Goal: Task Accomplishment & Management: Manage account settings

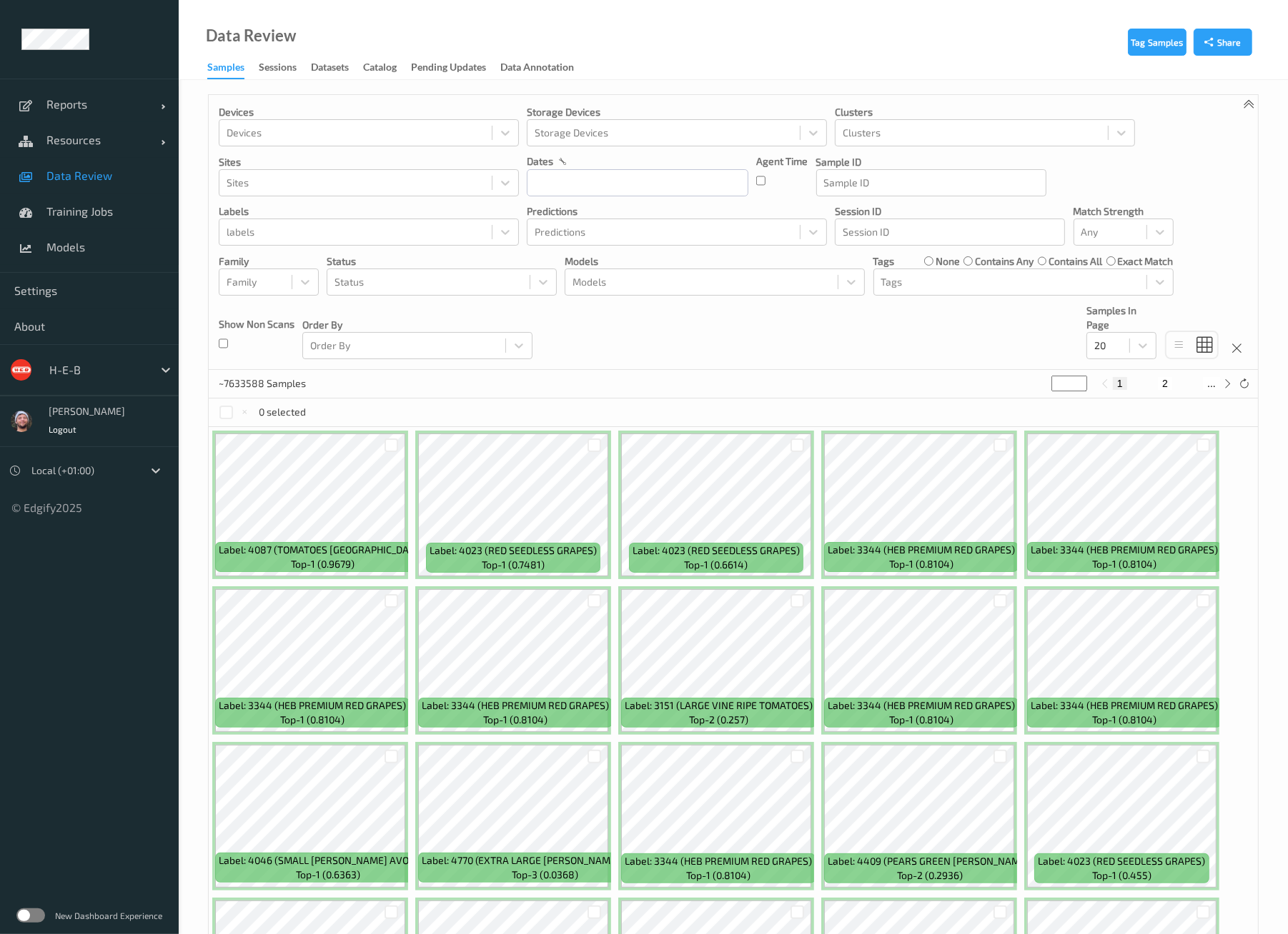
click at [593, 359] on div "Devices Devices Storage Devices Storage Devices Clusters Clusters Sites Sites d…" at bounding box center [733, 232] width 1049 height 275
click at [561, 172] on input "text" at bounding box center [637, 183] width 221 height 27
click at [575, 372] on span "29" at bounding box center [569, 375] width 20 height 20
type input "29/09/2025 00:00 -> 29/09/2025 23:59"
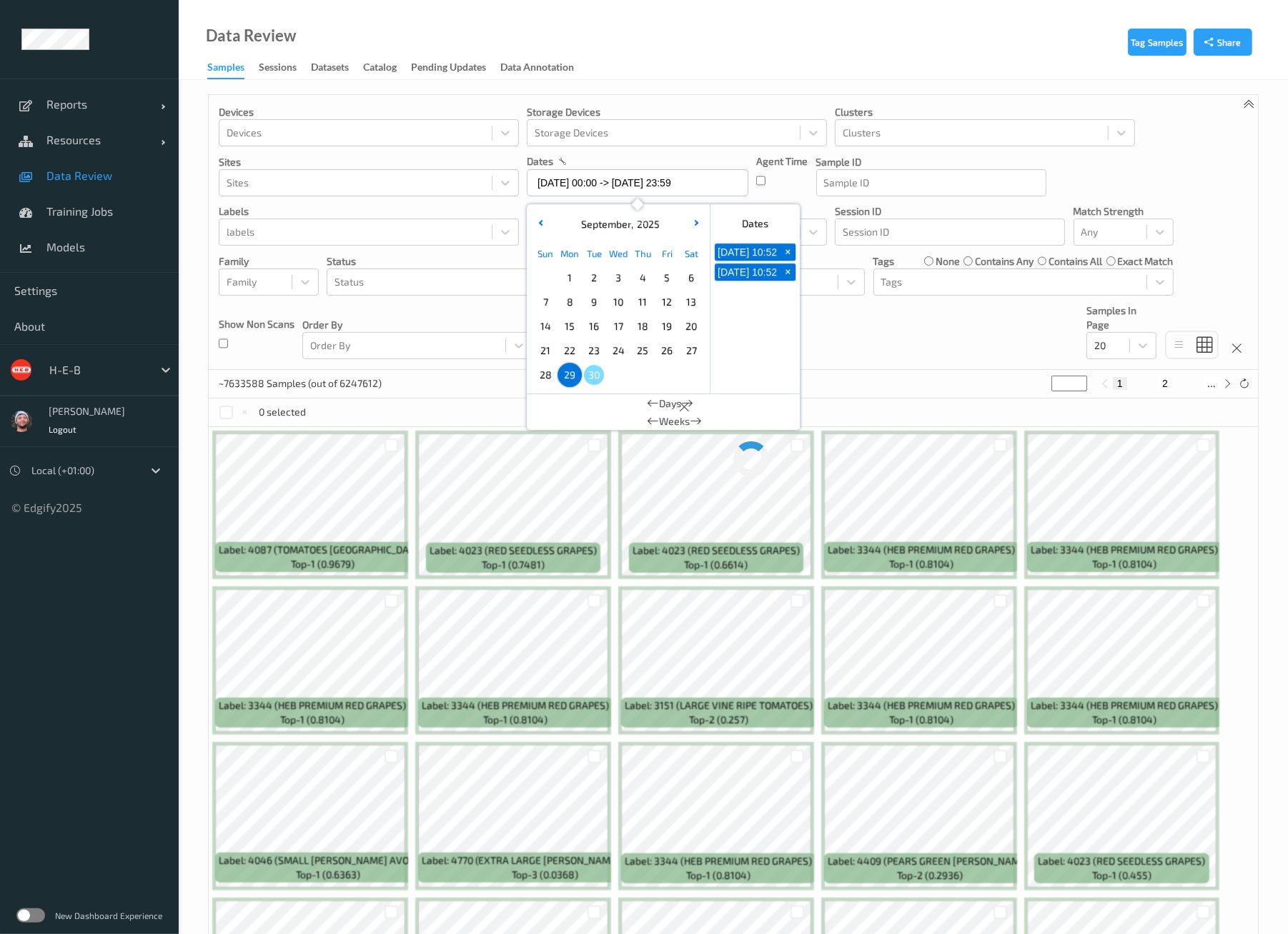
click at [904, 382] on div "~7633588 Samples (out of 6247612) * 1 2 ..." at bounding box center [733, 384] width 1049 height 28
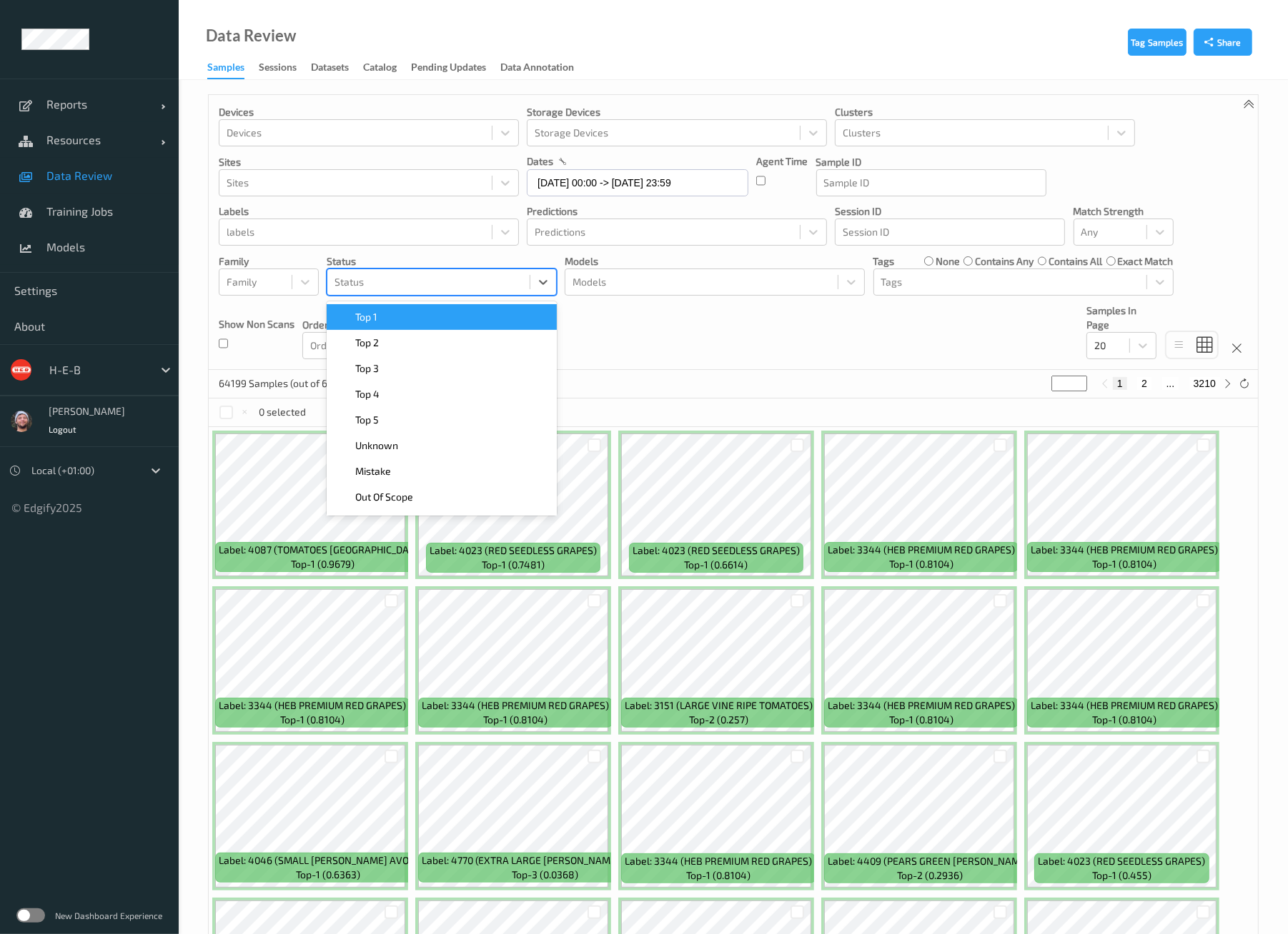
click at [400, 291] on div "Status" at bounding box center [429, 282] width 202 height 23
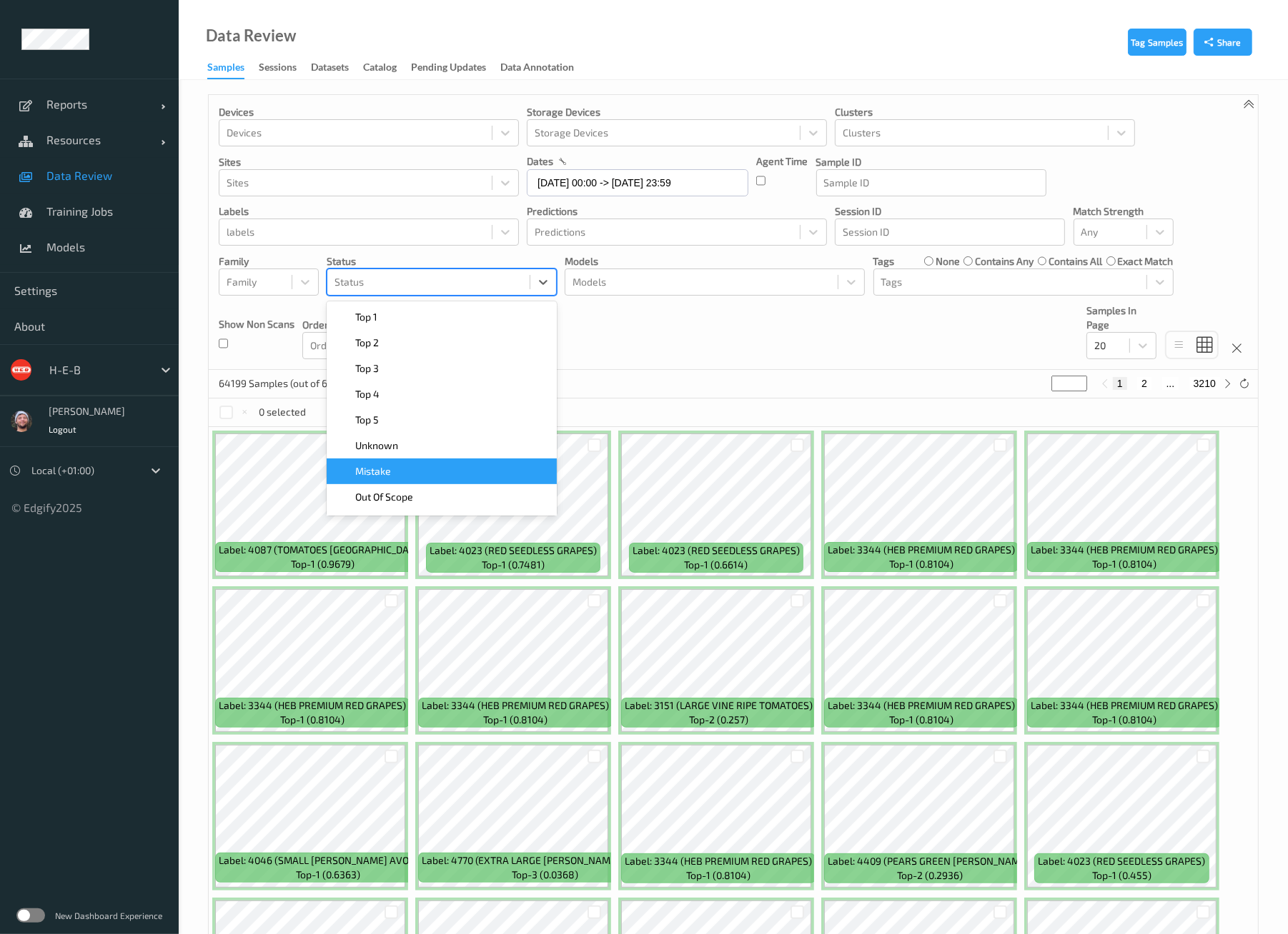
click at [423, 471] on div "Mistake" at bounding box center [441, 471] width 213 height 14
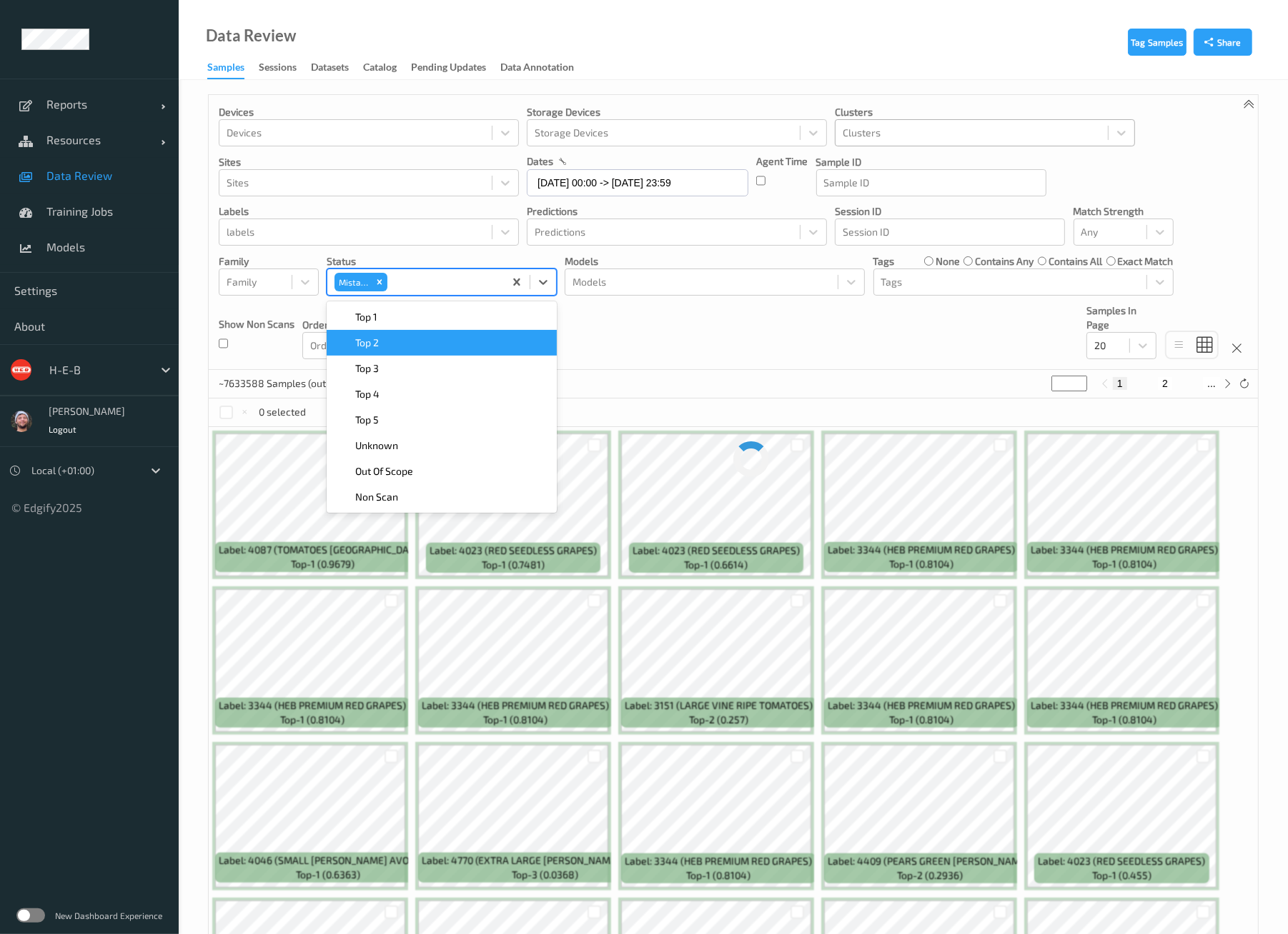
click at [908, 141] on div "Clusters" at bounding box center [972, 133] width 273 height 23
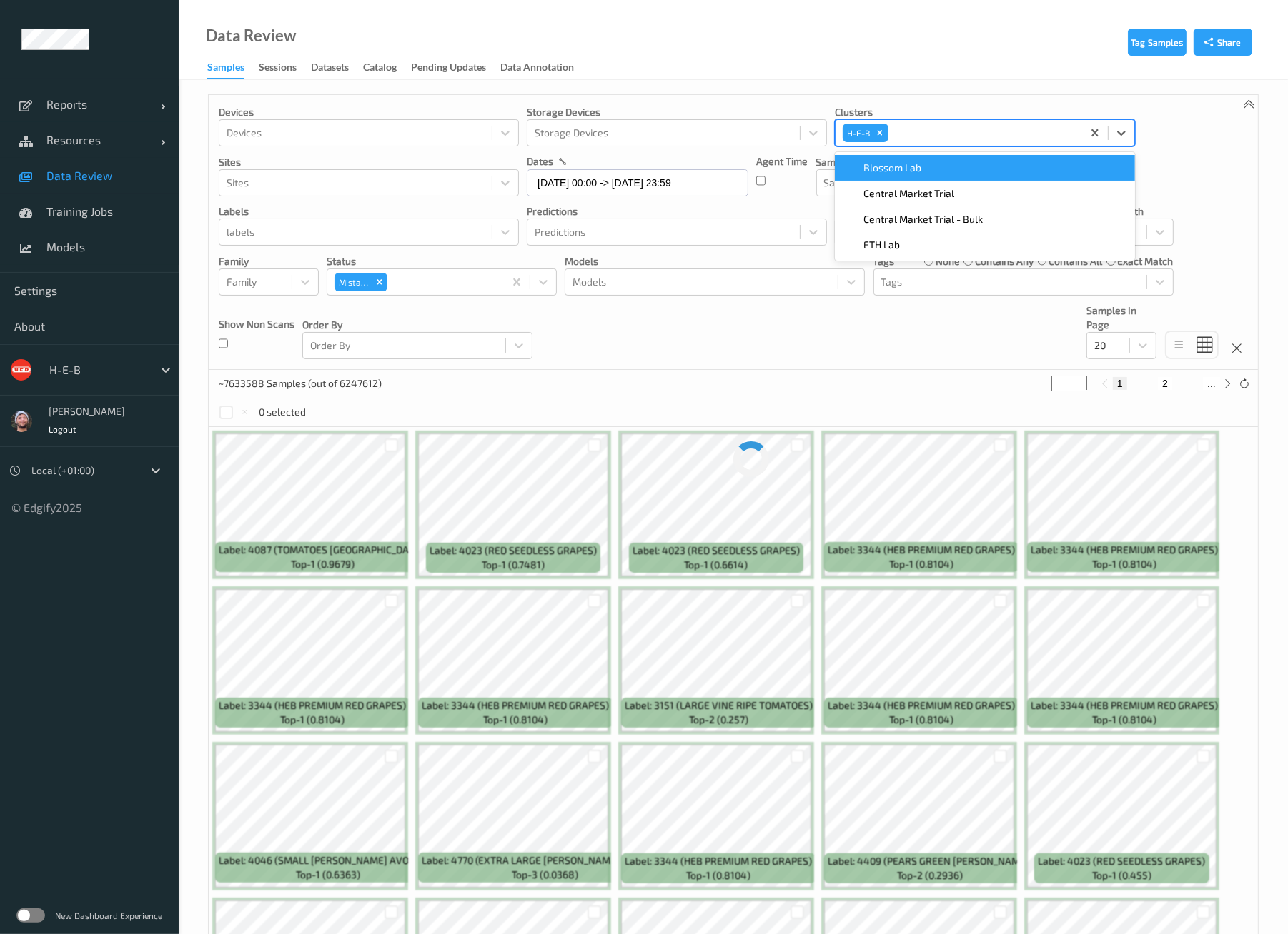
click at [881, 333] on div "Devices Devices Storage Devices Storage Devices Clusters option H-E-B, selected…" at bounding box center [733, 232] width 1049 height 275
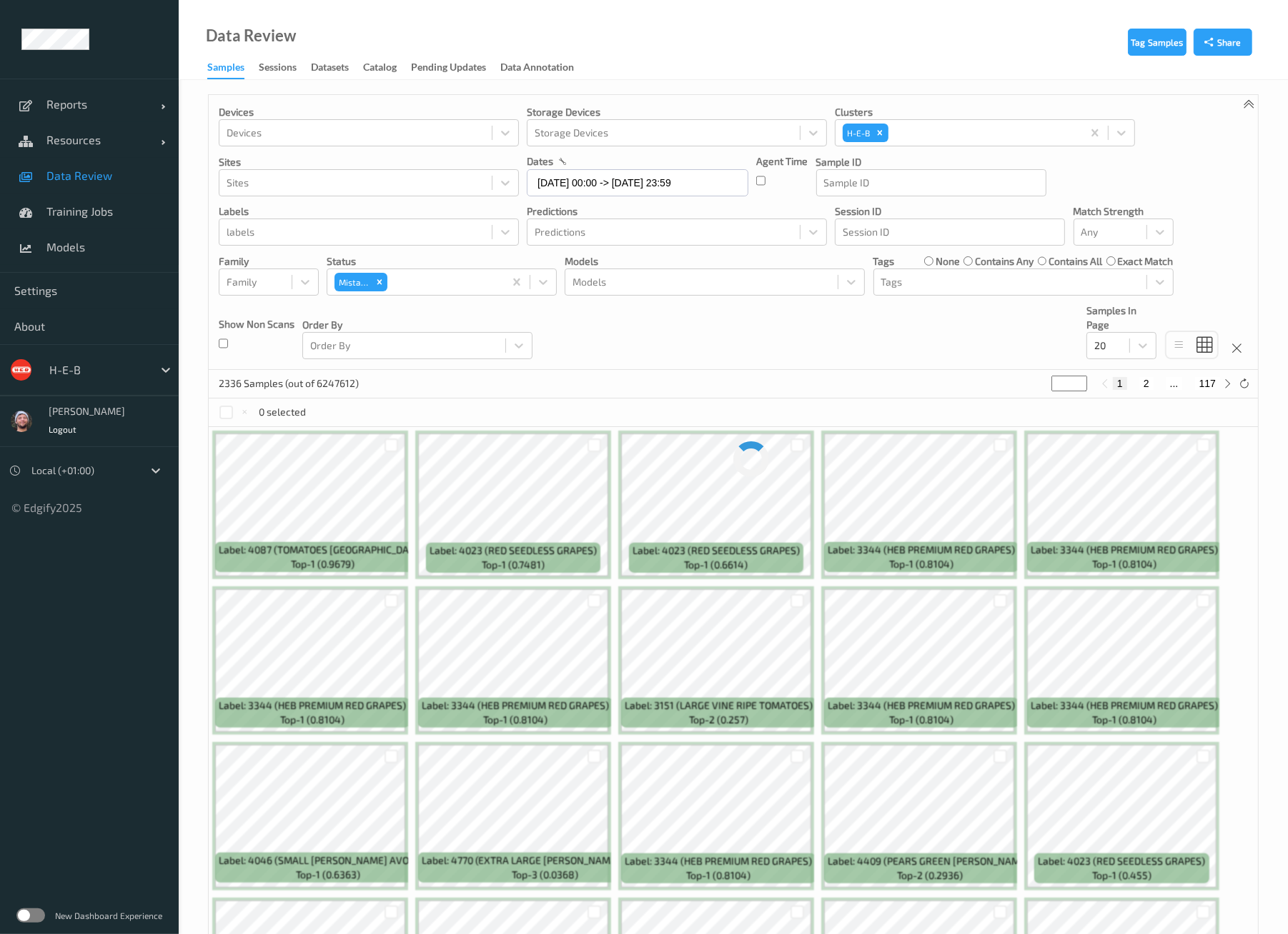
click at [619, 374] on div "2336 Samples (out of 6247612) * 1 2 ... 117" at bounding box center [733, 384] width 1049 height 28
click at [1111, 341] on div at bounding box center [1108, 345] width 28 height 17
click at [1124, 480] on span "200" at bounding box center [1123, 483] width 17 height 14
click at [934, 333] on div "Devices Devices Storage Devices Storage Devices Clusters H-E-B Sites Sites date…" at bounding box center [733, 232] width 1049 height 275
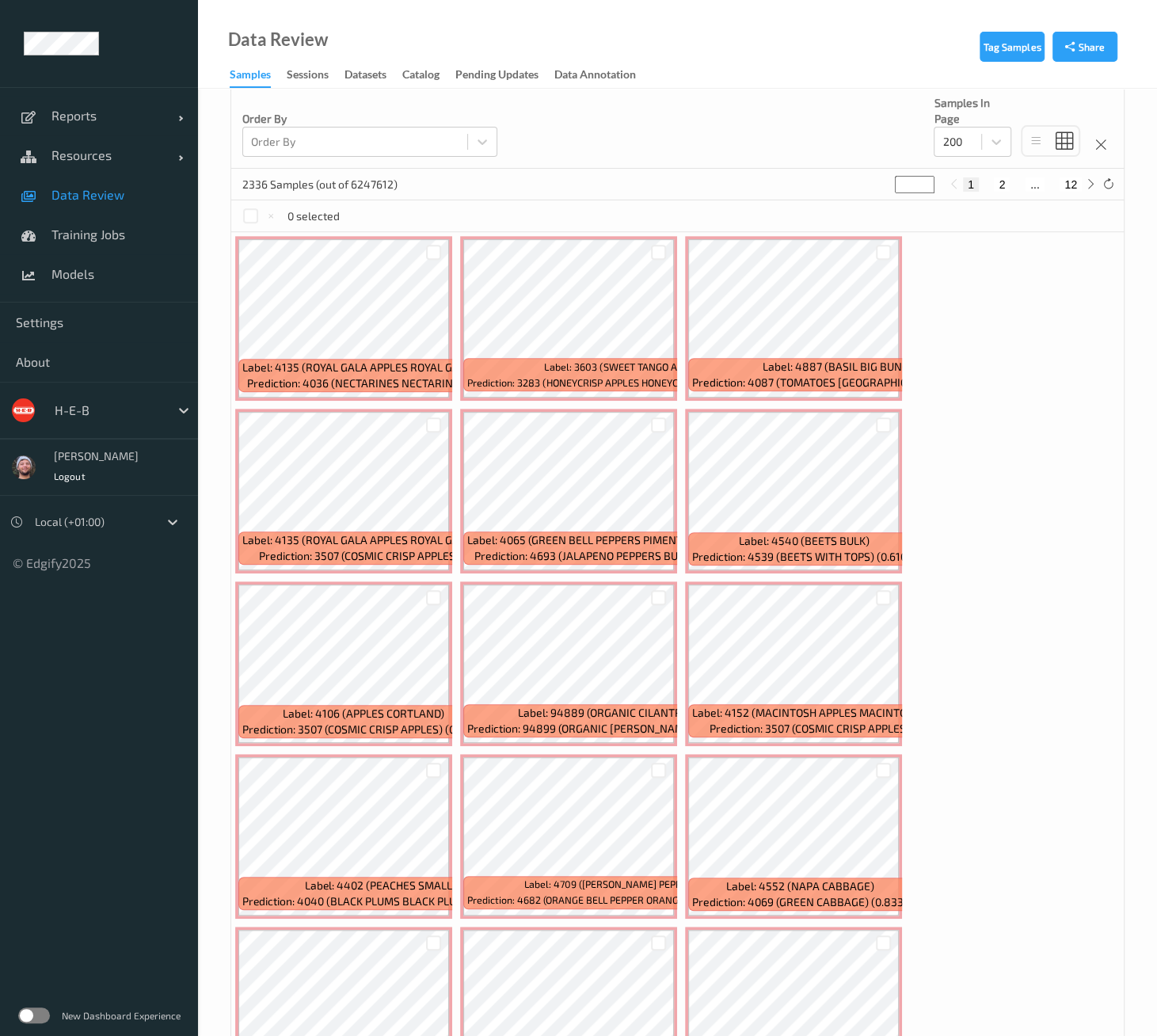
scroll to position [440, 0]
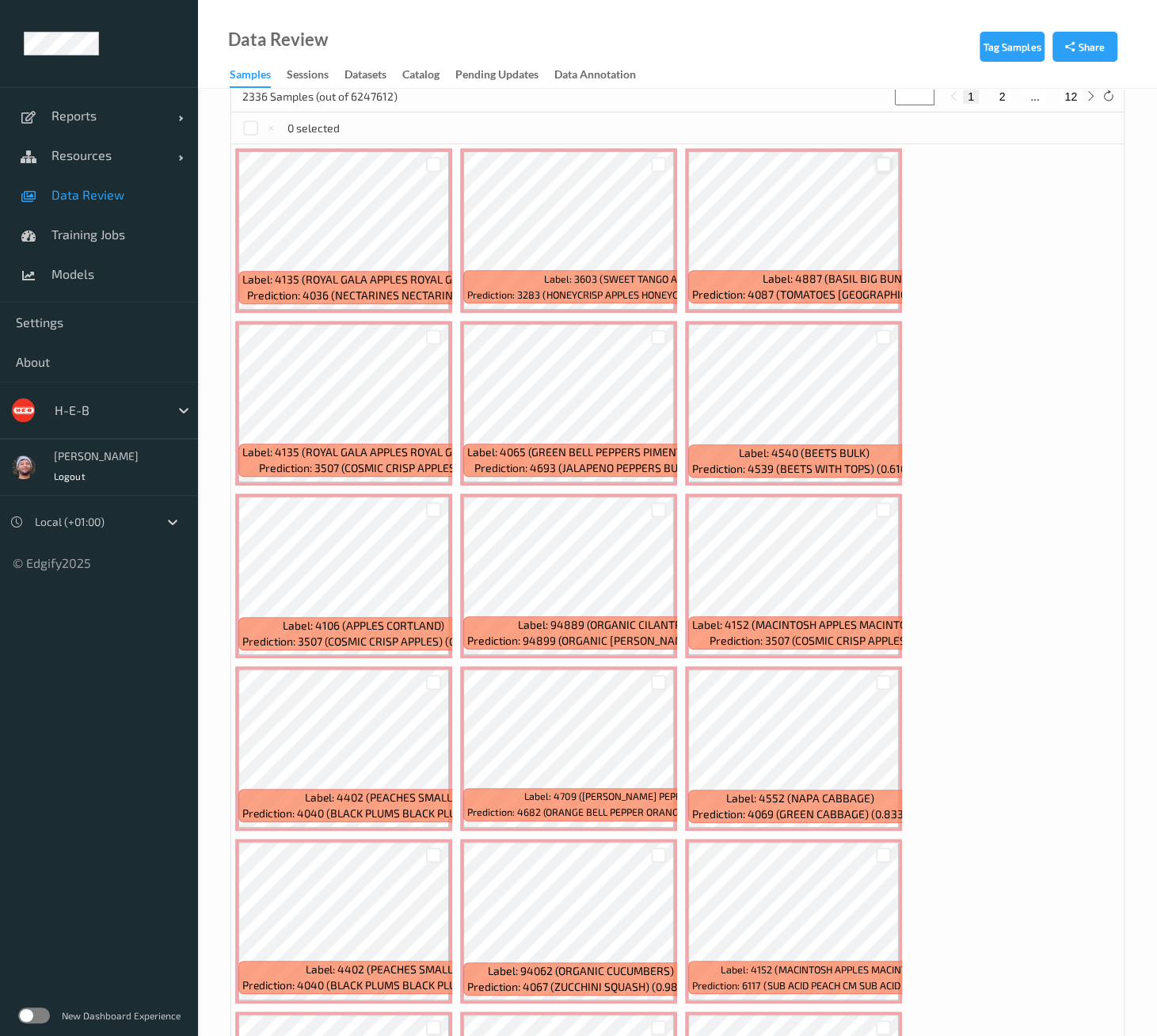
click at [879, 163] on div at bounding box center [884, 164] width 15 height 15
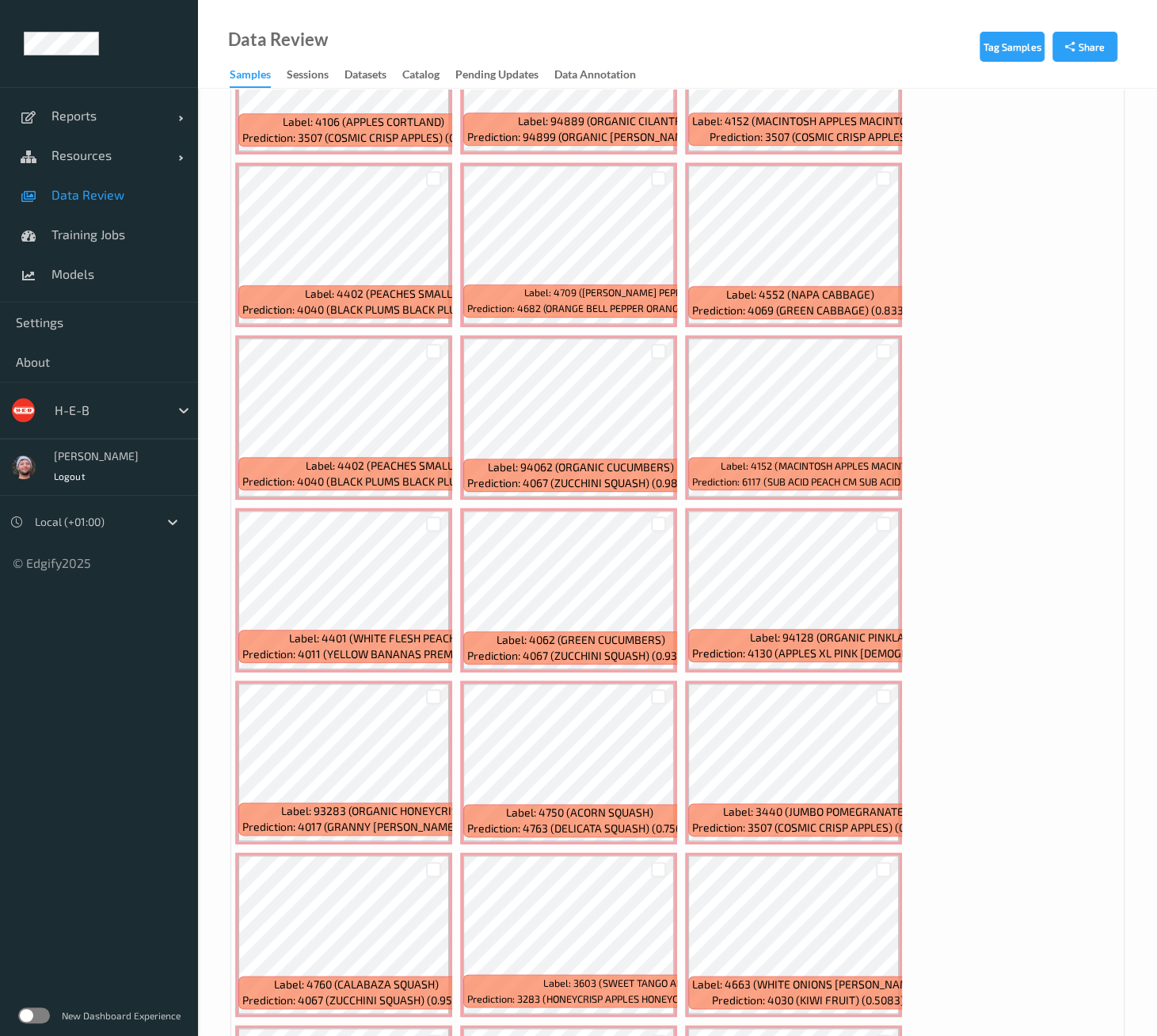
scroll to position [968, 0]
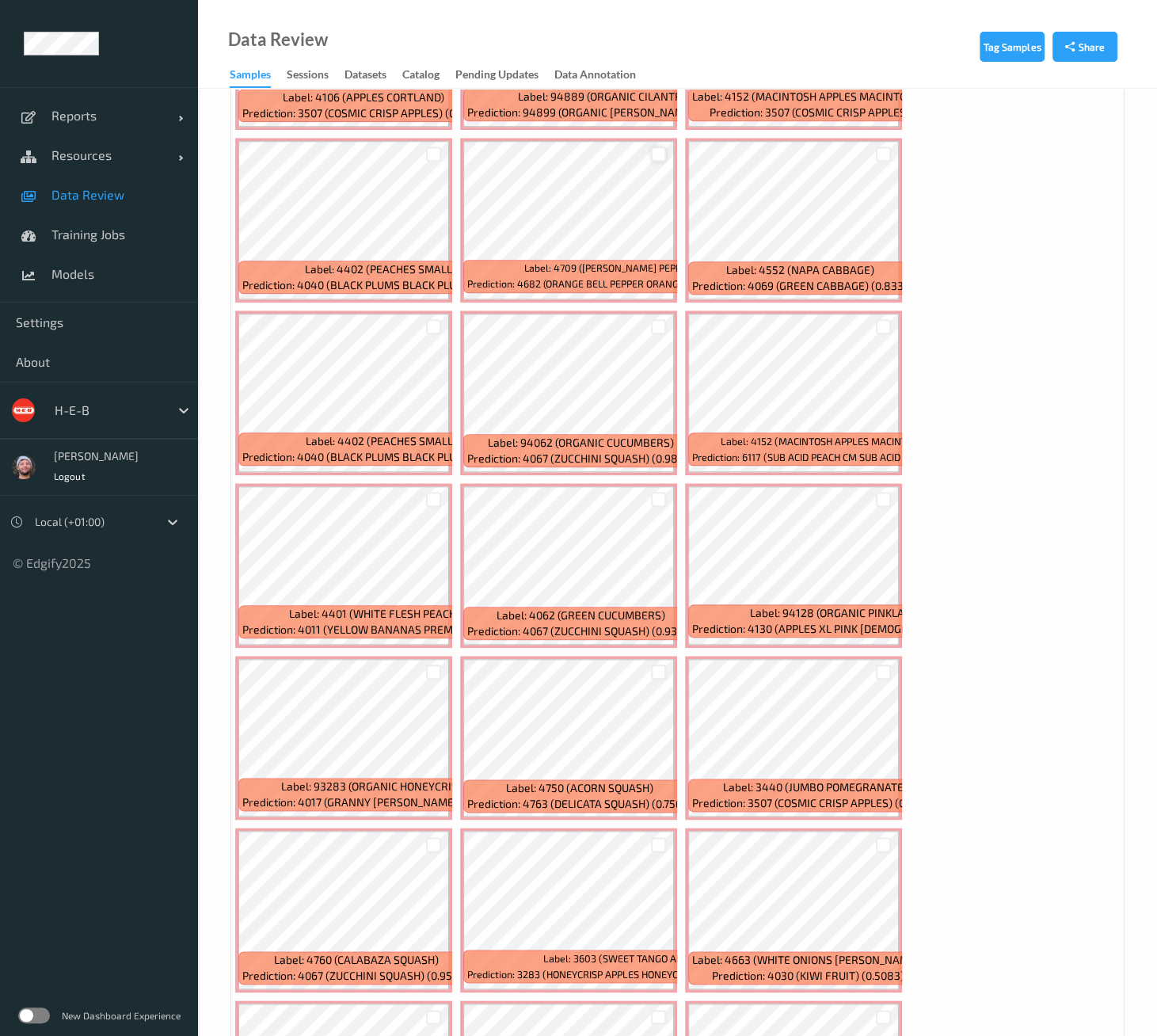
click at [658, 157] on div at bounding box center [659, 154] width 15 height 15
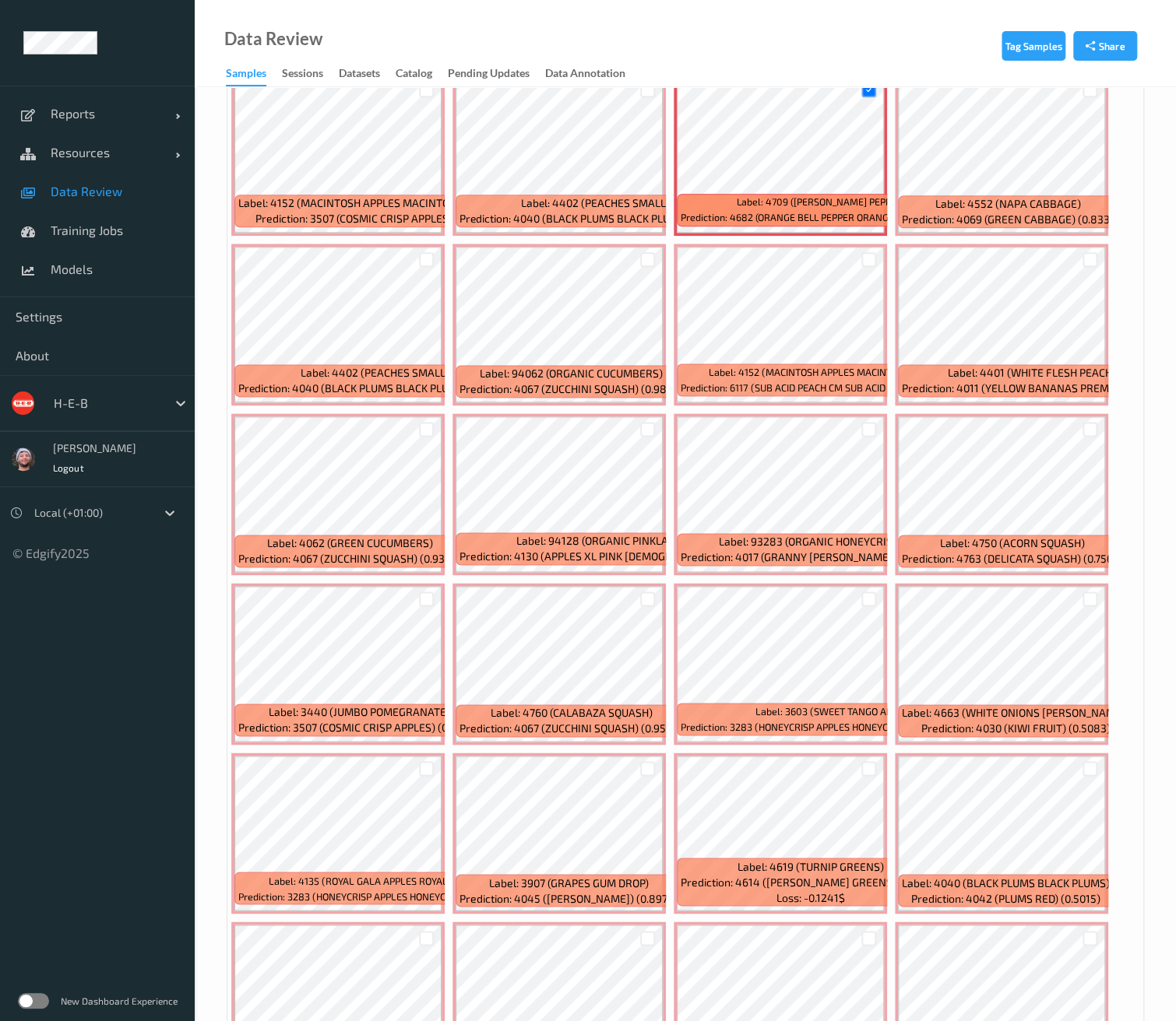
scroll to position [778, 0]
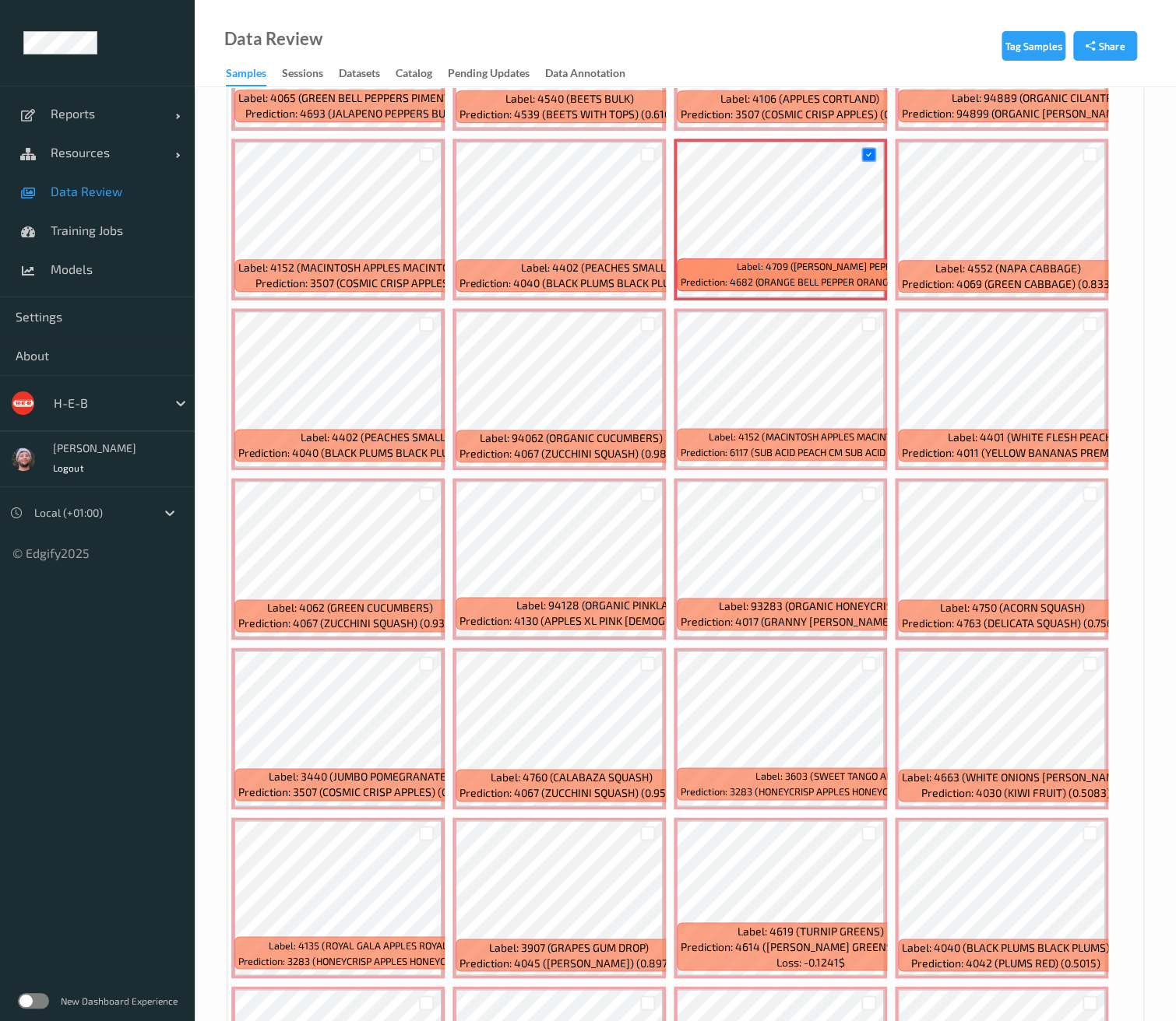
click at [1078, 323] on div at bounding box center [1090, 324] width 30 height 26
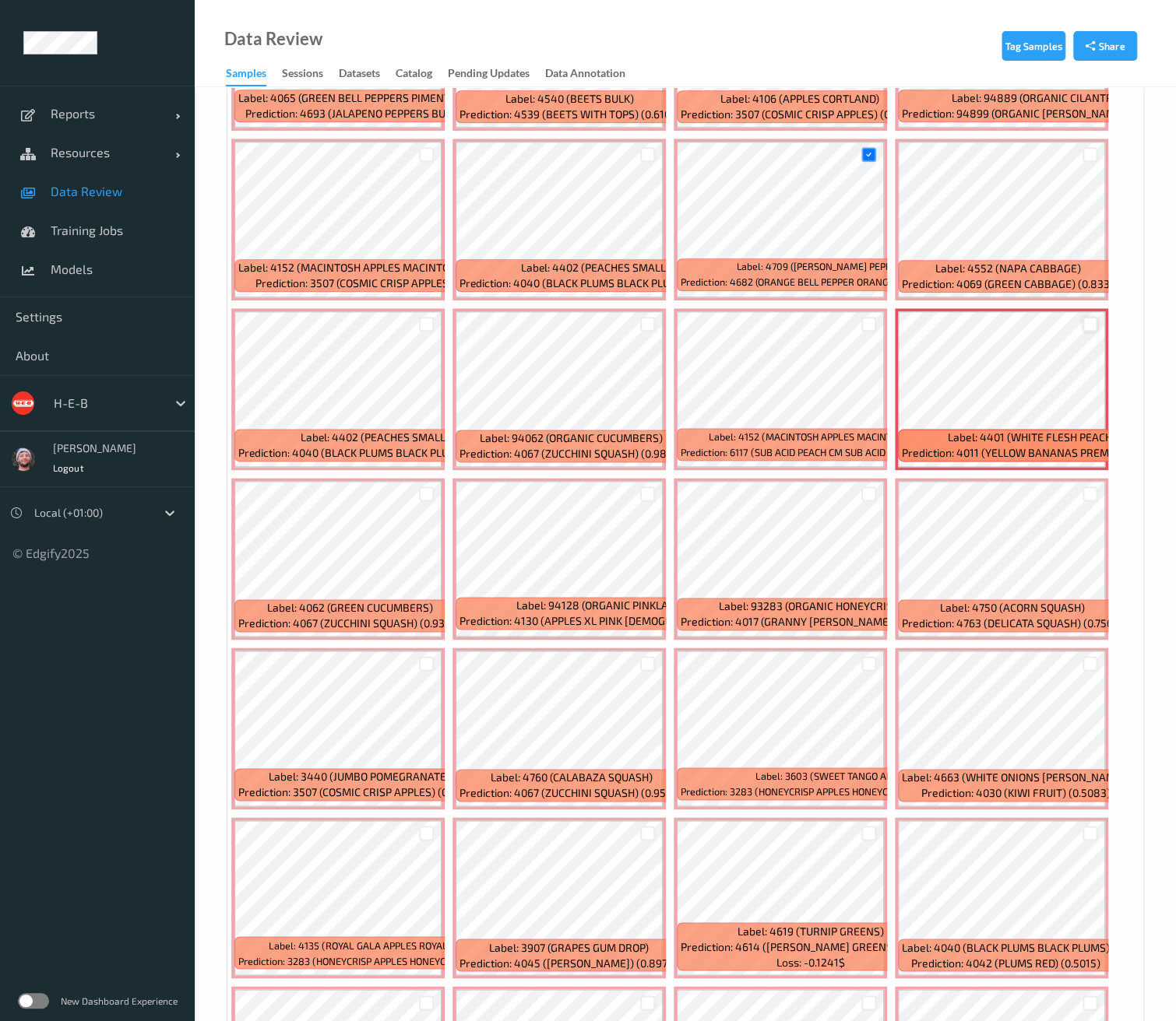
click at [1087, 322] on div at bounding box center [1089, 324] width 15 height 15
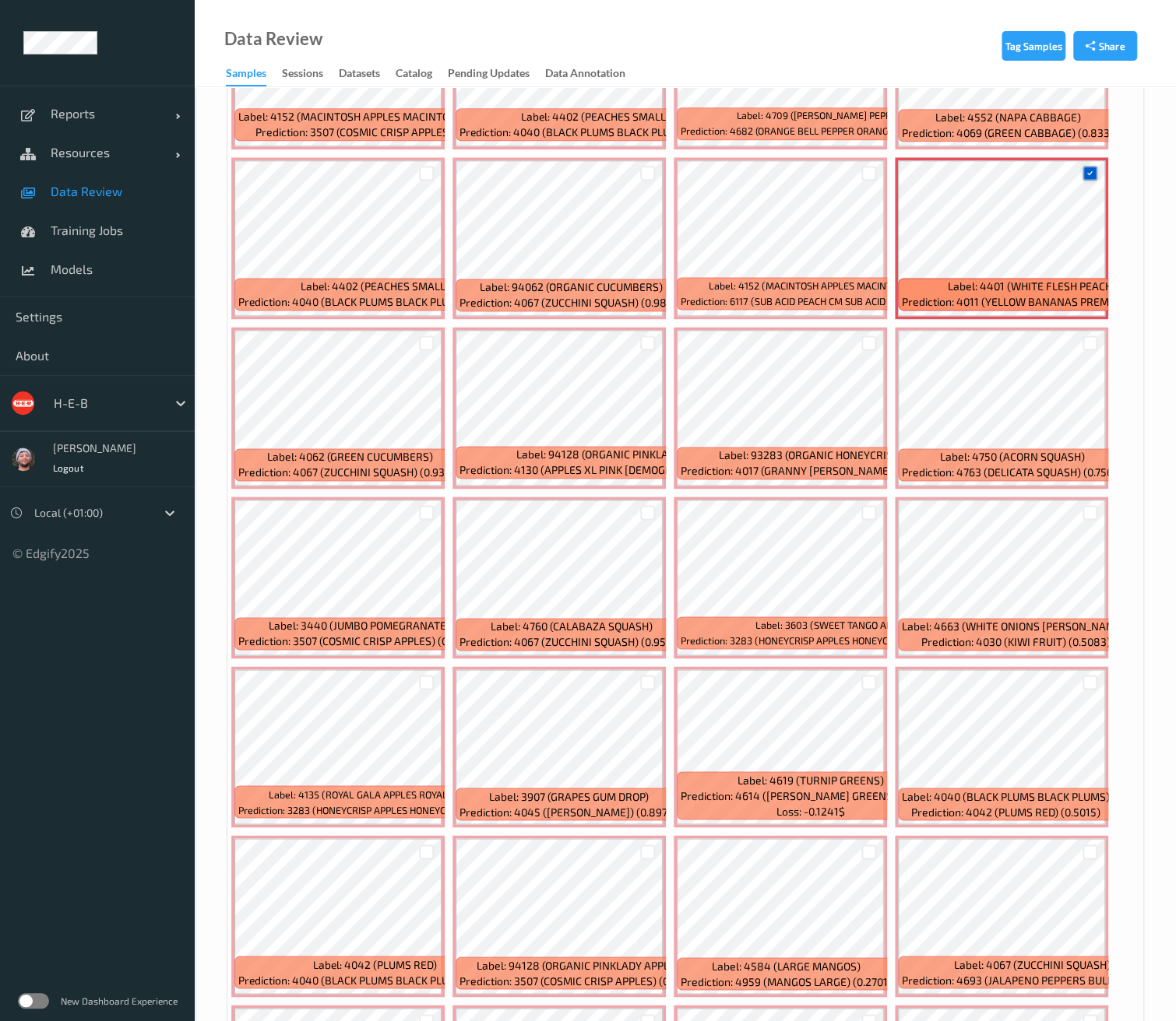
scroll to position [951, 0]
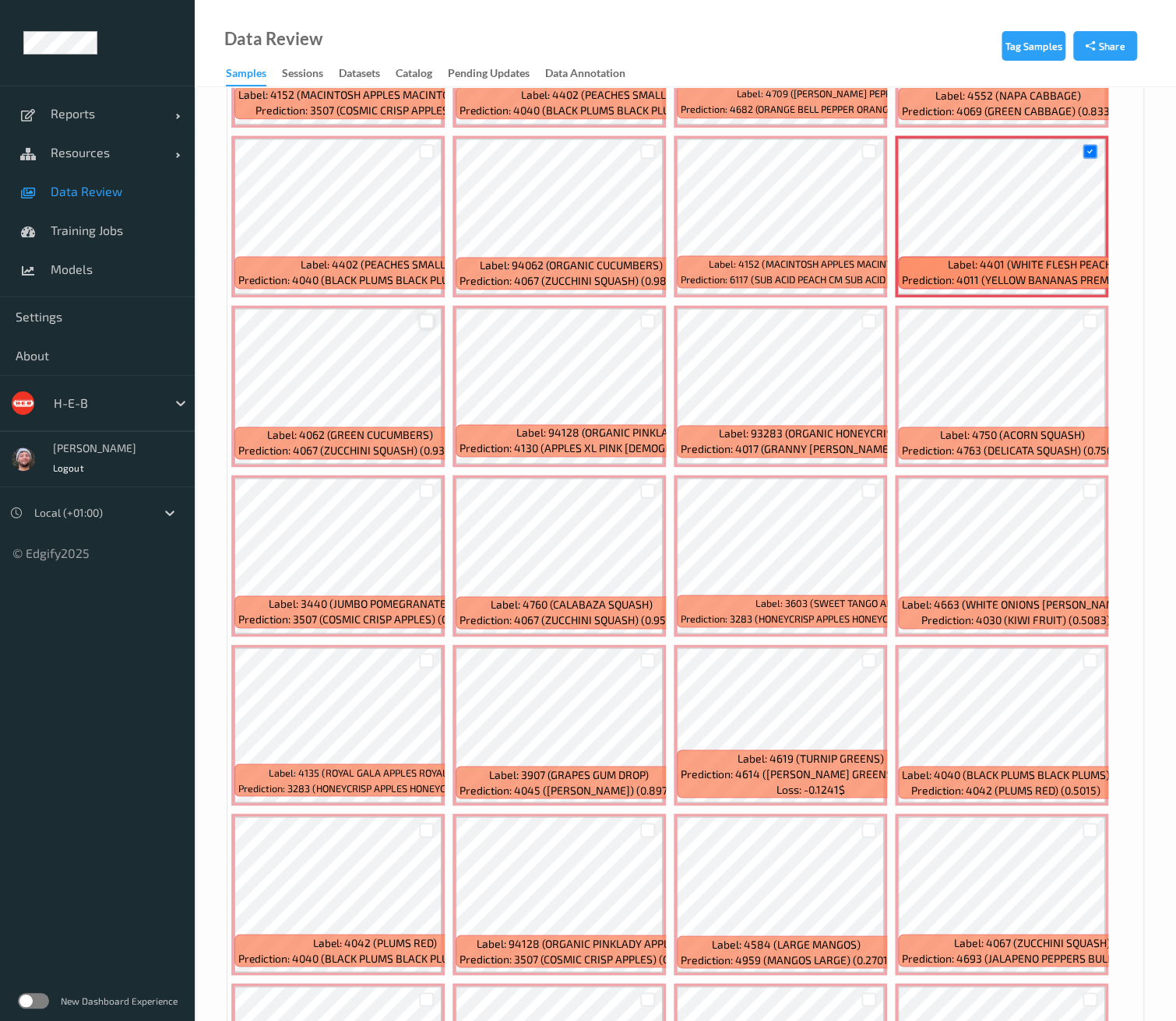
click at [425, 316] on div at bounding box center [427, 321] width 15 height 15
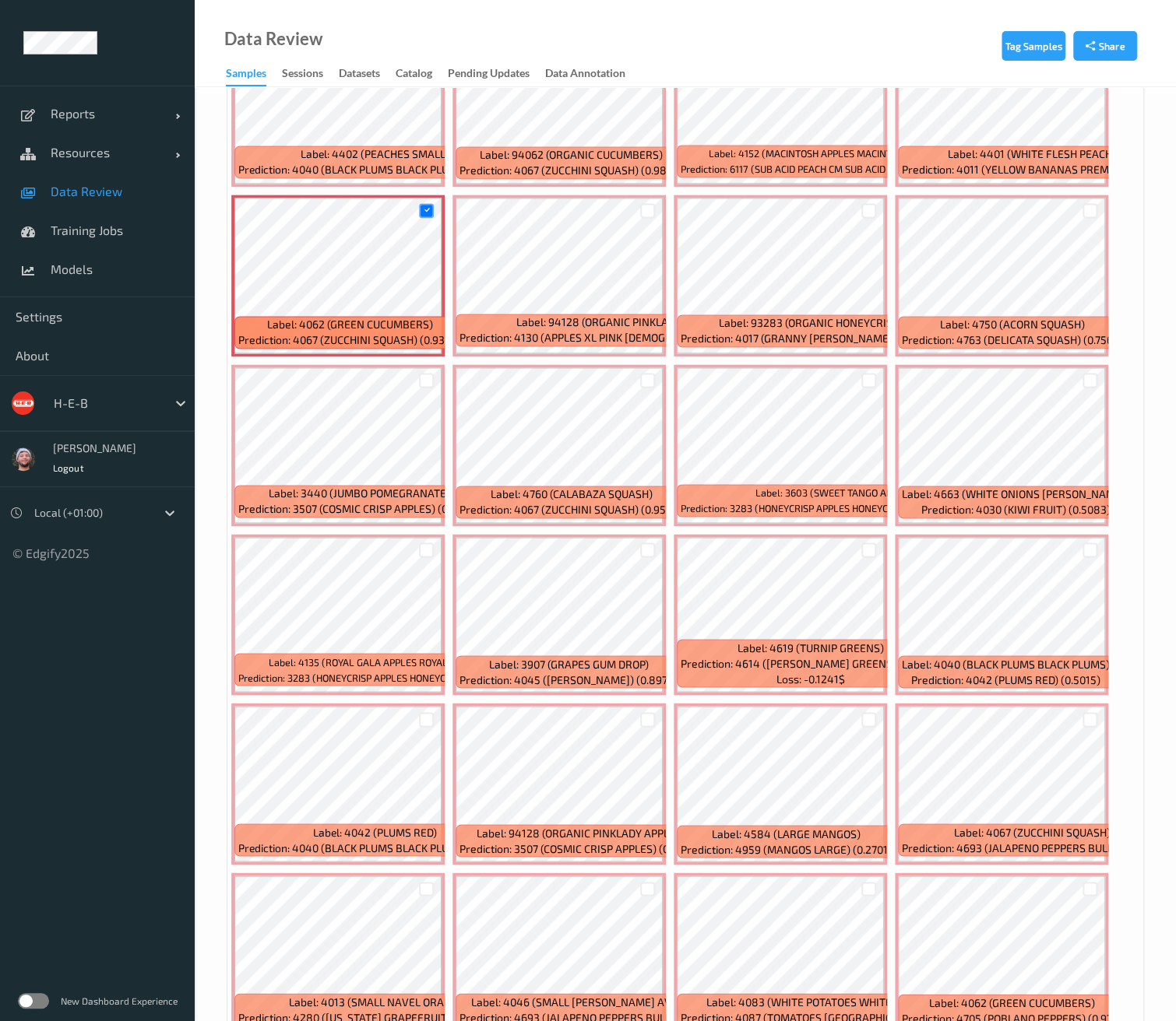
scroll to position [1124, 0]
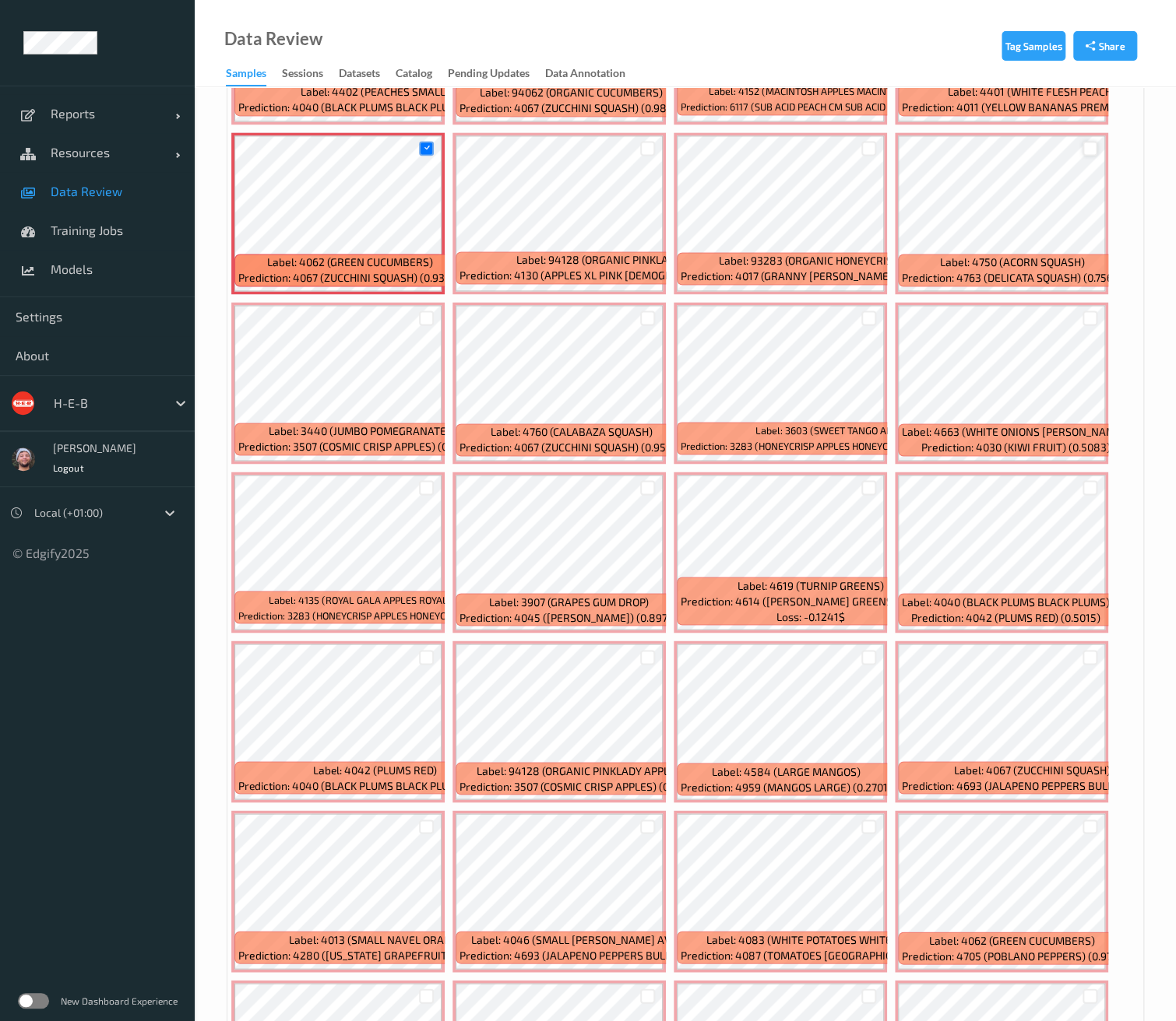
click at [1088, 144] on div at bounding box center [1089, 148] width 15 height 15
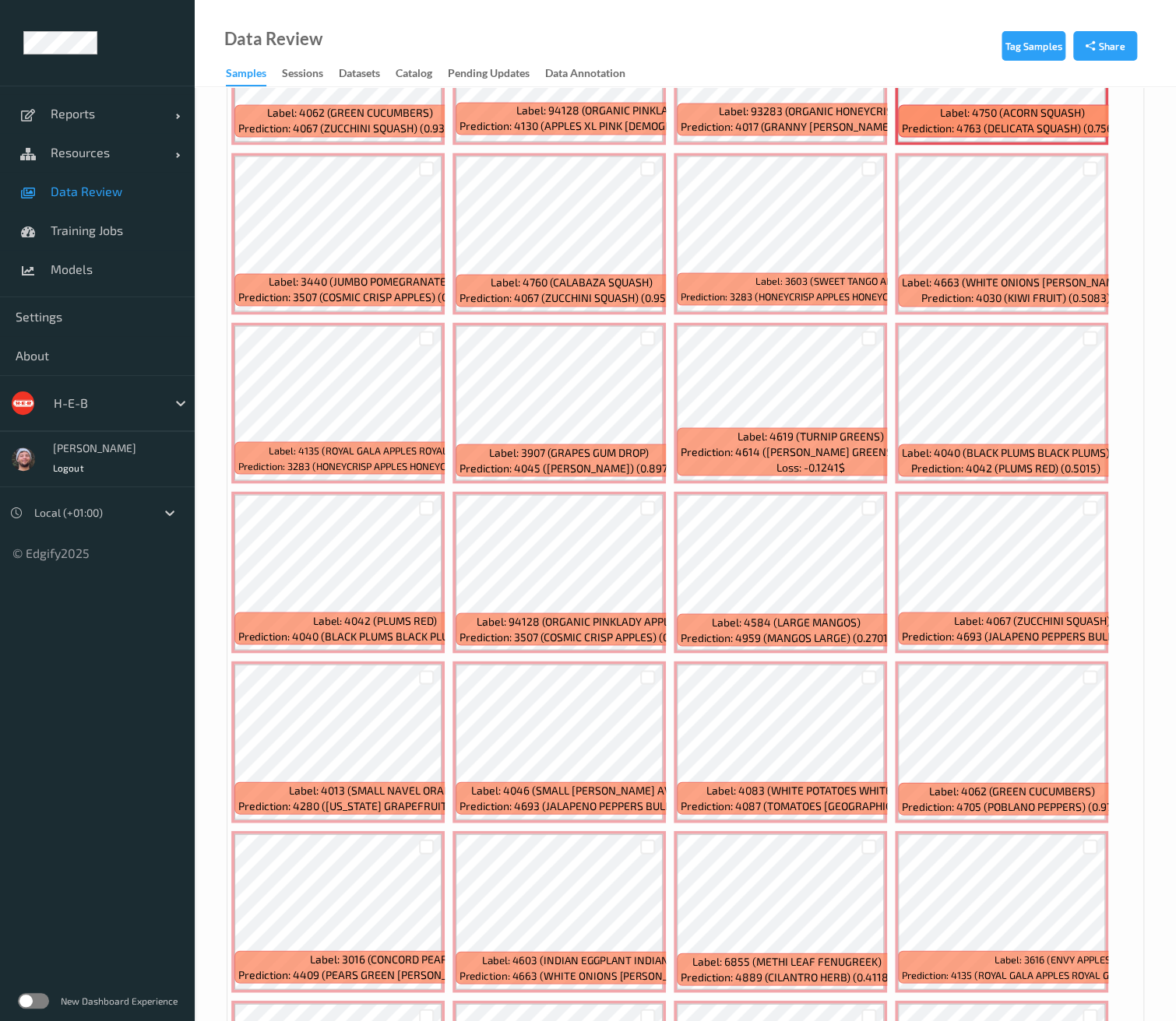
scroll to position [1297, 0]
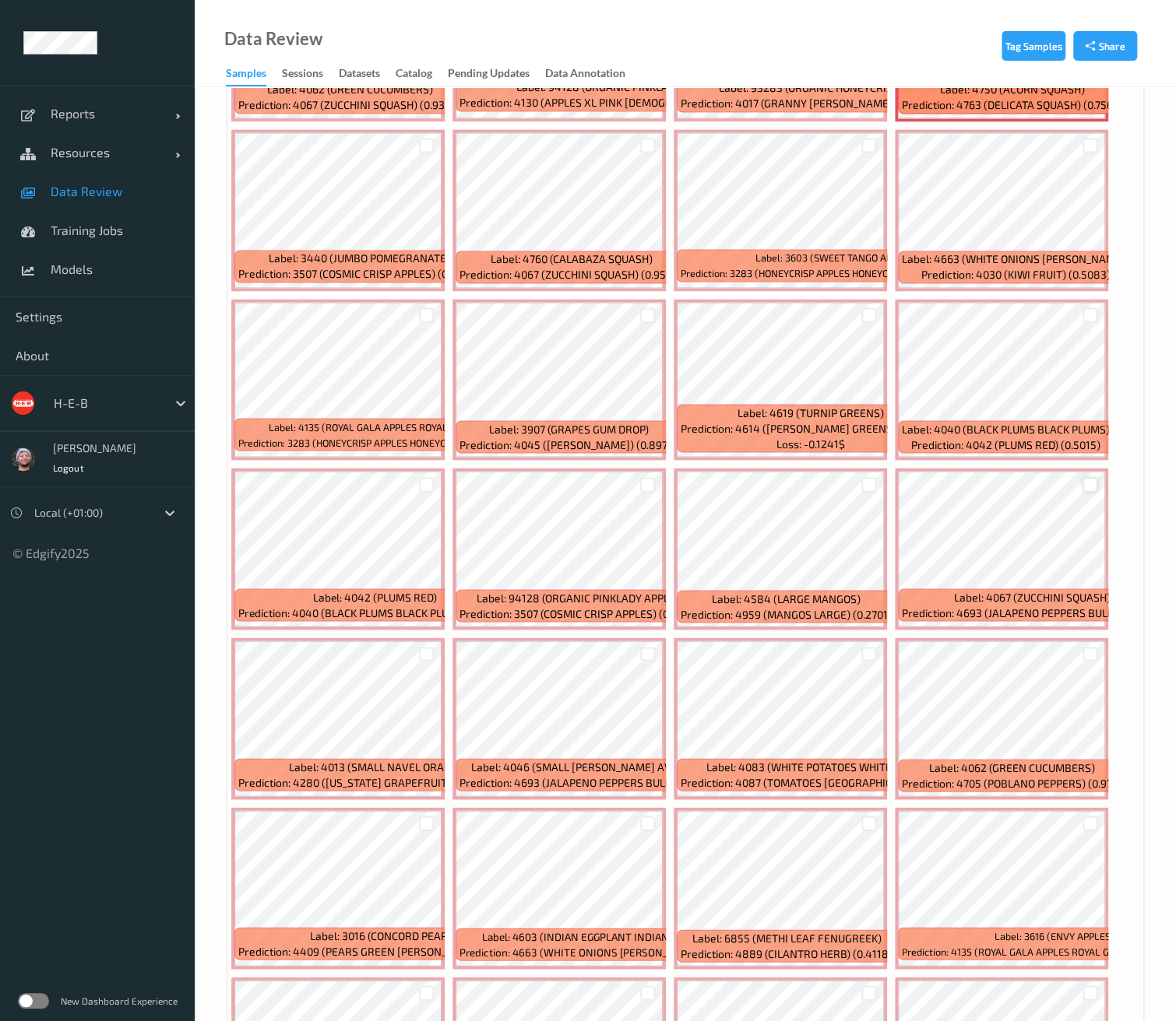
click at [1085, 479] on div at bounding box center [1089, 485] width 15 height 15
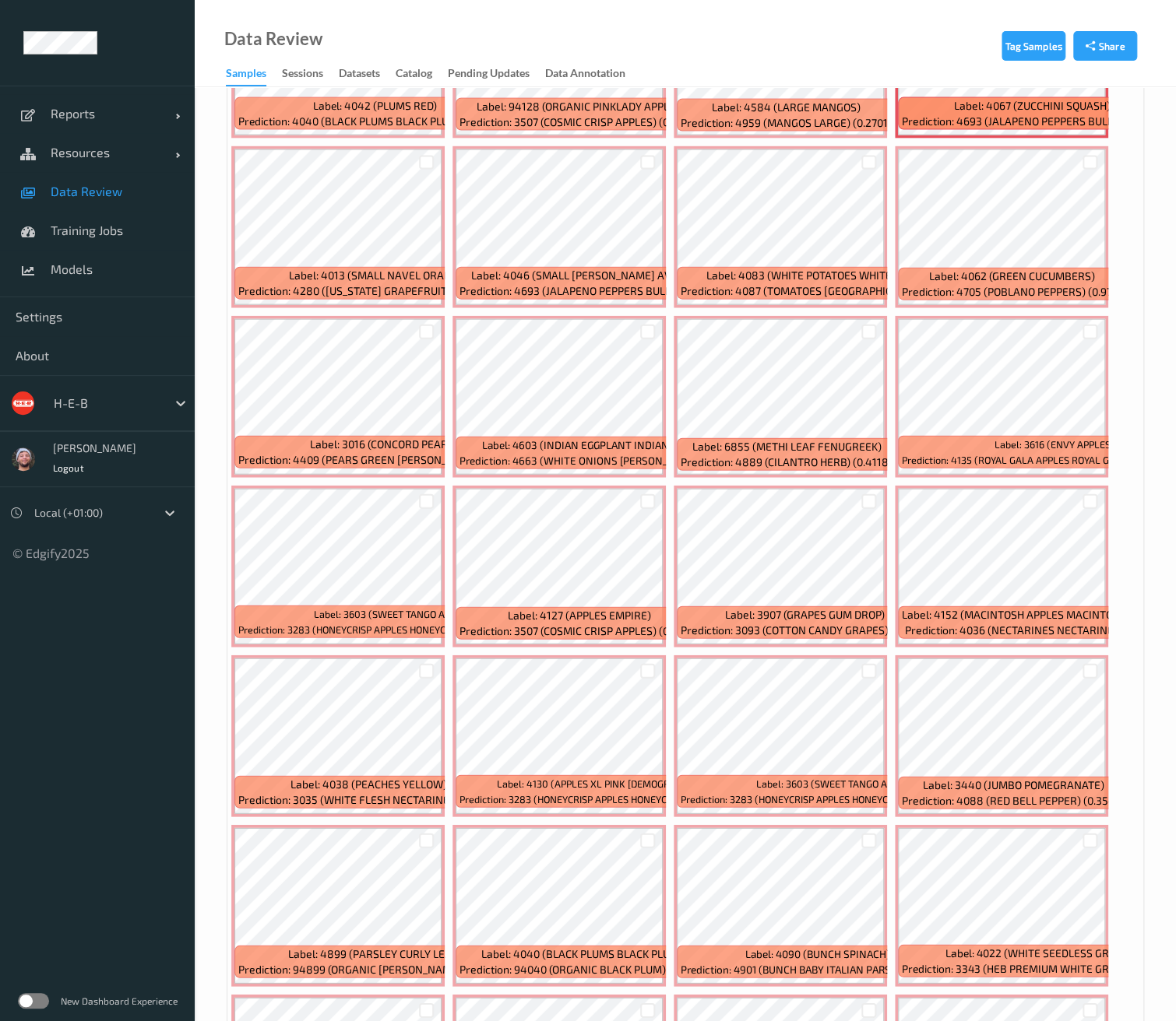
scroll to position [1815, 0]
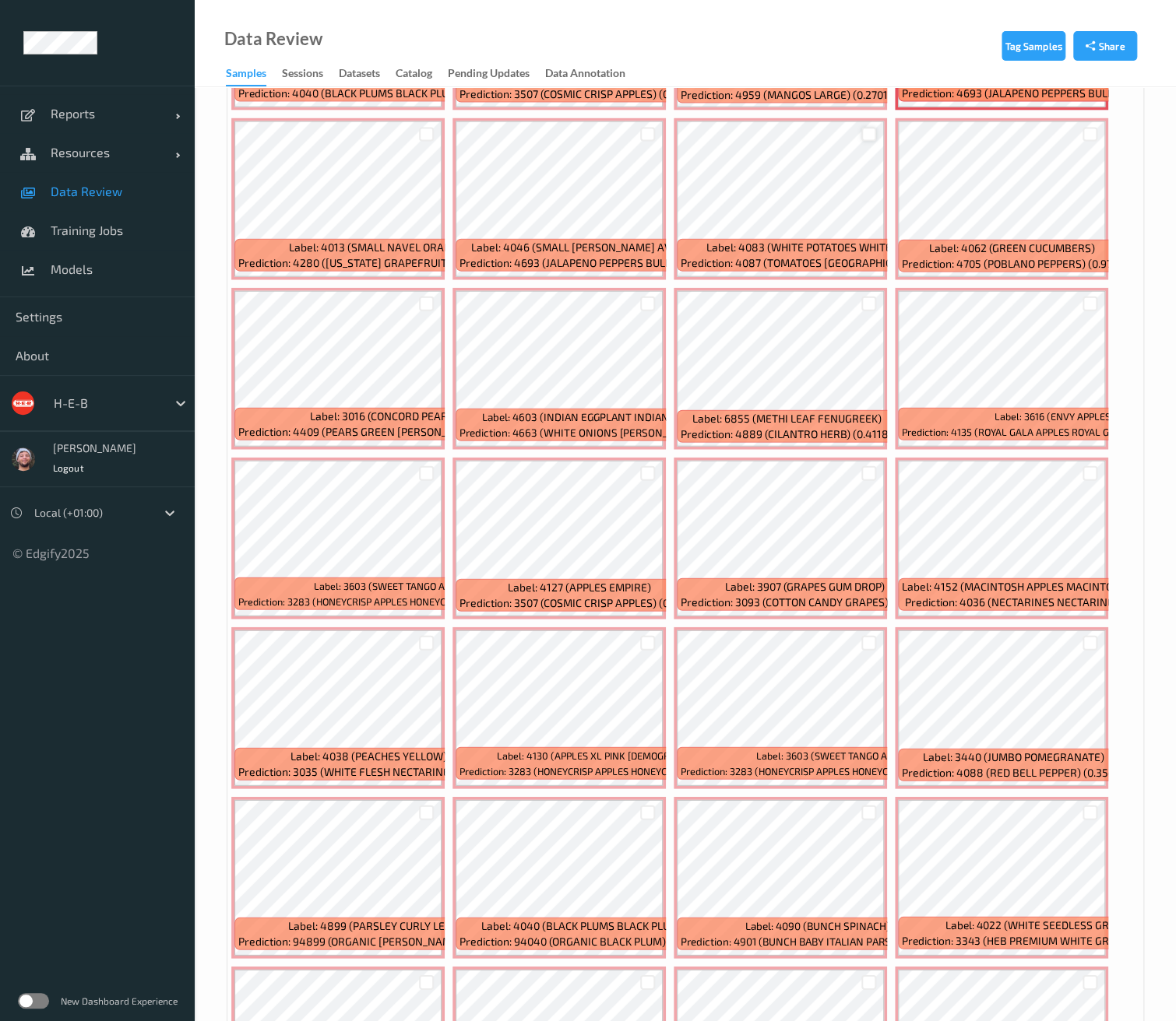
click at [863, 128] on div at bounding box center [868, 135] width 15 height 15
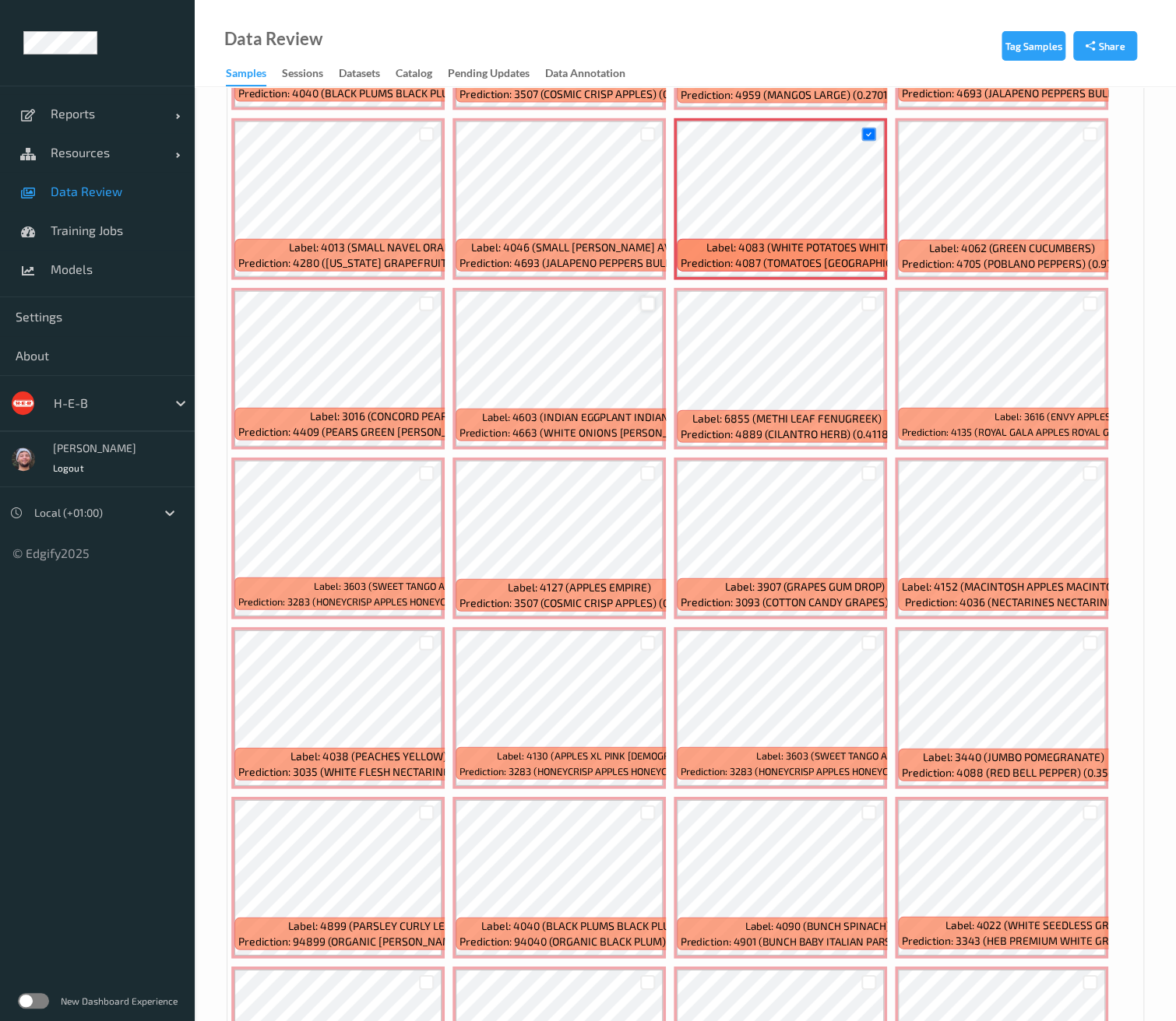
click at [647, 302] on div at bounding box center [647, 304] width 15 height 15
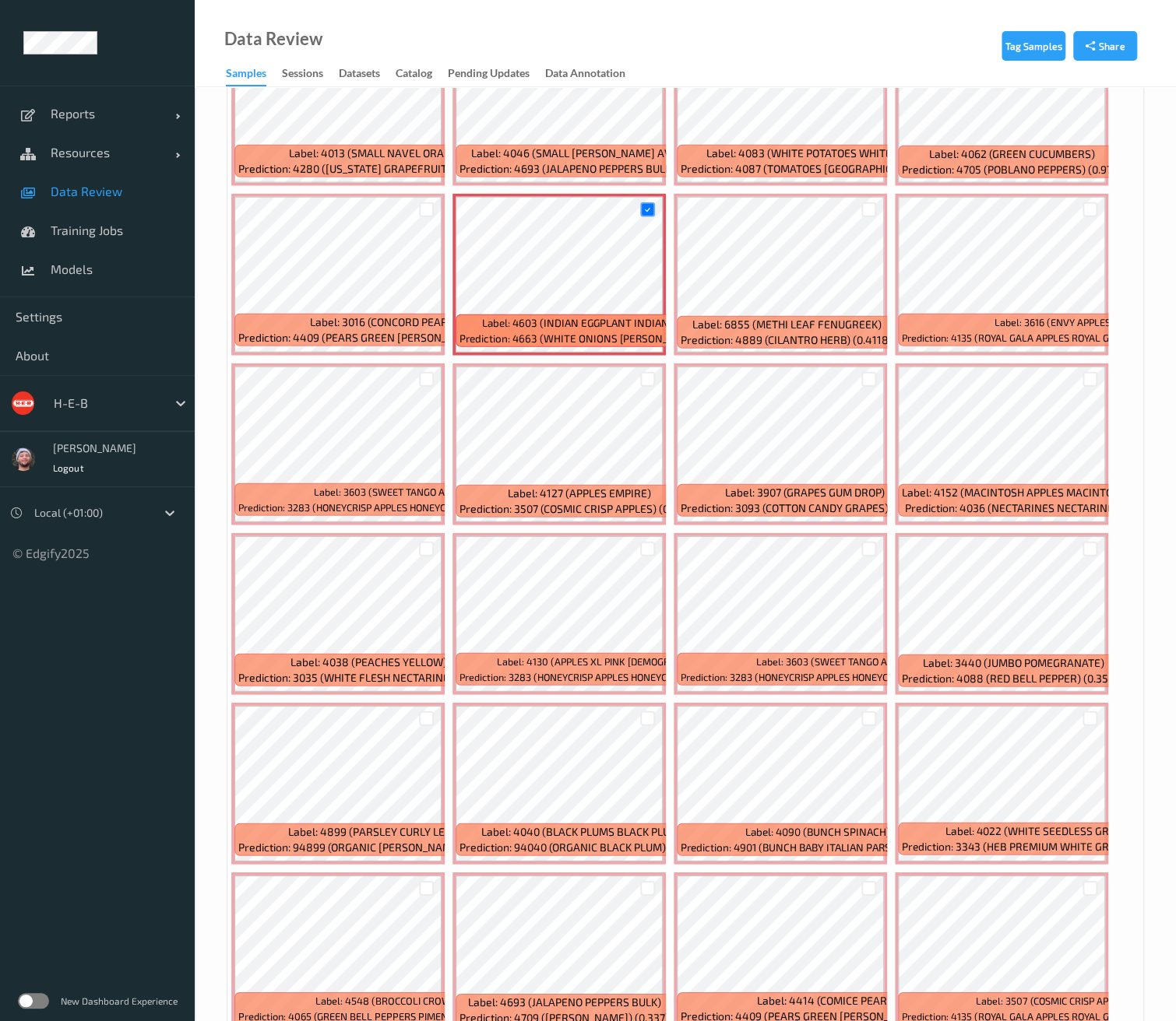
scroll to position [1989, 0]
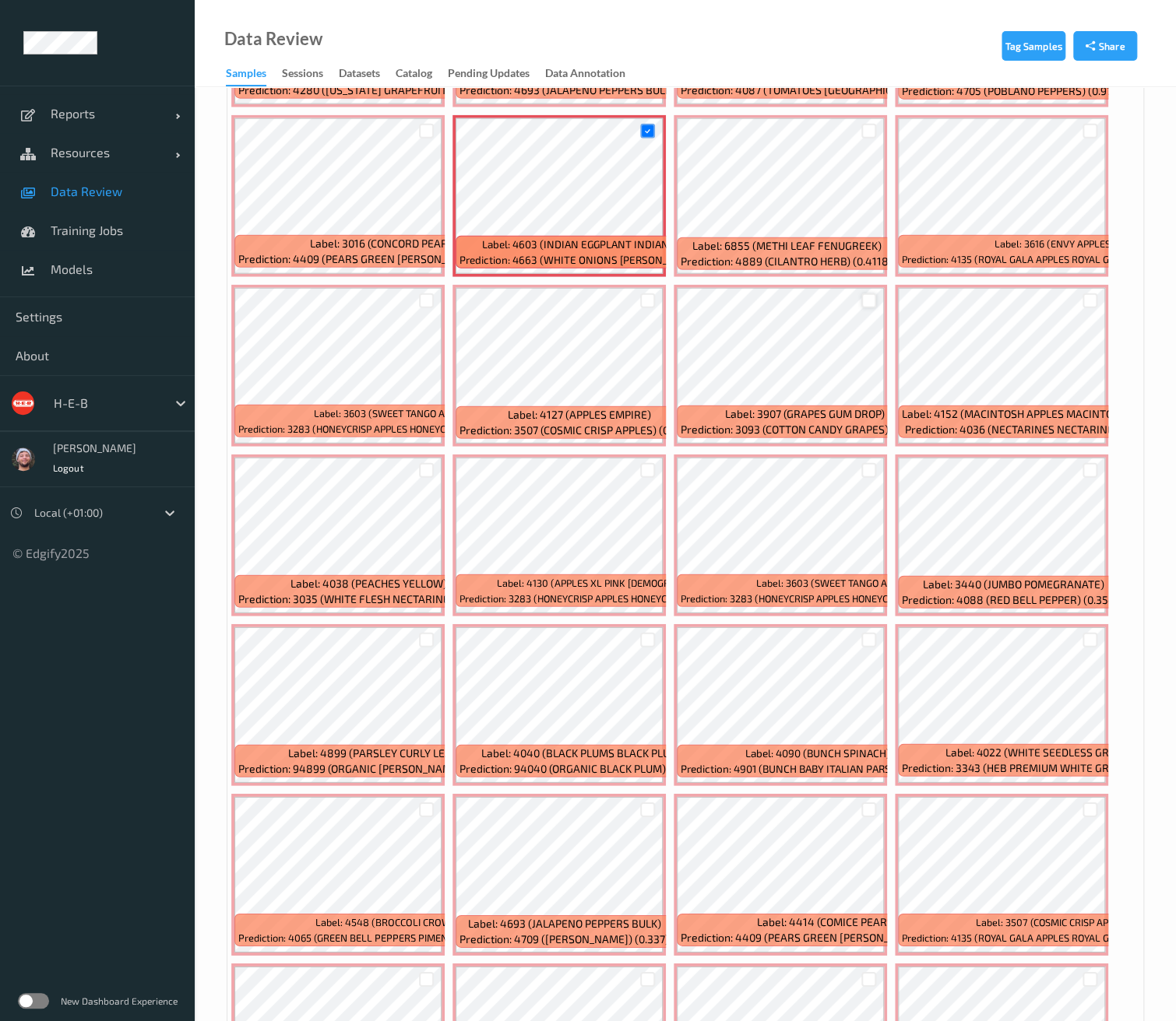
click at [870, 297] on div at bounding box center [868, 301] width 15 height 15
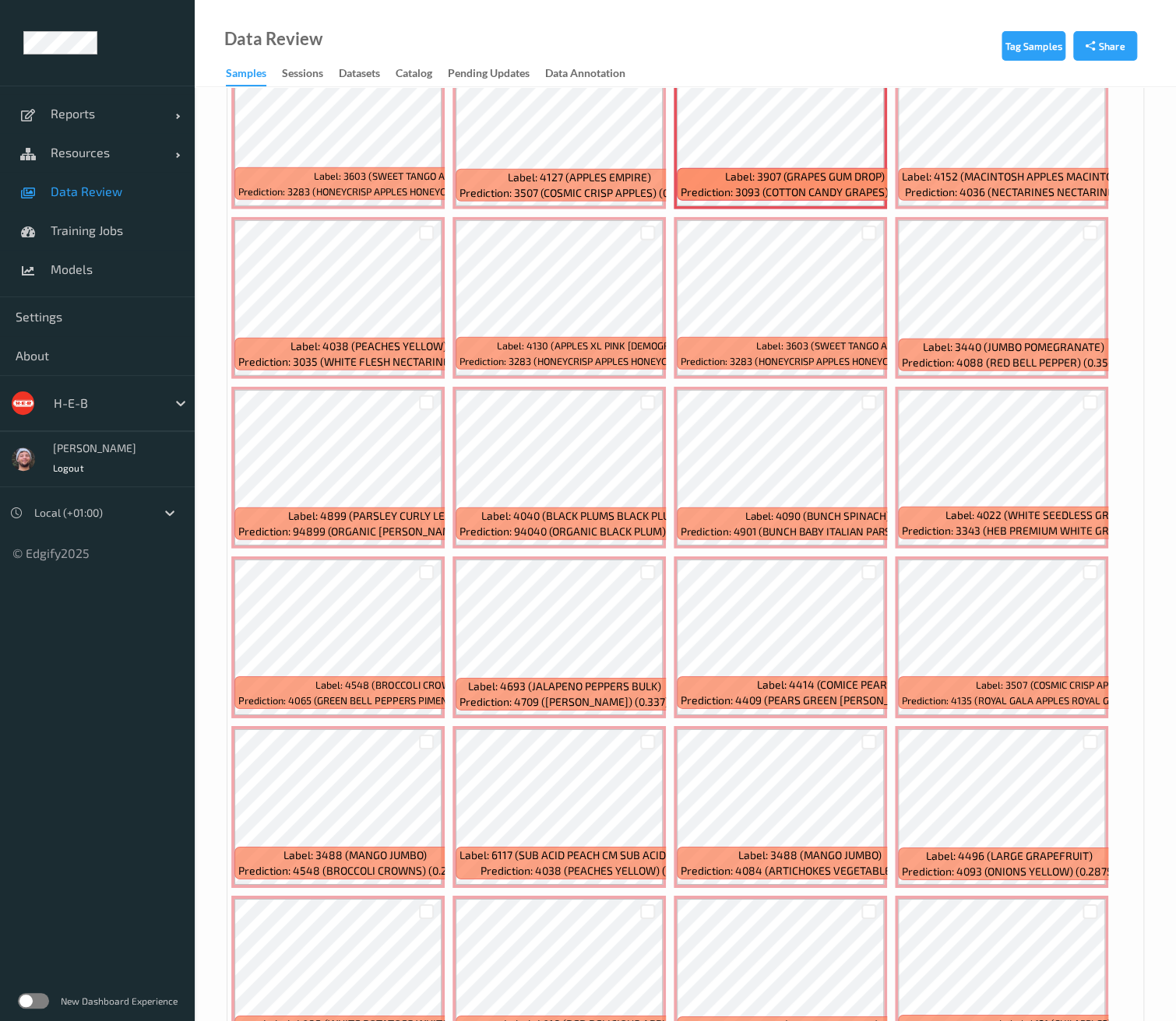
scroll to position [2247, 0]
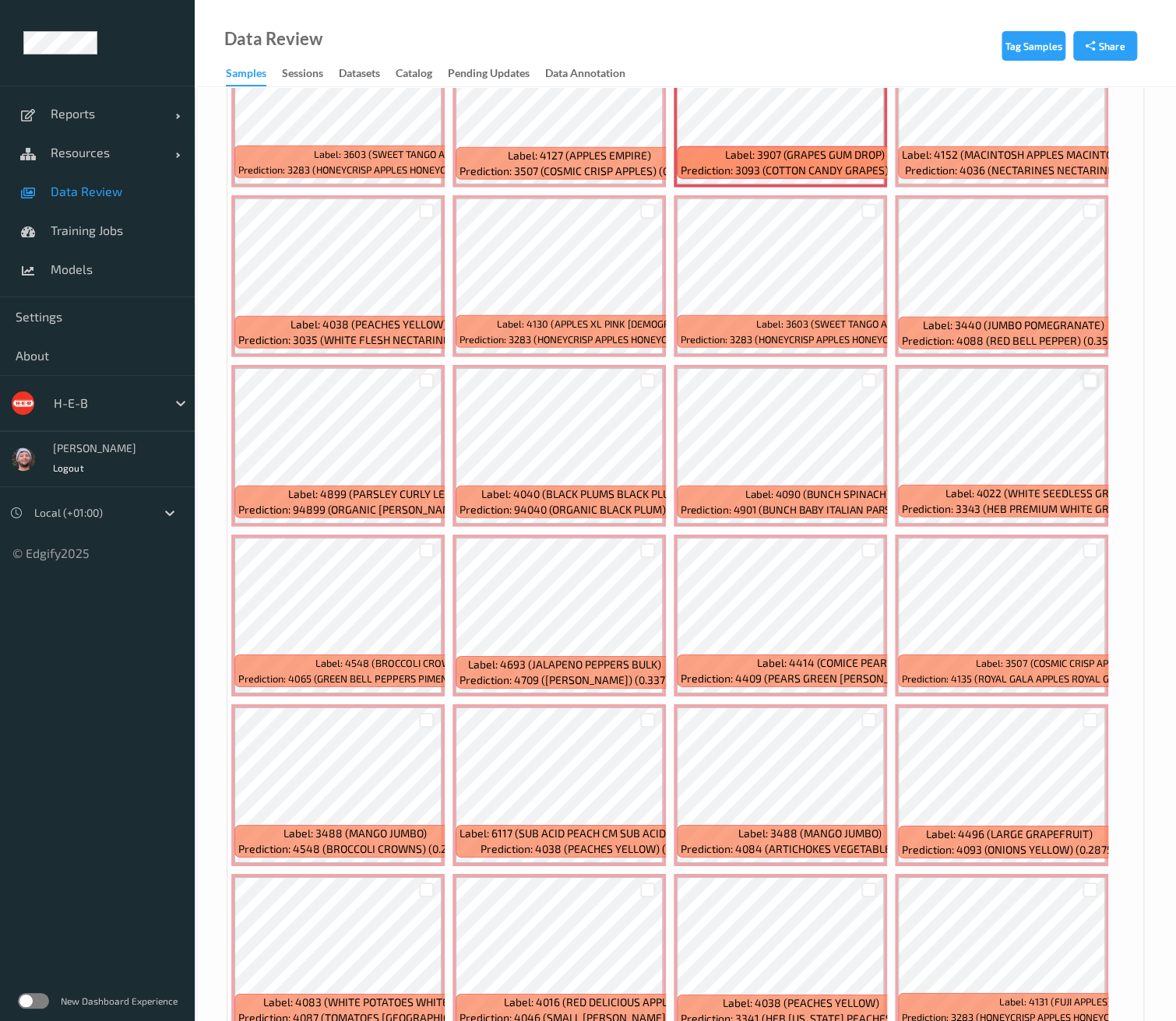
click at [1089, 374] on div at bounding box center [1089, 381] width 15 height 15
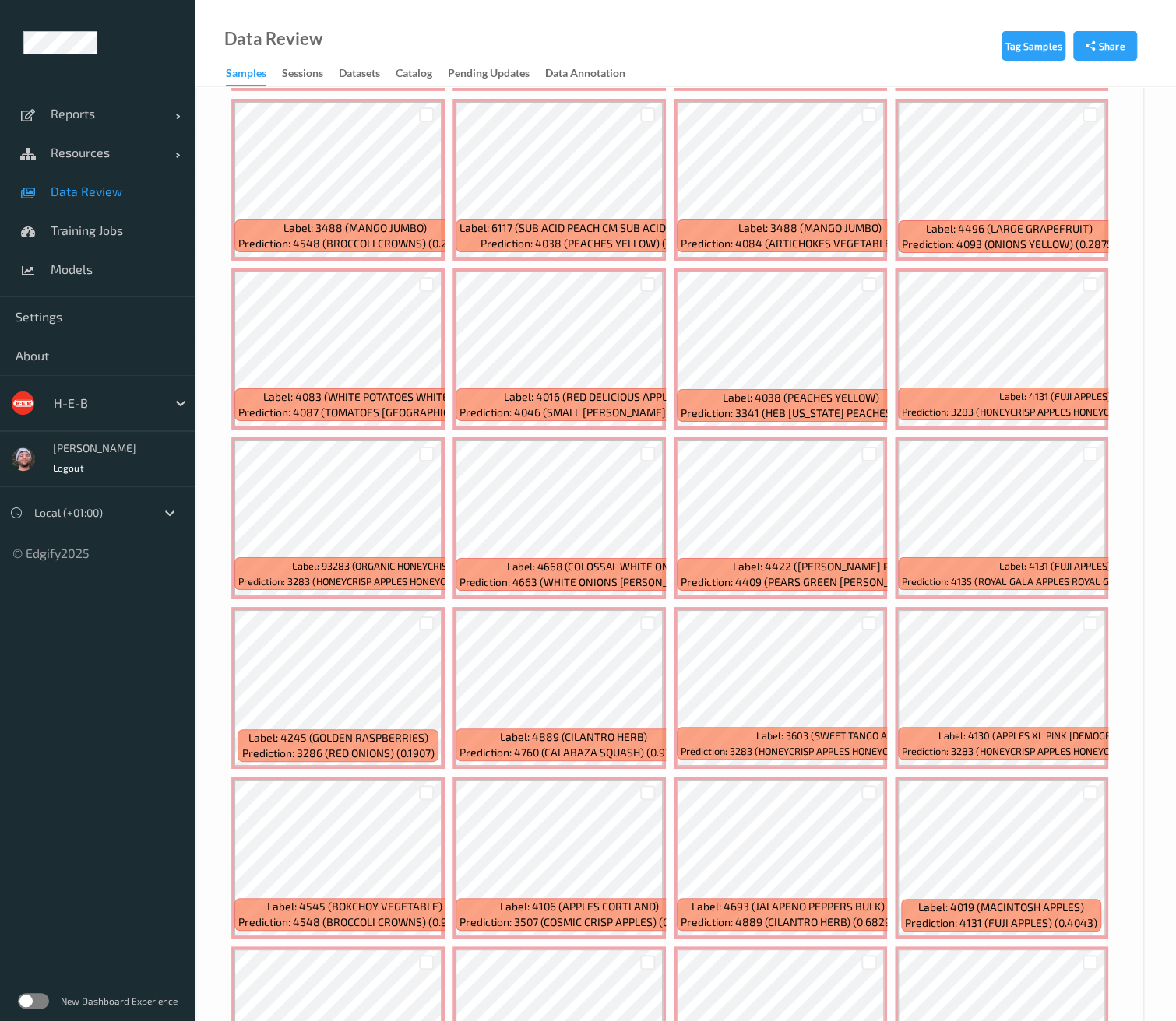
scroll to position [2939, 0]
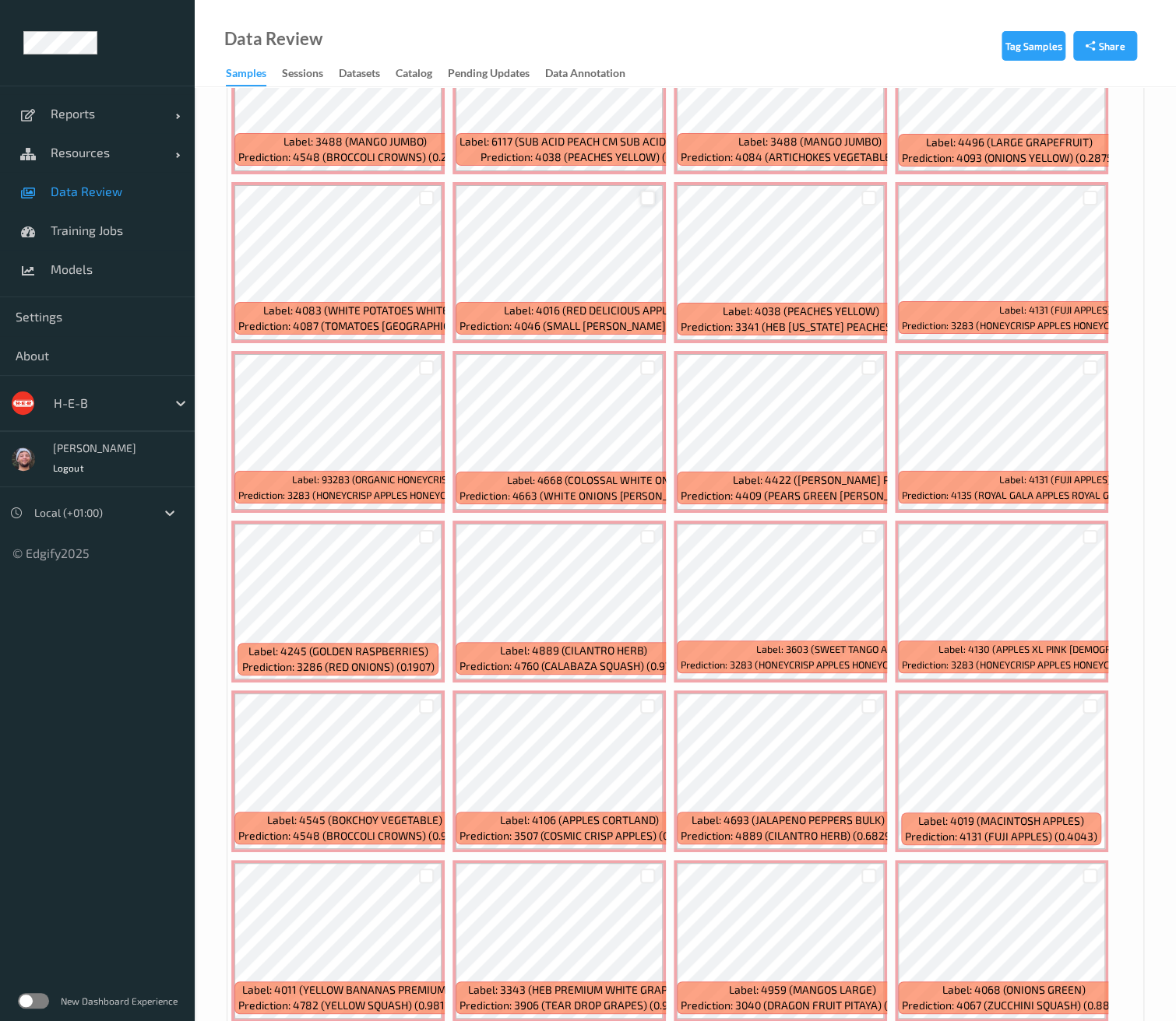
click at [648, 194] on div at bounding box center [647, 198] width 15 height 15
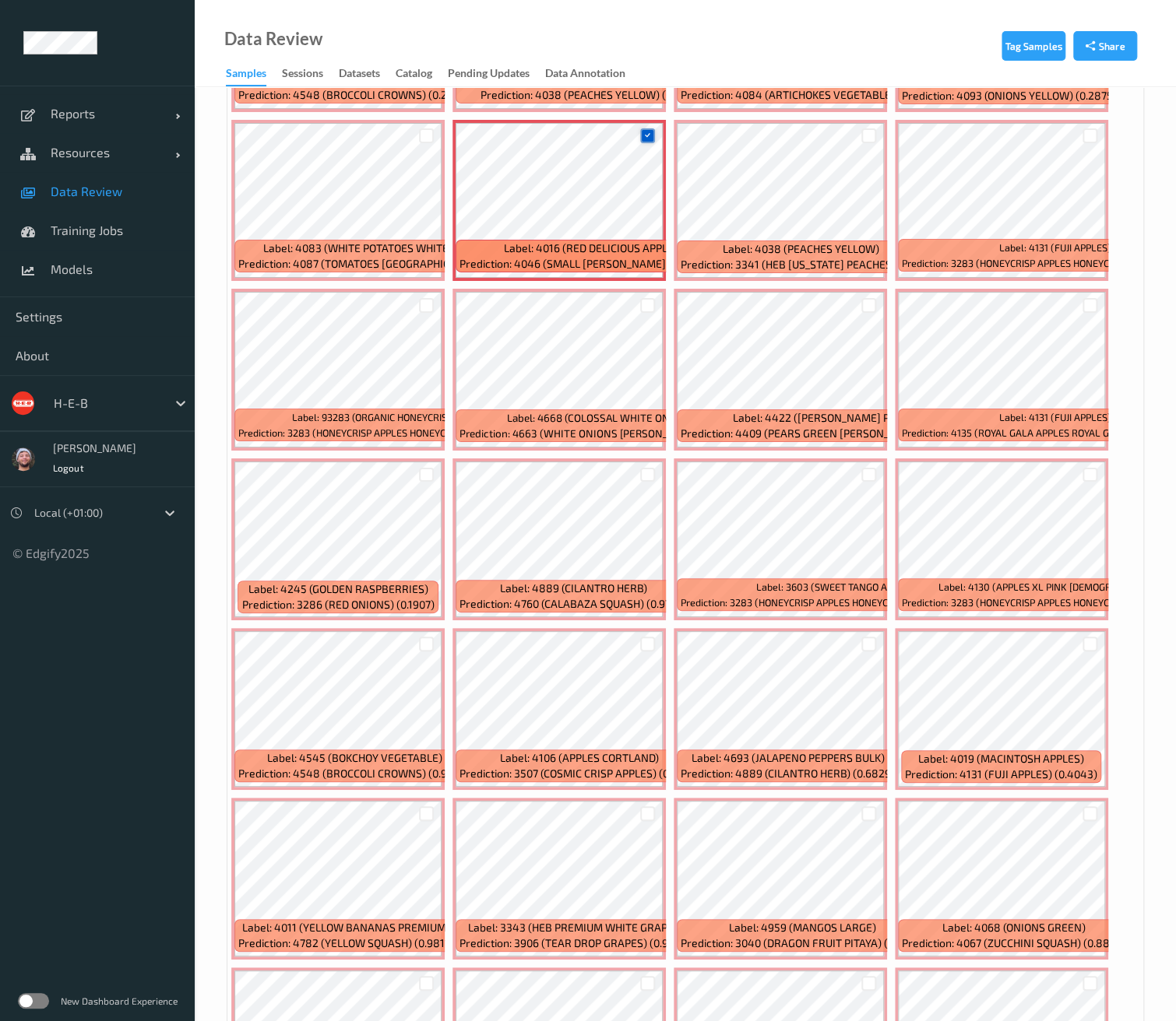
scroll to position [3026, 0]
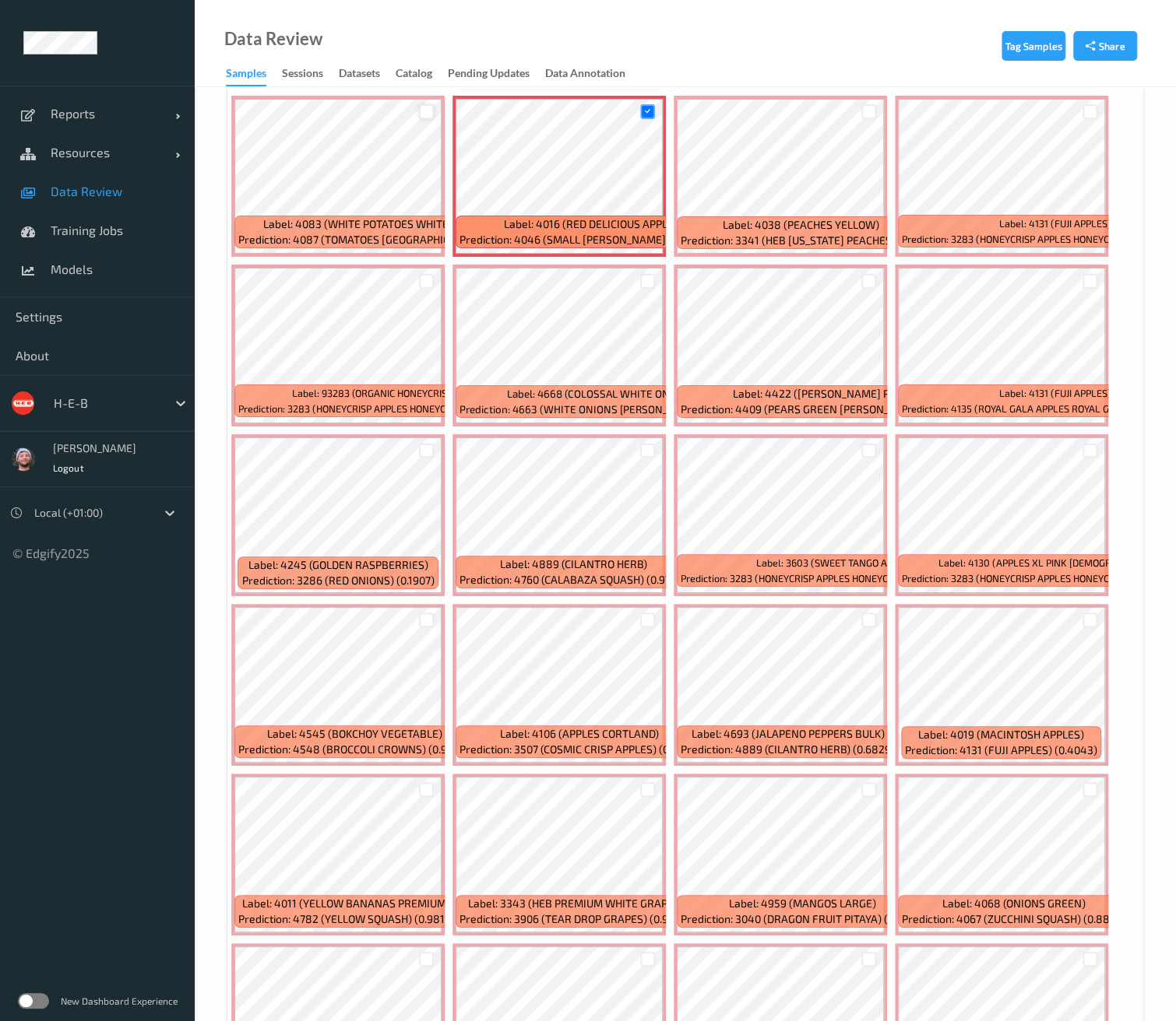
click at [425, 104] on div at bounding box center [427, 112] width 15 height 15
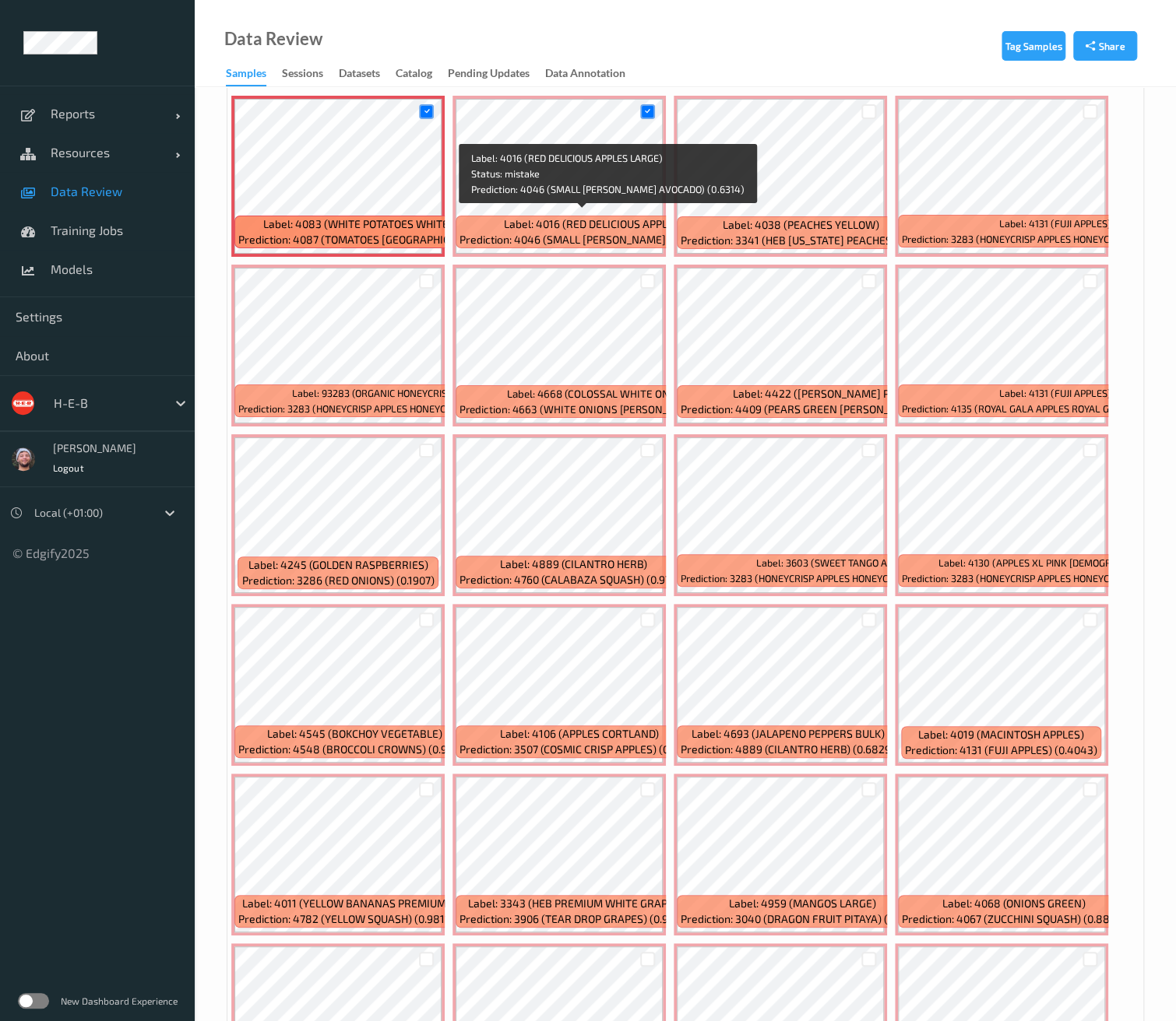
scroll to position [3113, 0]
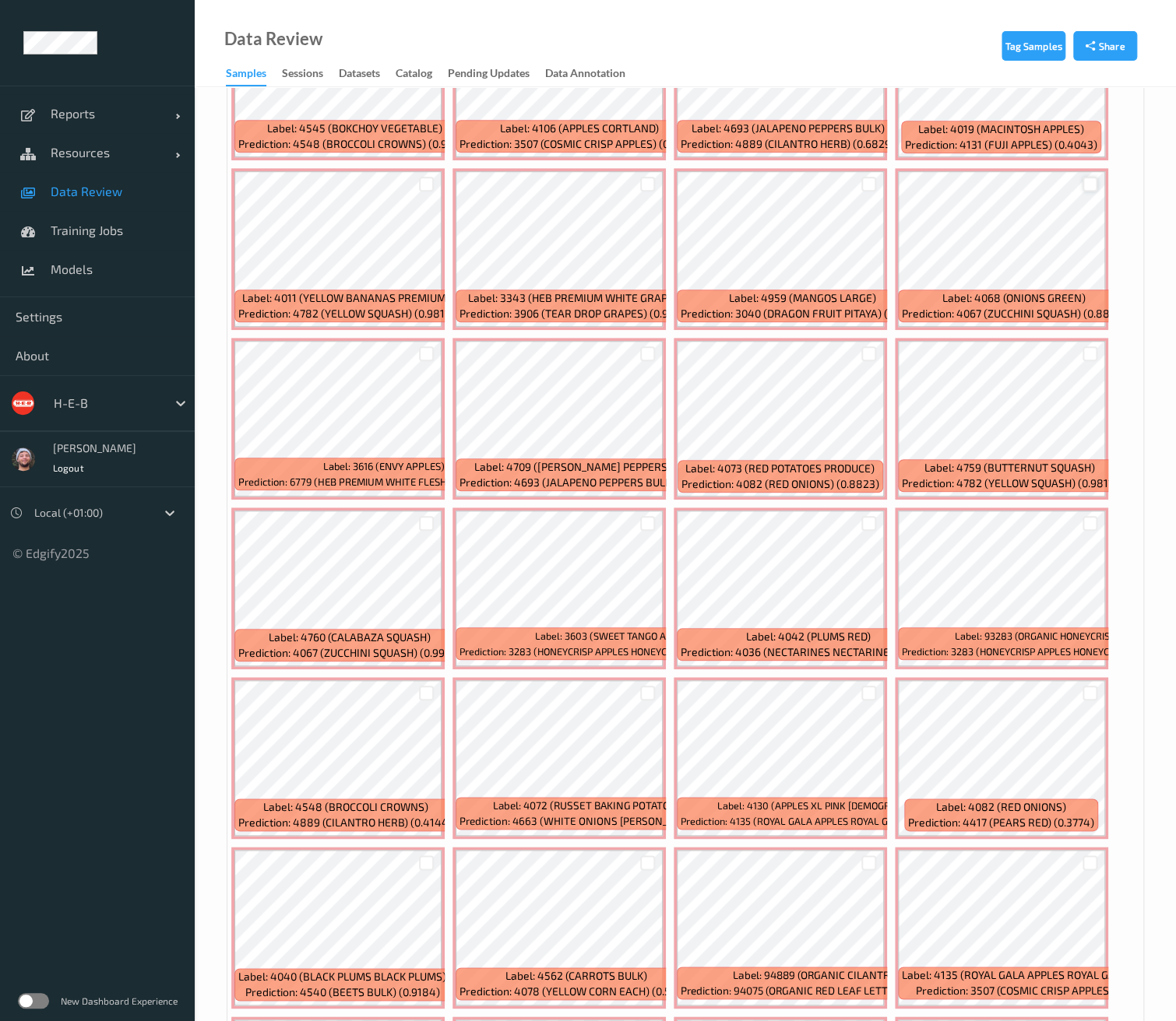
scroll to position [3718, 0]
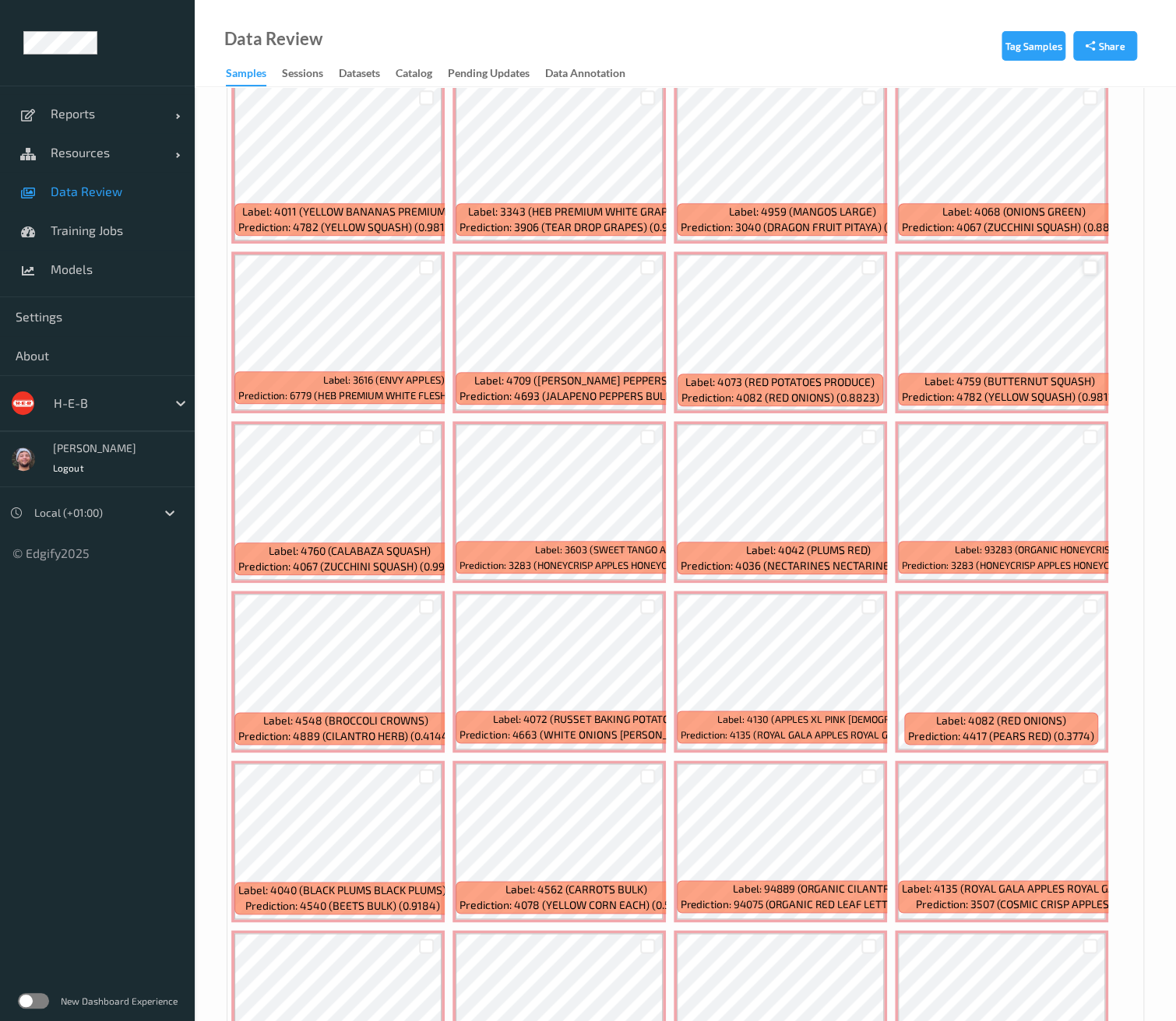
click at [1093, 260] on div at bounding box center [1089, 267] width 15 height 15
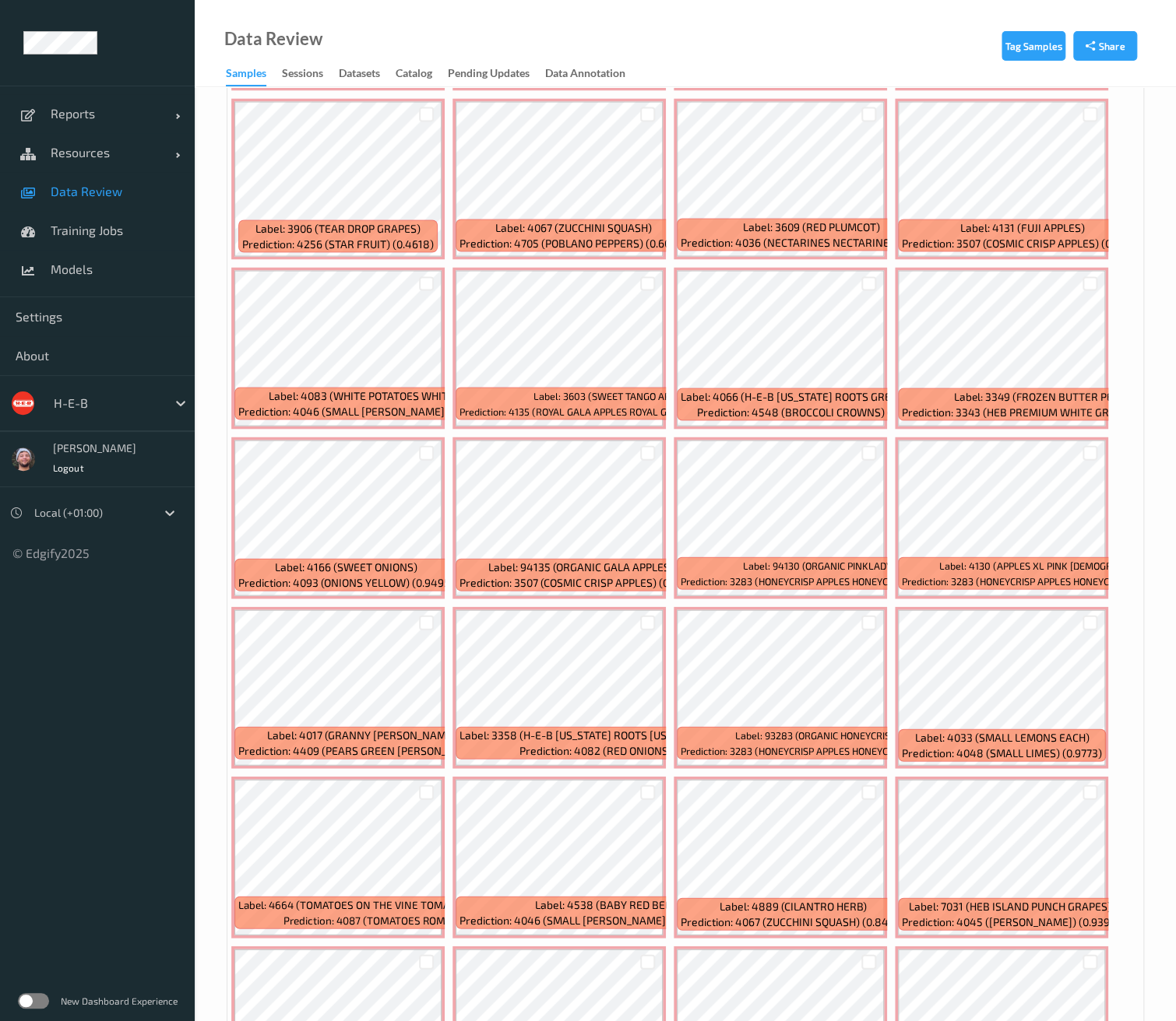
scroll to position [4756, 0]
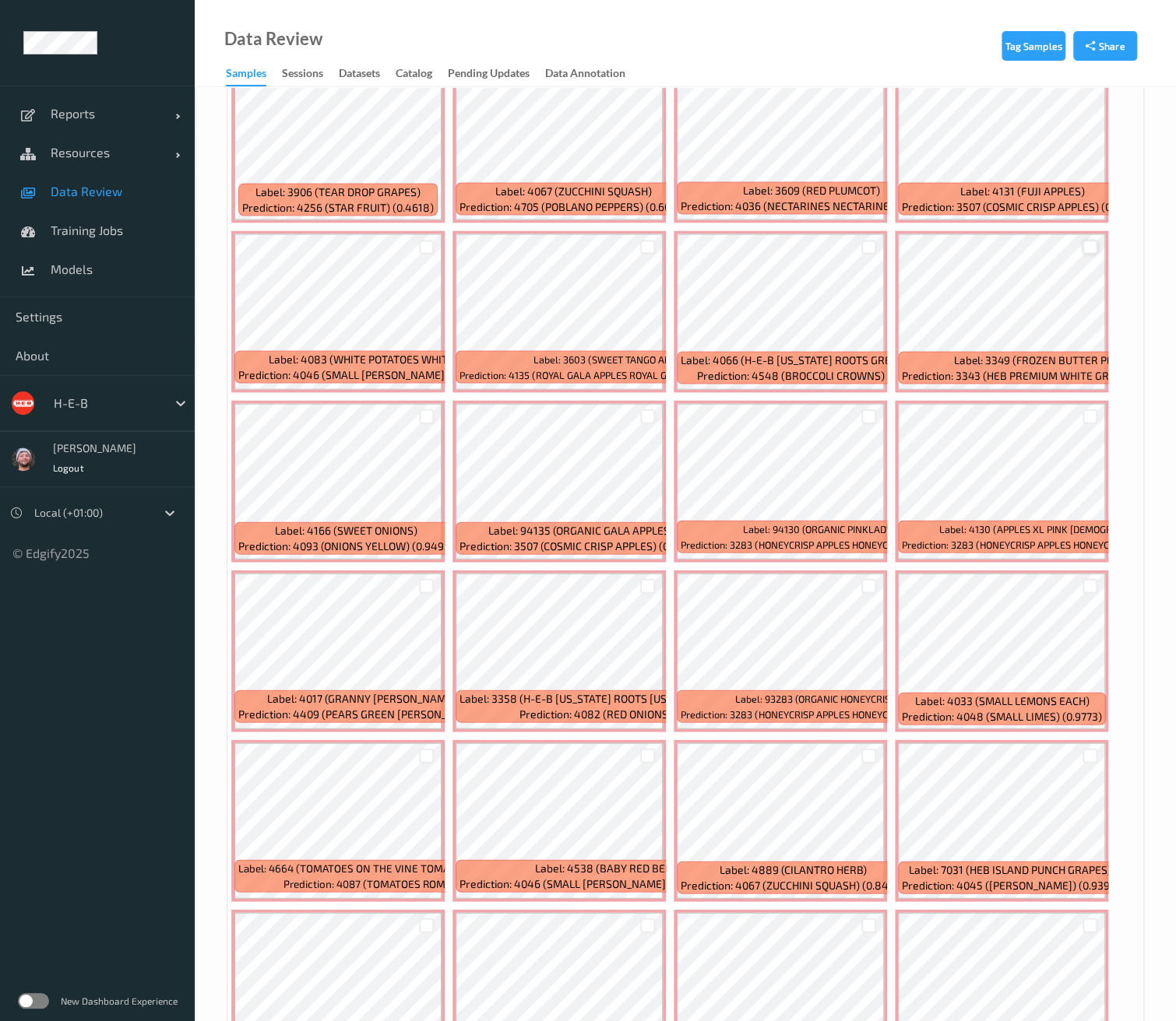
click at [1085, 239] on div at bounding box center [1089, 247] width 15 height 15
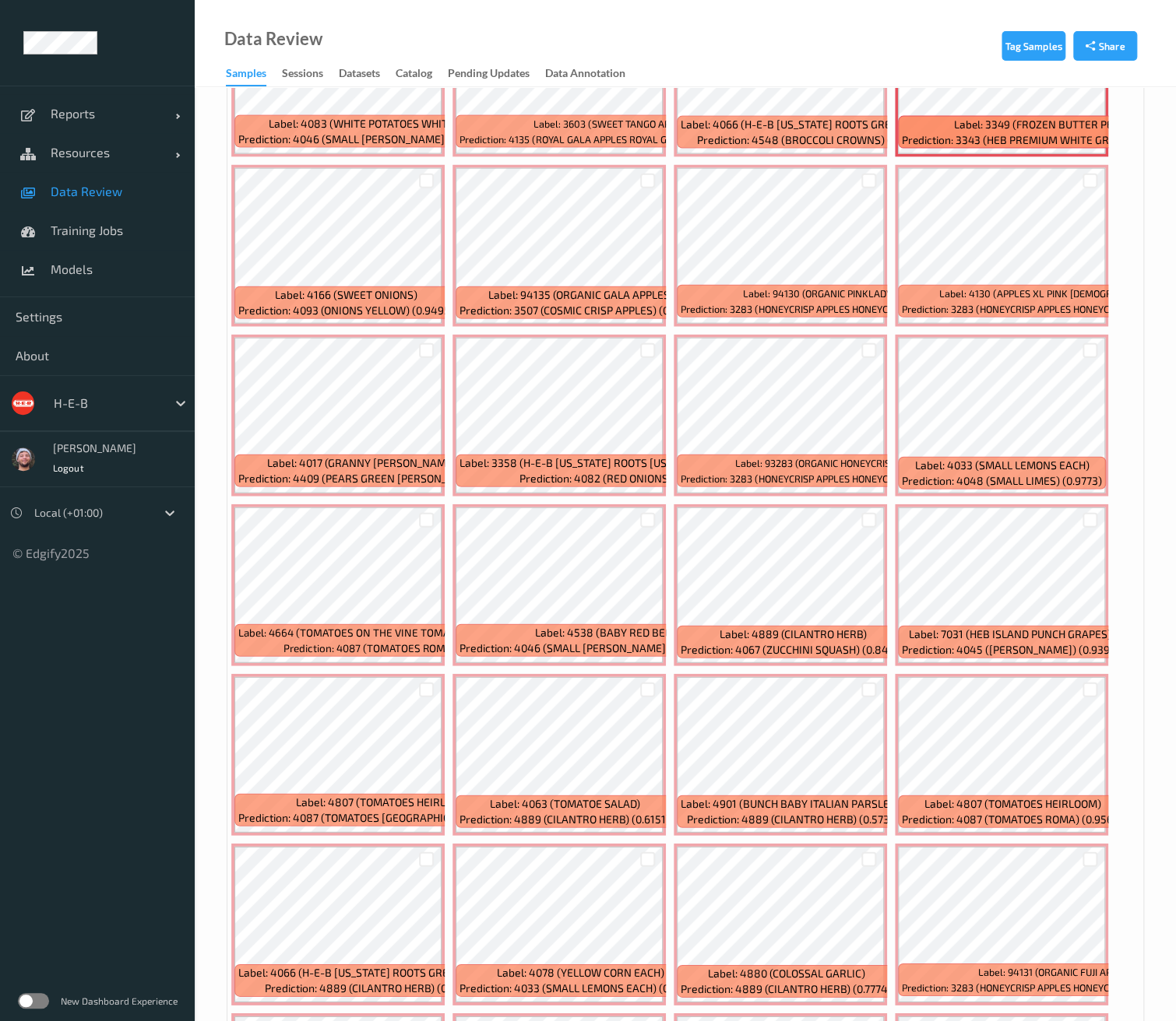
scroll to position [5015, 0]
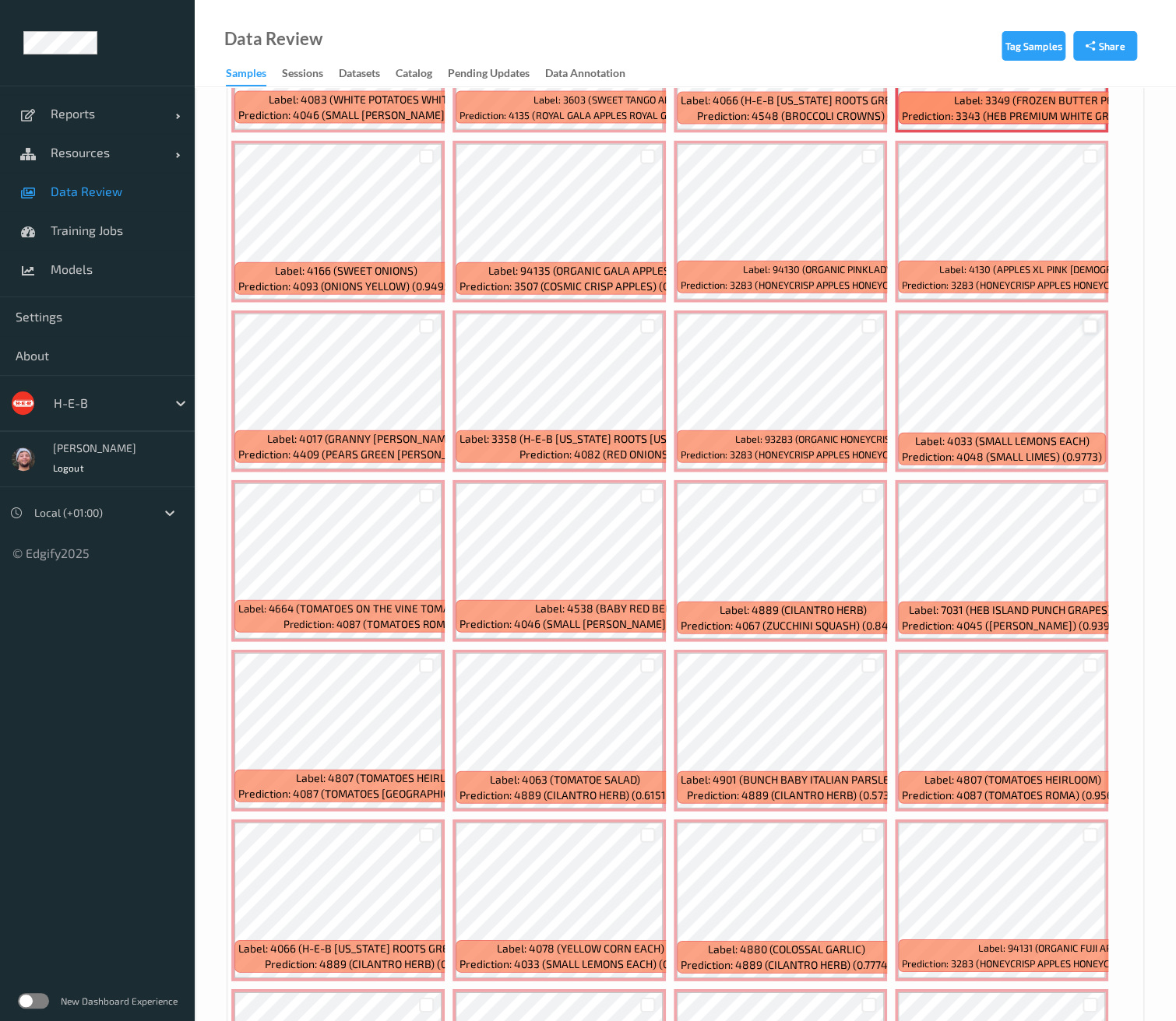
click at [1083, 319] on div at bounding box center [1089, 326] width 15 height 15
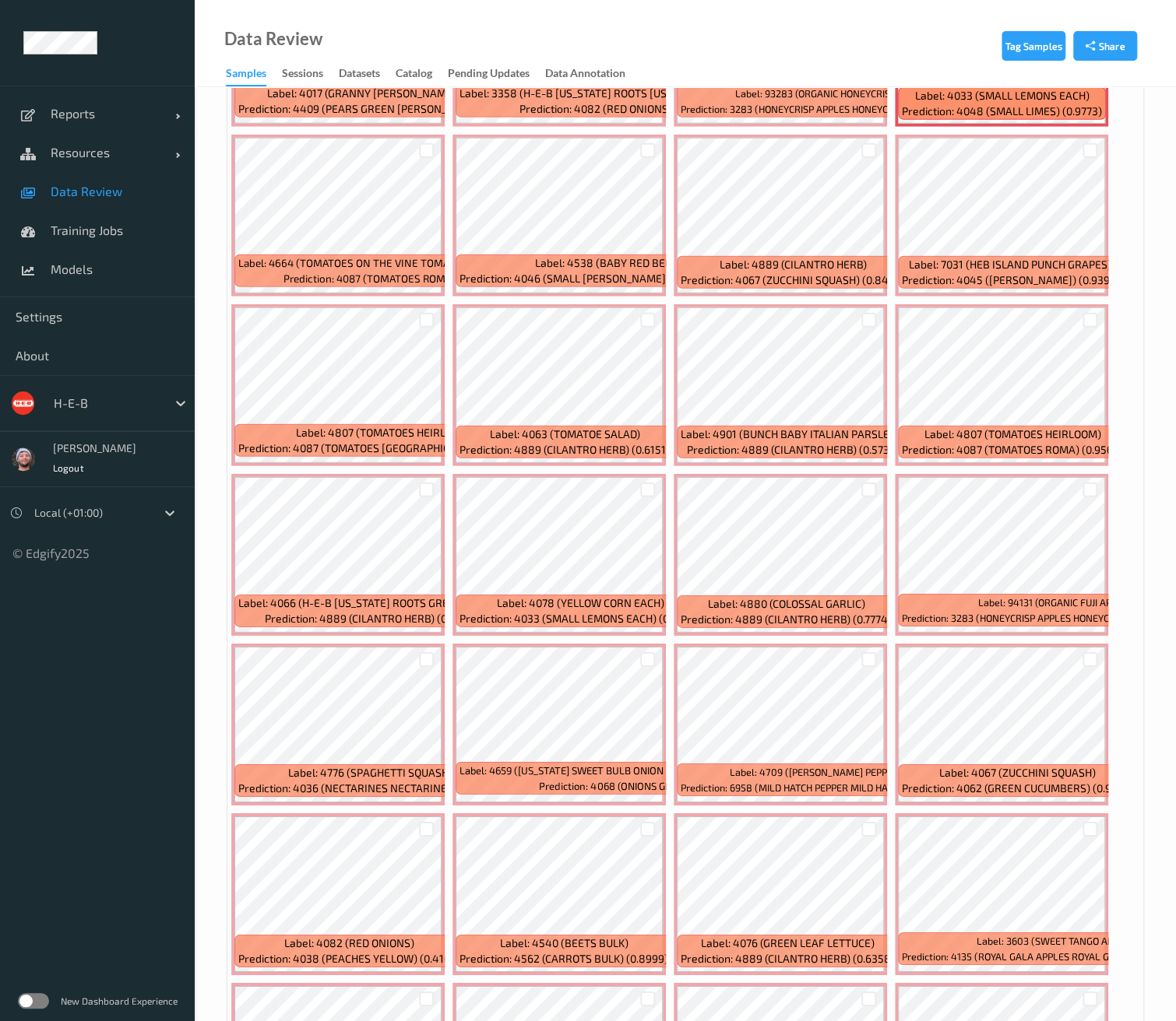
scroll to position [5448, 0]
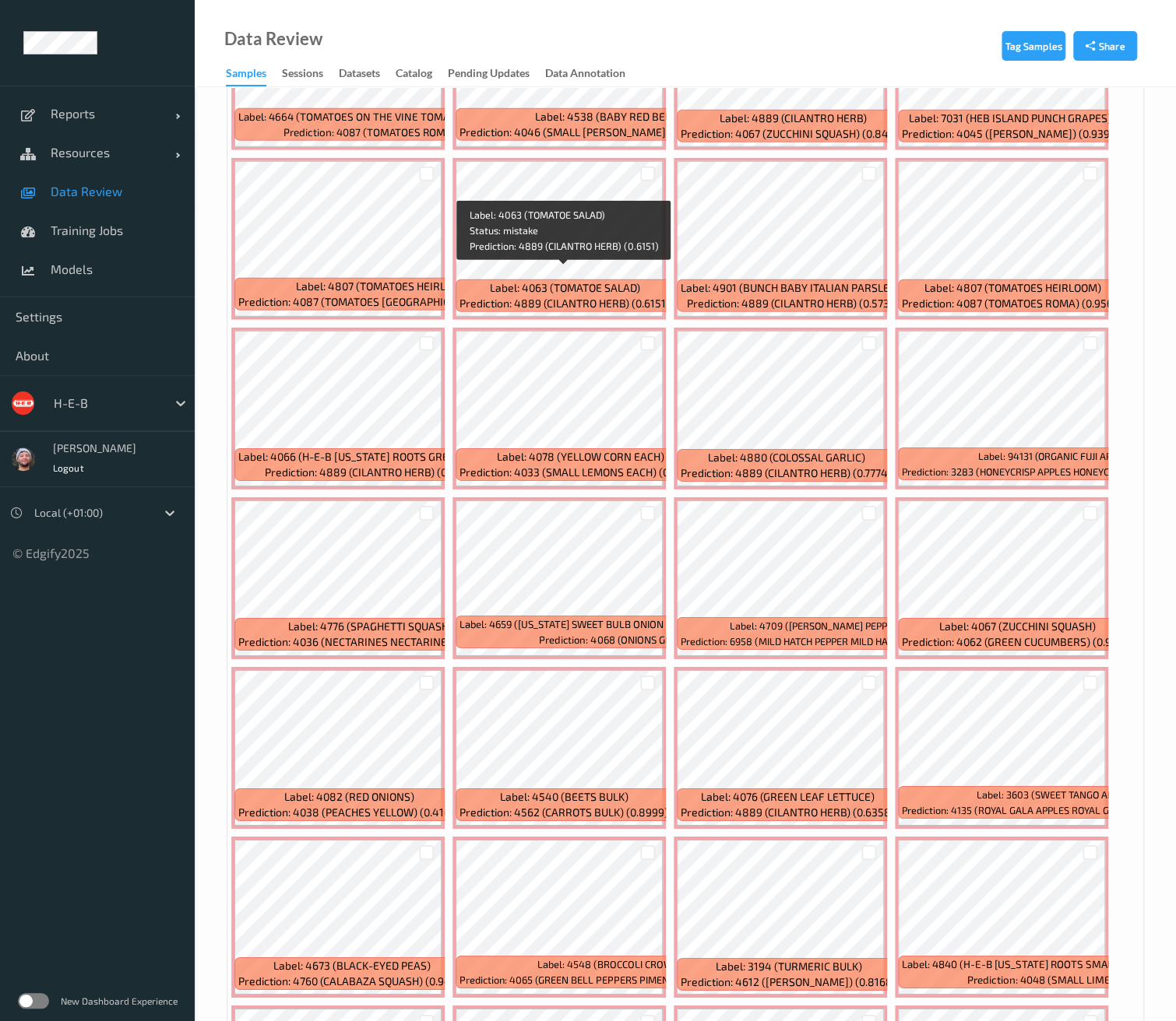
scroll to position [5535, 0]
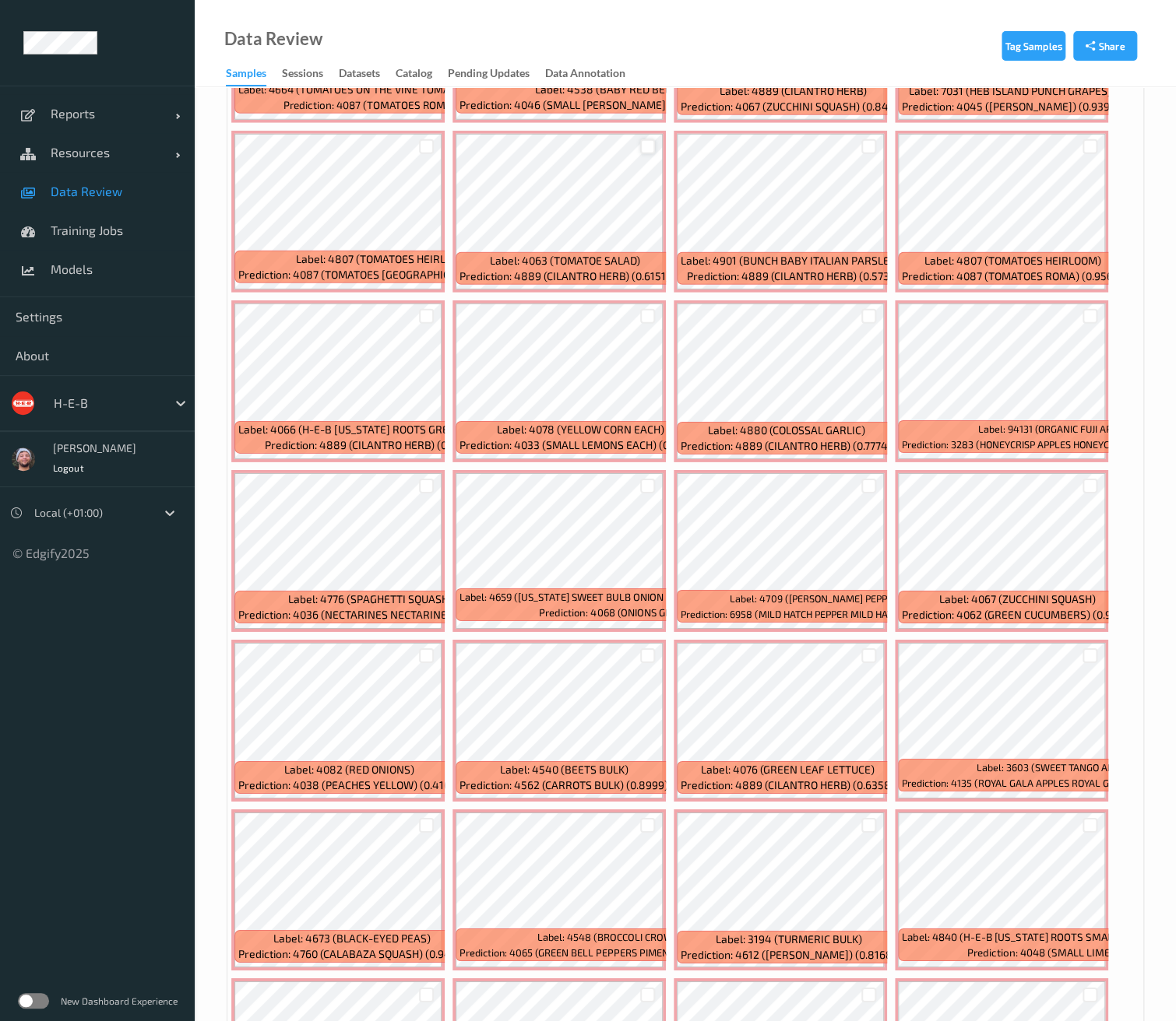
click at [648, 139] on div at bounding box center [647, 146] width 15 height 15
click at [1091, 139] on div at bounding box center [1089, 146] width 15 height 15
click at [426, 139] on div at bounding box center [427, 146] width 15 height 15
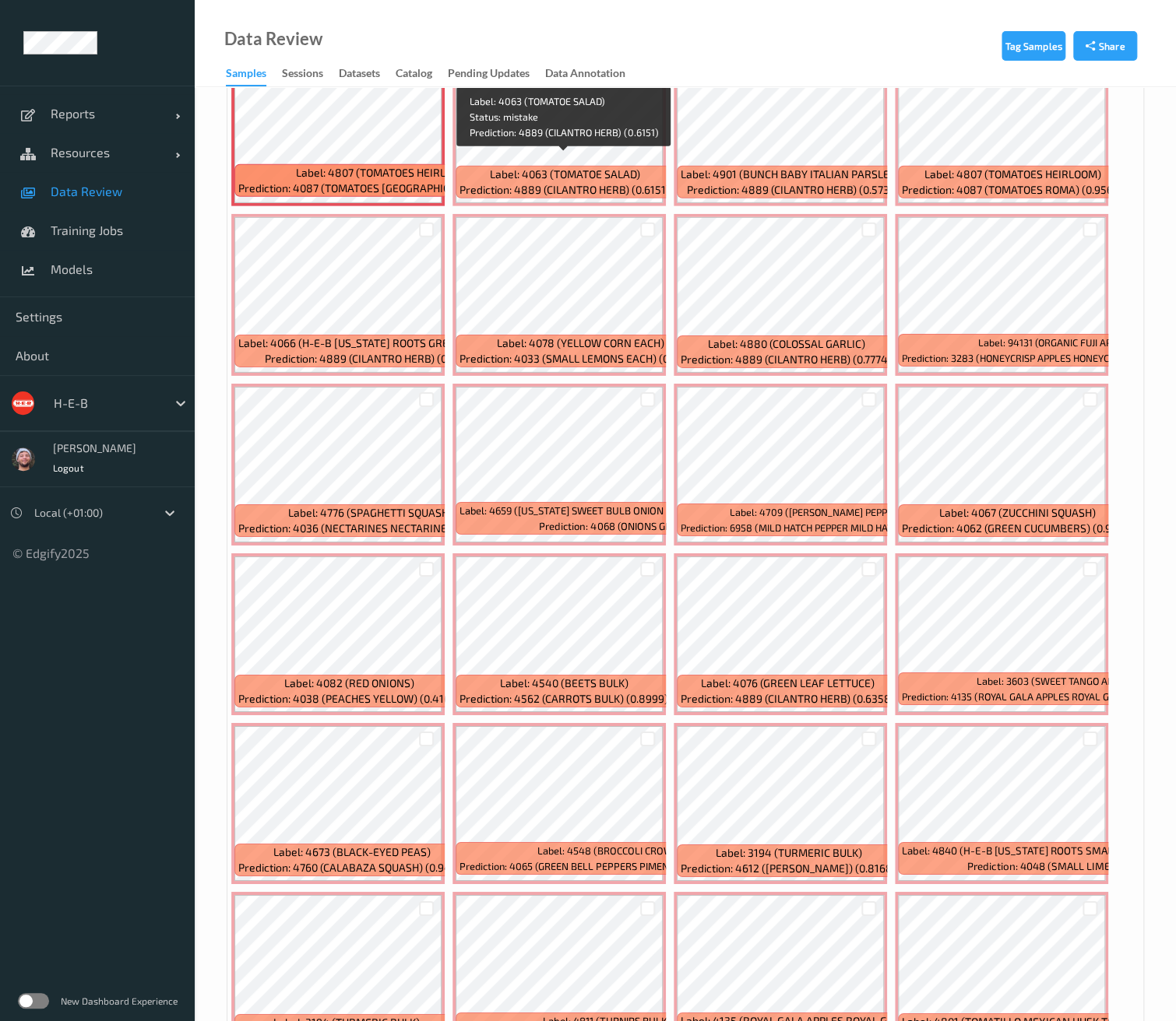
scroll to position [5707, 0]
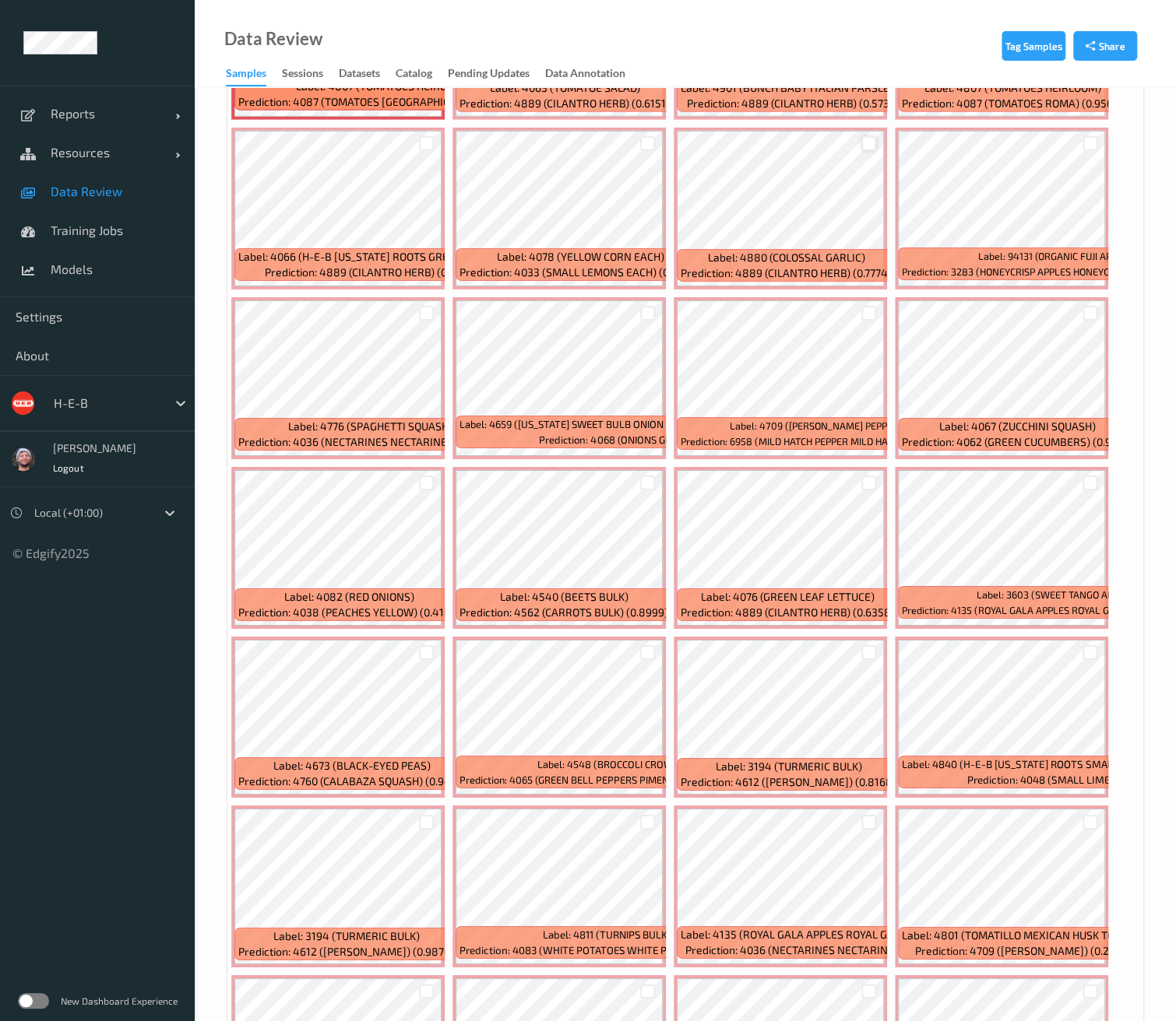
click at [865, 136] on div at bounding box center [868, 143] width 15 height 15
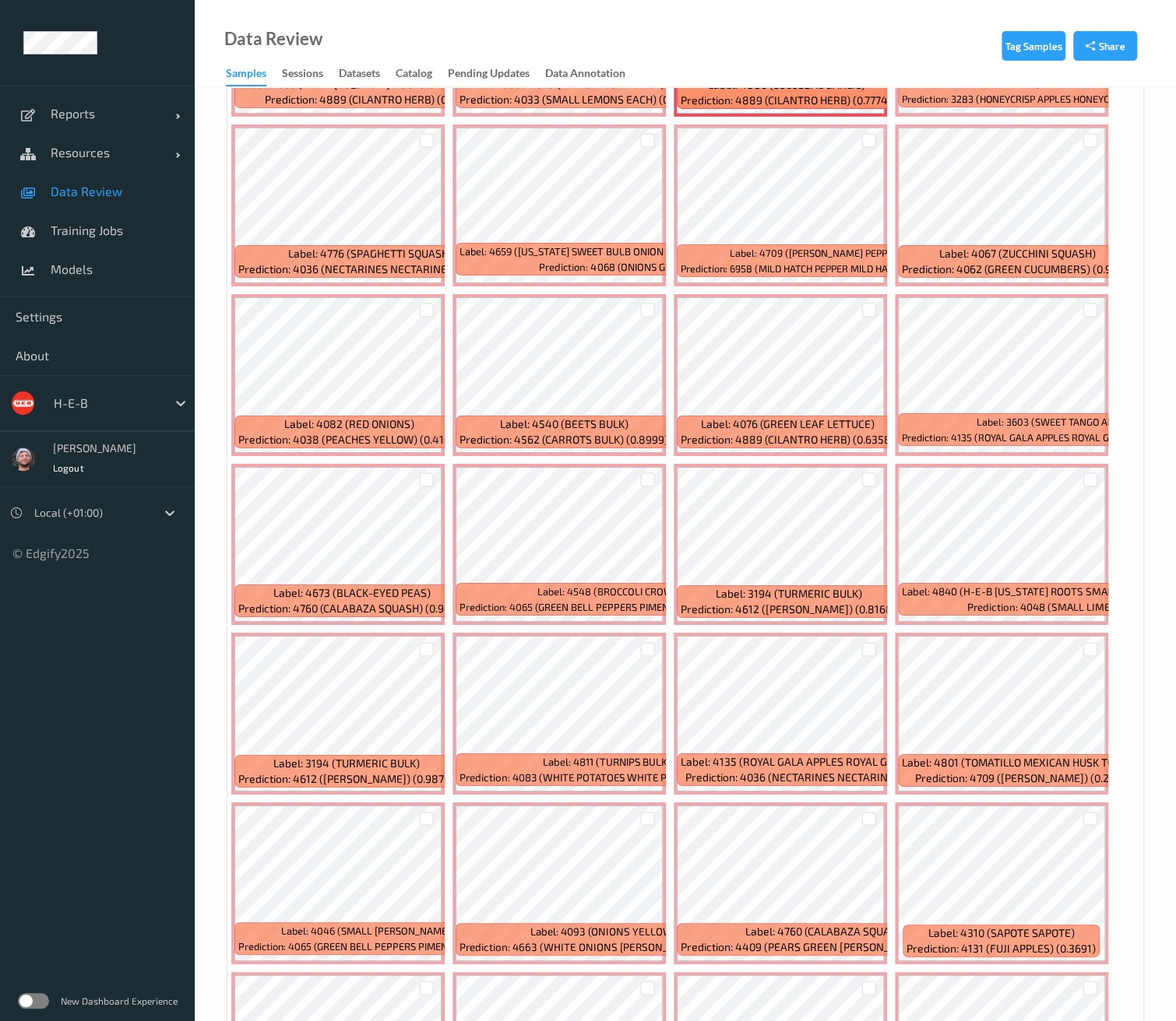
scroll to position [5967, 0]
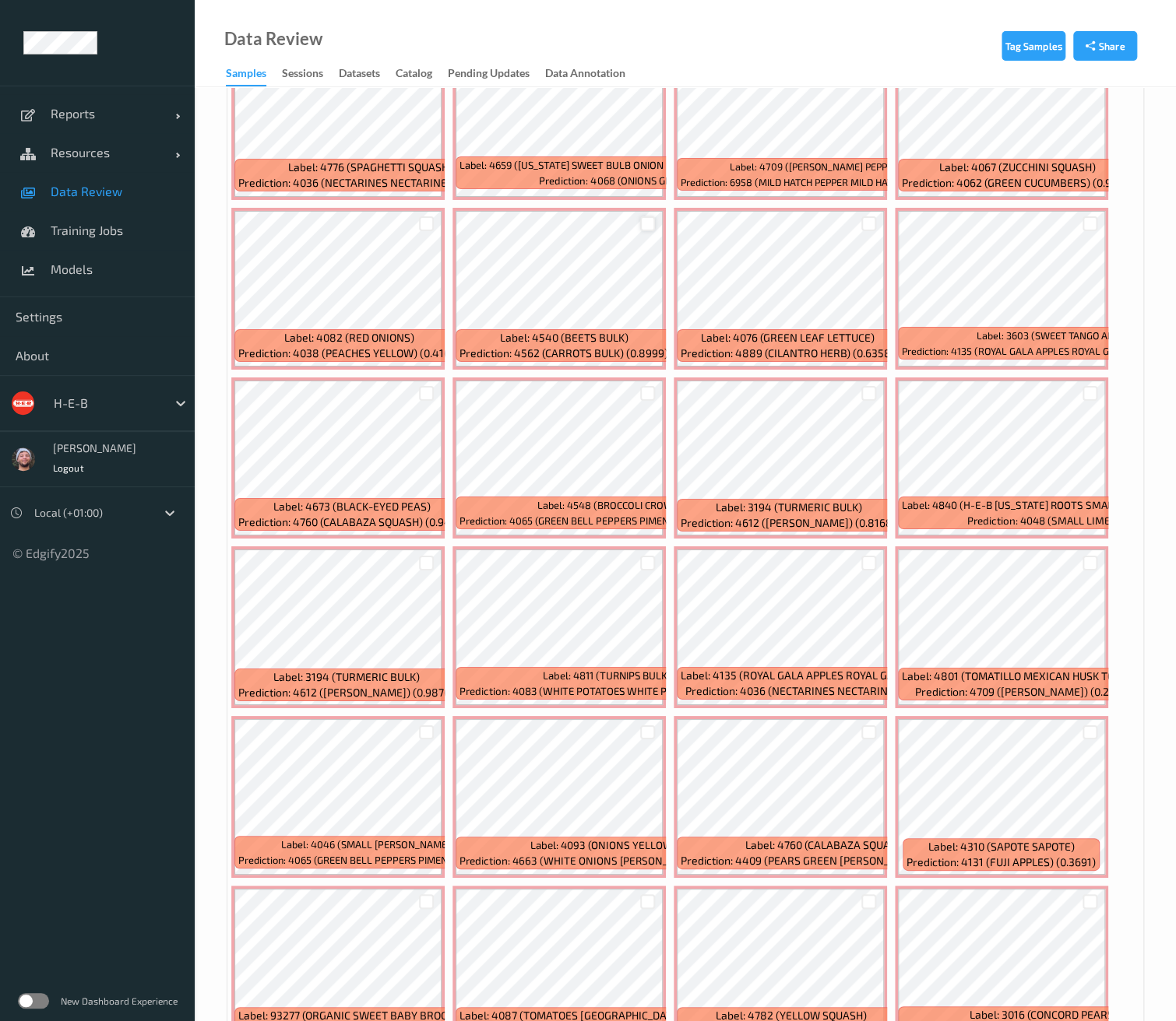
click at [649, 216] on div at bounding box center [647, 223] width 15 height 15
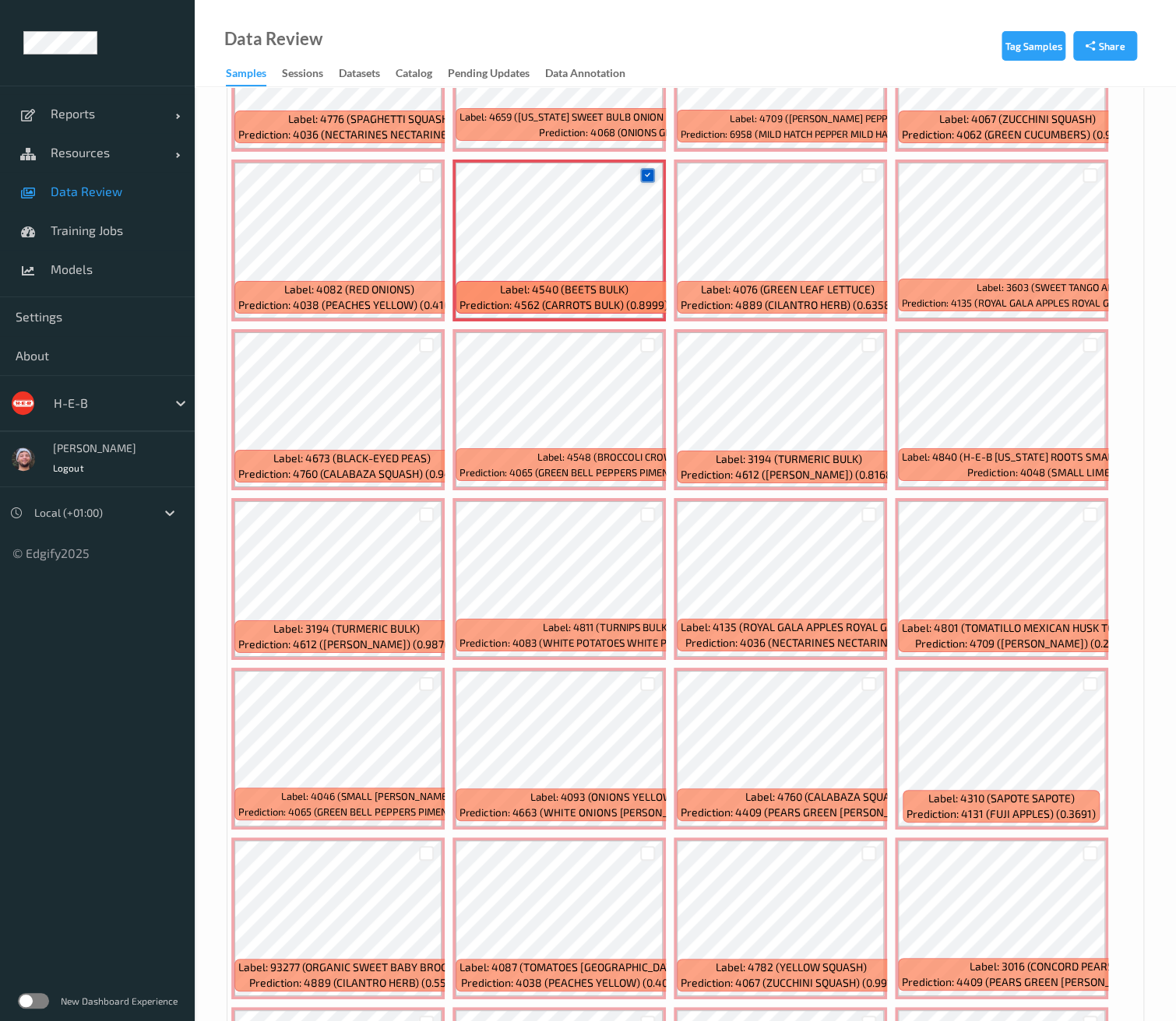
scroll to position [6053, 0]
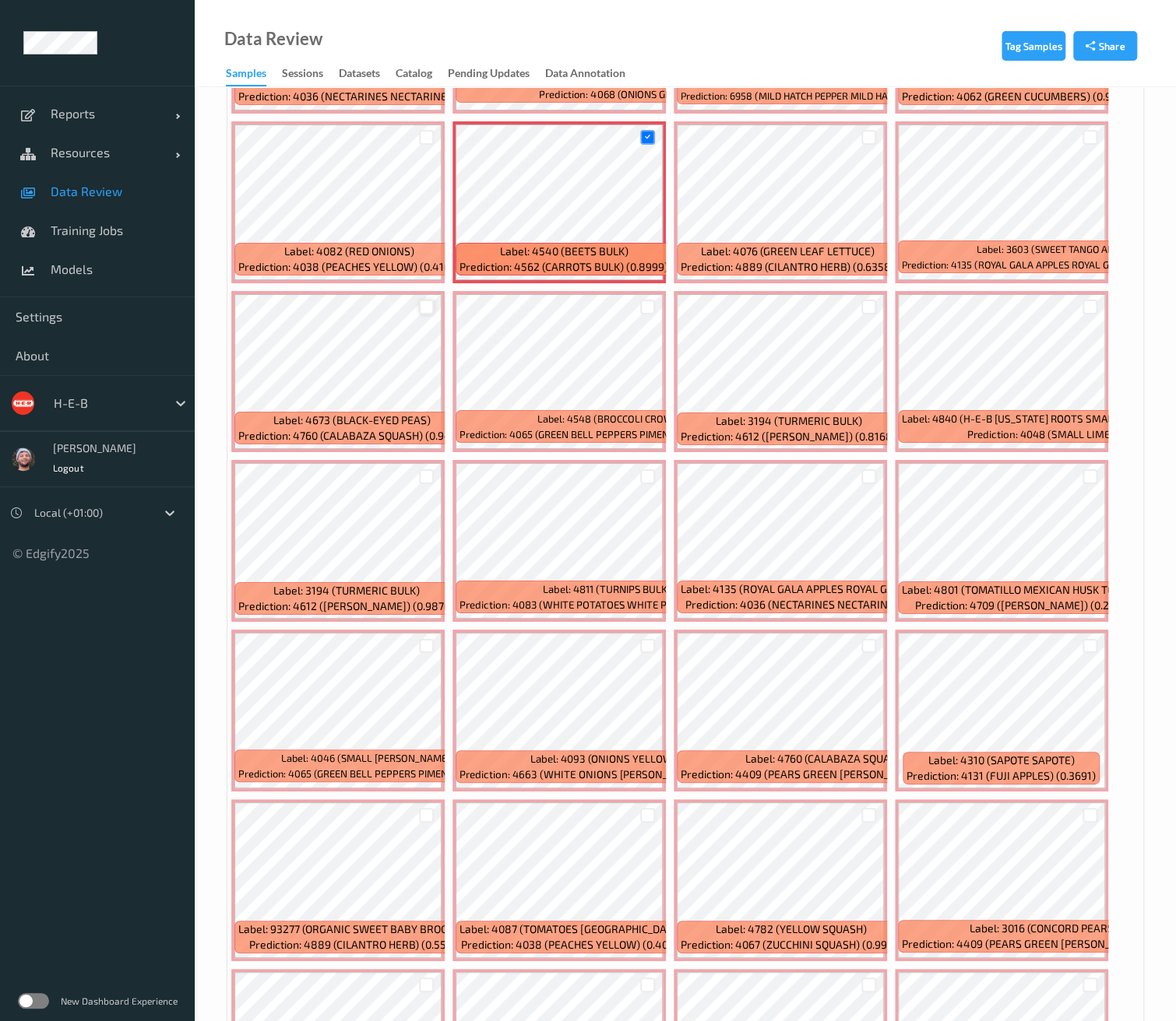
click at [421, 299] on div at bounding box center [427, 307] width 15 height 15
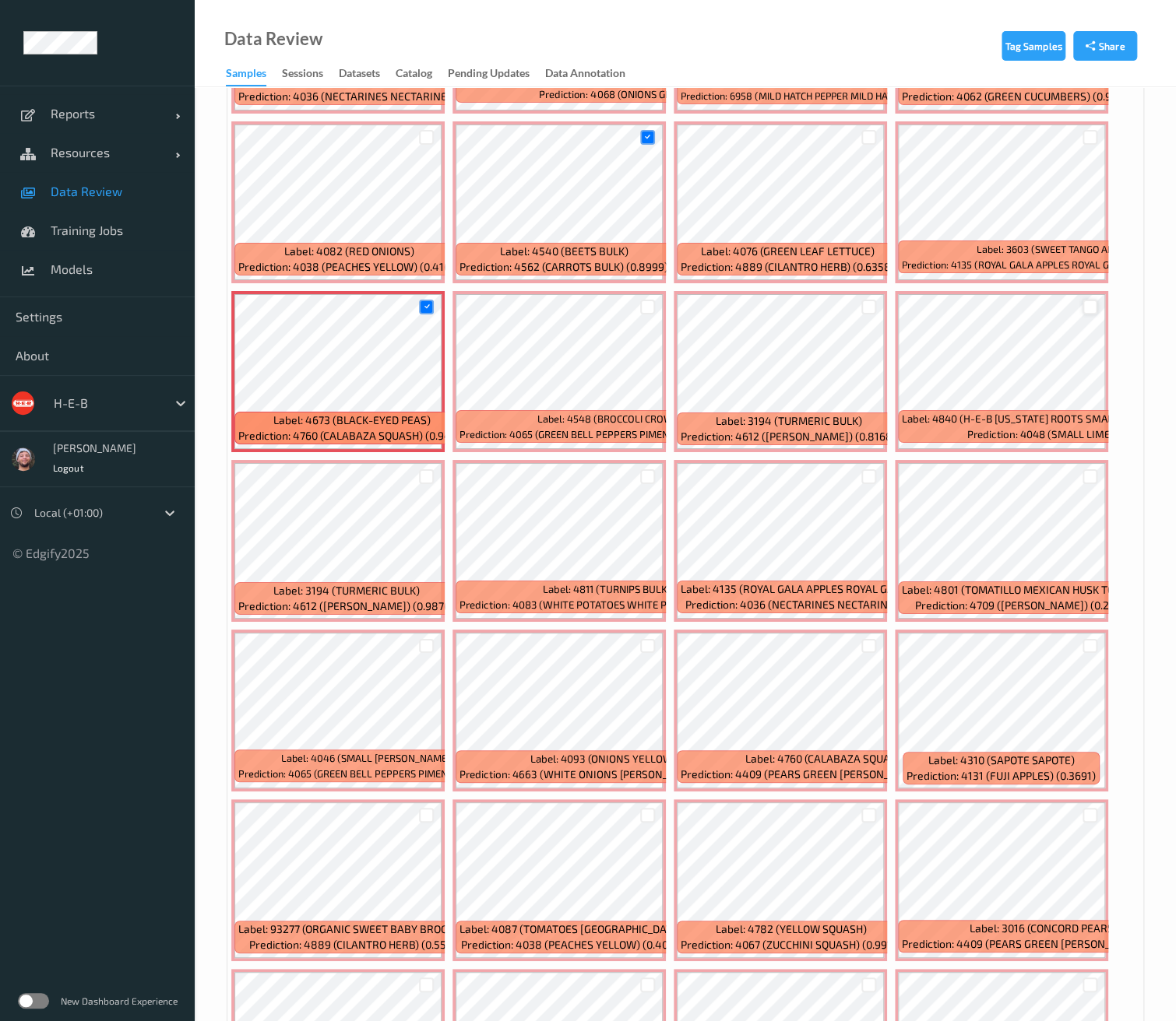
click at [1082, 299] on div at bounding box center [1089, 307] width 15 height 15
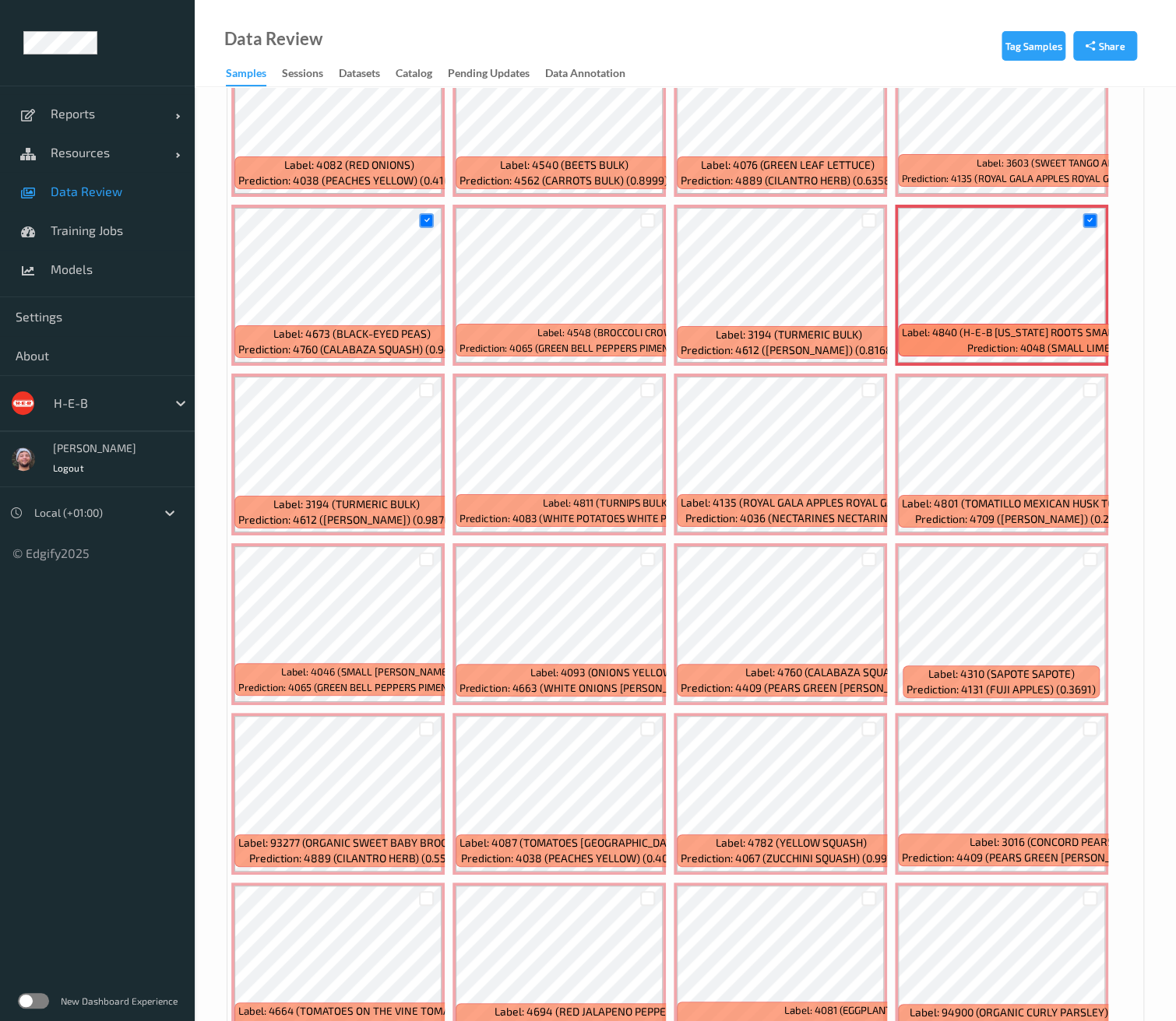
scroll to position [6226, 0]
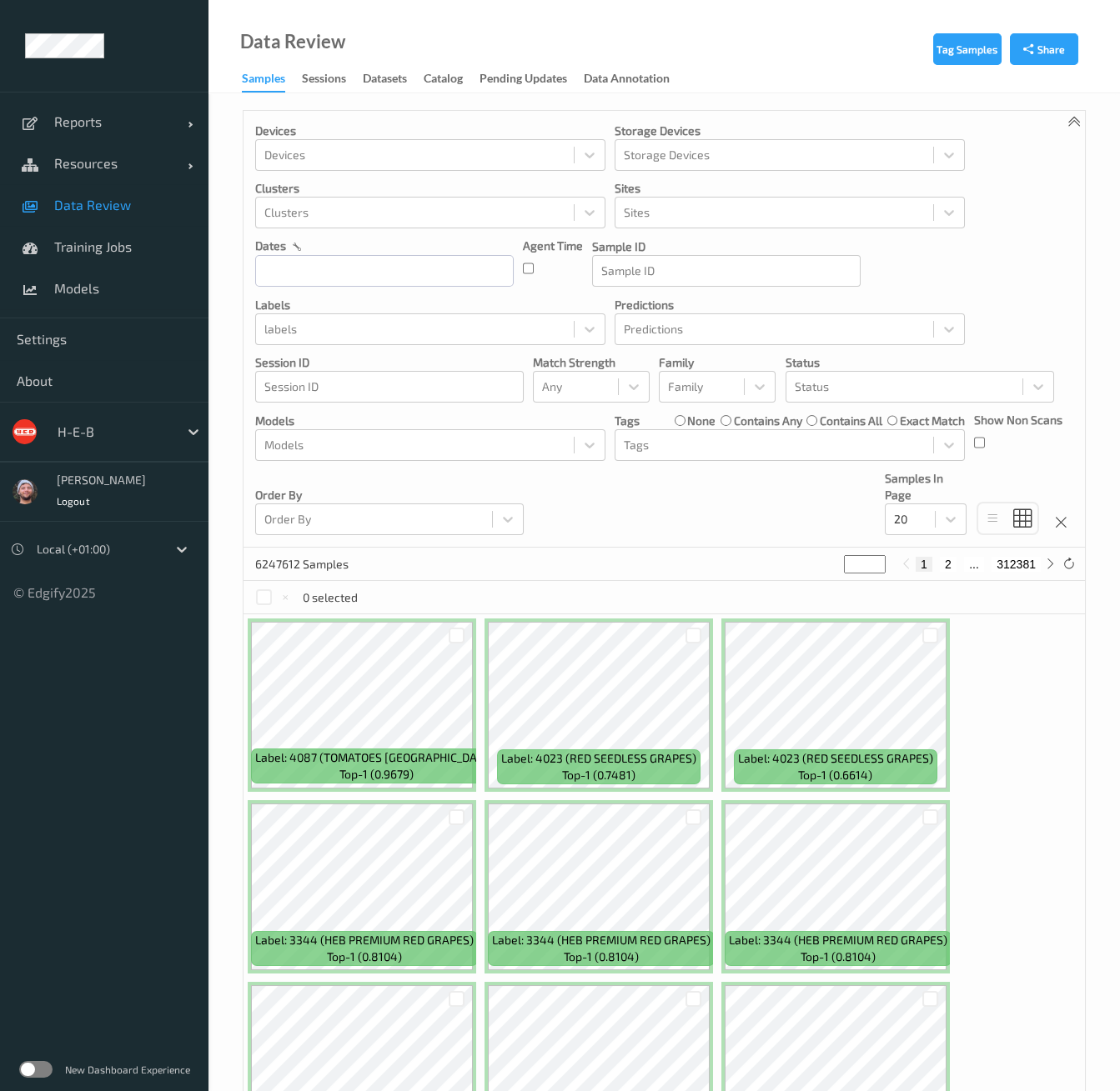
click at [995, 287] on div "Devices Devices Storage Devices Storage Devices Clusters Clusters Sites Sites d…" at bounding box center [664, 329] width 842 height 437
drag, startPoint x: 301, startPoint y: 328, endPoint x: 350, endPoint y: 343, distance: 51.2
click at [301, 329] on div at bounding box center [414, 328] width 301 height 20
type input "4422"
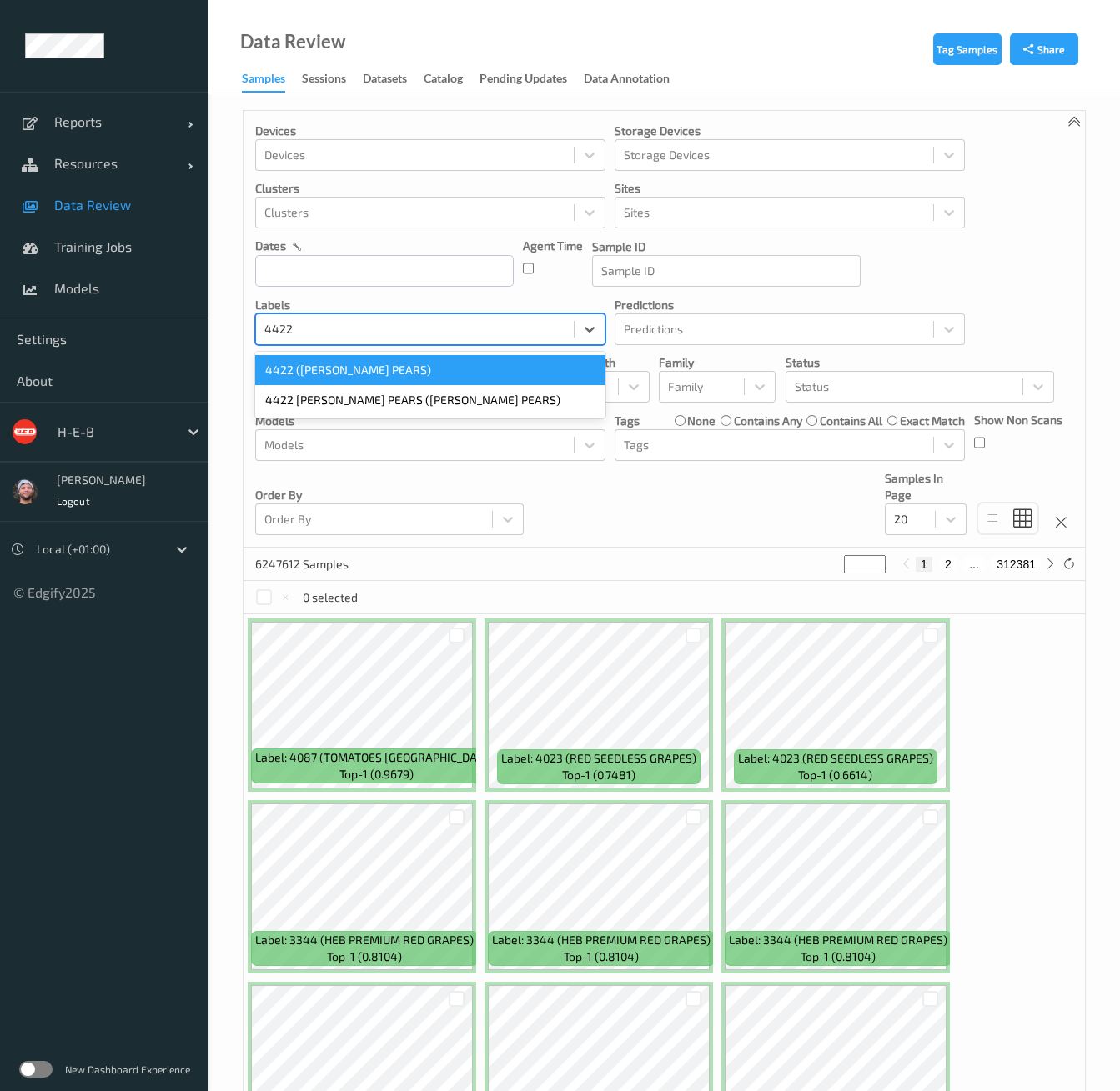
click at [334, 367] on div "4422 ([PERSON_NAME] PEARS)" at bounding box center [430, 370] width 350 height 30
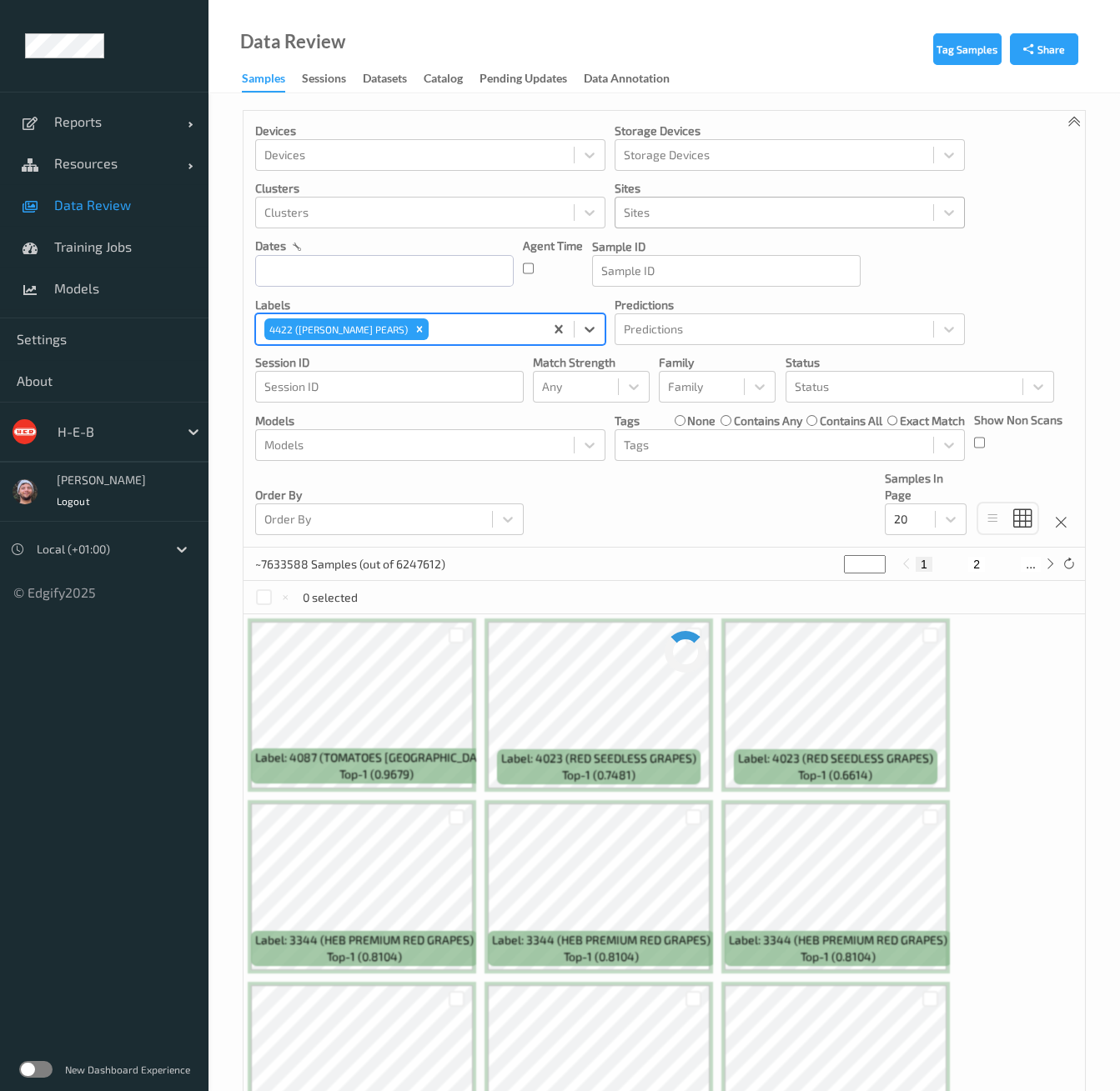
click at [747, 209] on div at bounding box center [774, 212] width 301 height 20
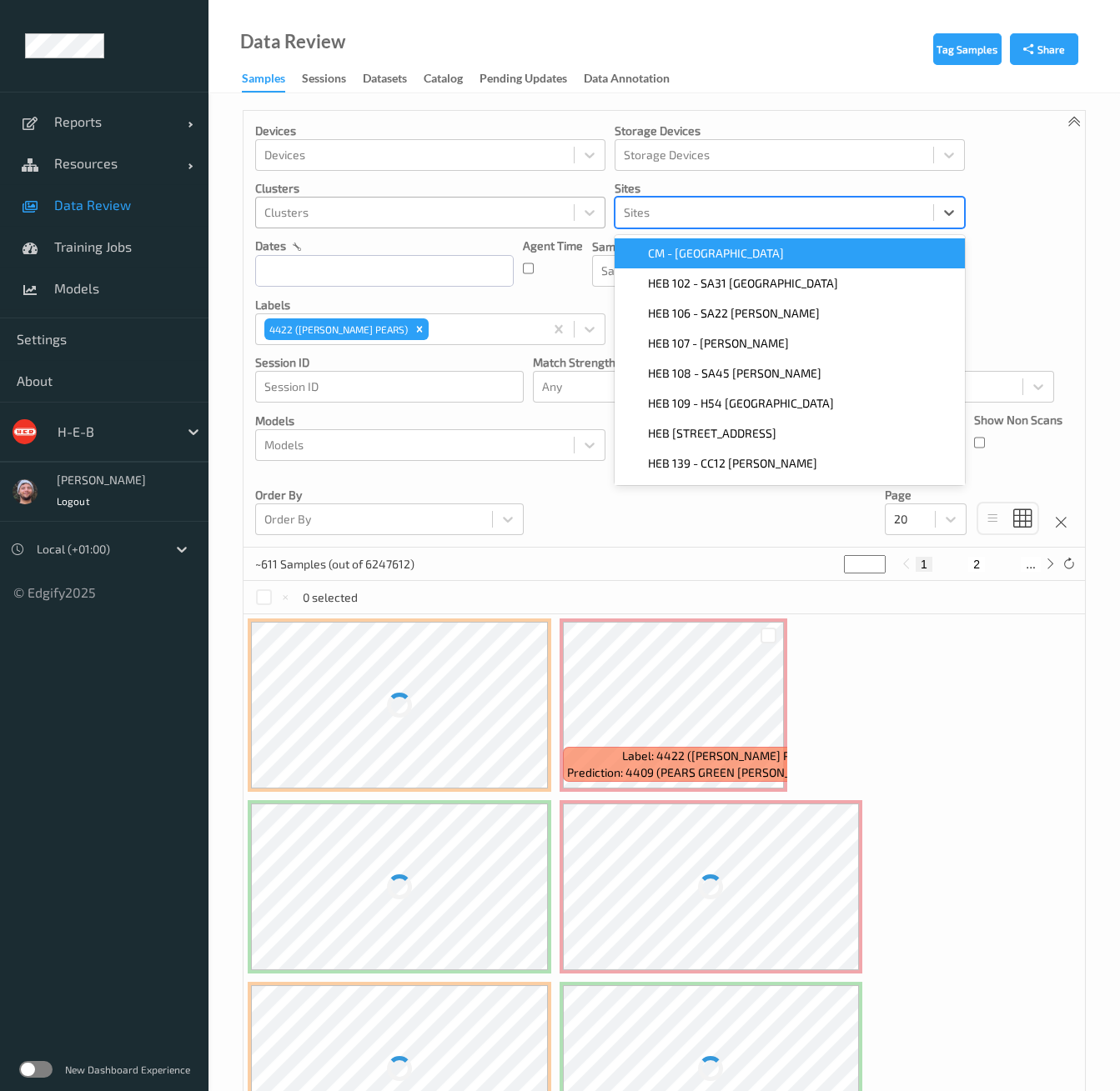
click at [472, 212] on div at bounding box center [414, 212] width 301 height 20
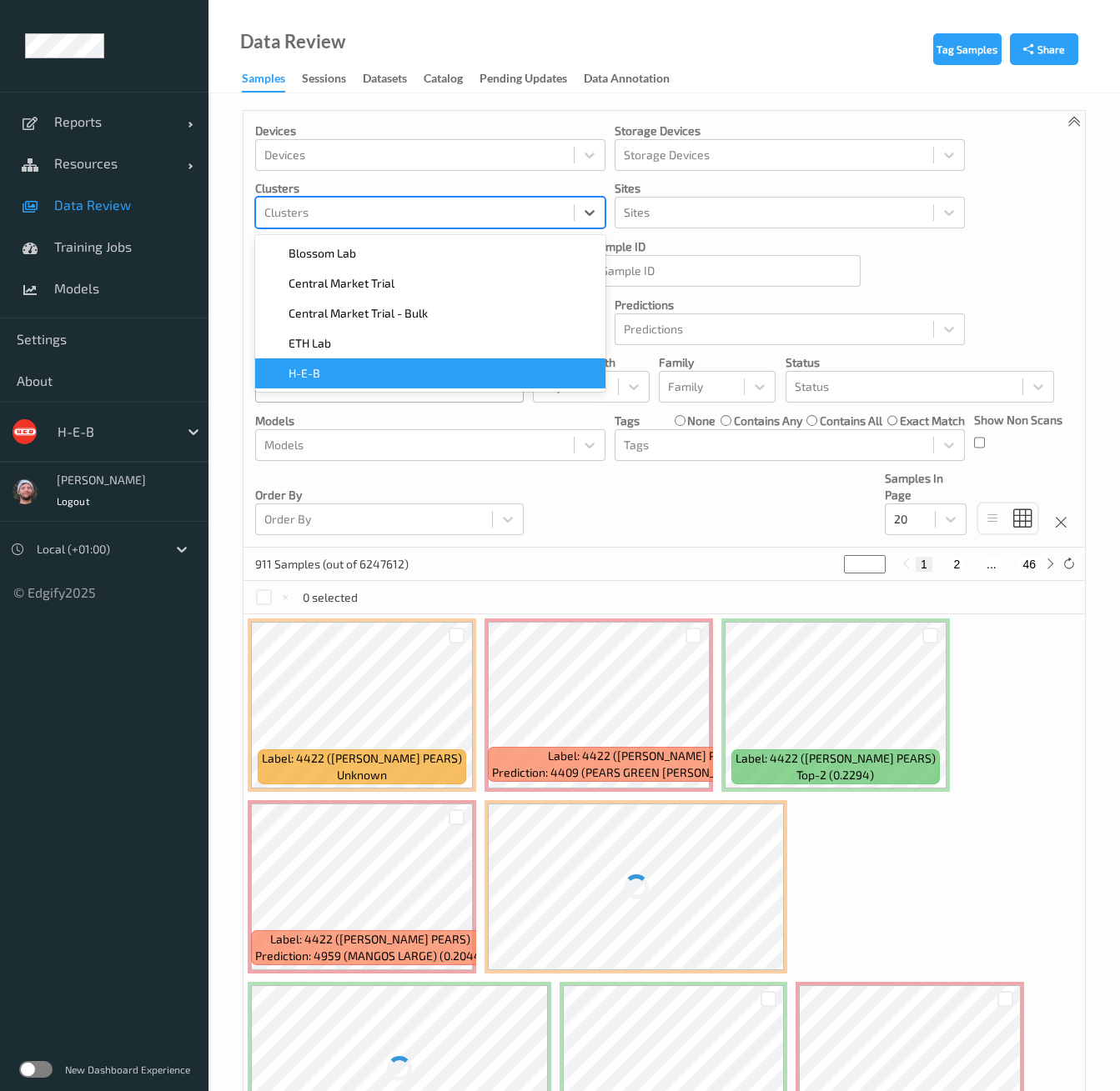
drag, startPoint x: 376, startPoint y: 404, endPoint x: 400, endPoint y: 373, distance: 39.2
click at [373, 374] on div "H-E-B" at bounding box center [430, 373] width 330 height 16
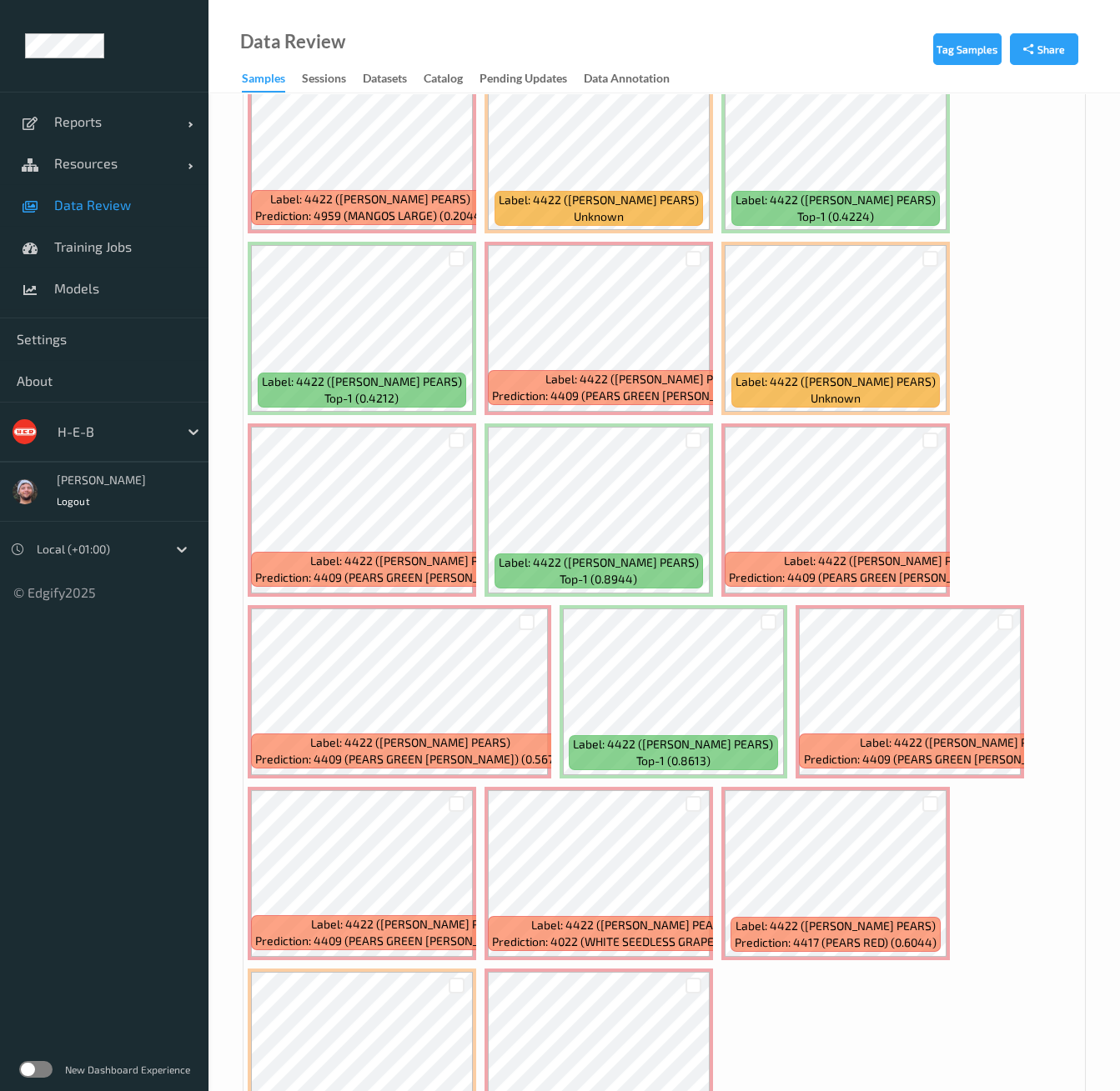
scroll to position [859, 0]
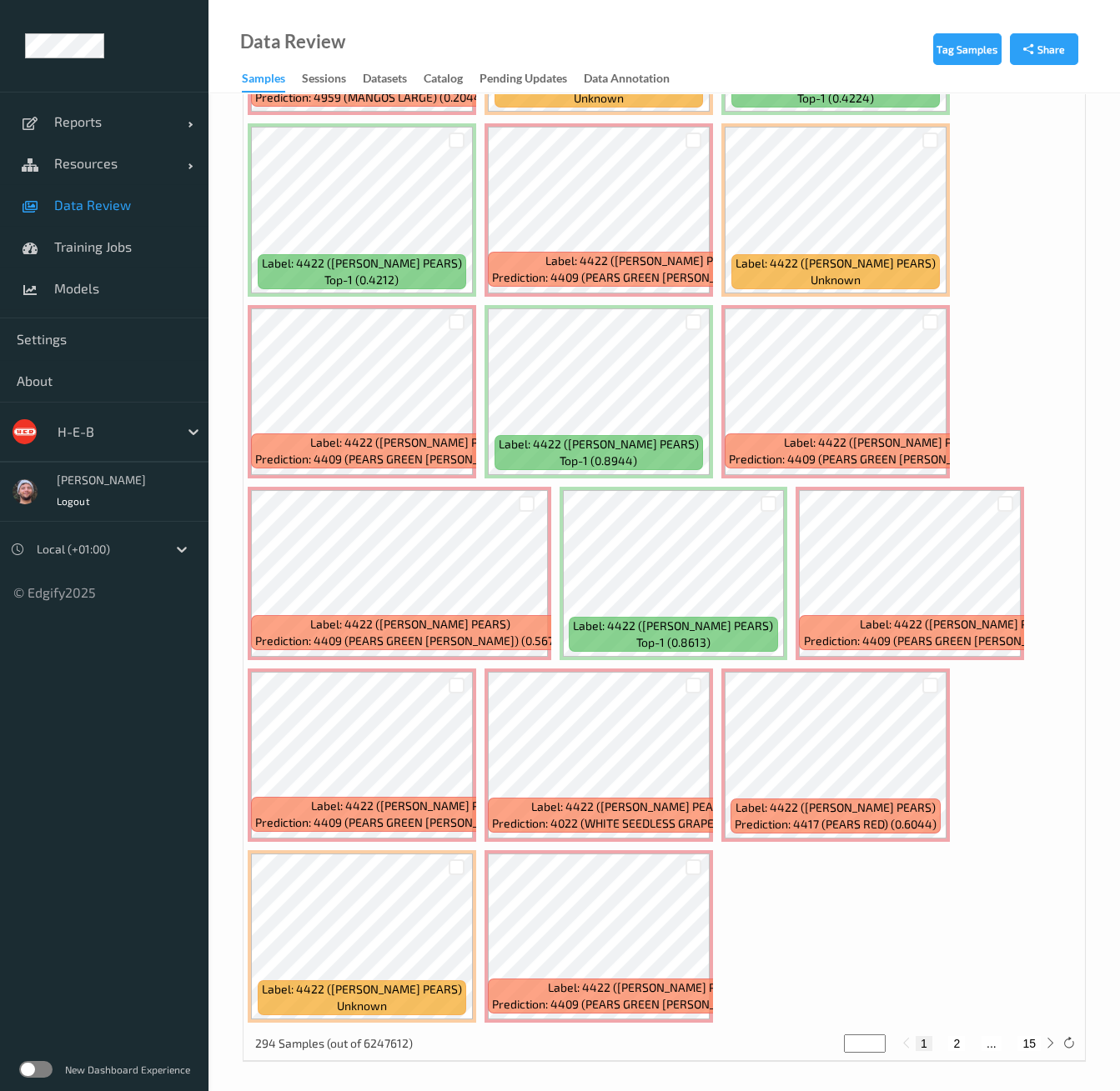
click at [955, 237] on div "Label: 4422 (SECKEL PEARS) unknown Label: 4422 (SECKEL PEARS) Prediction: 4409 …" at bounding box center [664, 391] width 842 height 1271
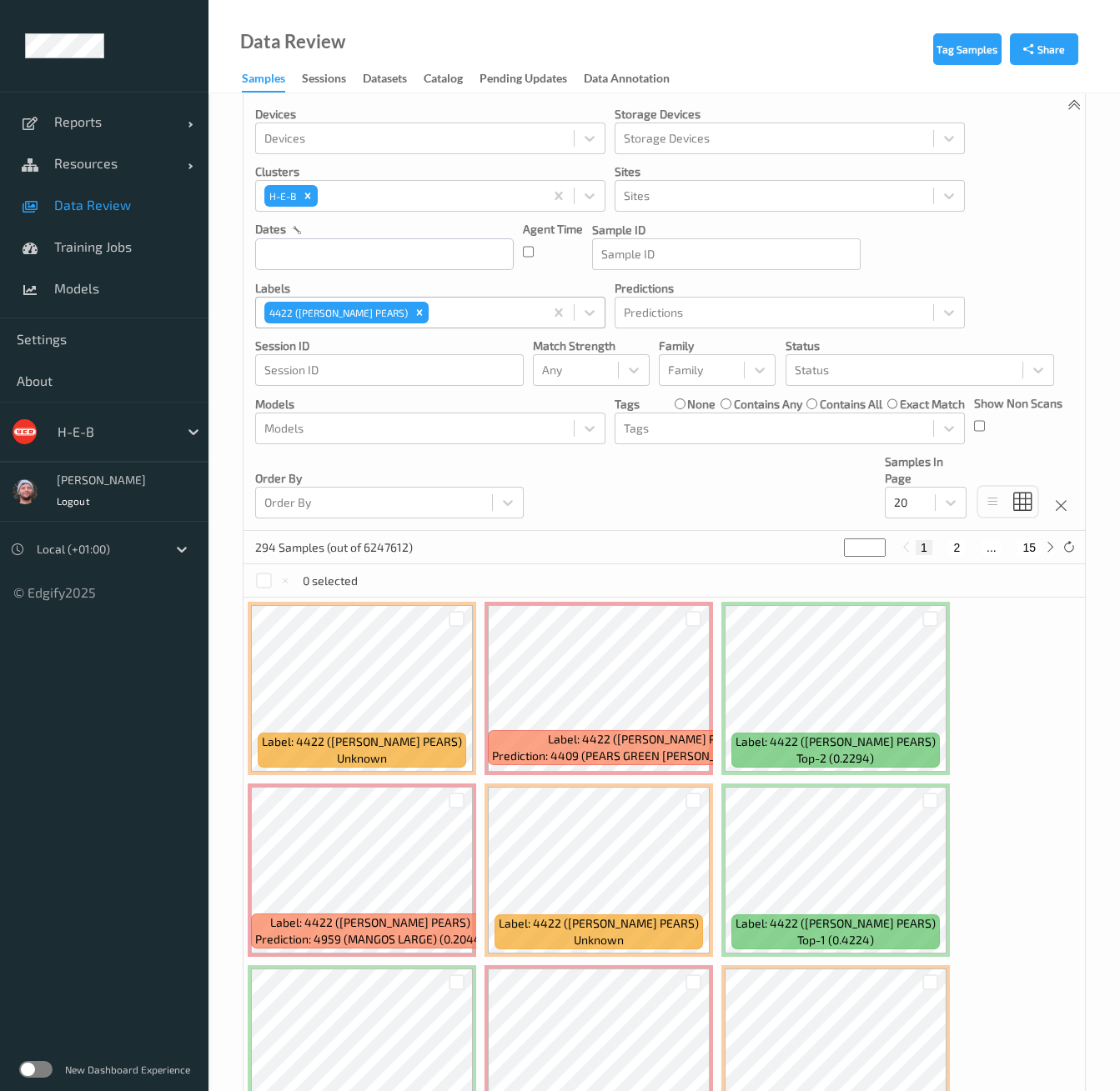
scroll to position [0, 0]
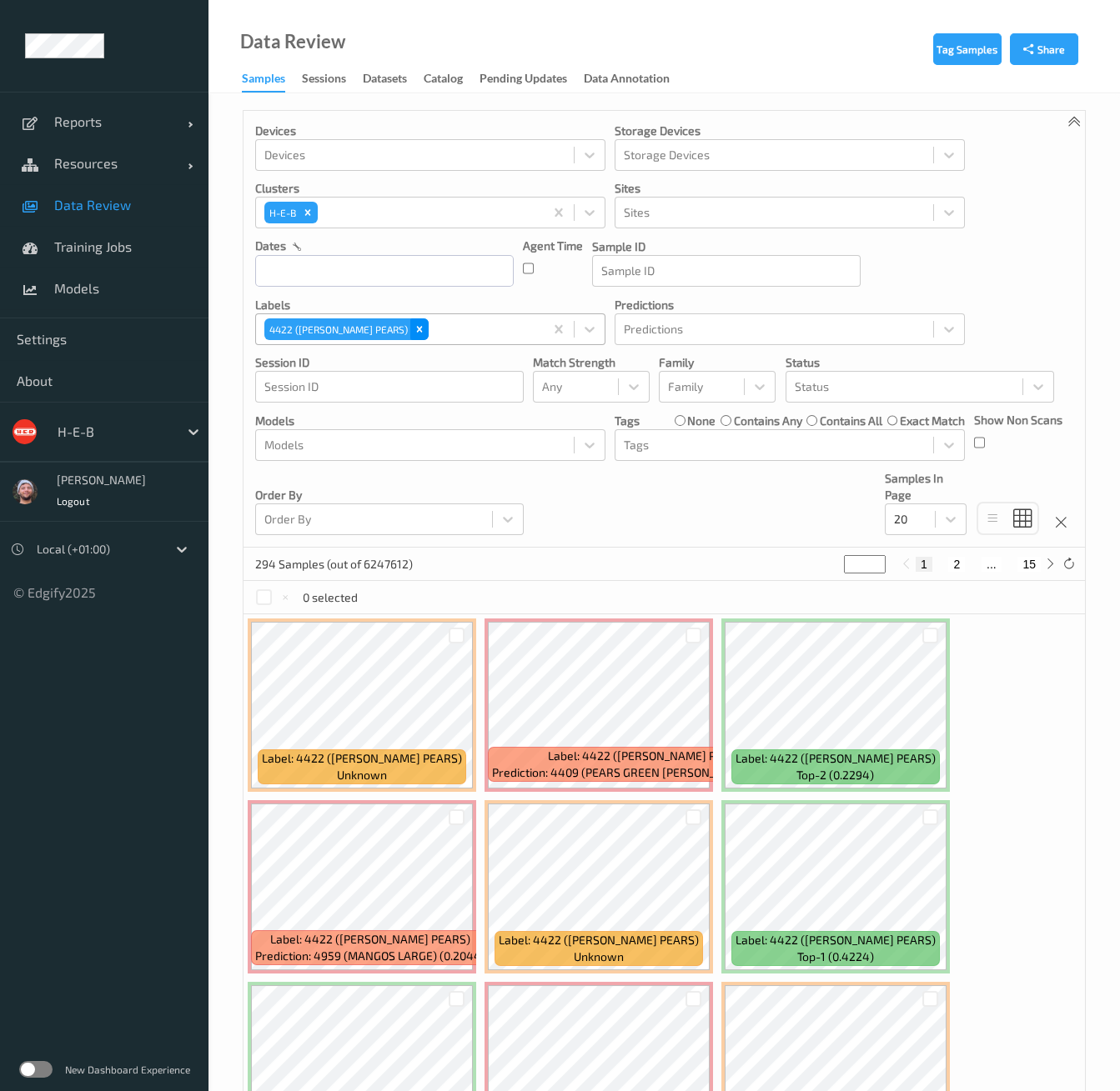
click at [410, 336] on div "Remove 4422 (SECKEL PEARS)" at bounding box center [419, 328] width 18 height 22
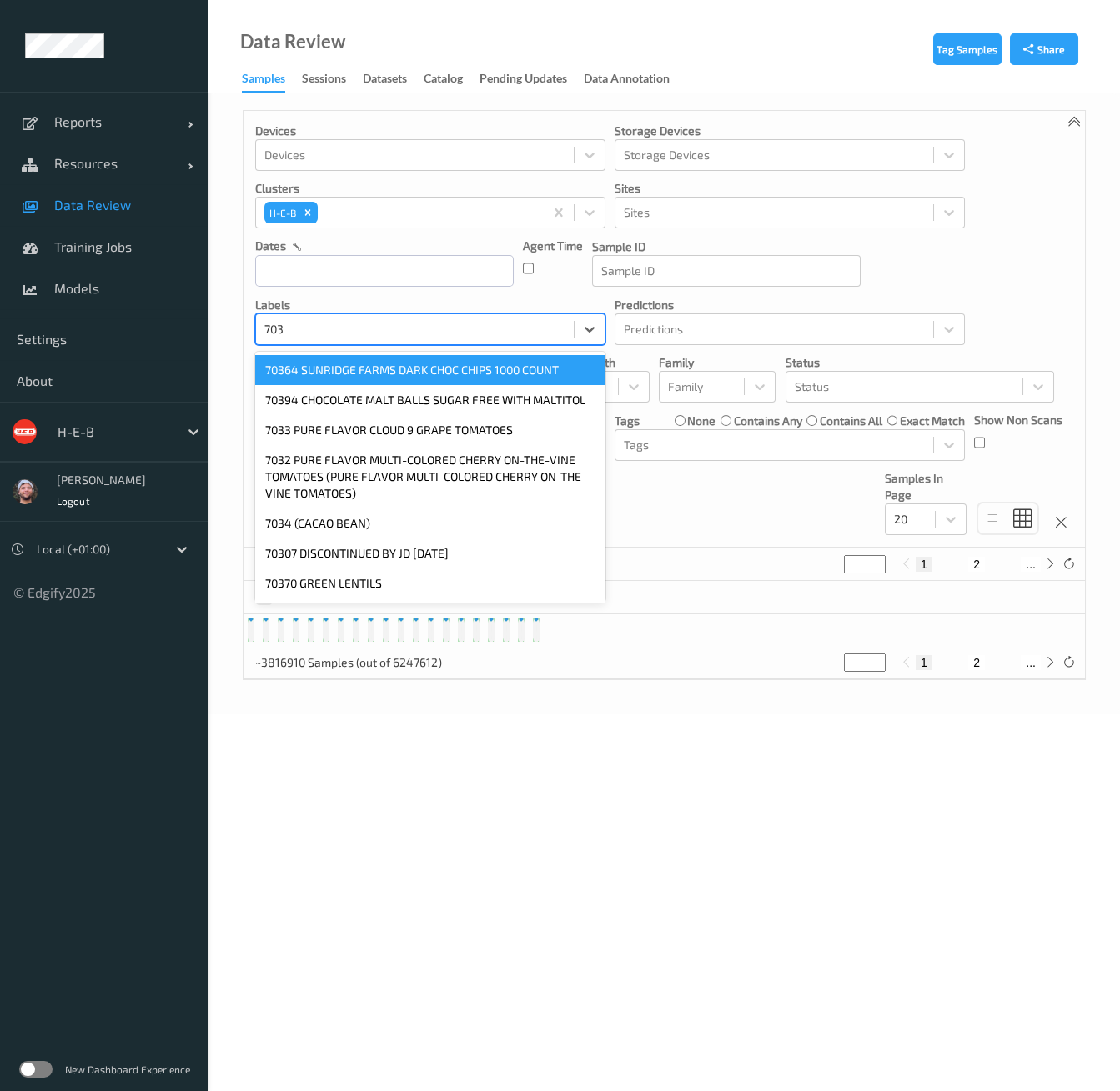
type input "7031"
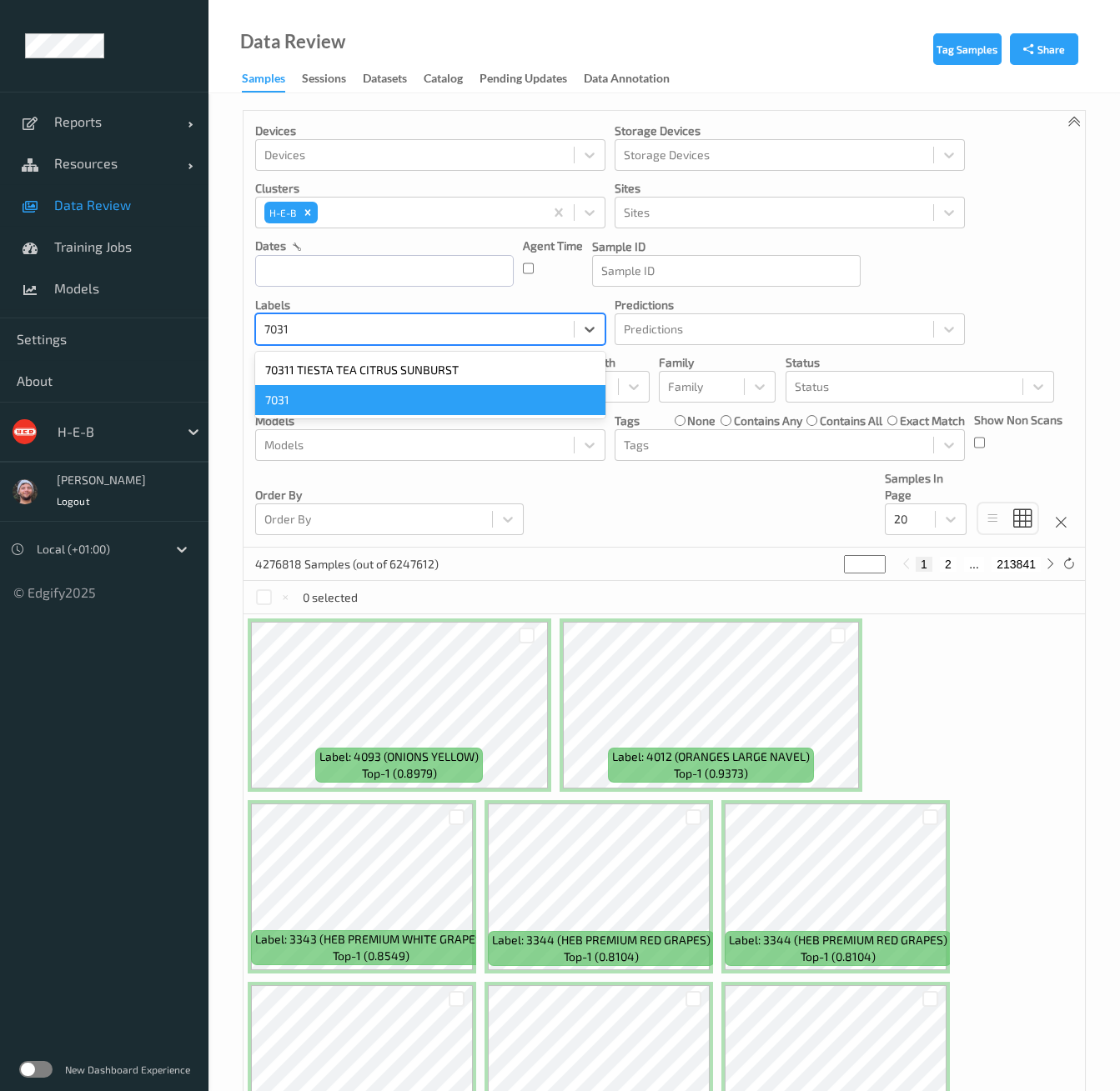
click at [361, 392] on div "7031" at bounding box center [430, 399] width 350 height 30
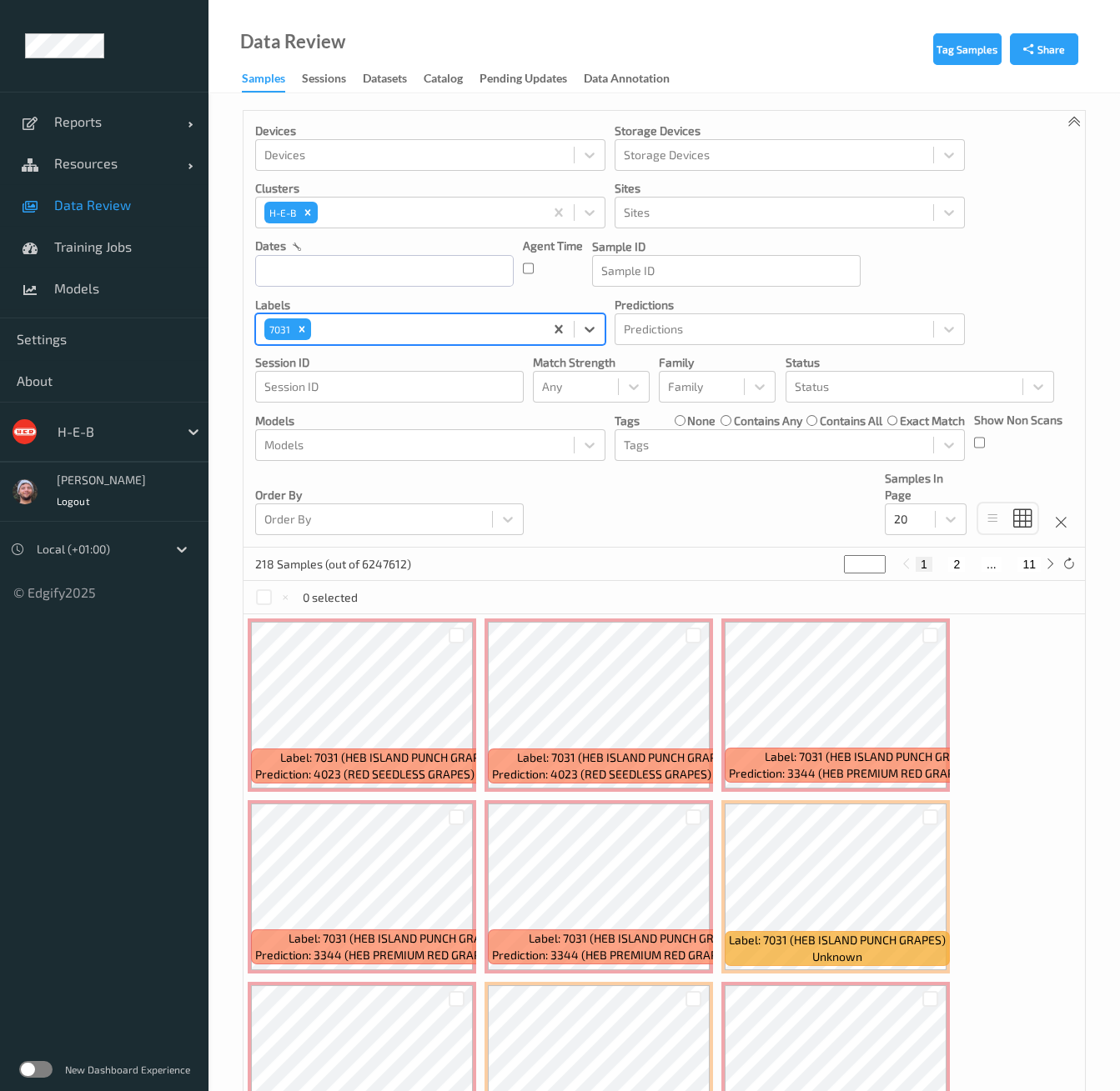
click at [660, 553] on div "218 Samples (out of 6247612) * 1 2 ... 11" at bounding box center [664, 564] width 842 height 33
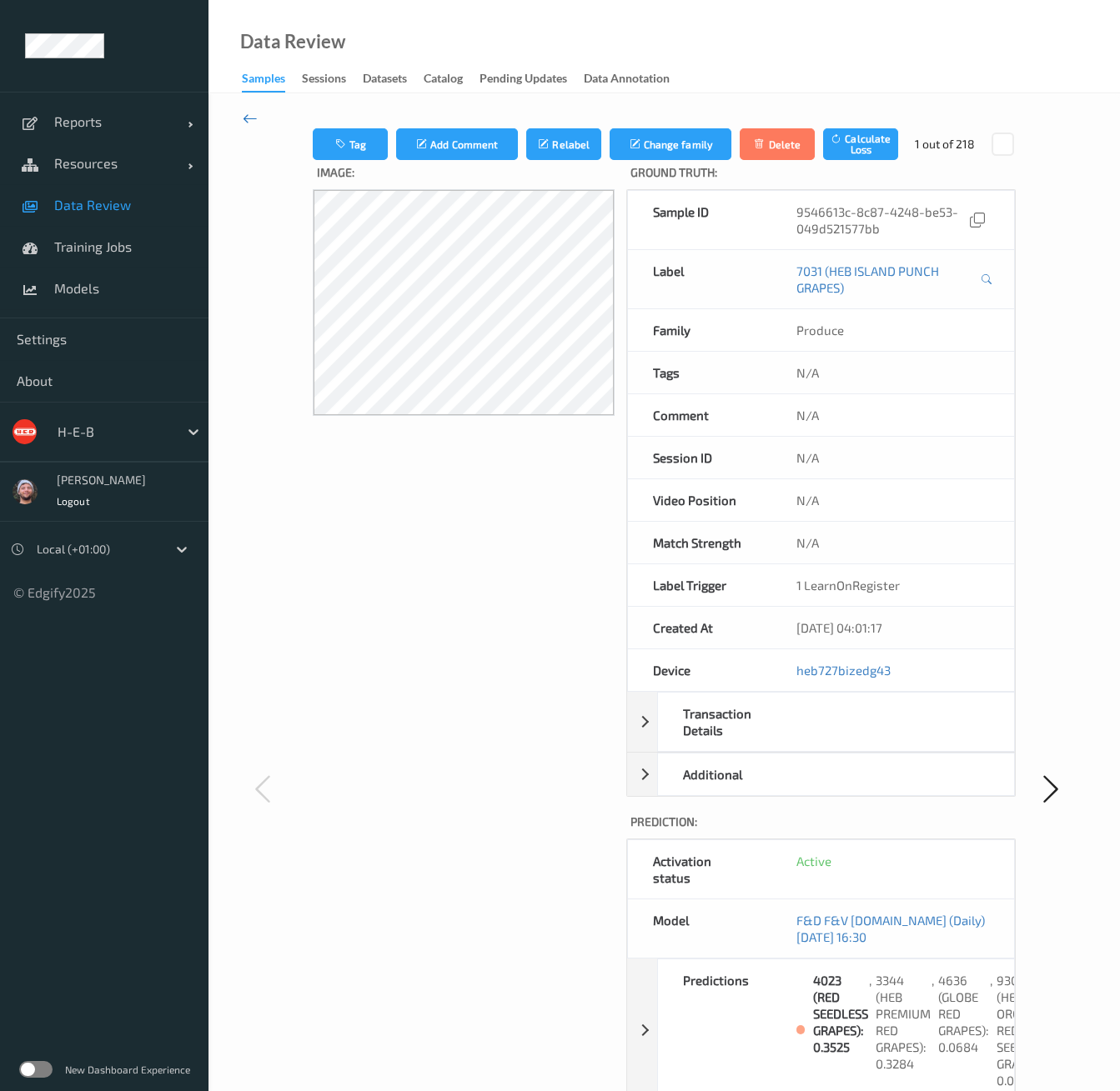
click at [245, 113] on icon at bounding box center [250, 118] width 15 height 18
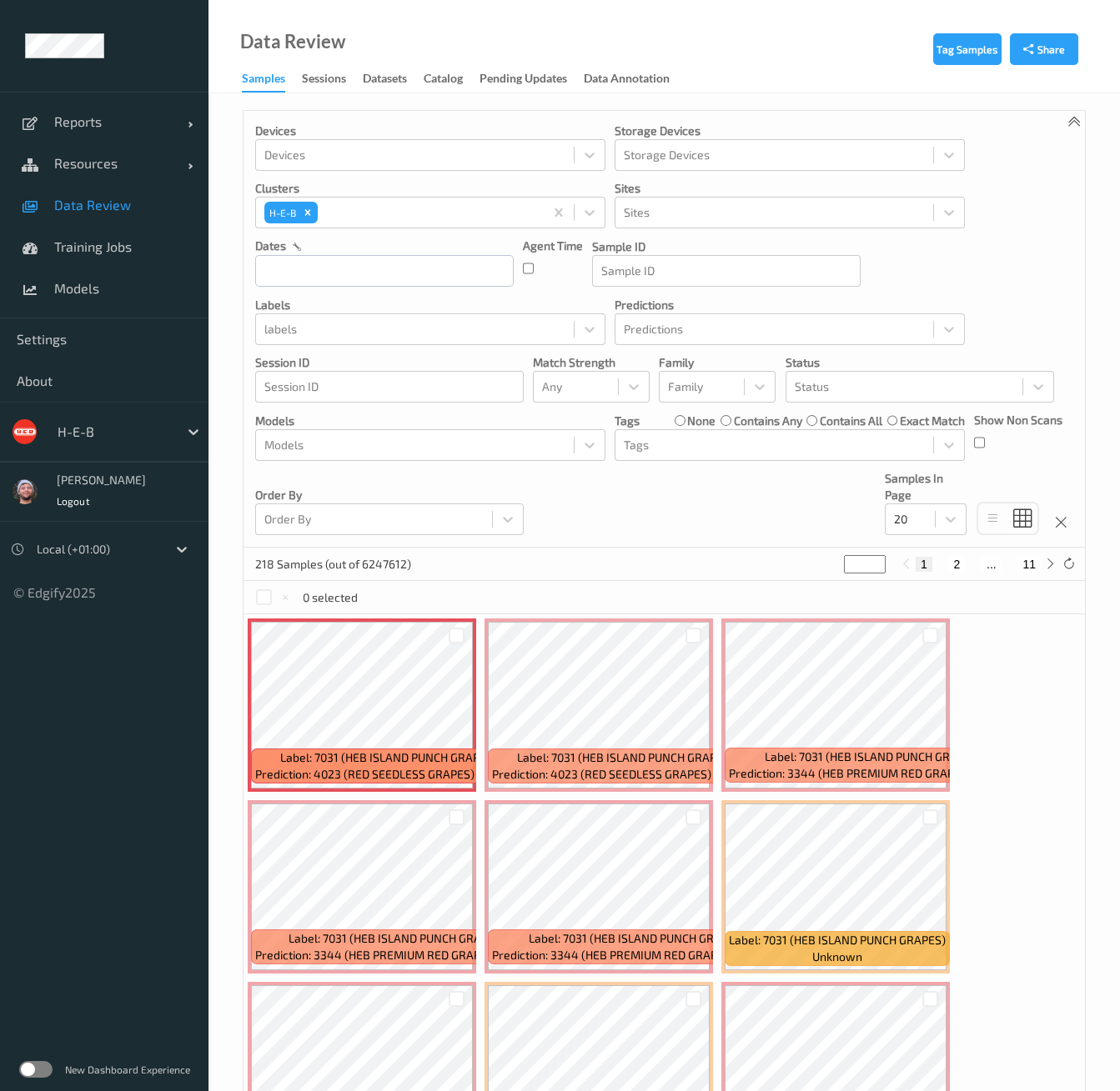
click at [861, 85] on div "Data Review Samples Sessions Datasets Catalog Pending Updates Data Annotation" at bounding box center [664, 47] width 911 height 94
click at [572, 551] on div "218 Samples (out of 6247612) * 1 2 ... 11" at bounding box center [664, 564] width 842 height 33
click at [628, 549] on div "218 Samples (out of 6247612) * 1 2 ... 11" at bounding box center [664, 564] width 842 height 33
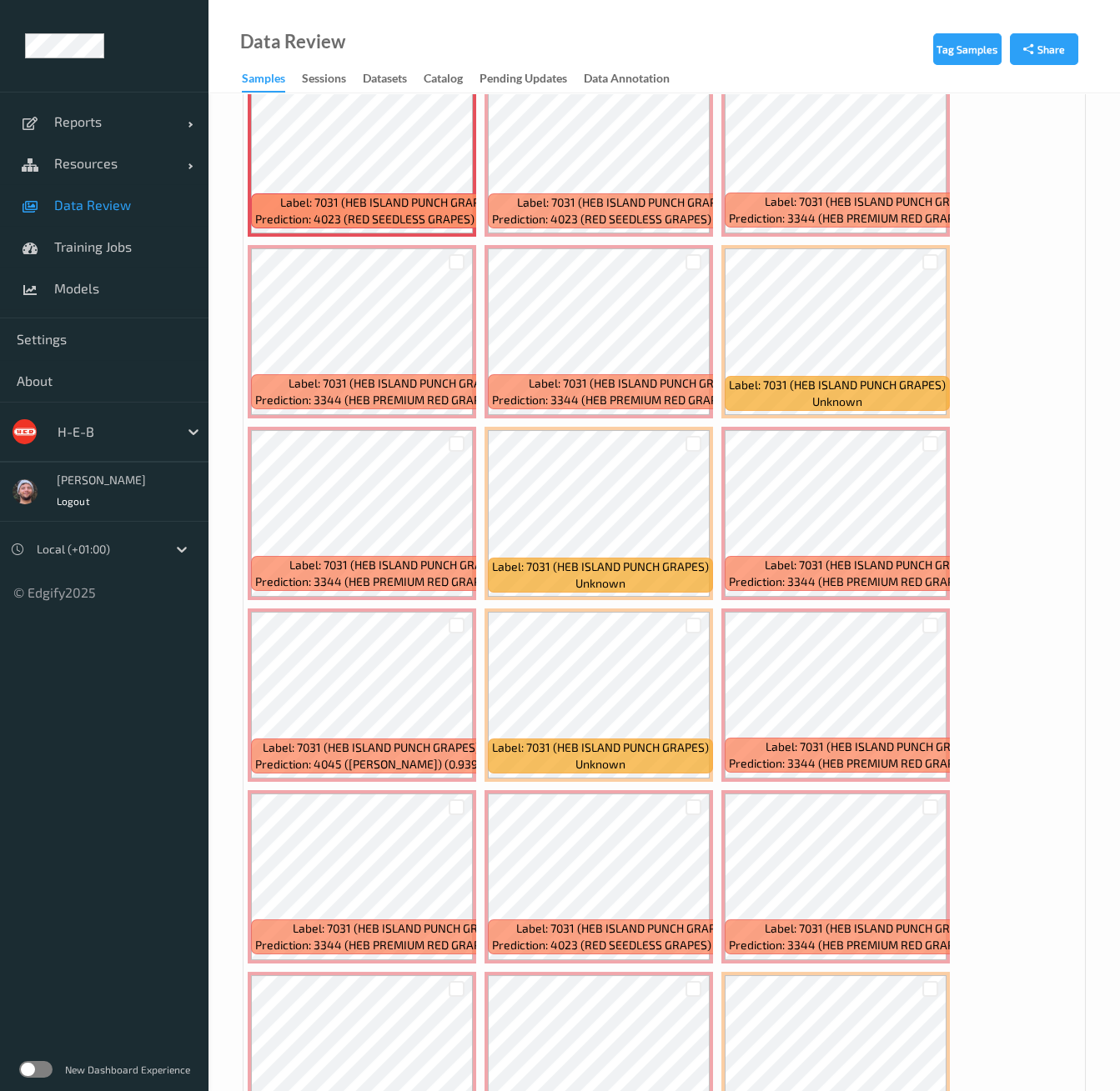
scroll to position [647, 0]
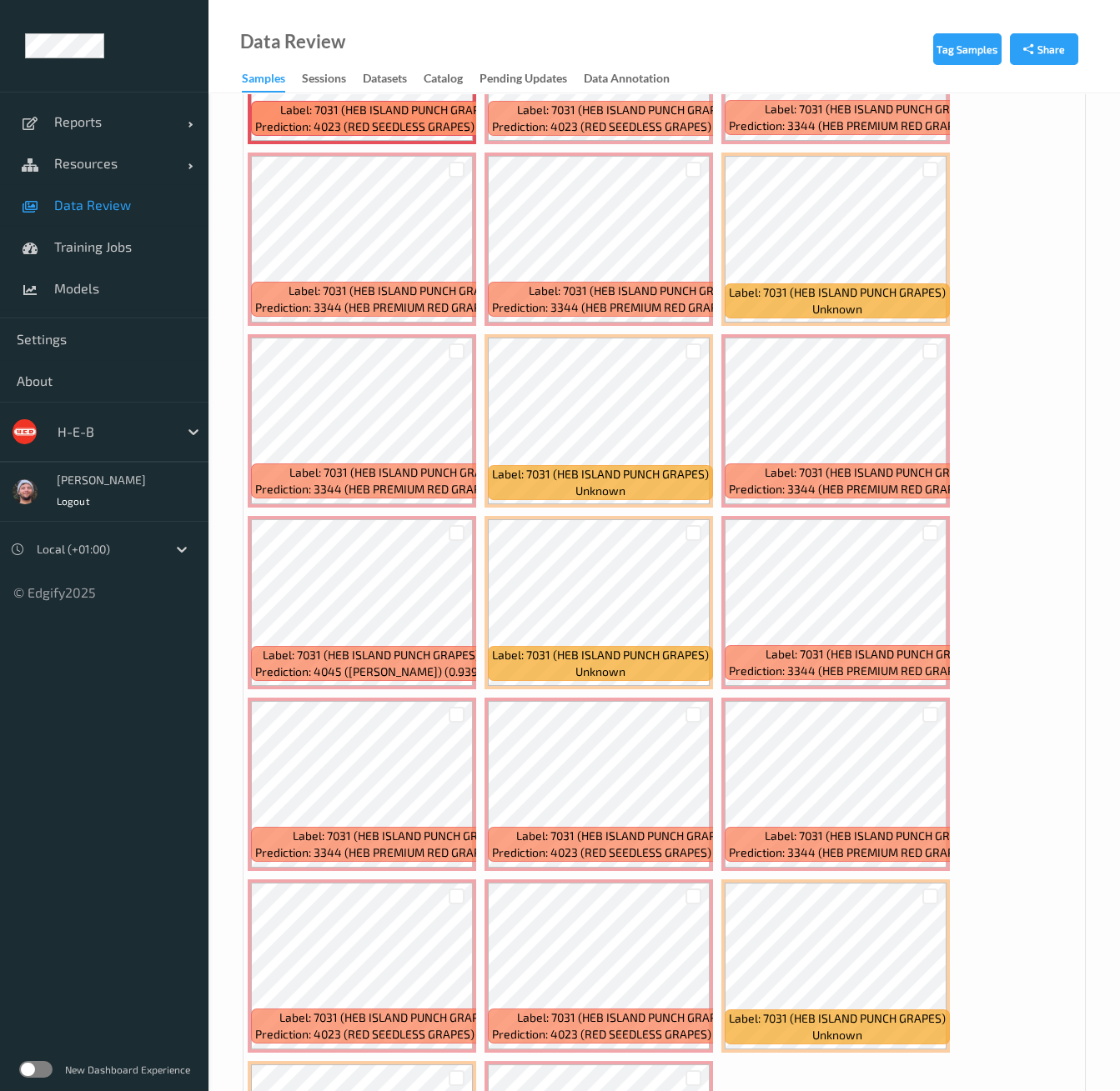
click at [991, 456] on div "Label: 7031 (HEB ISLAND PUNCH GRAPES) Prediction: 4023 (RED SEEDLESS GRAPES) (0…" at bounding box center [664, 602] width 842 height 1271
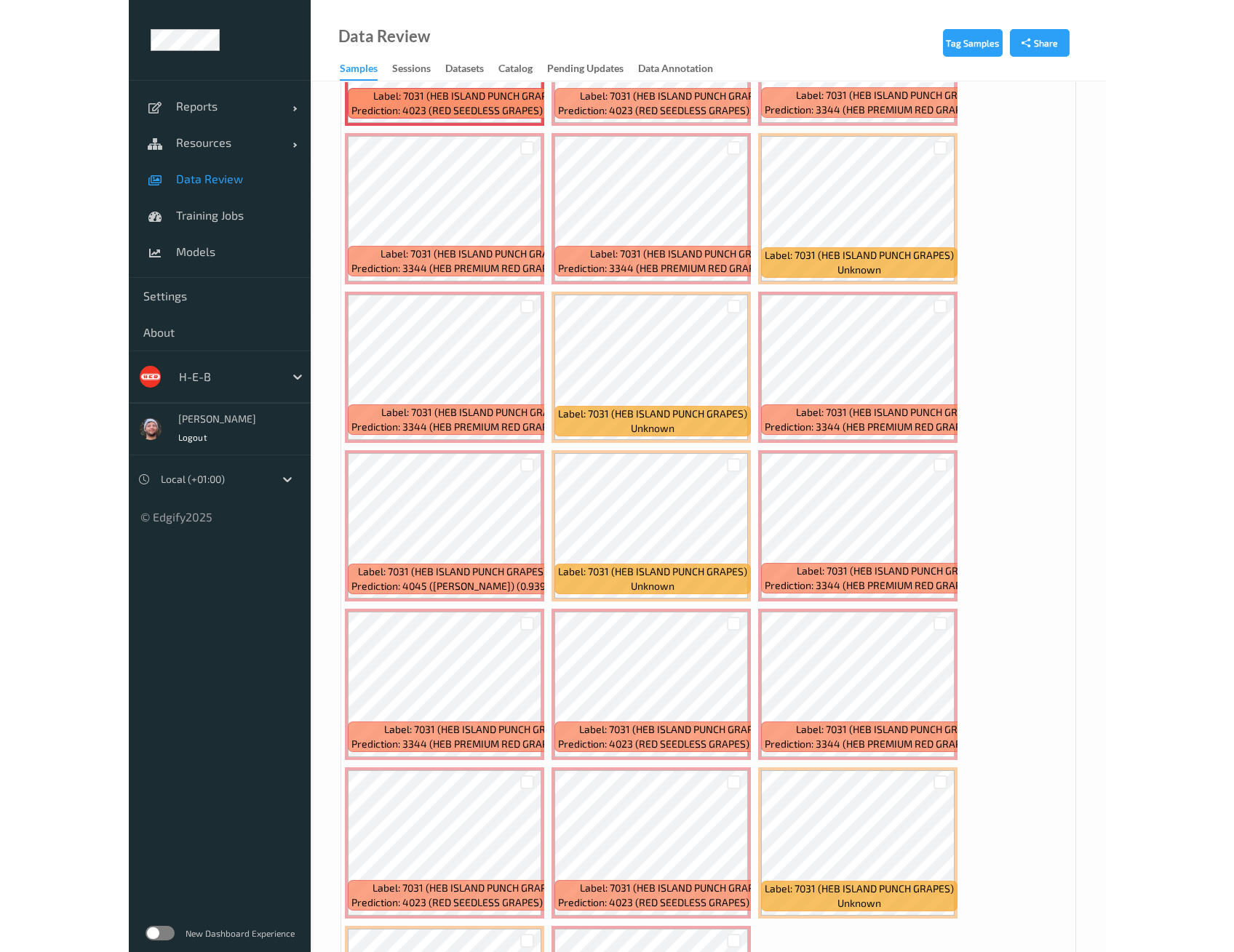
scroll to position [333, 0]
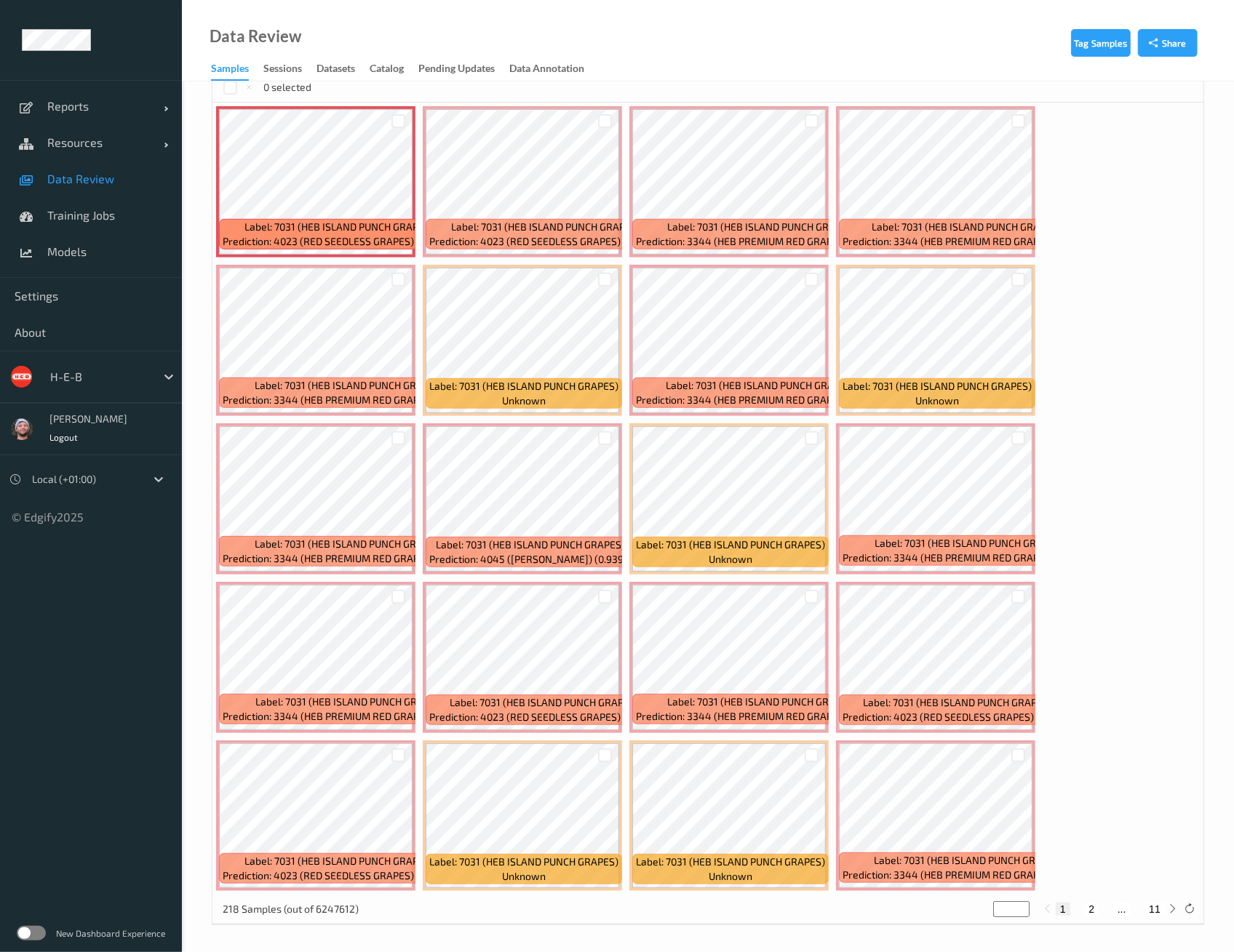
click at [122, 376] on div at bounding box center [99, 377] width 98 height 17
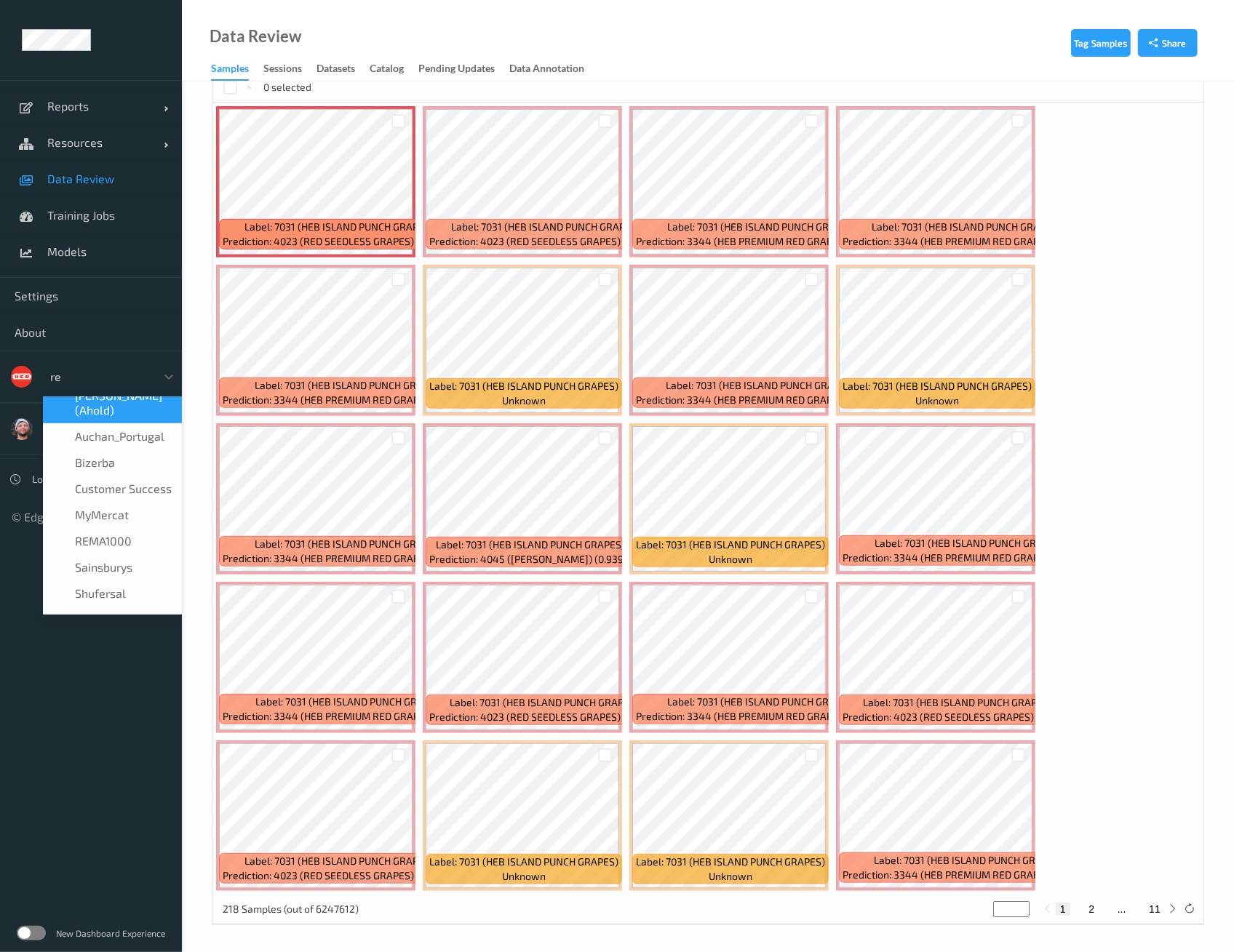
scroll to position [0, 0]
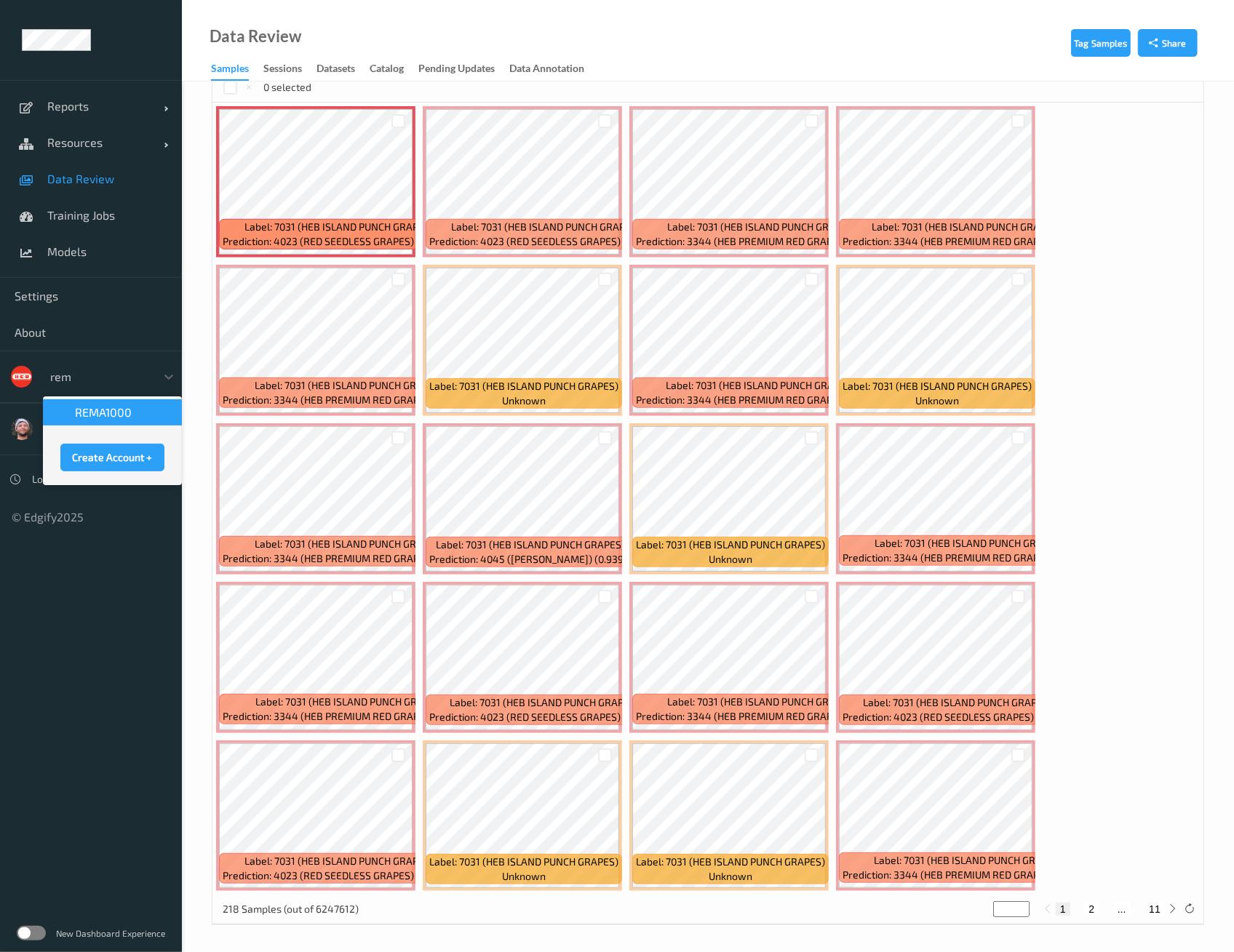
type input "rema"
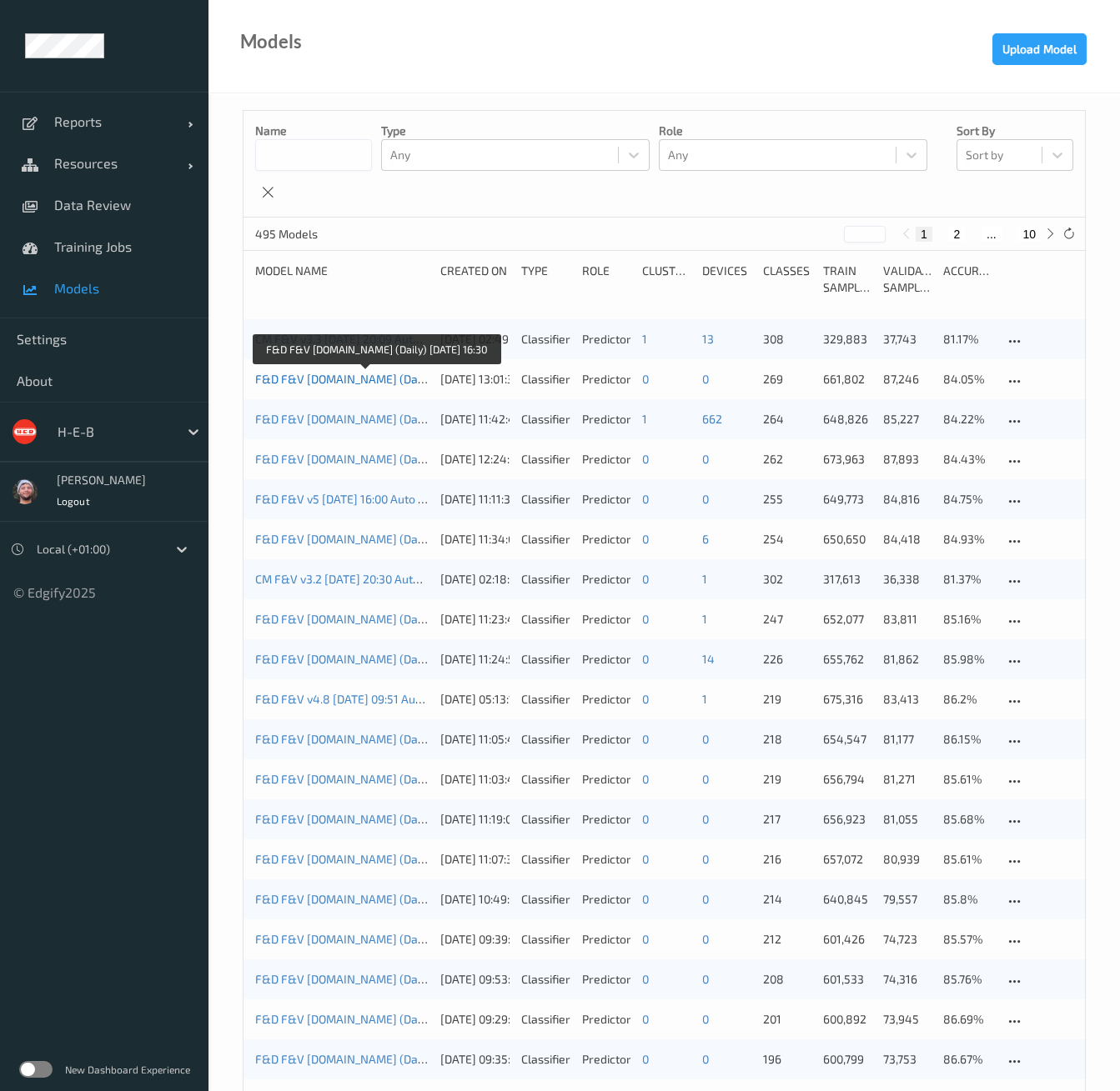
click at [312, 381] on link "F&D F&V [DOMAIN_NAME] (Daily) [DATE] 16:30" at bounding box center [378, 379] width 246 height 14
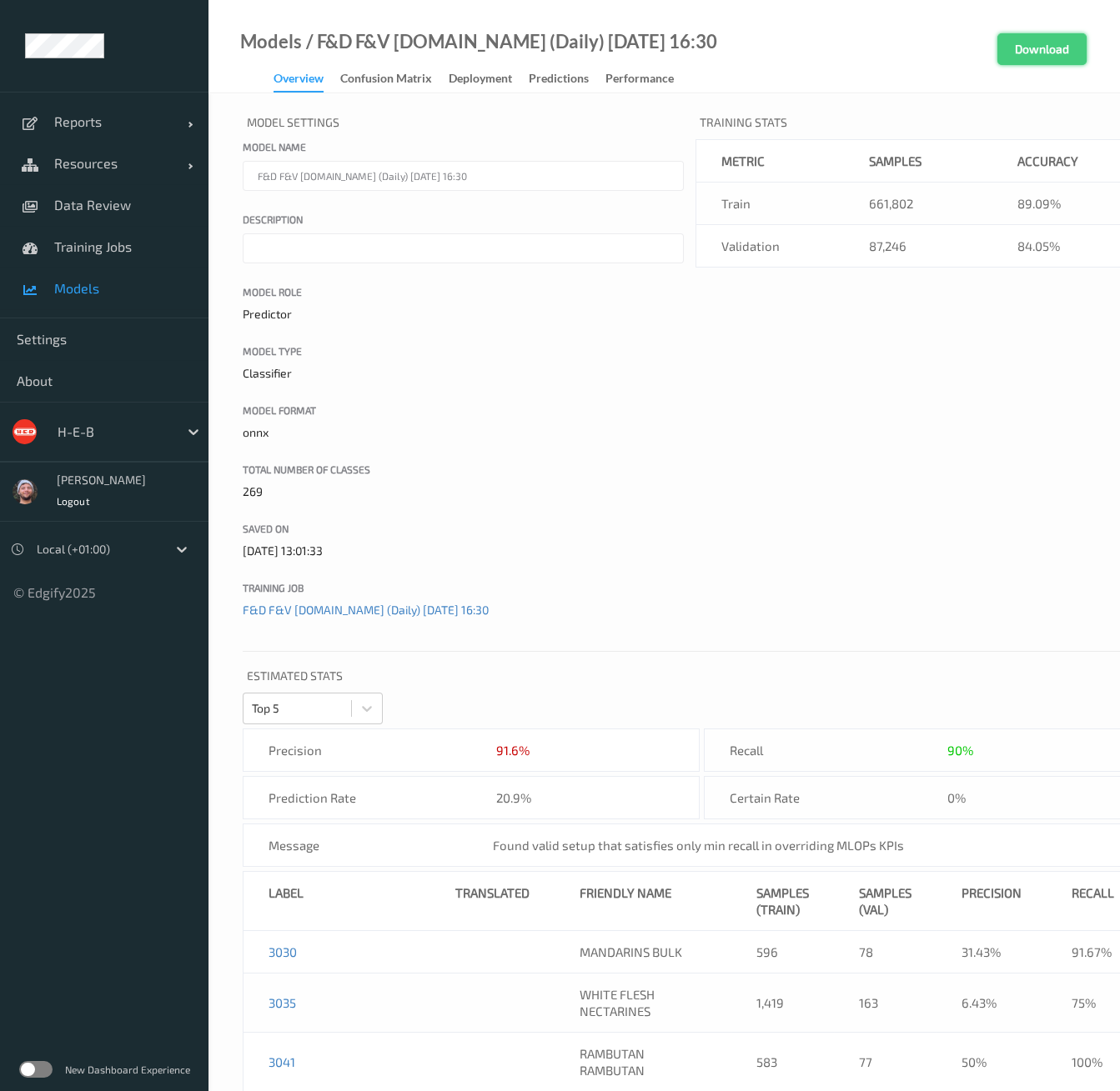
click at [1024, 52] on button "Download" at bounding box center [1042, 49] width 89 height 32
click at [705, 497] on div "Model Settings Model name F&D F&V [DOMAIN_NAME] (Daily) [DATE] 16:30 Descriptio…" at bounding box center [692, 374] width 898 height 529
click at [449, 509] on div "Model Settings Model name F&D F&V [DOMAIN_NAME] (Daily) [DATE] 16:30 Descriptio…" at bounding box center [463, 374] width 441 height 529
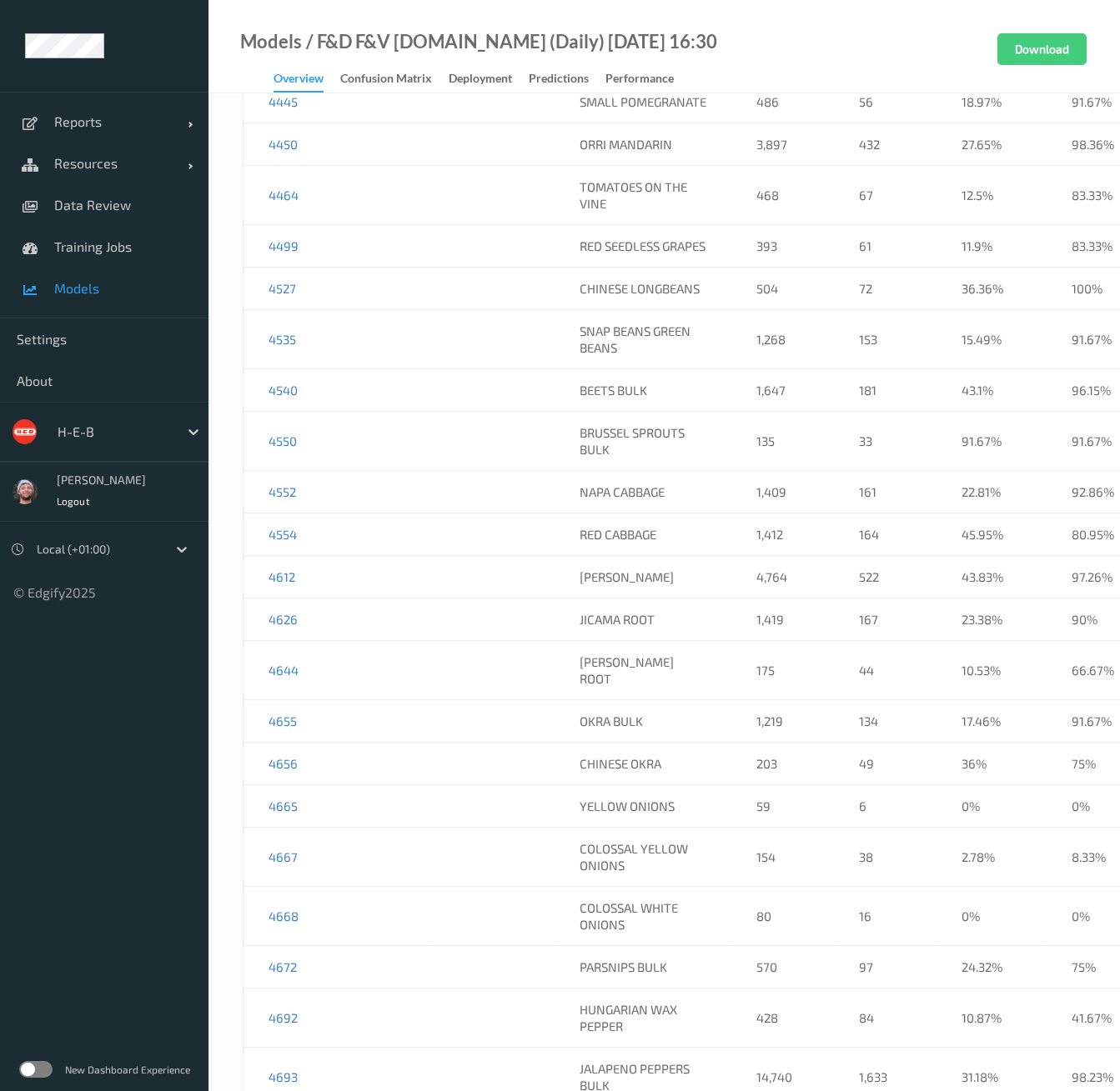
scroll to position [5745, 0]
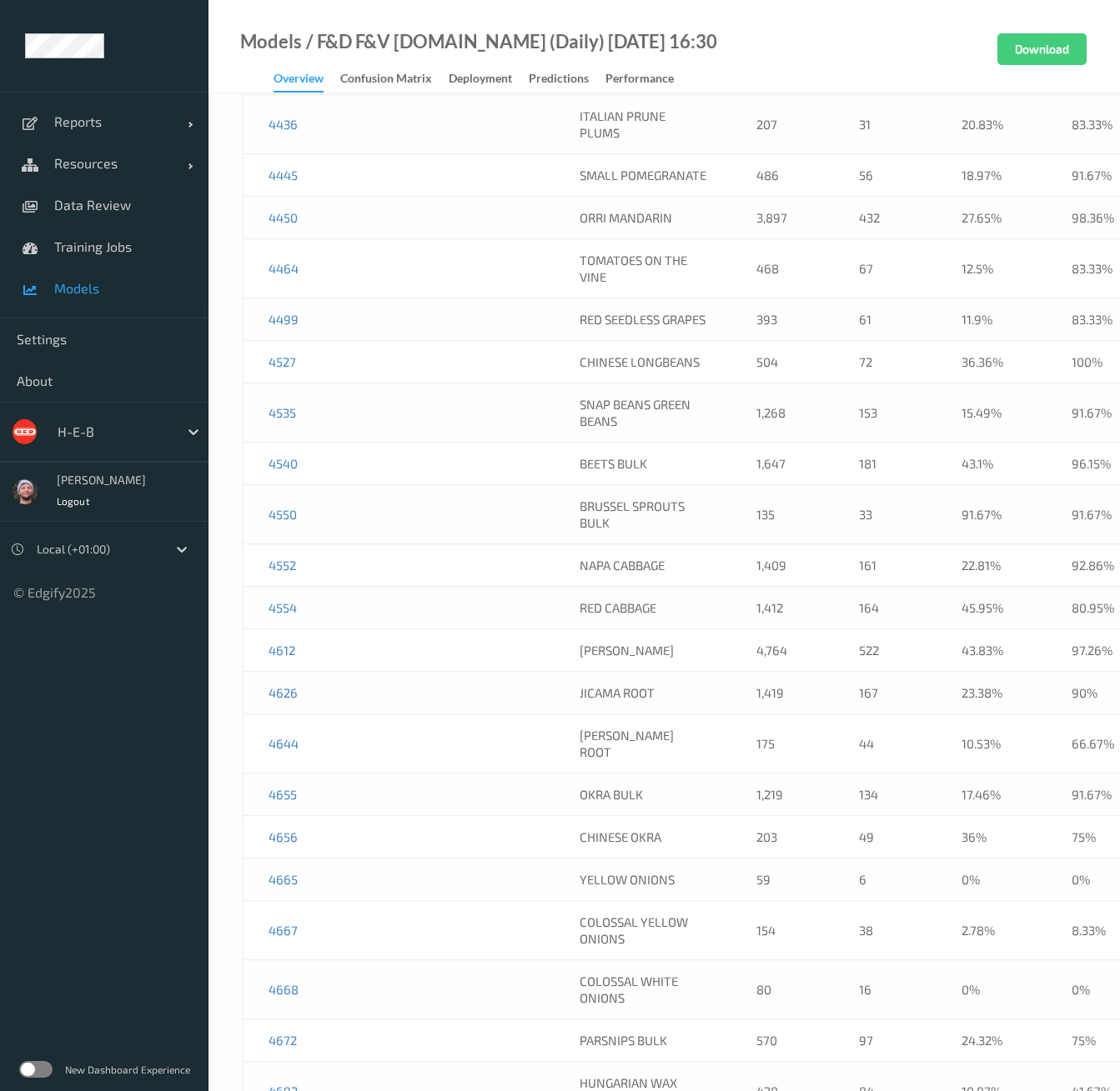
click at [478, 93] on div "Models / F&D F&V [DOMAIN_NAME] (Daily) [DATE] 16:30 Overview Confusion matrix D…" at bounding box center [664, 47] width 911 height 94
click at [481, 83] on div "Deployment" at bounding box center [480, 81] width 63 height 21
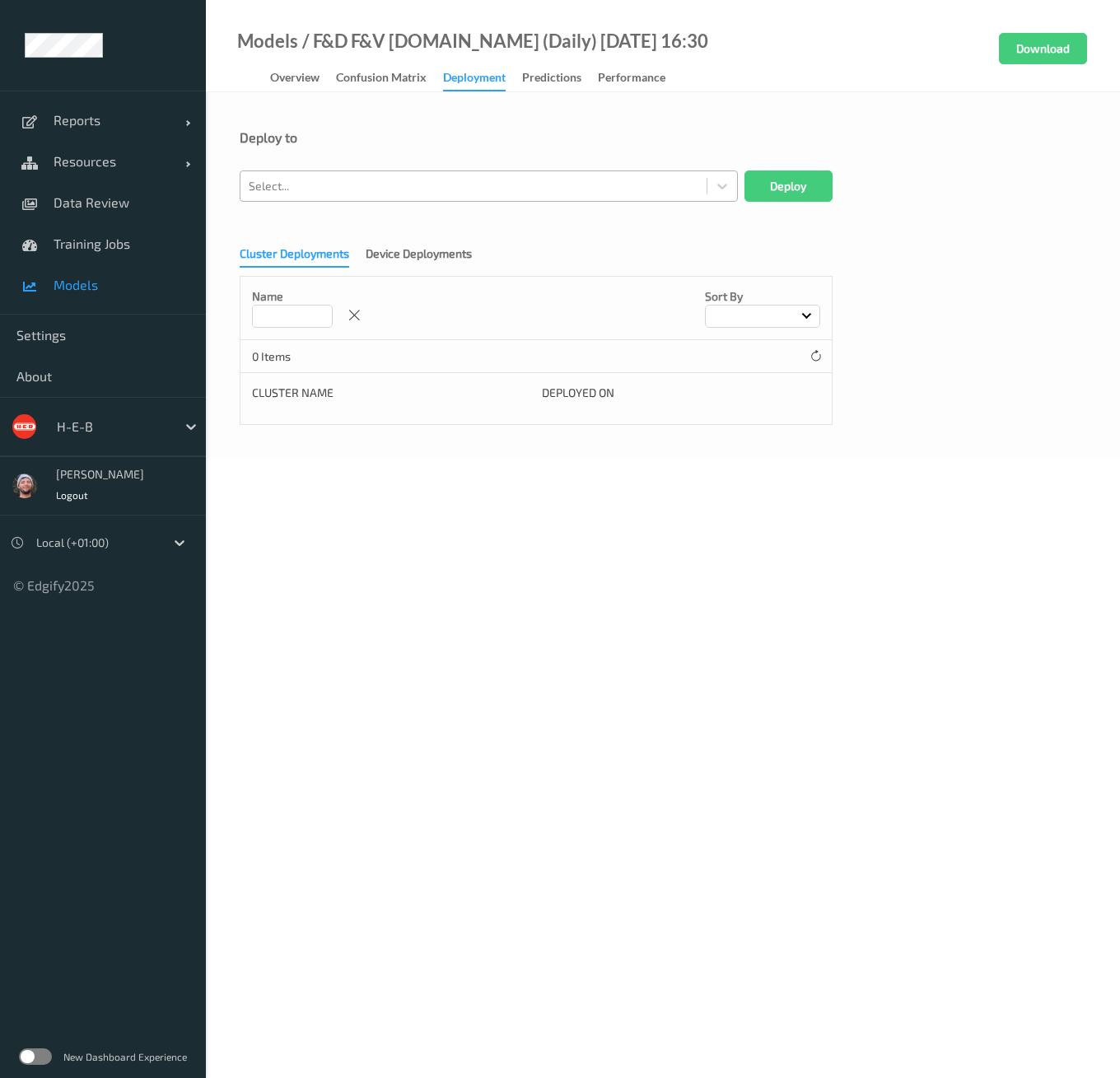
click at [350, 176] on div at bounding box center [474, 186] width 450 height 20
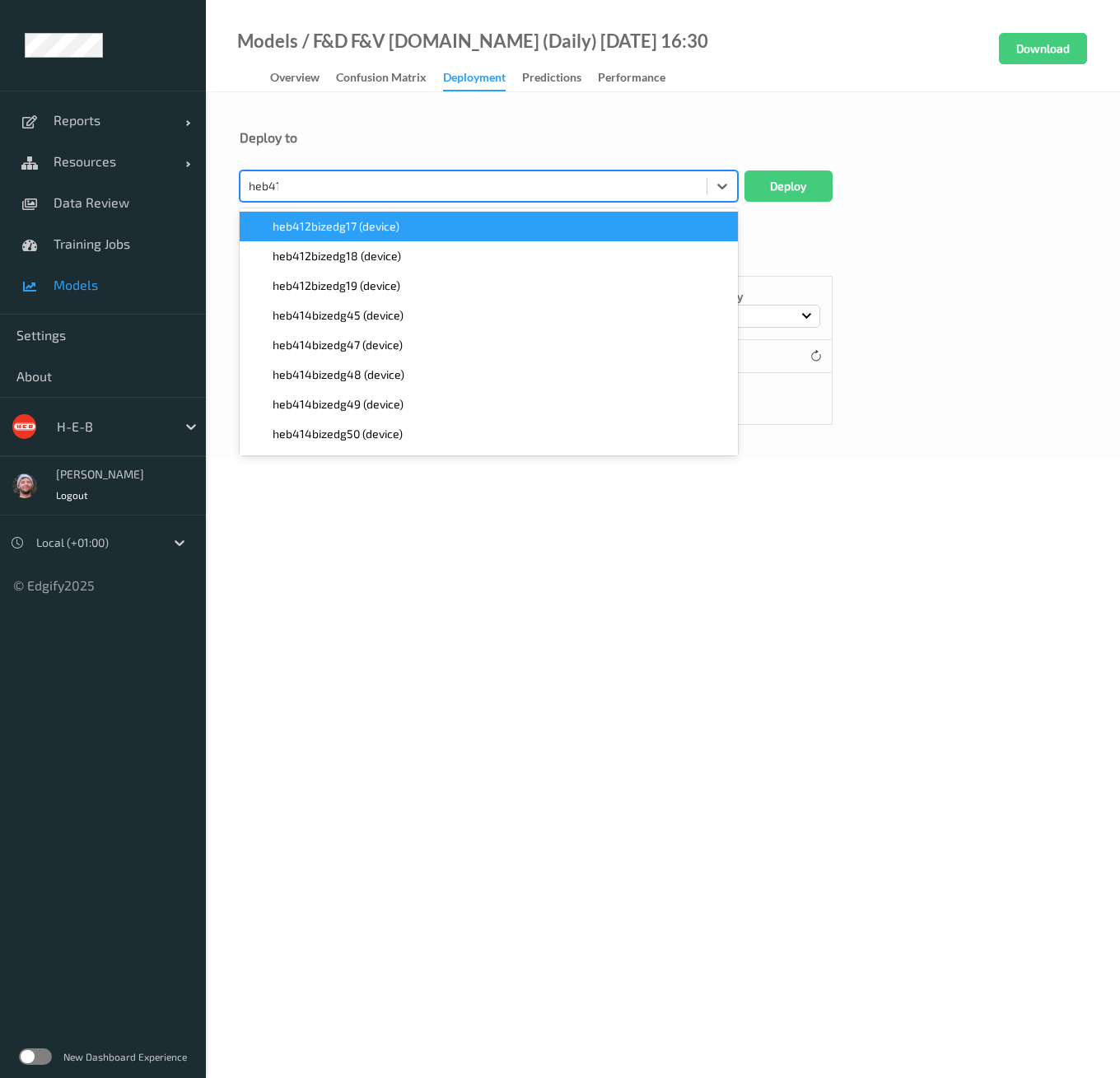
type input "heb415"
paste input "heb415"
type input "heb415"
paste input "heb415"
type input "heb415"
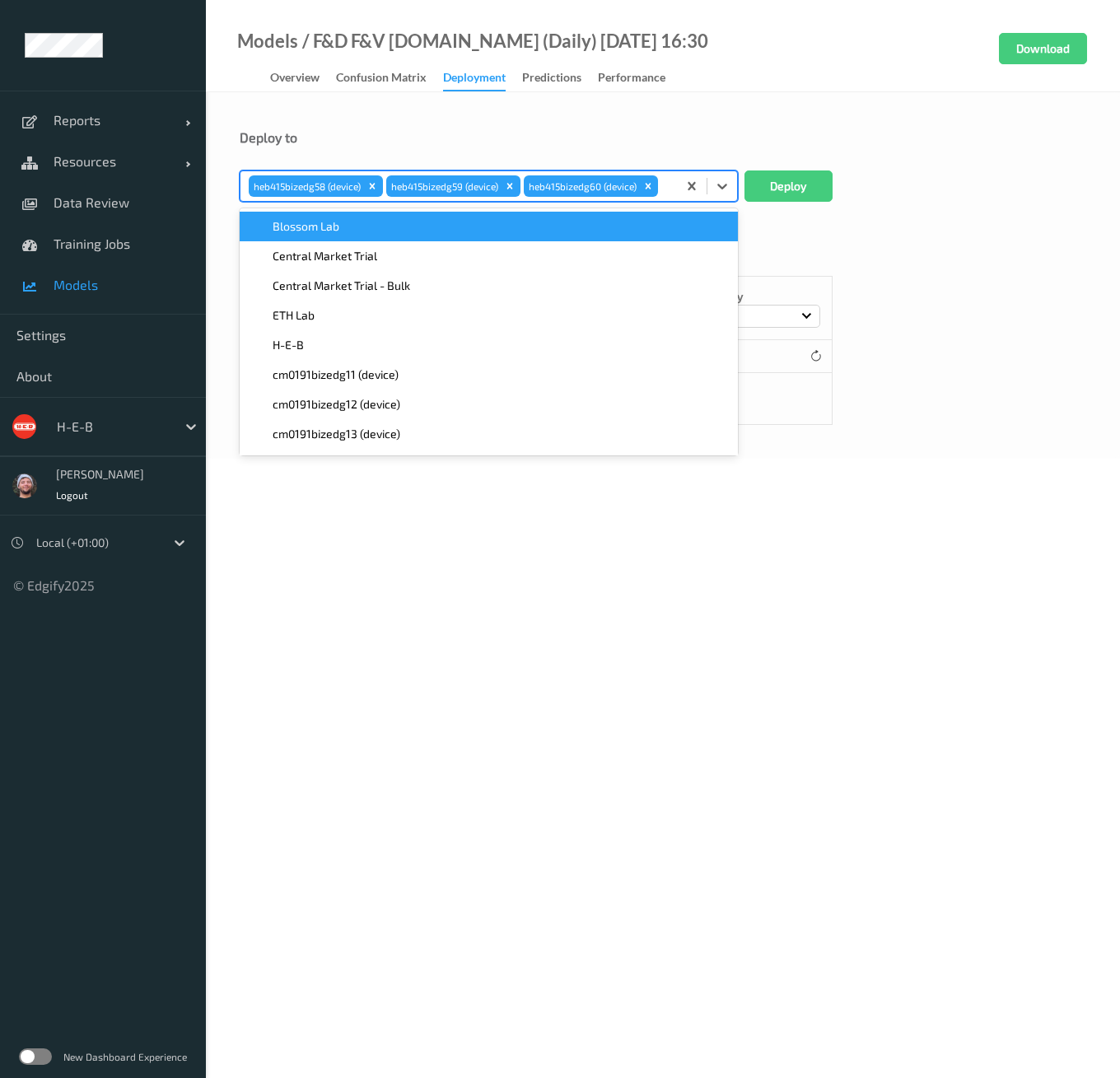
paste input "heb415"
type input "heb415"
paste input "heb415"
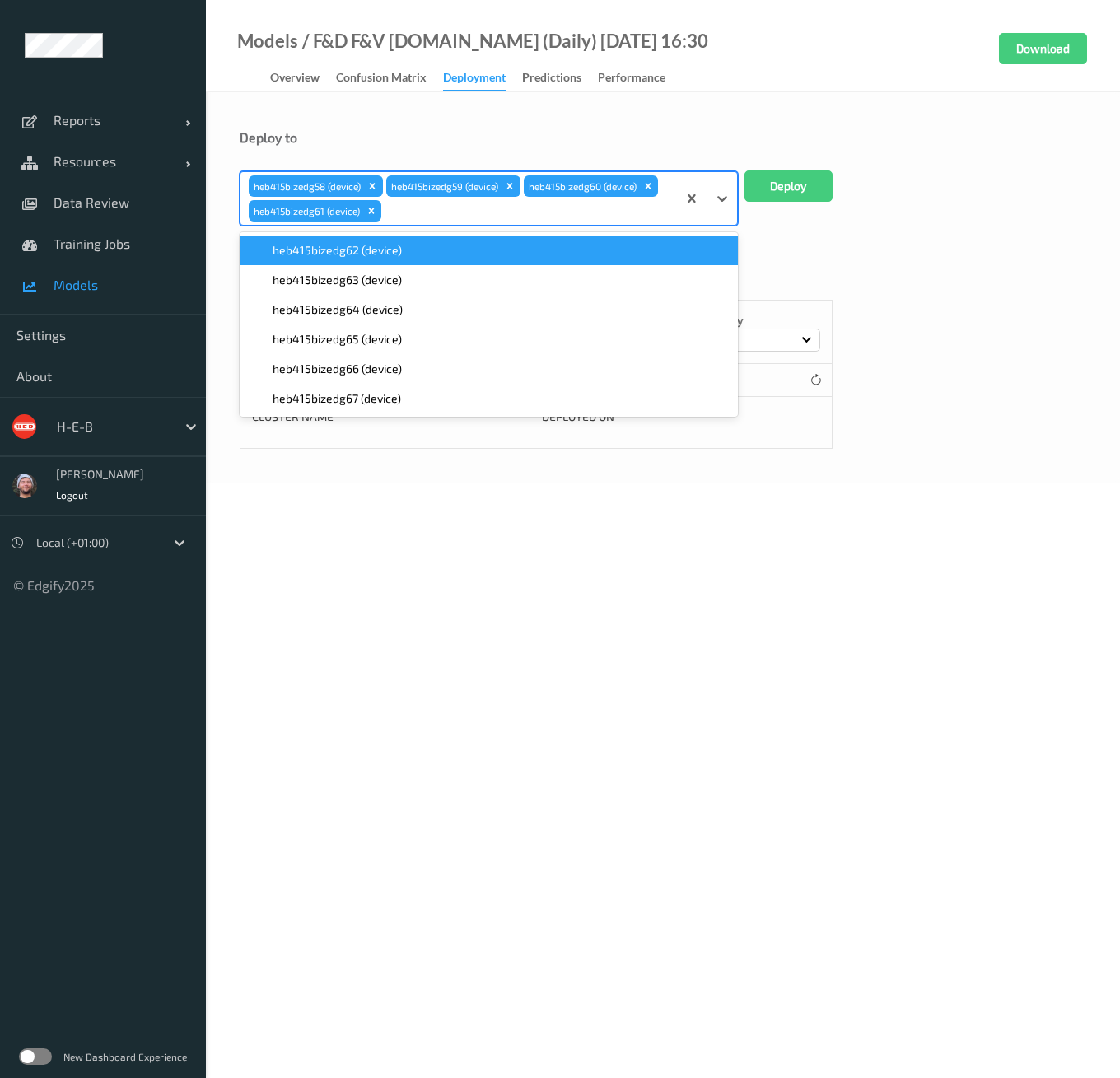
type input "heb415"
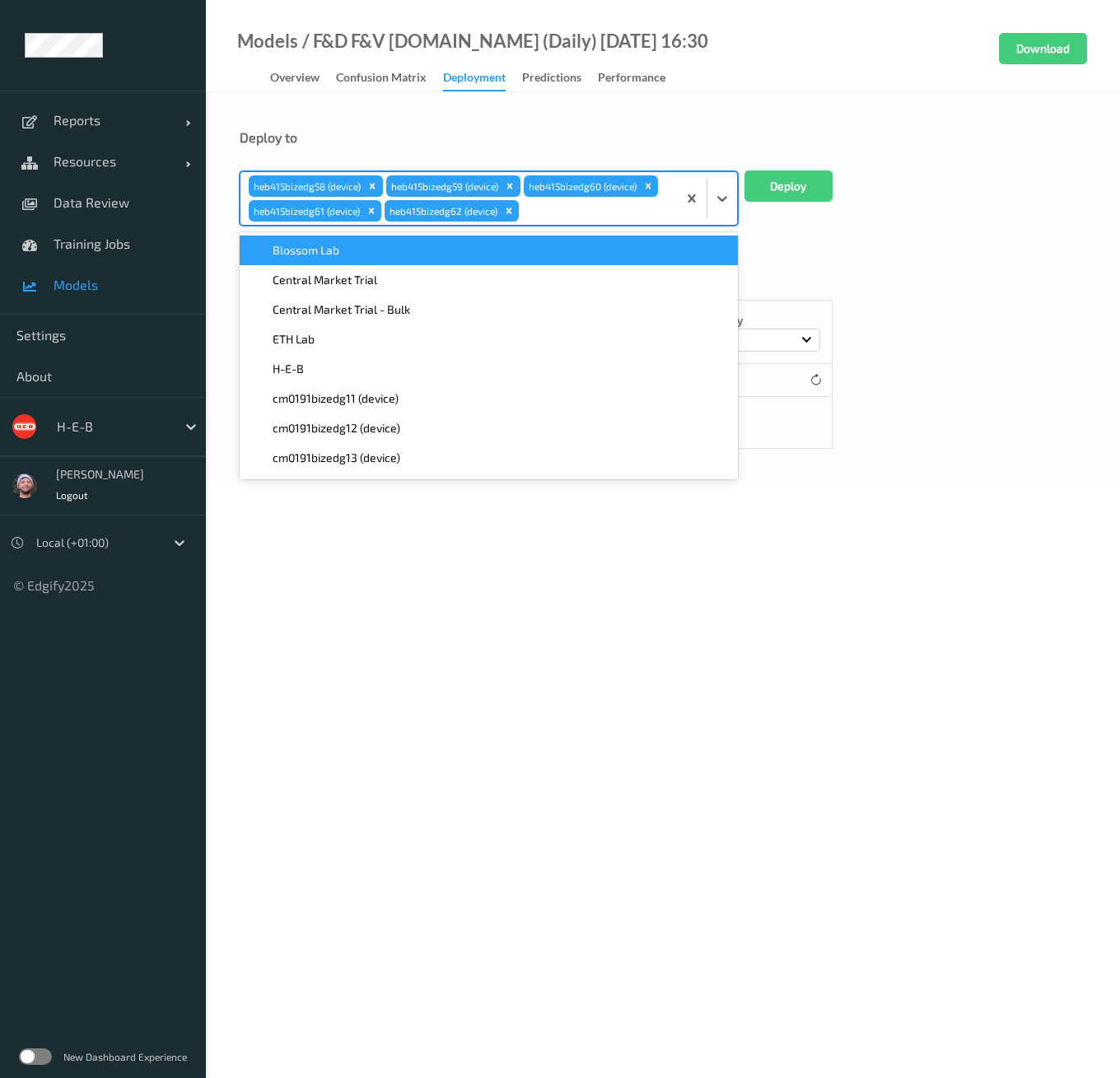
paste input "heb415"
type input "heb415"
paste input "heb415"
type input "heb415"
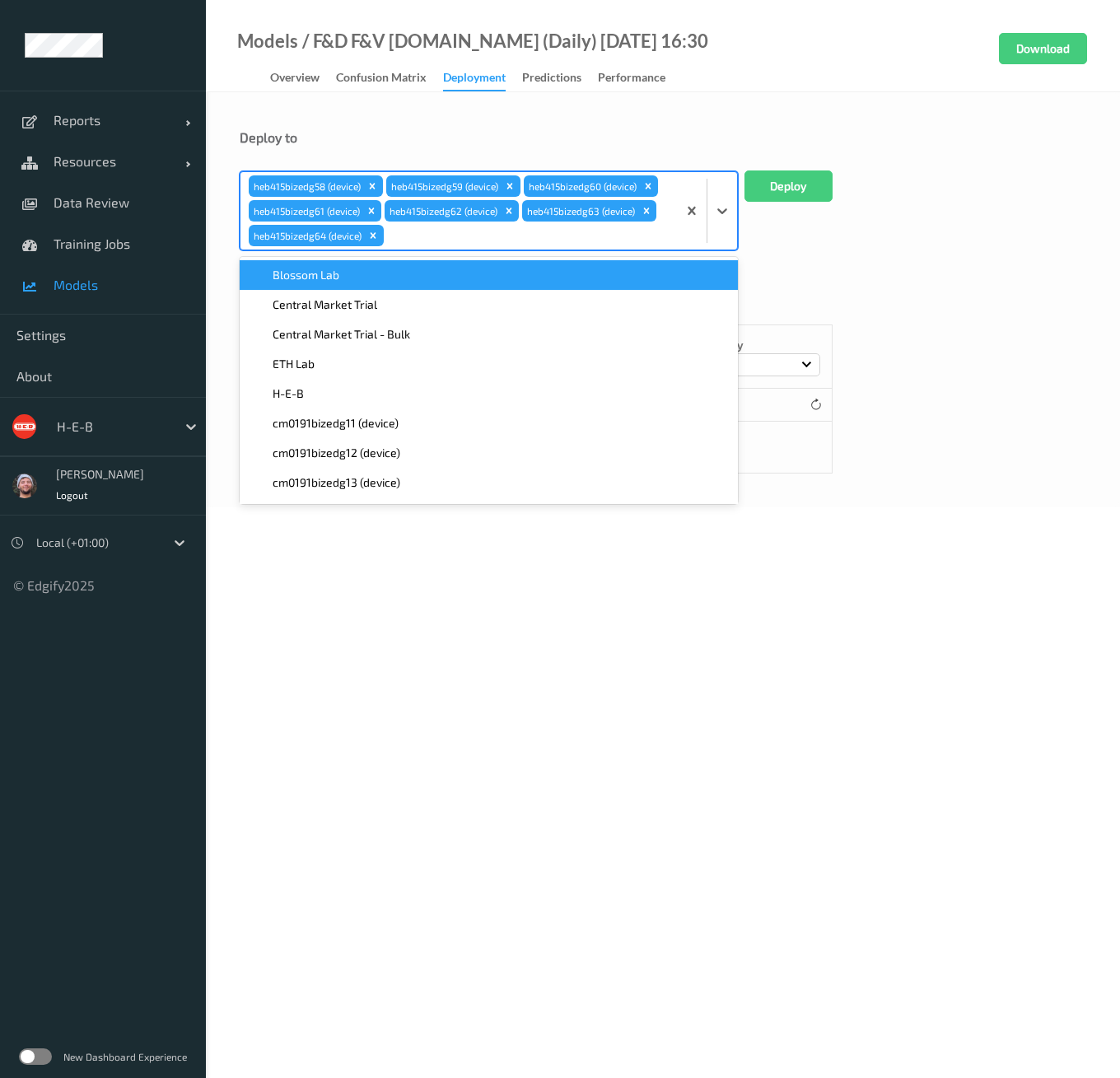
paste input "heb415"
type input "heb415"
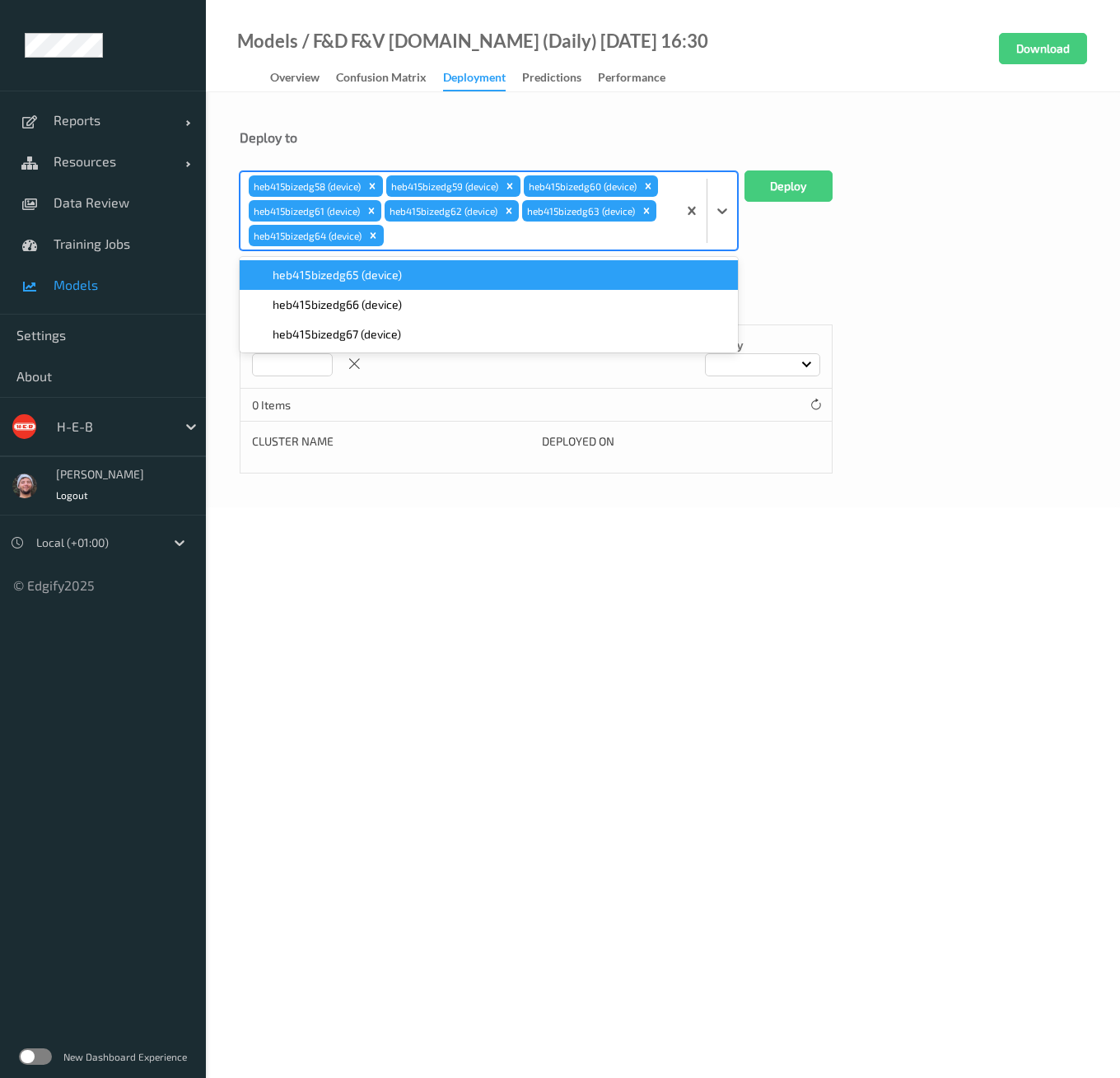
paste input "heb415"
type input "heb415"
paste input "heb415"
type input "heb415"
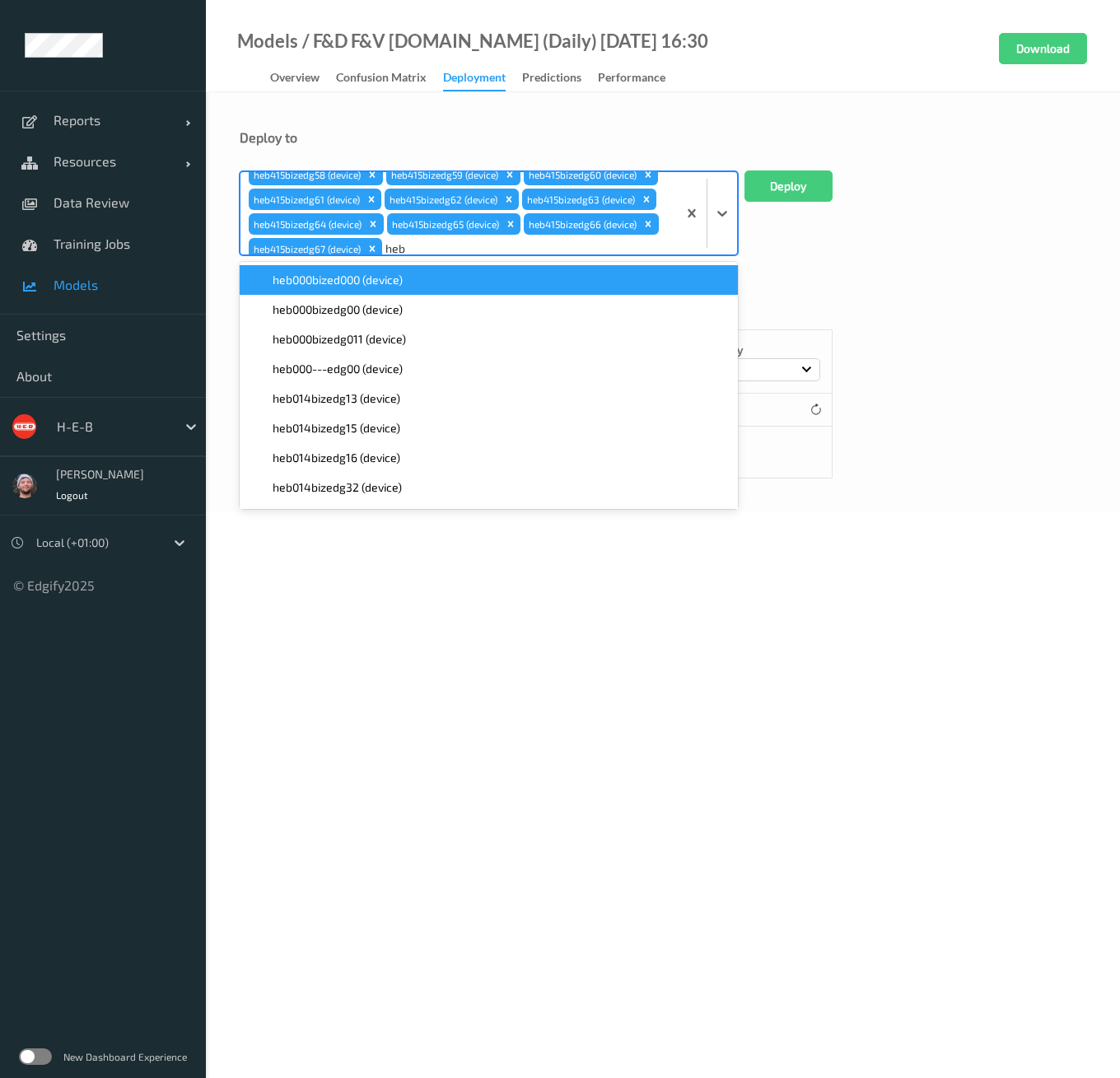
scroll to position [12, 0]
type input "heb069"
paste input "heb069"
type input "heb069"
paste input "heb069"
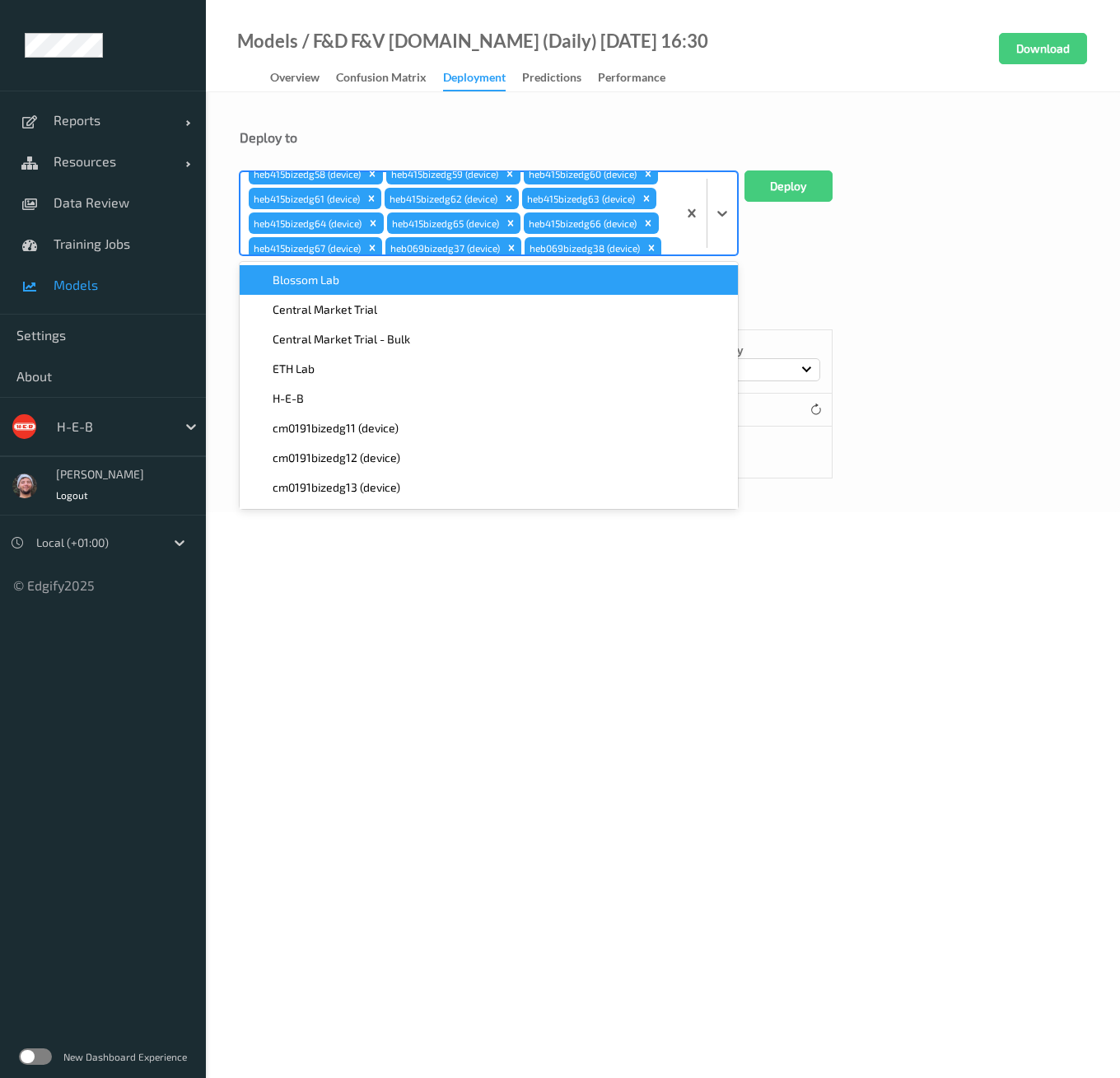
type input "heb069"
paste input "heb069"
type input "heb069"
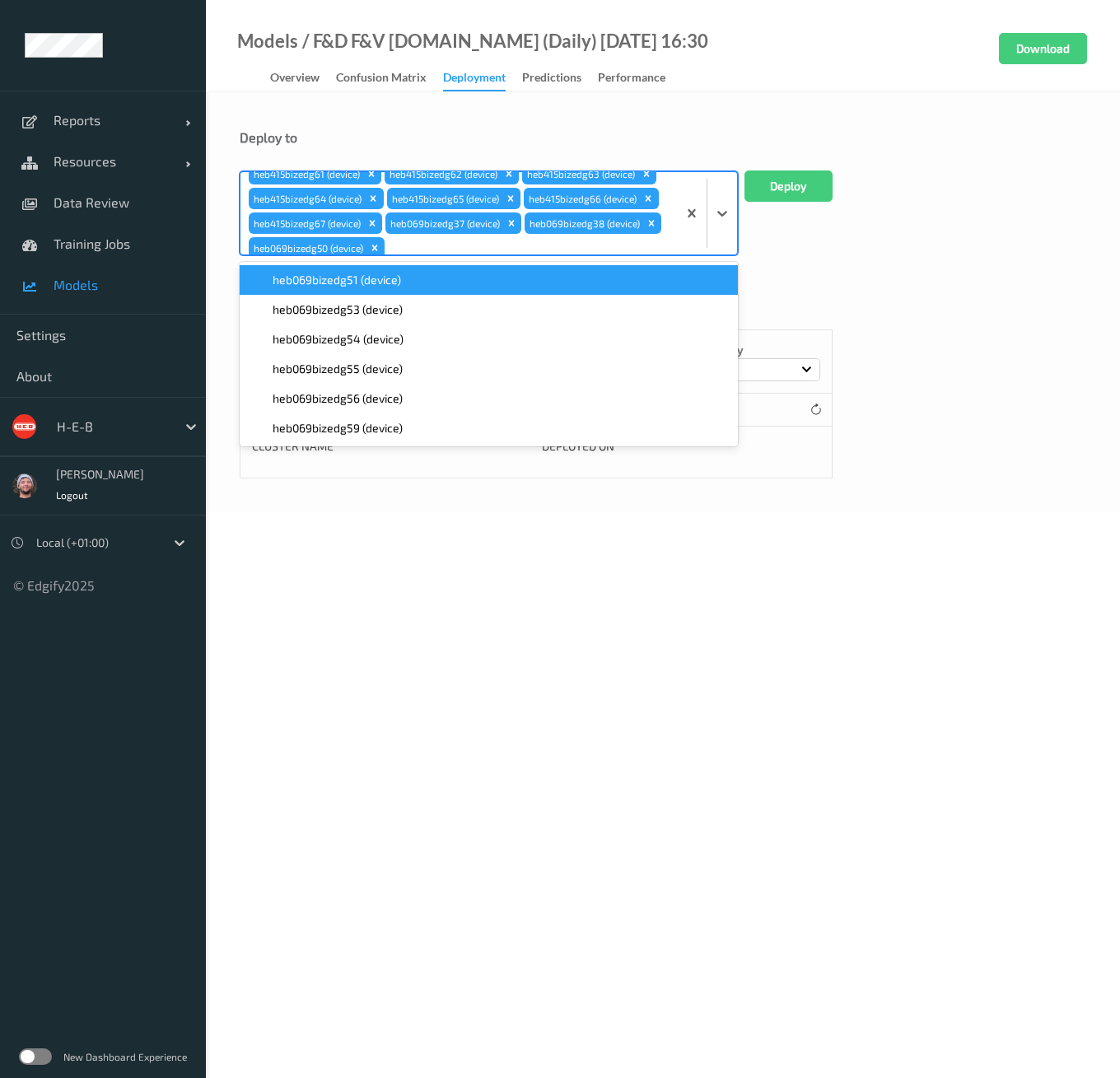
paste input "heb069"
type input "heb069"
paste input "heb069"
type input "heb069"
paste input "heb069"
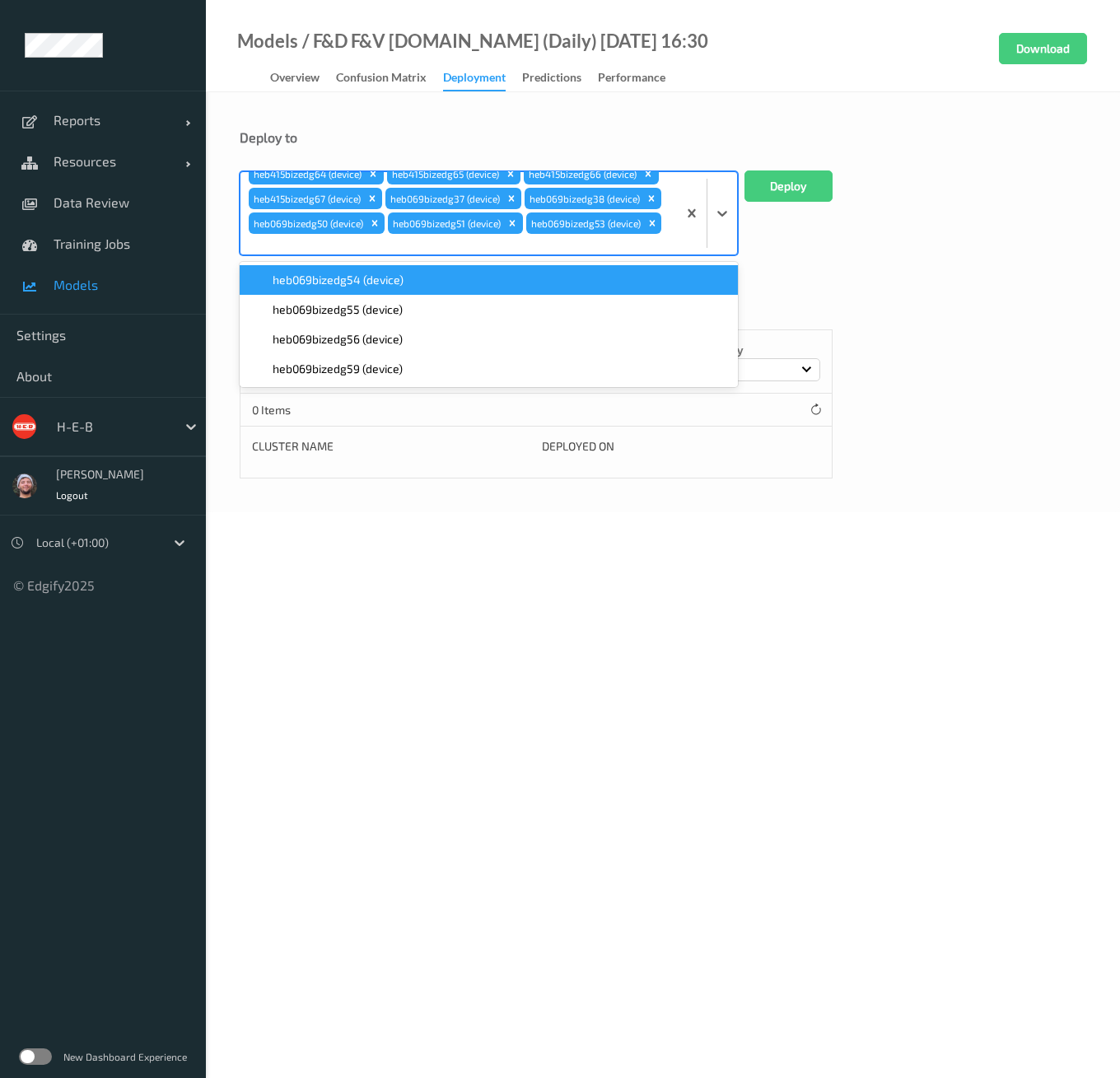
type input "heb069"
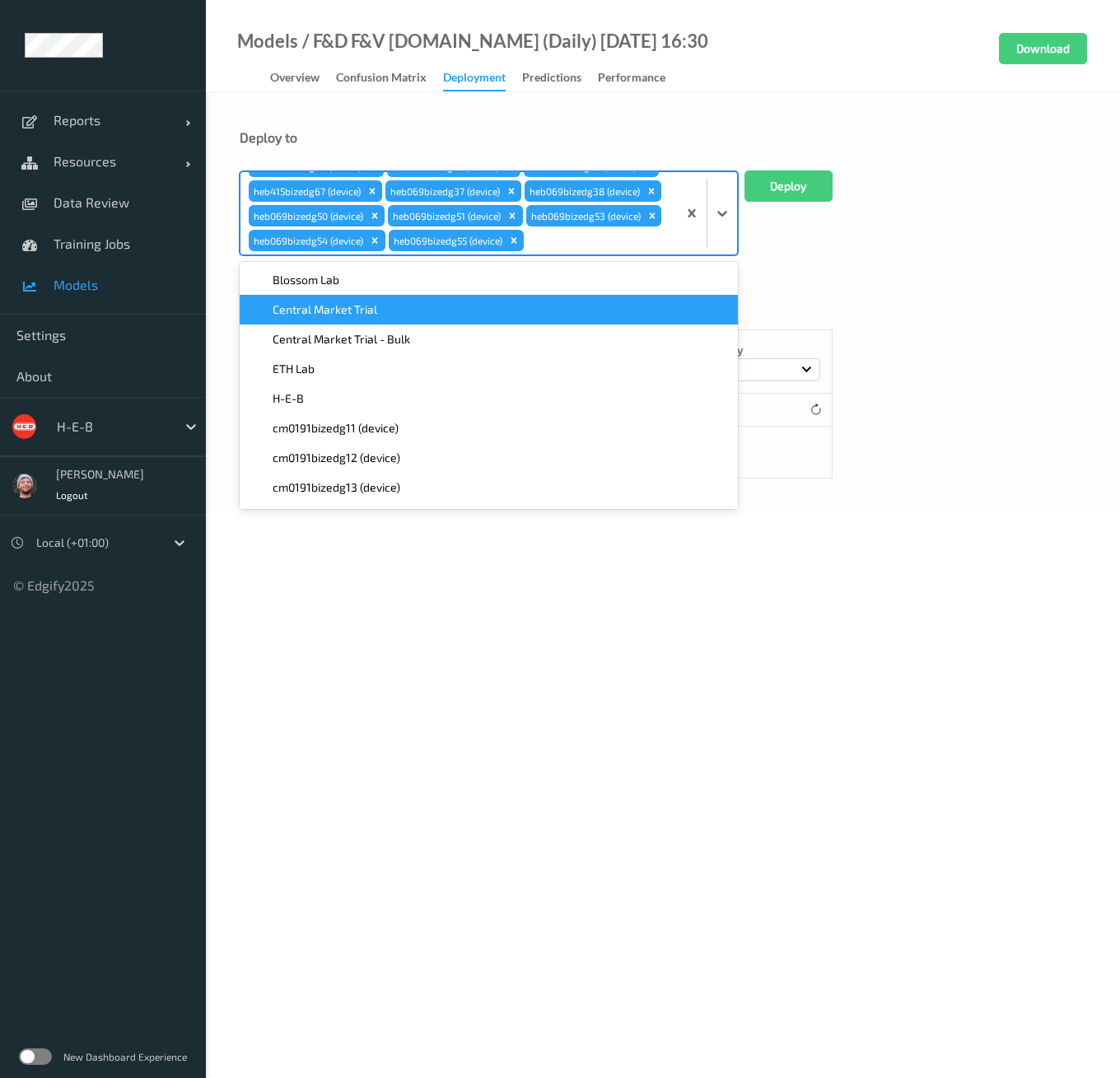
paste input "heb069"
type input "heb069"
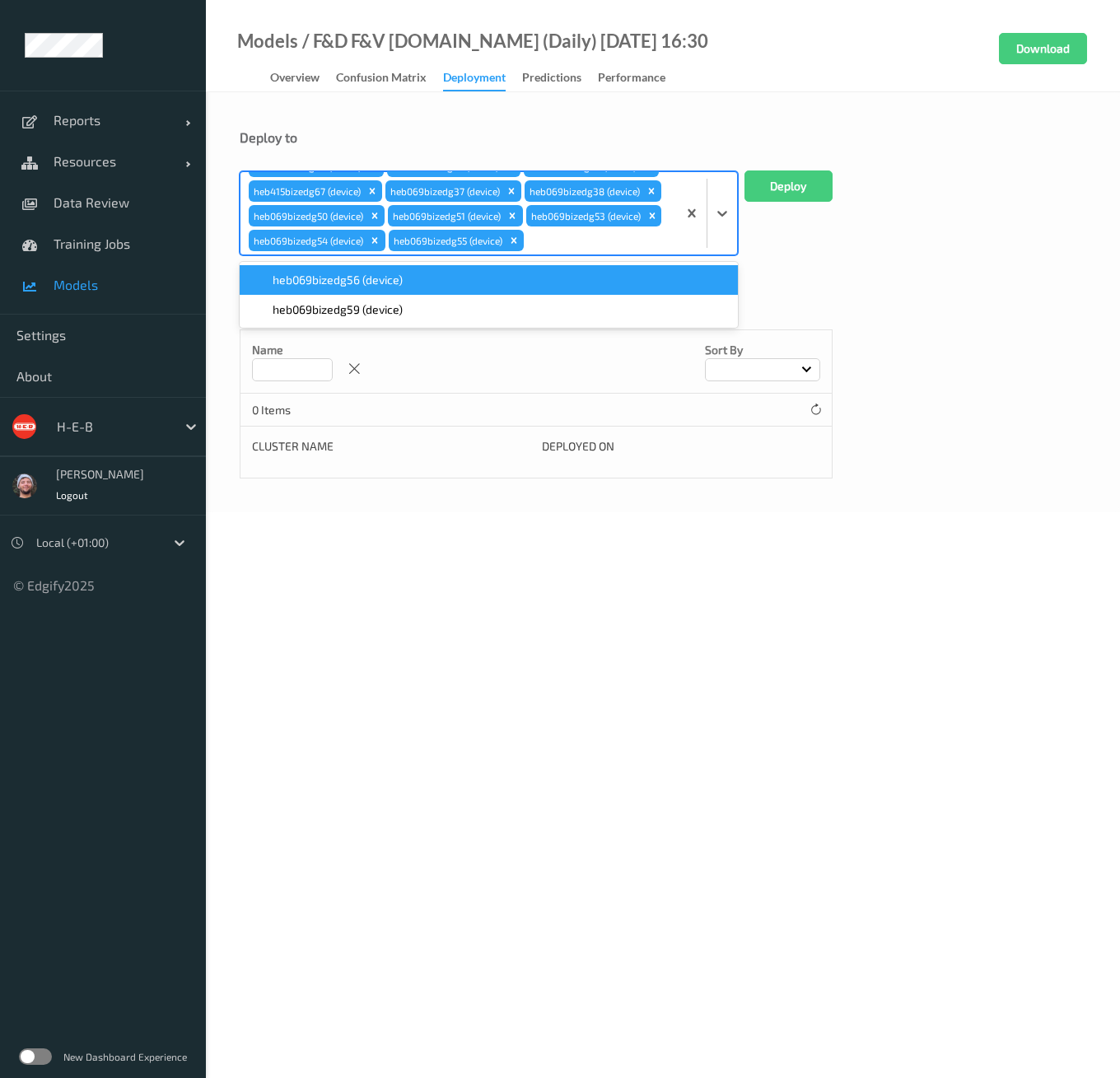
paste input "heb069"
type input "heb069"
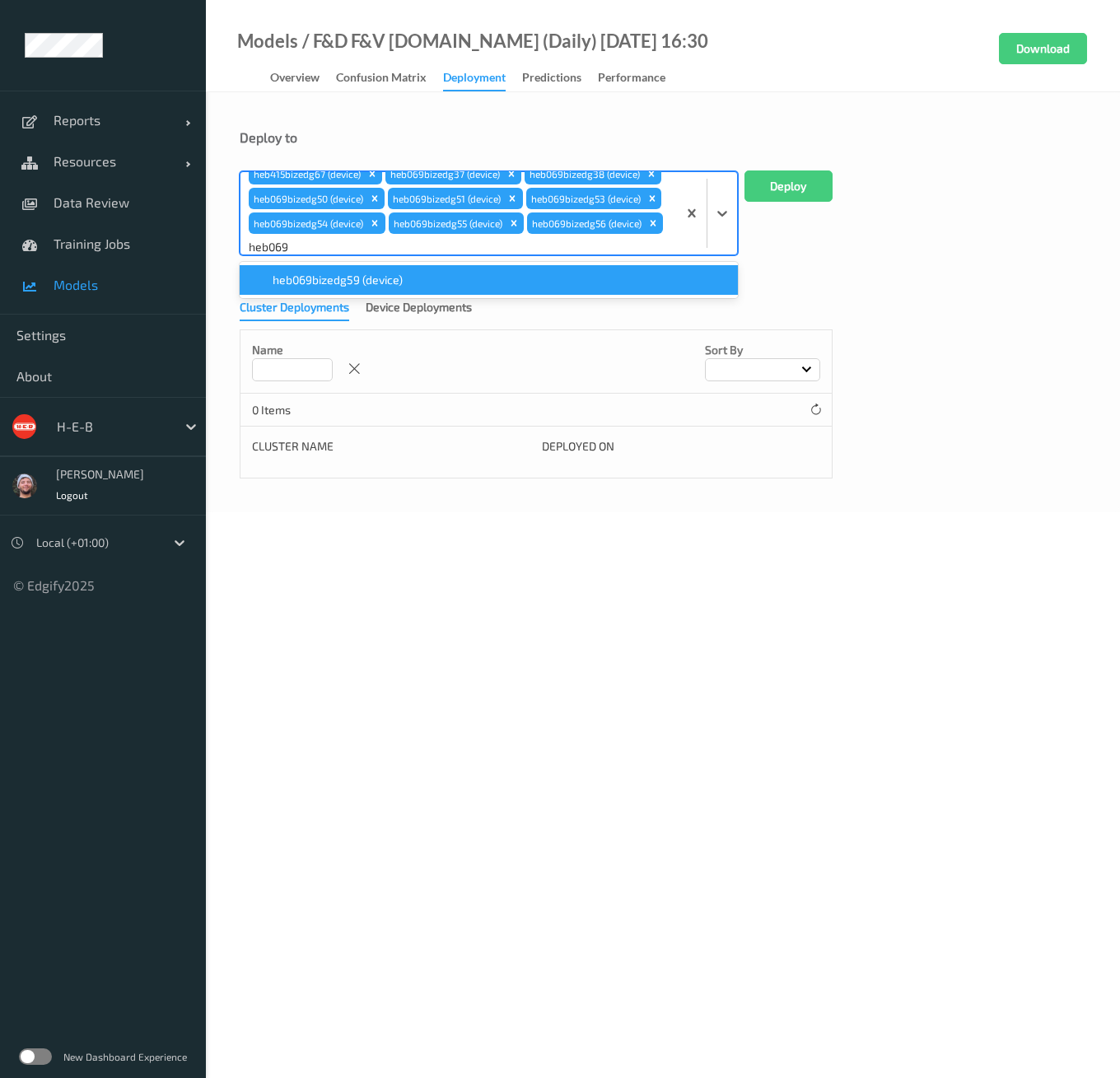
scroll to position [111, 0]
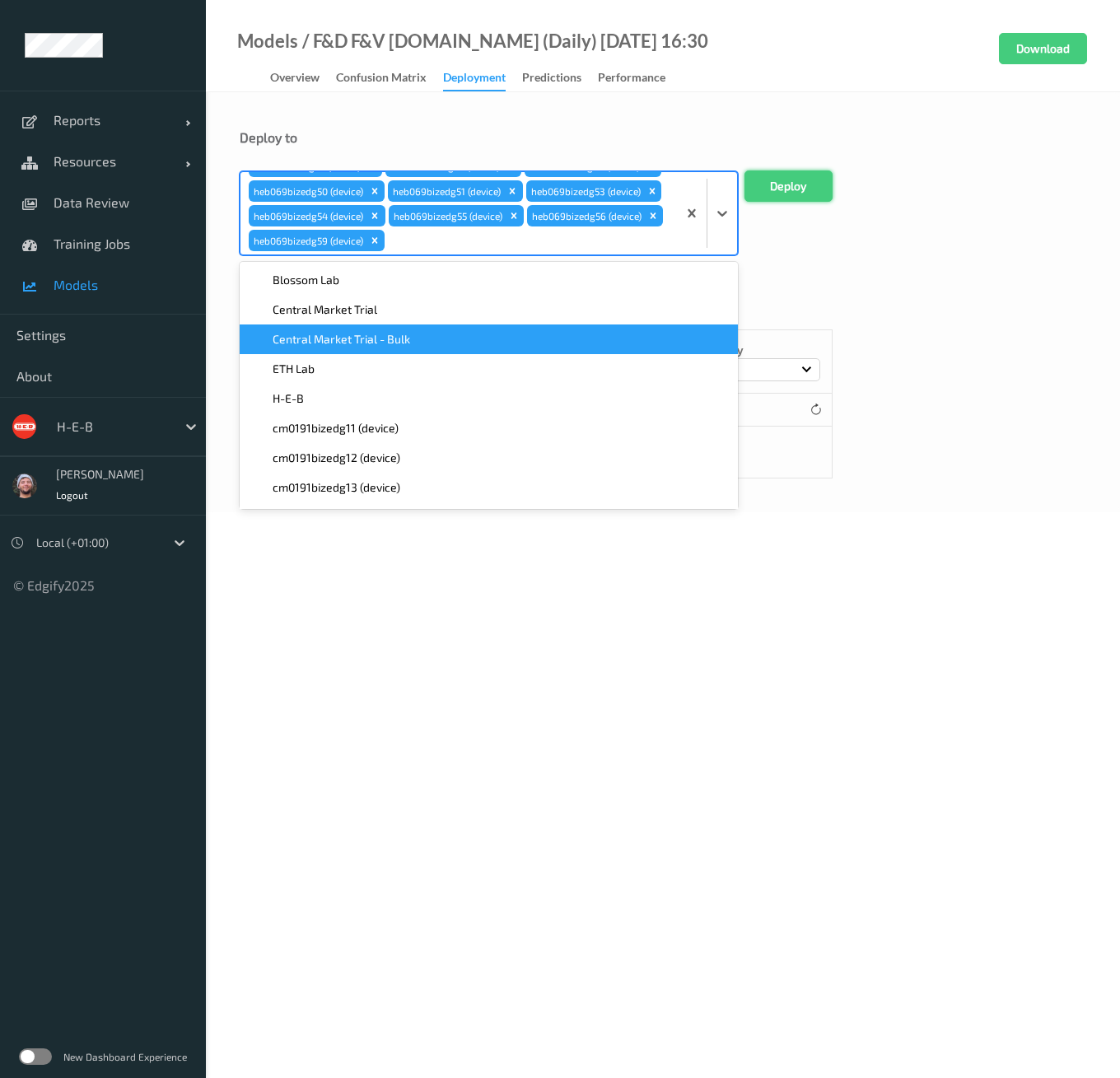
click at [802, 177] on button "Deploy" at bounding box center [789, 186] width 88 height 32
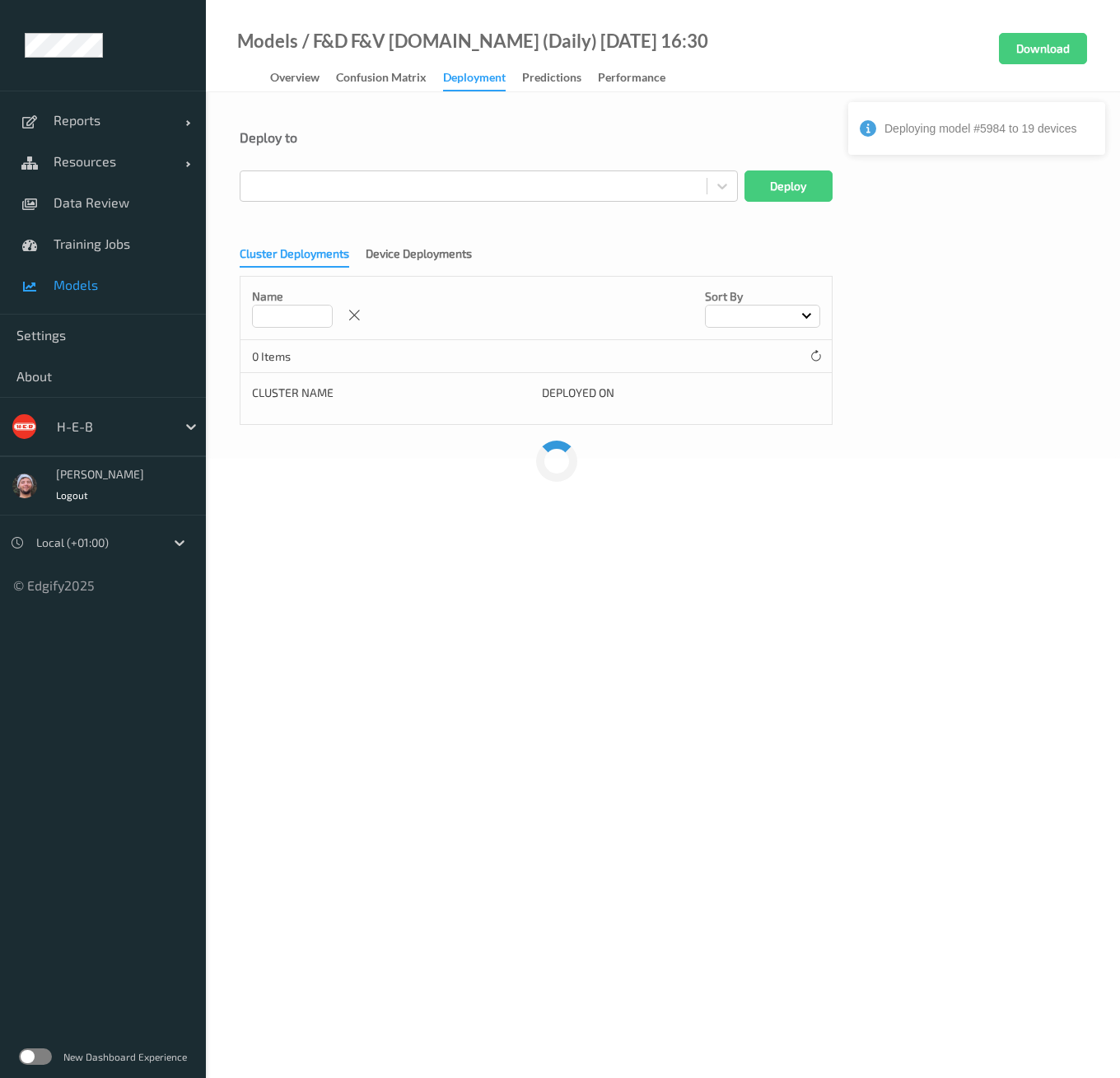
scroll to position [0, 0]
click at [602, 636] on body "Reports Default Report Customized Report Resources Devices Clusters Sites Data …" at bounding box center [560, 539] width 1120 height 1078
click at [88, 282] on span "Models" at bounding box center [122, 284] width 136 height 16
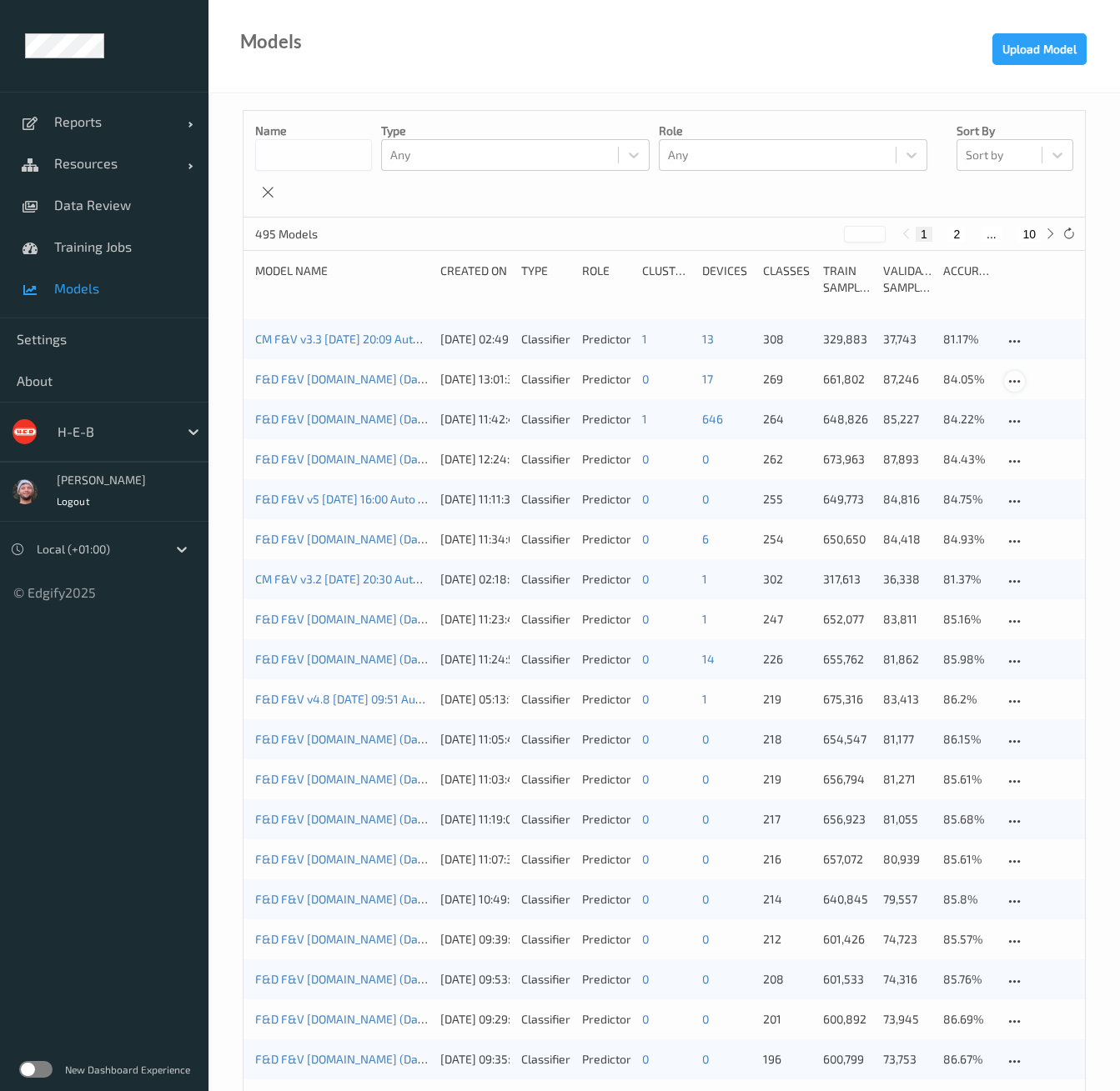
click at [1014, 380] on icon at bounding box center [1014, 381] width 14 height 15
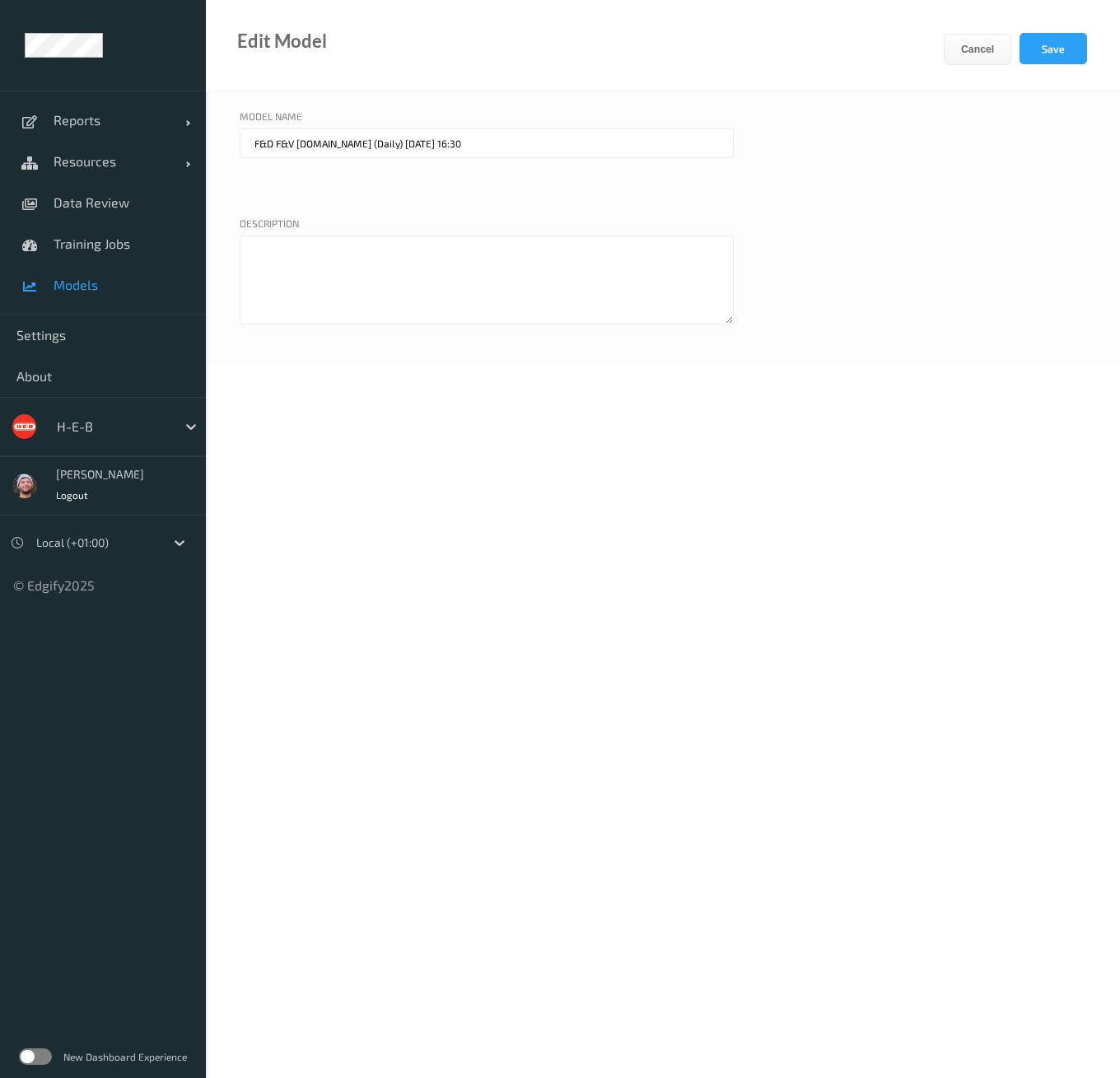
click at [658, 456] on body "Reports Default Report Customized Report Resources Devices Clusters Sites Data …" at bounding box center [560, 539] width 1120 height 1078
drag, startPoint x: 451, startPoint y: 141, endPoint x: 443, endPoint y: 150, distance: 12.0
click at [443, 150] on input "F&D F&V v4.9.ST (Daily) 2025-09-27 16:30" at bounding box center [486, 143] width 494 height 30
drag, startPoint x: 362, startPoint y: 145, endPoint x: 333, endPoint y: 146, distance: 29.0
click at [333, 146] on input "F&D F&V v4.9.ST (Daily) 2025-09-27 16:30" at bounding box center [486, 143] width 494 height 30
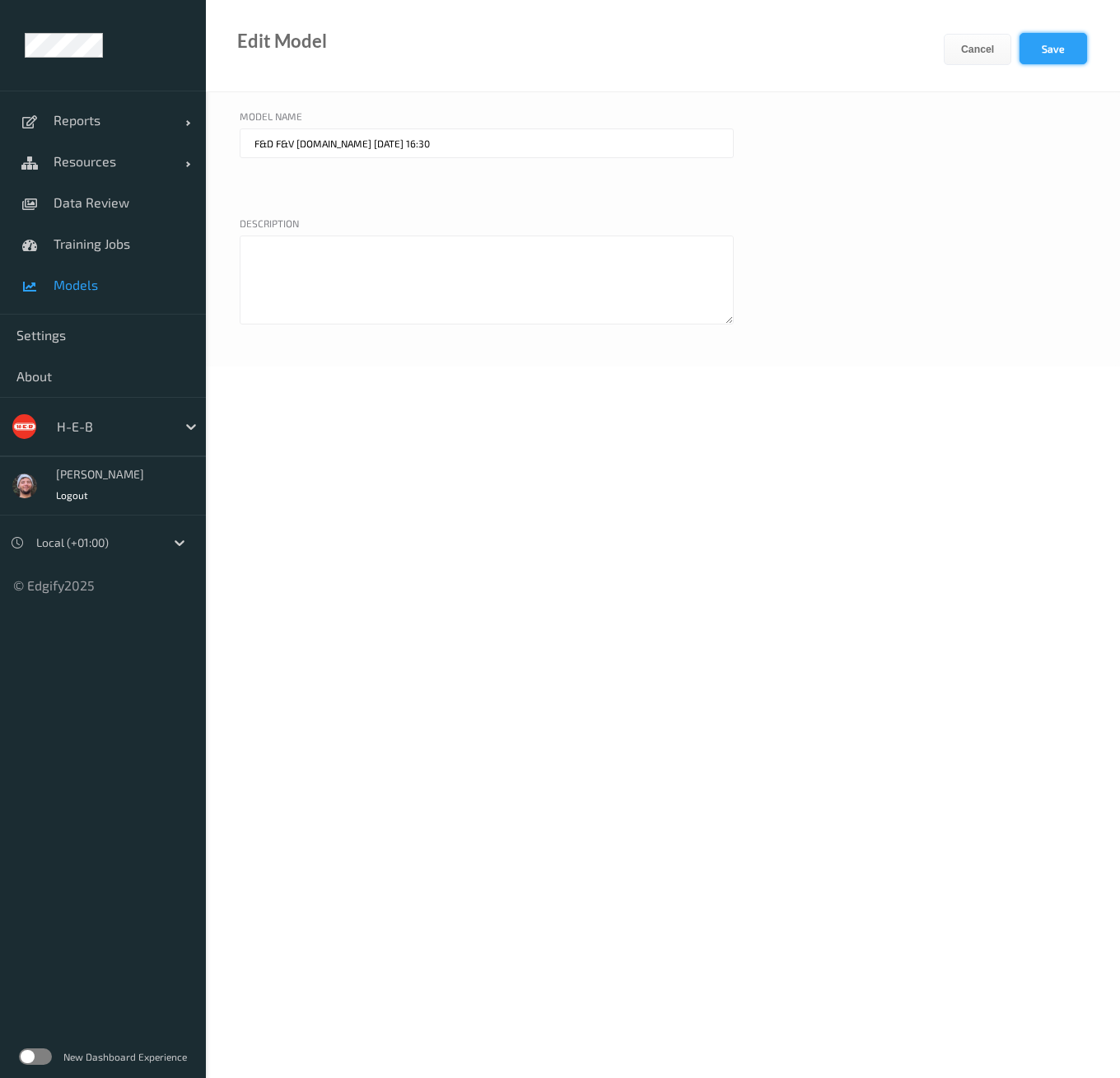
type input "F&D F&V v4.9.ST 2025-09-27 16:30"
click at [1075, 45] on button "Save" at bounding box center [1053, 48] width 68 height 32
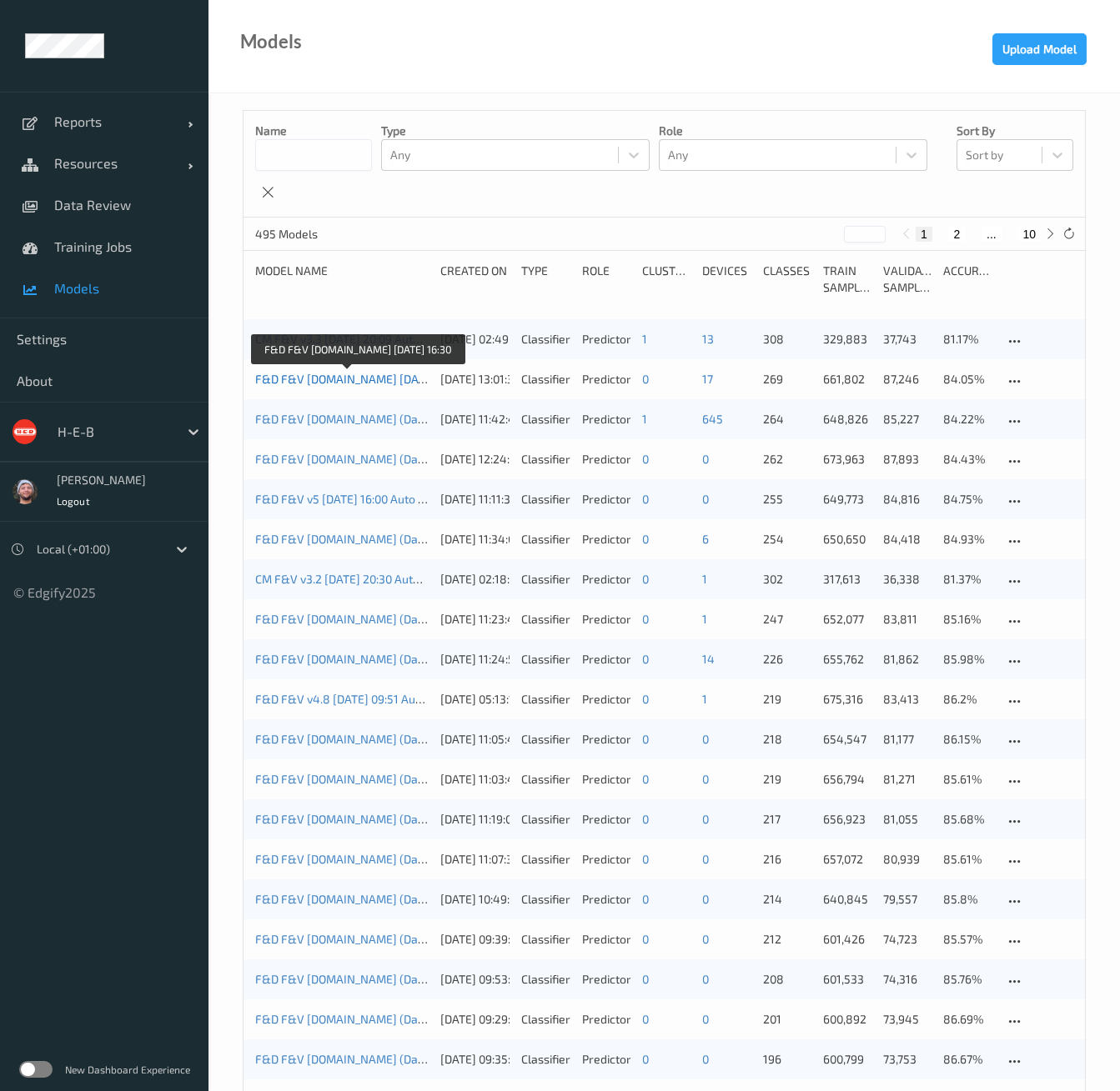
click at [316, 380] on link "F&D F&V v4.9.ST 2025-09-27 16:30" at bounding box center [360, 379] width 210 height 14
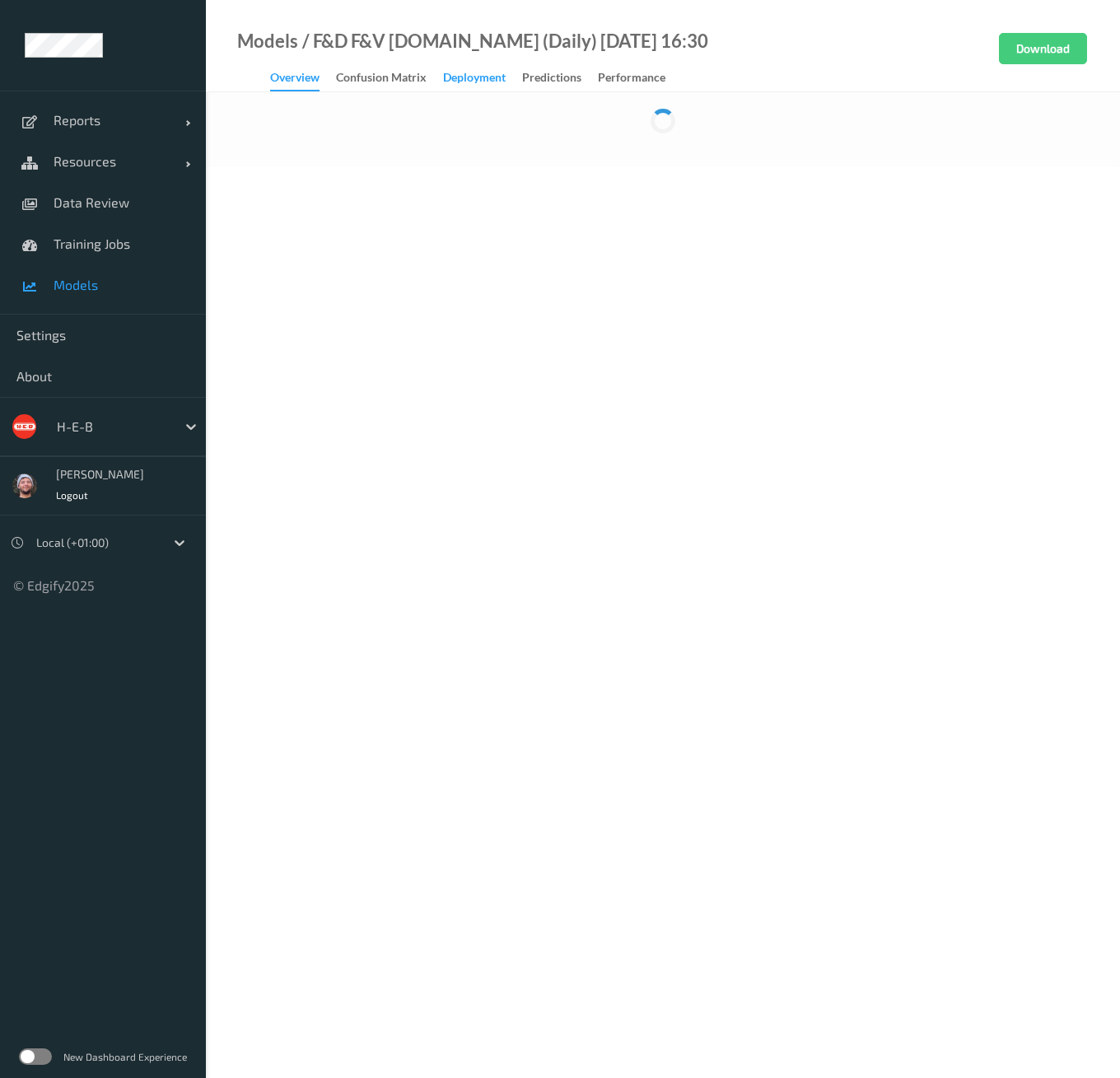
click at [469, 83] on div "Deployment" at bounding box center [474, 80] width 63 height 21
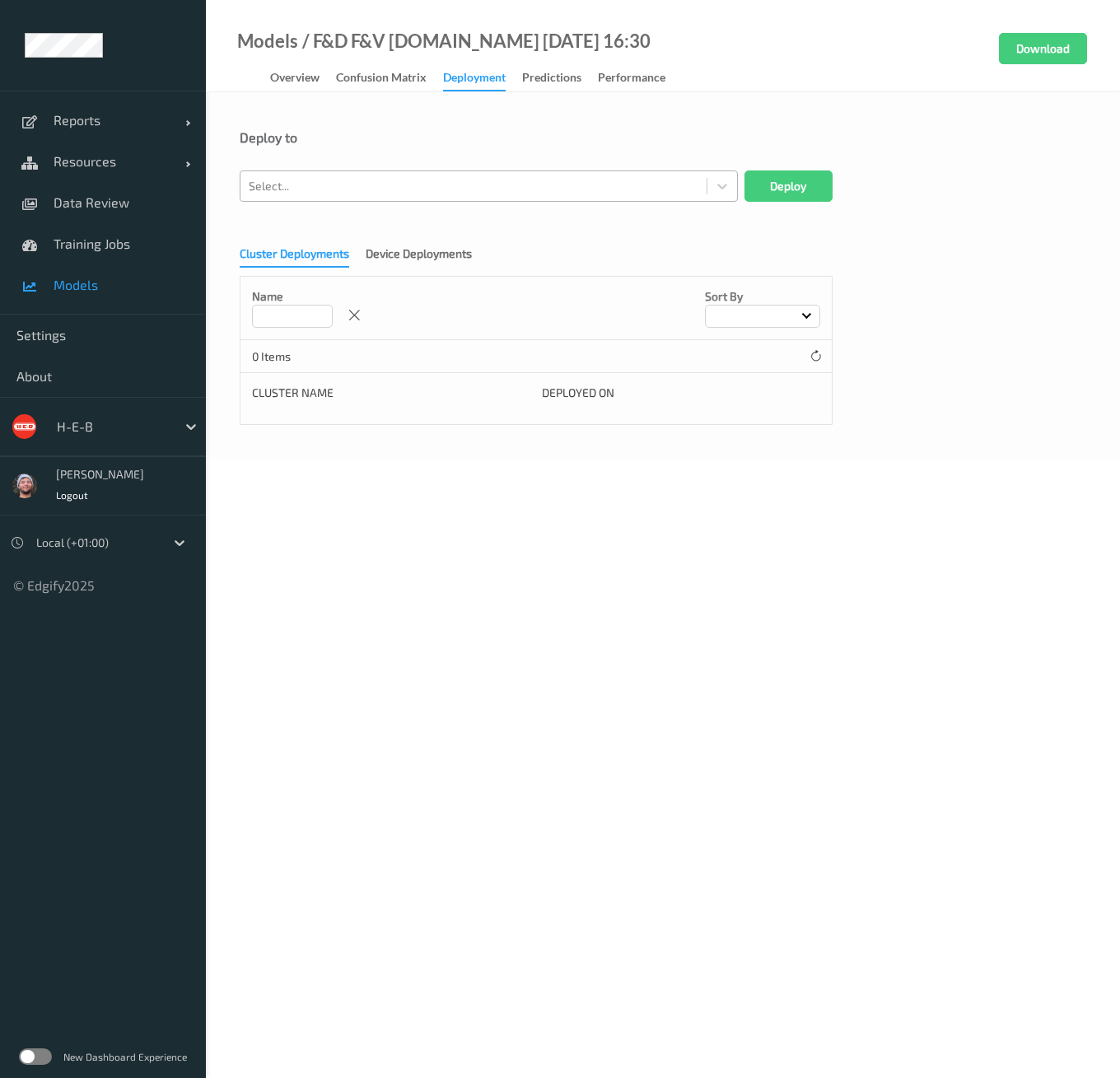
click at [436, 187] on div at bounding box center [474, 186] width 450 height 20
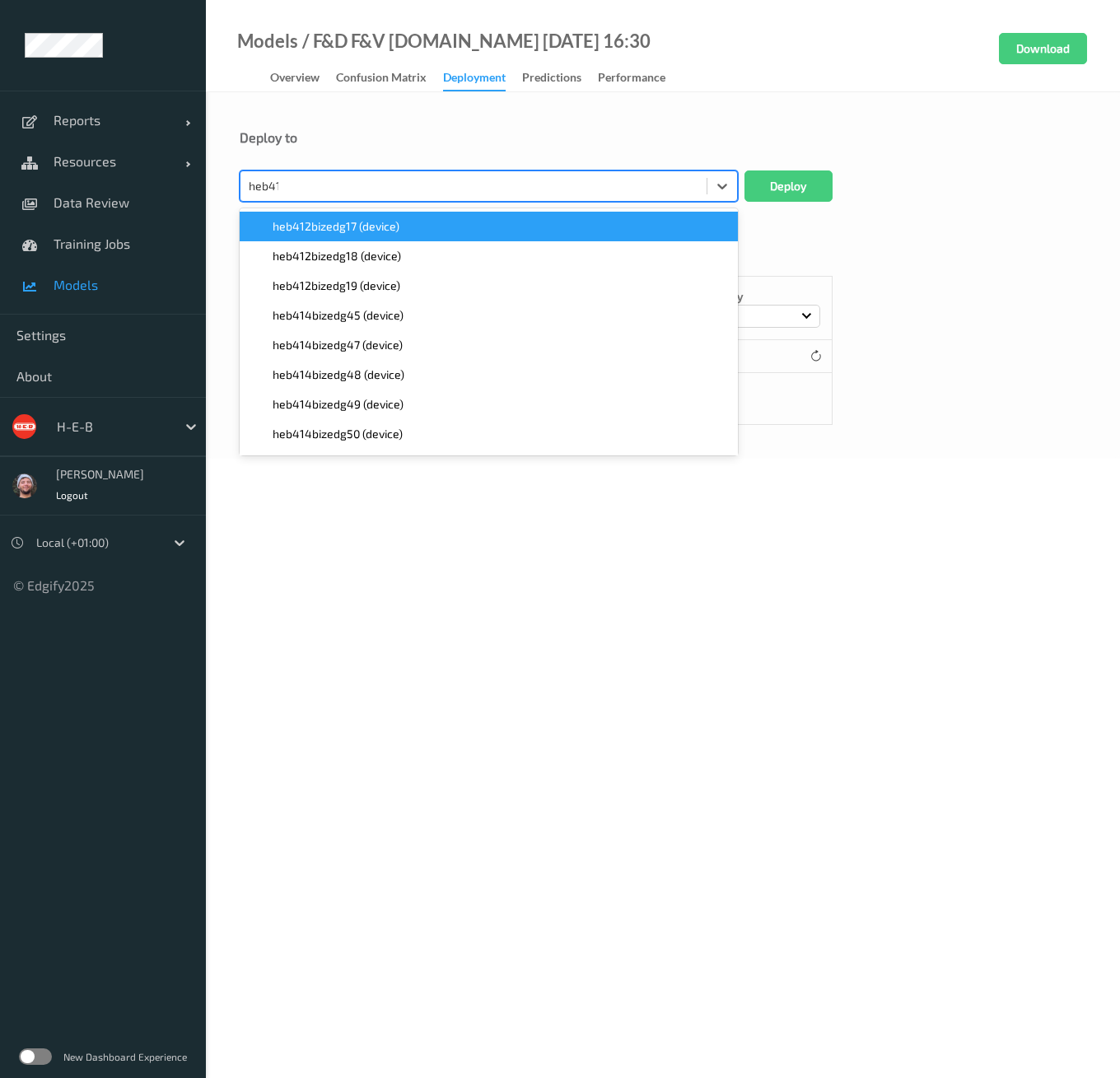
type input "heb415"
paste input "heb415"
type input "heb415"
paste input "heb415"
type input "heb415"
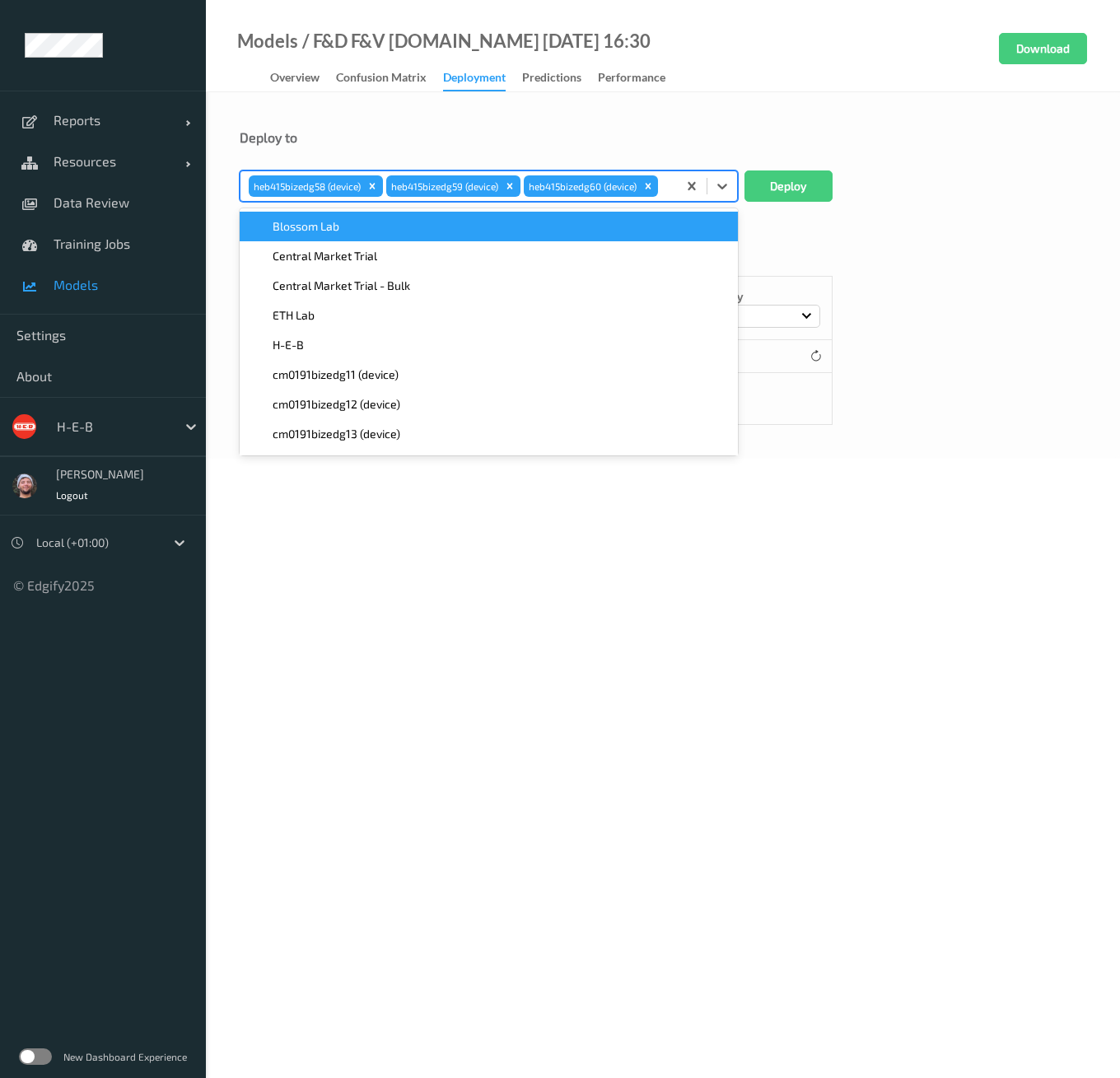
paste input "heb415"
type input "heb415"
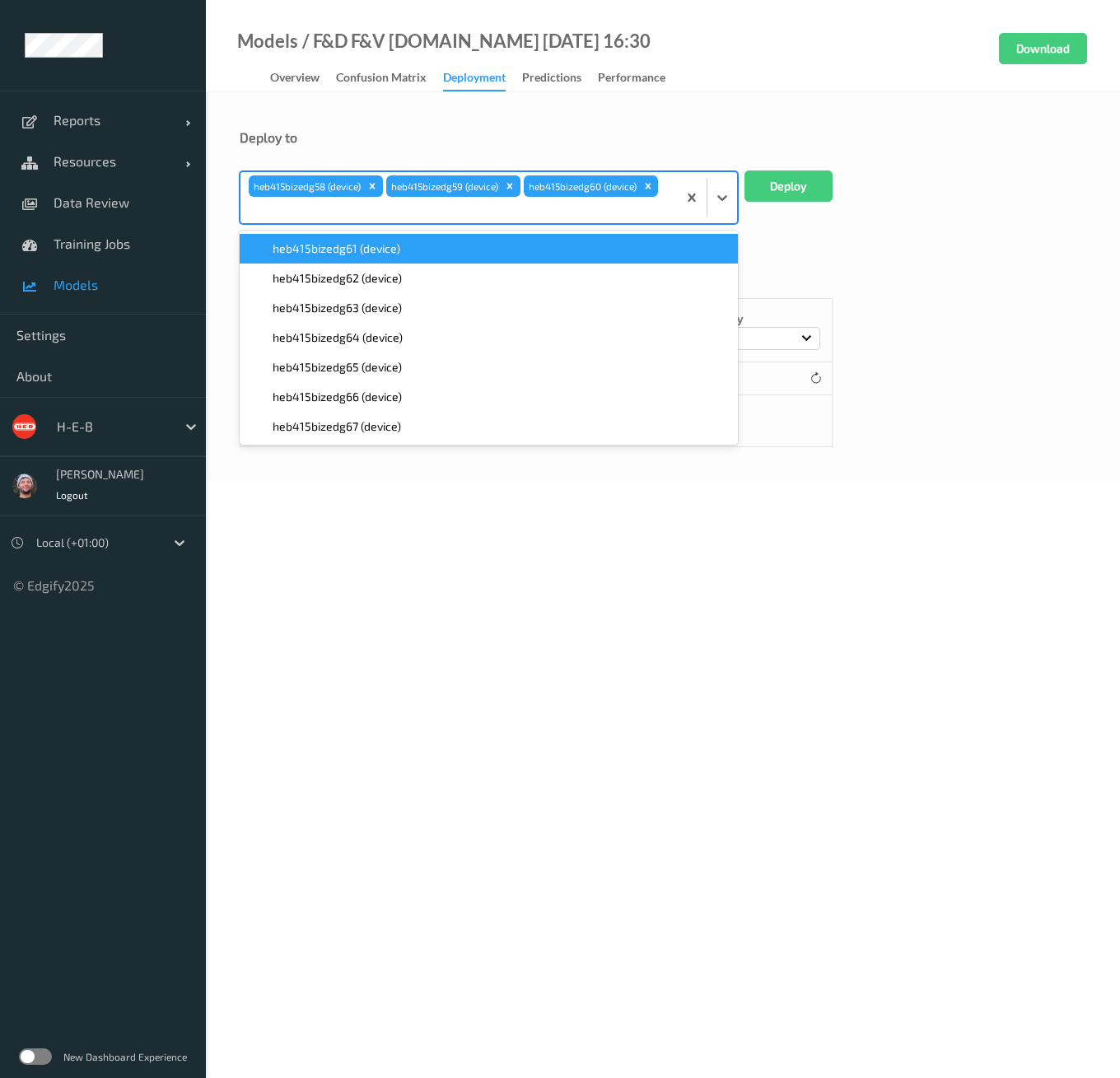
paste input "heb415"
type input "heb415"
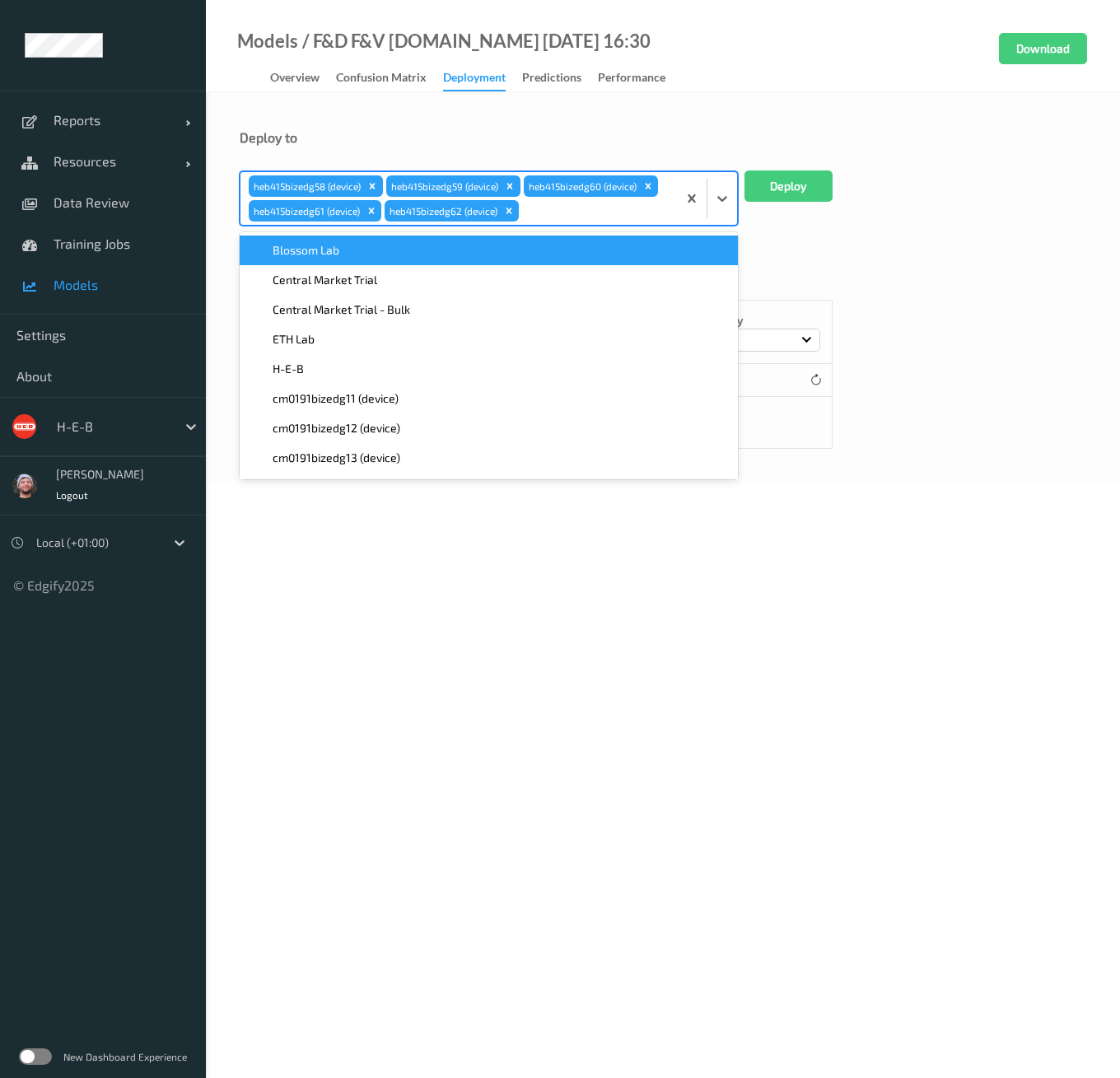
paste input "heb415"
type input "heb415"
paste input "heb415"
type input "heb415"
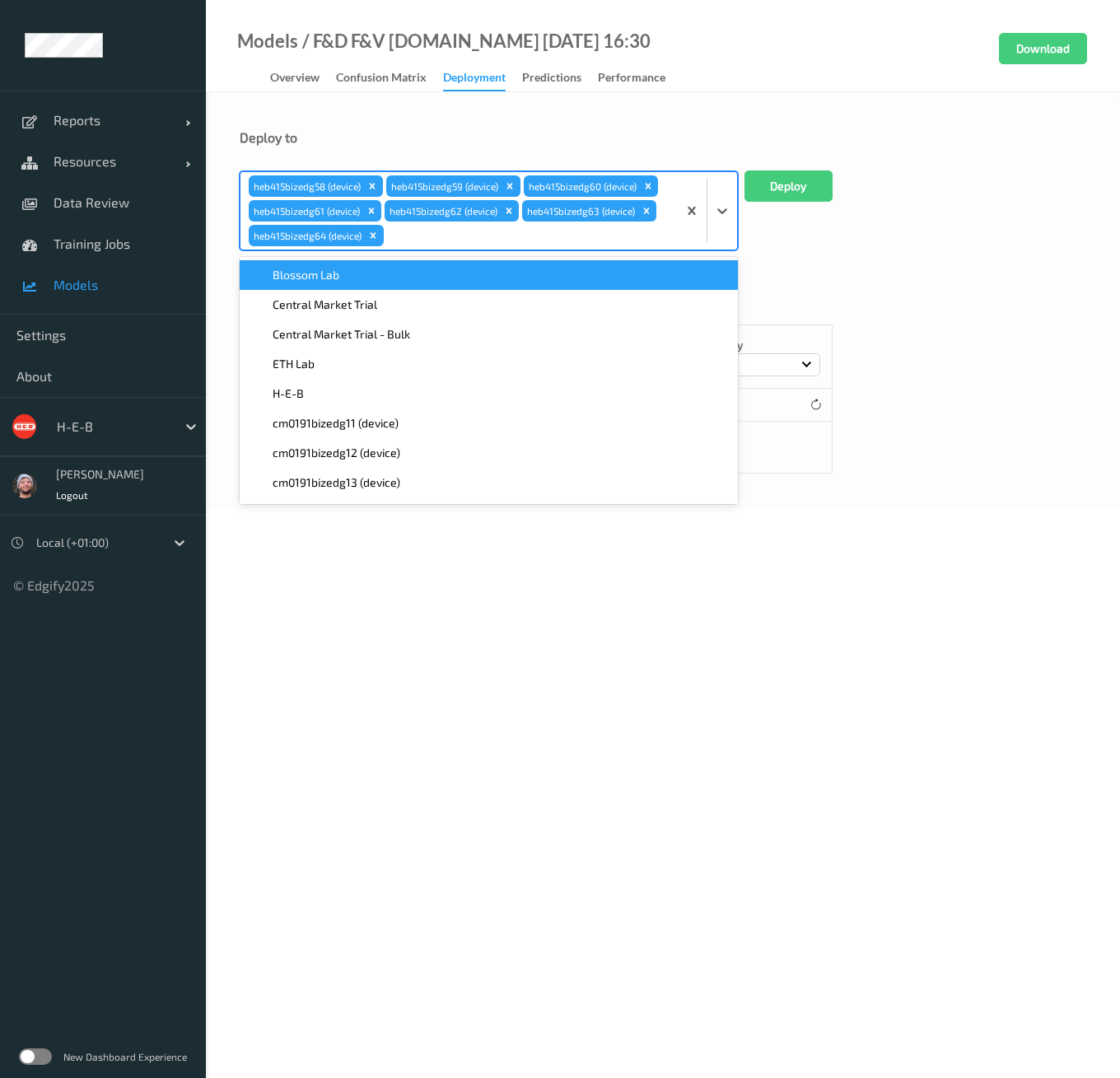
paste input "heb415"
type input "heb415"
paste input "heb415"
type input "heb415"
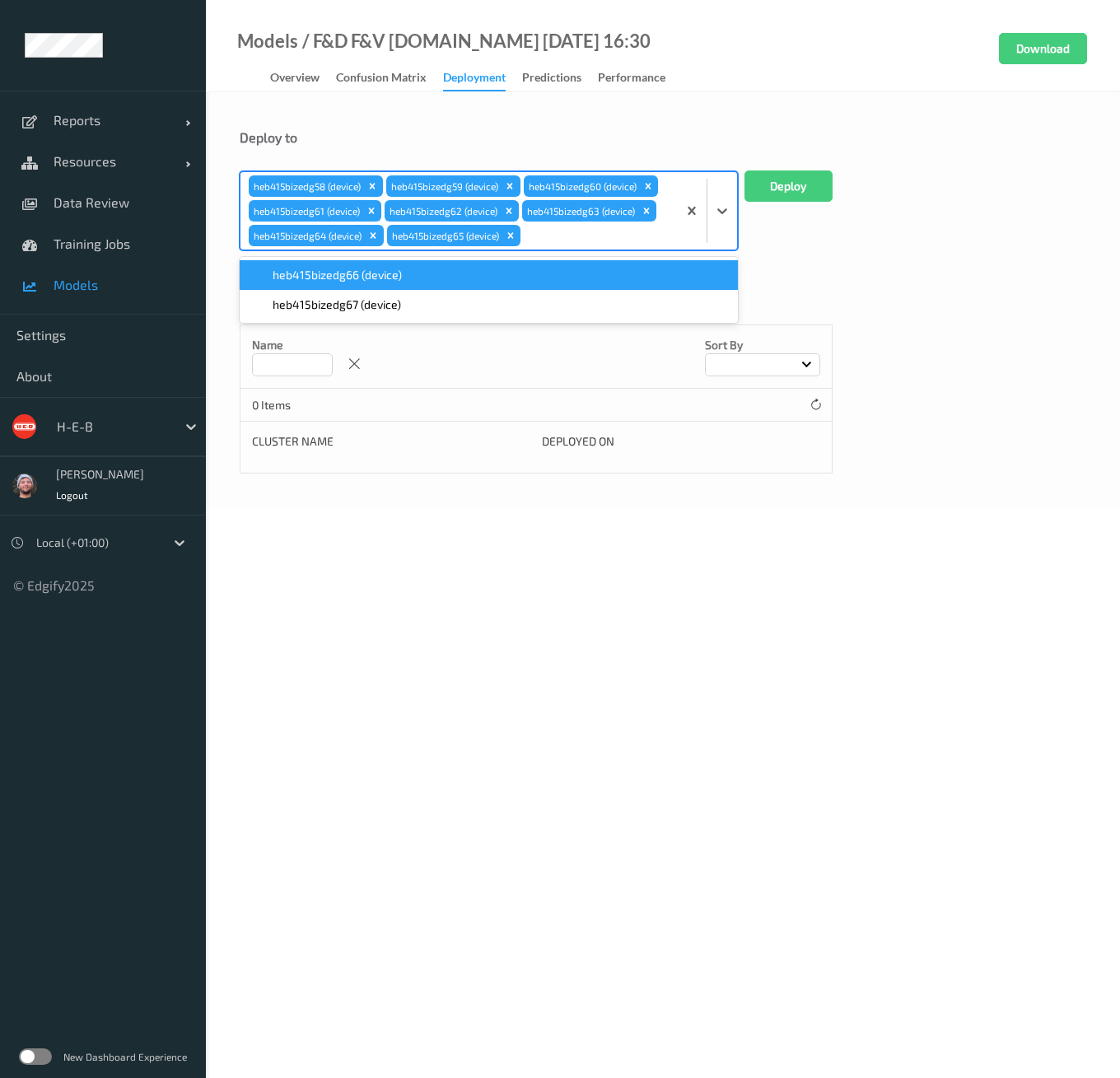
paste input "heb415"
type input "heb415"
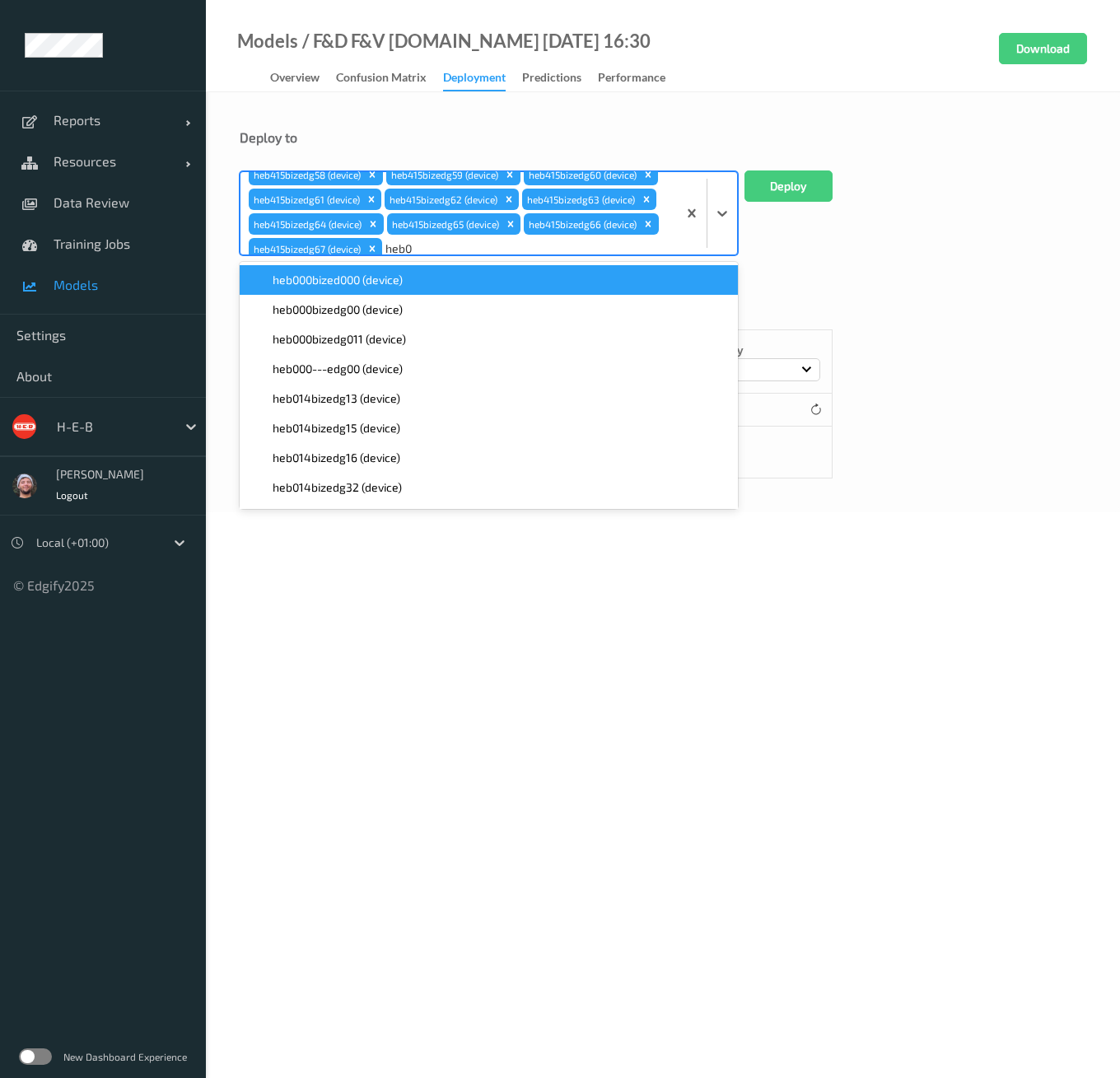
scroll to position [12, 0]
type input "heb069"
paste input "heb069"
type input "heb069"
paste input "heb069"
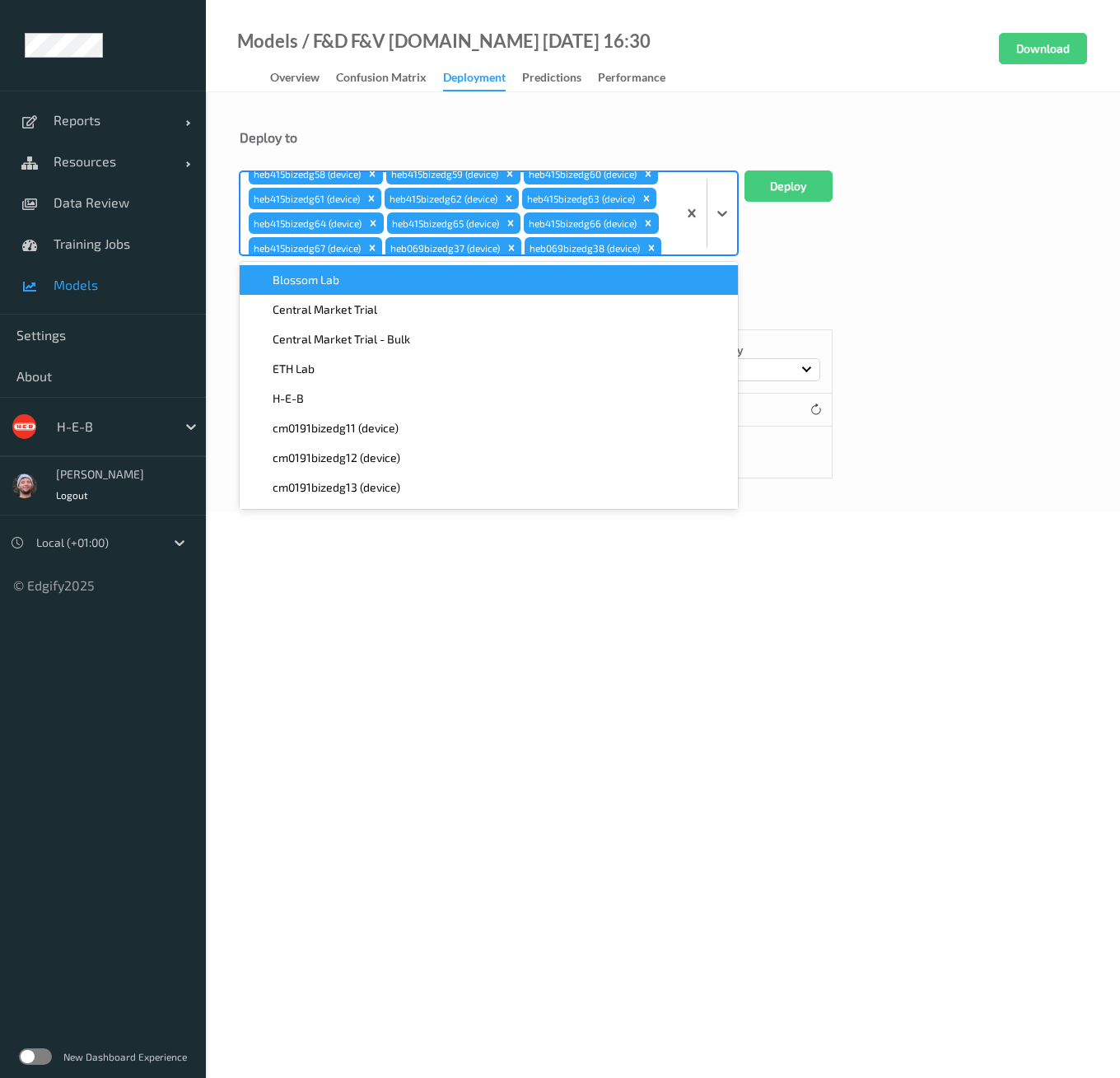
type input "heb069"
paste input "heb069"
type input "heb069"
paste input "heb069"
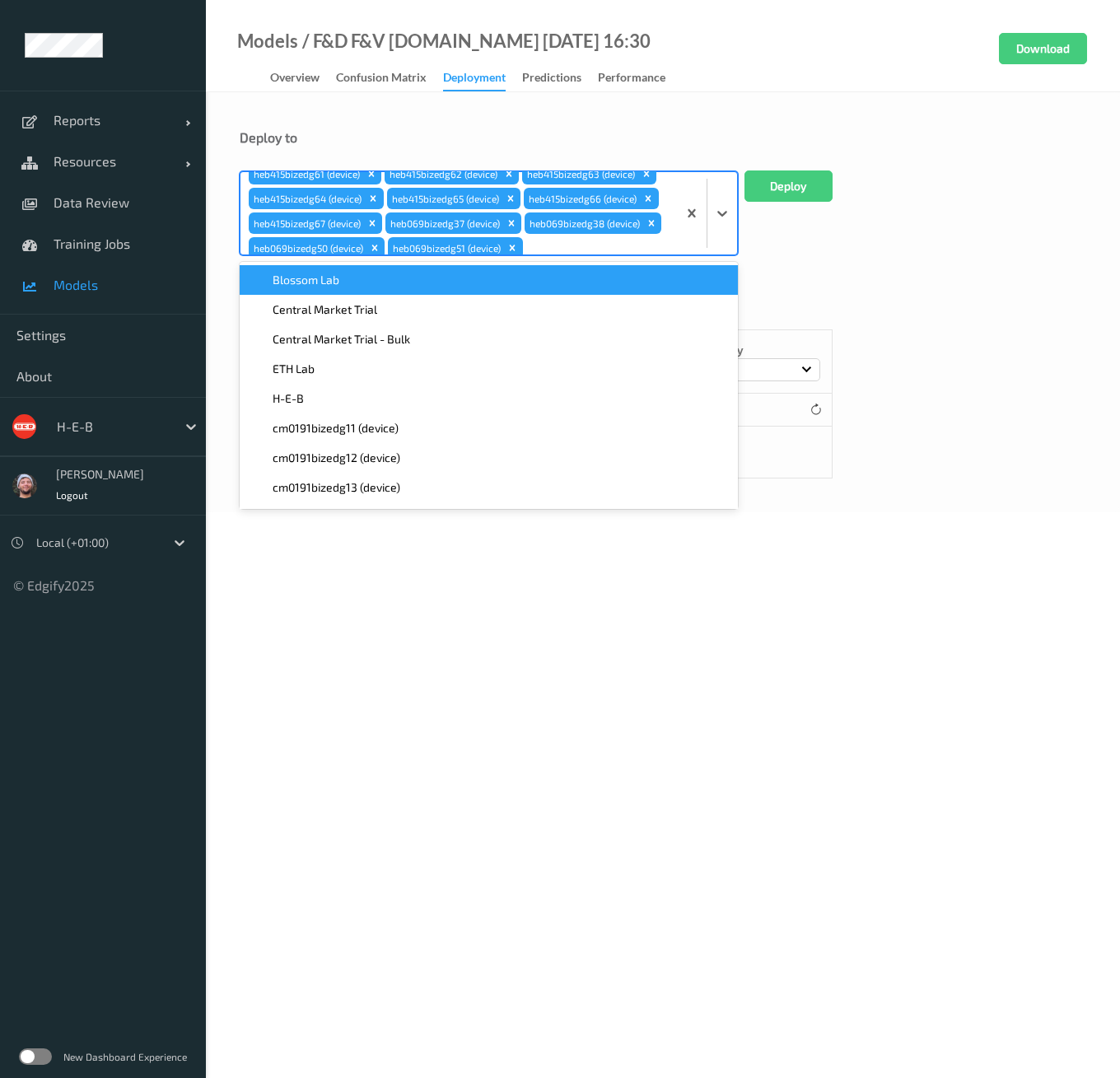
type input "heb069"
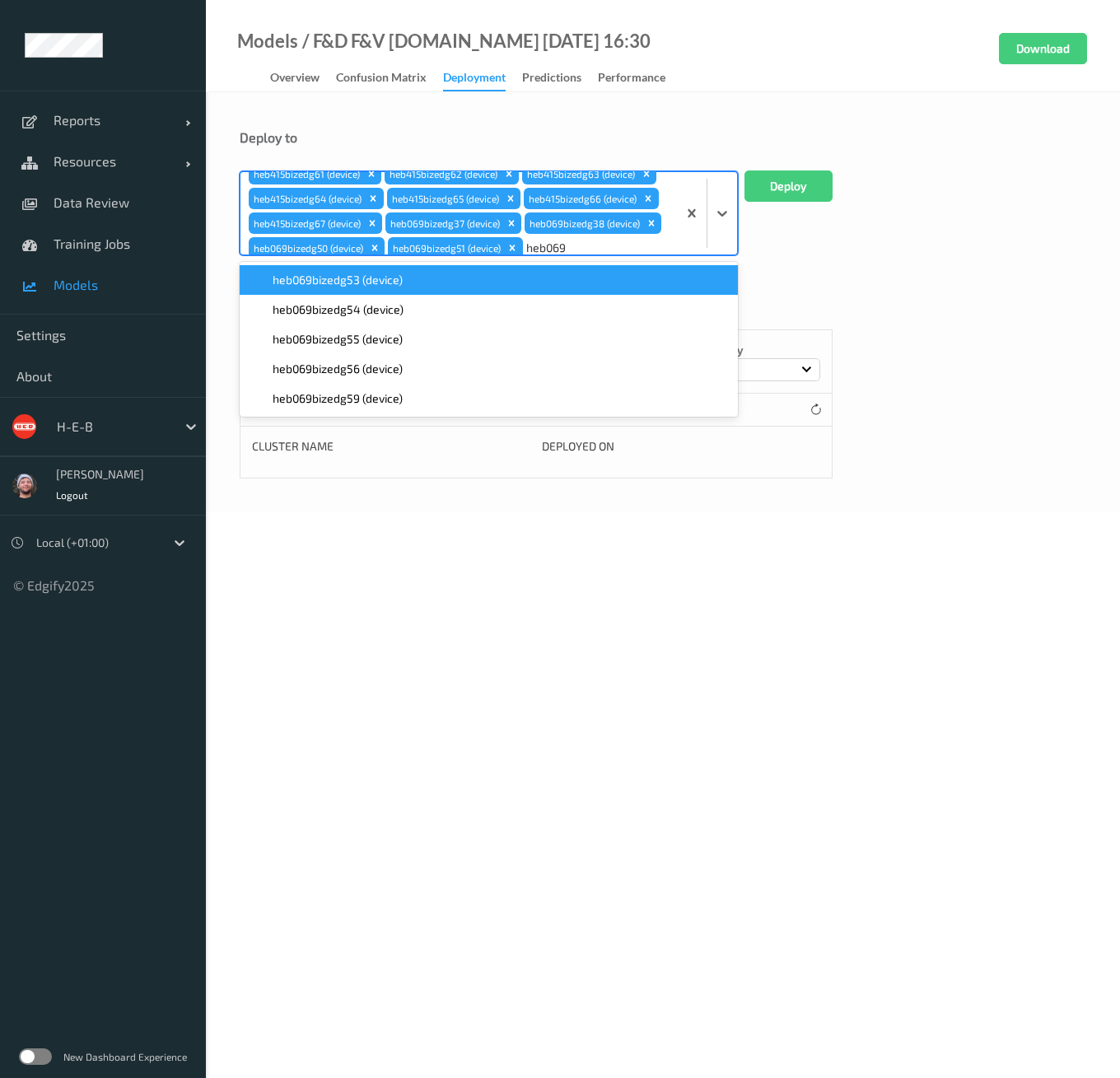
scroll to position [62, 0]
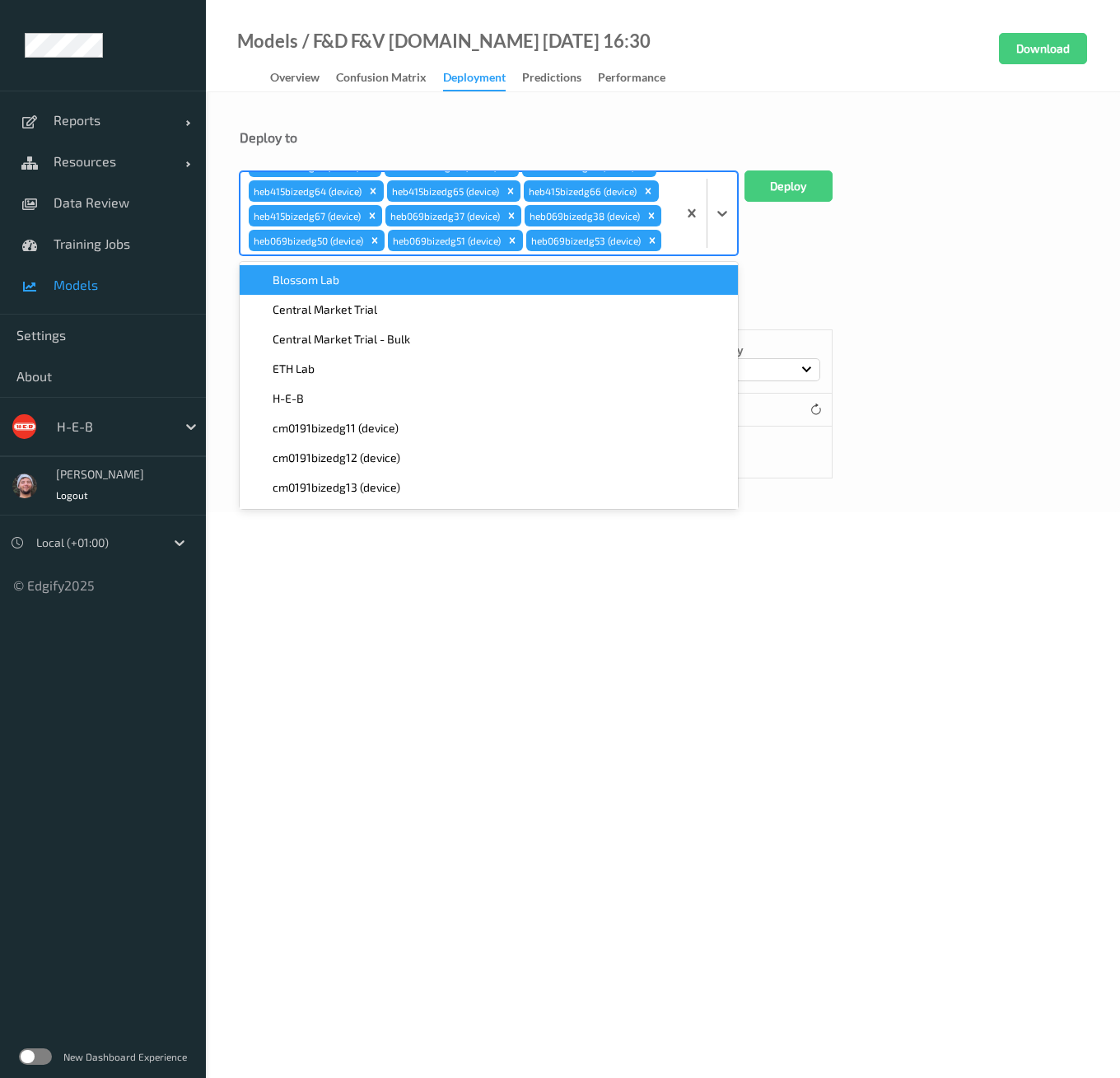
paste input "heb069"
type input "heb069"
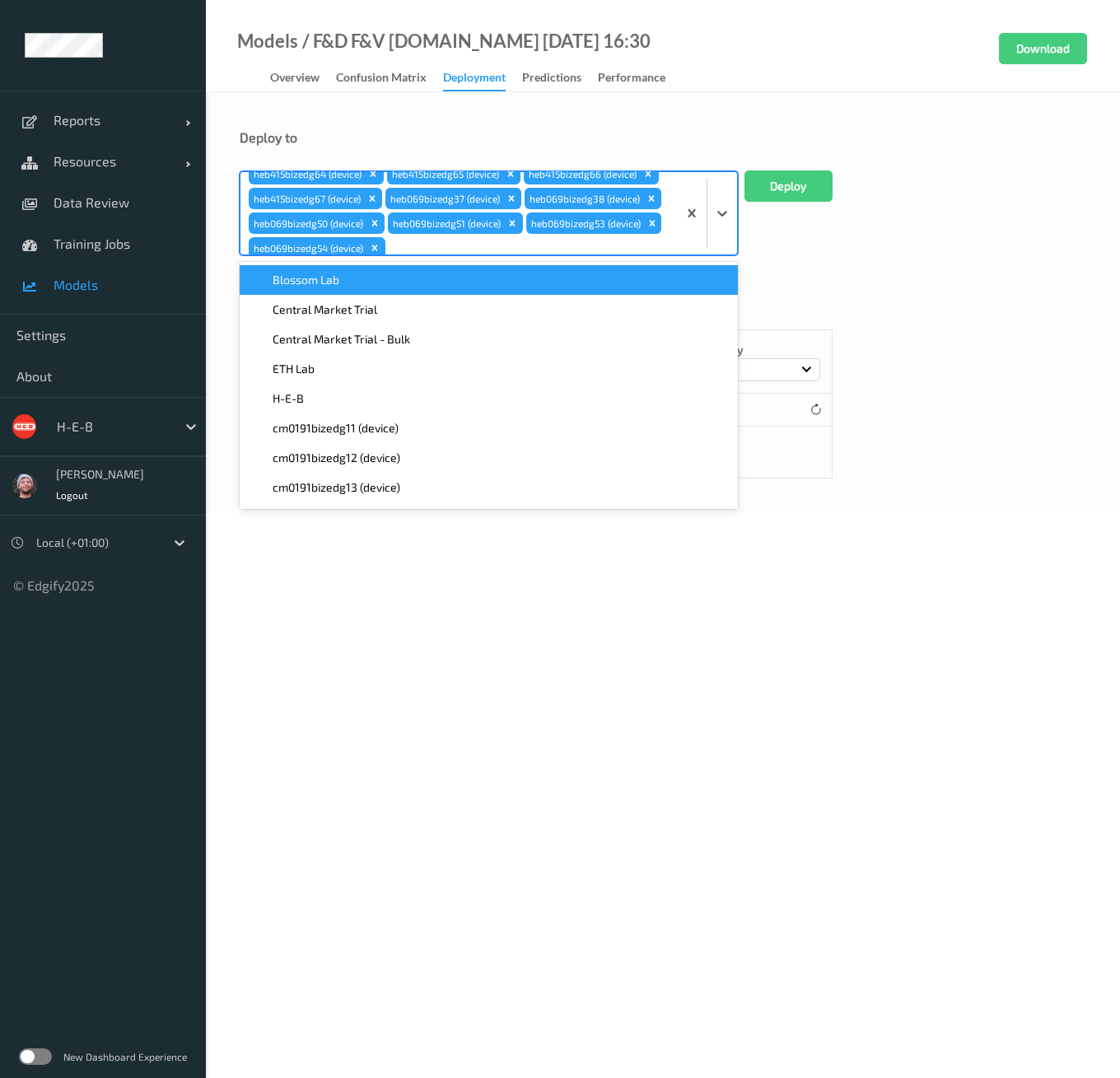
paste input "heb069"
type input "heb069"
paste input "heb069"
type input "heb069"
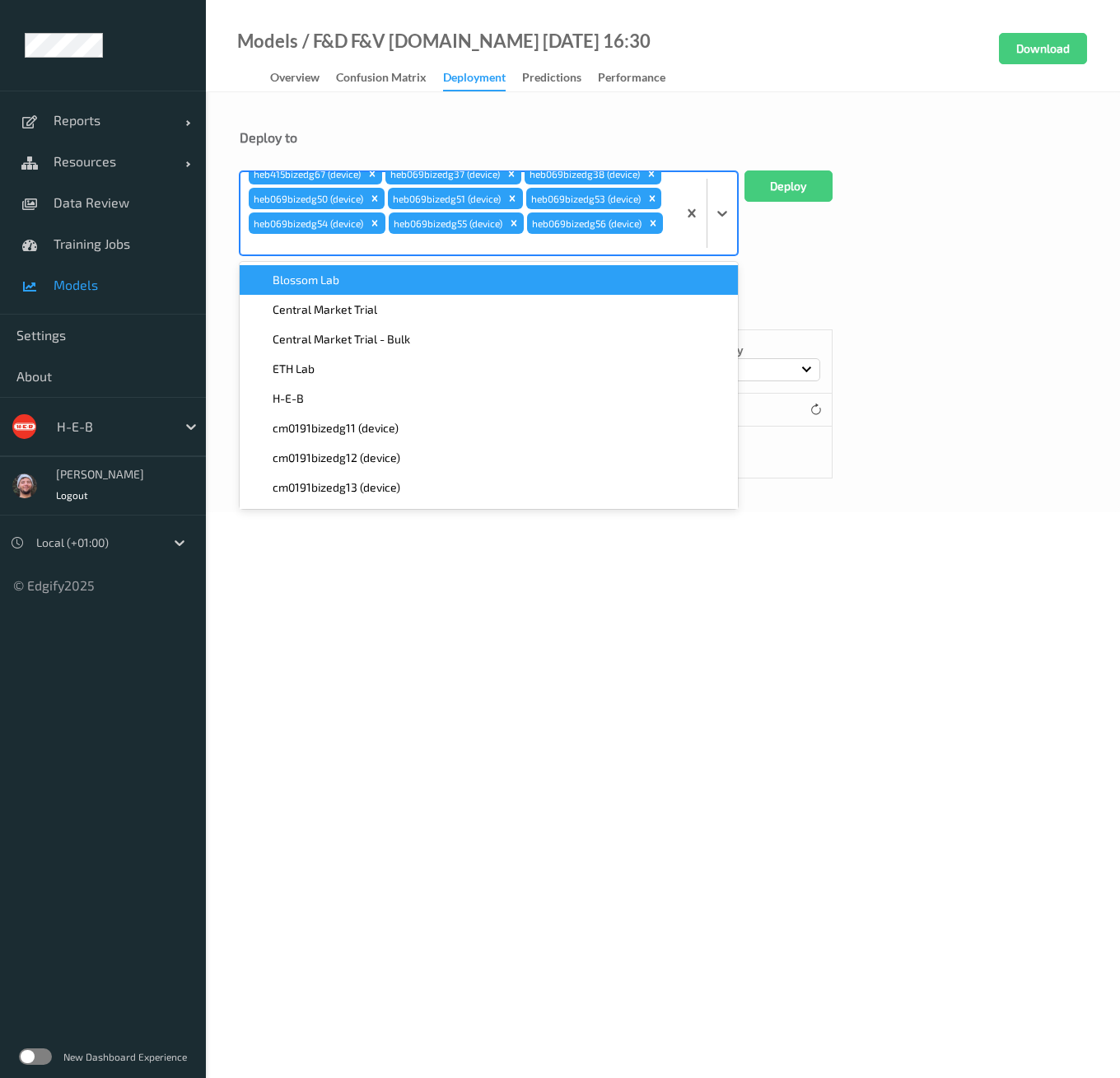
paste input "heb069"
type input "heb069"
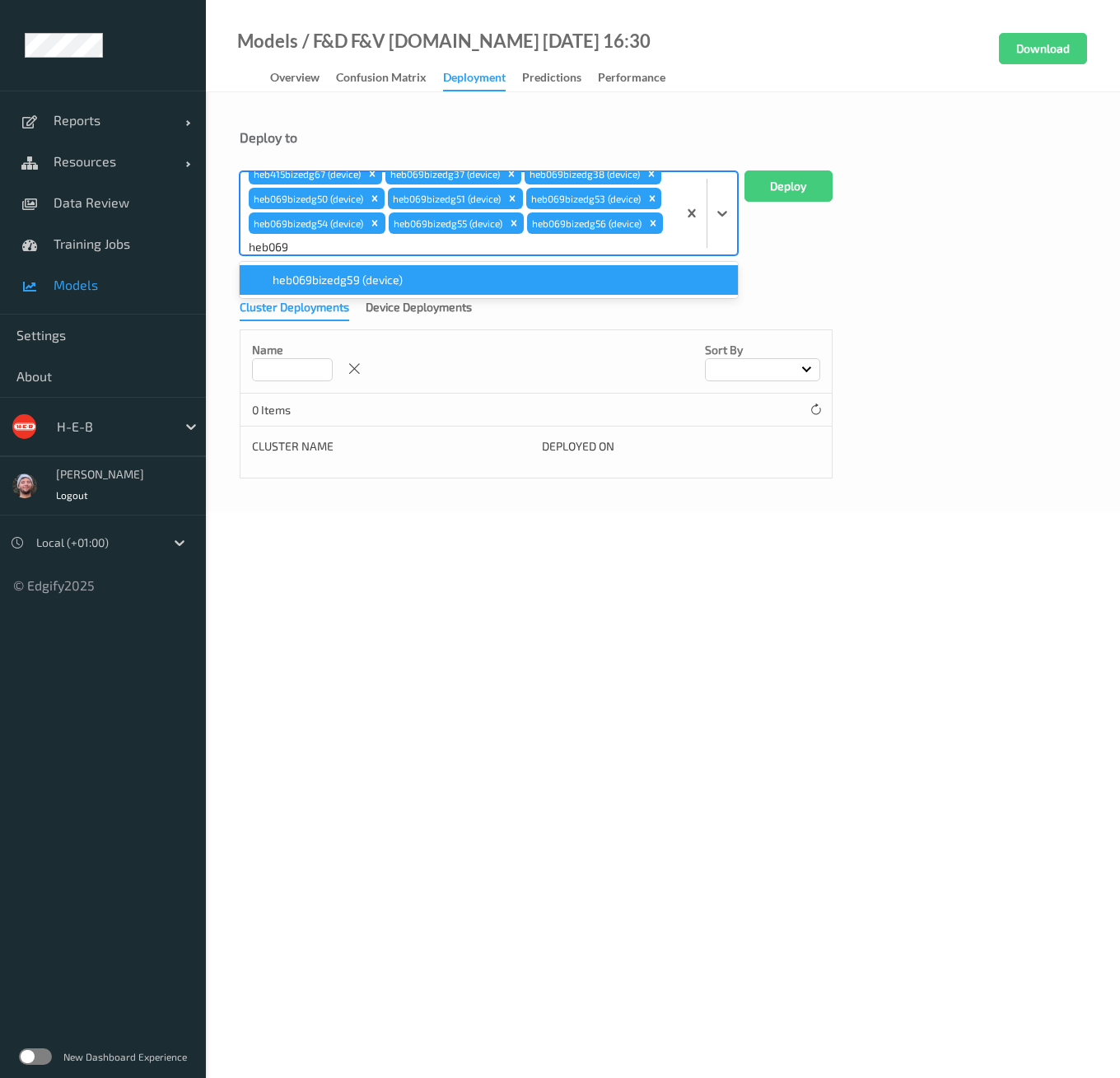
scroll to position [111, 0]
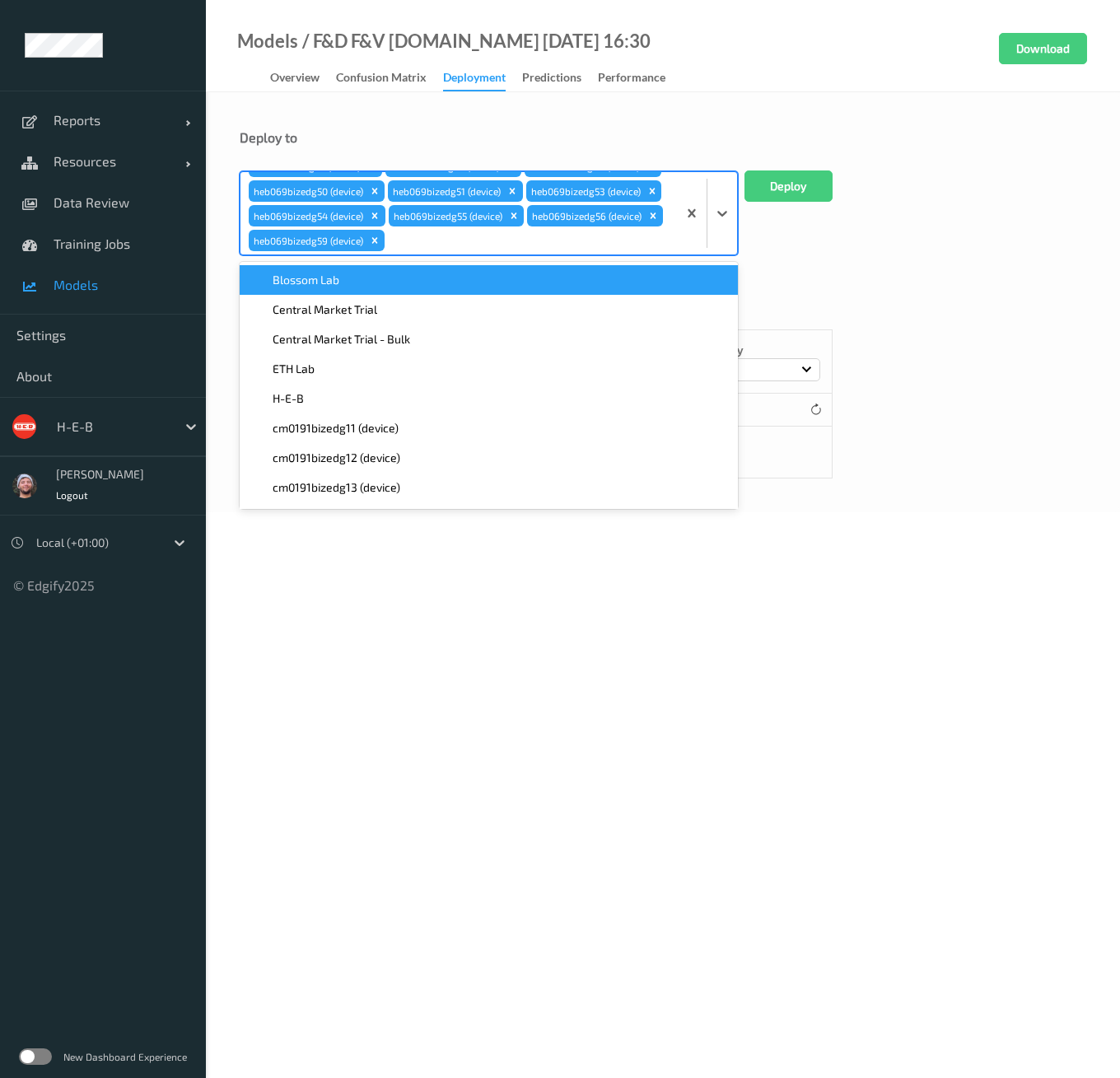
paste input "heb069"
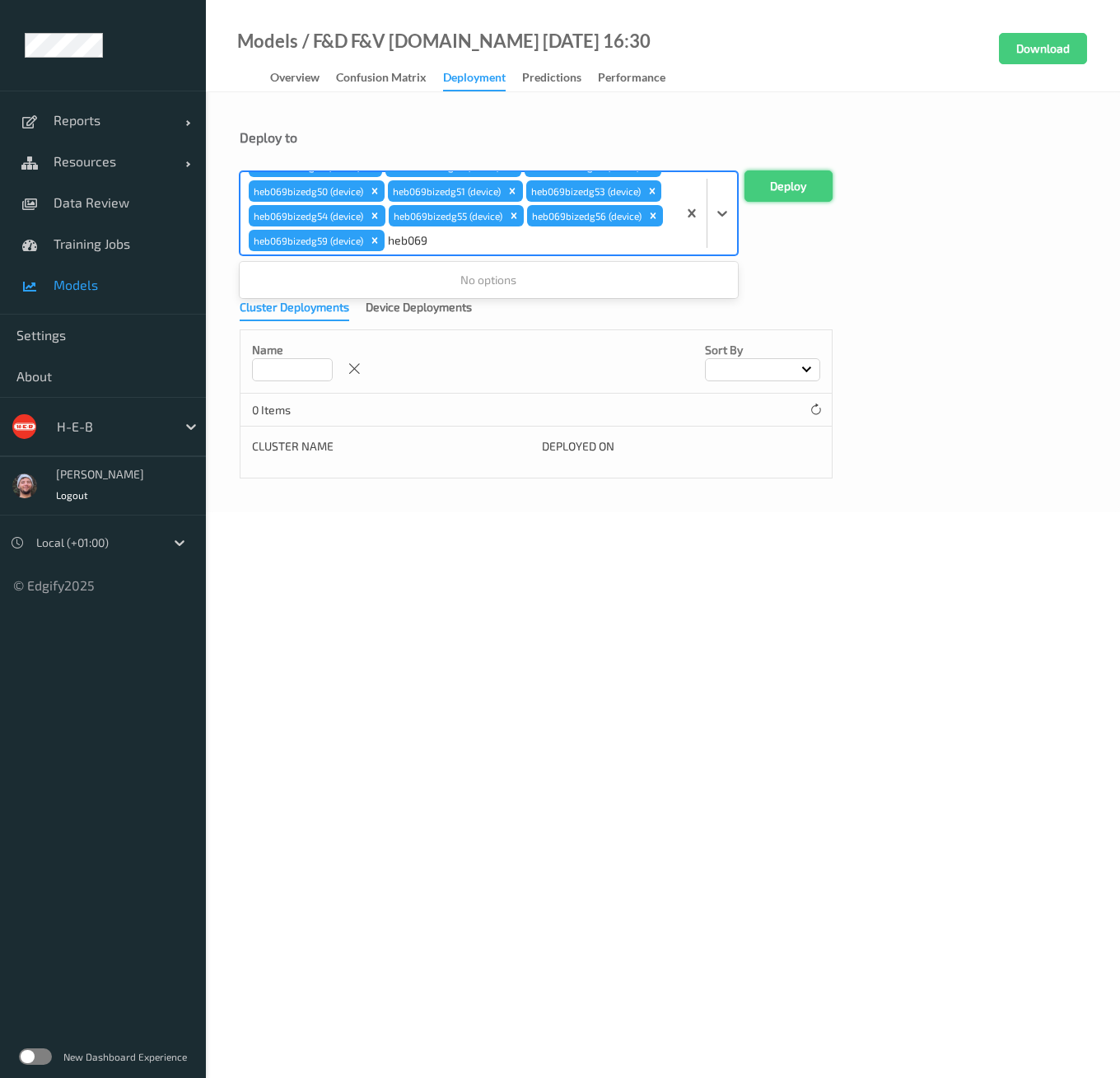
type input "heb069"
click at [770, 177] on button "Deploy" at bounding box center [789, 186] width 88 height 32
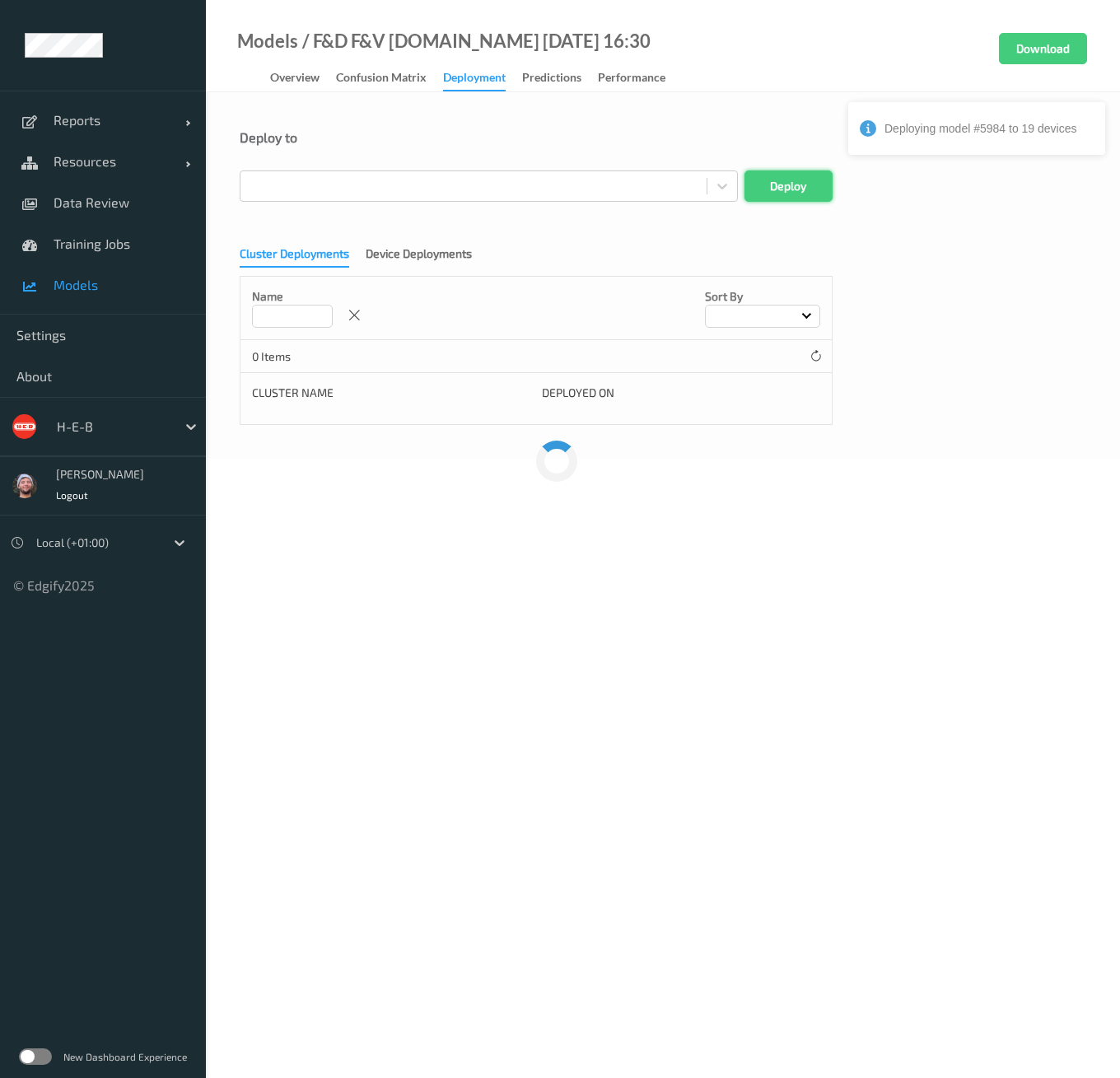
scroll to position [0, 0]
click at [756, 492] on body "Can't start deployment on 2 devices Reports Default Report Customized Report Re…" at bounding box center [560, 539] width 1120 height 1078
click at [354, 181] on div at bounding box center [474, 186] width 450 height 20
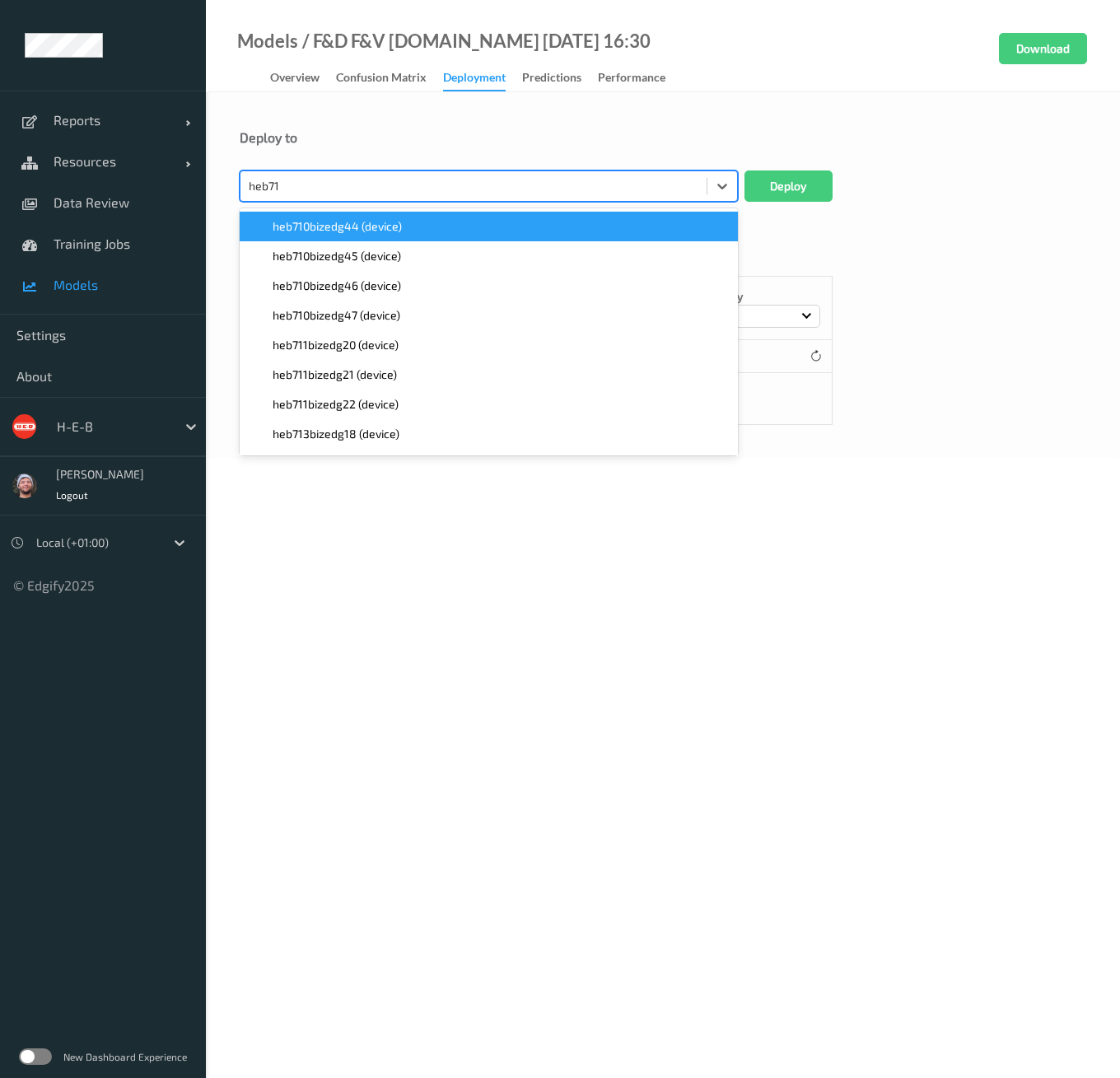
type input "heb711"
paste input "heb711"
type input "heb711"
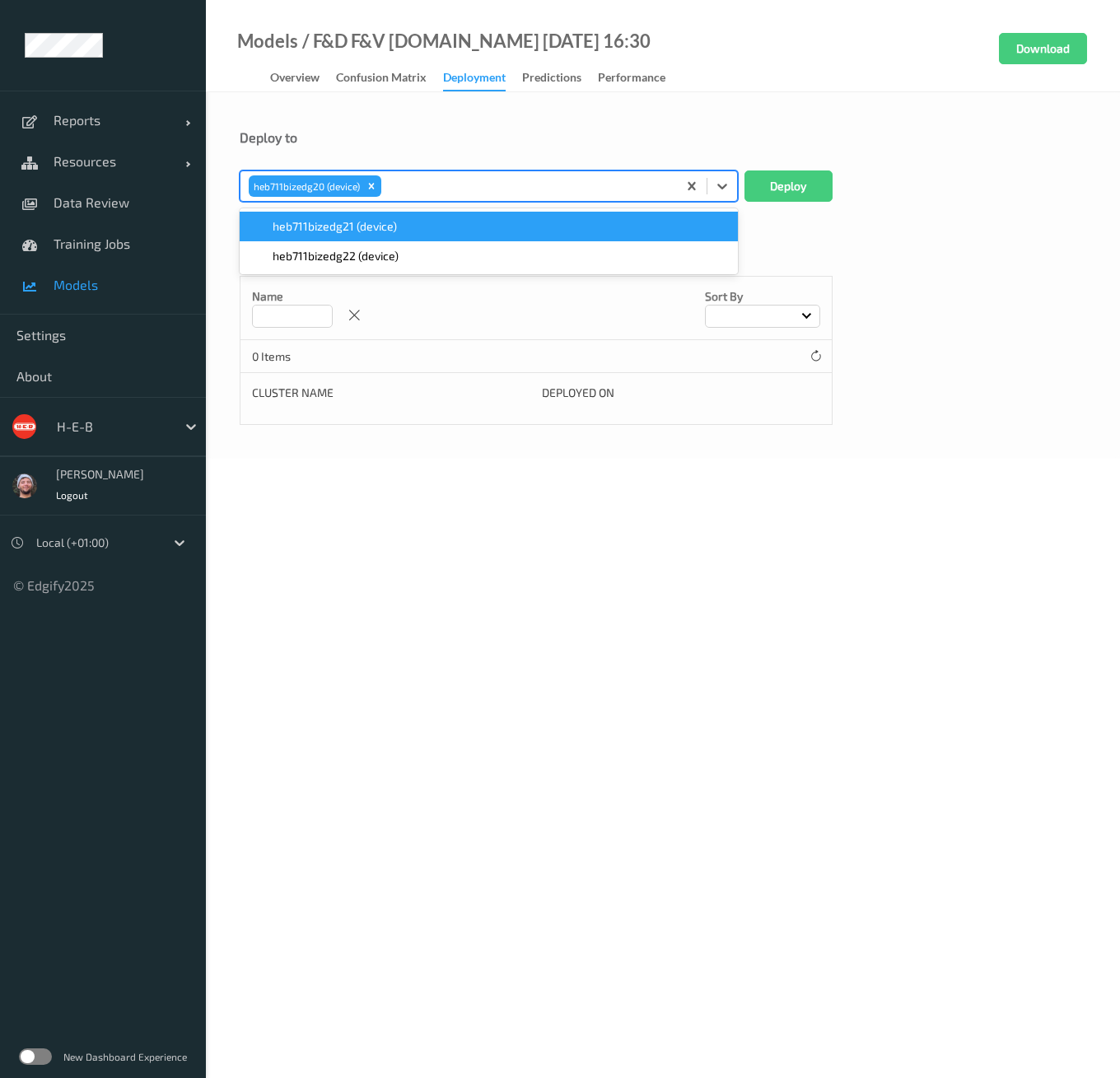
paste input "heb711"
type input "heb711"
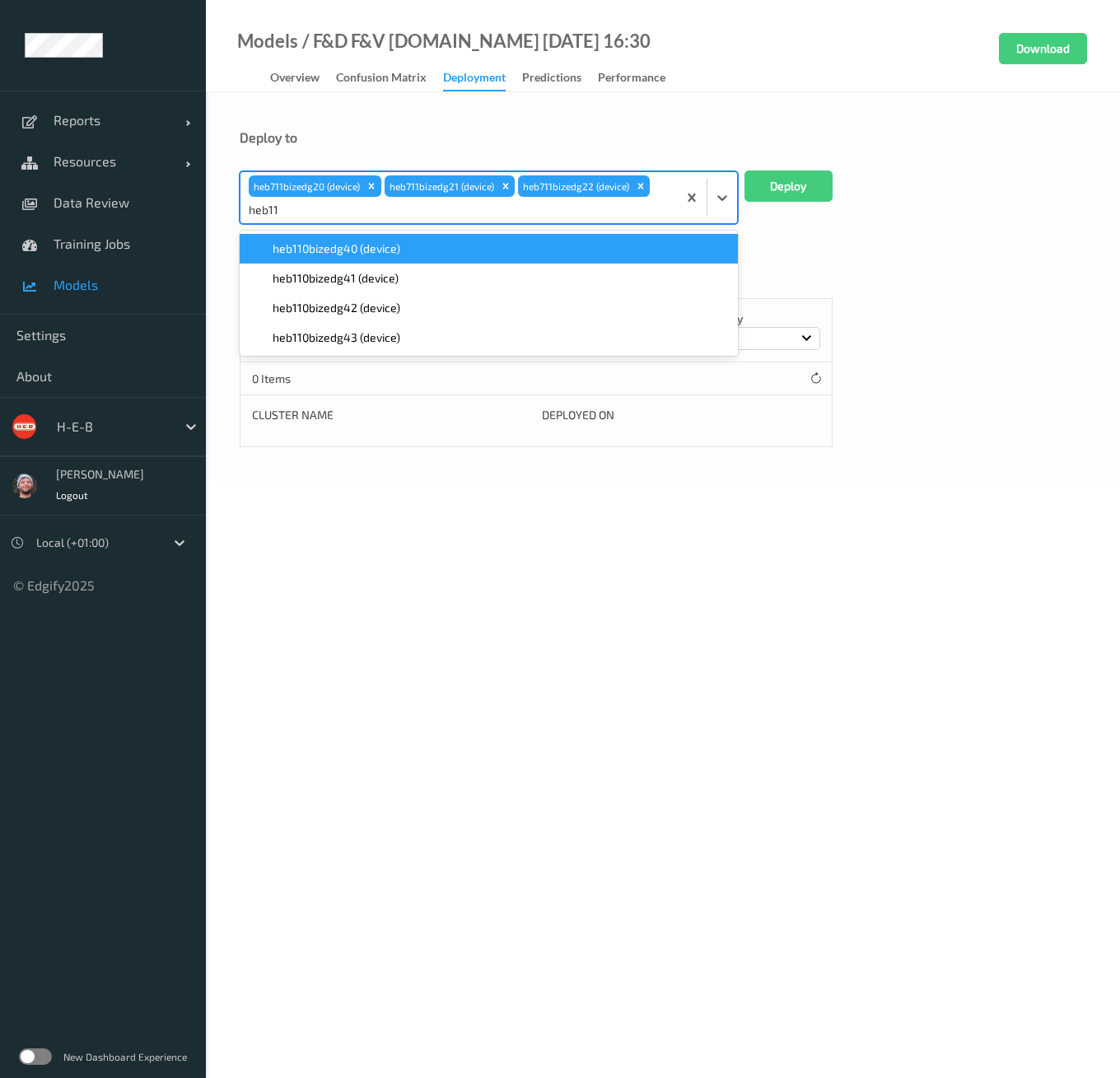
type input "heb110"
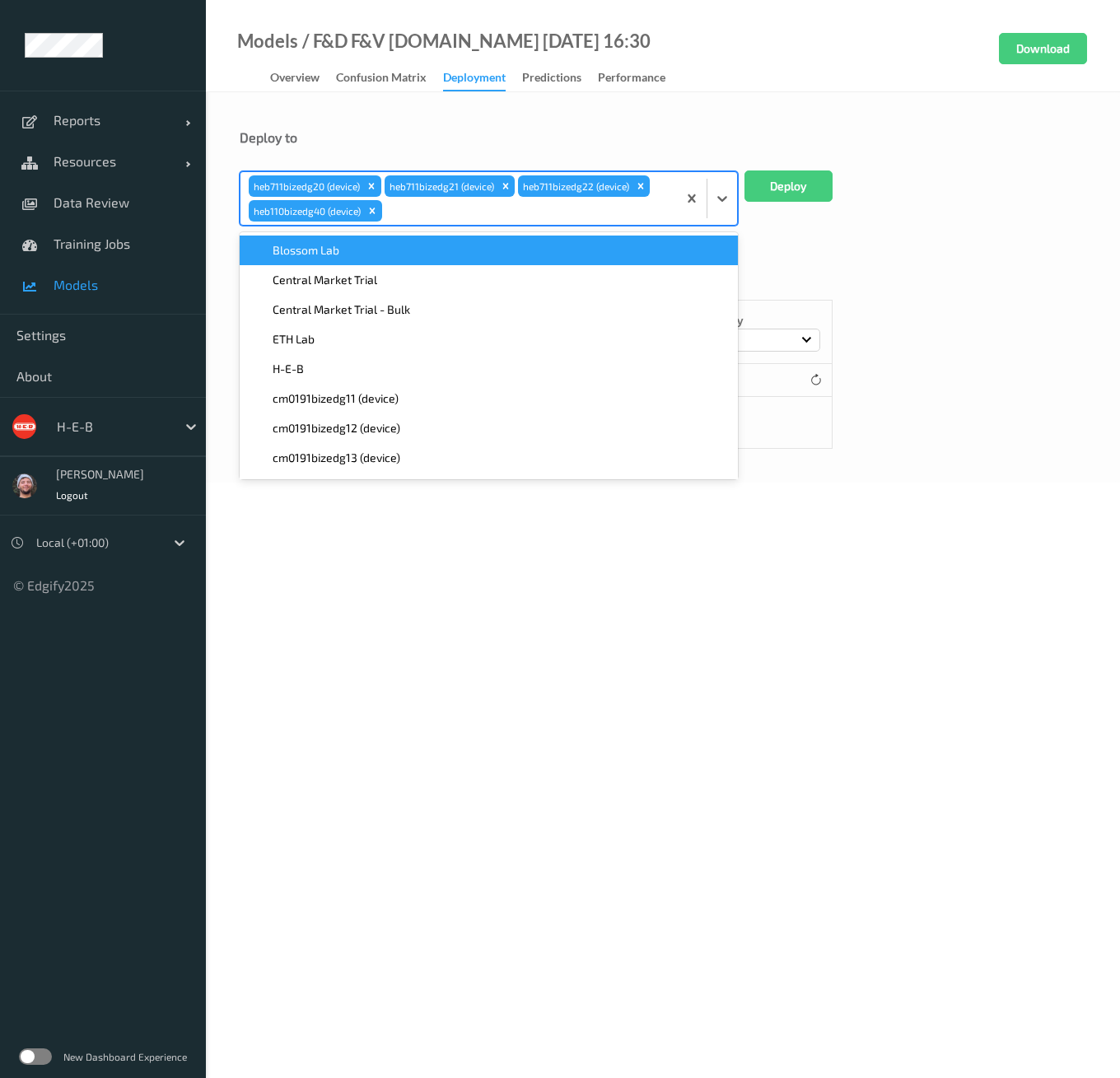
paste input "heb110"
type input "heb110"
paste input "heb110"
type input "heb110"
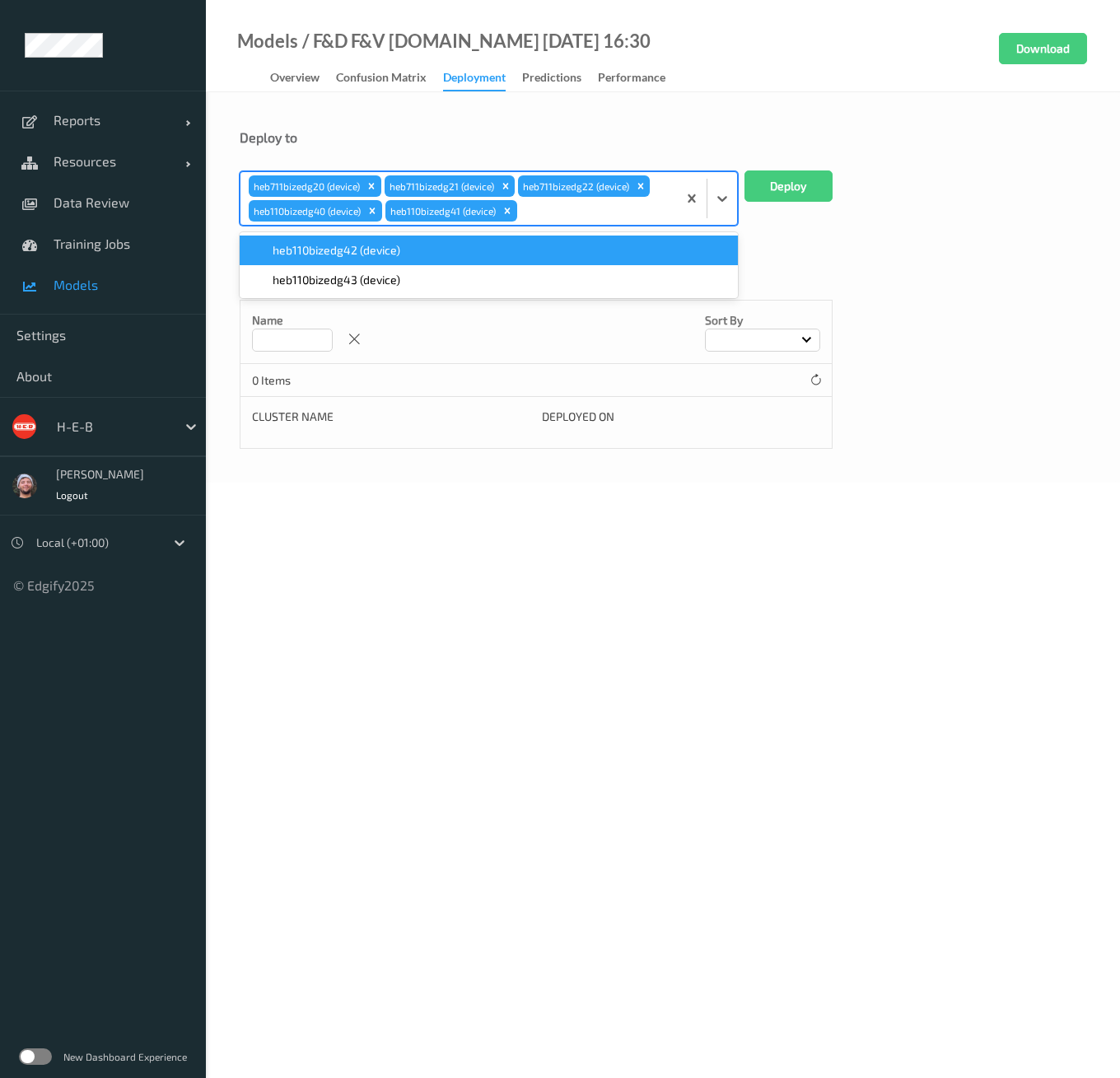
paste input "heb110"
type input "heb110"
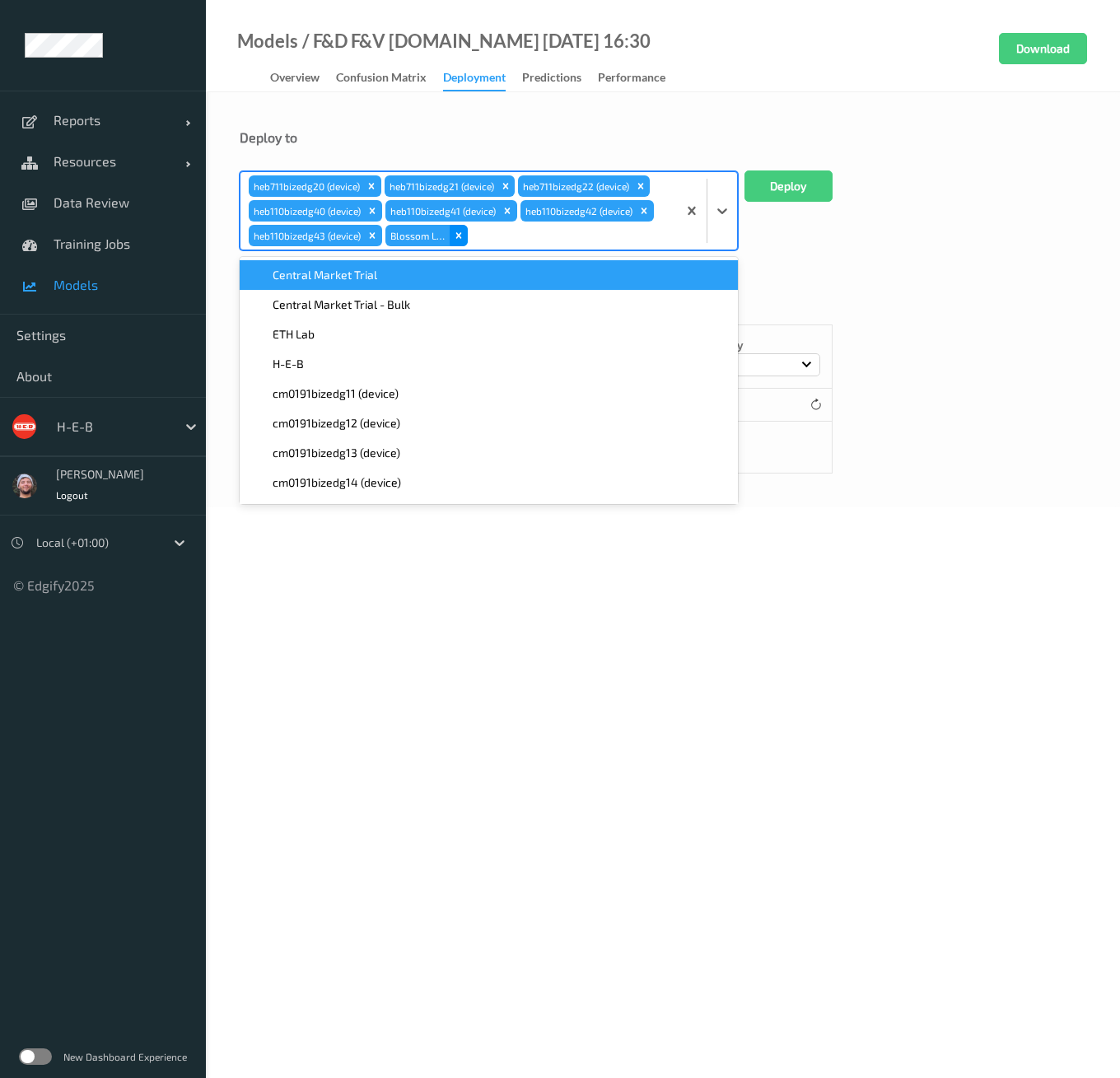
click at [461, 236] on icon "Remove Blossom Lab" at bounding box center [458, 235] width 11 height 11
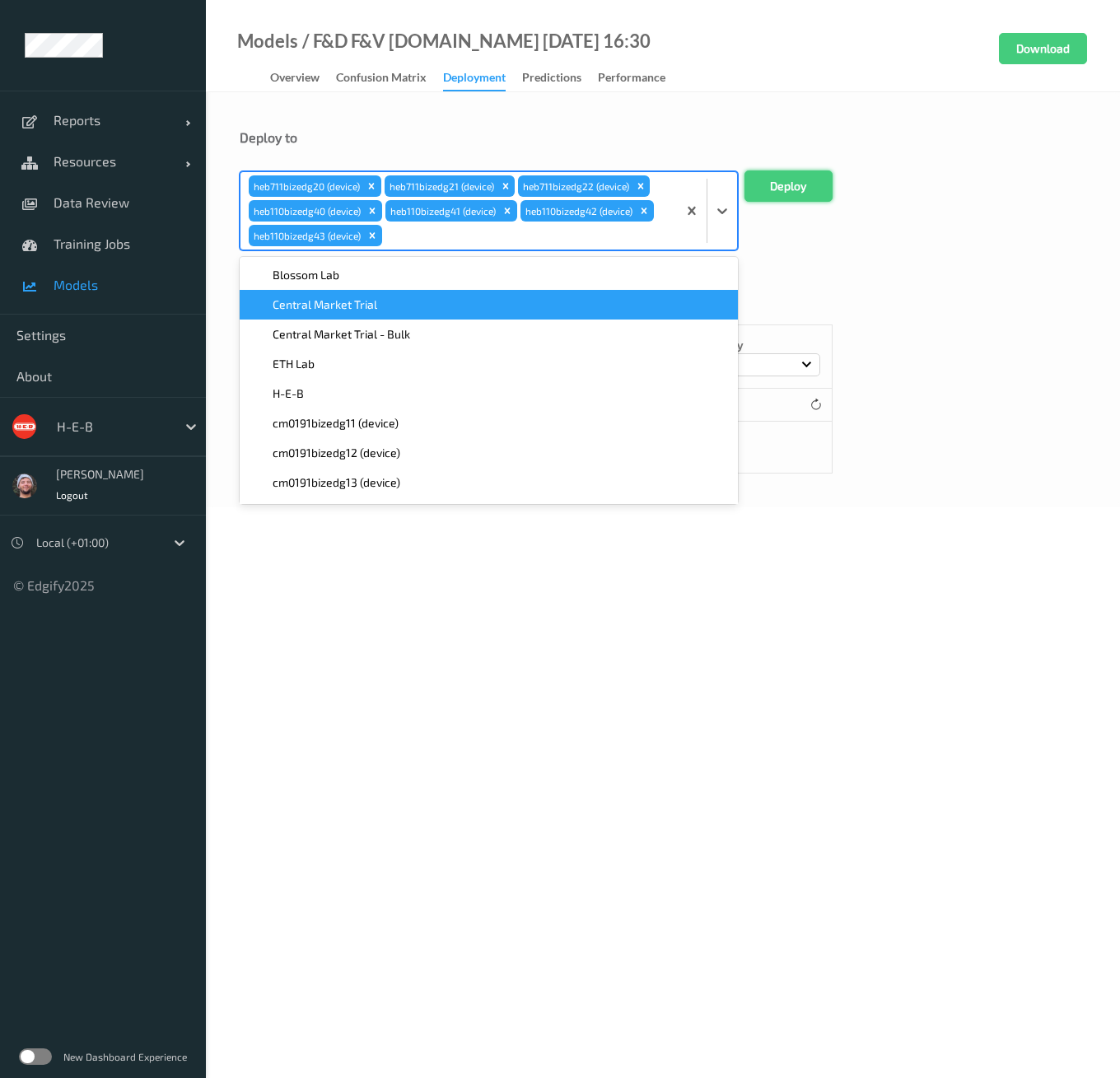
click at [789, 183] on button "Deploy" at bounding box center [789, 186] width 88 height 32
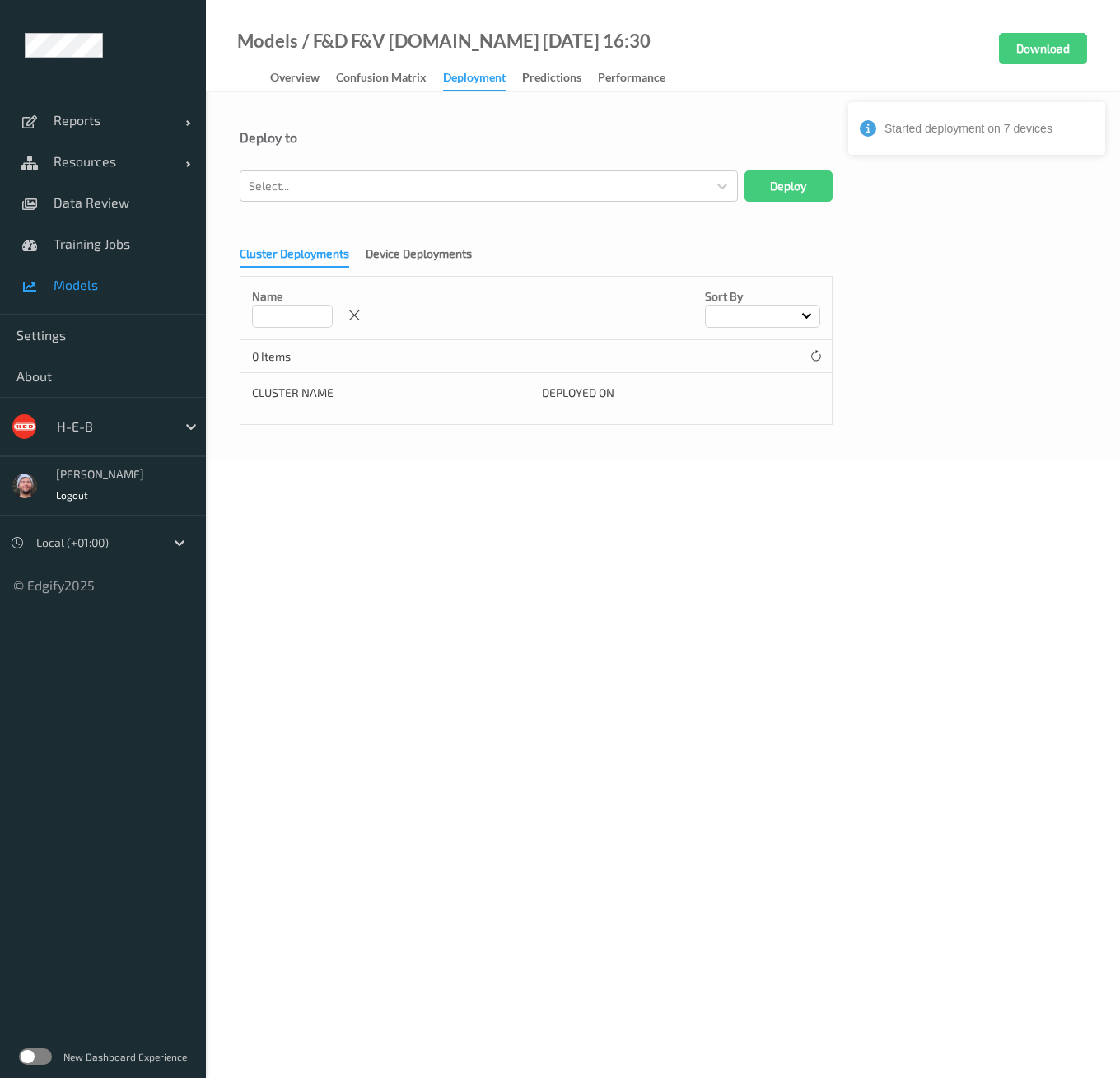
click at [520, 546] on body "Started deployment on 7 devices Reports Default Report Customized Report Resour…" at bounding box center [560, 539] width 1120 height 1078
click at [430, 190] on div at bounding box center [474, 186] width 450 height 20
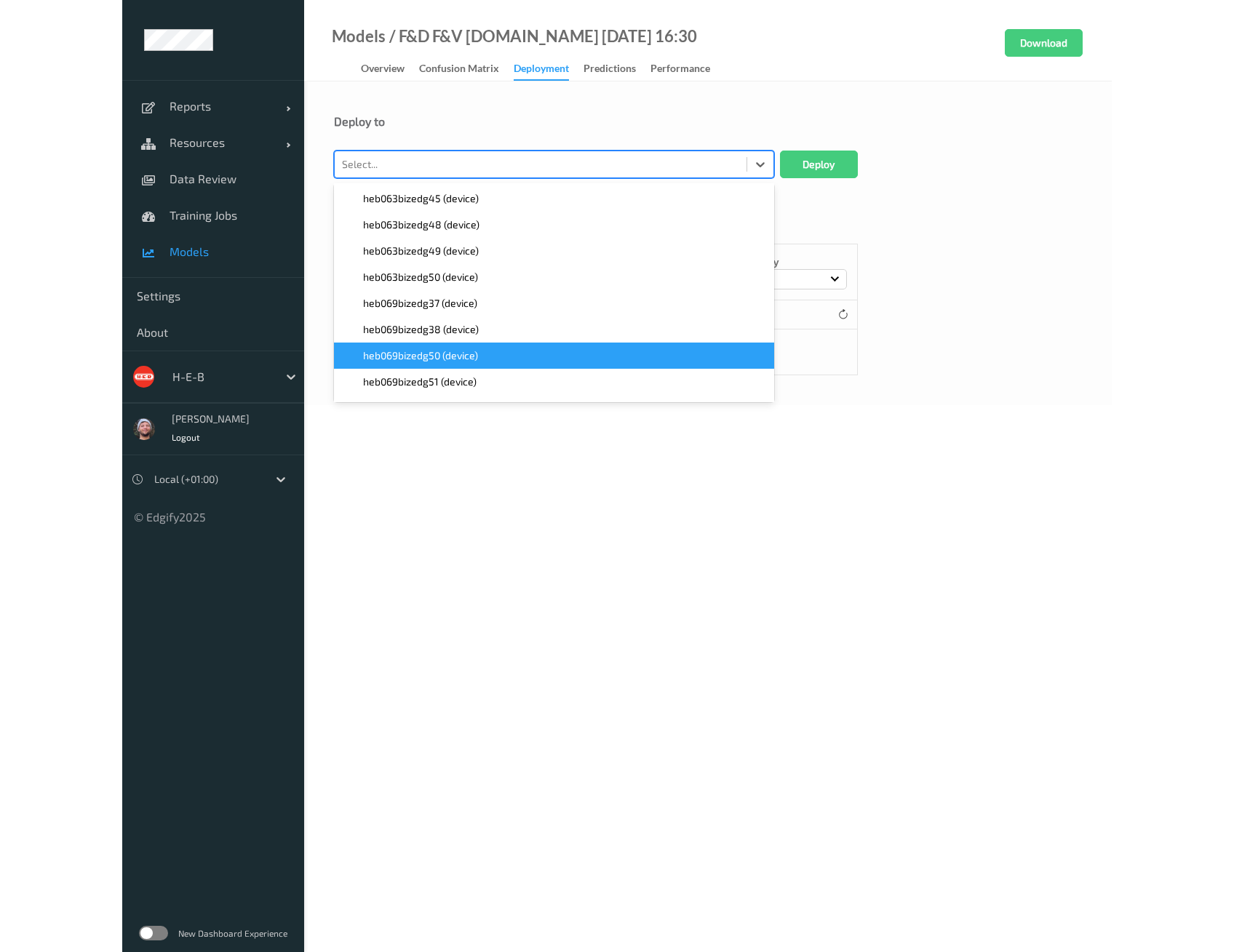
scroll to position [2020, 0]
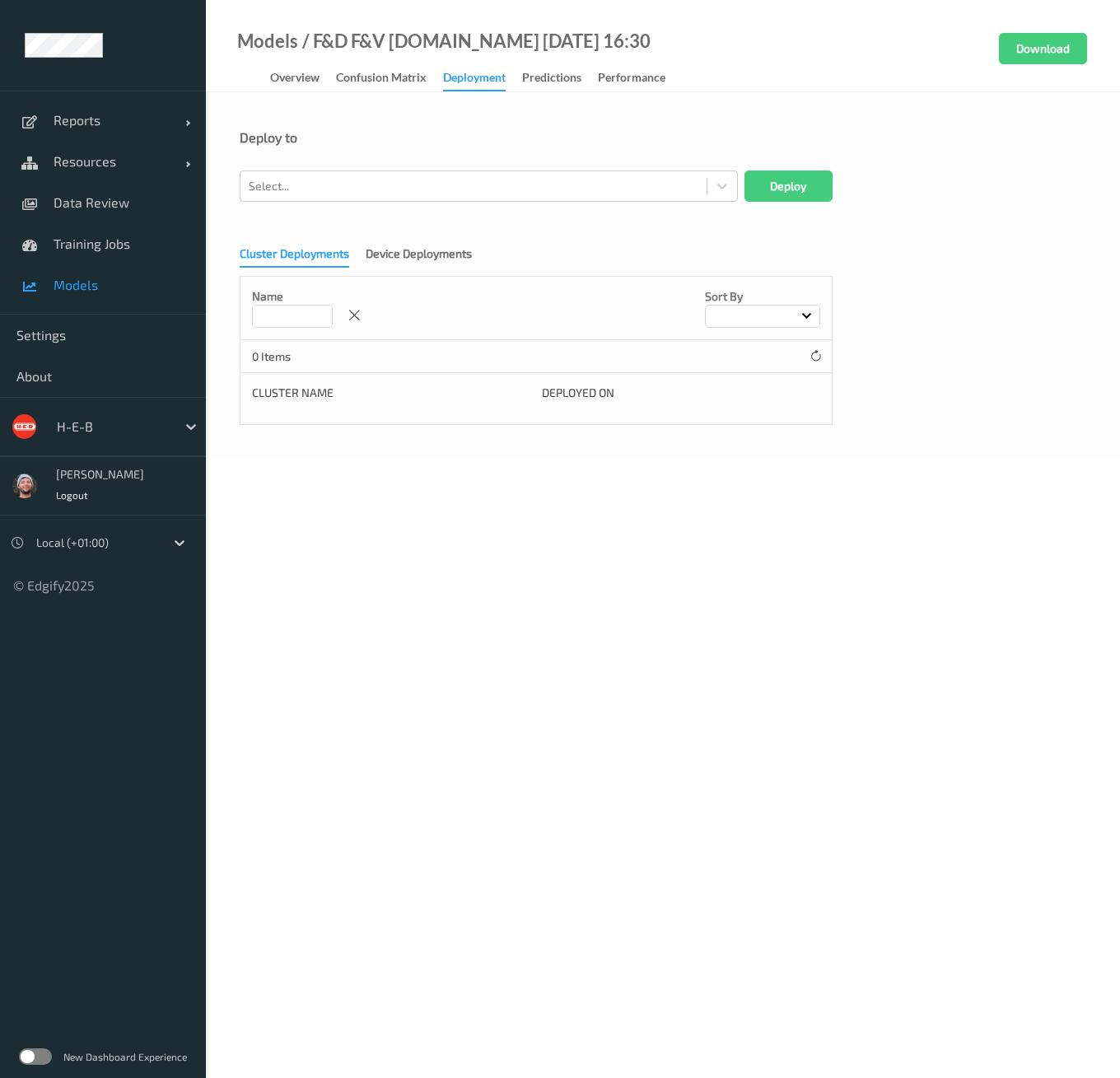
click at [517, 497] on body "Reports Default Report Customized Report Resources Devices Clusters Sites Data …" at bounding box center [560, 539] width 1120 height 1078
click at [316, 184] on div at bounding box center [474, 186] width 450 height 20
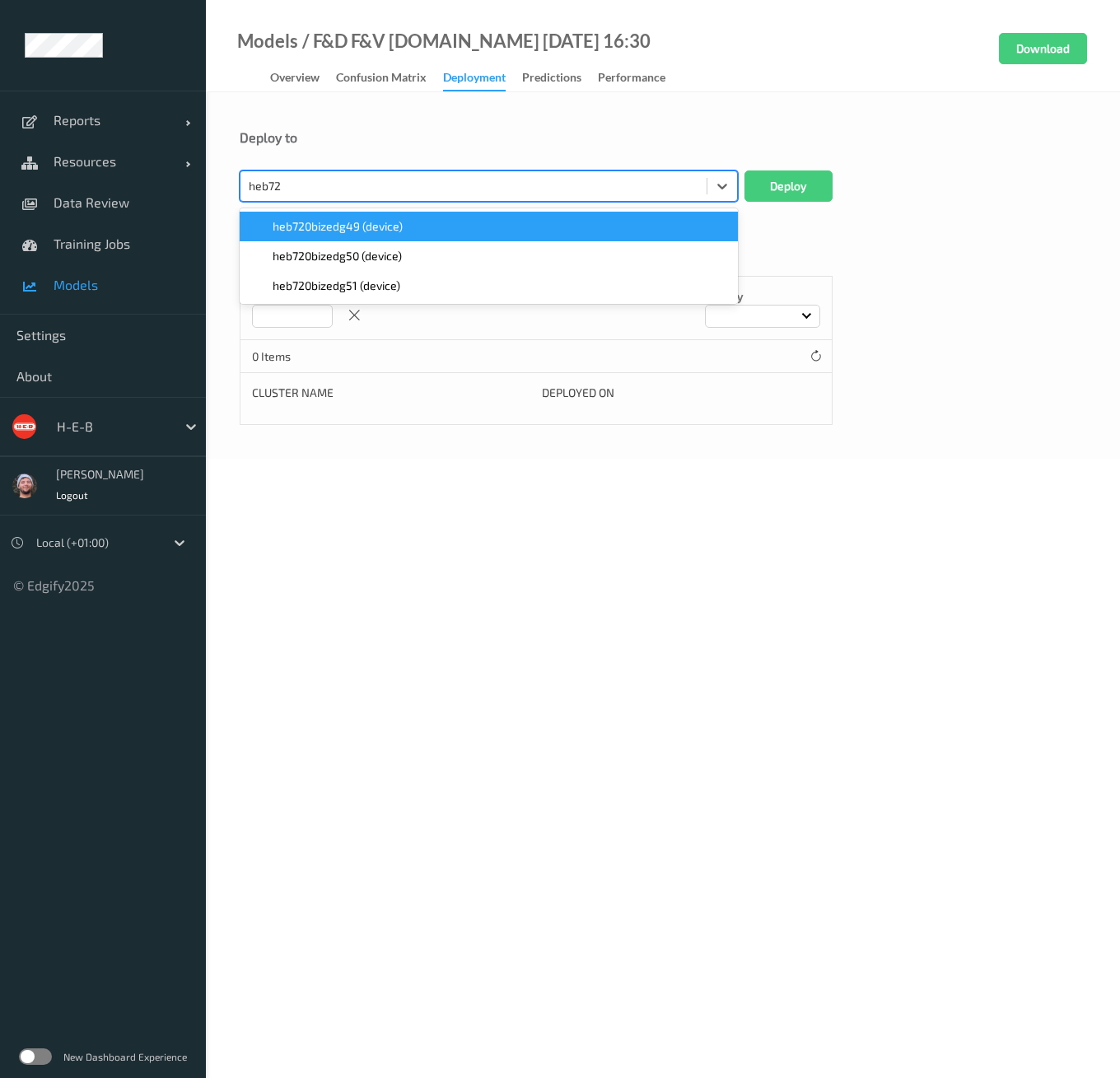
type input "heb720"
paste input "heb720"
type input "heb720"
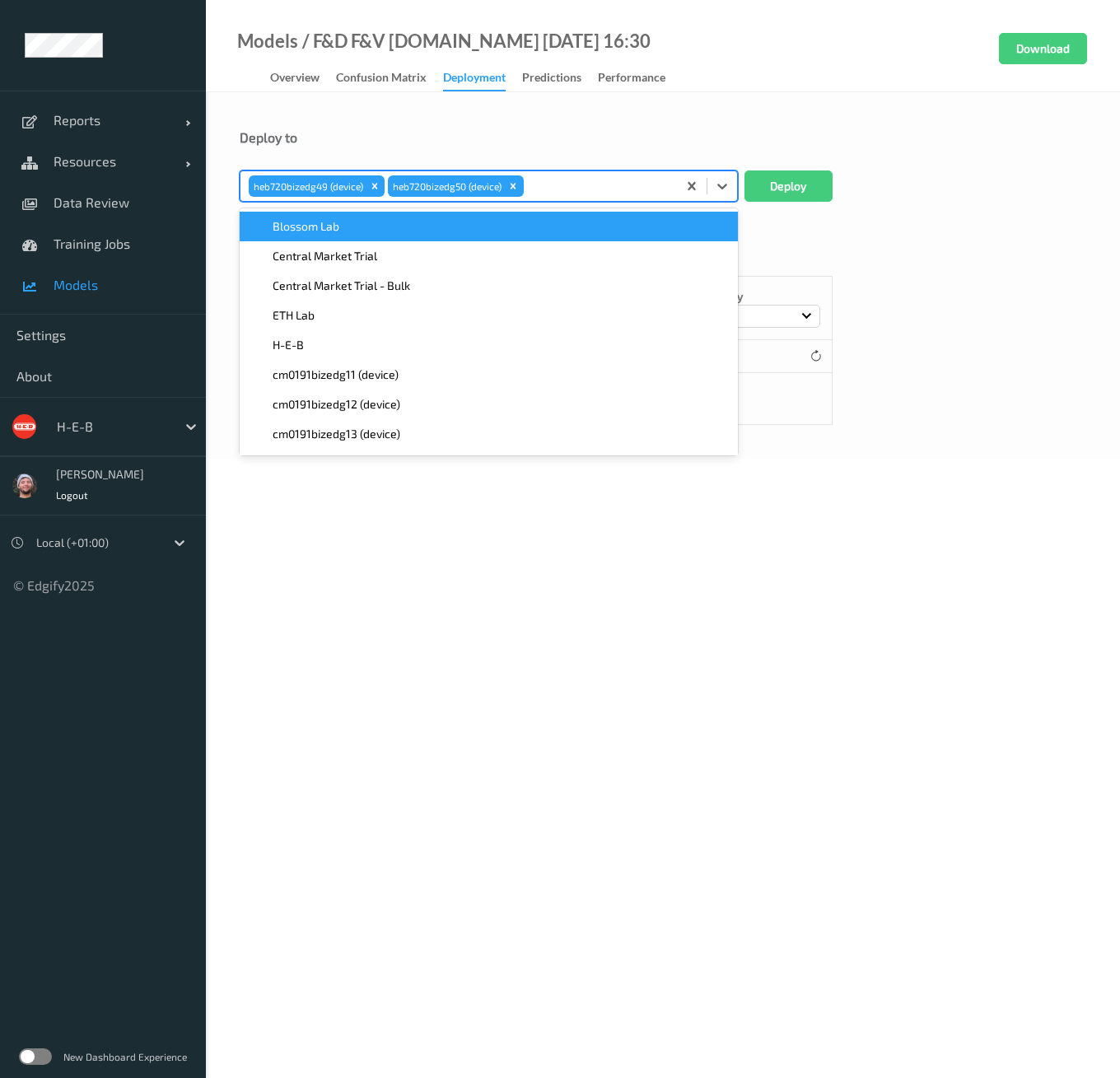
paste input "heb720"
type input "heb720"
click at [825, 175] on button "Deploy" at bounding box center [789, 186] width 88 height 32
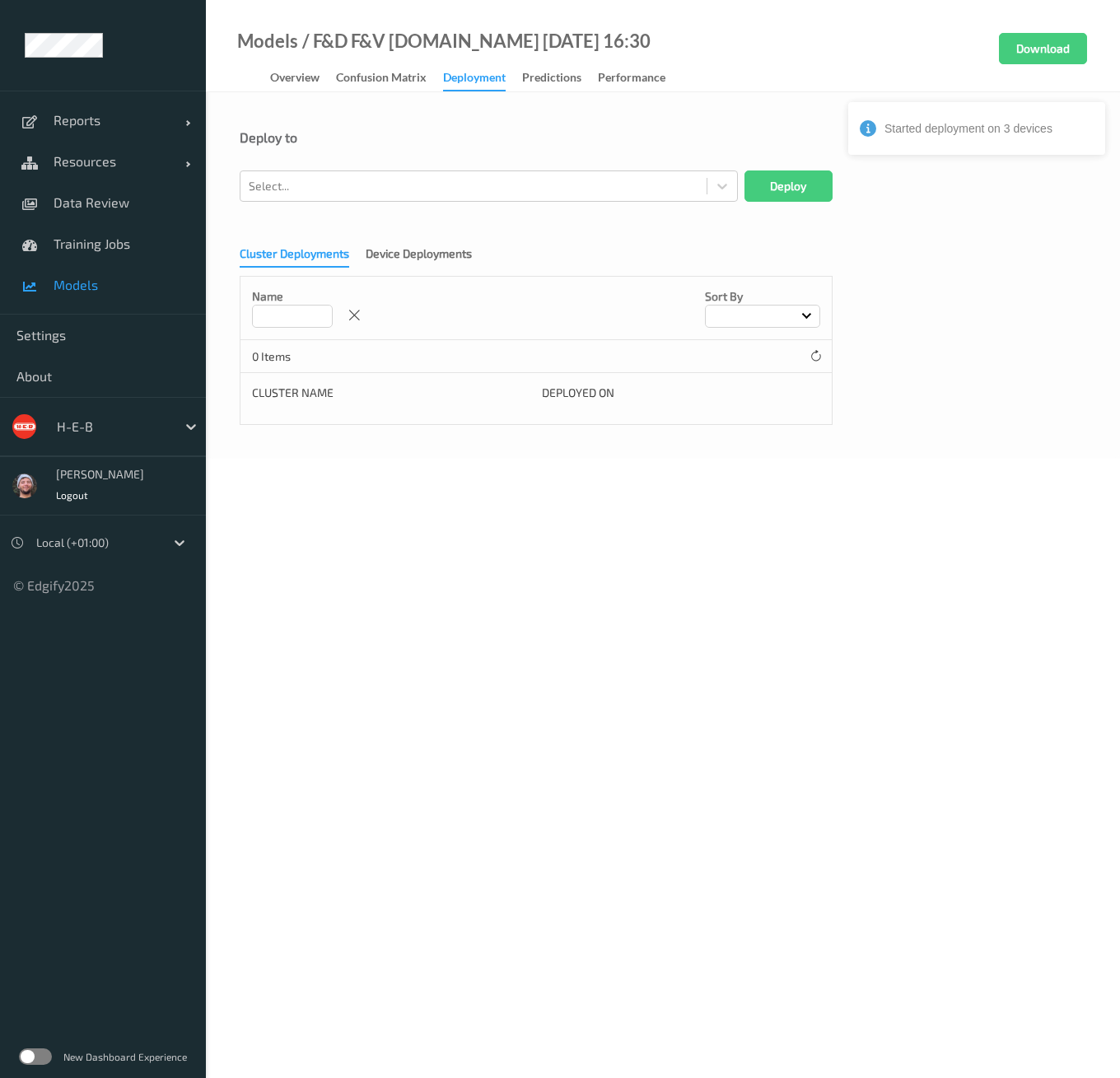
click at [602, 550] on body "Started deployment on 3 devices Reports Default Report Customized Report Resour…" at bounding box center [560, 539] width 1120 height 1078
click at [525, 655] on body "Reports Default Report Customized Report Resources Devices Clusters Sites Data …" at bounding box center [560, 539] width 1120 height 1078
click at [529, 562] on body "Reports Default Report Customized Report Resources Devices Clusters Sites Data …" at bounding box center [560, 539] width 1120 height 1078
click at [485, 189] on div at bounding box center [474, 186] width 450 height 20
click at [760, 598] on body "Reports Default Report Customized Report Resources Devices Clusters Sites Data …" at bounding box center [560, 539] width 1120 height 1078
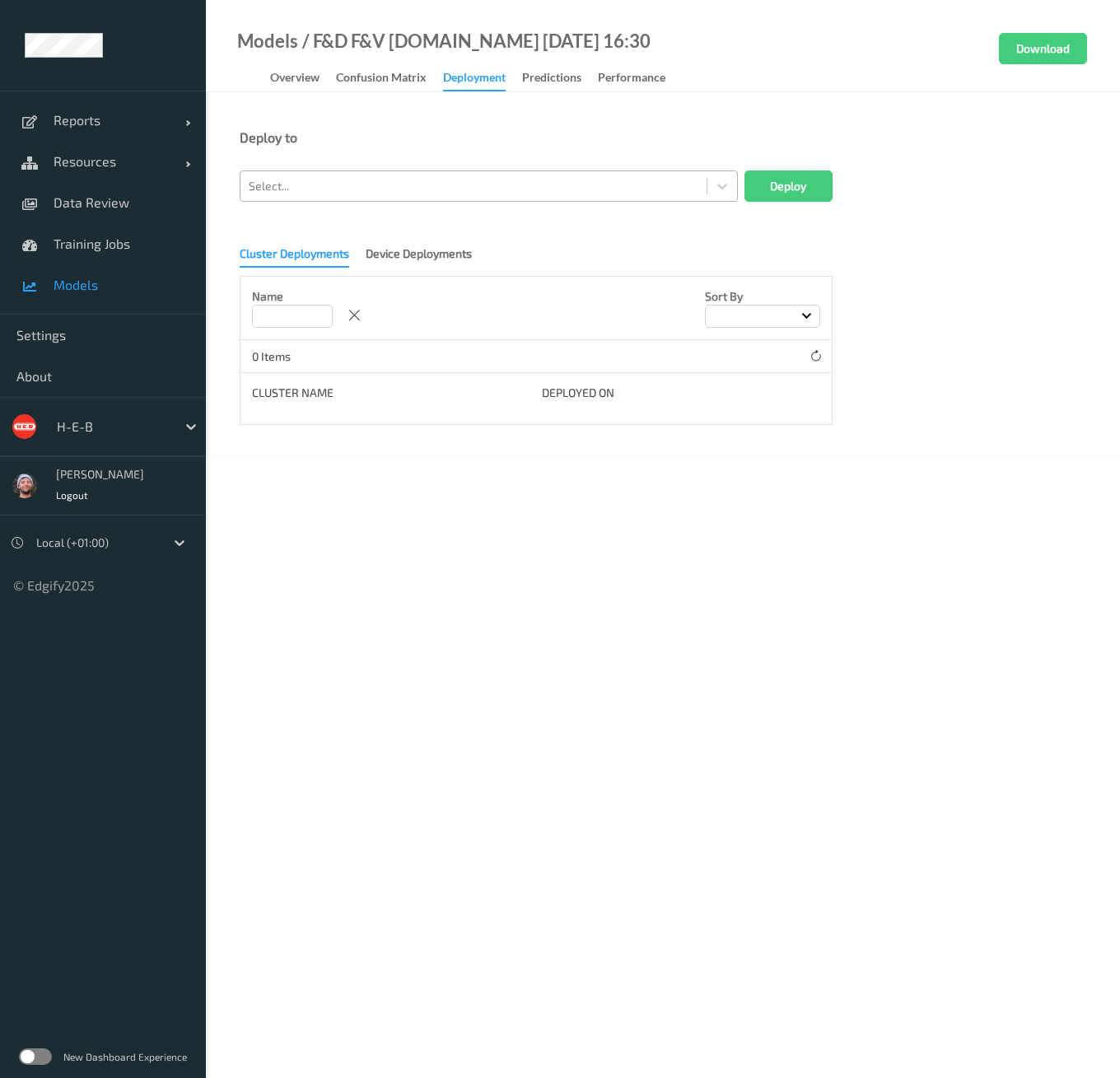
click at [369, 194] on div at bounding box center [474, 186] width 450 height 20
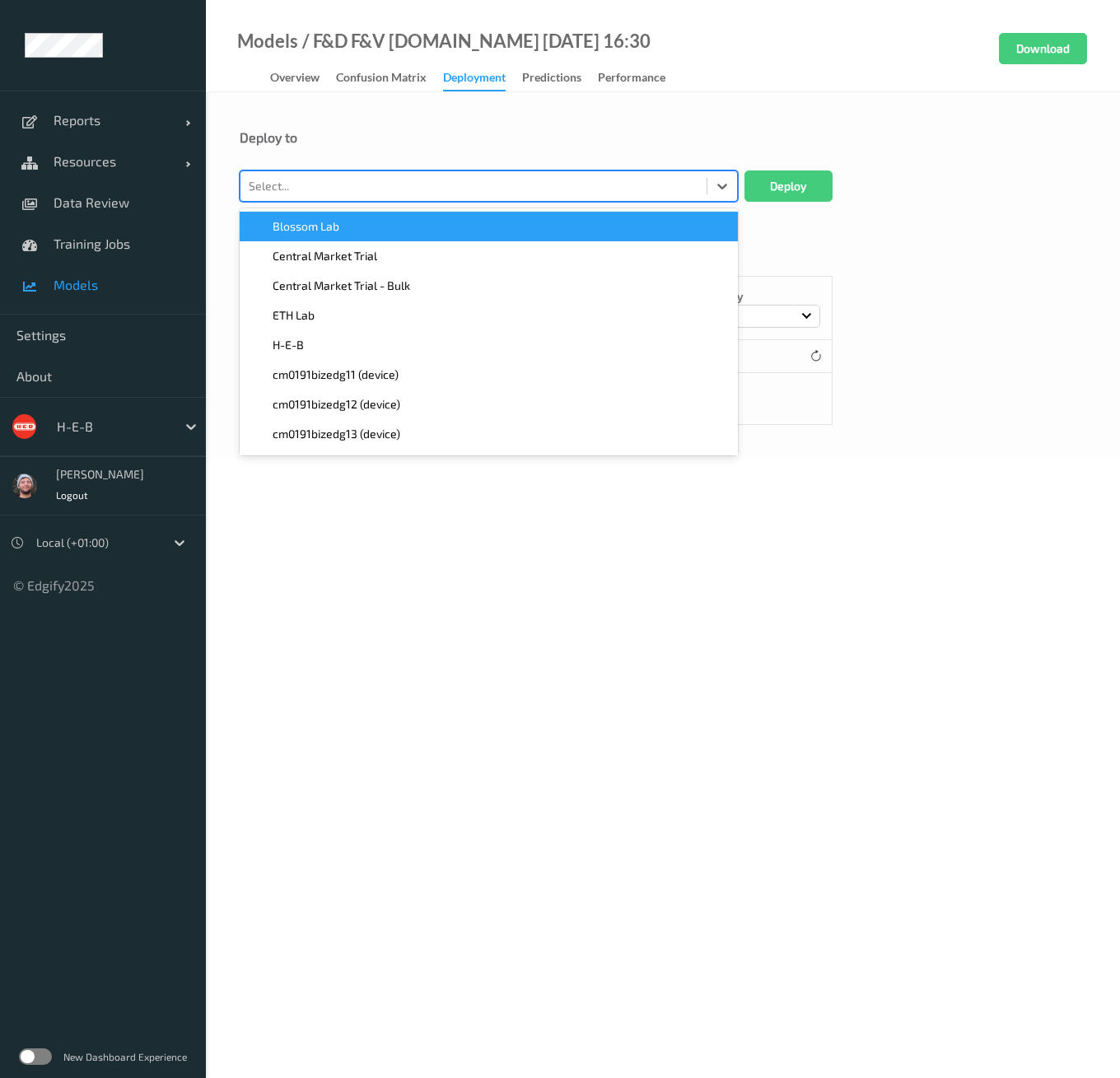
click at [378, 183] on div at bounding box center [474, 186] width 450 height 20
type input "heb711"
paste input "heb711"
type input "heb711"
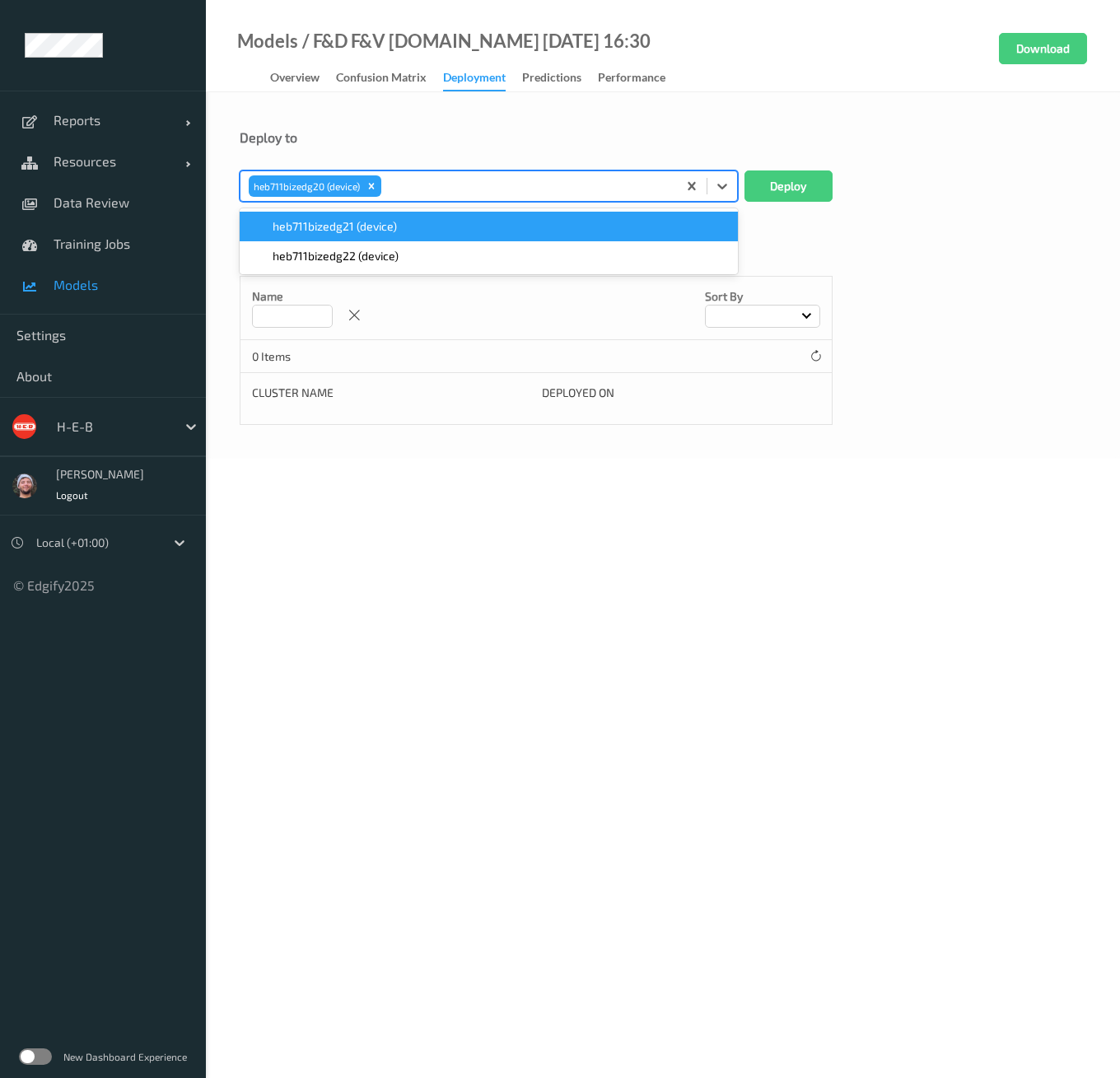
paste input "heb711"
type input "heb711"
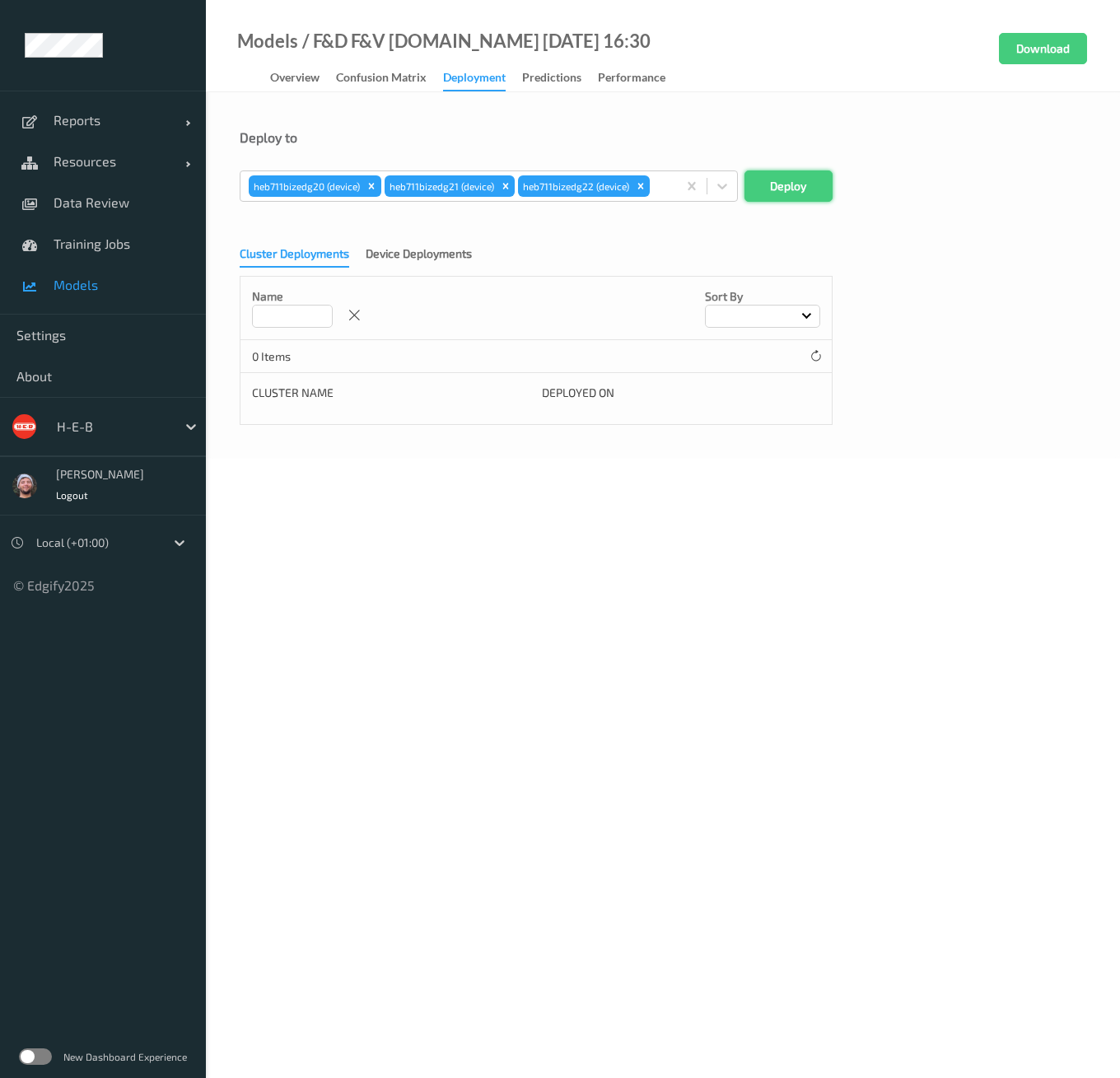
click at [804, 181] on button "Deploy" at bounding box center [789, 186] width 88 height 32
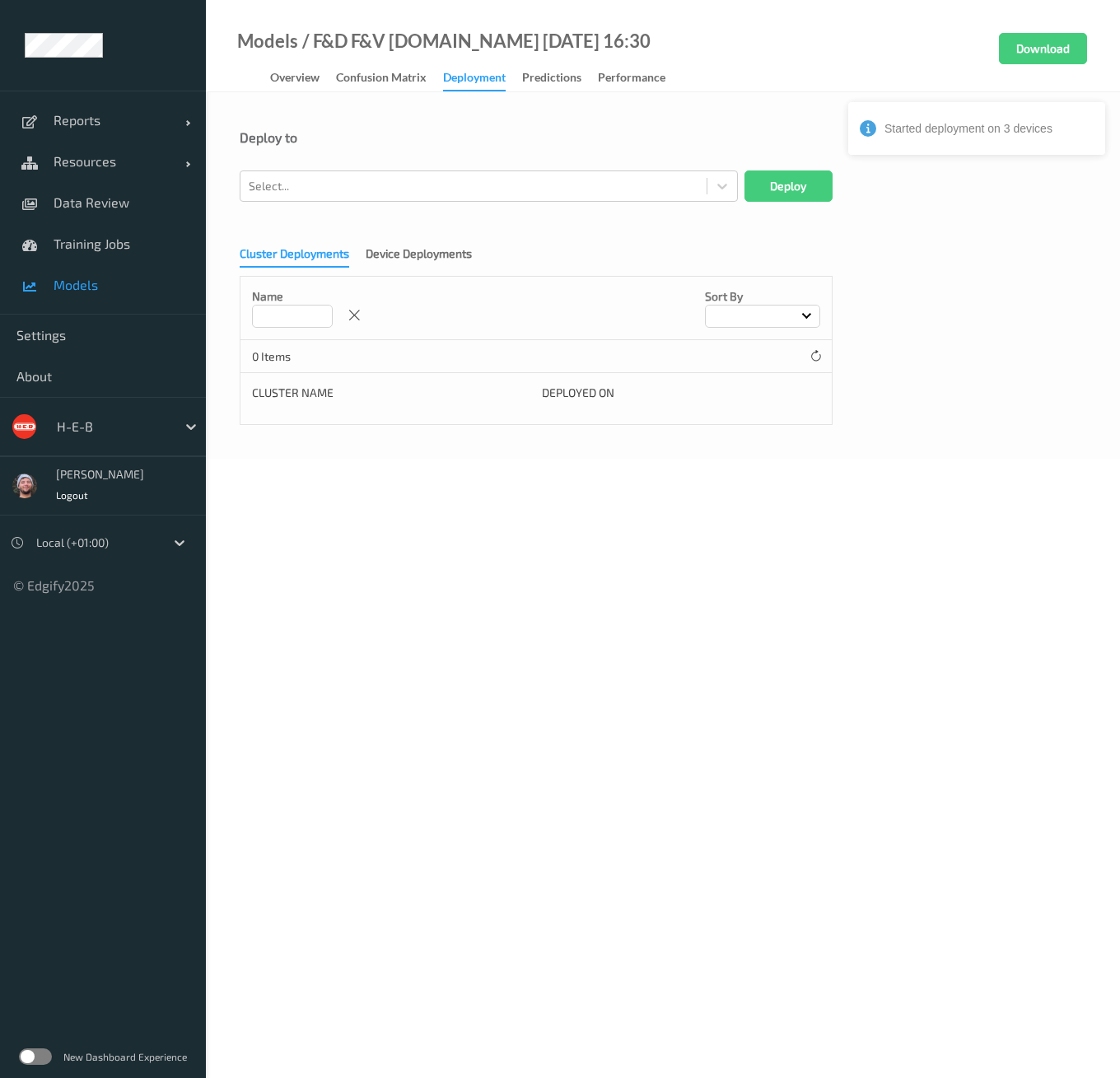
click at [572, 243] on div "Cluster Deployments Device Deployments Name Sort by 0 Items Cluster Name Deploy…" at bounding box center [663, 330] width 847 height 190
click at [742, 502] on body "Started deployment on 3 devices Reports Default Report Customized Report Resour…" at bounding box center [560, 539] width 1120 height 1078
click at [105, 277] on span "Models" at bounding box center [122, 284] width 136 height 16
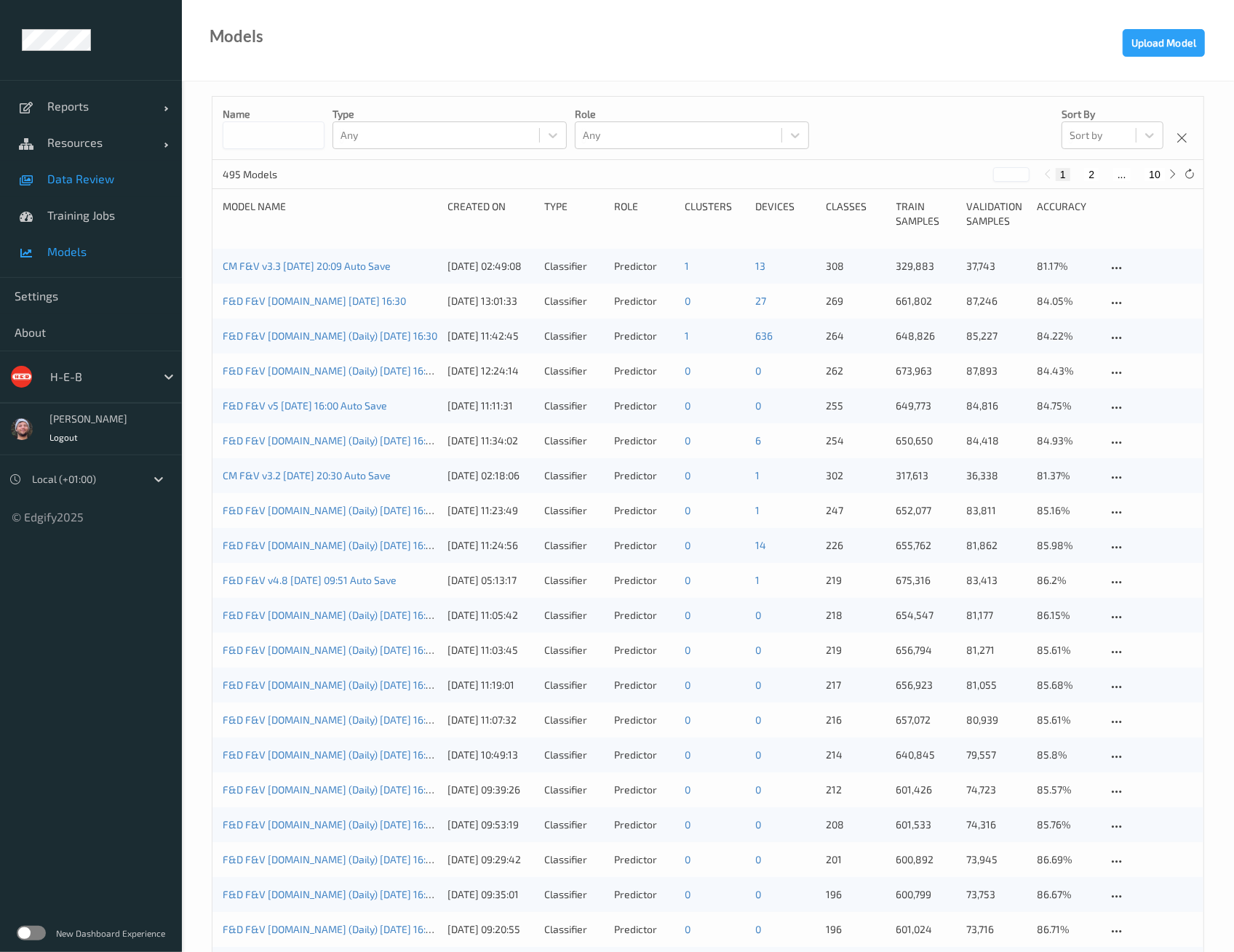
click at [145, 177] on span "Data Review" at bounding box center [107, 178] width 120 height 14
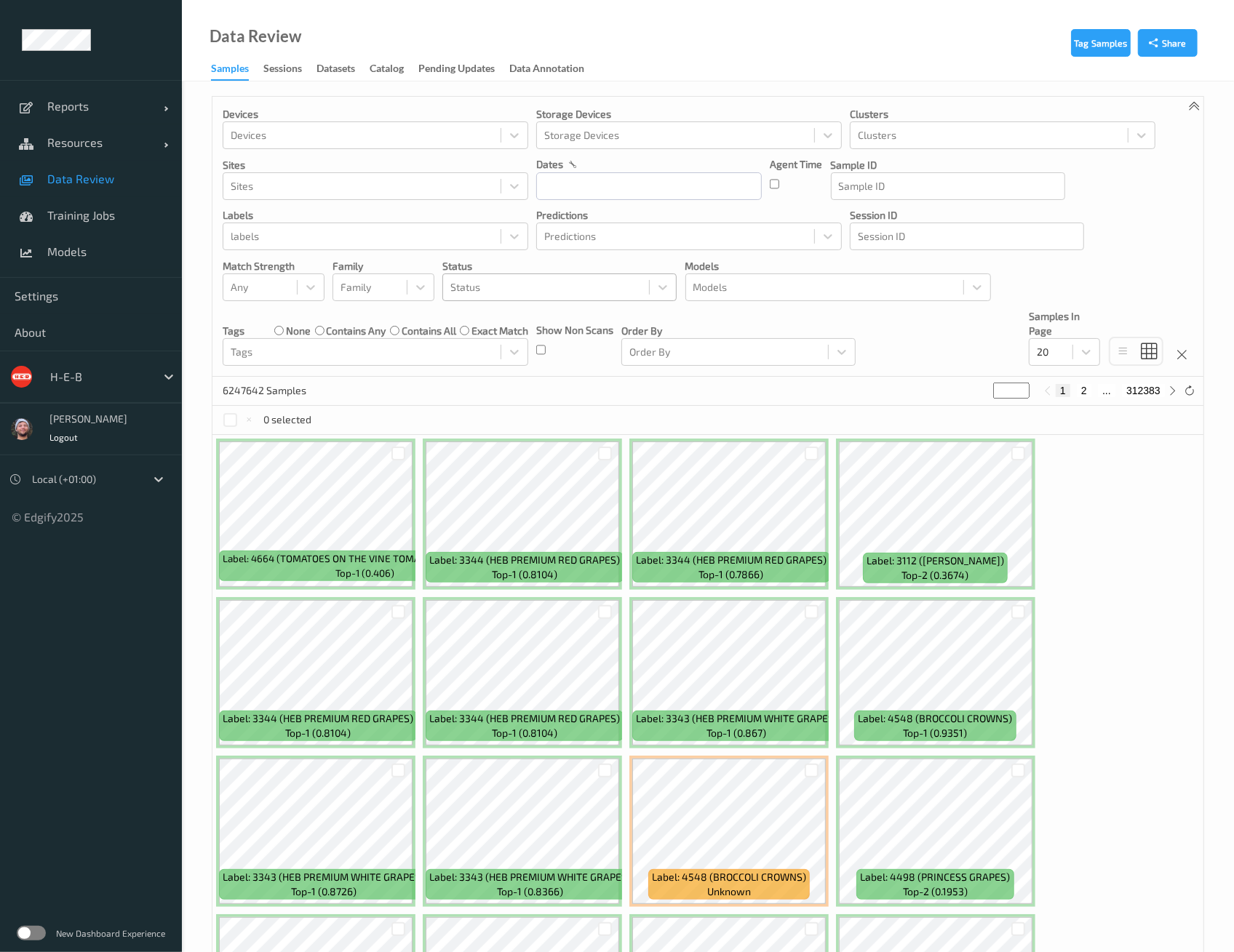
click at [529, 284] on div at bounding box center [545, 287] width 191 height 17
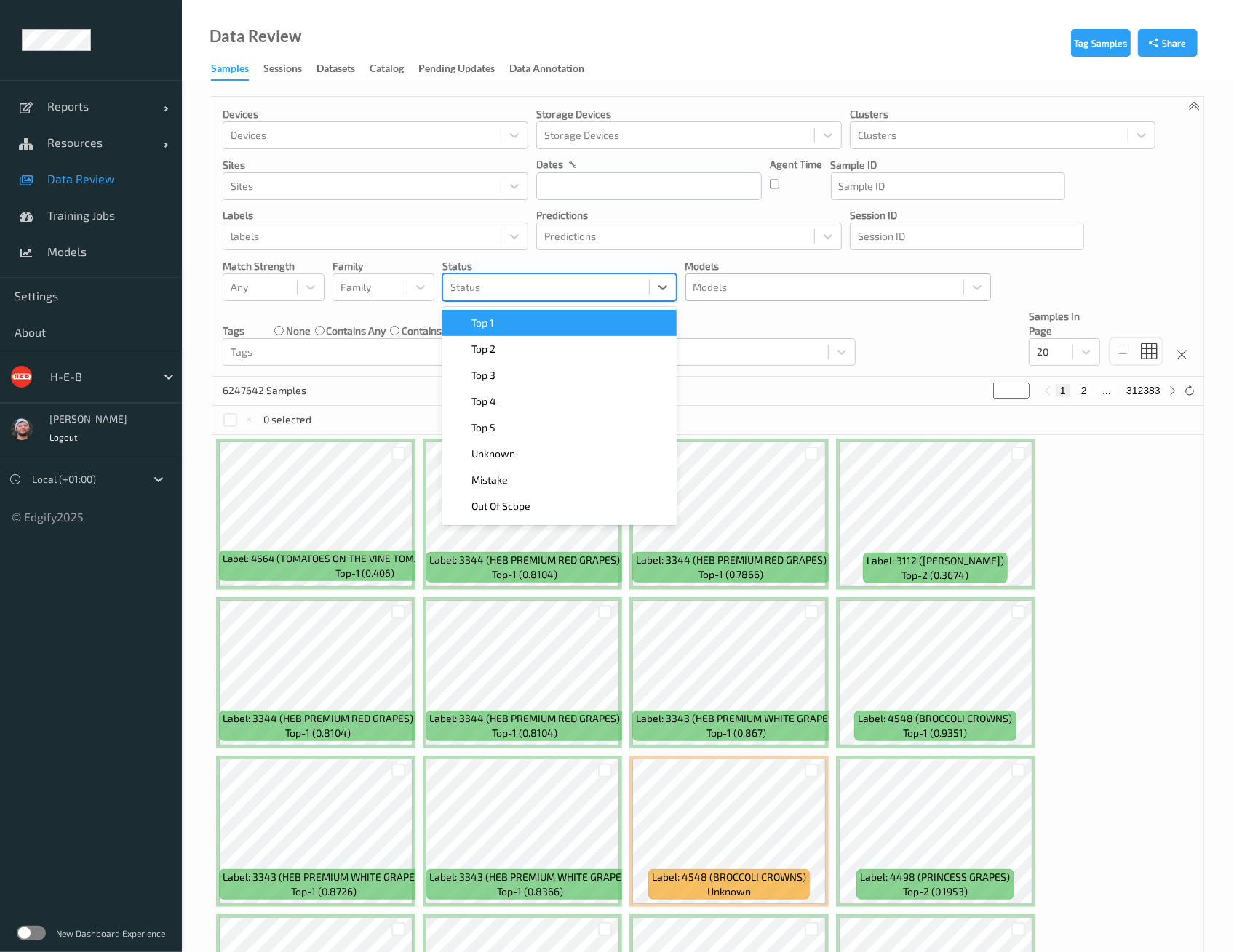
click at [720, 280] on div at bounding box center [824, 287] width 262 height 17
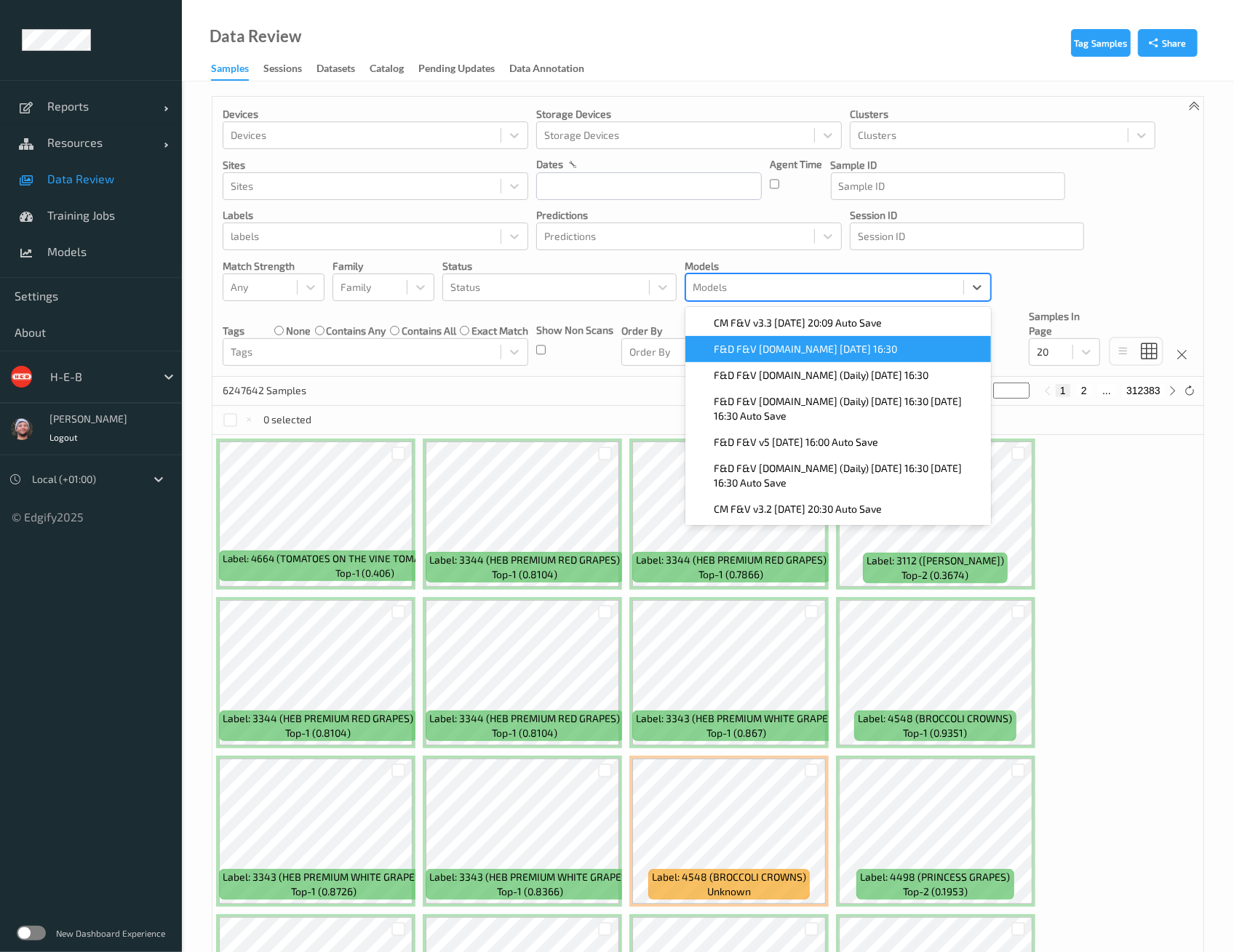
click at [788, 349] on span "F&D F&V v4.9.ST 2025-09-27 16:30" at bounding box center [806, 349] width 183 height 14
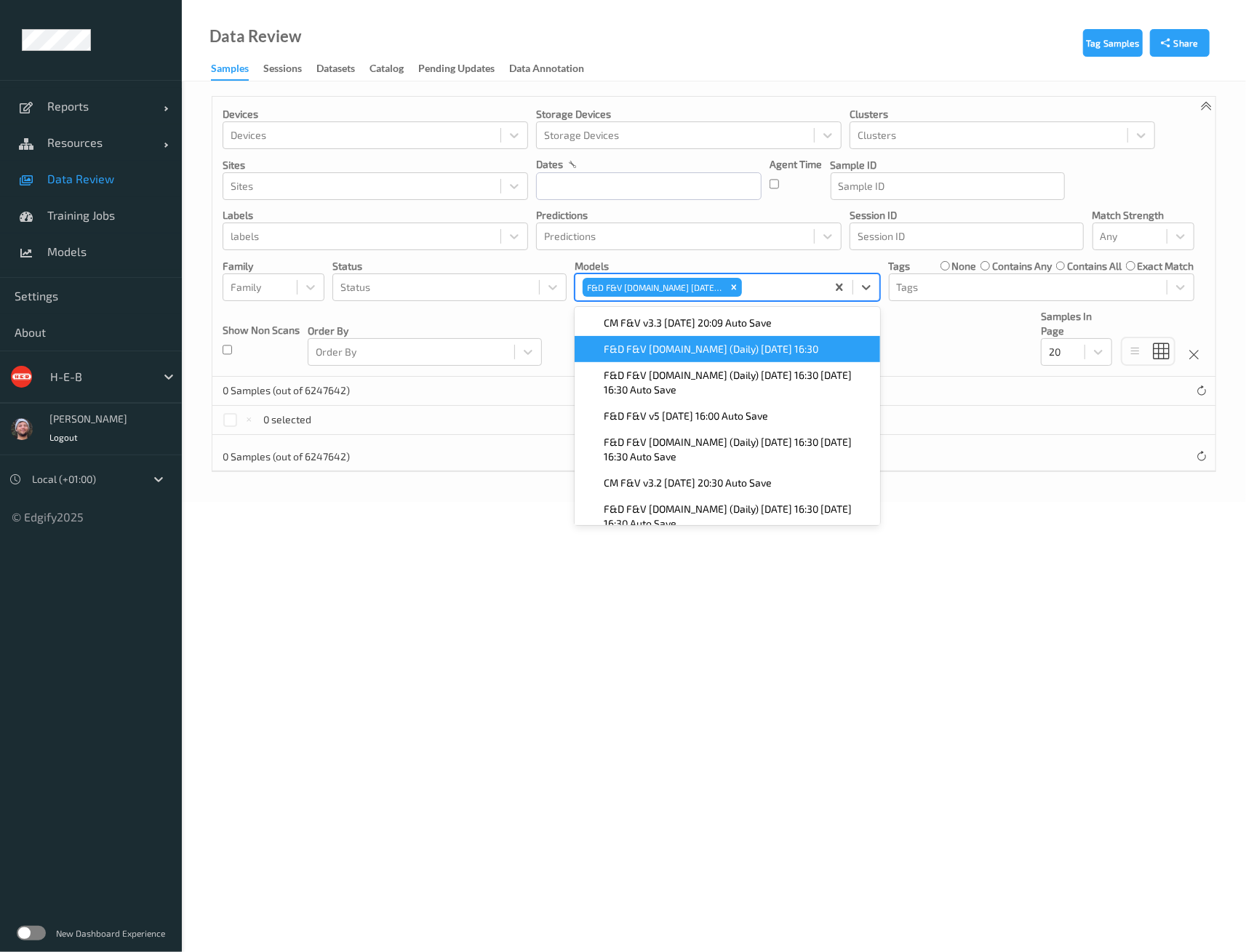
click at [420, 407] on div "0 selected" at bounding box center [714, 420] width 1003 height 29
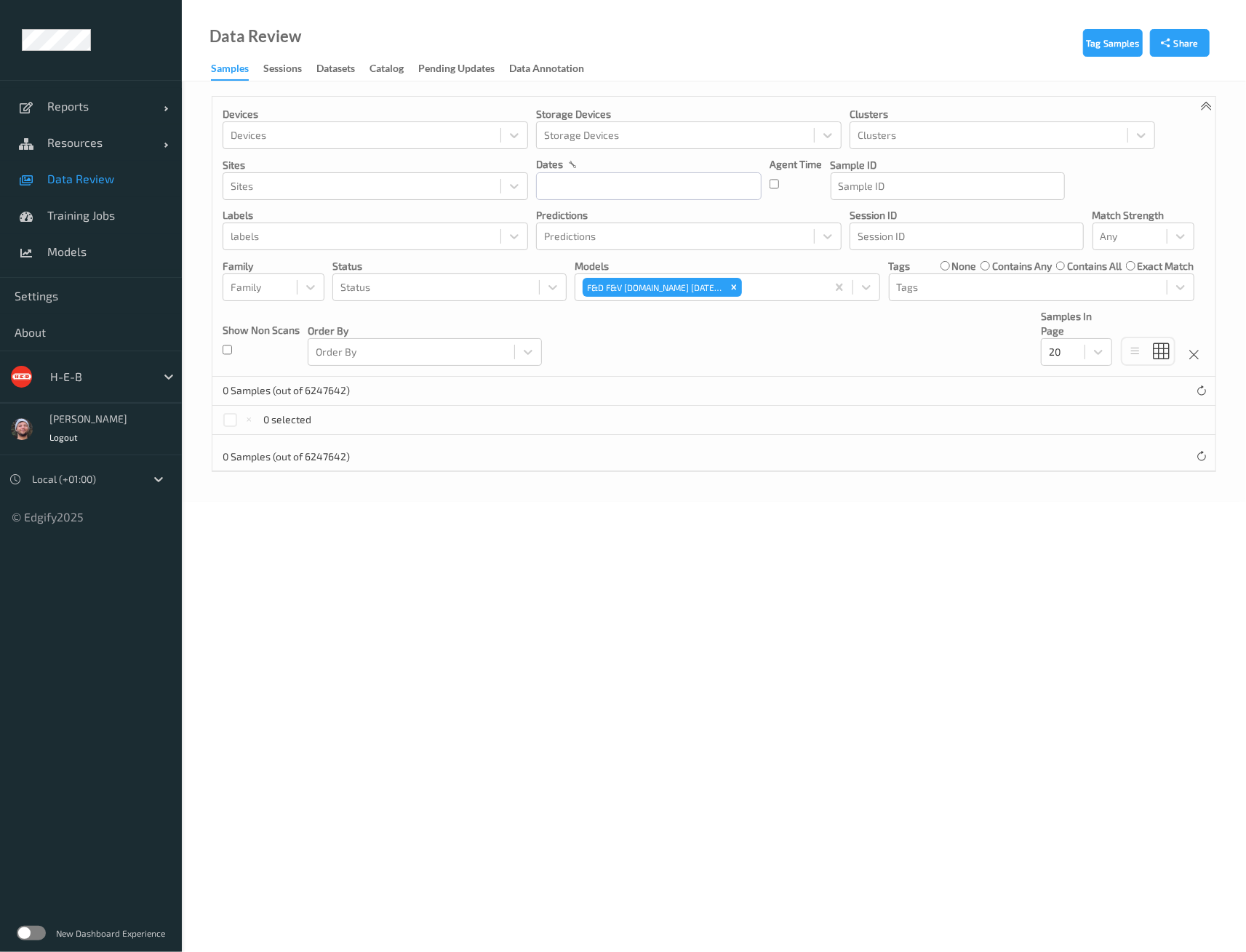
click at [865, 387] on div "0 Samples (out of 6247642)" at bounding box center [714, 391] width 1003 height 29
click at [729, 290] on icon "Remove F&D F&V v4.9.ST 2025-09-27 16:30" at bounding box center [733, 287] width 10 height 10
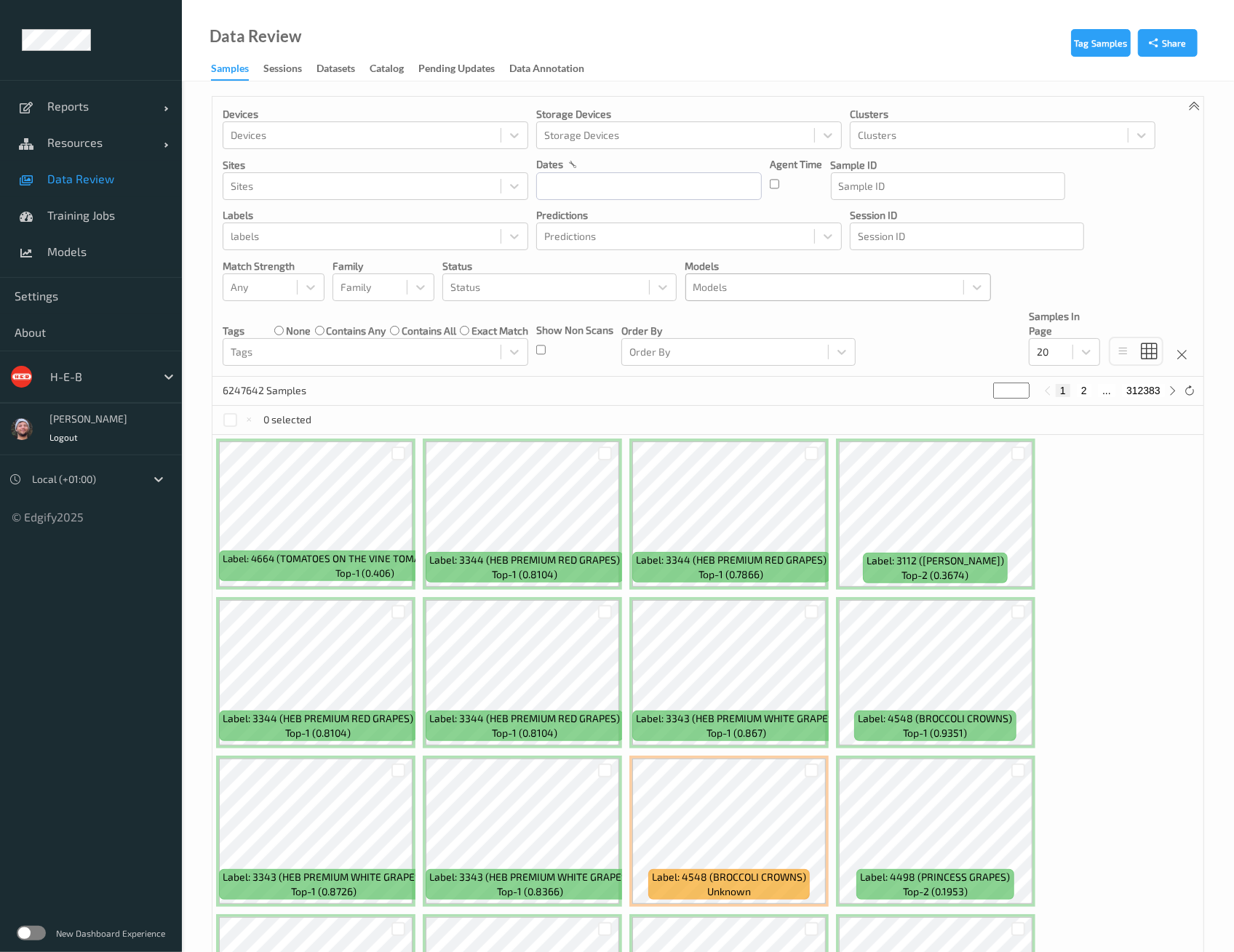
click at [764, 377] on div "6247642 Samples * 1 2 ... 312383" at bounding box center [708, 391] width 991 height 29
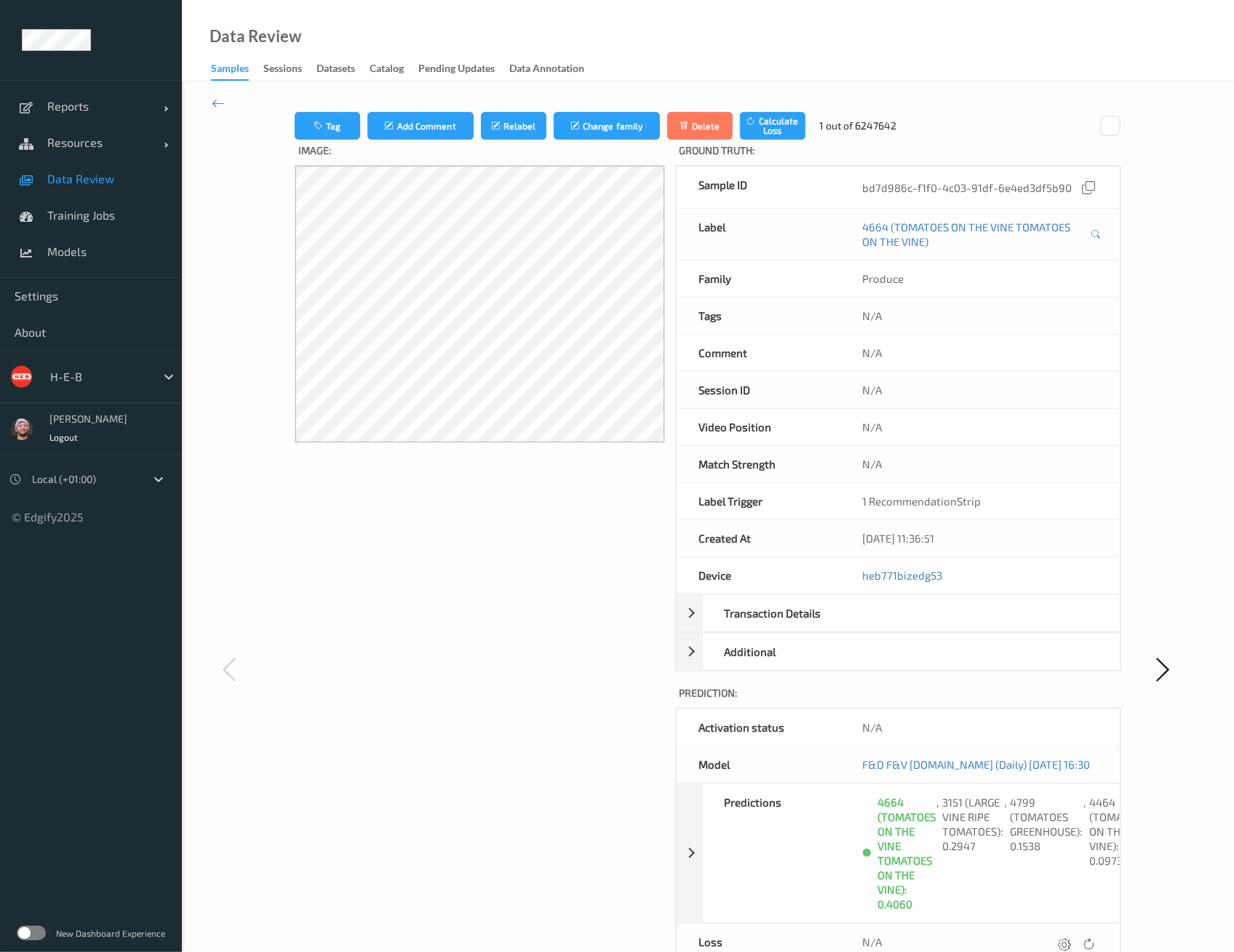
click at [101, 188] on link "Data Review" at bounding box center [91, 179] width 182 height 36
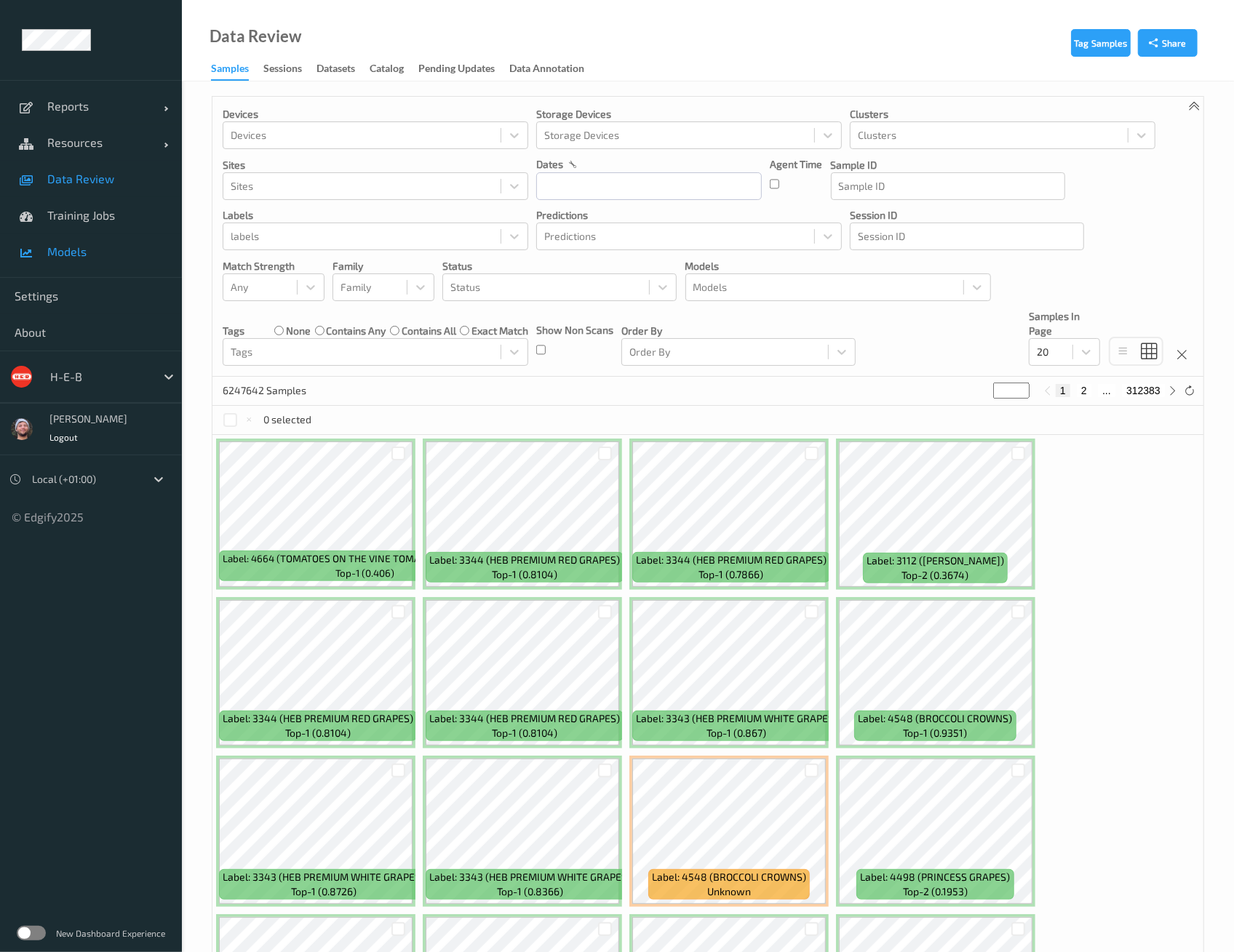
click at [130, 240] on link "Models" at bounding box center [91, 252] width 182 height 36
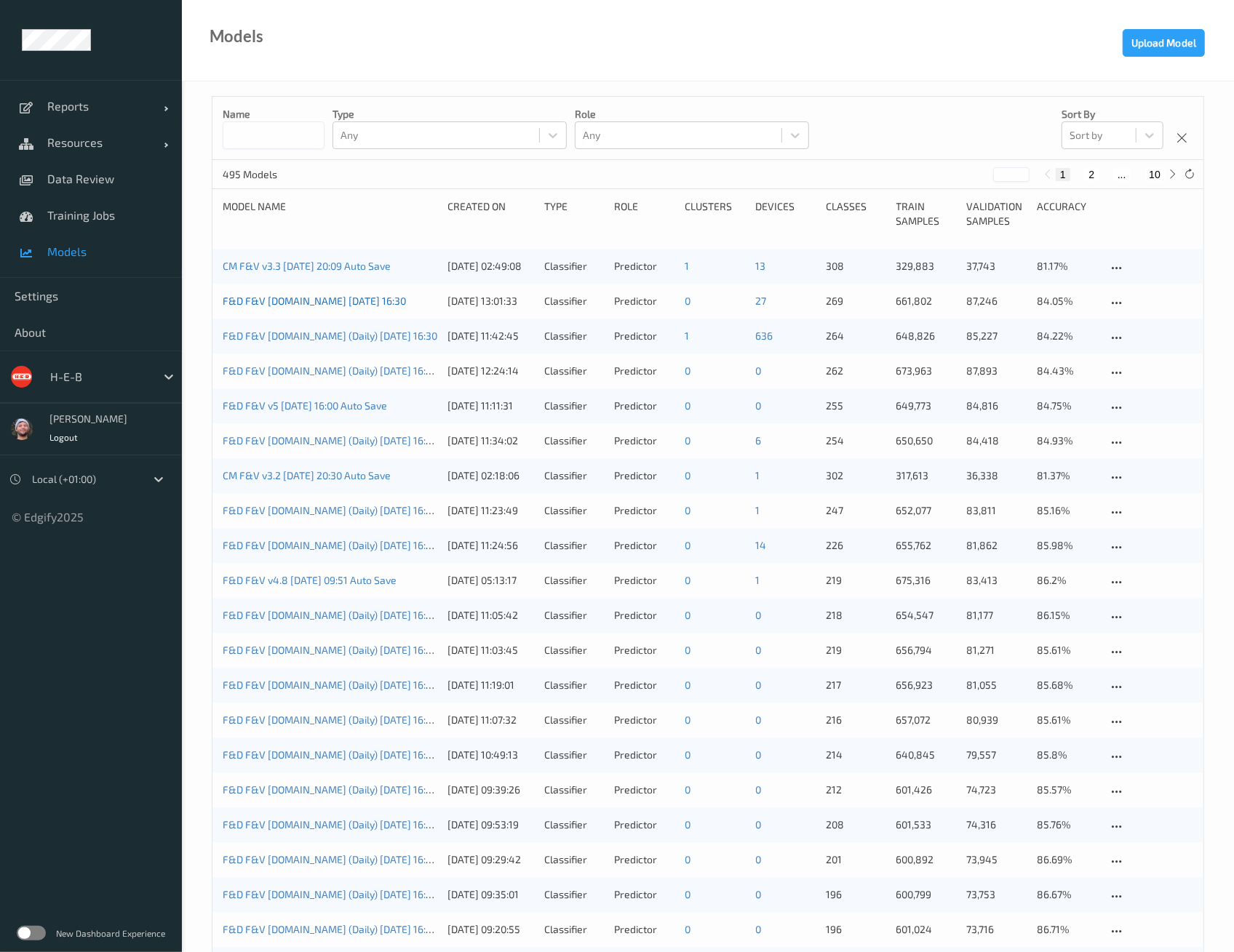
click at [284, 302] on link "F&D F&V [DOMAIN_NAME] [DATE] 16:30" at bounding box center [314, 301] width 183 height 12
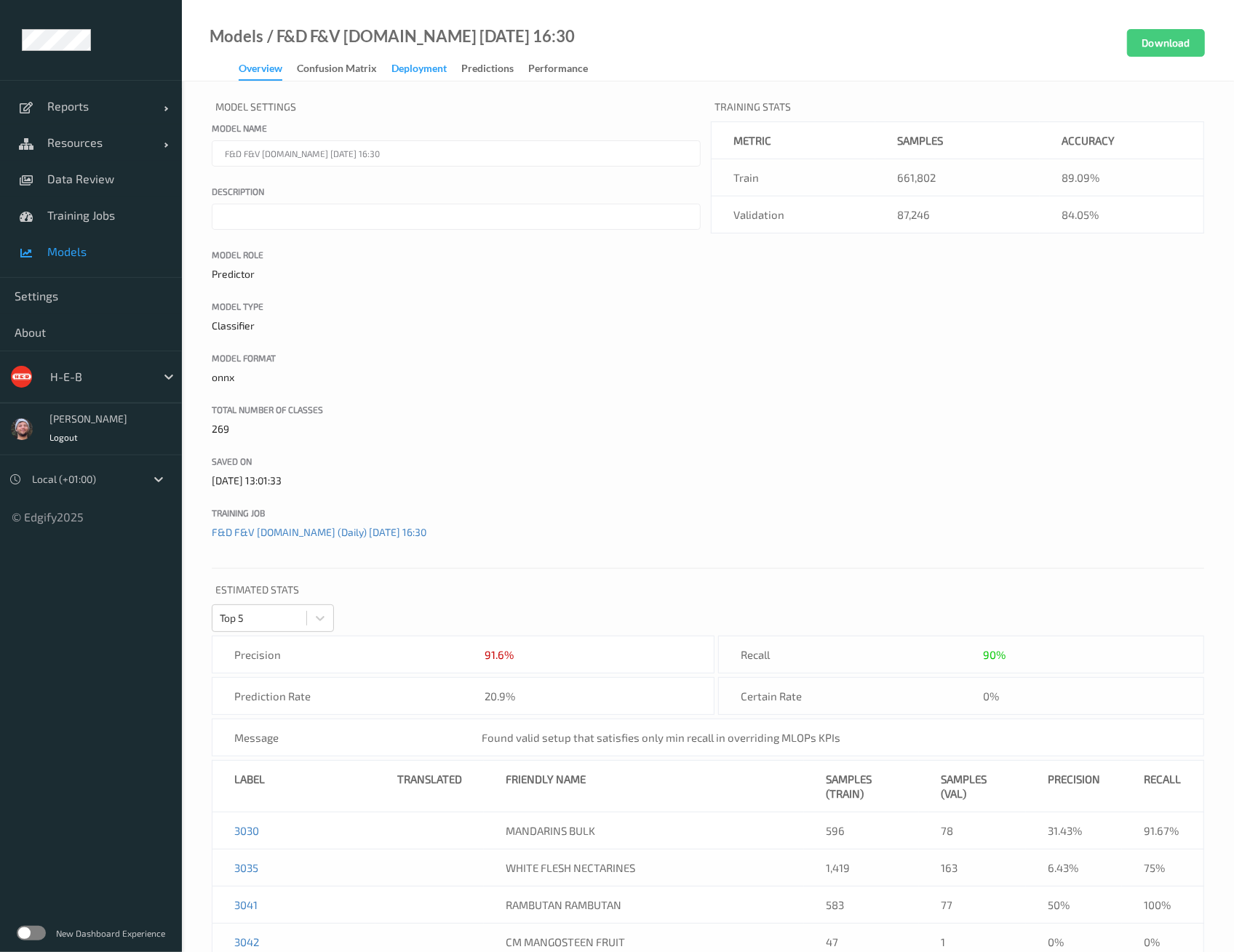
click at [413, 67] on div "Deployment" at bounding box center [419, 70] width 55 height 18
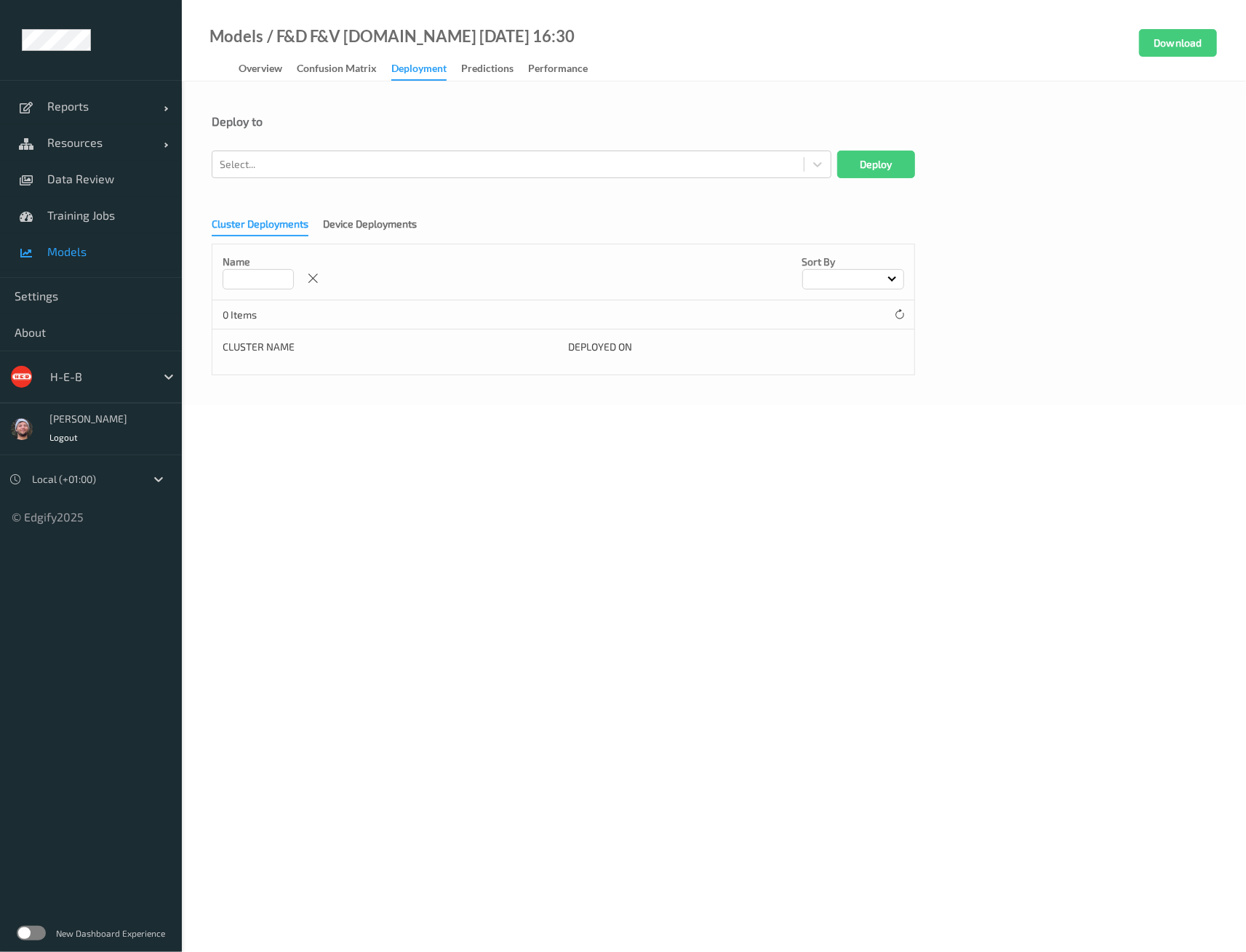
click at [843, 516] on body "Reports Default Report Customized Report Resources Devices Clusters Sites Data …" at bounding box center [623, 476] width 1246 height 952
click at [448, 163] on div at bounding box center [508, 164] width 577 height 17
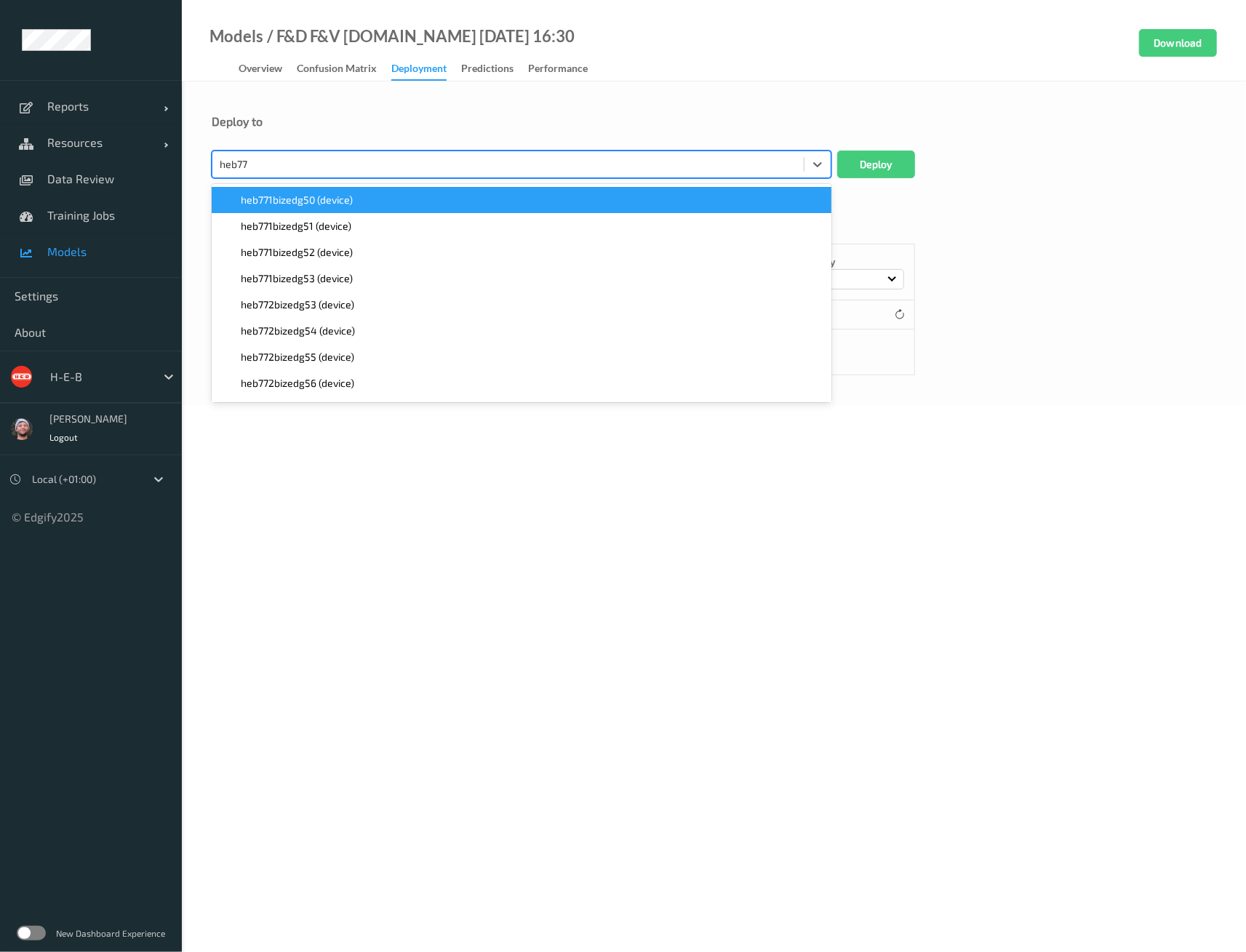
type input "heb771"
paste input "heb771"
type input "heb771"
paste input "heb771"
type input "heb771"
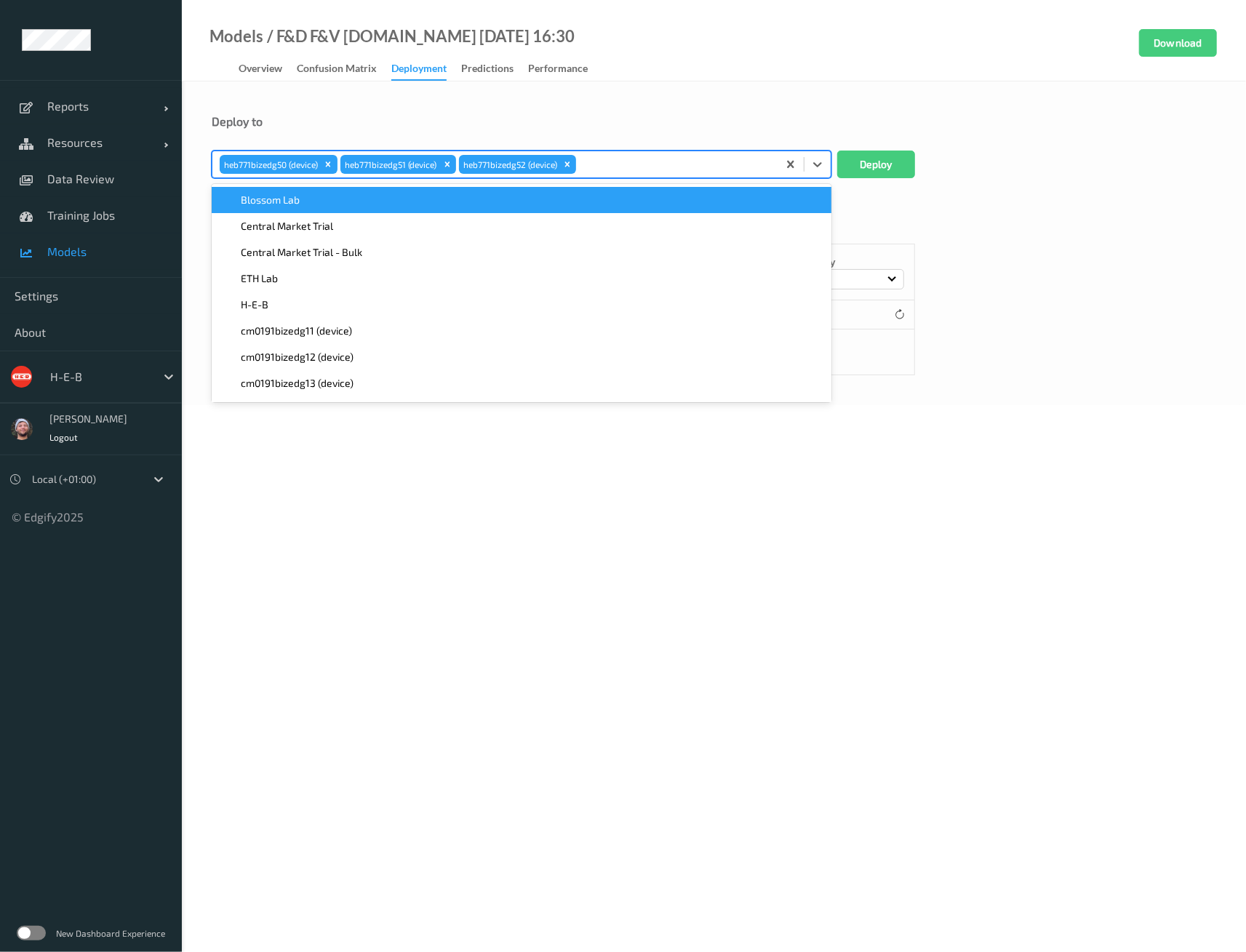
paste input "heb771"
type input "heb771"
click at [881, 165] on button "Deploy" at bounding box center [876, 164] width 78 height 28
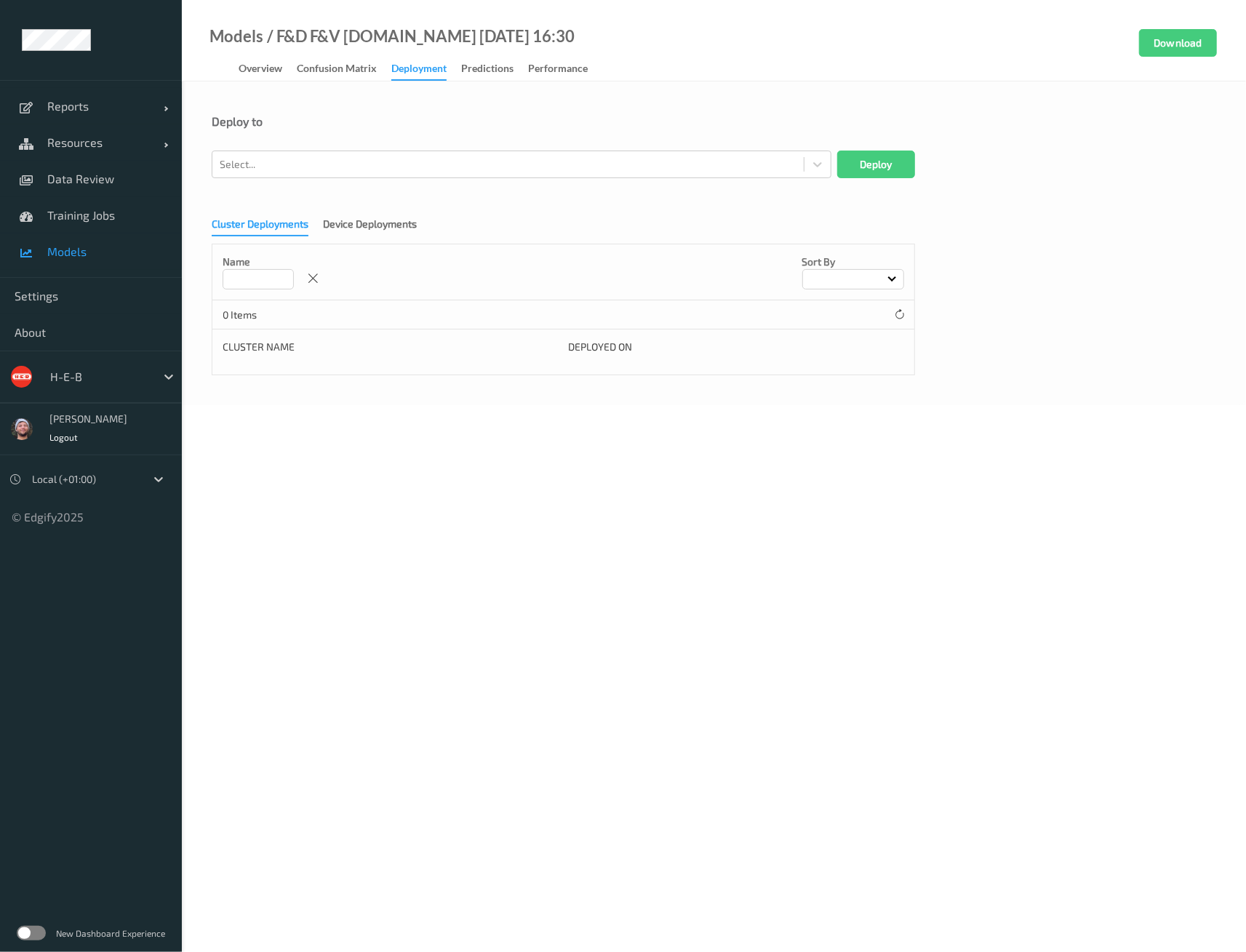
click at [683, 48] on div "Models / F&D F&V v4.9.ST 2025-09-27 16:30 Overview Confusion matrix Deployment …" at bounding box center [714, 41] width 1064 height 82
click at [852, 518] on body "Reports Default Report Customized Report Resources Devices Clusters Sites Data …" at bounding box center [623, 476] width 1246 height 952
click at [798, 476] on body "Reports Default Report Customized Report Resources Devices Clusters Sites Data …" at bounding box center [623, 476] width 1246 height 952
click at [342, 231] on div "Device Deployments" at bounding box center [370, 226] width 94 height 18
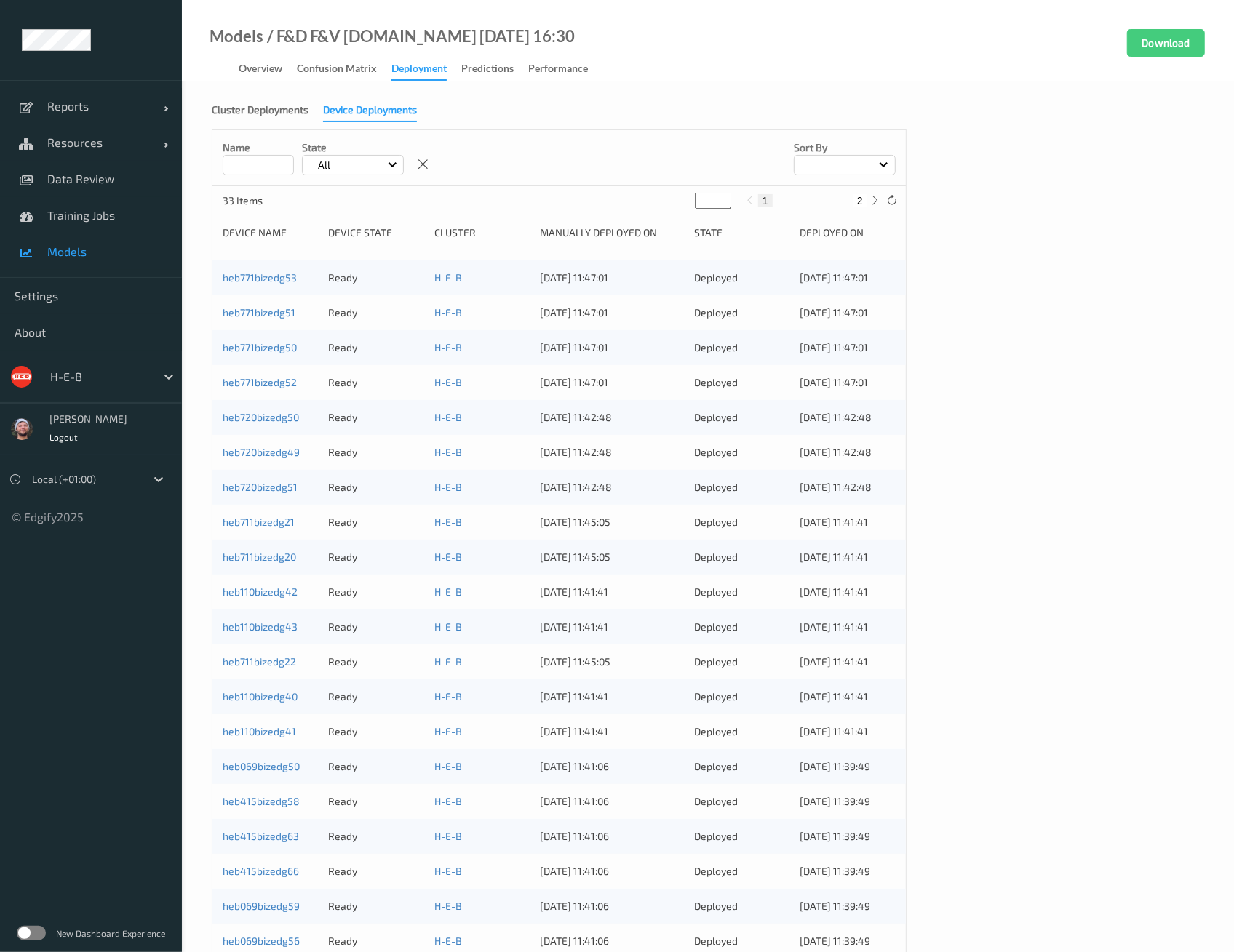
scroll to position [150, 0]
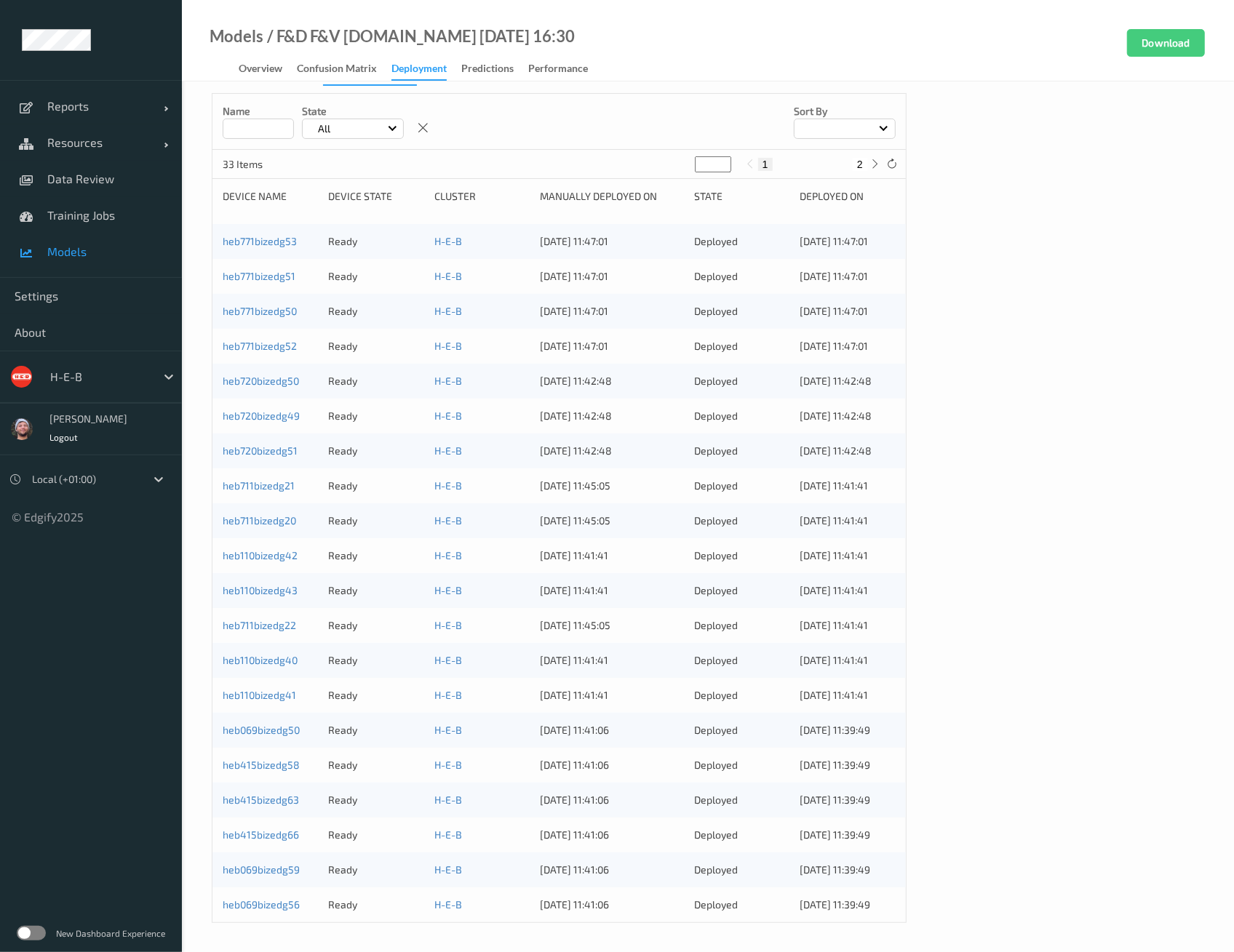
click at [988, 459] on div "Cluster Deployments Device Deployments Name State All Sort by 33 Items * 1 2 De…" at bounding box center [708, 490] width 992 height 867
drag, startPoint x: 1112, startPoint y: 442, endPoint x: 1085, endPoint y: 438, distance: 27.3
click at [988, 442] on div "Cluster Deployments Device Deployments Name State All Sort by 33 Items * 1 2 De…" at bounding box center [708, 490] width 992 height 867
click at [988, 485] on div "Cluster Deployments Device Deployments Name State All Sort by 33 Items * 1 2 De…" at bounding box center [708, 490] width 992 height 867
click at [54, 656] on ul "Reports Default Report Customized Report Resources Devices Clusters Sites Data …" at bounding box center [91, 476] width 182 height 952
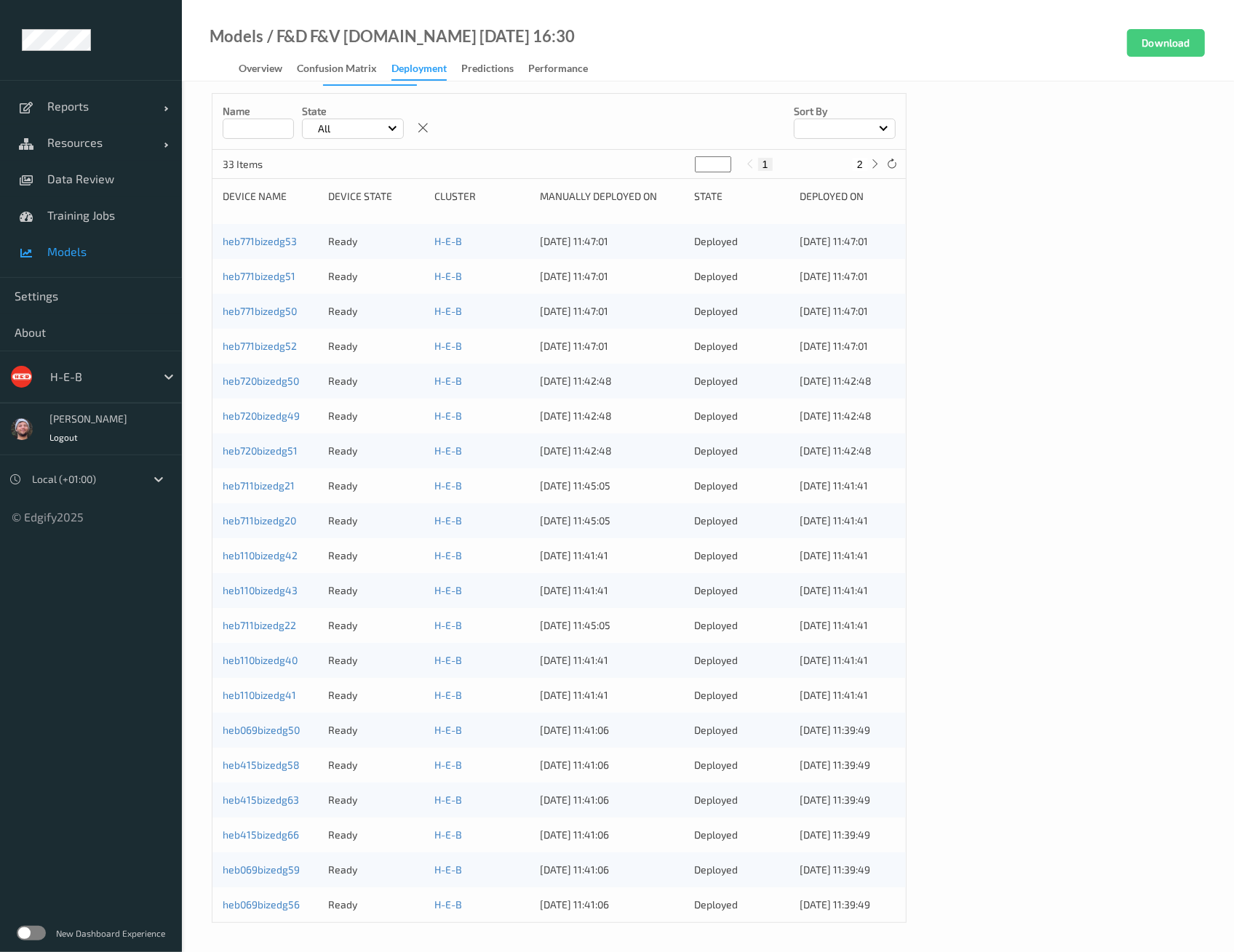
click at [988, 583] on div "Cluster Deployments Device Deployments Name State All Sort by 33 Items * 1 2 De…" at bounding box center [708, 490] width 992 height 867
click at [988, 524] on div "Cluster Deployments Device Deployments Name State All Sort by 33 Items * 1 2 De…" at bounding box center [708, 490] width 992 height 867
click at [951, 201] on div "Cluster Deployments Device Deployments Name State All Sort by 33 Items * 1 2 De…" at bounding box center [708, 490] width 992 height 867
drag, startPoint x: 550, startPoint y: 870, endPoint x: 929, endPoint y: 866, distance: 379.0
click at [929, 866] on div "Cluster Deployments Device Deployments Name State All Sort by 33 Items * 1 2 De…" at bounding box center [708, 490] width 992 height 867
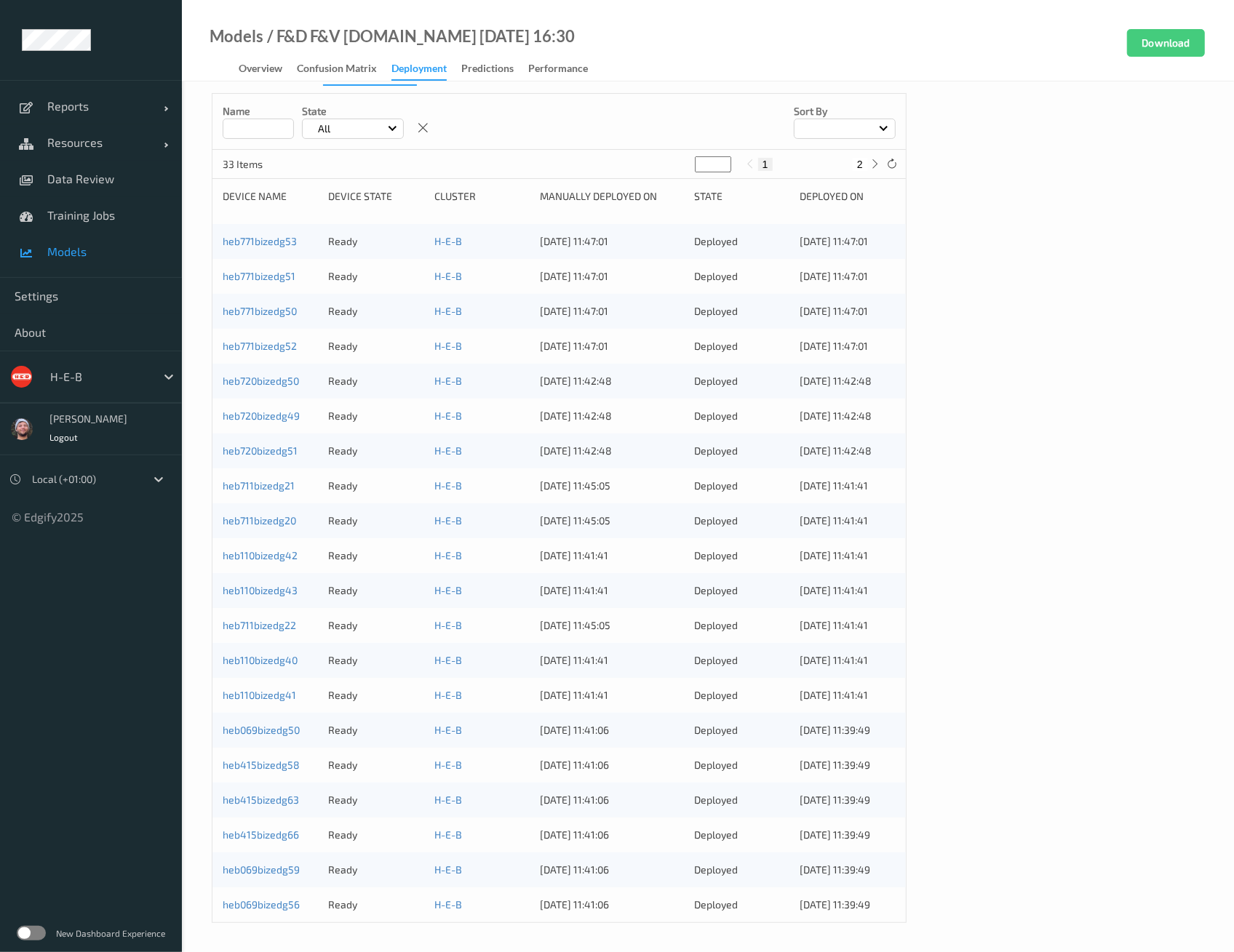
click at [962, 855] on div "Cluster Deployments Device Deployments Name State All Sort by 33 Items * 1 2 De…" at bounding box center [708, 490] width 992 height 867
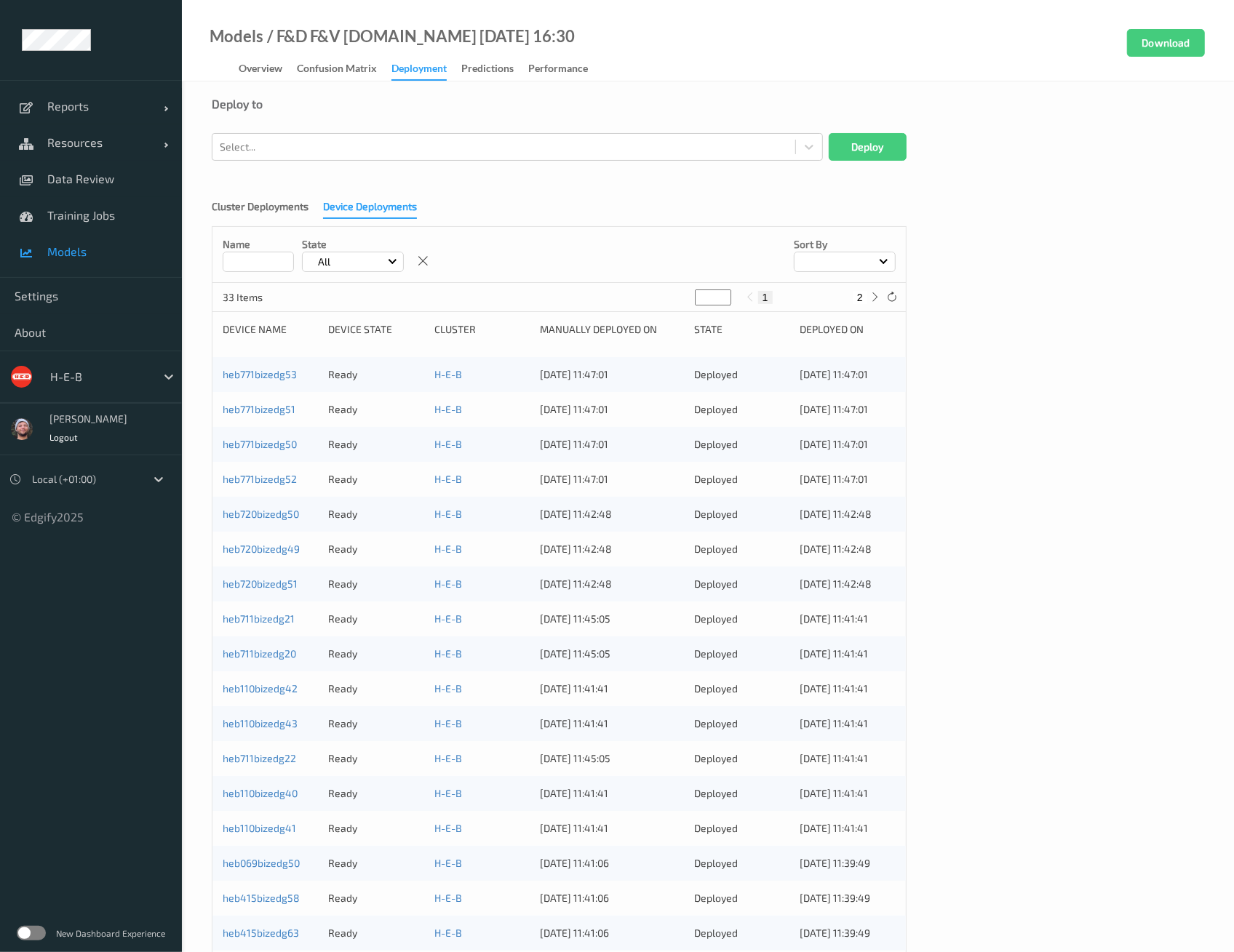
scroll to position [0, 0]
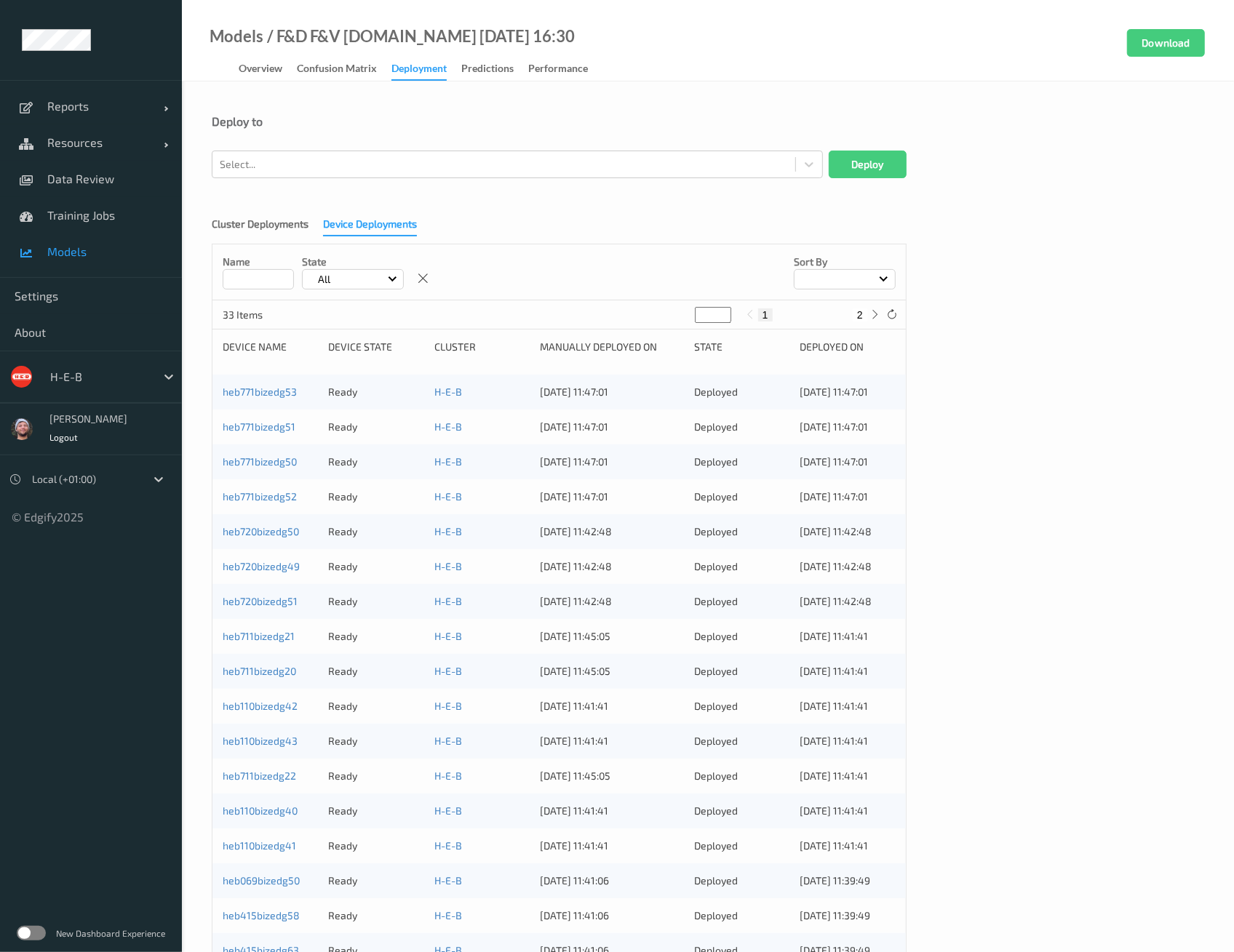
click at [976, 281] on div "Cluster Deployments Device Deployments Name State All Sort by 33 Items * 1 2 De…" at bounding box center [708, 640] width 992 height 867
click at [116, 144] on span "Resources" at bounding box center [106, 142] width 116 height 14
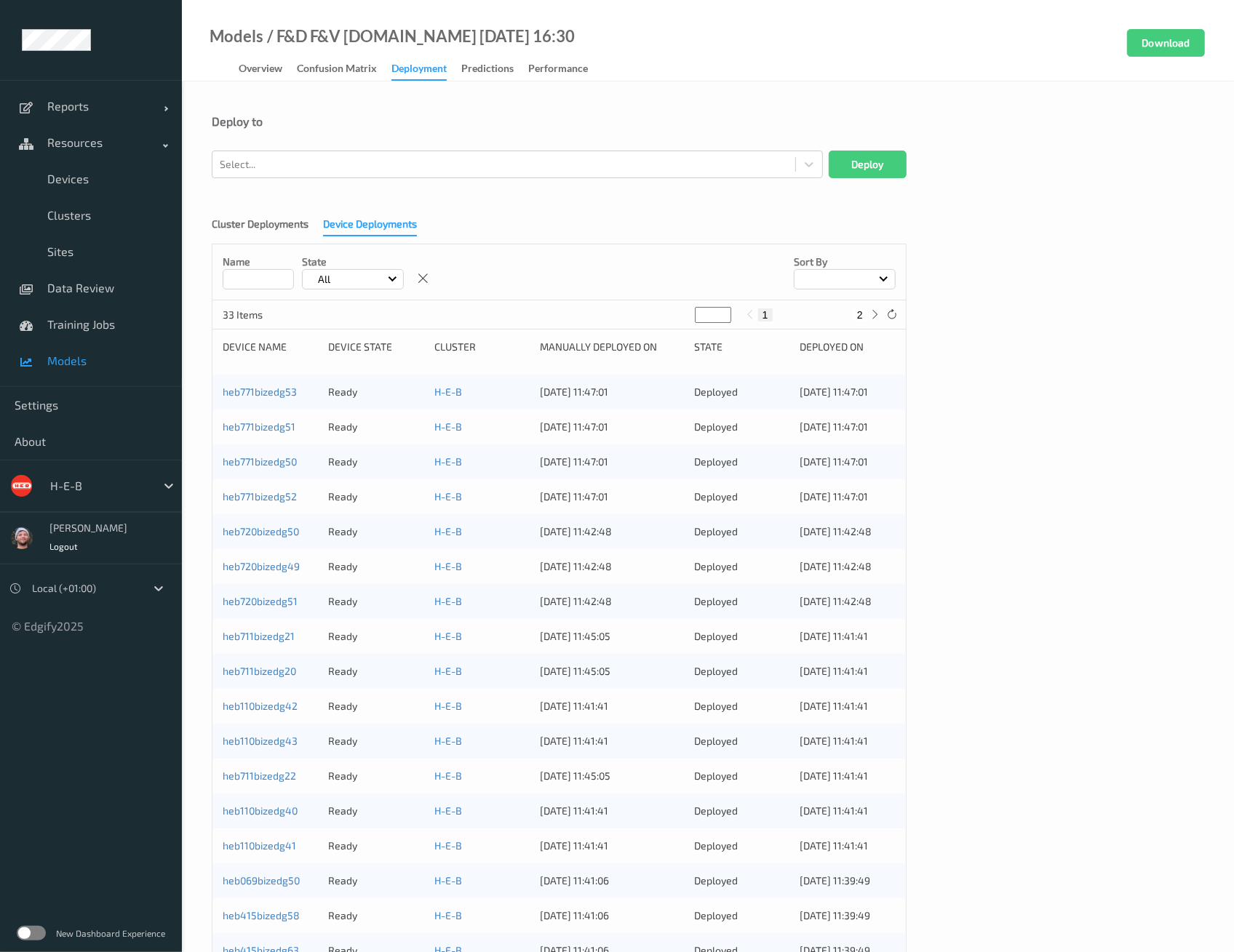
click at [101, 364] on span "Models" at bounding box center [107, 361] width 120 height 14
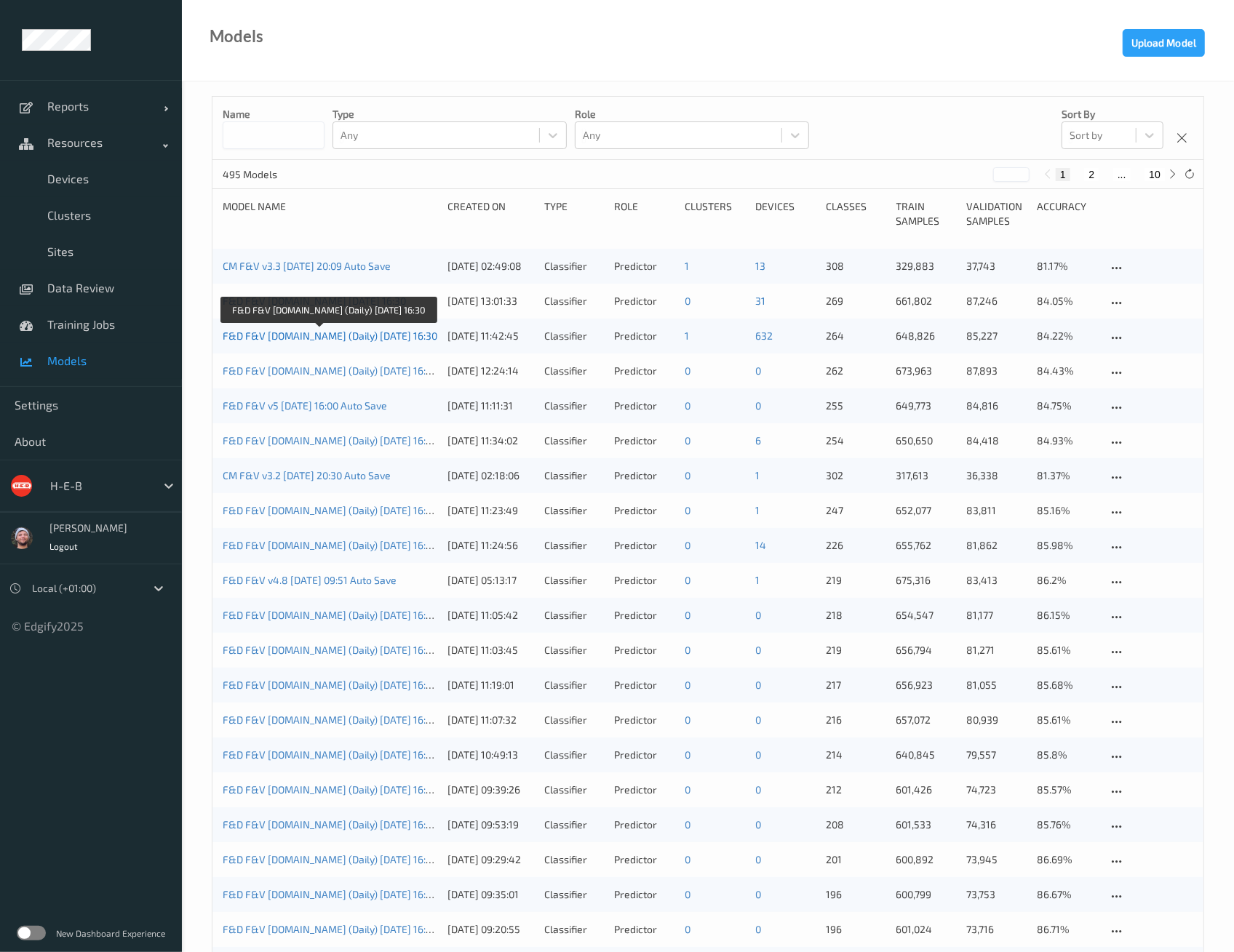
click at [361, 336] on link "F&D F&V [DOMAIN_NAME] (Daily) [DATE] 16:30" at bounding box center [330, 336] width 215 height 12
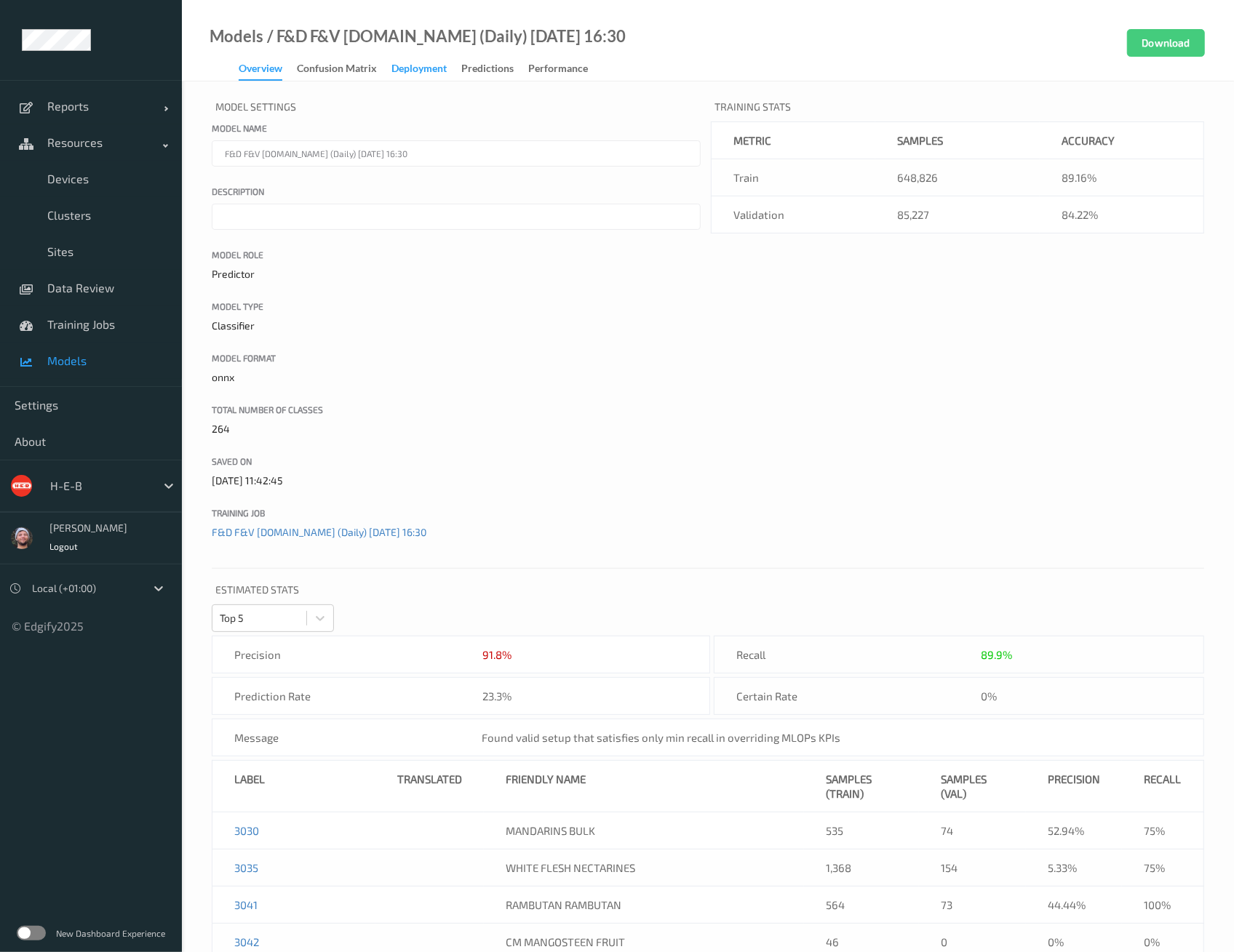
click at [405, 79] on div "Deployment" at bounding box center [419, 70] width 55 height 18
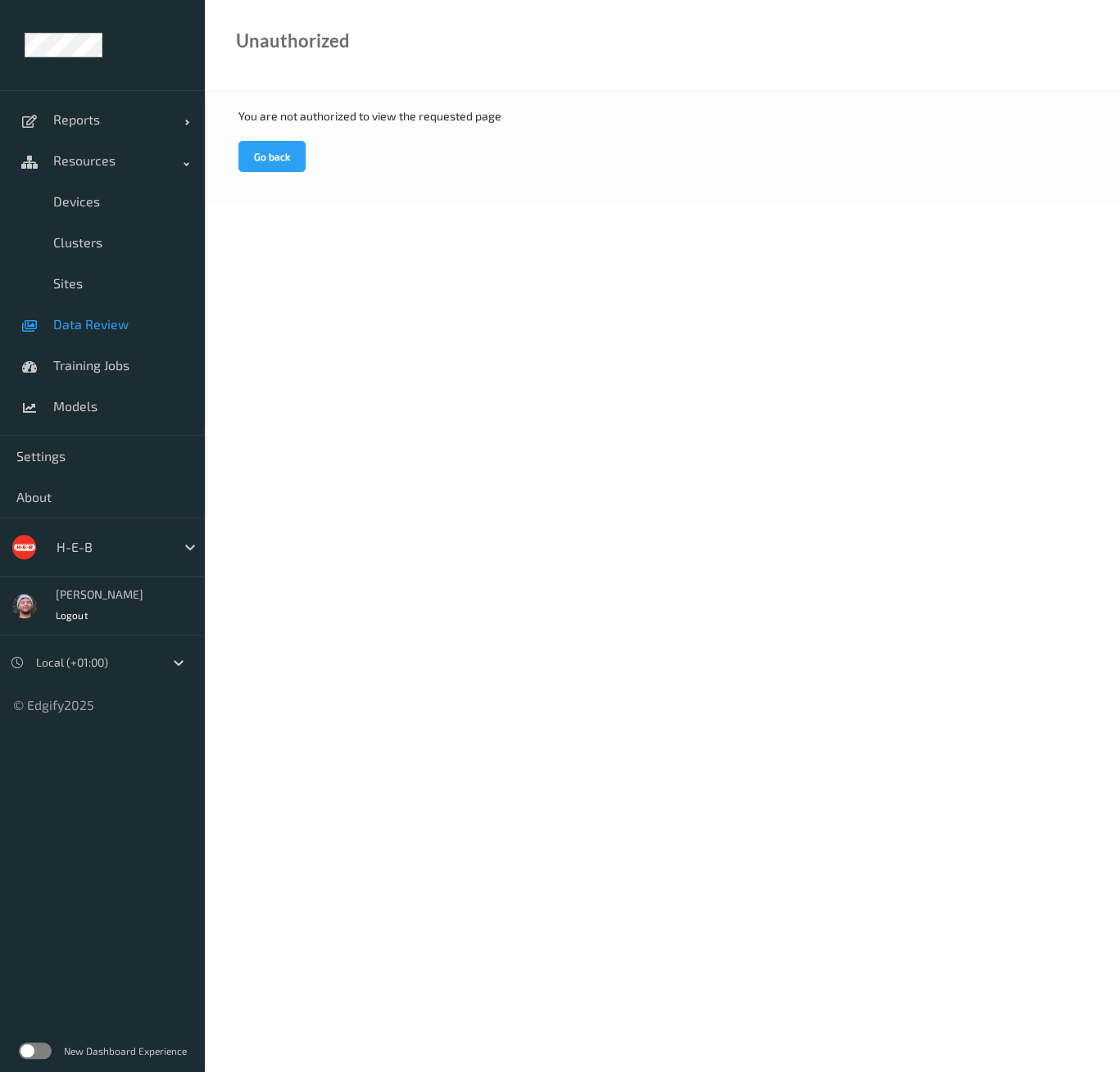
drag, startPoint x: 116, startPoint y: 317, endPoint x: 121, endPoint y: 306, distance: 12.1
click at [116, 317] on span "Data Review" at bounding box center [121, 324] width 135 height 16
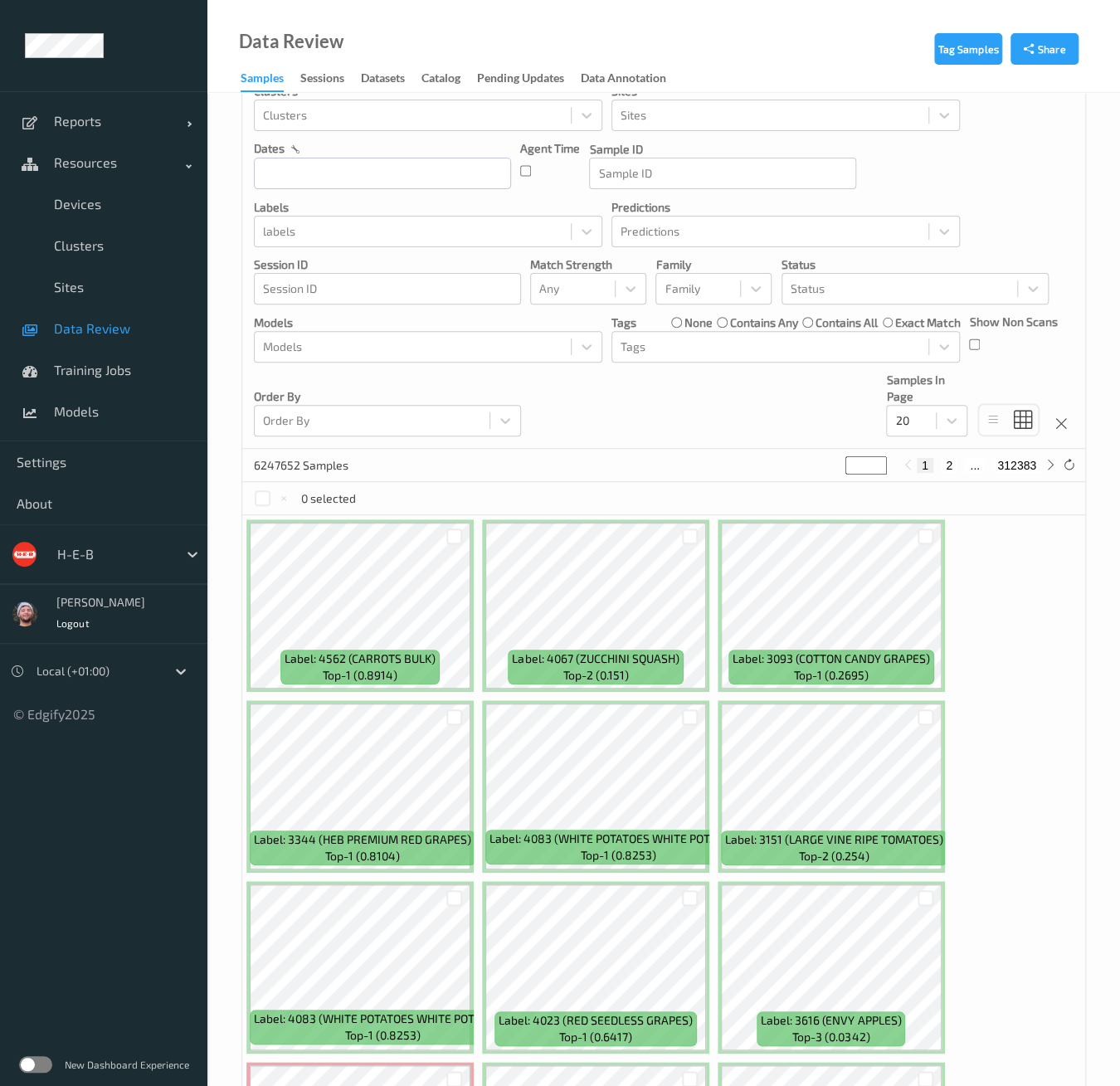
scroll to position [368, 0]
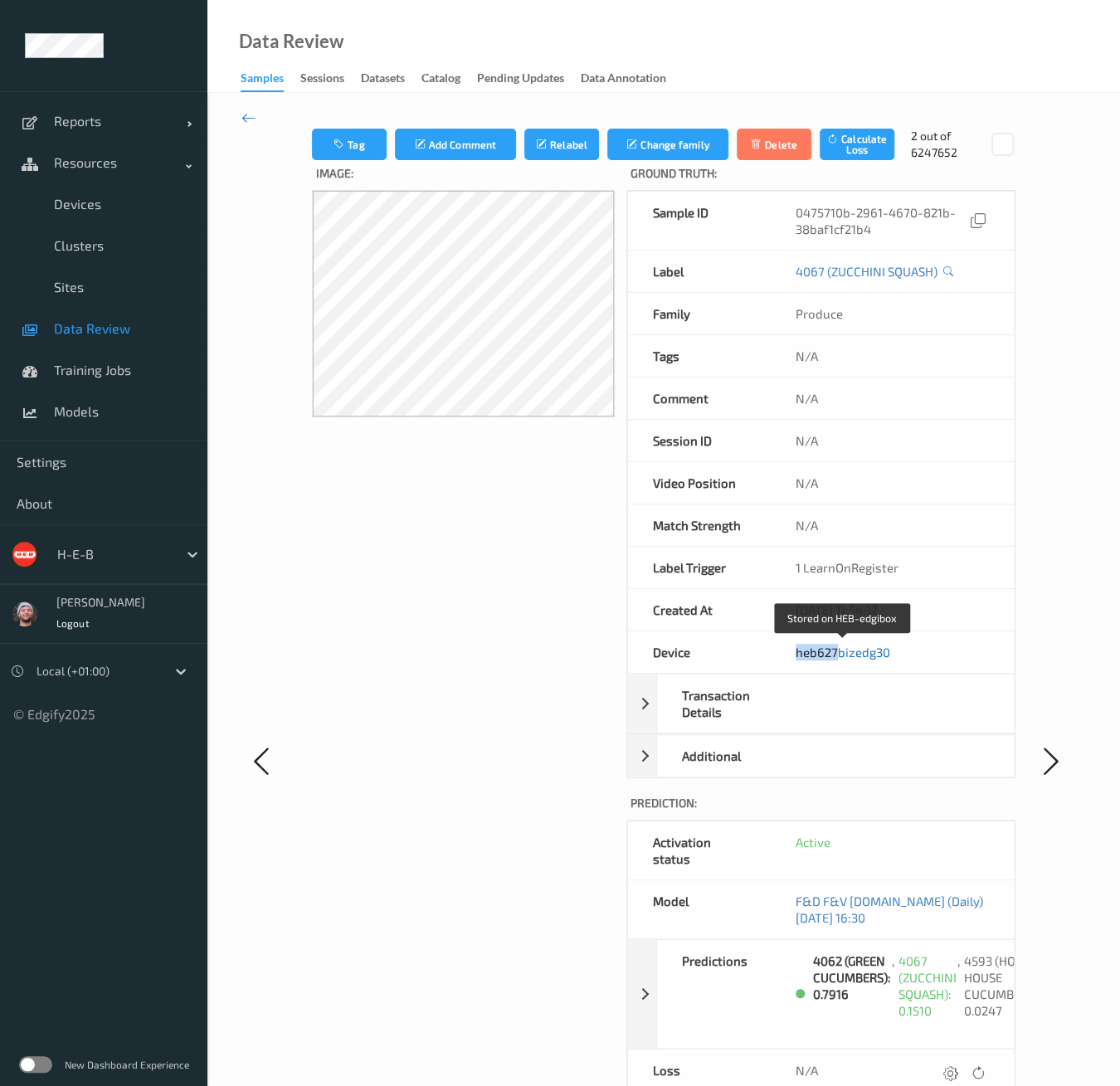
copy link "heb627"
drag, startPoint x: 773, startPoint y: 657, endPoint x: 316, endPoint y: 584, distance: 462.8
click at [305, 587] on div "Tag Add Comment Relabel Change family Delete Calculate Loss 2 out of 6247652 Im…" at bounding box center [663, 761] width 844 height 1267
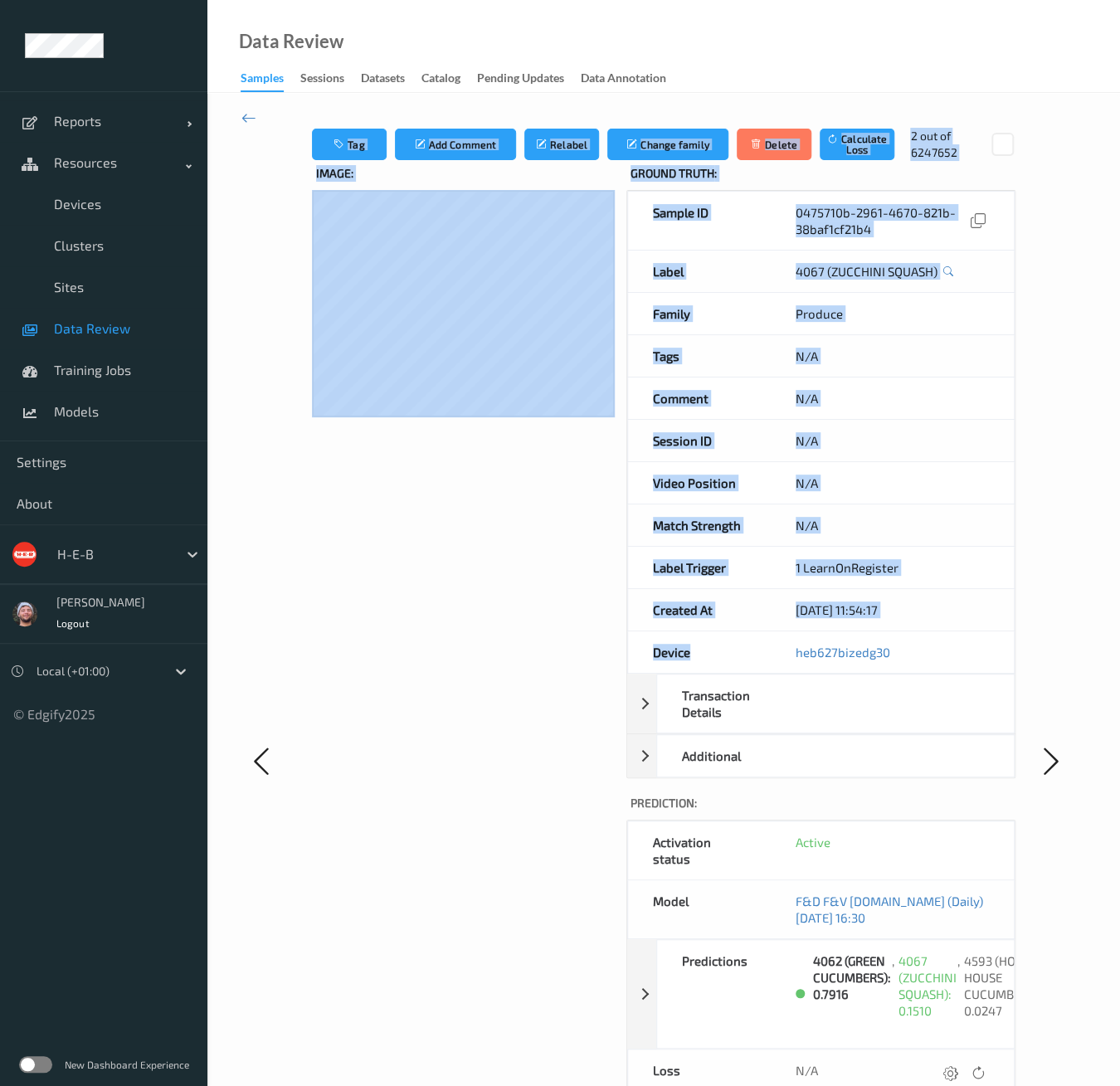
click at [395, 577] on div "Image:" at bounding box center [463, 778] width 303 height 1234
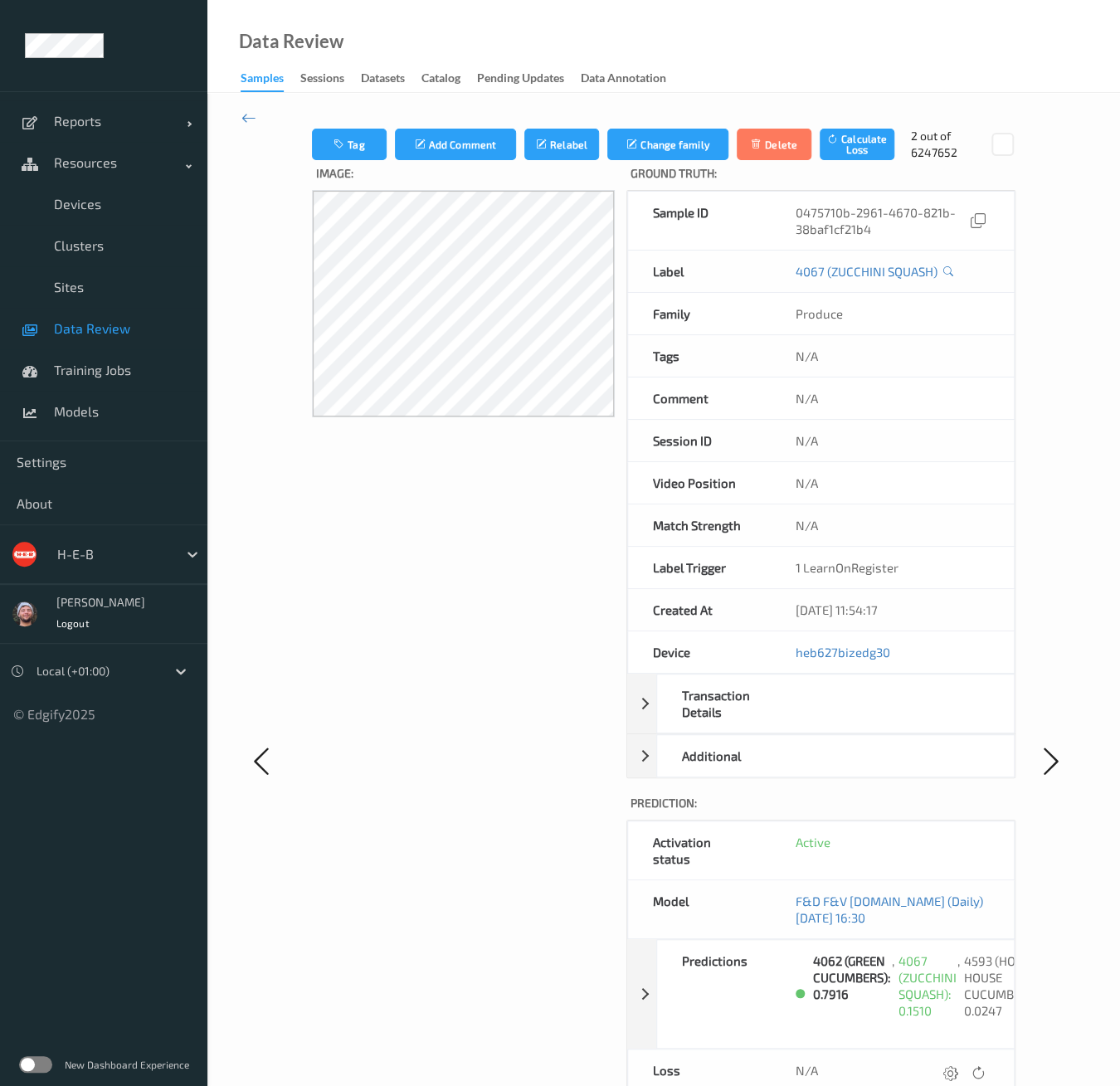
click at [573, 758] on div "Image:" at bounding box center [463, 778] width 303 height 1234
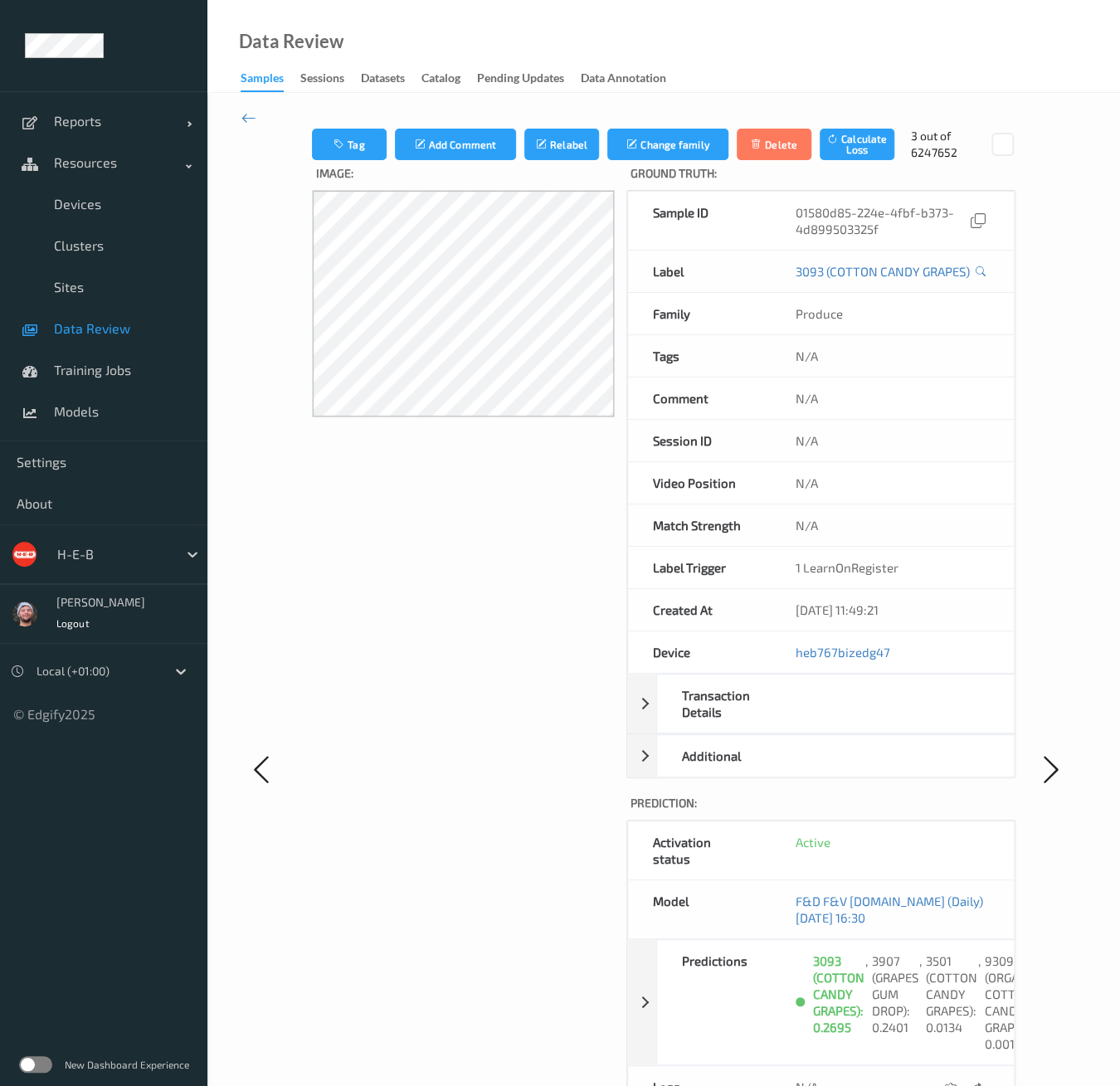
drag, startPoint x: 773, startPoint y: 646, endPoint x: 757, endPoint y: 645, distance: 16.0
click at [757, 645] on div "Device heb767bizedg47" at bounding box center [821, 652] width 388 height 42
click at [343, 823] on div "Image:" at bounding box center [463, 787] width 303 height 1251
copy link "heb767"
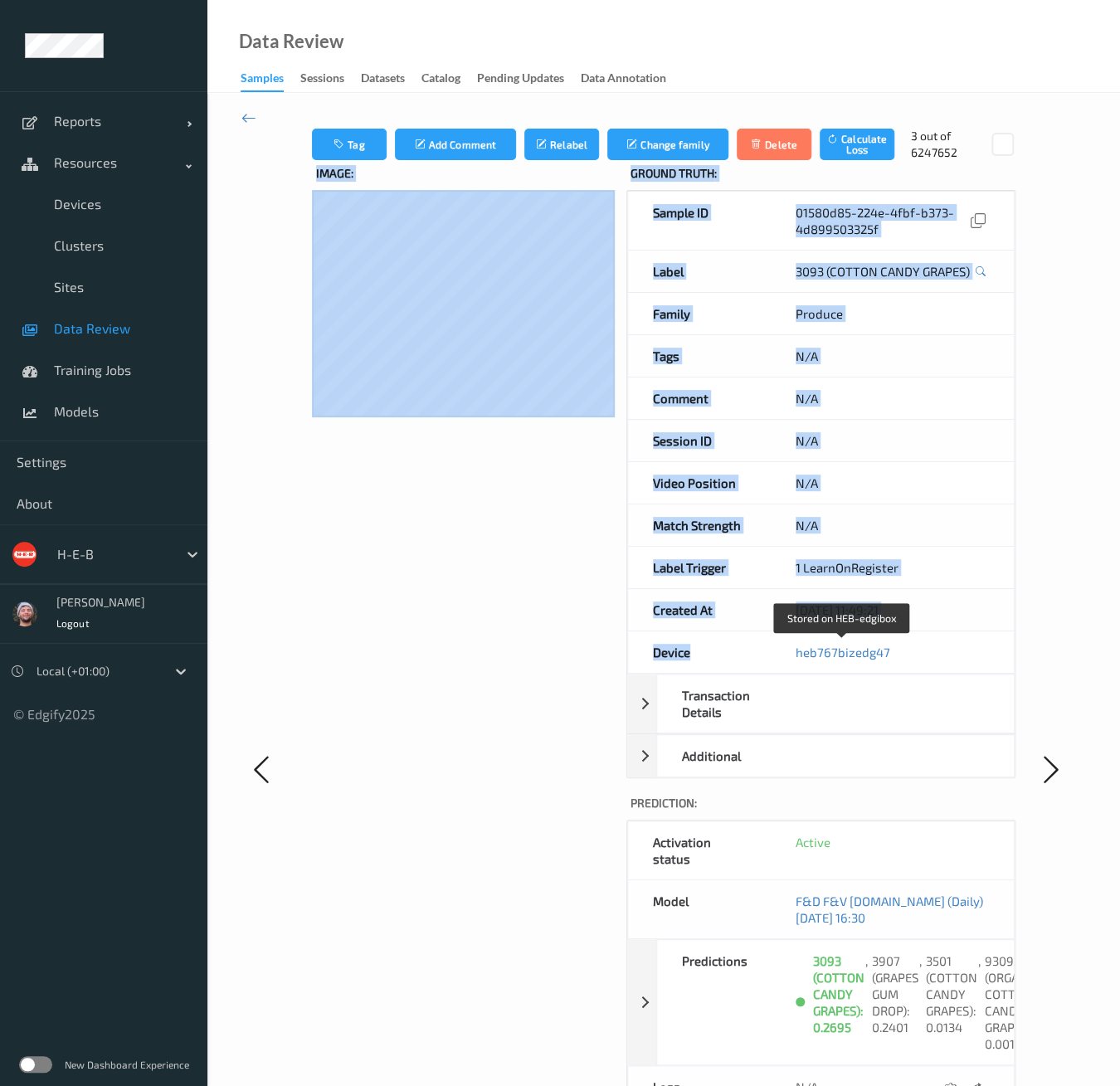
drag, startPoint x: 772, startPoint y: 650, endPoint x: 541, endPoint y: 650, distance: 231.0
click at [590, 708] on div "Image: Ground Truth : Sample ID 01580d85-224e-4fbf-b373-4d899503325f Label 3093…" at bounding box center [664, 787] width 704 height 1251
click at [448, 605] on div "Image:" at bounding box center [463, 787] width 303 height 1251
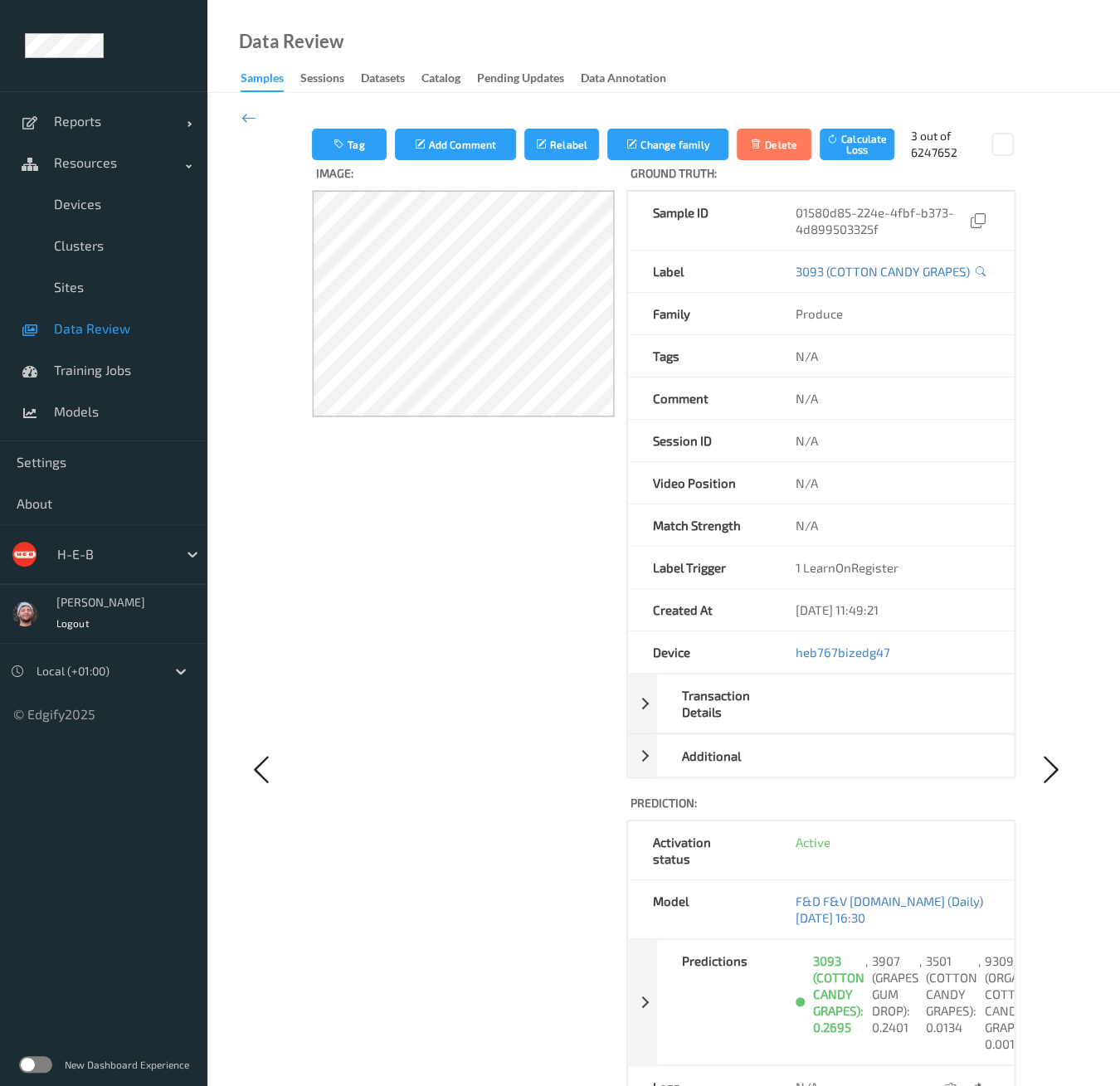
click at [106, 347] on link "Data Review" at bounding box center [103, 329] width 208 height 41
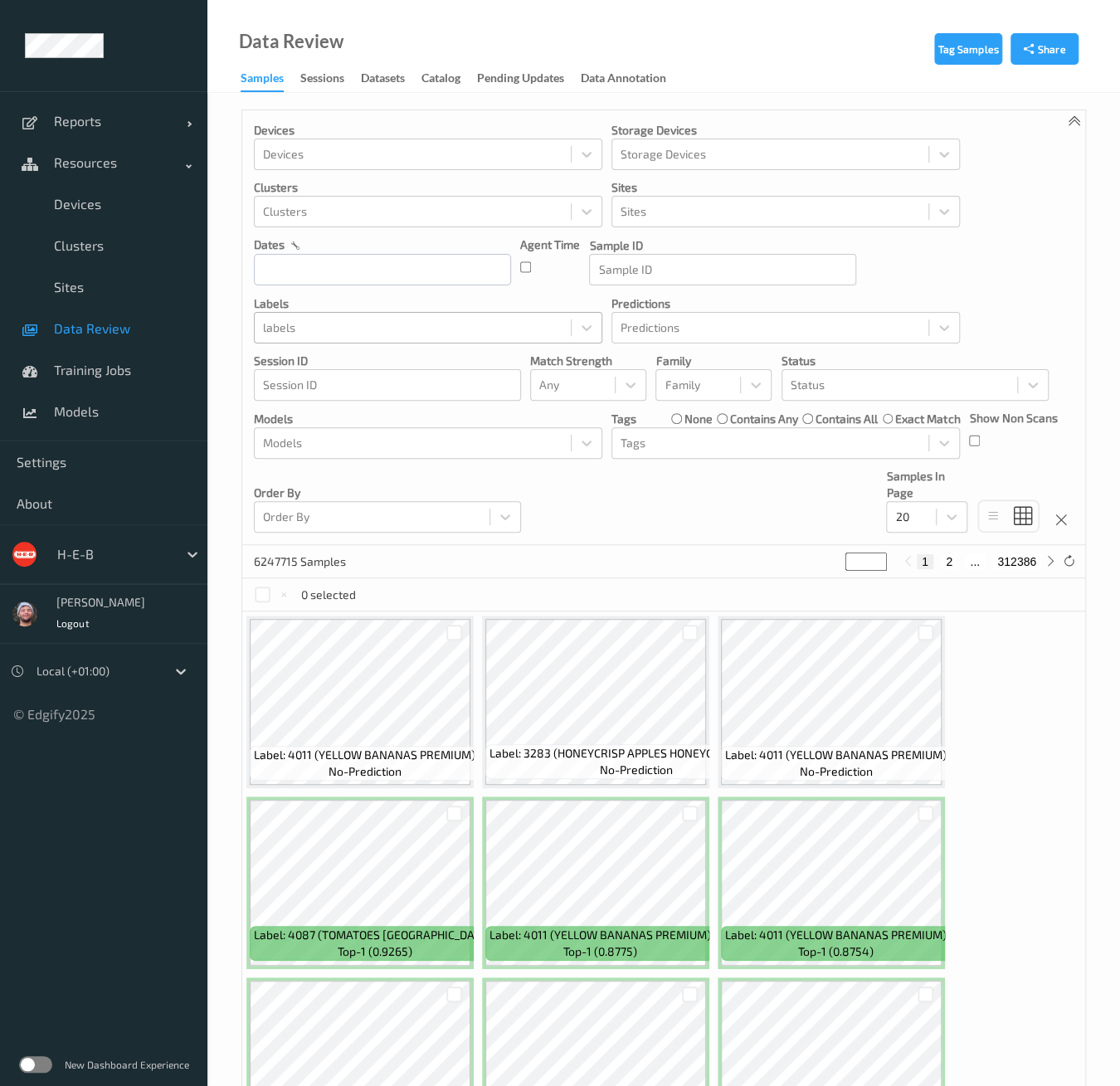
click at [327, 332] on div at bounding box center [412, 327] width 299 height 20
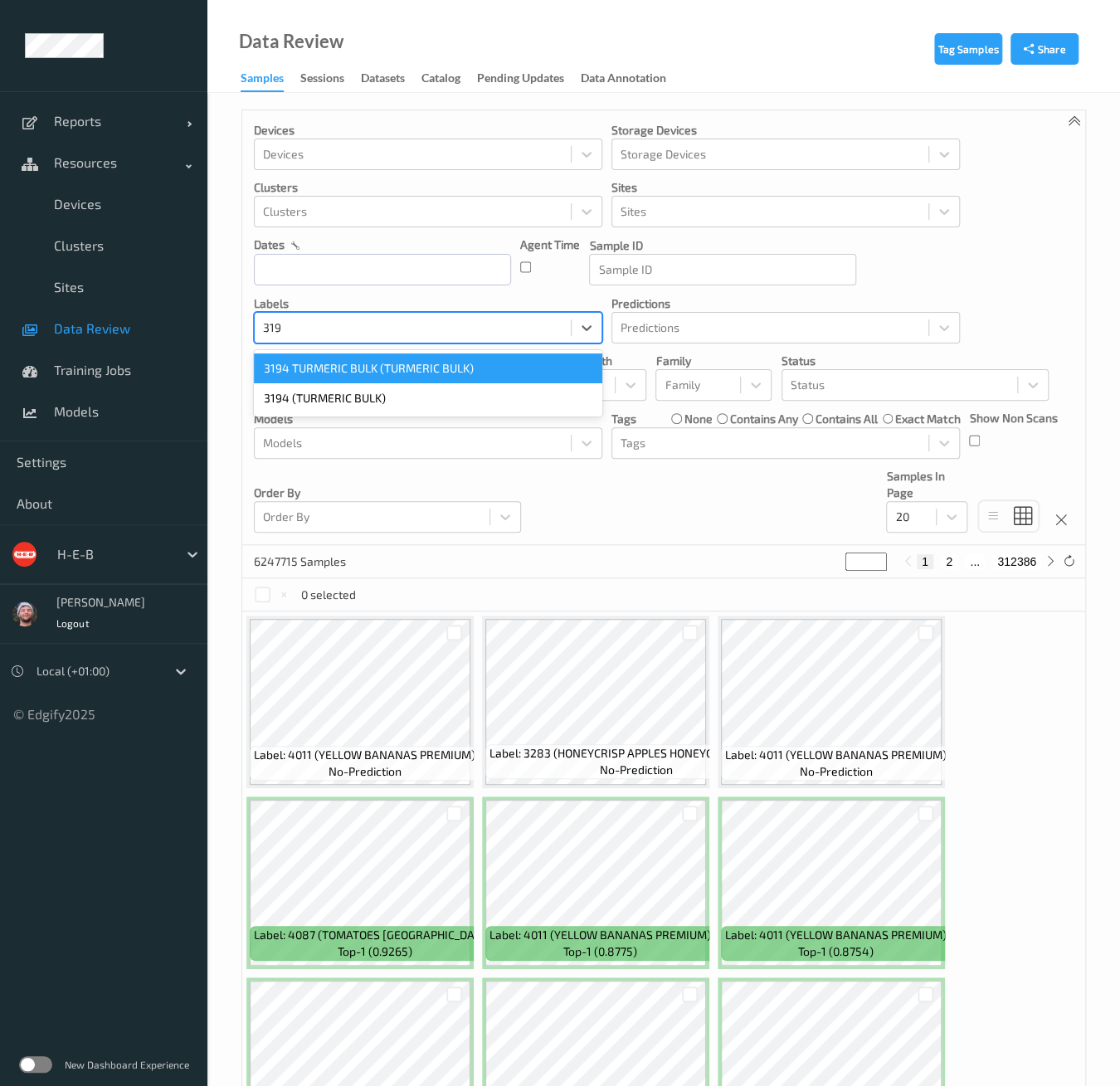
type input "3194"
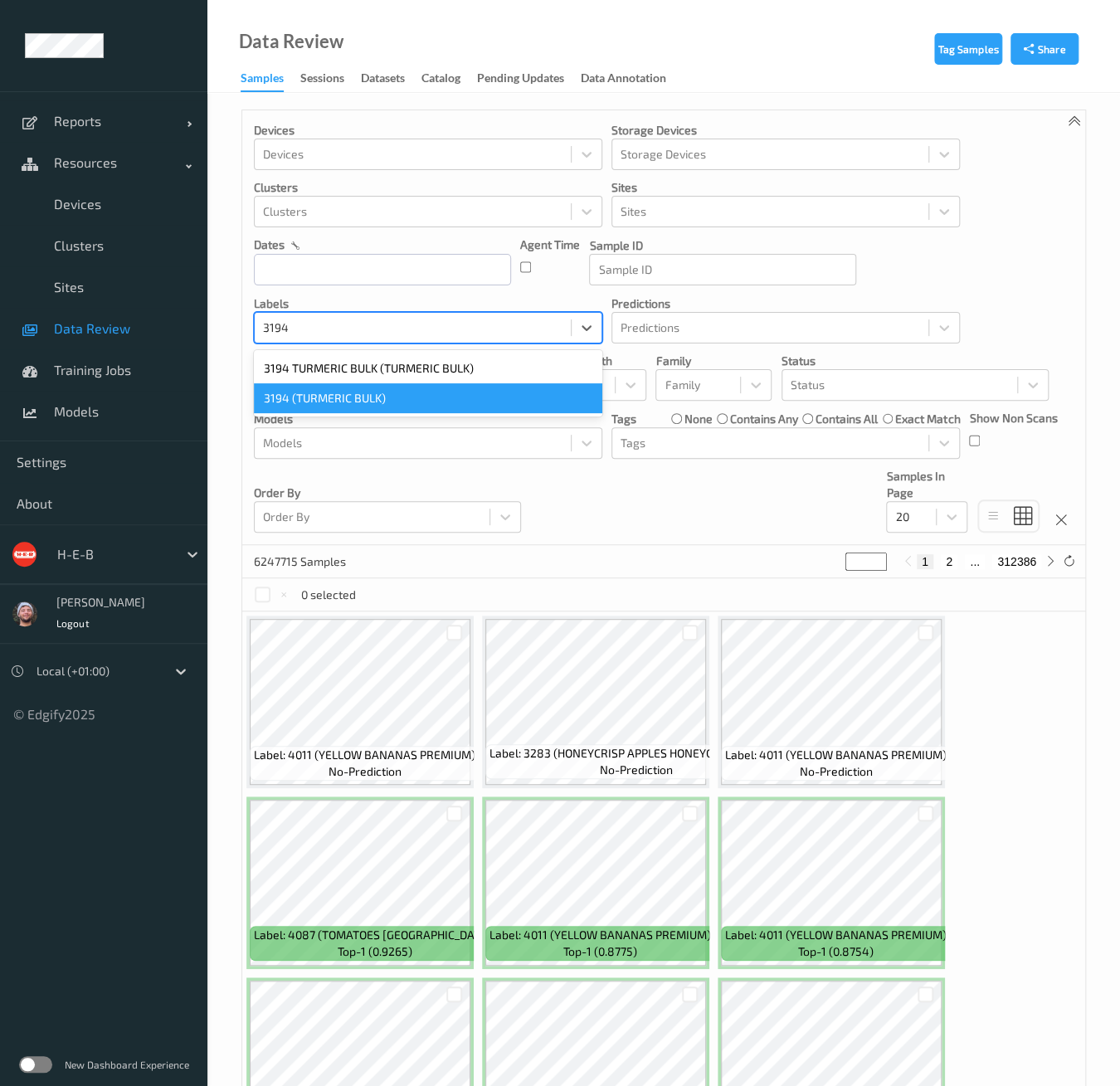
click at [367, 398] on div "3194 (TURMERIC BULK)" at bounding box center [428, 398] width 348 height 30
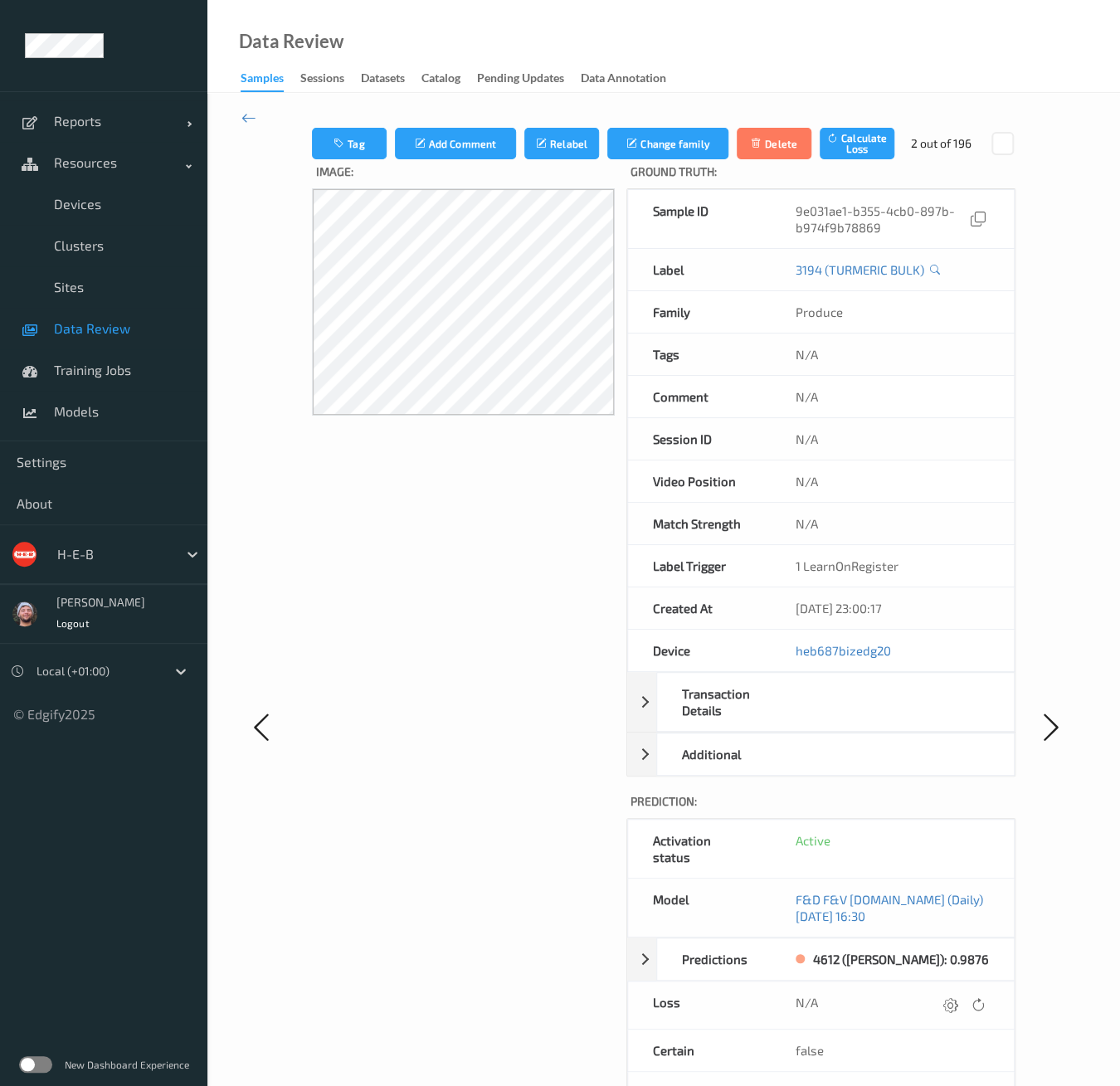
click at [416, 585] on div "Image:" at bounding box center [463, 744] width 303 height 1168
drag, startPoint x: 777, startPoint y: 75, endPoint x: 676, endPoint y: 126, distance: 113.1
click at [777, 75] on div "Data Review Samples Sessions Datasets Catalog Pending Updates Data Annotation" at bounding box center [664, 47] width 912 height 93
click at [115, 330] on span "Data Review" at bounding box center [122, 328] width 137 height 16
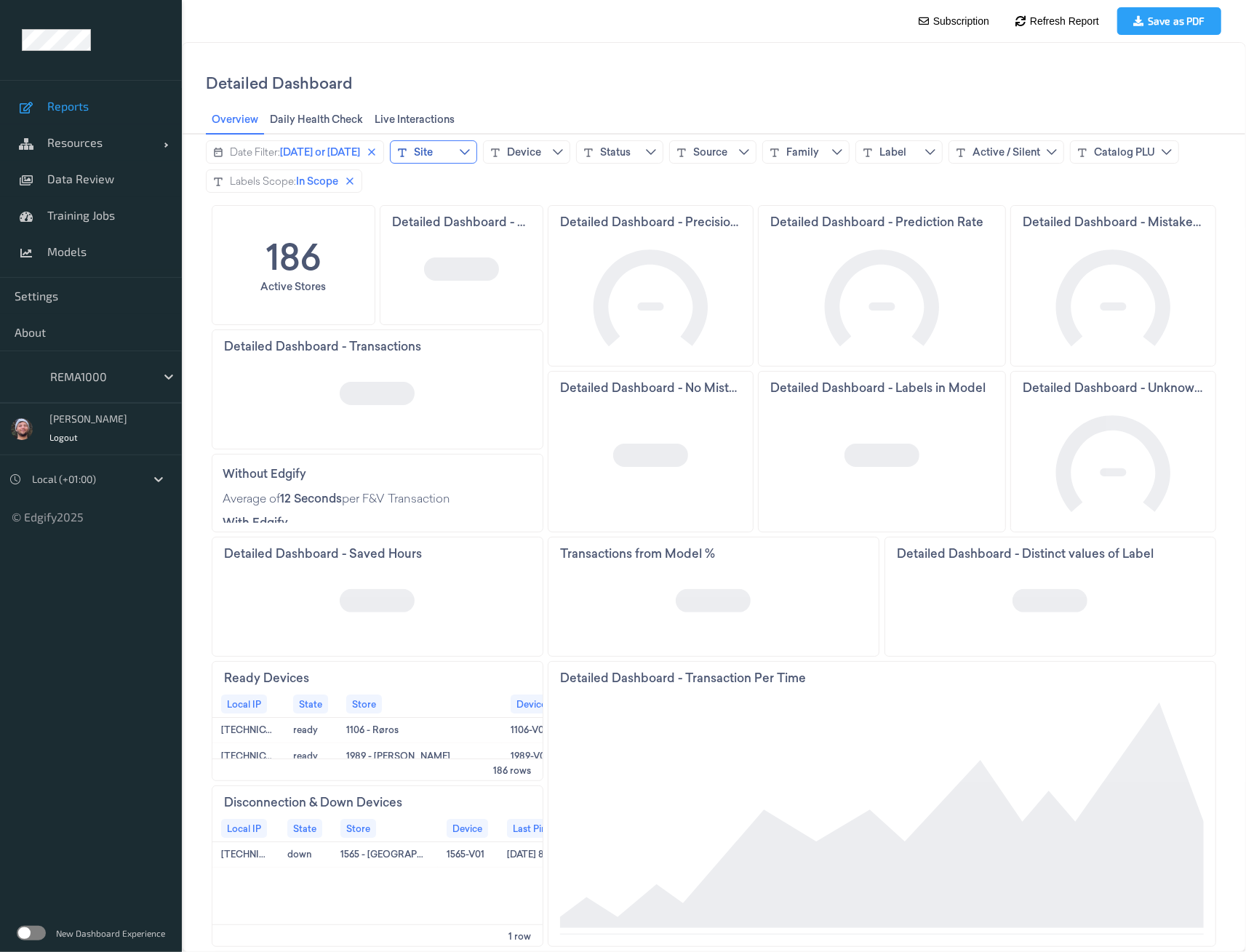
click at [432, 147] on div "Site" at bounding box center [422, 150] width 19 height 14
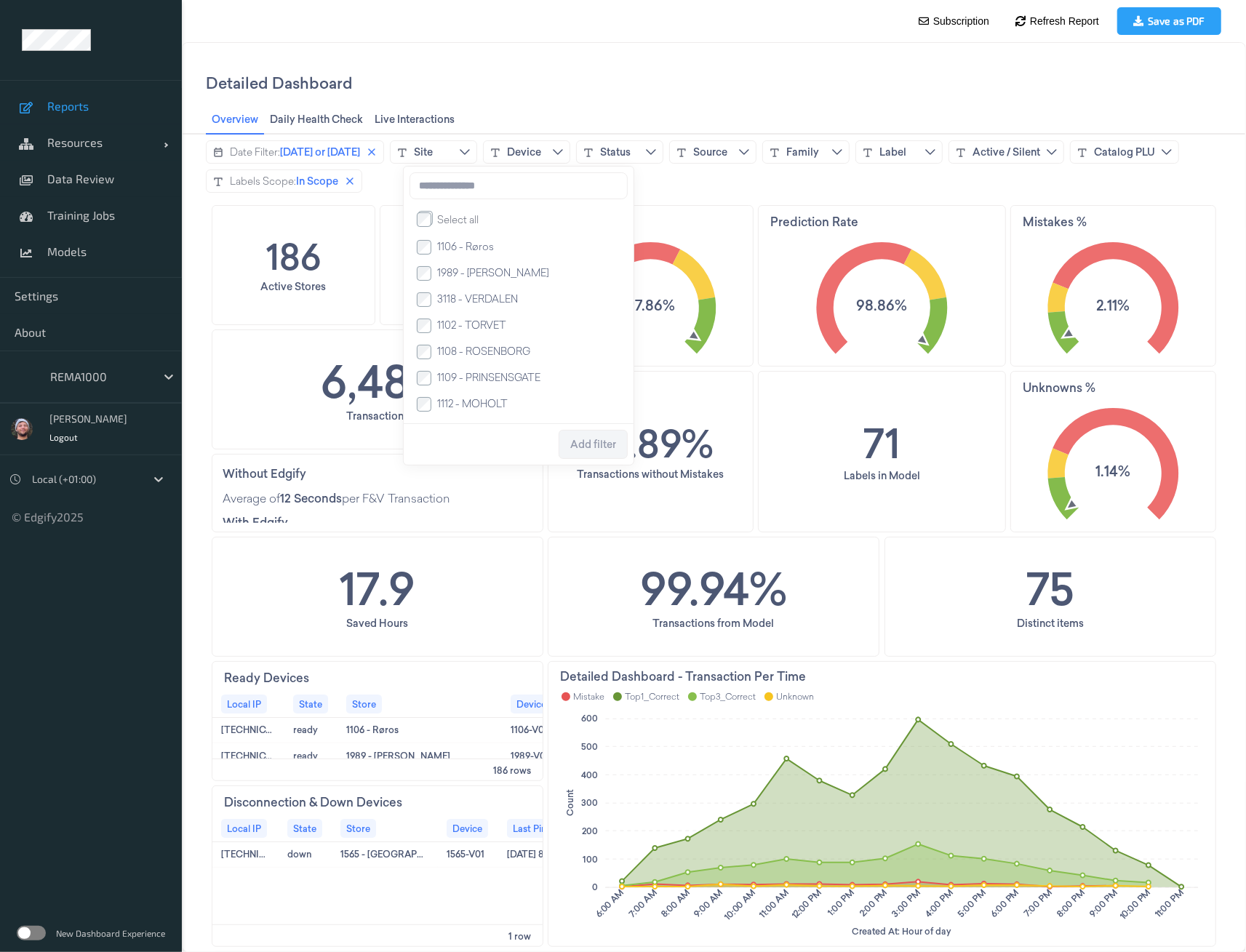
click at [483, 189] on input at bounding box center [518, 185] width 219 height 27
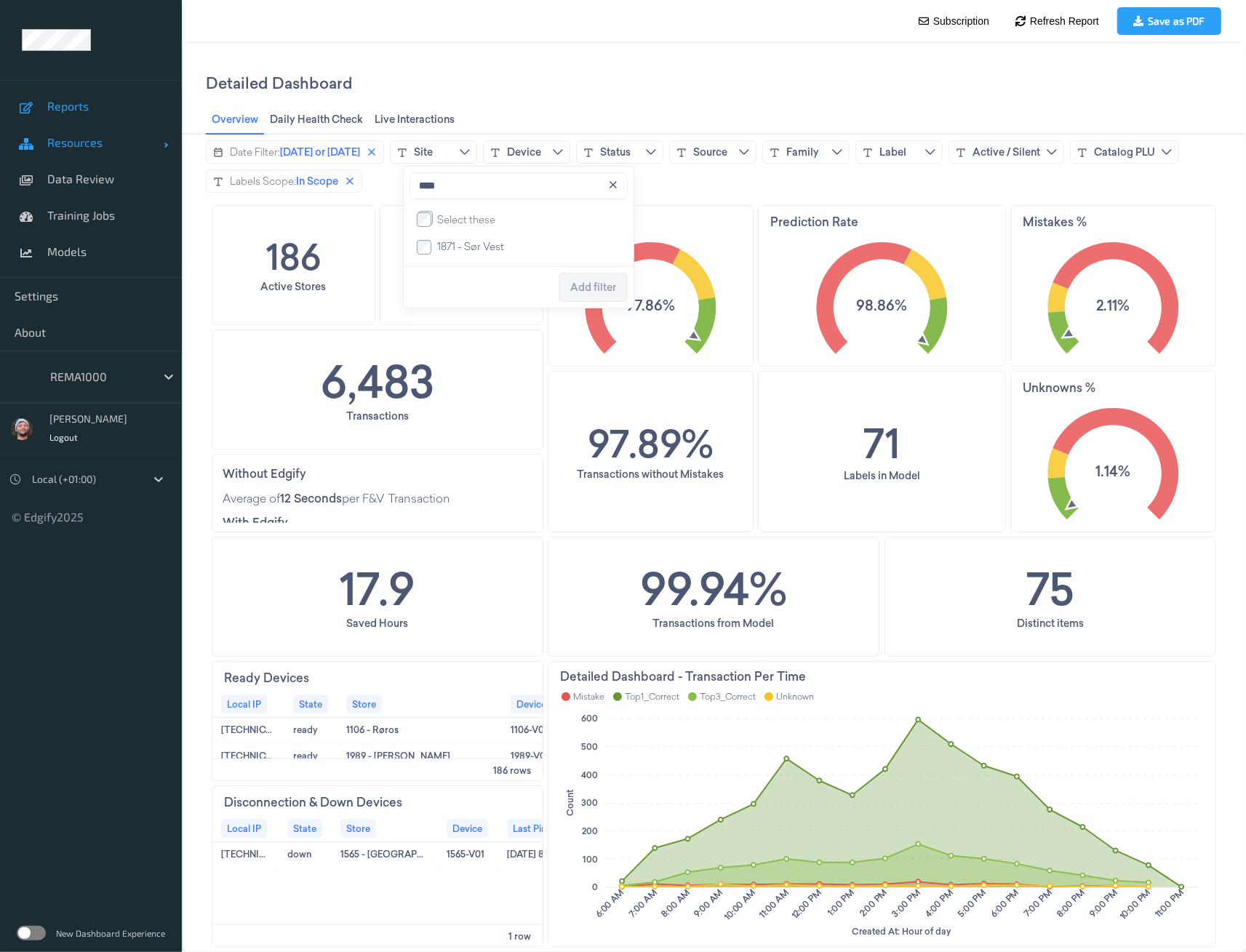
type input "****"
click at [102, 150] on link "Resources" at bounding box center [91, 143] width 182 height 36
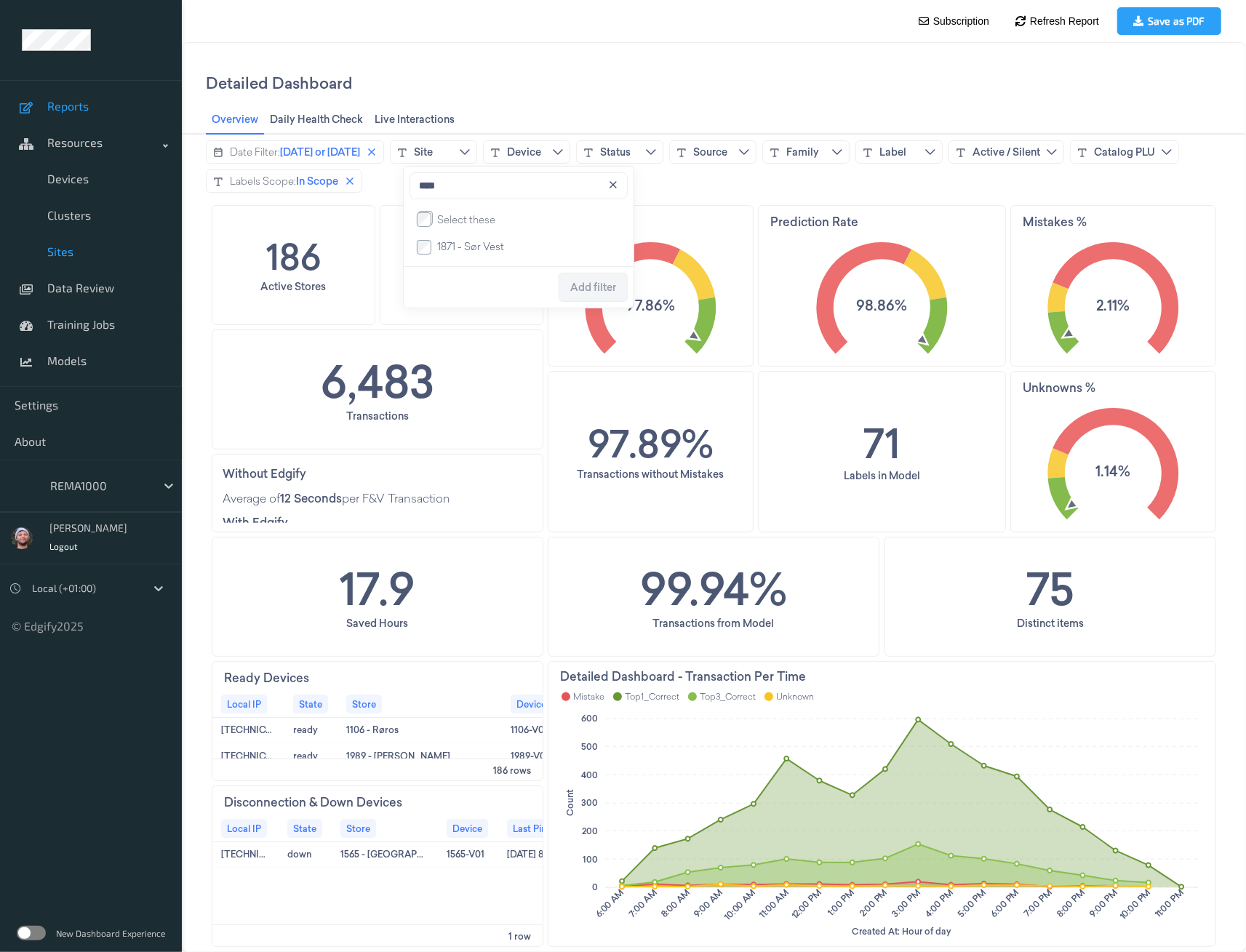
click at [81, 244] on span "Sites" at bounding box center [107, 251] width 120 height 14
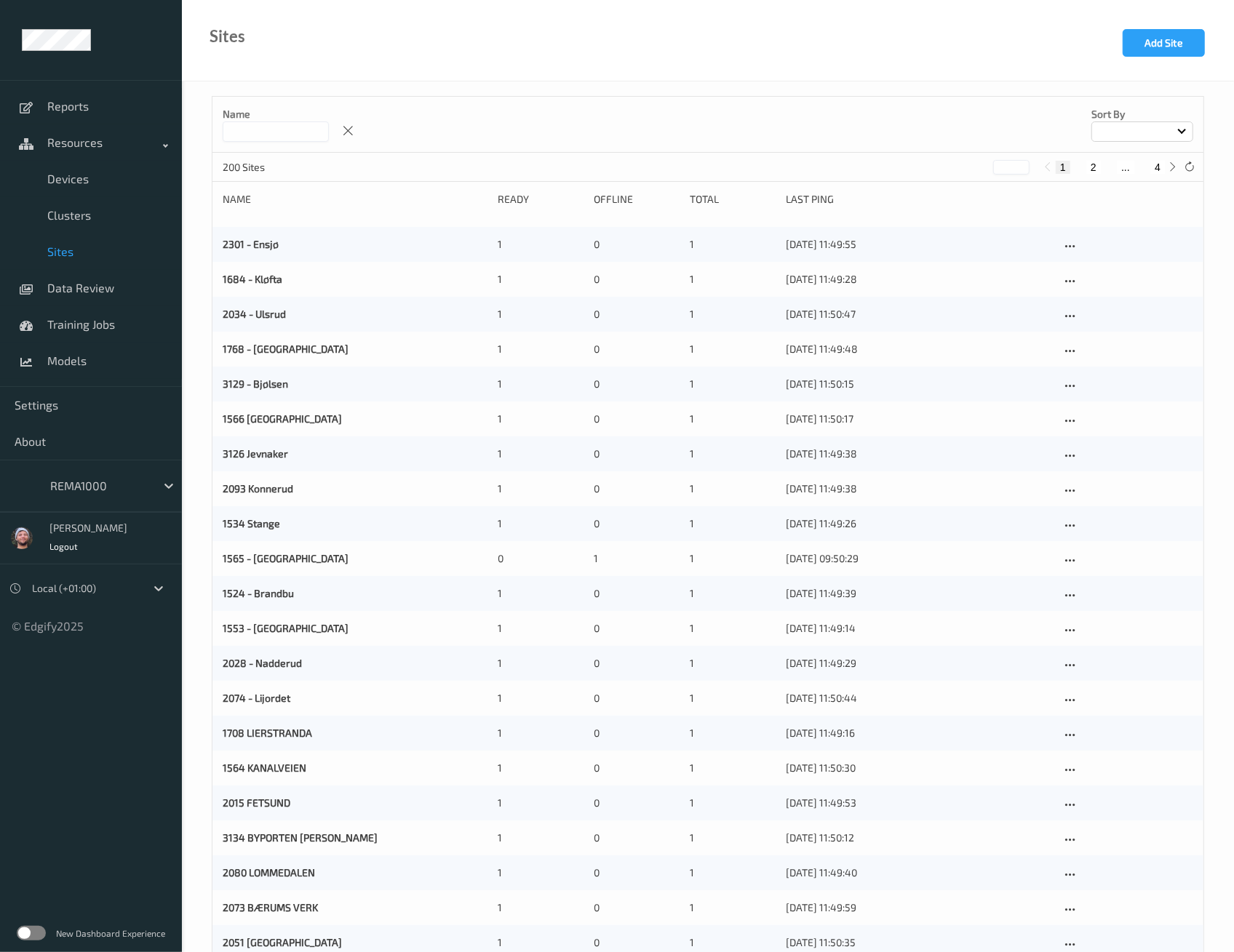
click at [1153, 166] on button "4" at bounding box center [1157, 167] width 14 height 13
type input "*"
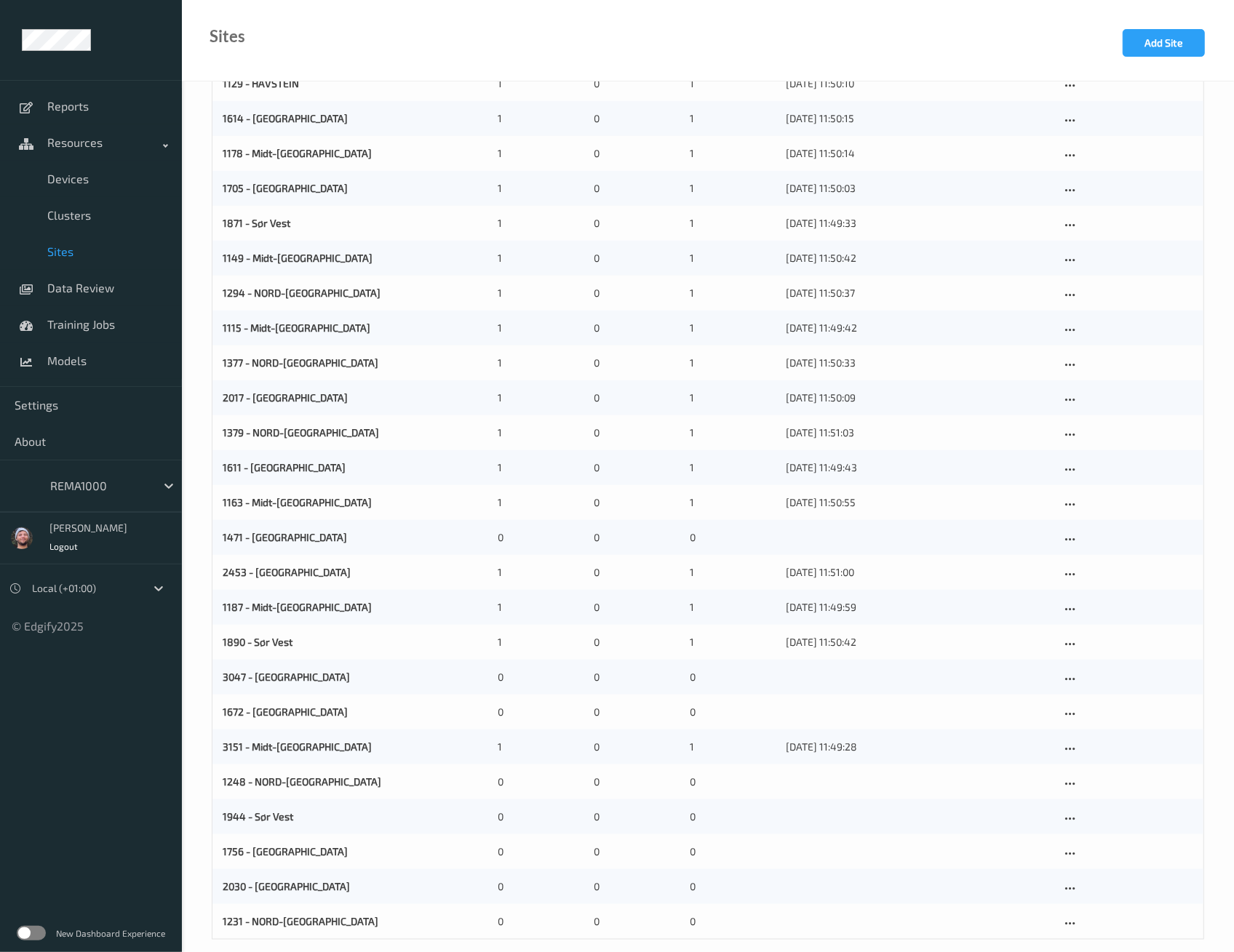
scroll to position [1050, 0]
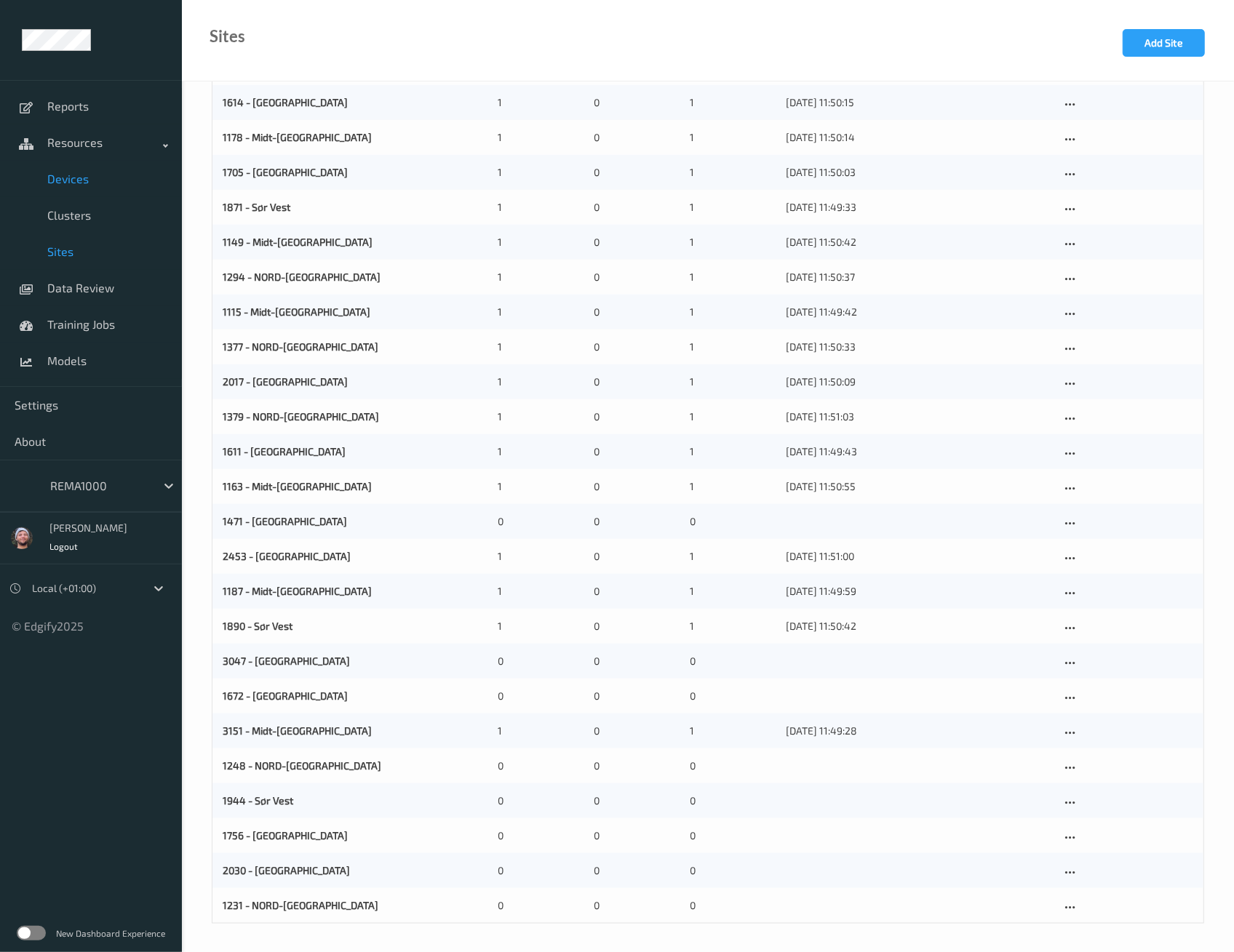
click at [84, 175] on span "Devices" at bounding box center [107, 178] width 120 height 14
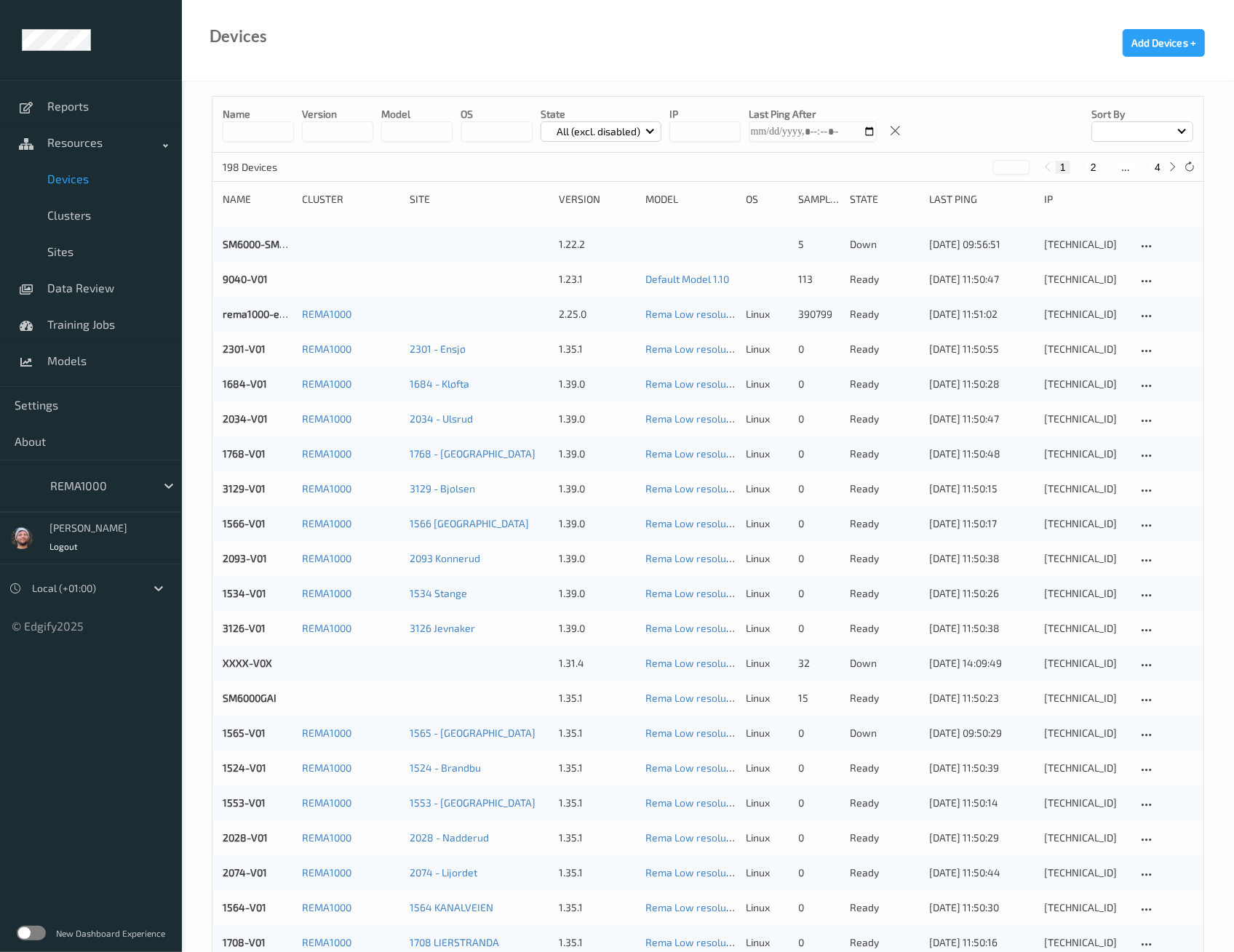
click at [1155, 169] on button "4" at bounding box center [1157, 167] width 14 height 13
type input "*"
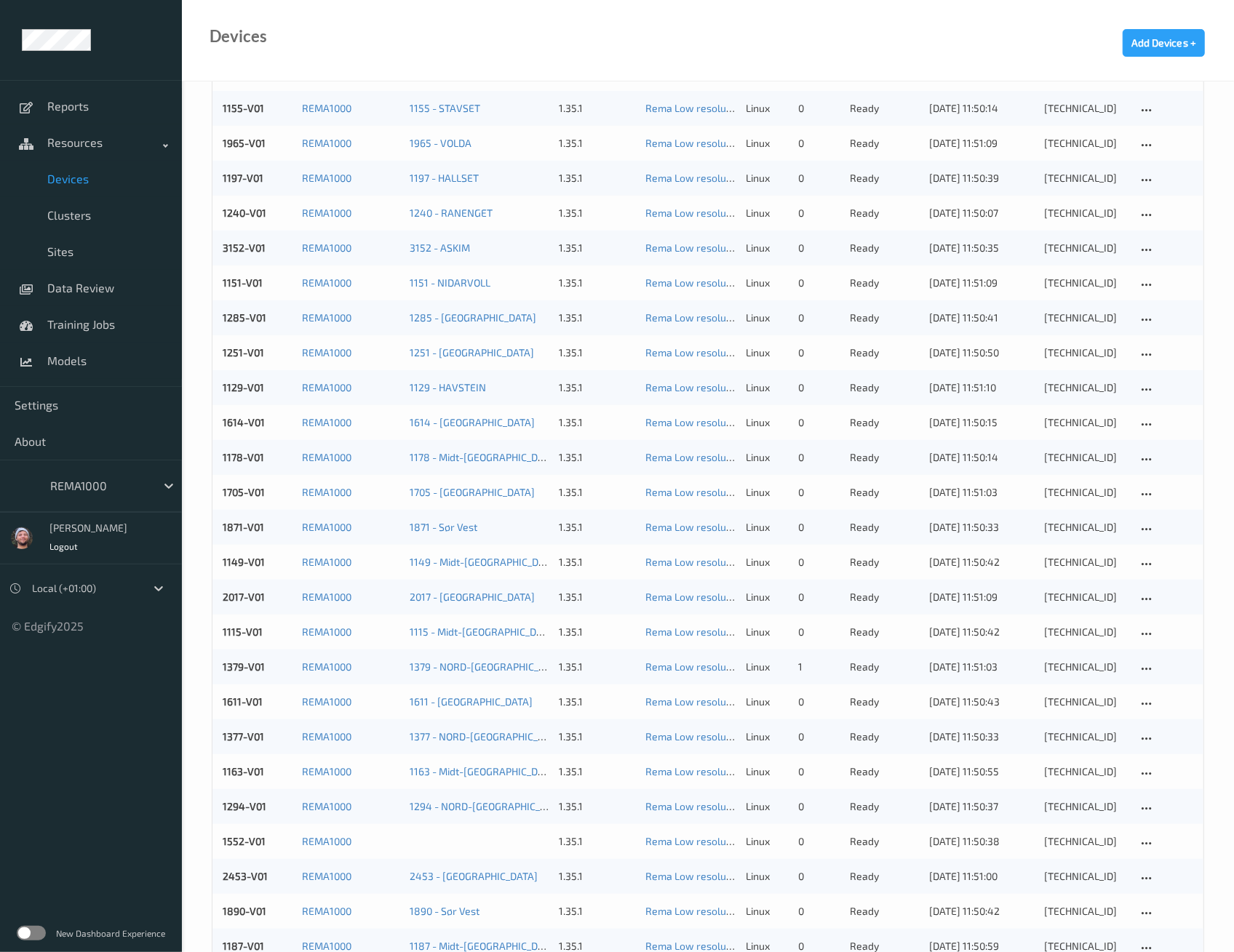
scroll to position [980, 0]
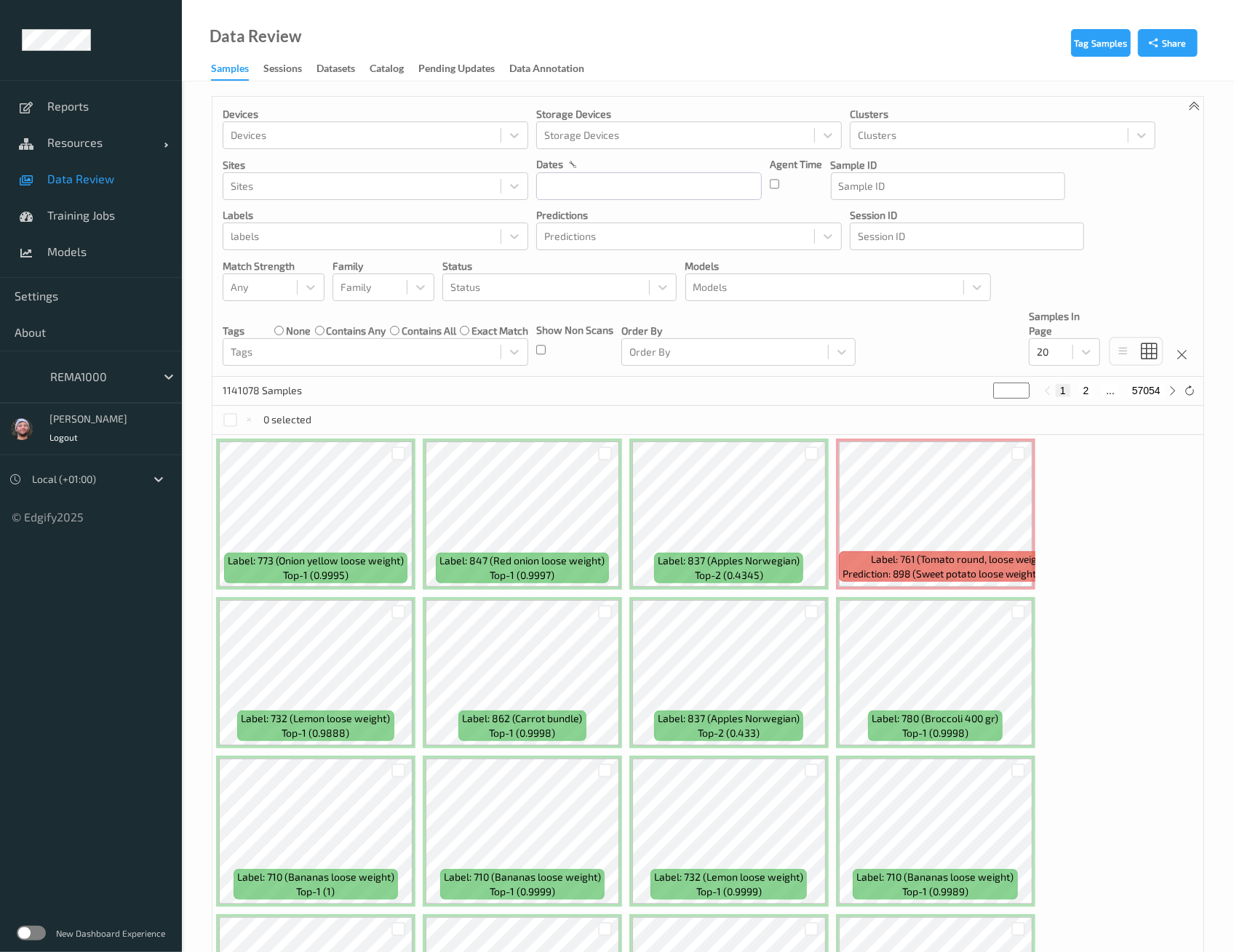
click at [722, 406] on div "0 selected" at bounding box center [708, 420] width 991 height 29
drag, startPoint x: 790, startPoint y: 402, endPoint x: 771, endPoint y: 400, distance: 19.1
click at [790, 402] on div "1141078 Samples * 1 2 ... 57054" at bounding box center [708, 391] width 991 height 29
click at [122, 157] on link "Resources" at bounding box center [91, 143] width 182 height 36
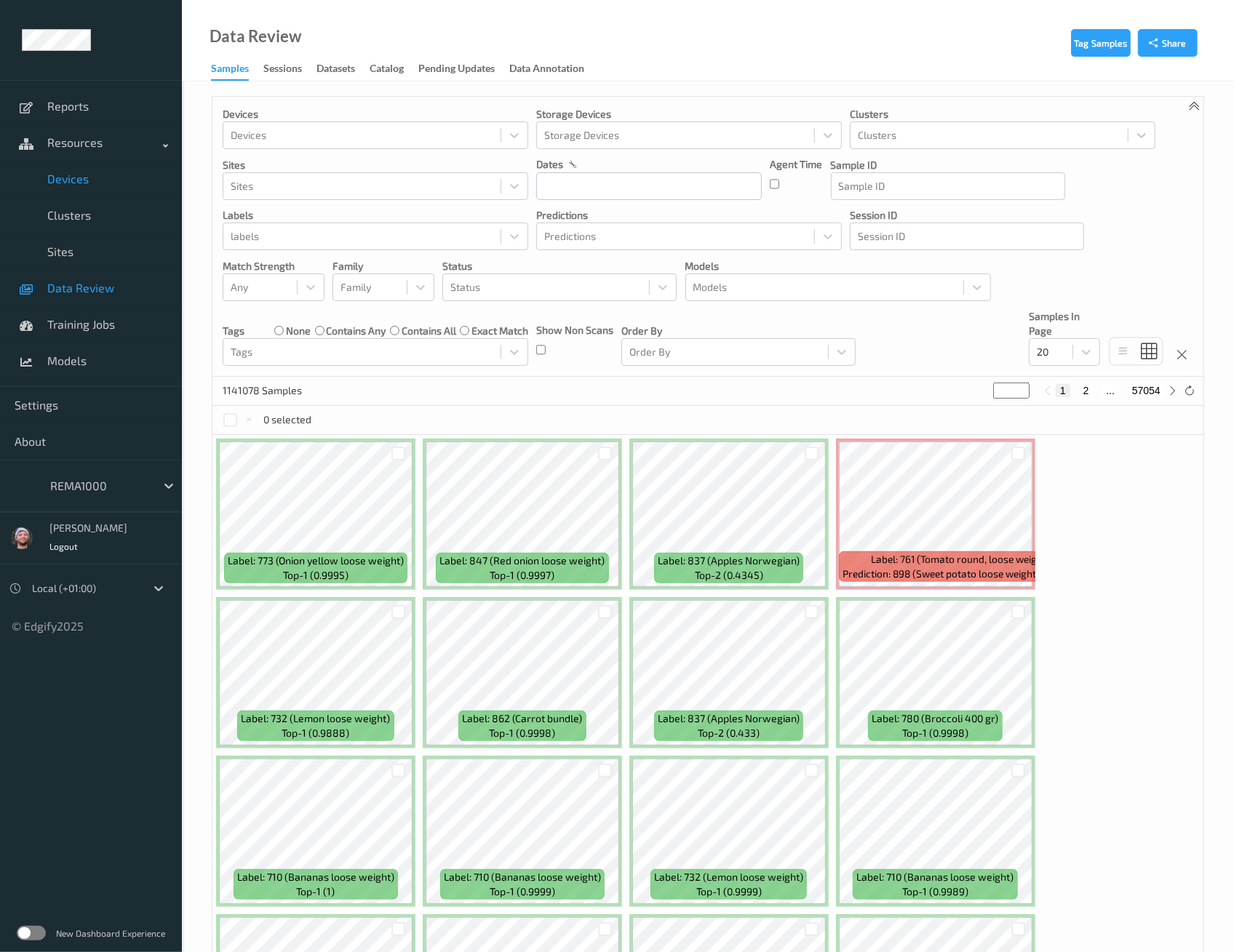
click at [104, 172] on span "Devices" at bounding box center [107, 178] width 120 height 14
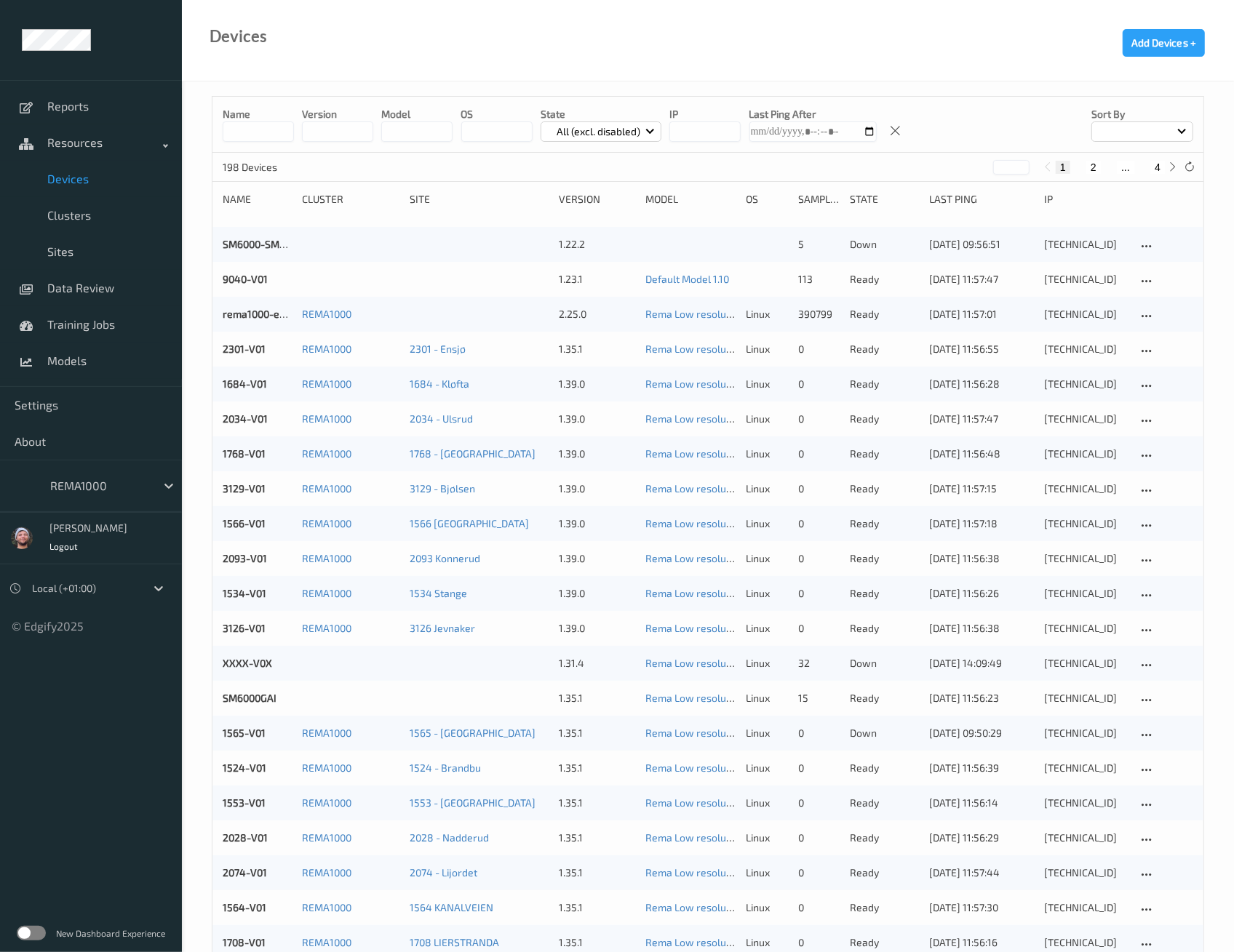
click at [1155, 163] on button "4" at bounding box center [1157, 167] width 14 height 13
type input "*"
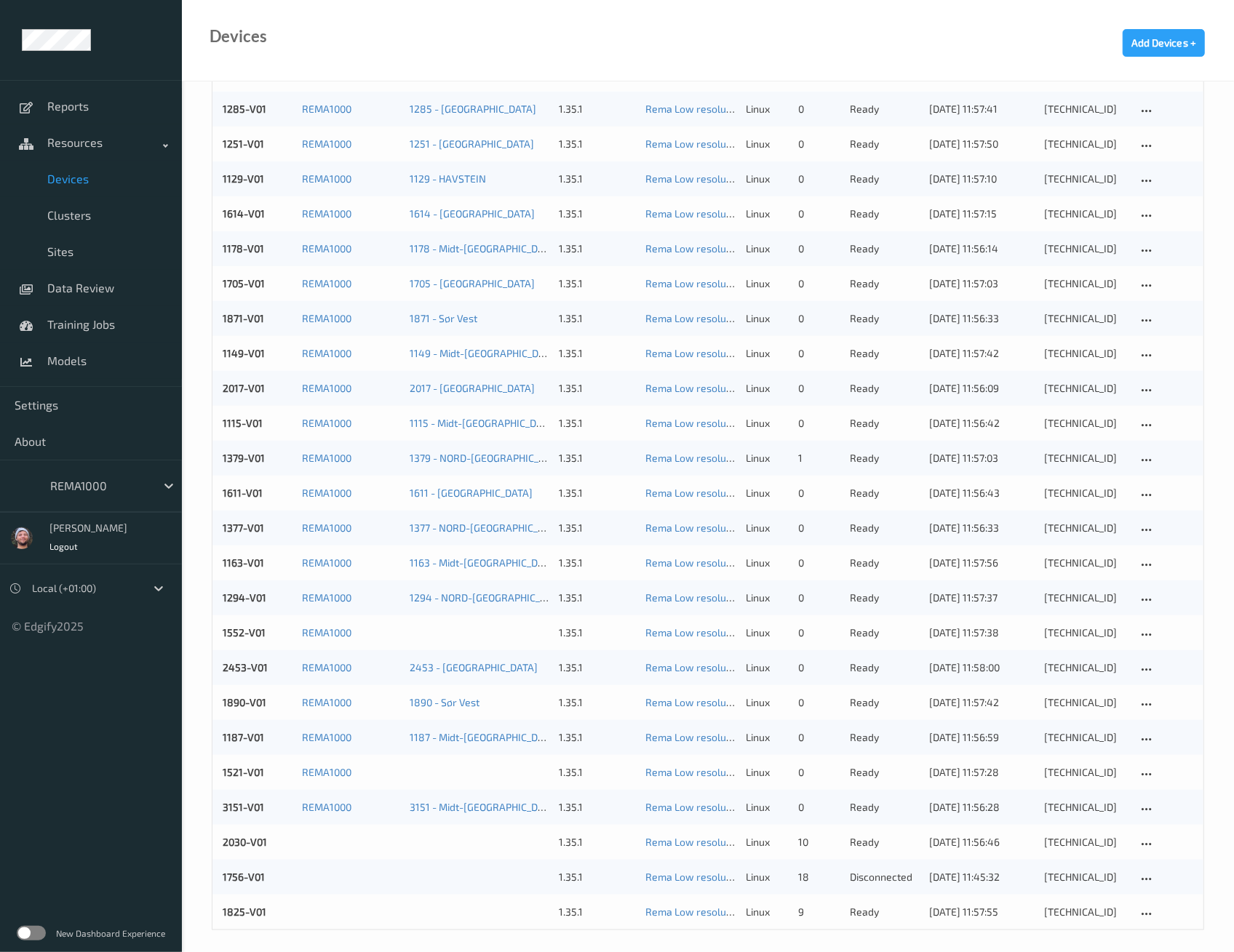
scroll to position [980, 0]
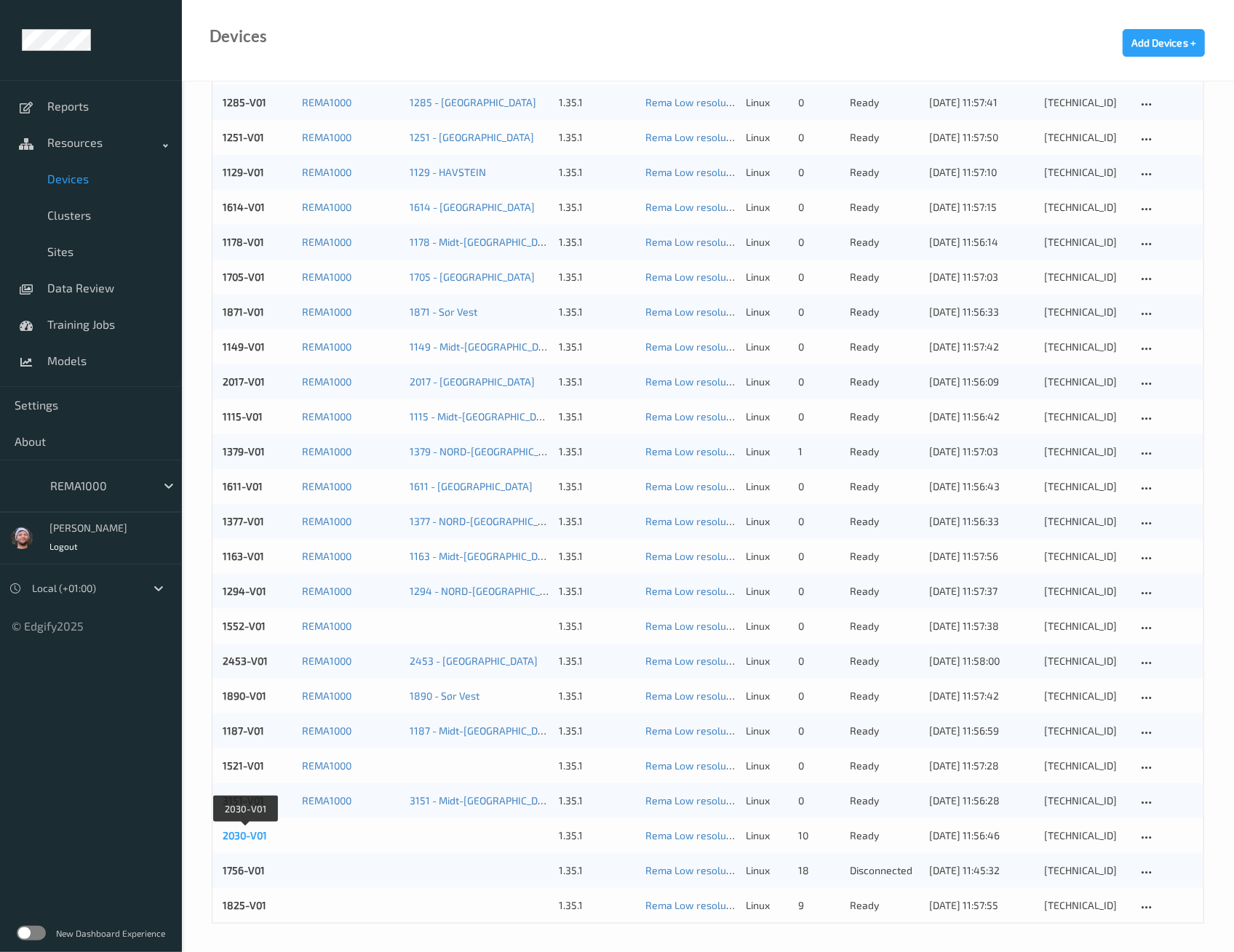
click at [250, 835] on link "2030-V01" at bounding box center [244, 836] width 45 height 12
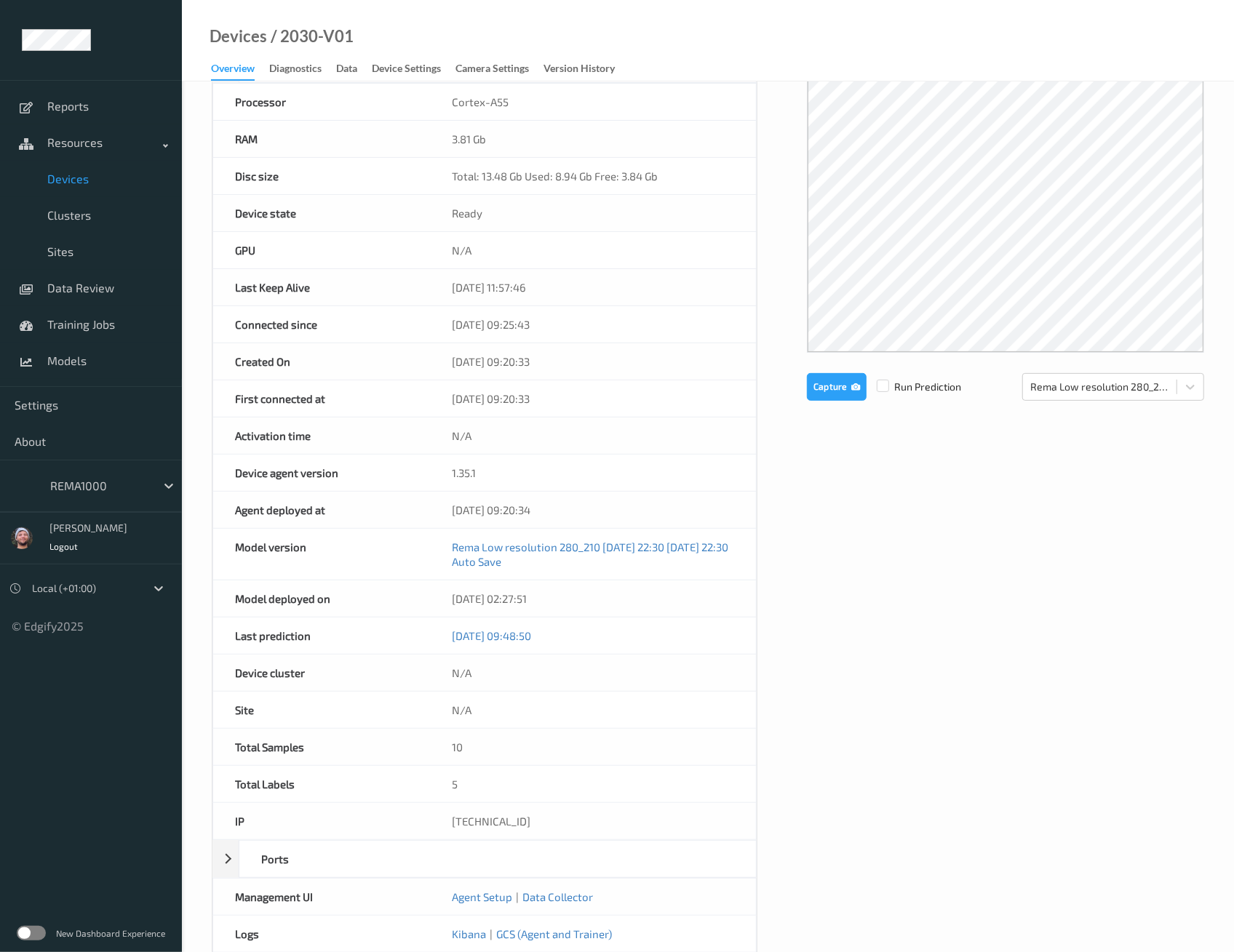
scroll to position [81, 0]
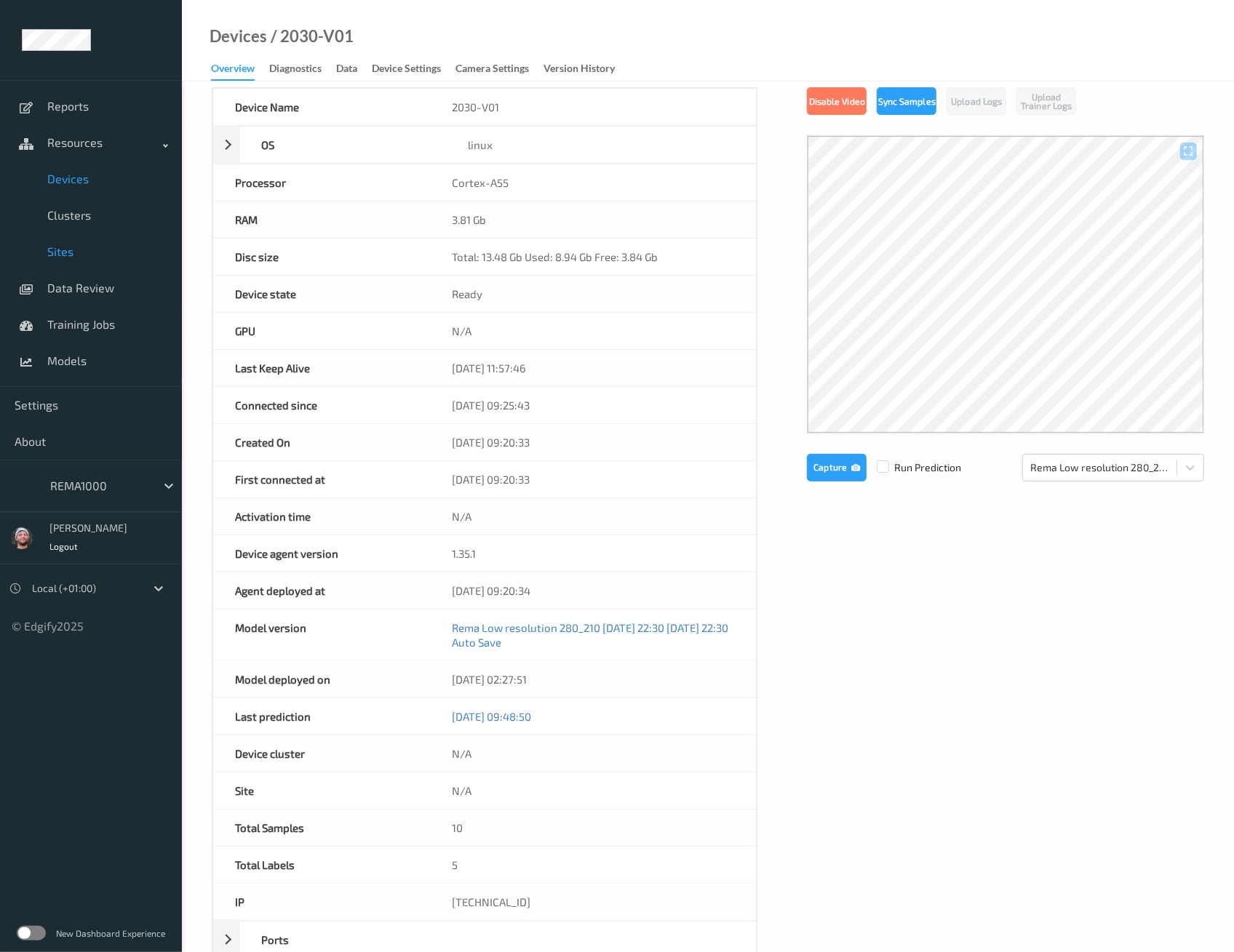
click at [97, 262] on link "Sites" at bounding box center [91, 252] width 182 height 36
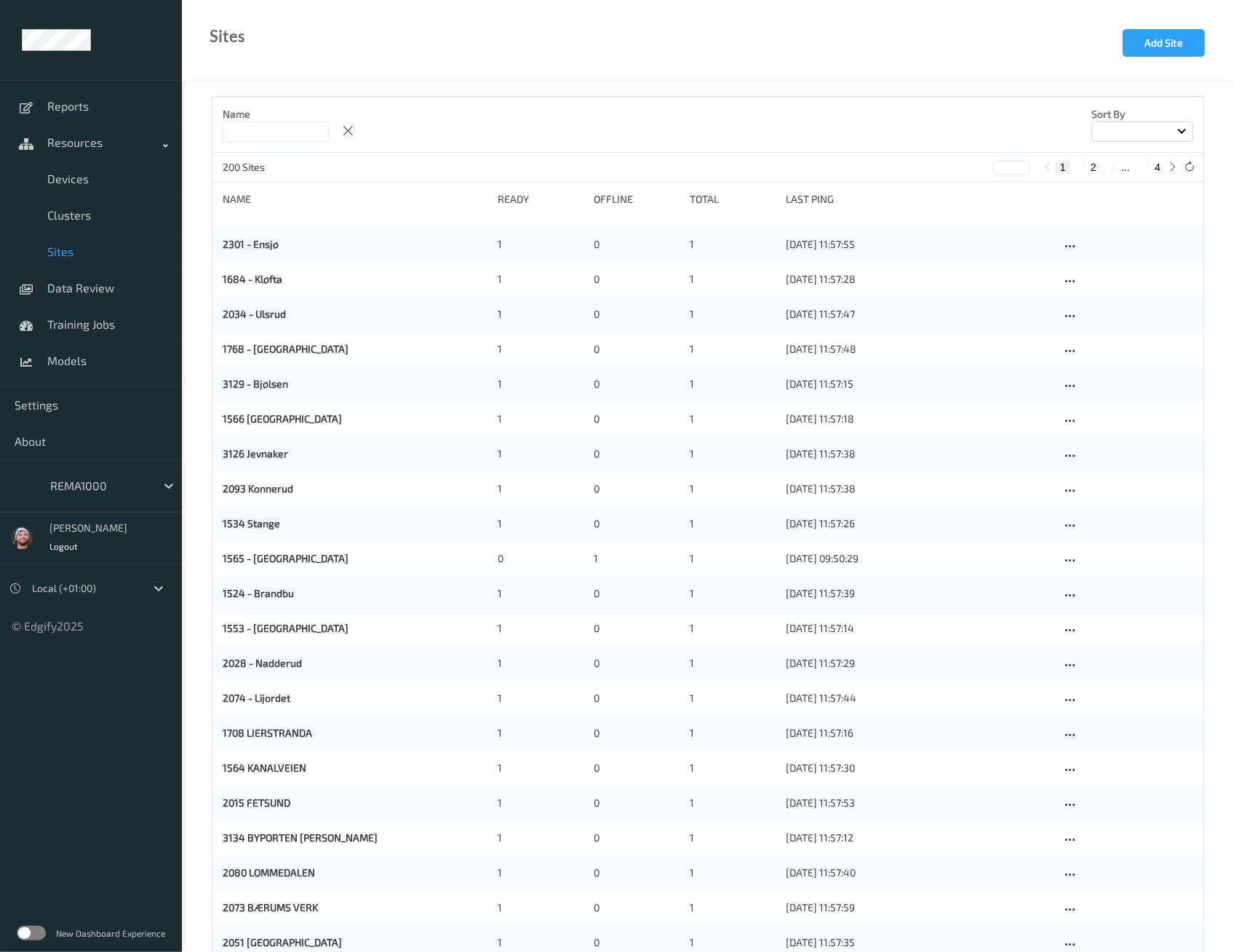
click at [281, 130] on input at bounding box center [275, 132] width 106 height 20
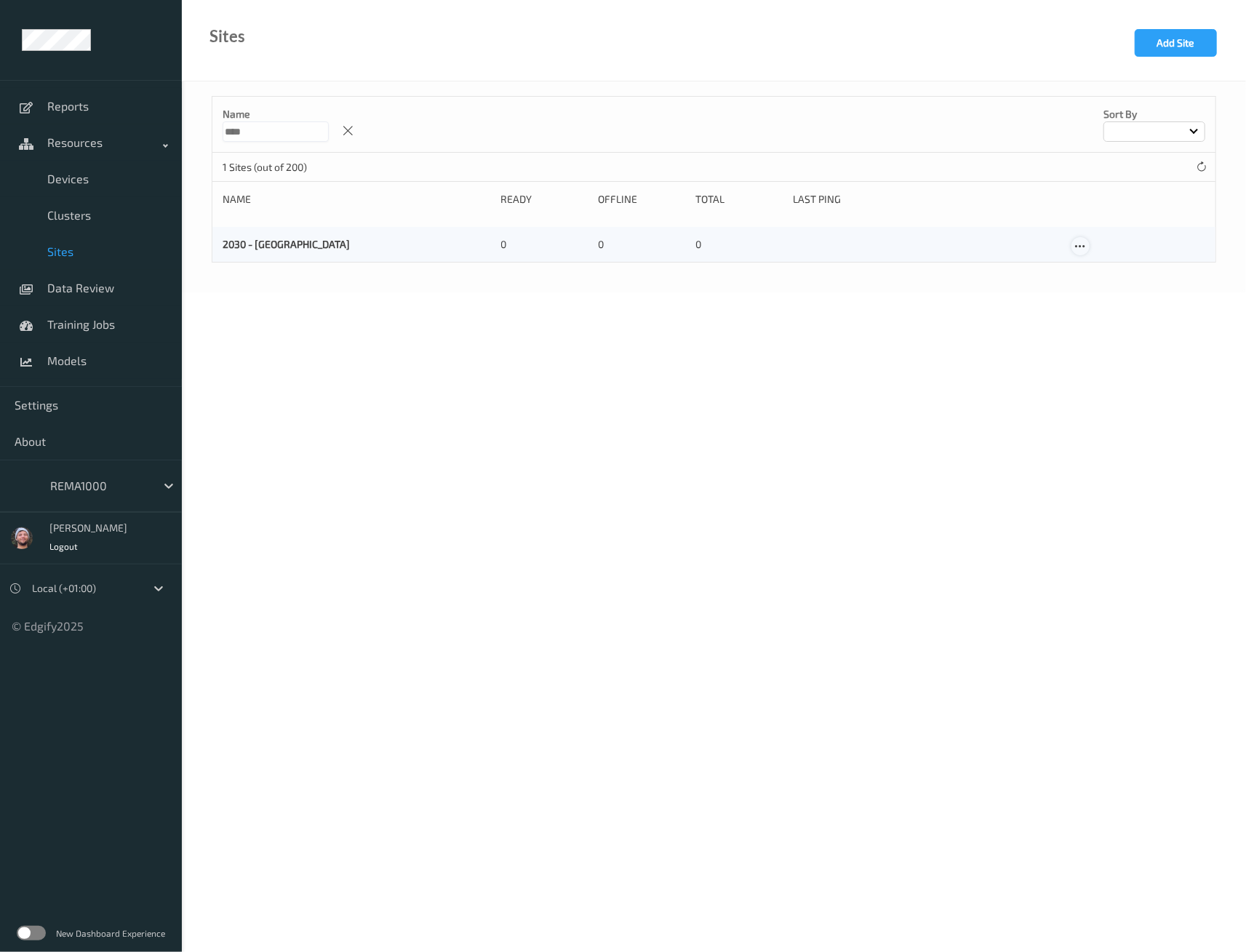
type input "****"
click at [1086, 243] on icon at bounding box center [1080, 246] width 12 height 13
click at [1089, 262] on div at bounding box center [1087, 269] width 12 height 14
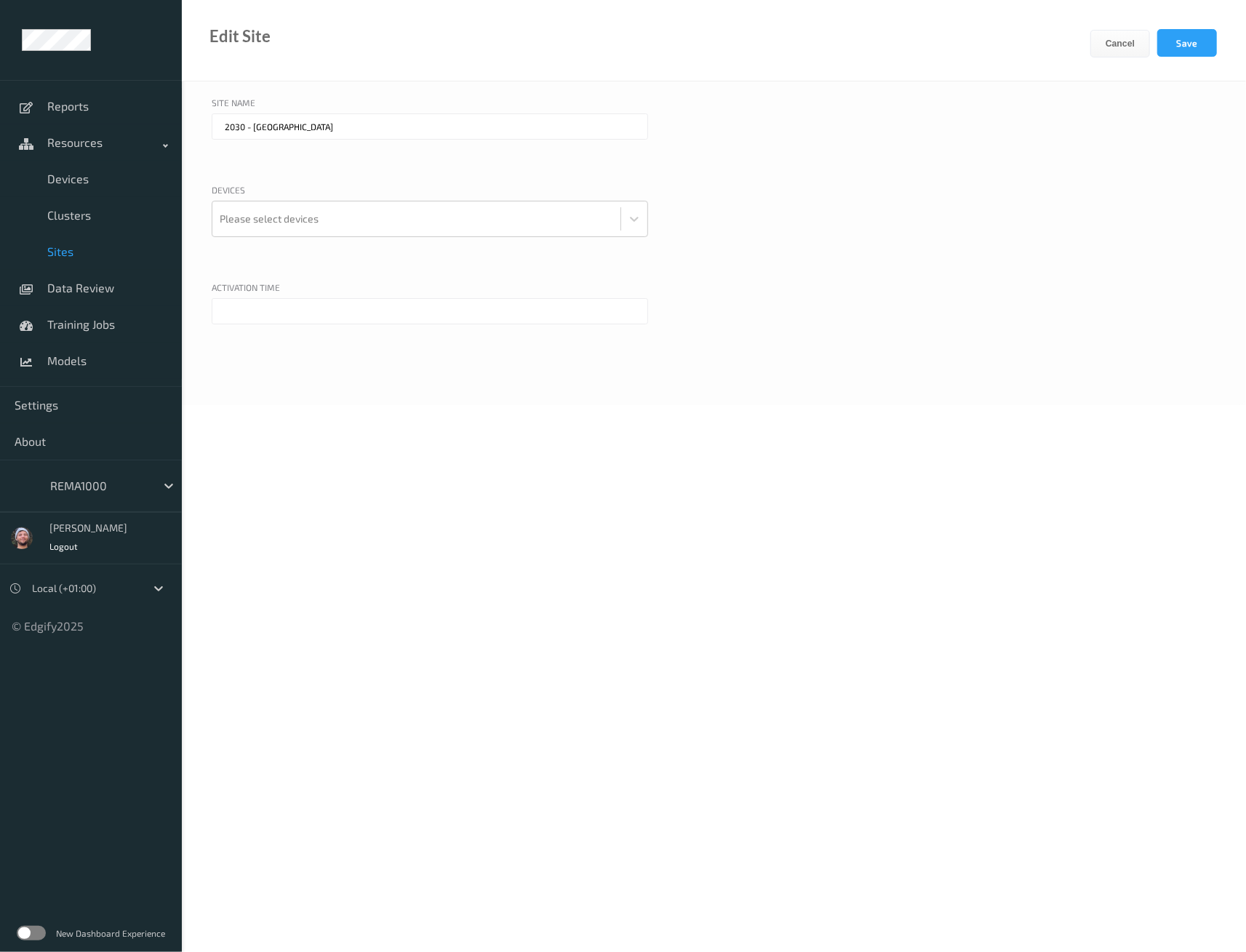
click at [302, 312] on input "text" at bounding box center [429, 311] width 436 height 26
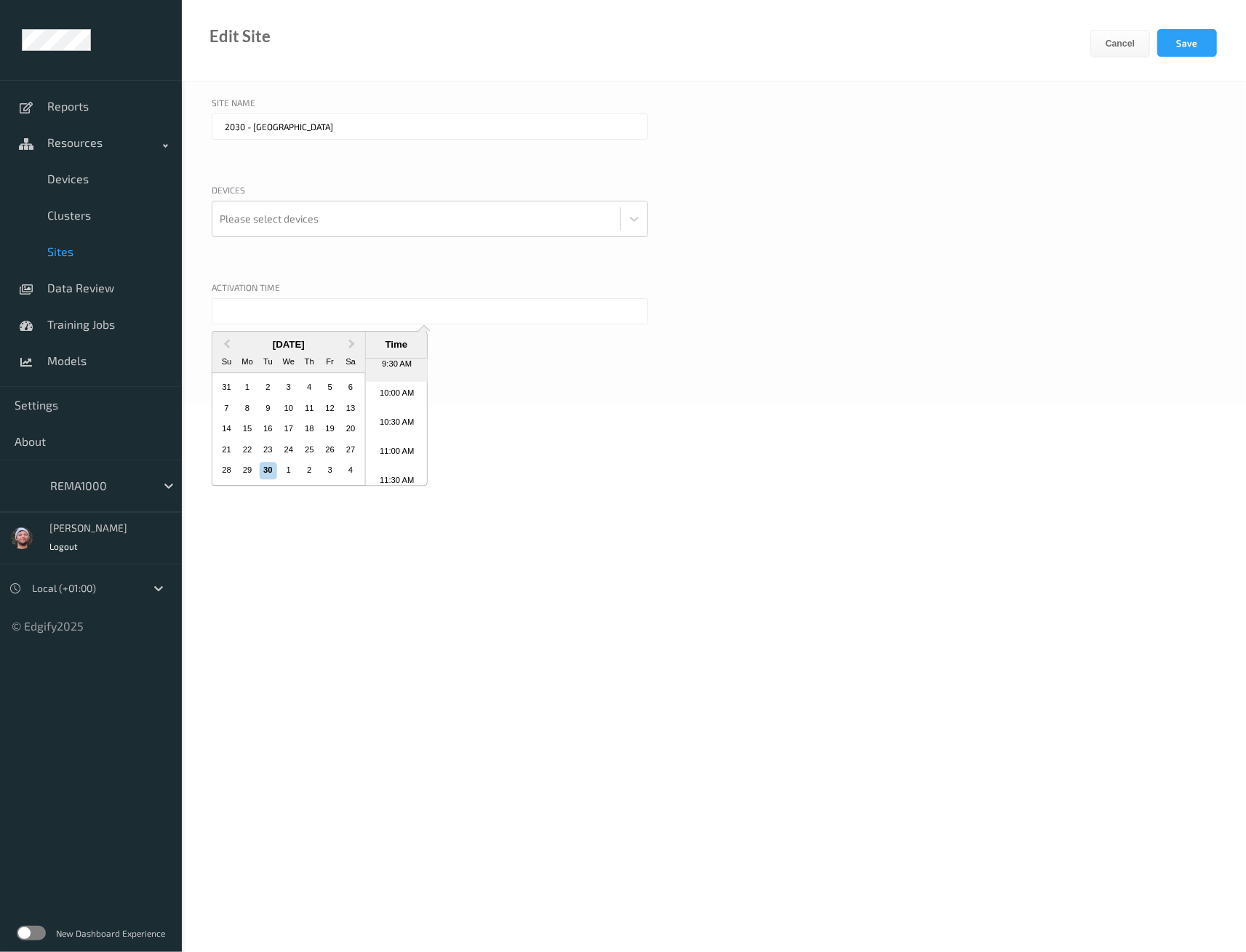
scroll to position [538, 0]
click at [395, 390] on li "9:30 AM" at bounding box center [397, 388] width 62 height 29
type input "30/09/2025 9:30 AM"
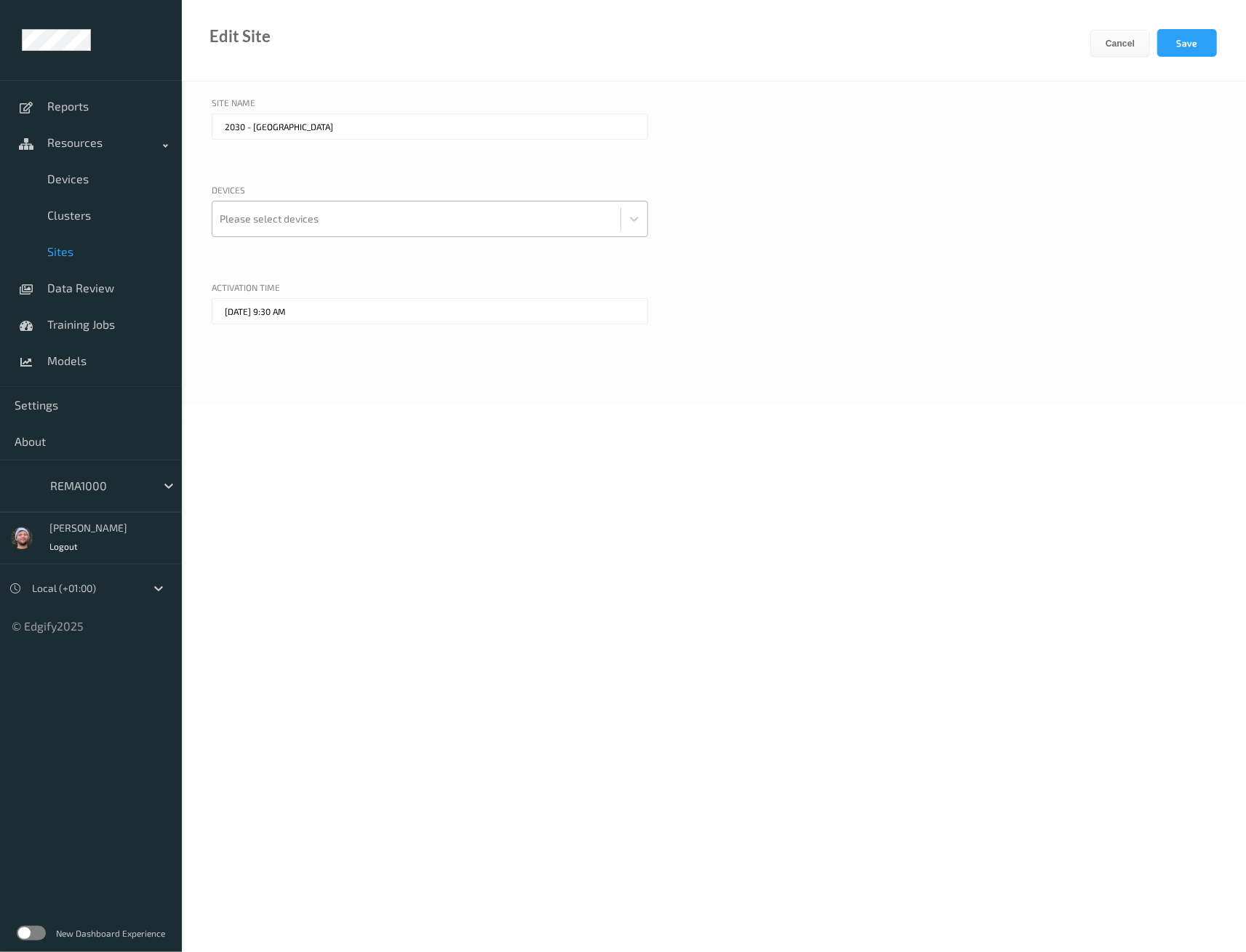
click at [305, 212] on div at bounding box center [417, 219] width 393 height 29
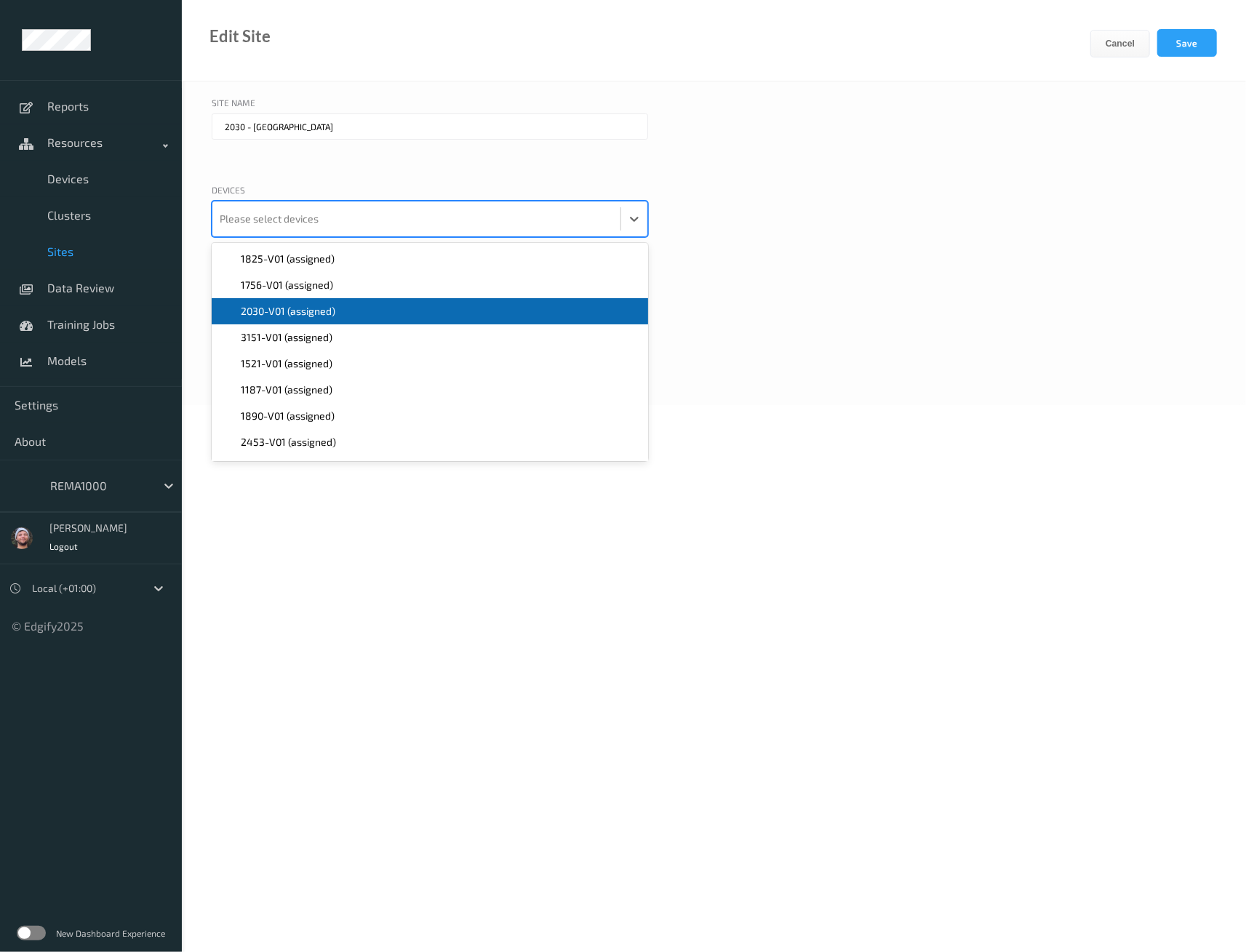
click at [302, 315] on span "2030-V01 (assigned)" at bounding box center [287, 311] width 95 height 14
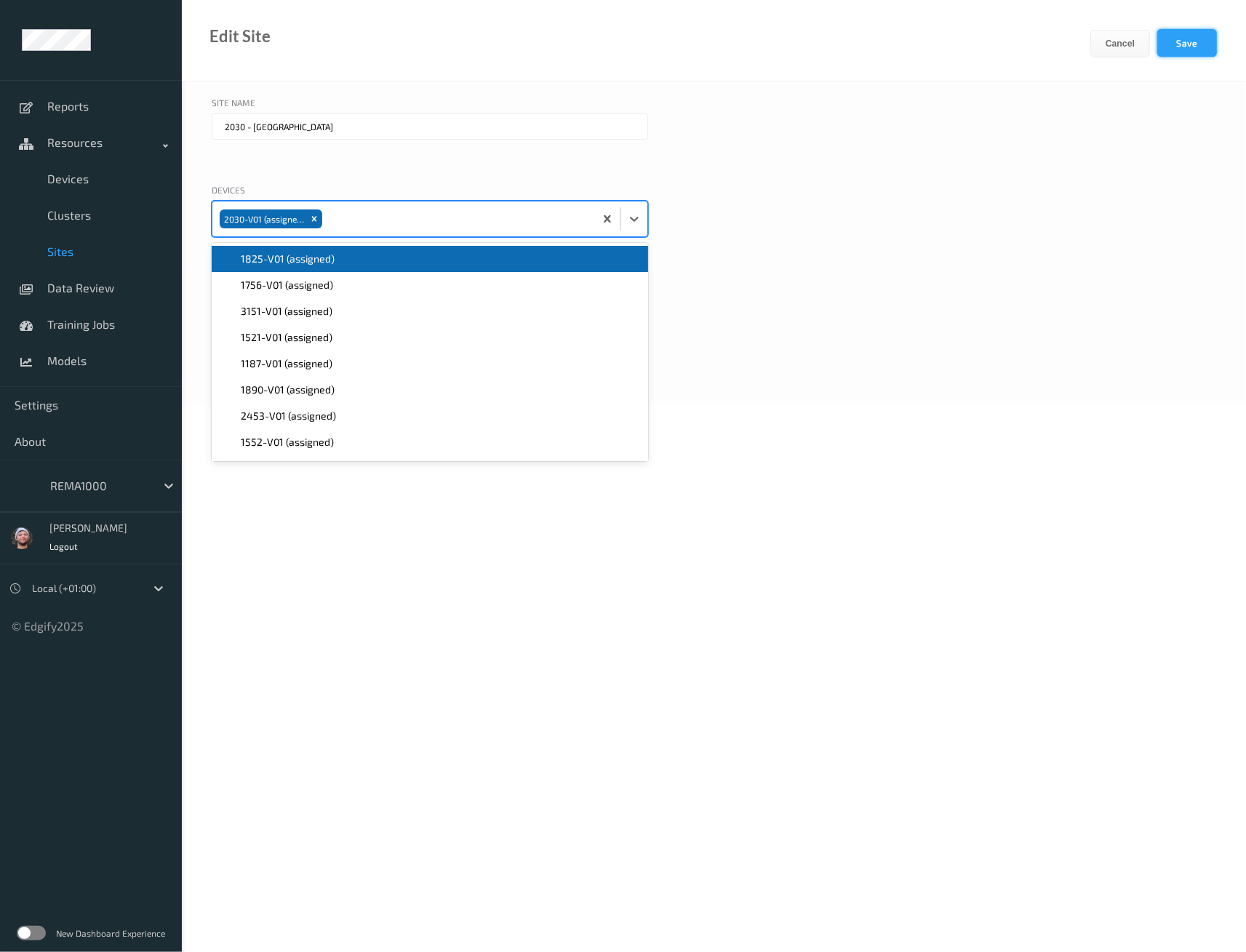
click at [1188, 55] on button "Save" at bounding box center [1187, 42] width 60 height 28
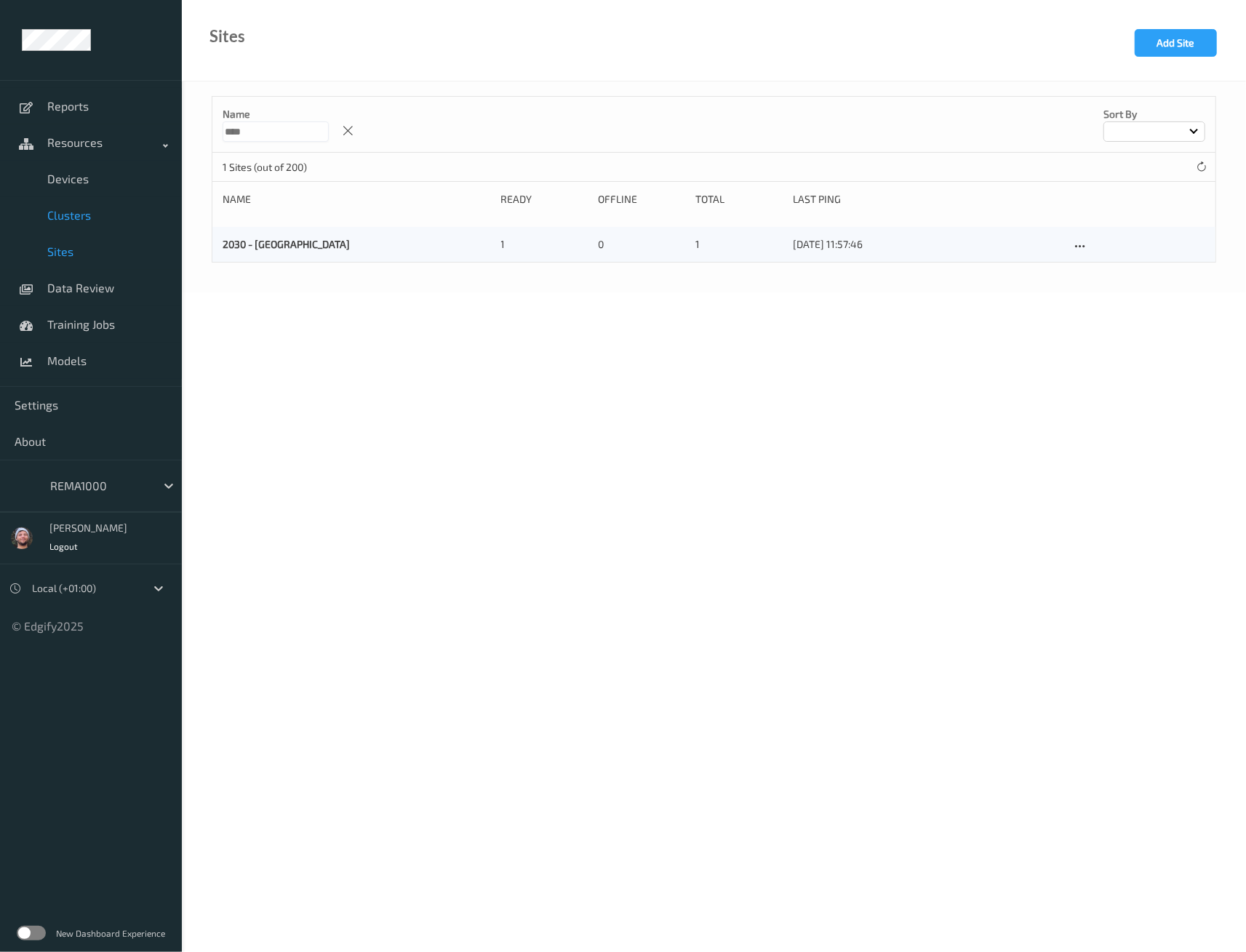
click at [92, 219] on span "Clusters" at bounding box center [107, 215] width 120 height 14
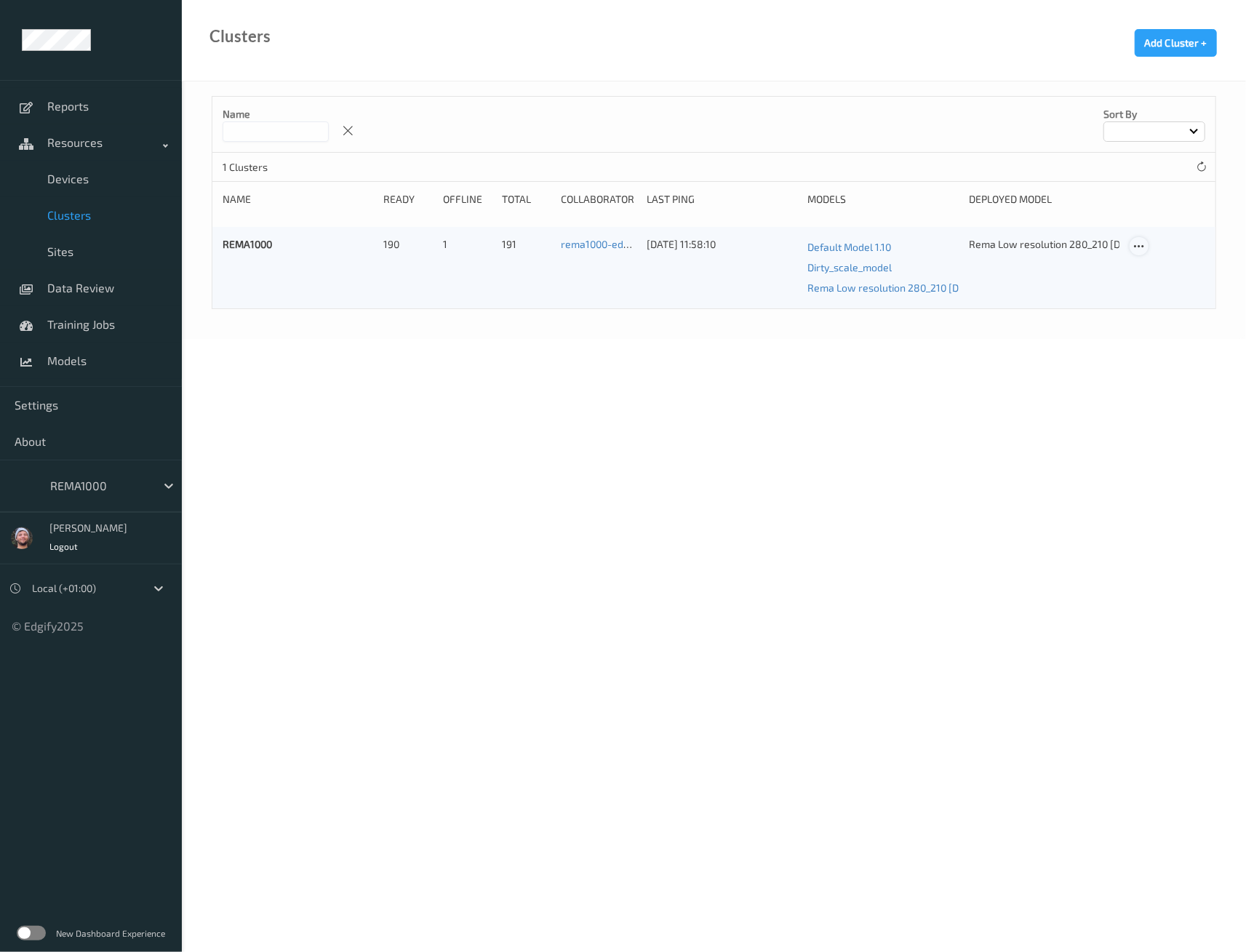
click at [1140, 243] on div at bounding box center [1139, 247] width 18 height 18
click at [1146, 262] on div at bounding box center [1145, 269] width 12 height 14
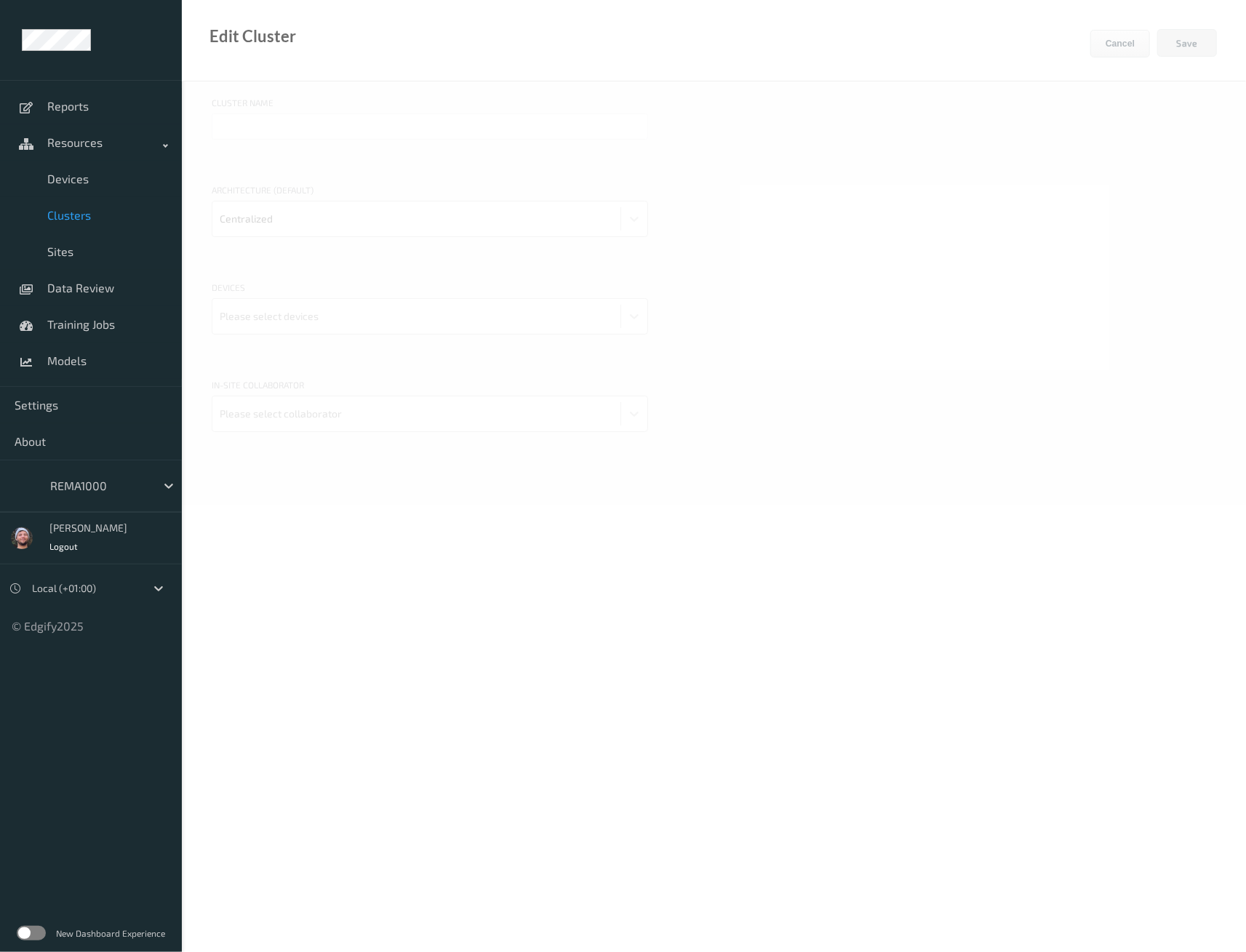
type input "REMA1000"
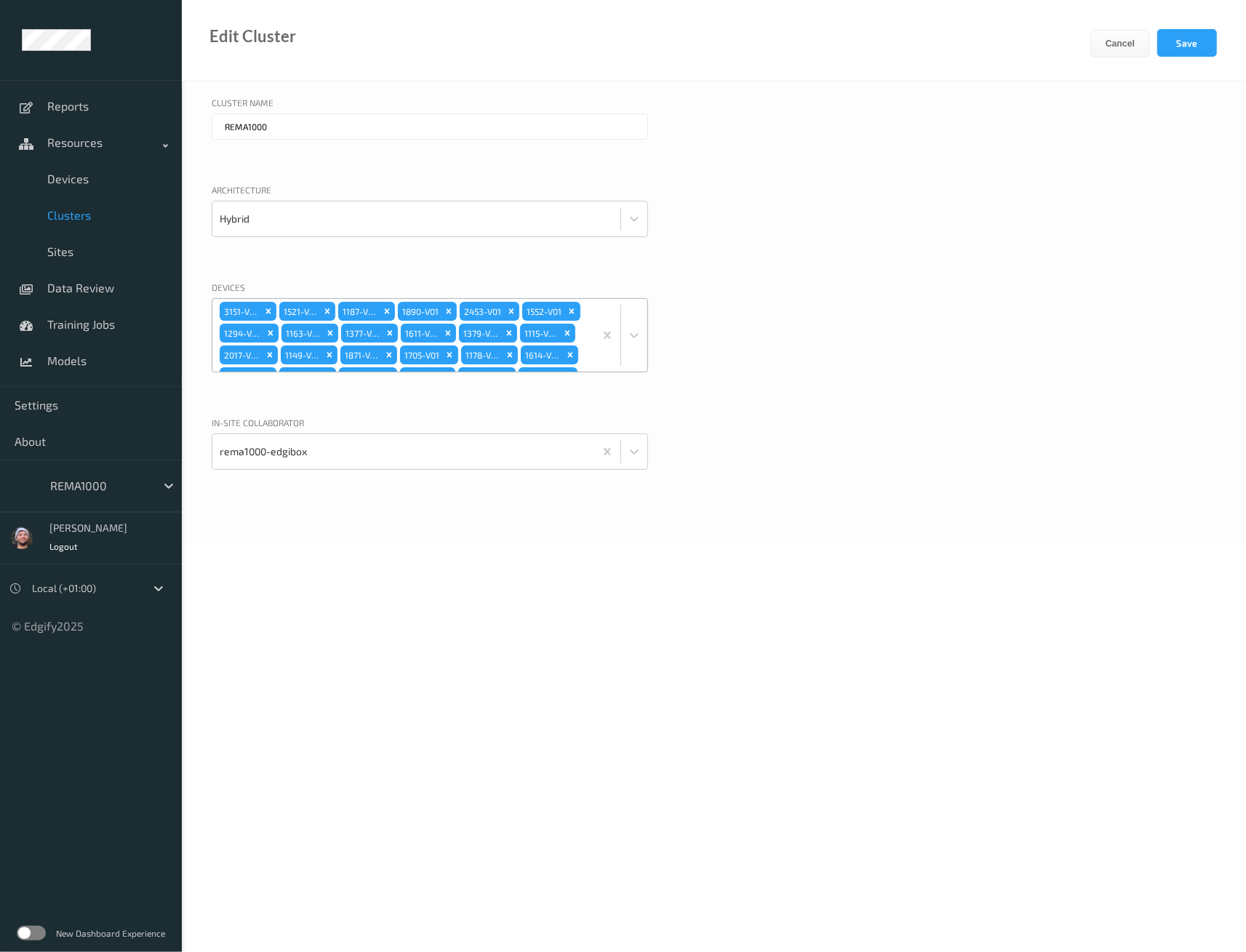
click at [578, 333] on div "3151-V01 1521-V01 1187-V01 1890-V01 2453-V01 1552-V01 1294-V01 1163-V01 1377-V0…" at bounding box center [403, 335] width 382 height 73
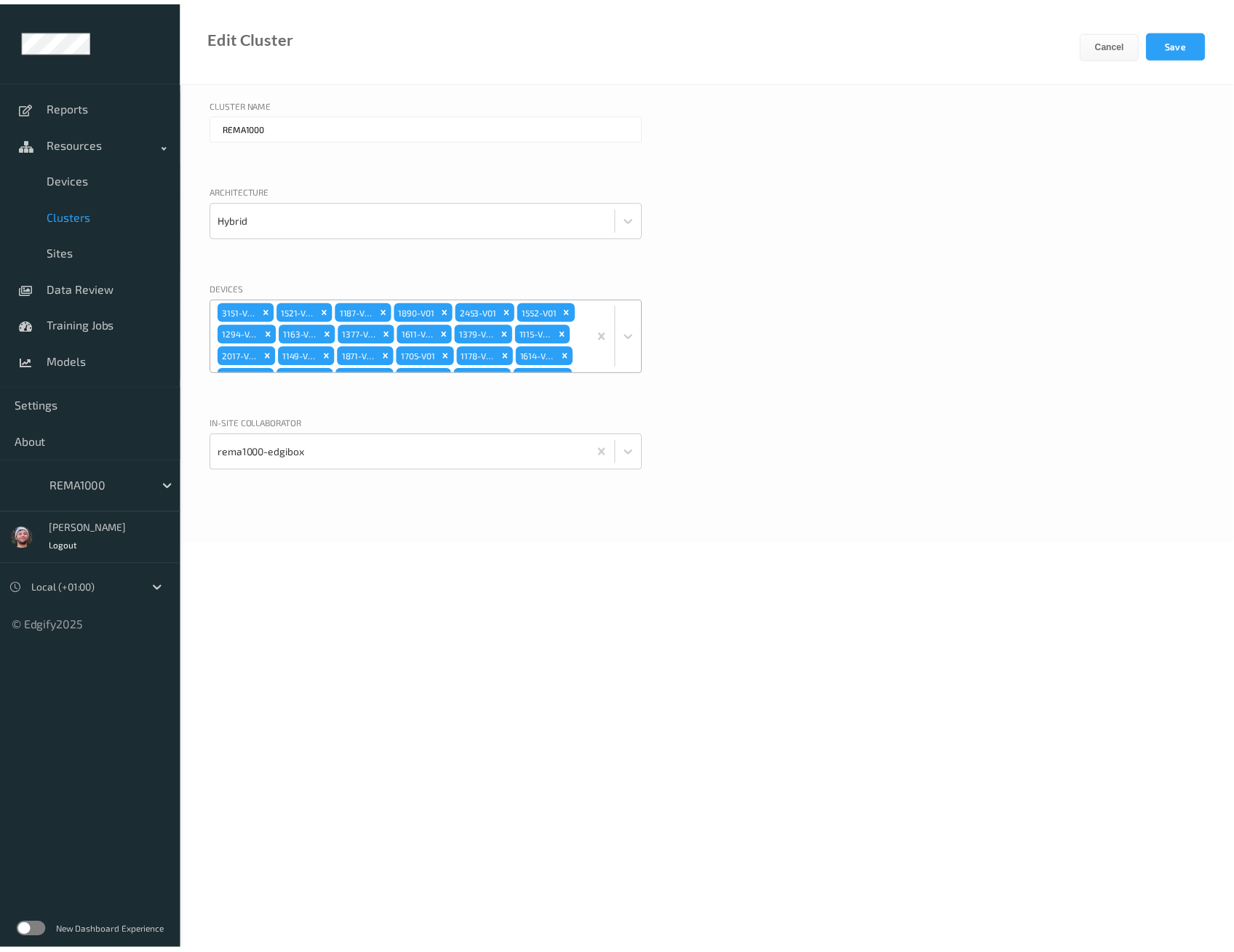
scroll to position [747, 0]
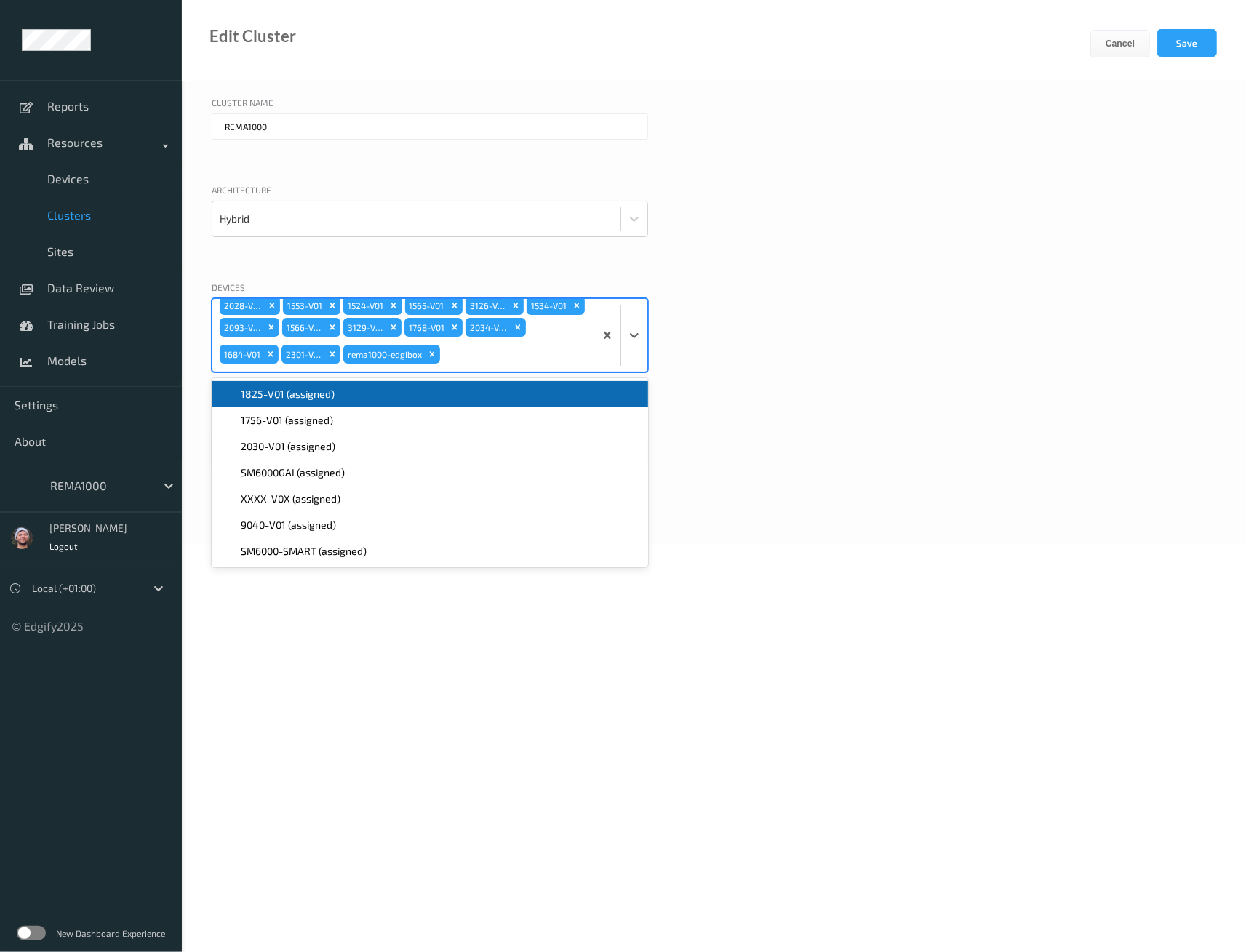
click at [338, 391] on div "1825-V01 (assigned)" at bounding box center [429, 394] width 419 height 14
click at [303, 395] on span "1756-V01 (assigned)" at bounding box center [287, 394] width 92 height 14
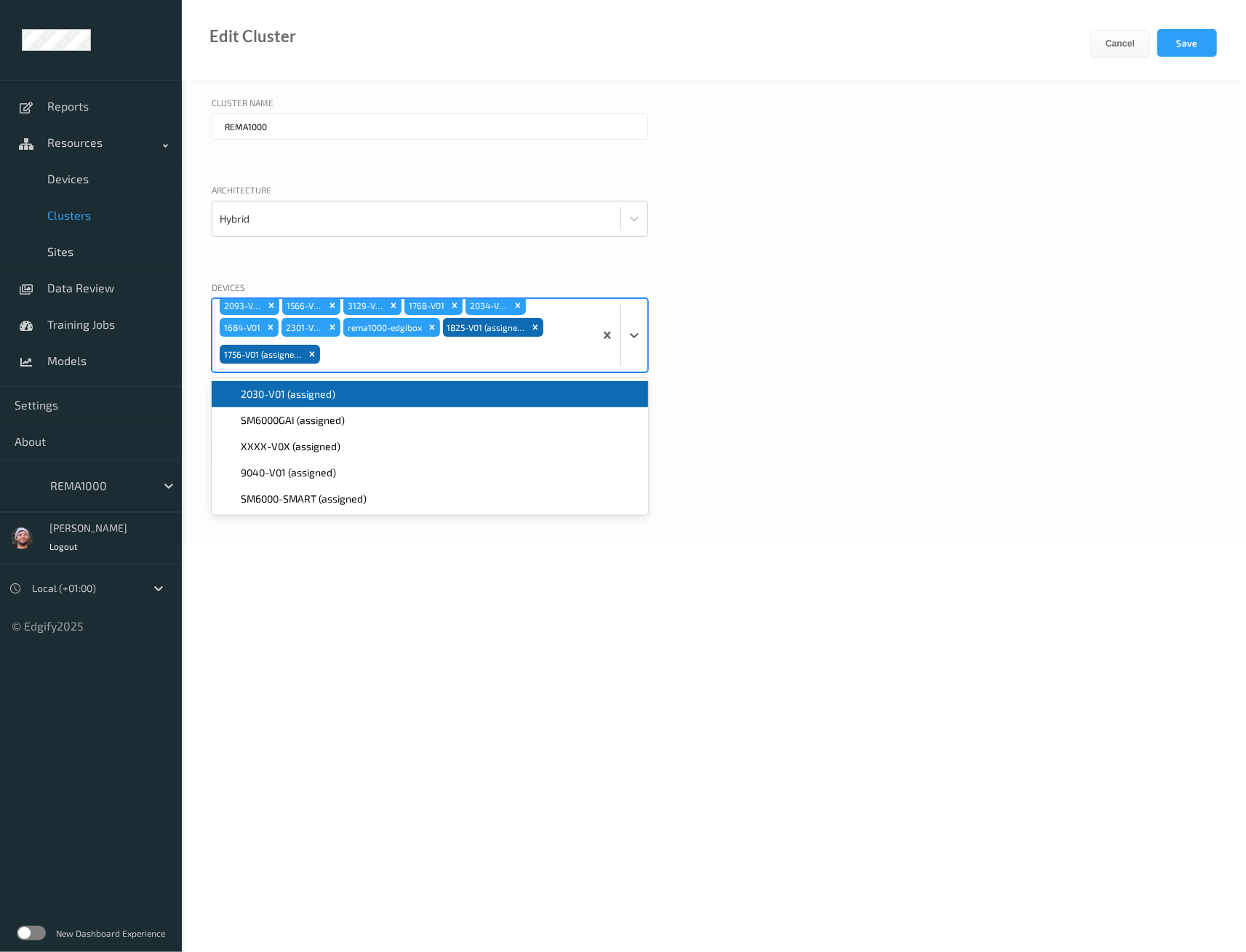
click at [282, 398] on span "2030-V01 (assigned)" at bounding box center [287, 394] width 95 height 14
click at [1184, 48] on button "Save" at bounding box center [1187, 42] width 60 height 28
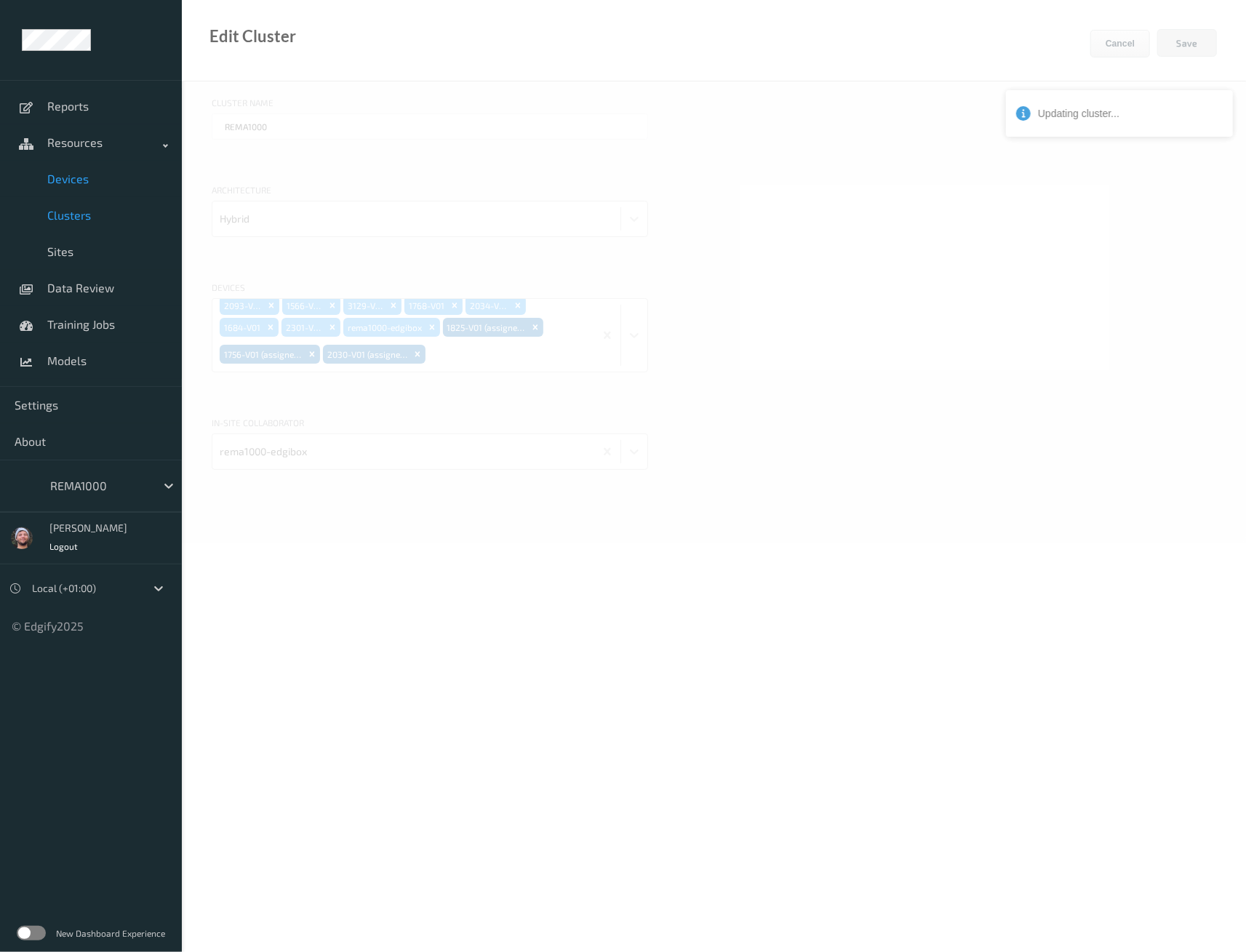
click at [83, 190] on link "Devices" at bounding box center [91, 179] width 182 height 36
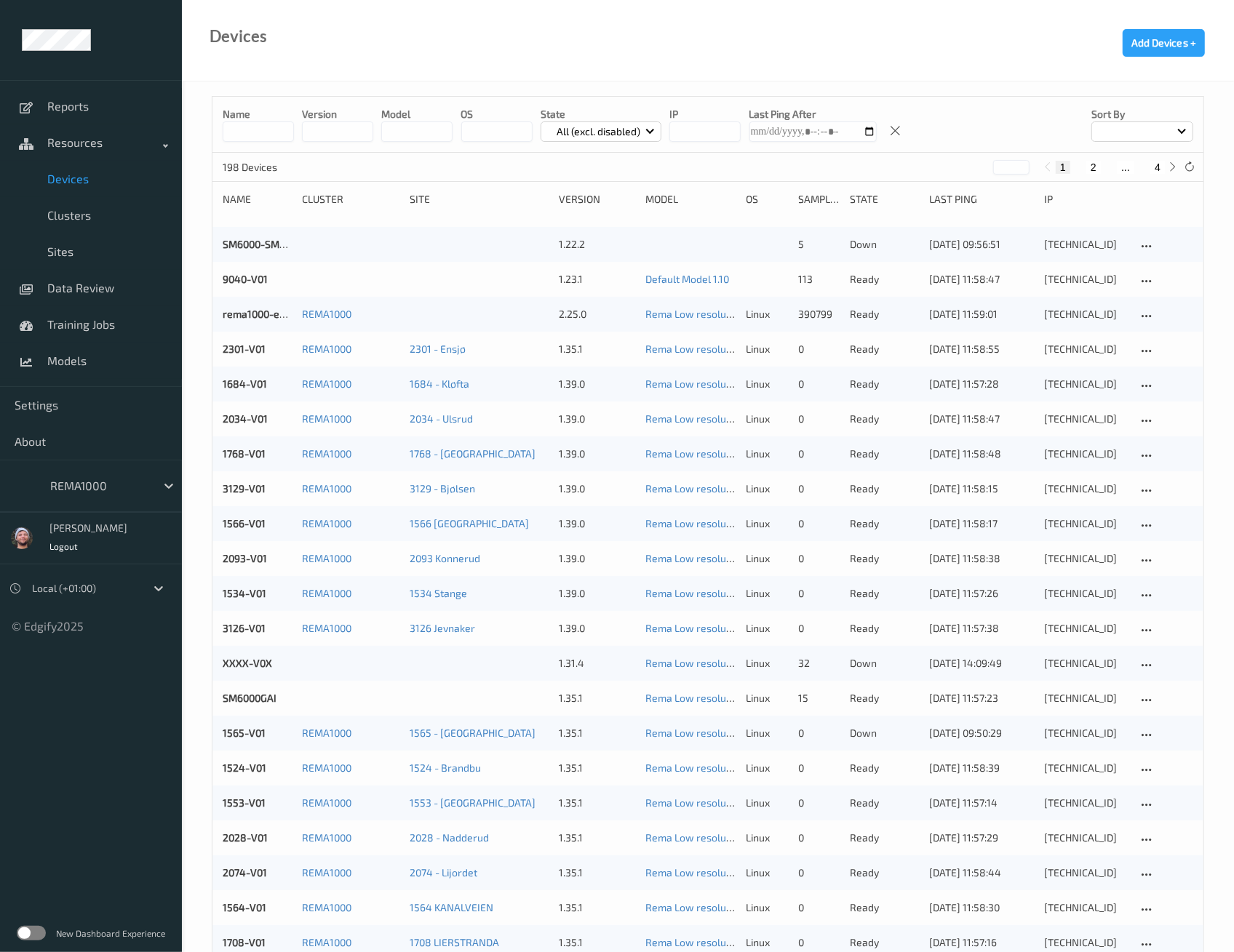
click at [1161, 168] on button "4" at bounding box center [1157, 167] width 14 height 13
type input "*"
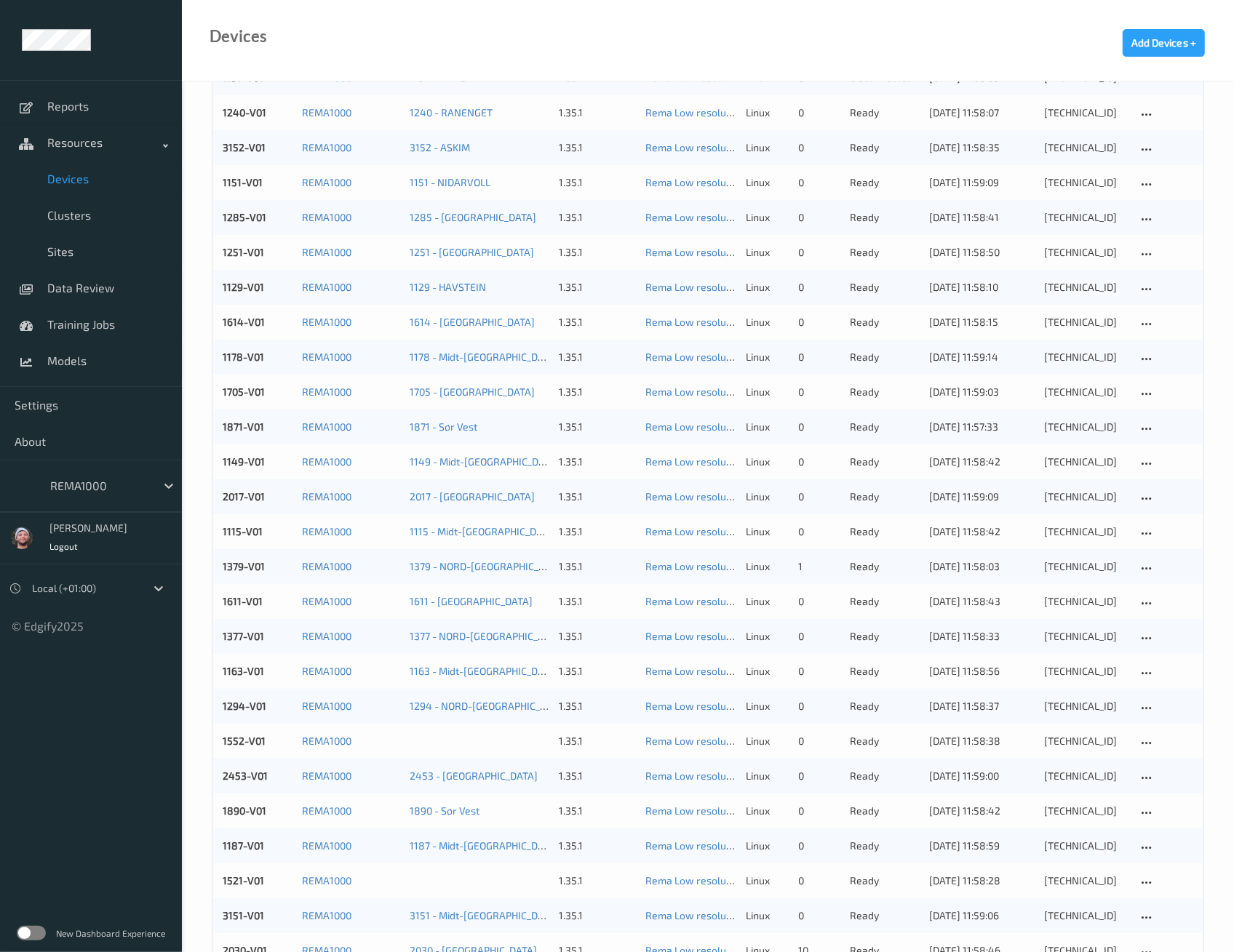
scroll to position [980, 0]
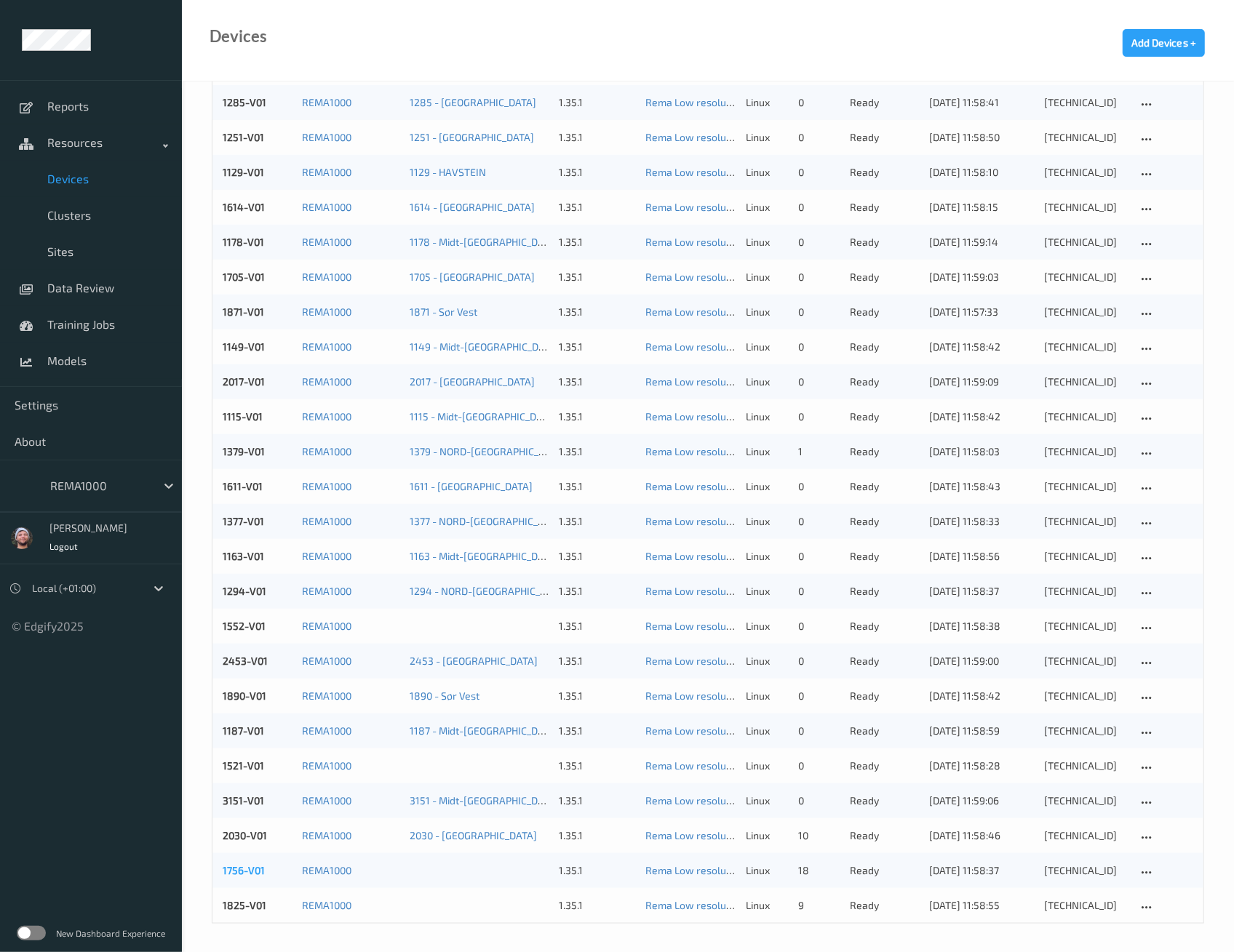
click at [233, 871] on link "1756-V01" at bounding box center [243, 870] width 42 height 12
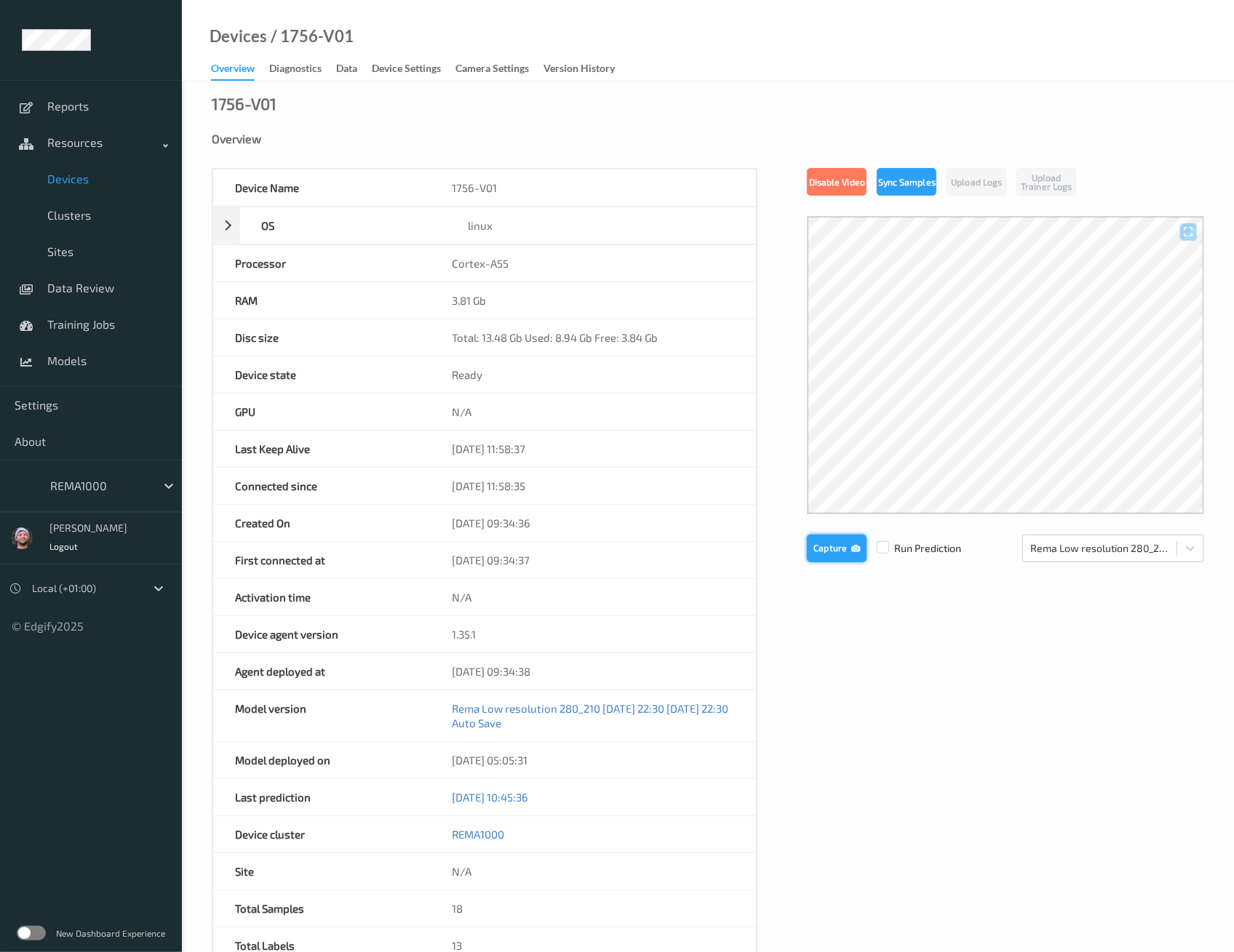
click at [842, 541] on button "Capture" at bounding box center [836, 548] width 60 height 28
click at [222, 108] on div "1756-V01" at bounding box center [244, 103] width 65 height 14
copy div "1756"
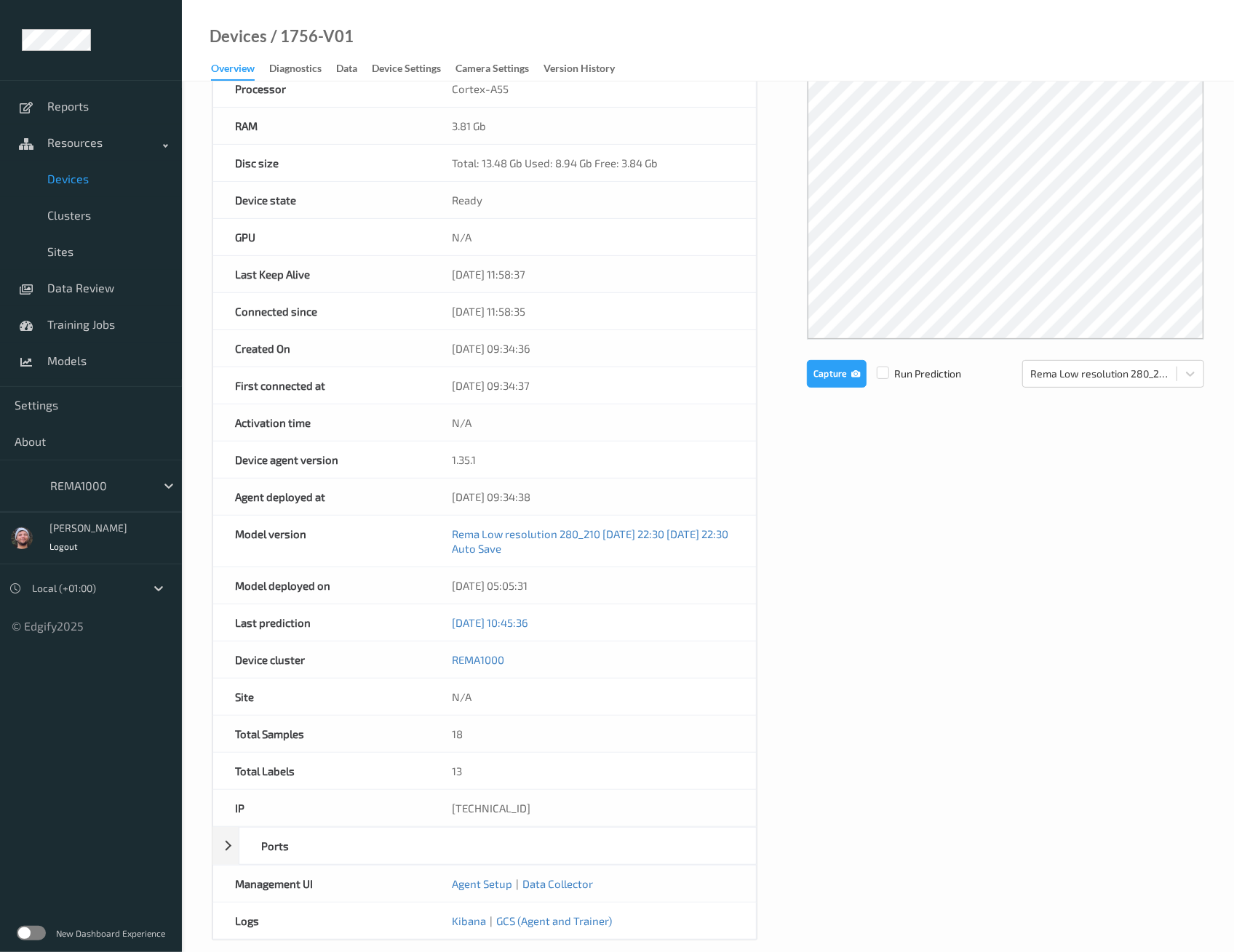
scroll to position [120, 0]
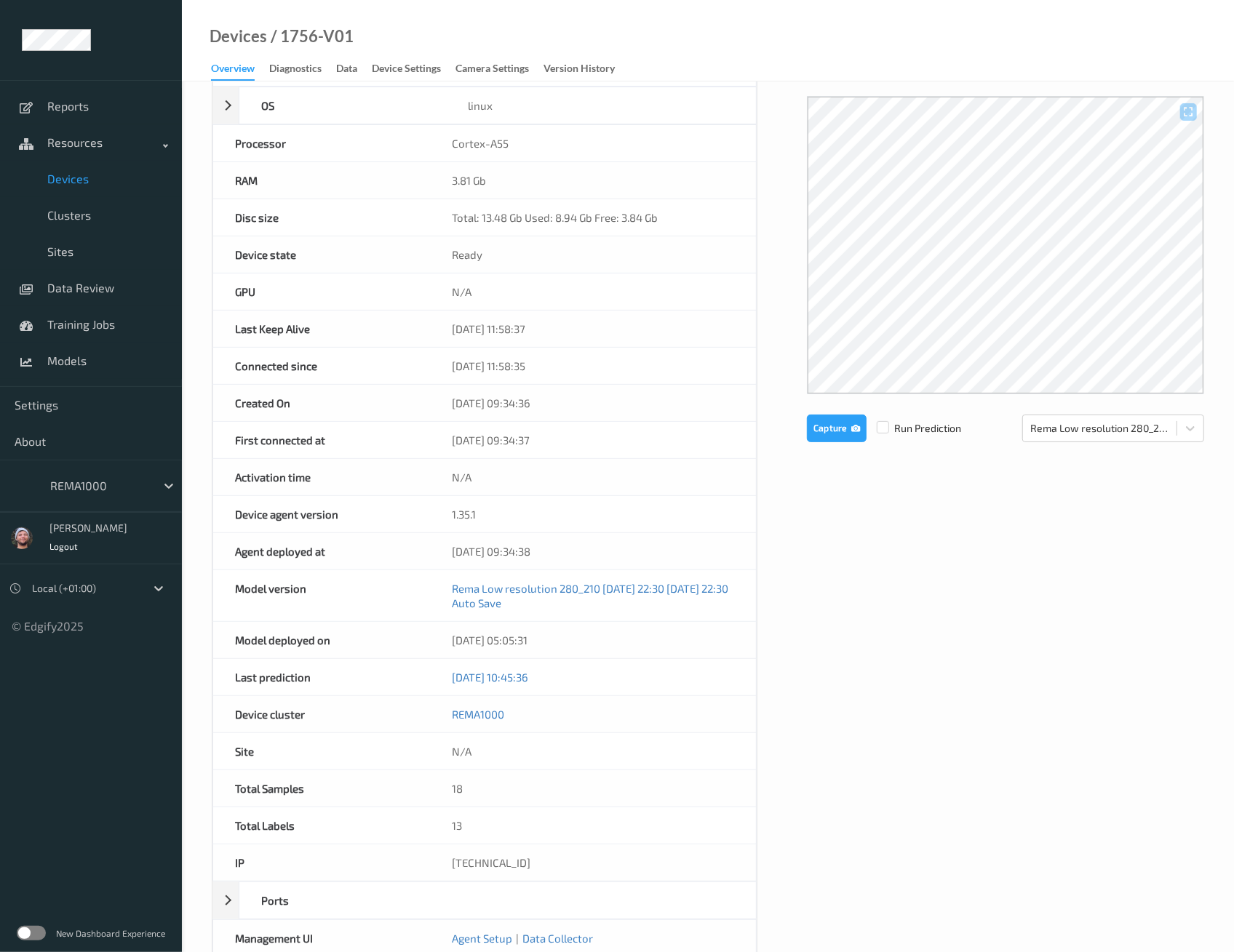
drag, startPoint x: 438, startPoint y: 439, endPoint x: 569, endPoint y: 432, distance: 131.2
click at [568, 431] on div "30/09/2025 09:34:37" at bounding box center [593, 440] width 326 height 36
click at [572, 435] on div "30/09/2025 09:34:37" at bounding box center [593, 440] width 326 height 36
click at [76, 256] on span "Sites" at bounding box center [107, 251] width 120 height 14
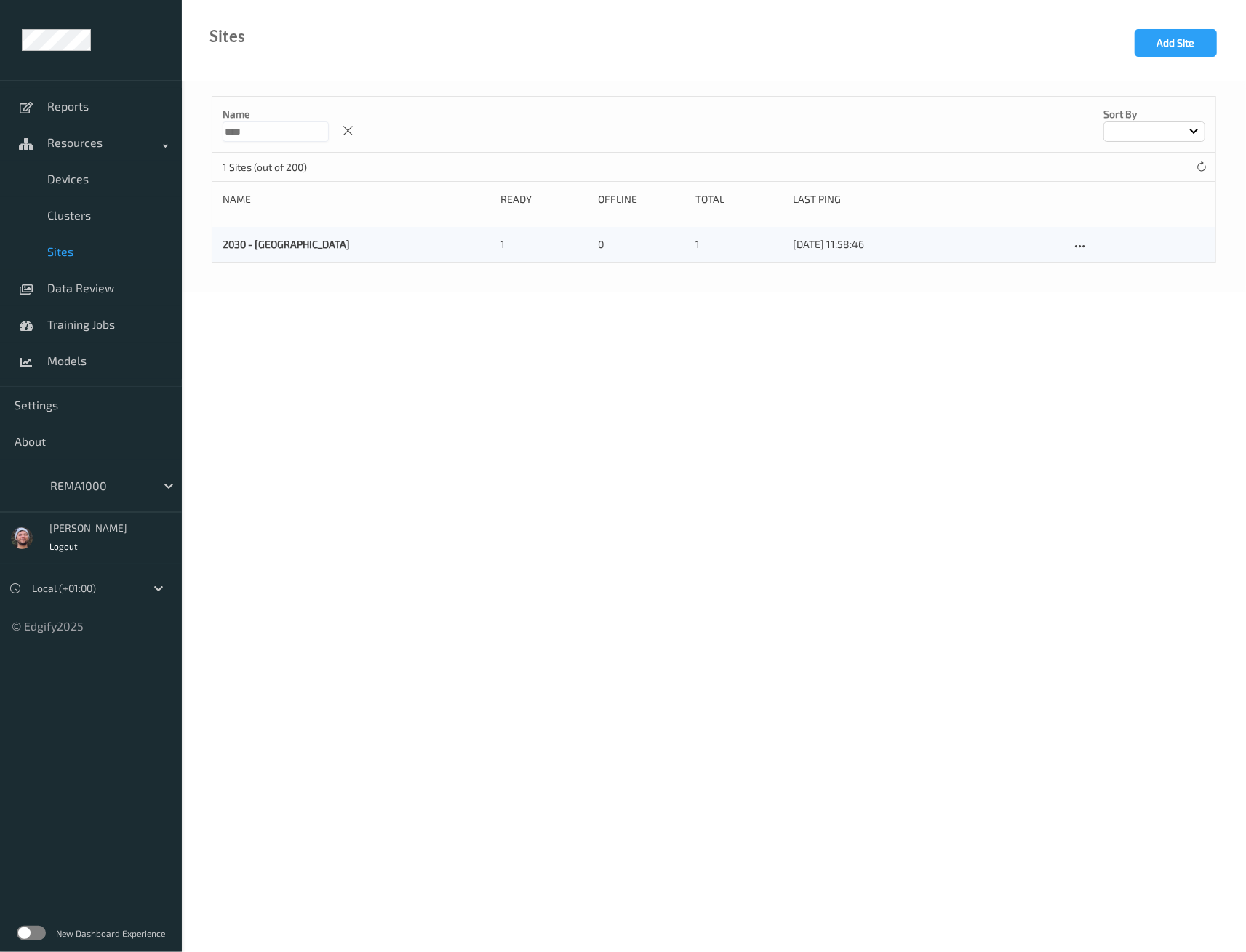
click at [272, 138] on input "****" at bounding box center [275, 132] width 106 height 20
click at [272, 138] on input "****" at bounding box center [275, 132] width 106 height 20
paste input
type input "****"
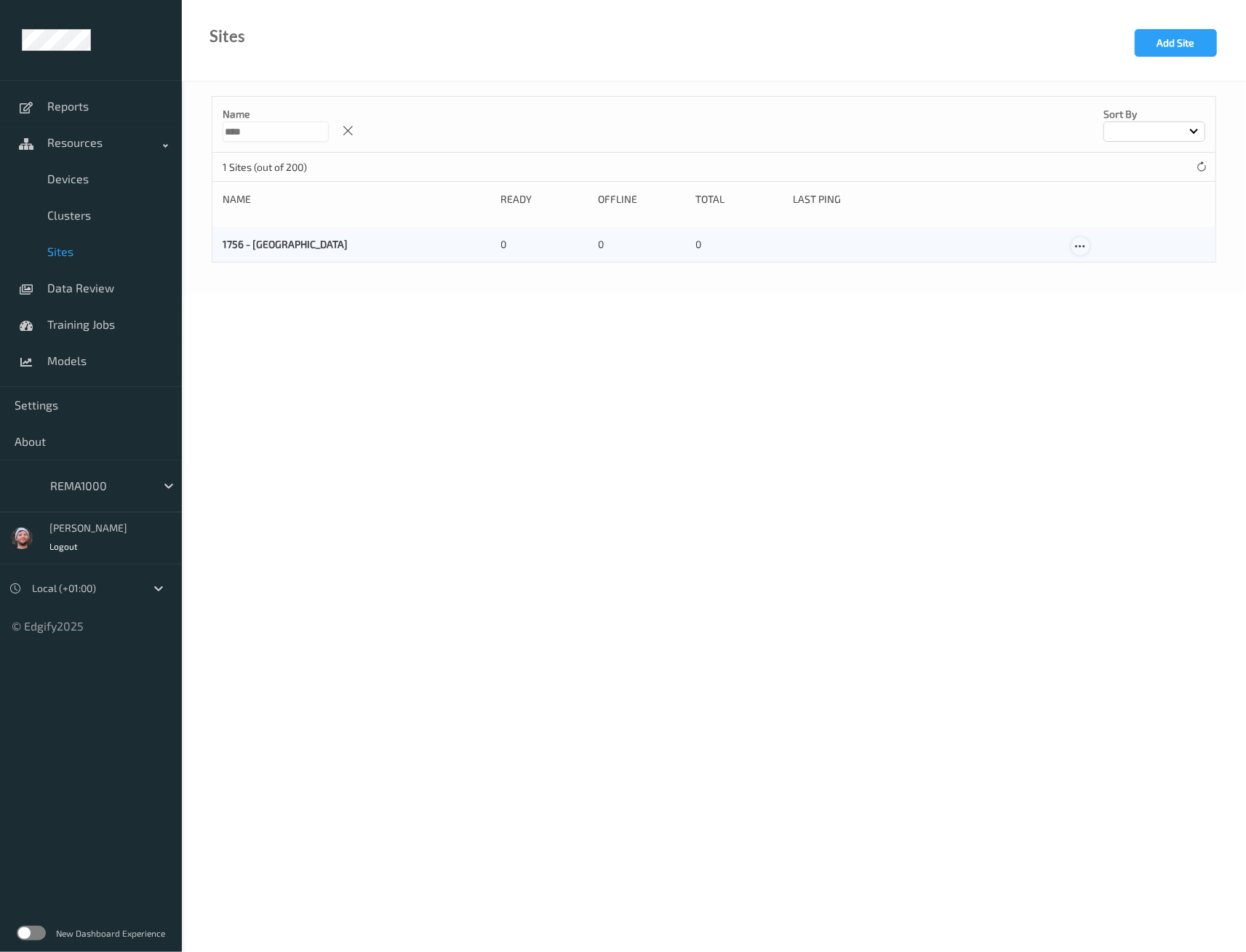
click at [1082, 243] on icon at bounding box center [1080, 246] width 12 height 13
click at [1083, 259] on link "Edit Site" at bounding box center [1110, 272] width 76 height 27
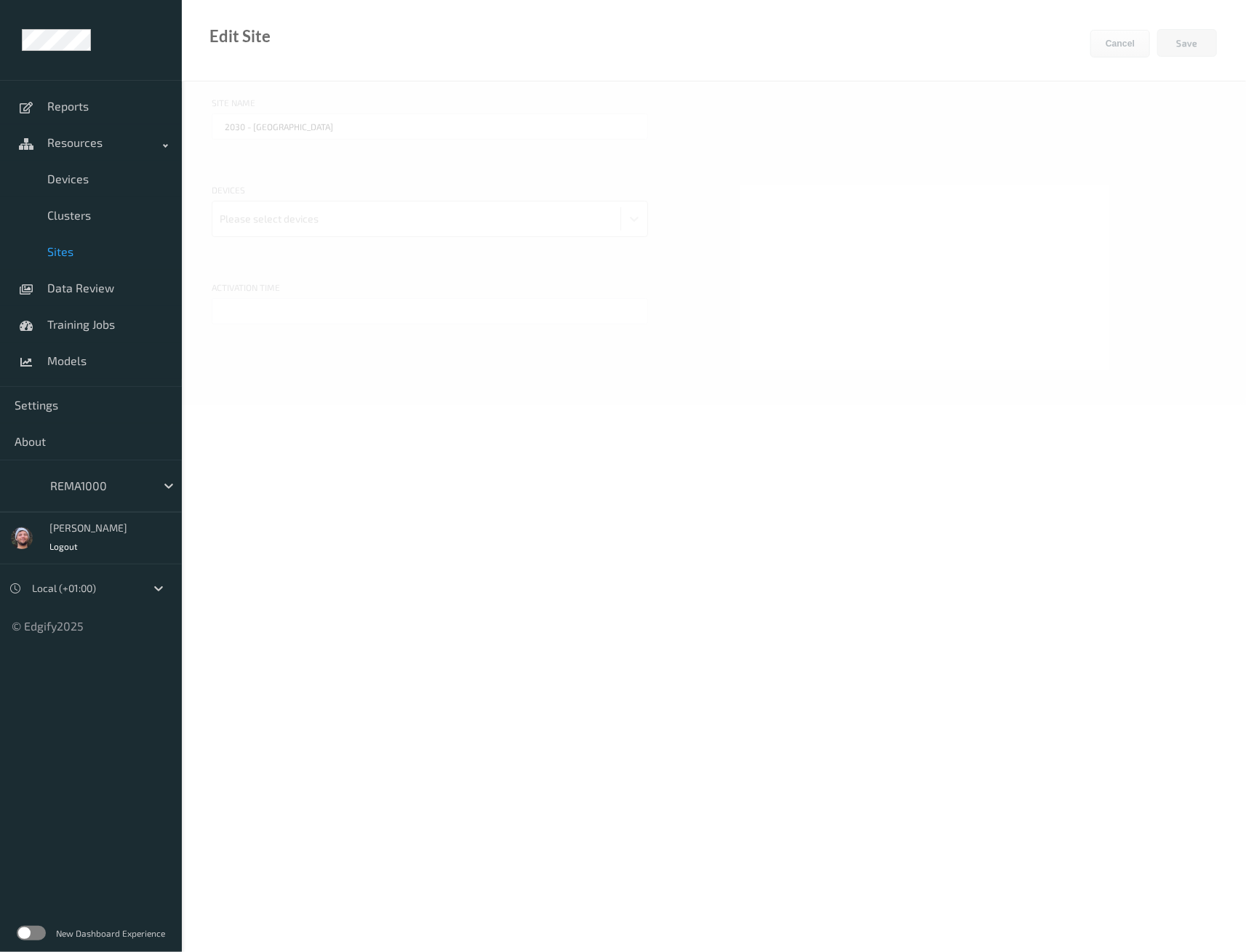
type input "1756 - Vestre Østland"
click at [316, 302] on input "text" at bounding box center [429, 311] width 436 height 26
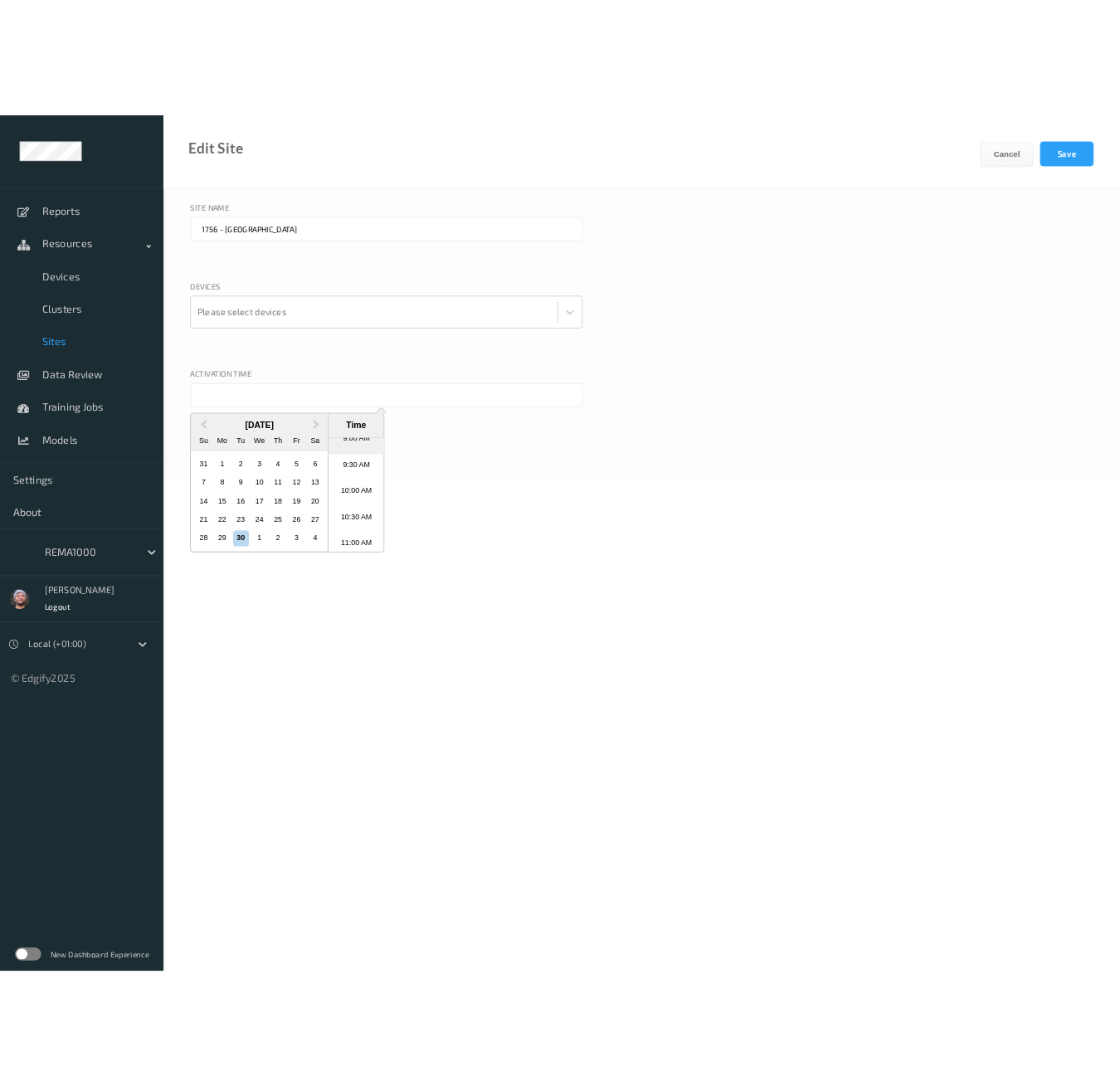
scroll to position [556, 0]
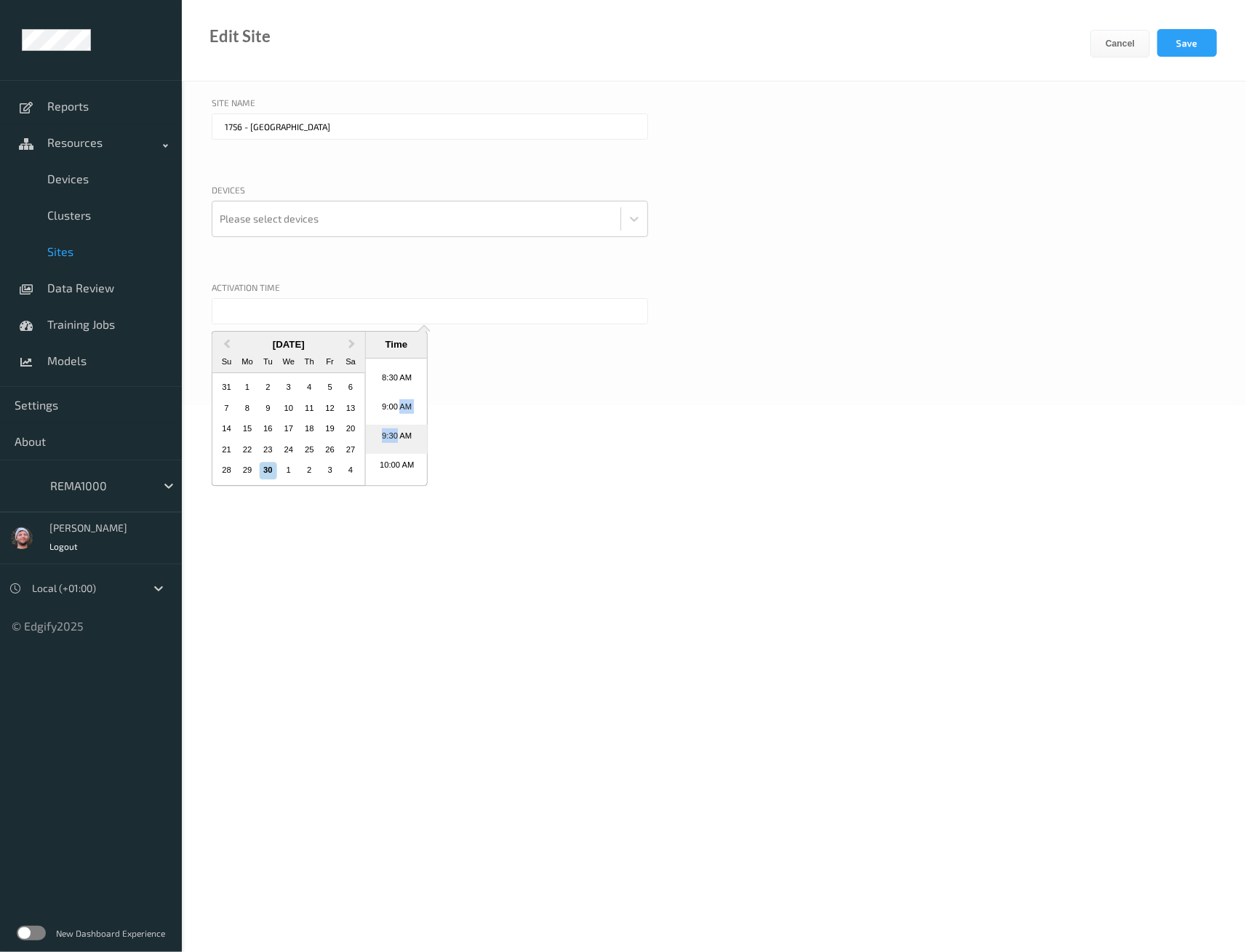
drag, startPoint x: 396, startPoint y: 411, endPoint x: 392, endPoint y: 434, distance: 23.3
click at [392, 434] on ul "12:00 AM 12:30 AM 1:00 AM 1:30 AM 2:00 AM 2:30 AM 3:00 AM 3:30 AM 4:00 AM 4:30 …" at bounding box center [397, 421] width 62 height 126
click at [392, 434] on li "9:30 AM" at bounding box center [397, 439] width 62 height 29
type input "30/09/2025 9:30 AM"
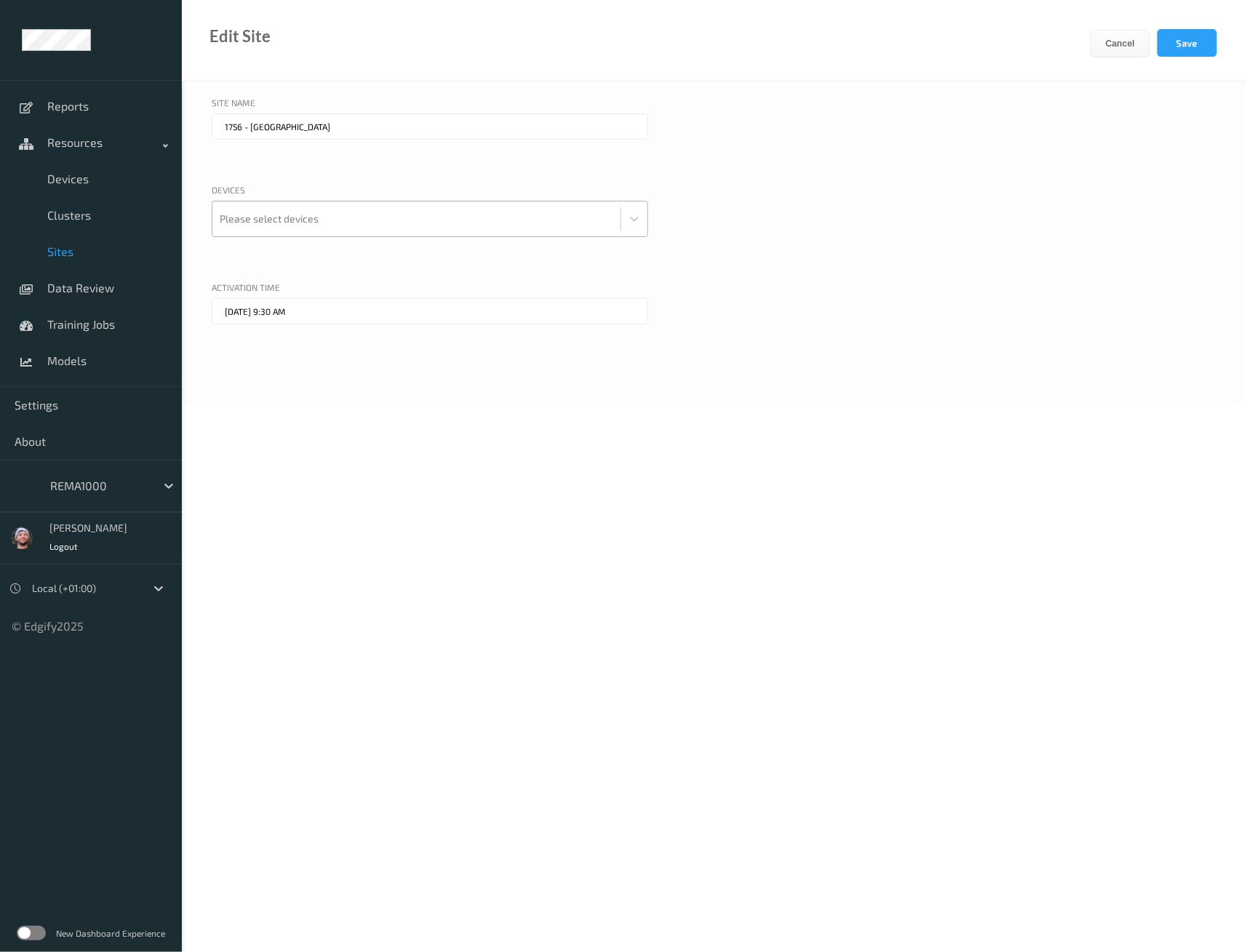
click at [301, 225] on div at bounding box center [417, 219] width 393 height 29
drag, startPoint x: 301, startPoint y: 225, endPoint x: 284, endPoint y: 228, distance: 17.3
click at [289, 225] on div at bounding box center [417, 219] width 393 height 29
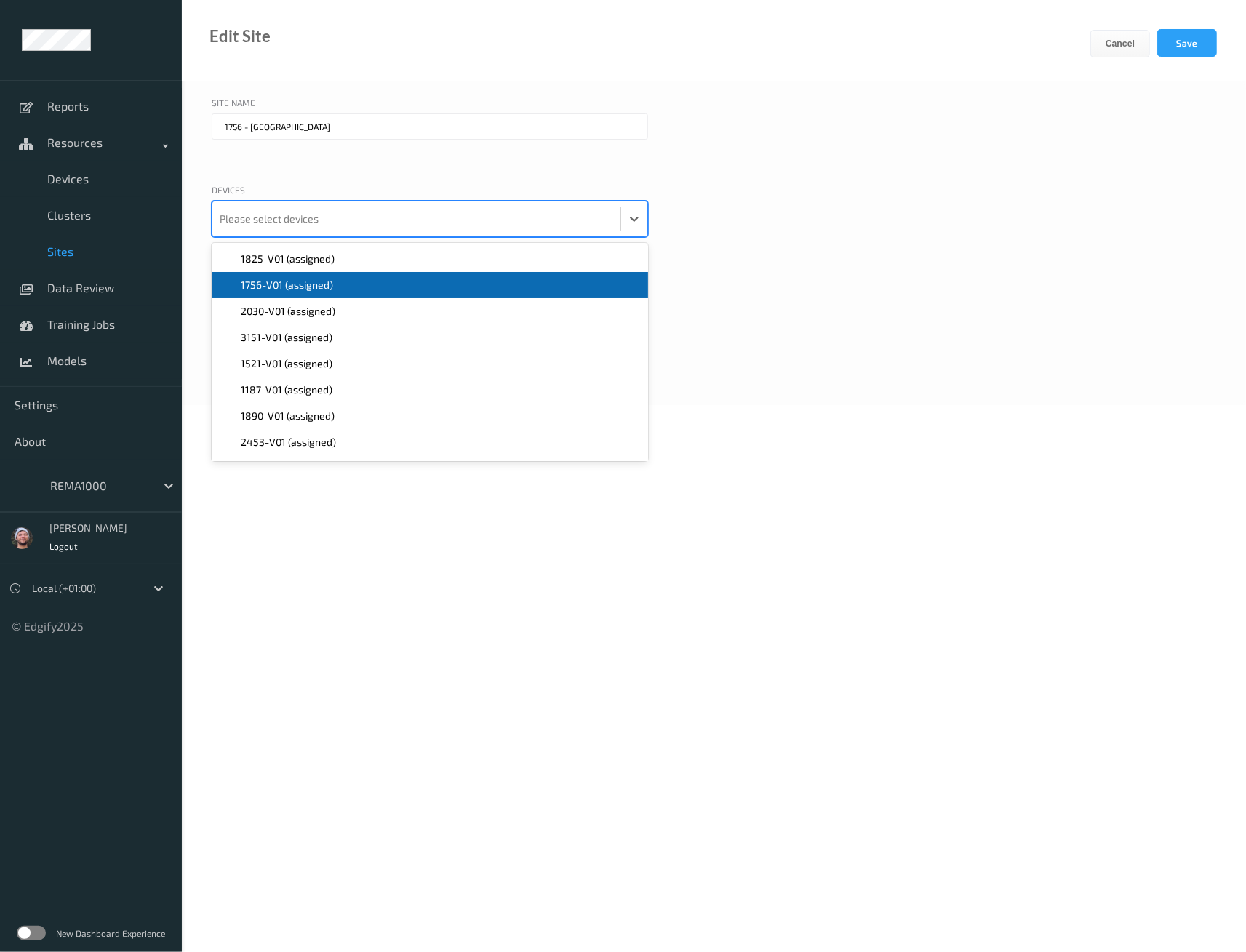
click at [259, 278] on span "1756-V01 (assigned)" at bounding box center [287, 284] width 92 height 14
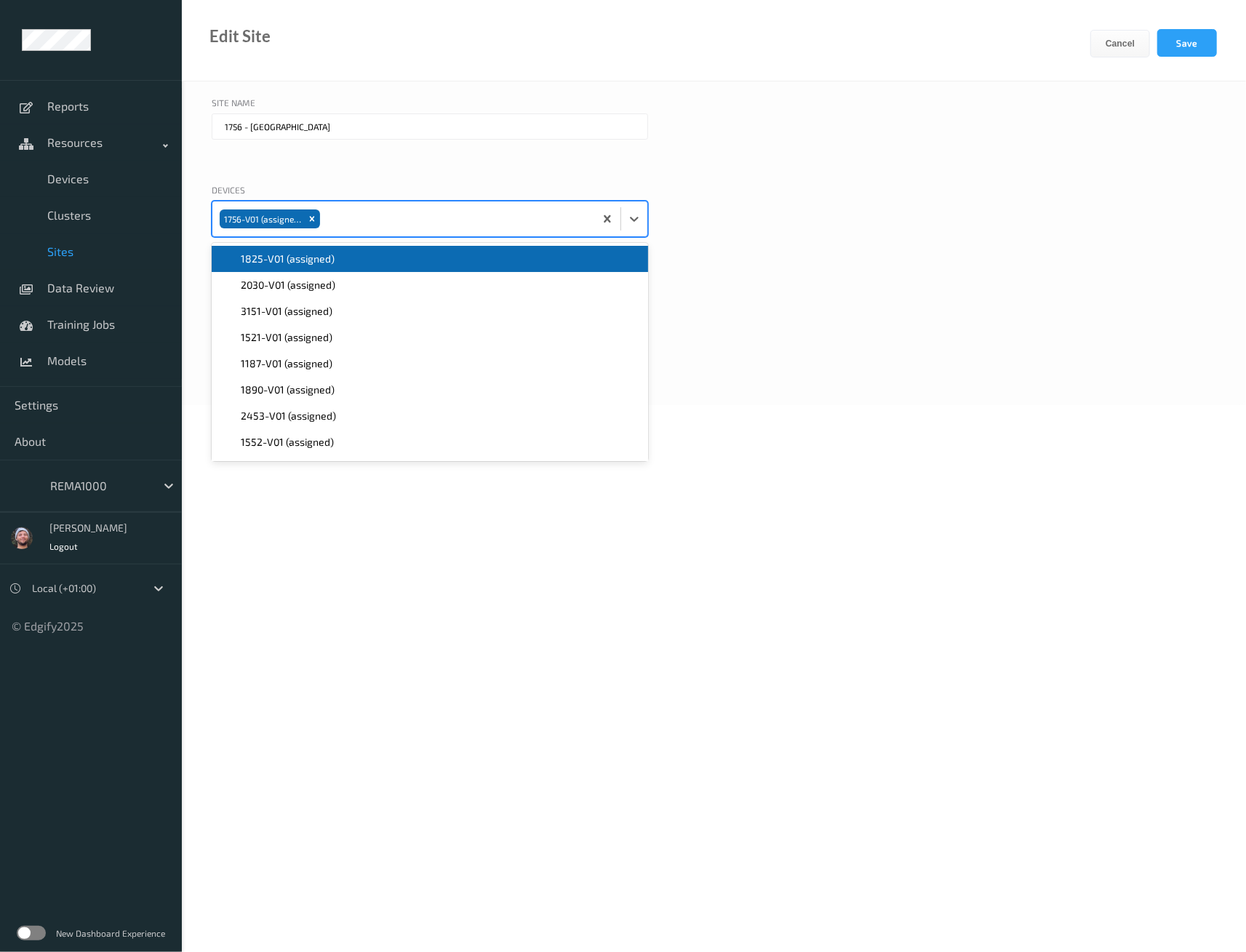
click at [889, 171] on div "Site Name 1756 - Vestre Østland" at bounding box center [714, 136] width 1005 height 80
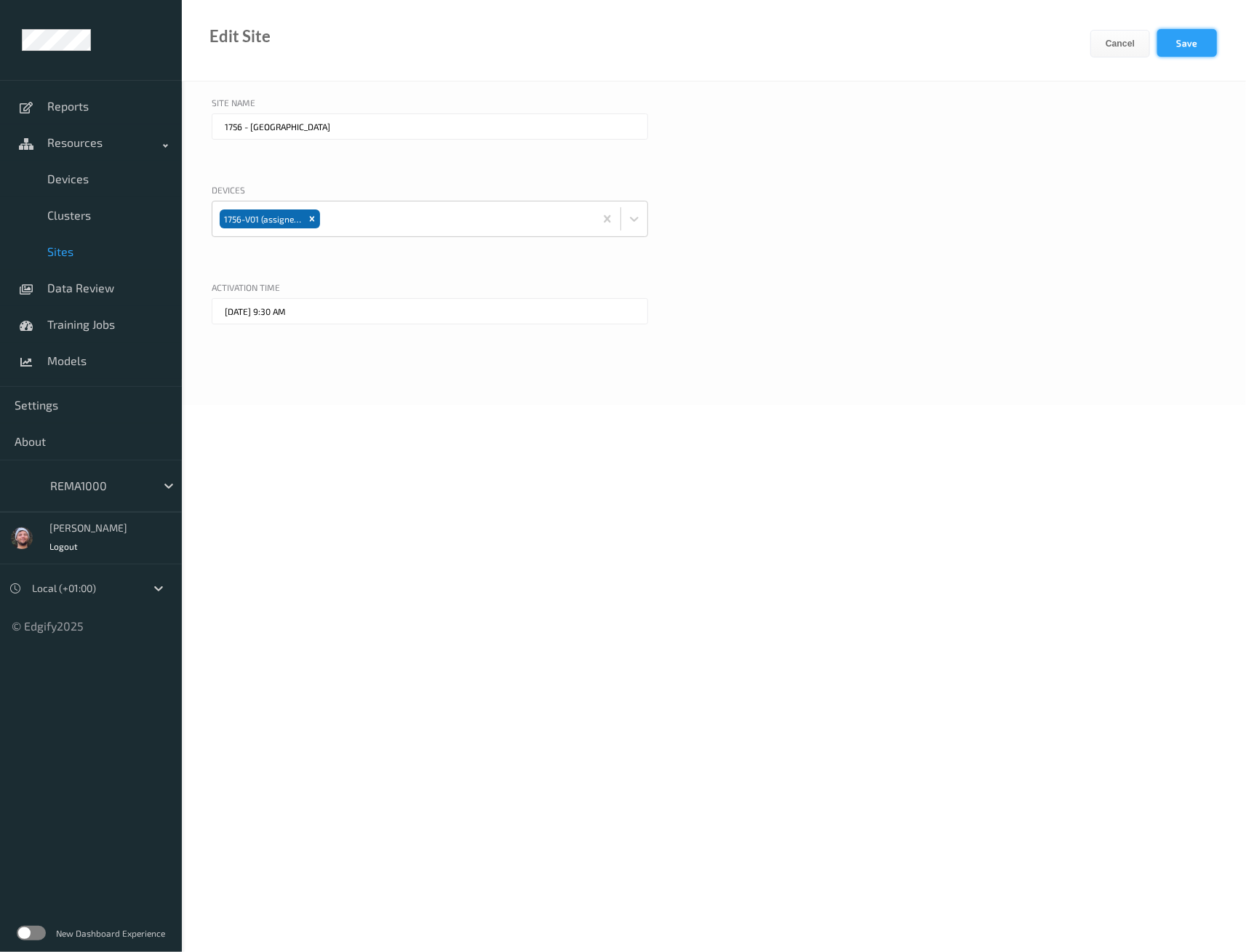
click at [1203, 47] on button "Save" at bounding box center [1187, 42] width 60 height 28
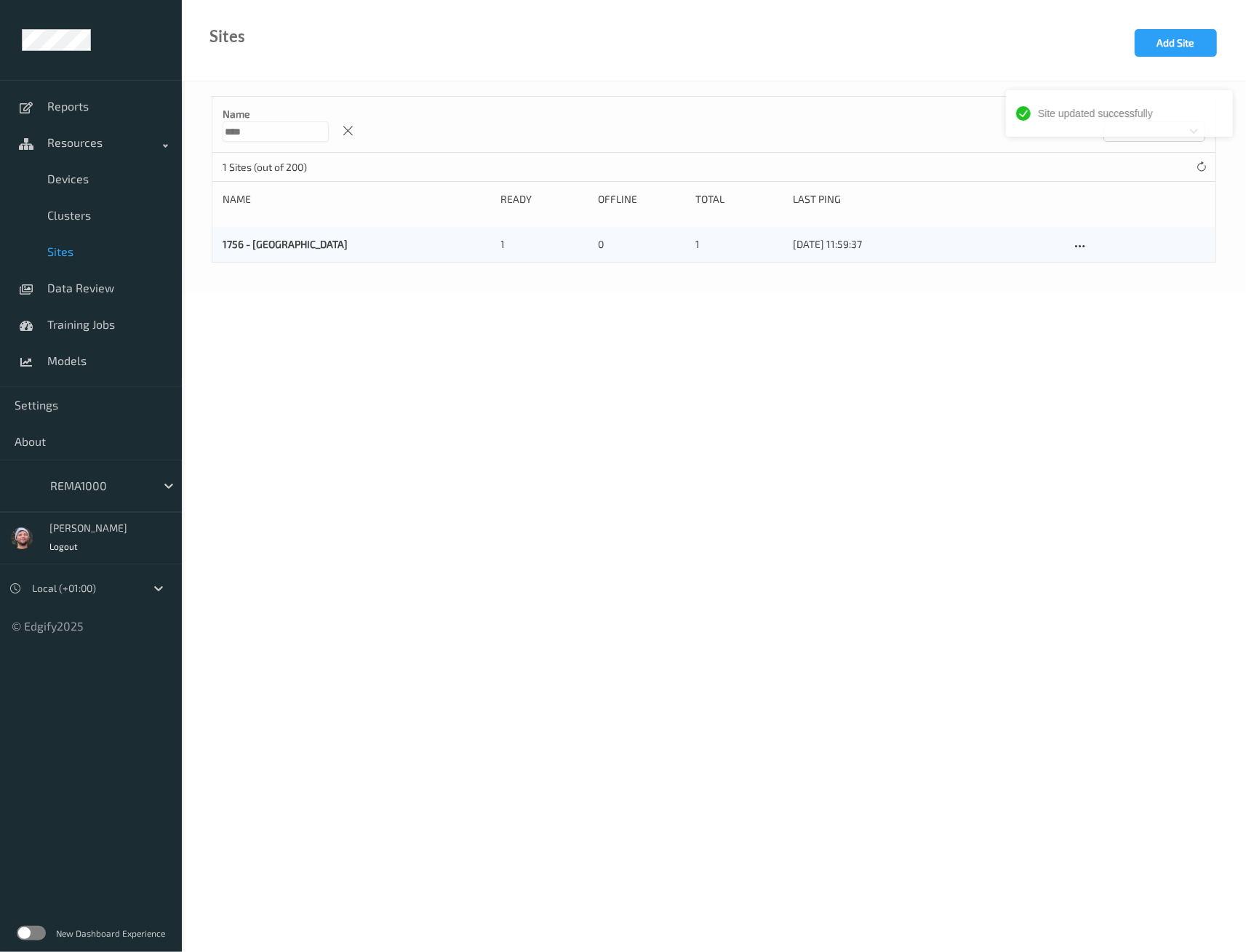
click at [138, 763] on ul "Reports Resources Devices Clusters Sites Data Review Training Jobs Models Setti…" at bounding box center [91, 476] width 182 height 952
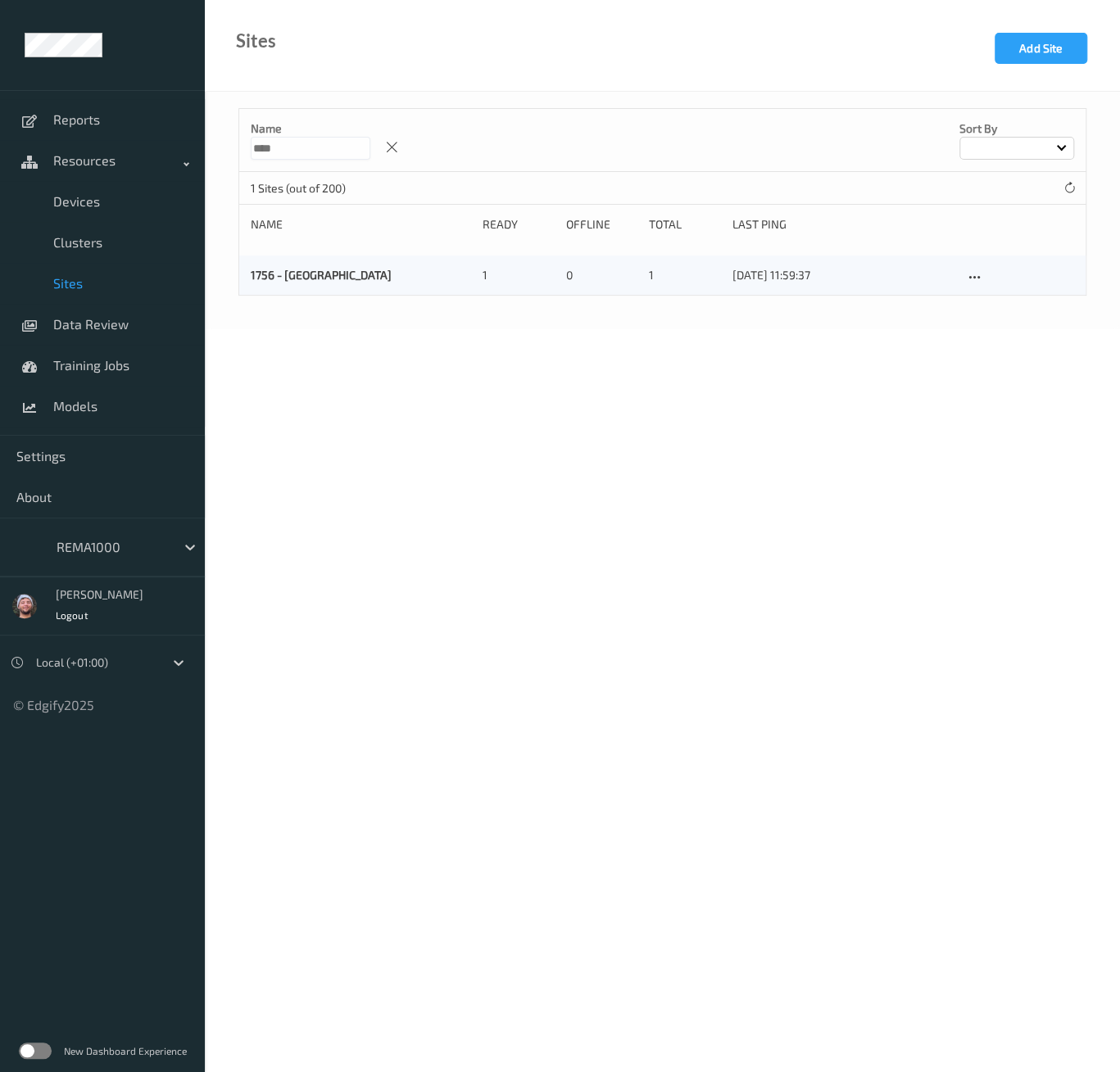
click at [675, 563] on body "Reports Resources Devices Clusters Sites Data Review Training Jobs Models Setti…" at bounding box center [560, 536] width 1120 height 1072
click at [124, 207] on span "Devices" at bounding box center [121, 201] width 135 height 16
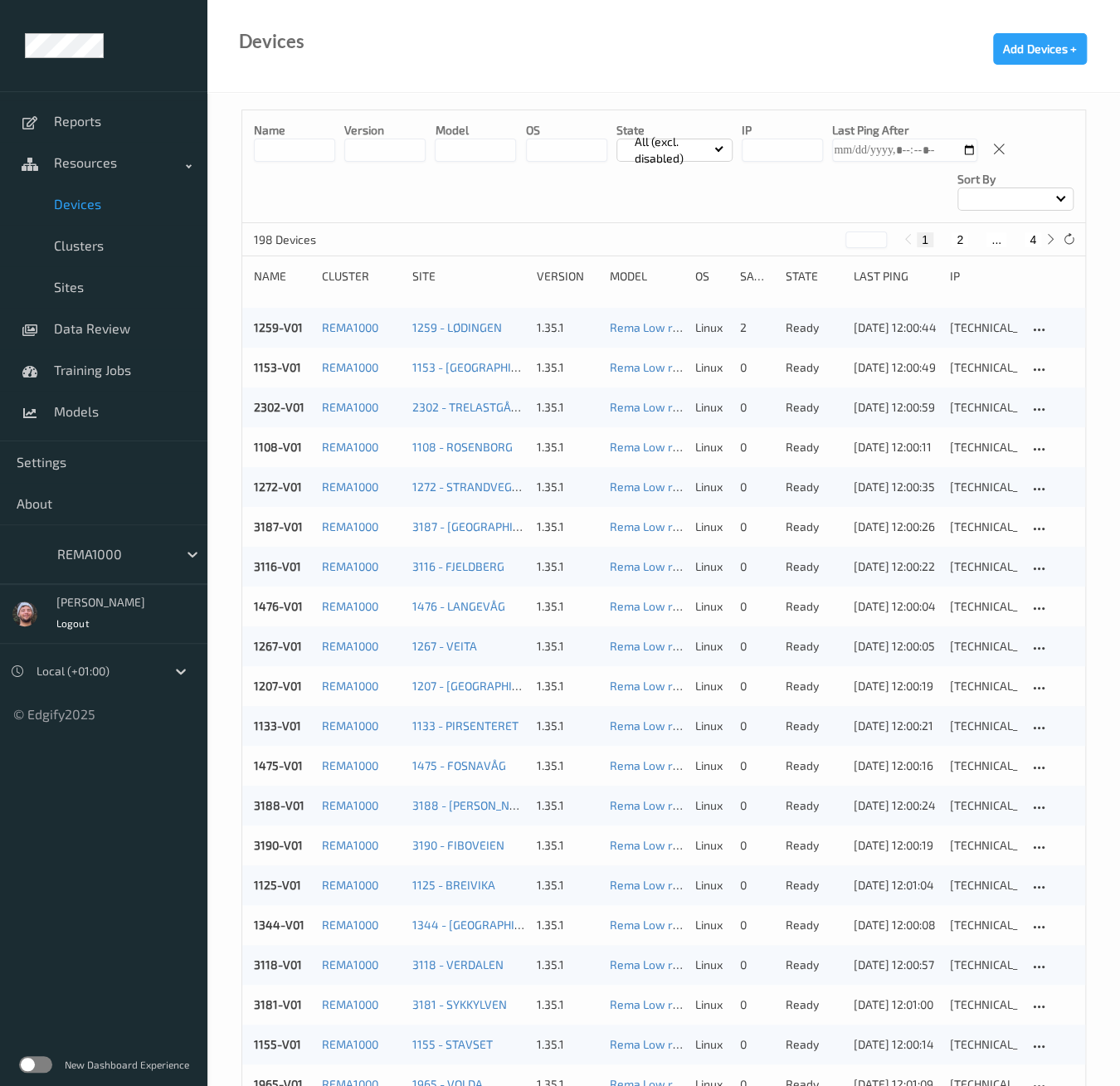
click at [1037, 238] on button "4" at bounding box center [1032, 239] width 16 height 15
type input "*"
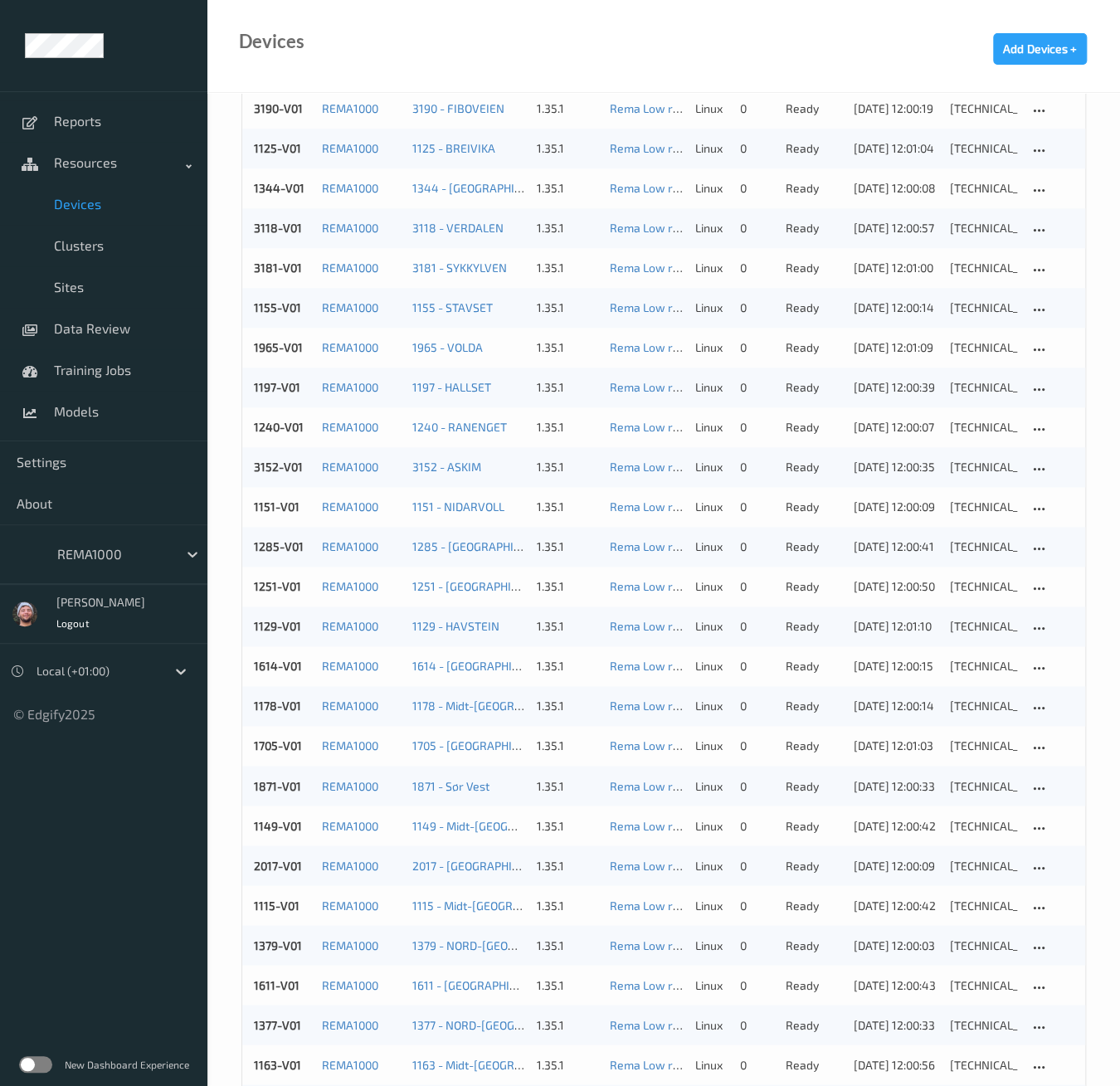
scroll to position [1167, 0]
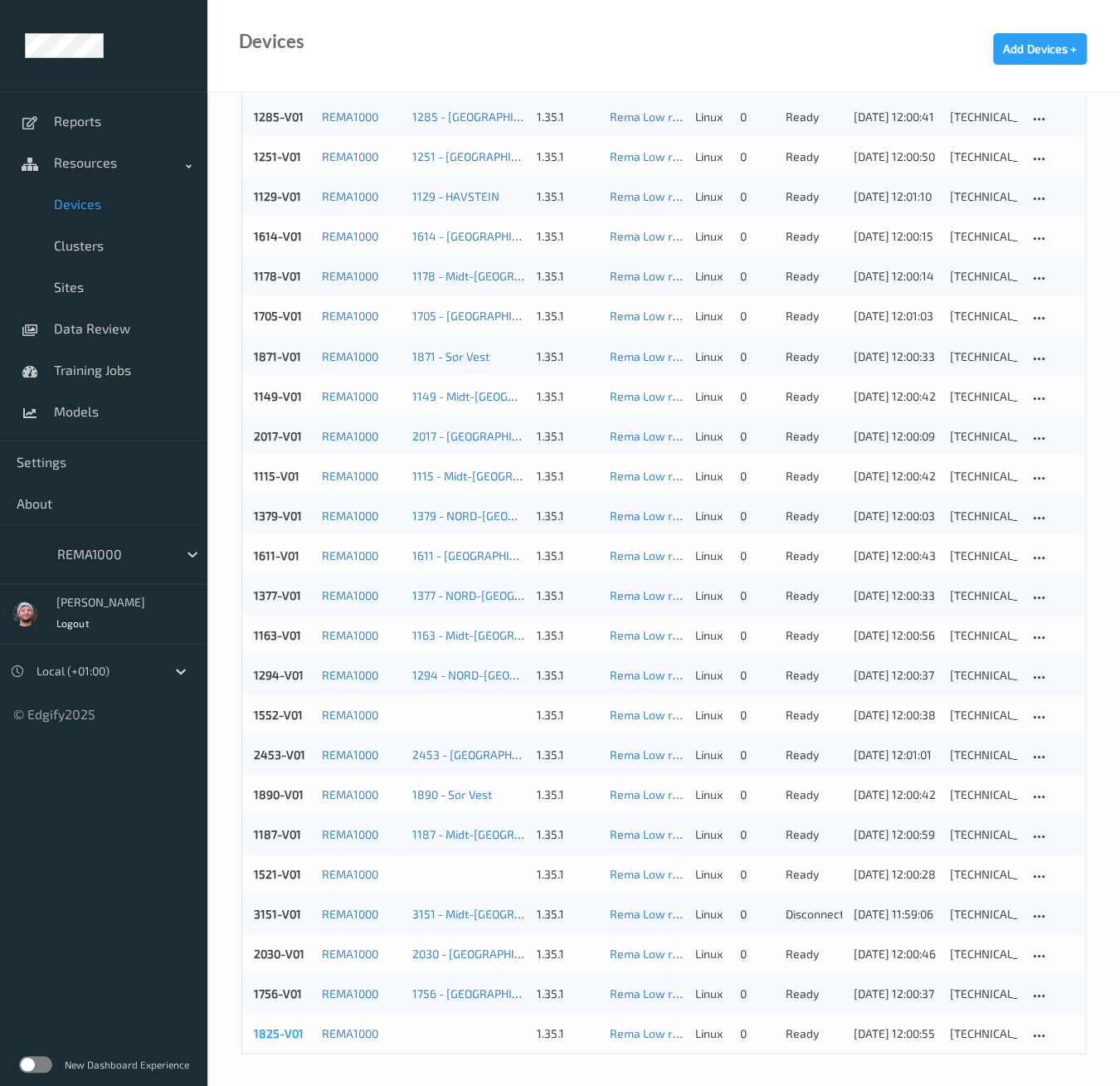
click at [282, 1035] on link "1825-V01" at bounding box center [278, 1033] width 50 height 14
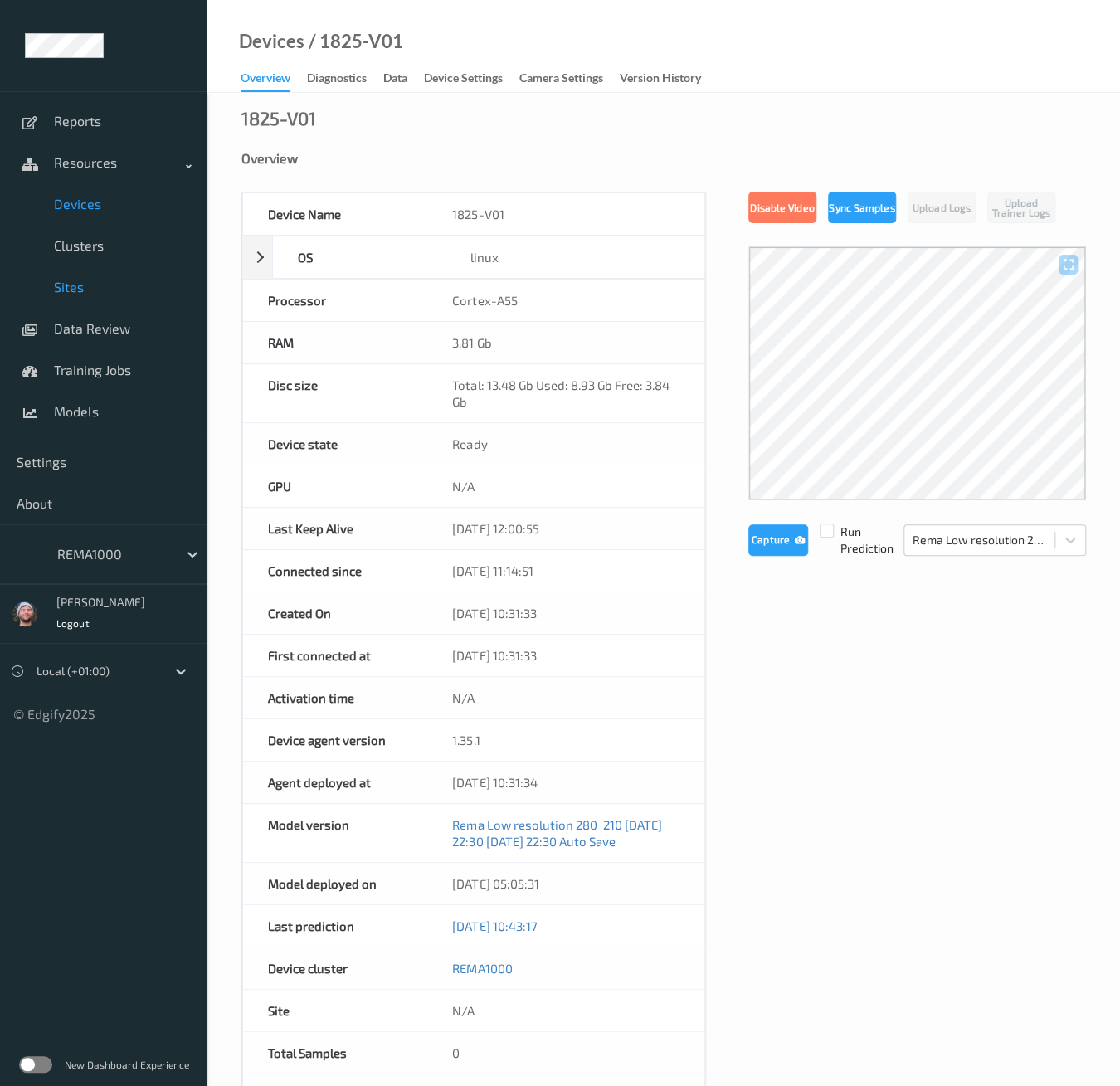
click at [91, 286] on span "Sites" at bounding box center [122, 286] width 137 height 16
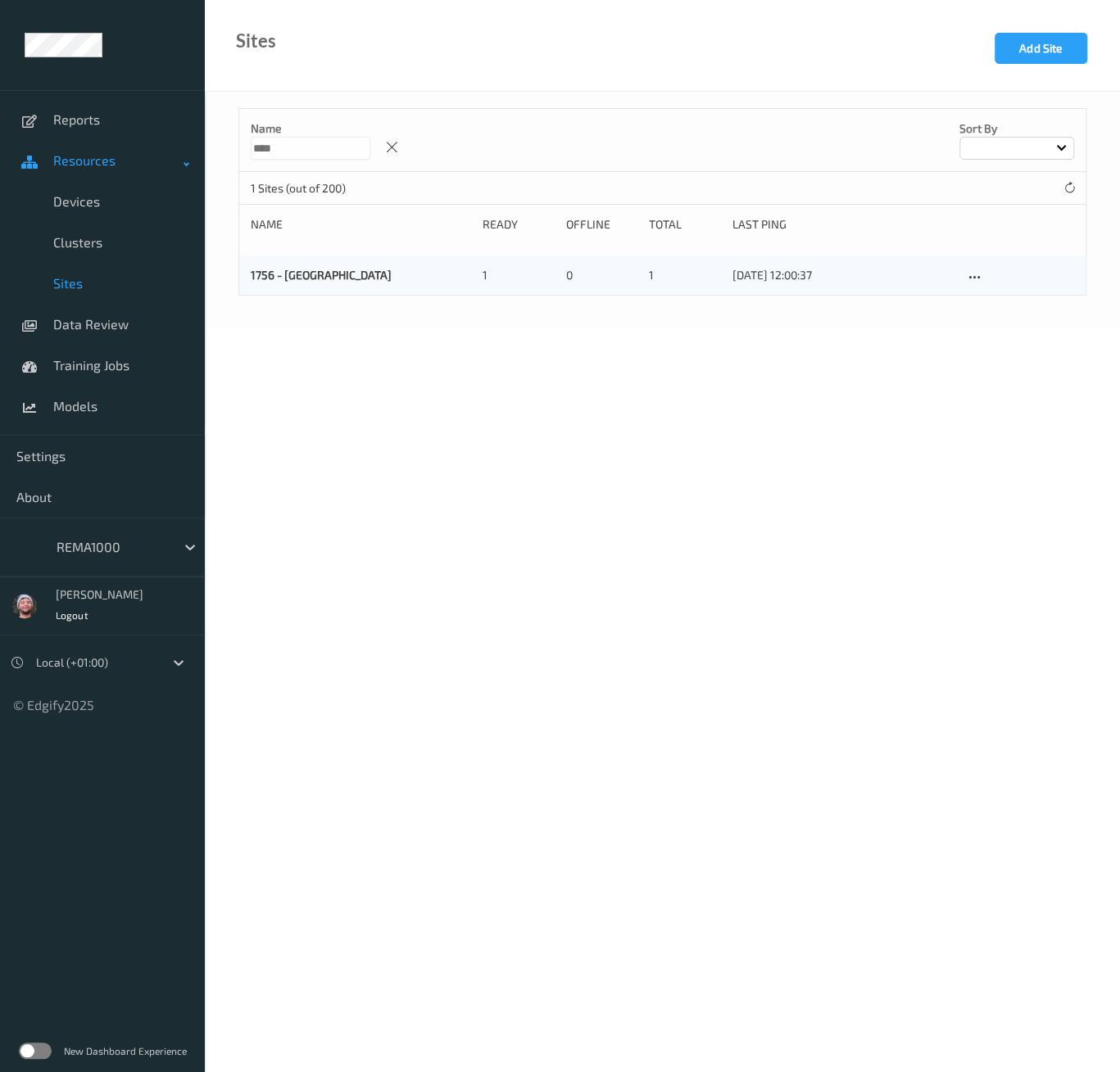
drag, startPoint x: 324, startPoint y: 146, endPoint x: 155, endPoint y: 143, distance: 169.0
click at [155, 143] on div "Reports Resources Devices Clusters Sites Data Review Training Jobs Models Setti…" at bounding box center [560, 118] width 1120 height 238
click at [399, 146] on icon at bounding box center [392, 147] width 14 height 14
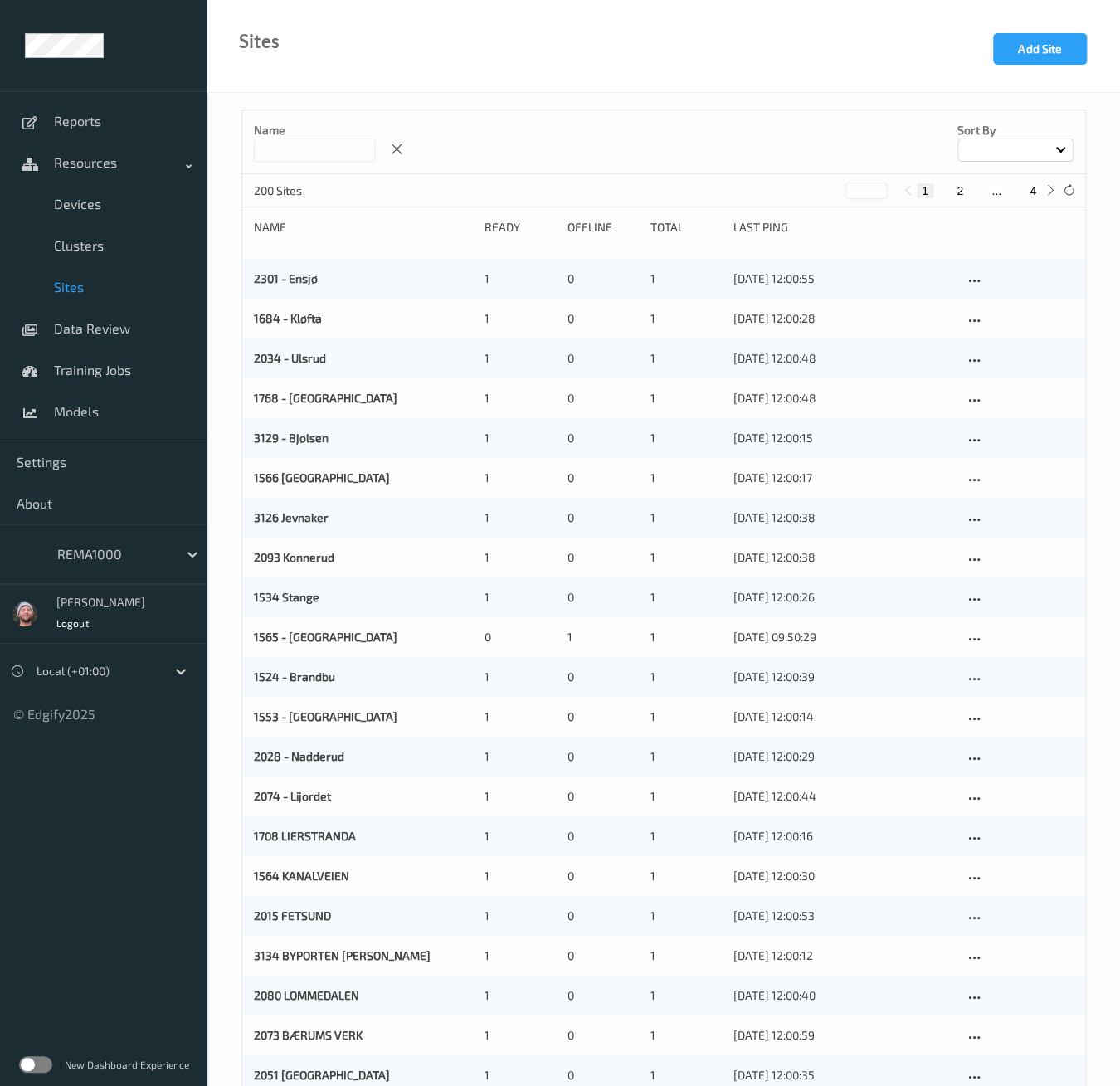
click at [321, 147] on input at bounding box center [314, 150] width 121 height 23
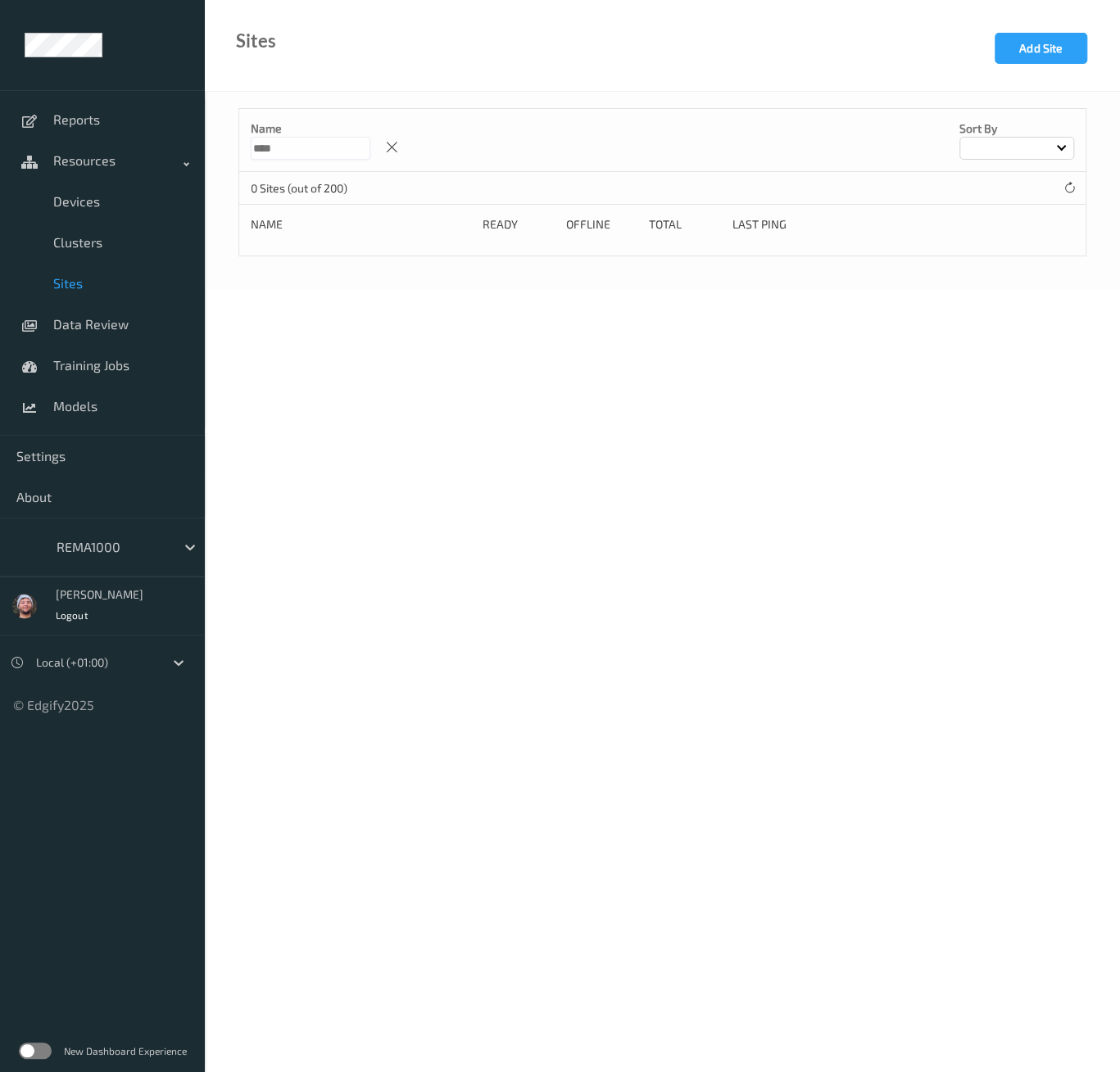
type input "****"
click at [334, 134] on p "Name" at bounding box center [310, 128] width 119 height 16
click at [399, 151] on icon at bounding box center [392, 147] width 14 height 14
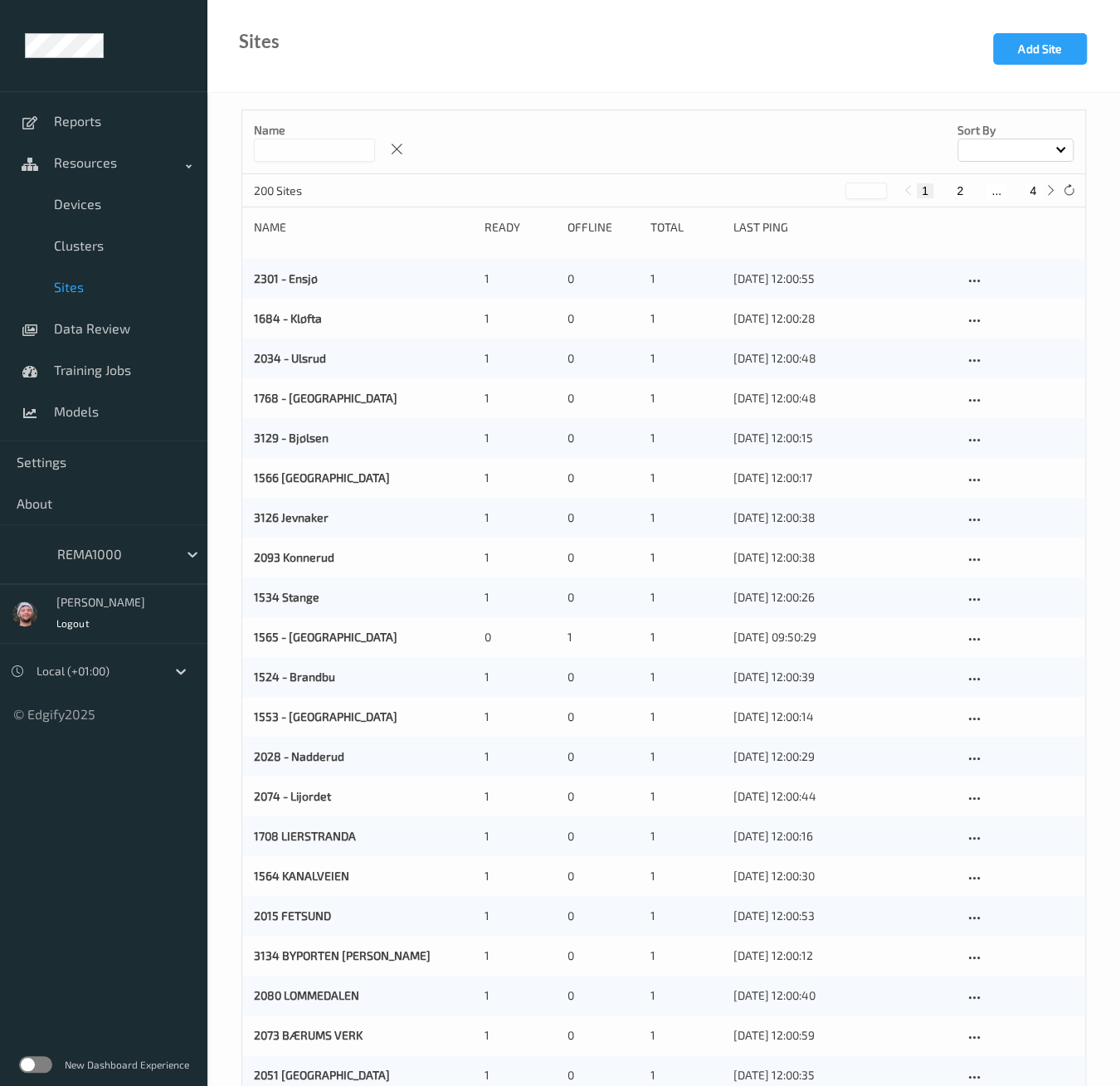
click at [295, 154] on input at bounding box center [314, 150] width 121 height 23
type input "****"
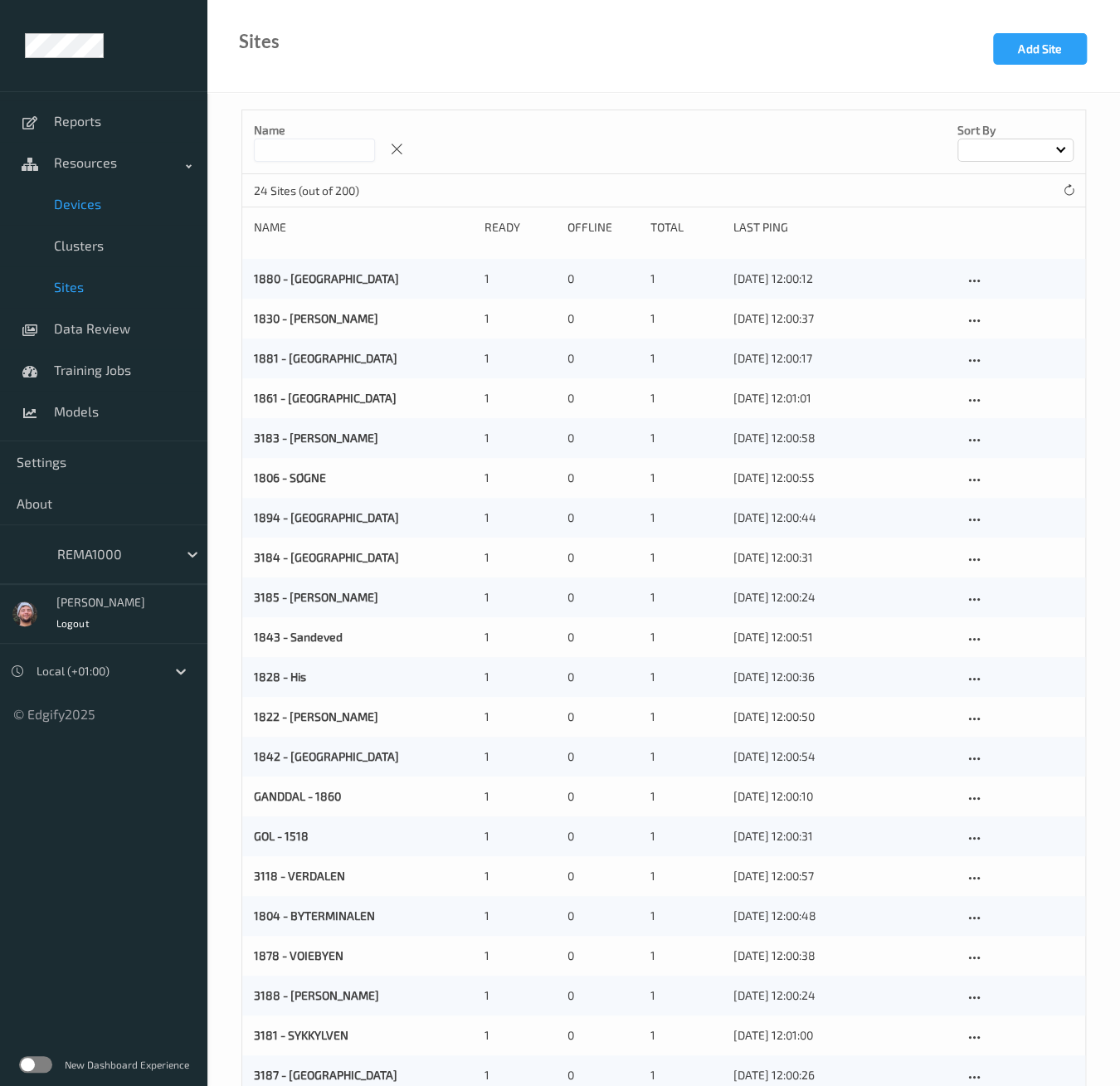
click at [106, 208] on span "Devices" at bounding box center [122, 204] width 137 height 16
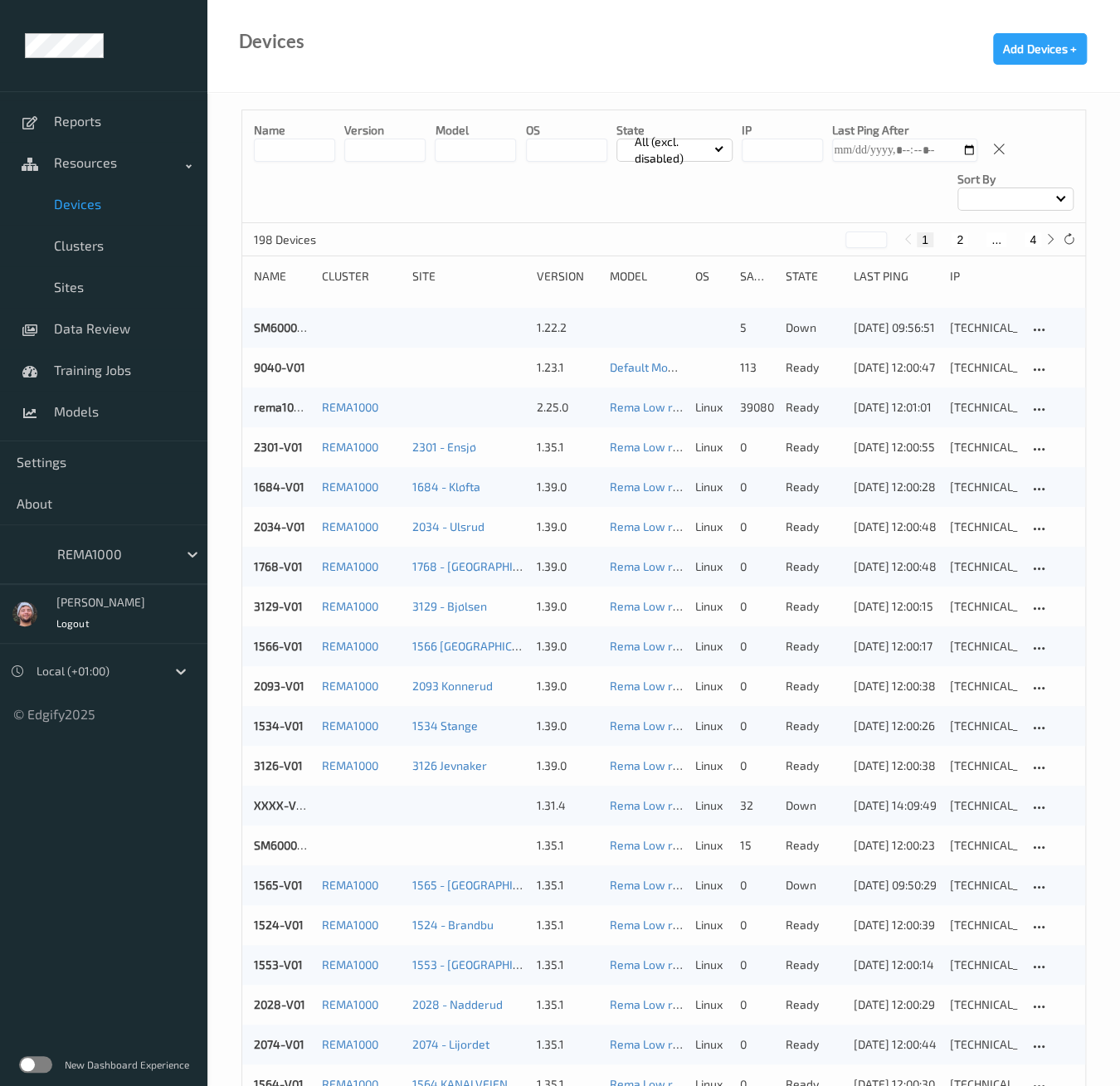
click at [1036, 238] on button "4" at bounding box center [1032, 239] width 16 height 15
type input "*"
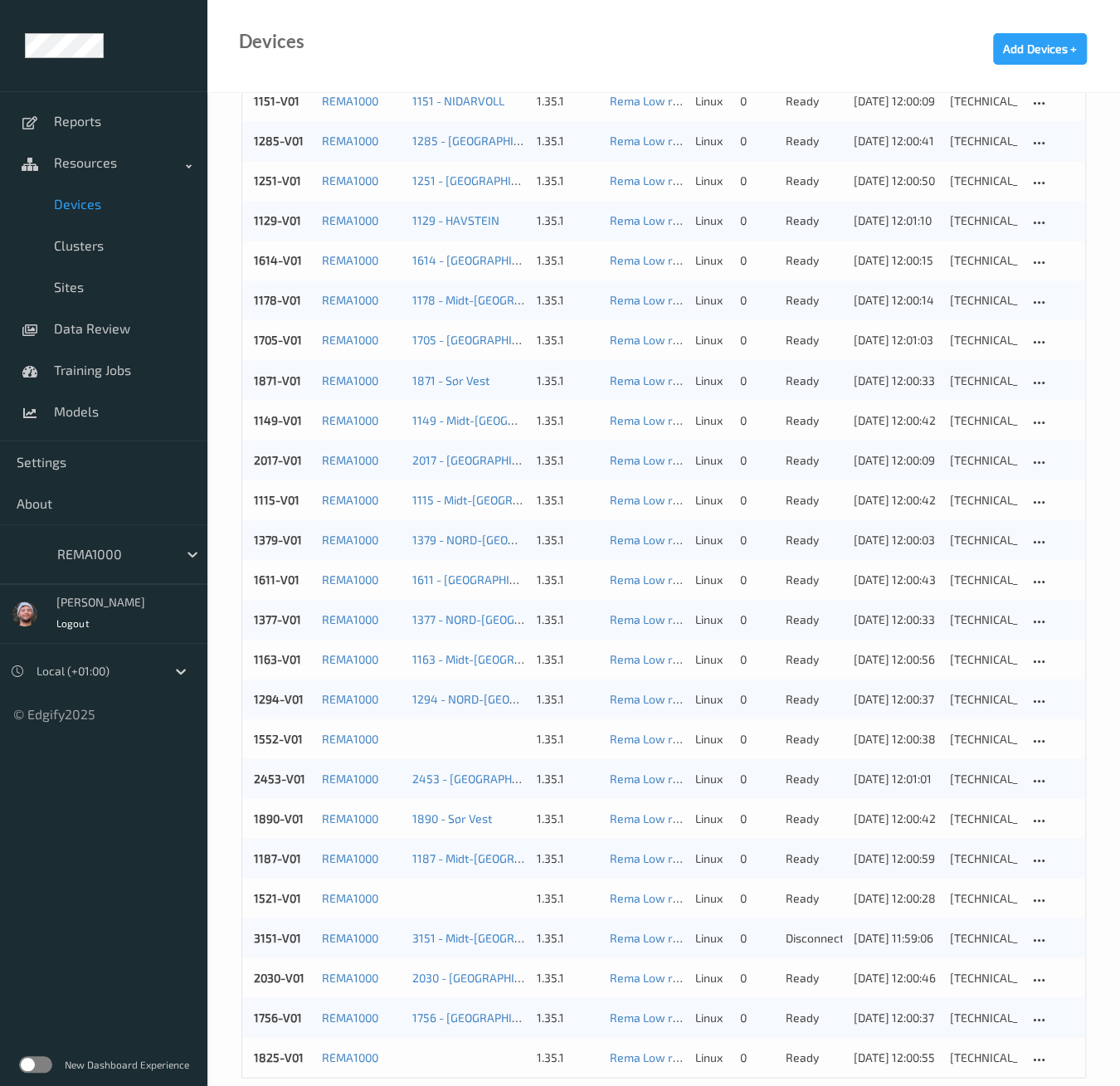
scroll to position [1167, 0]
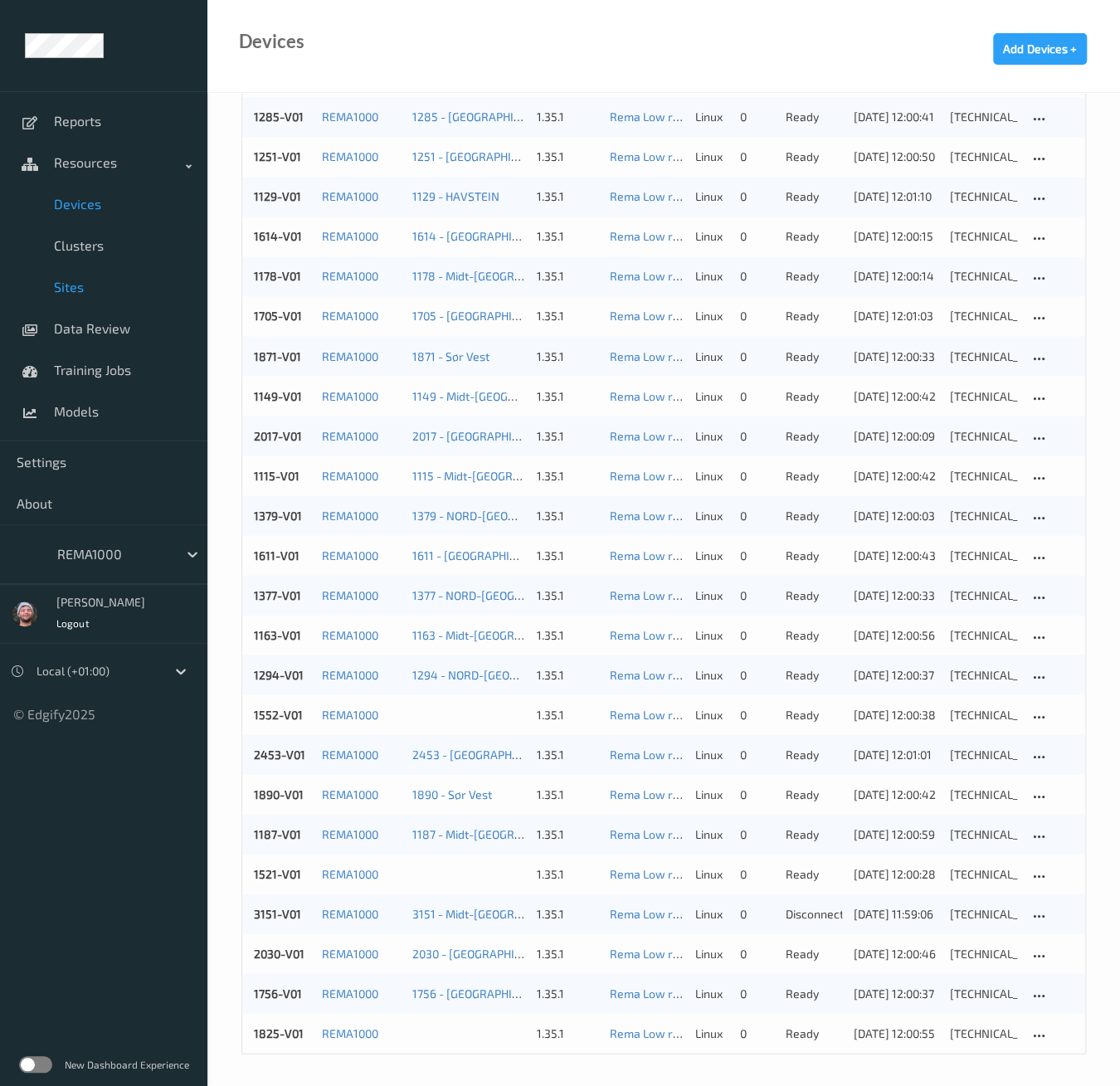
click at [104, 272] on link "Sites" at bounding box center [103, 287] width 208 height 41
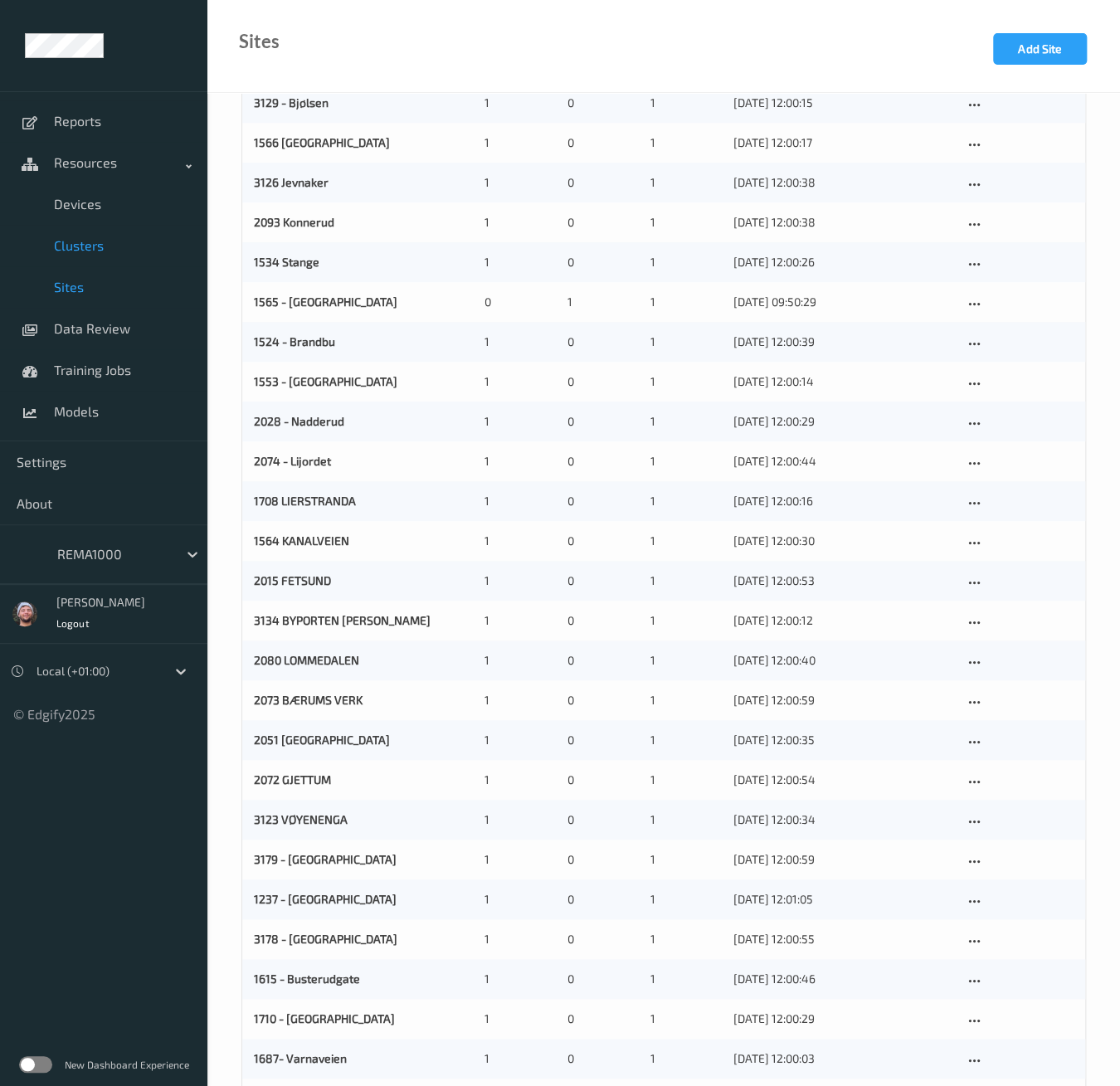
scroll to position [121, 0]
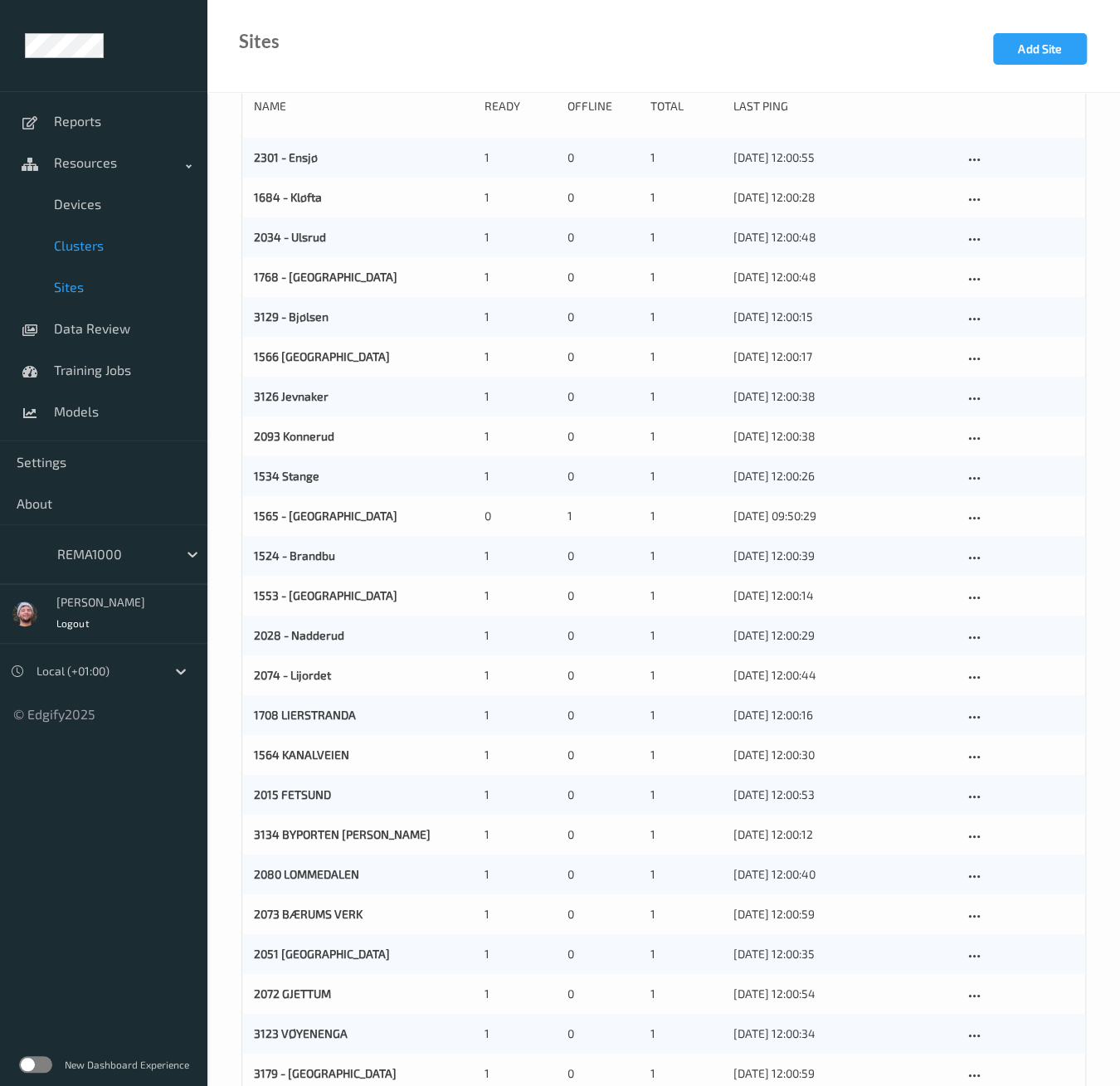
click at [117, 249] on span "Clusters" at bounding box center [122, 245] width 137 height 16
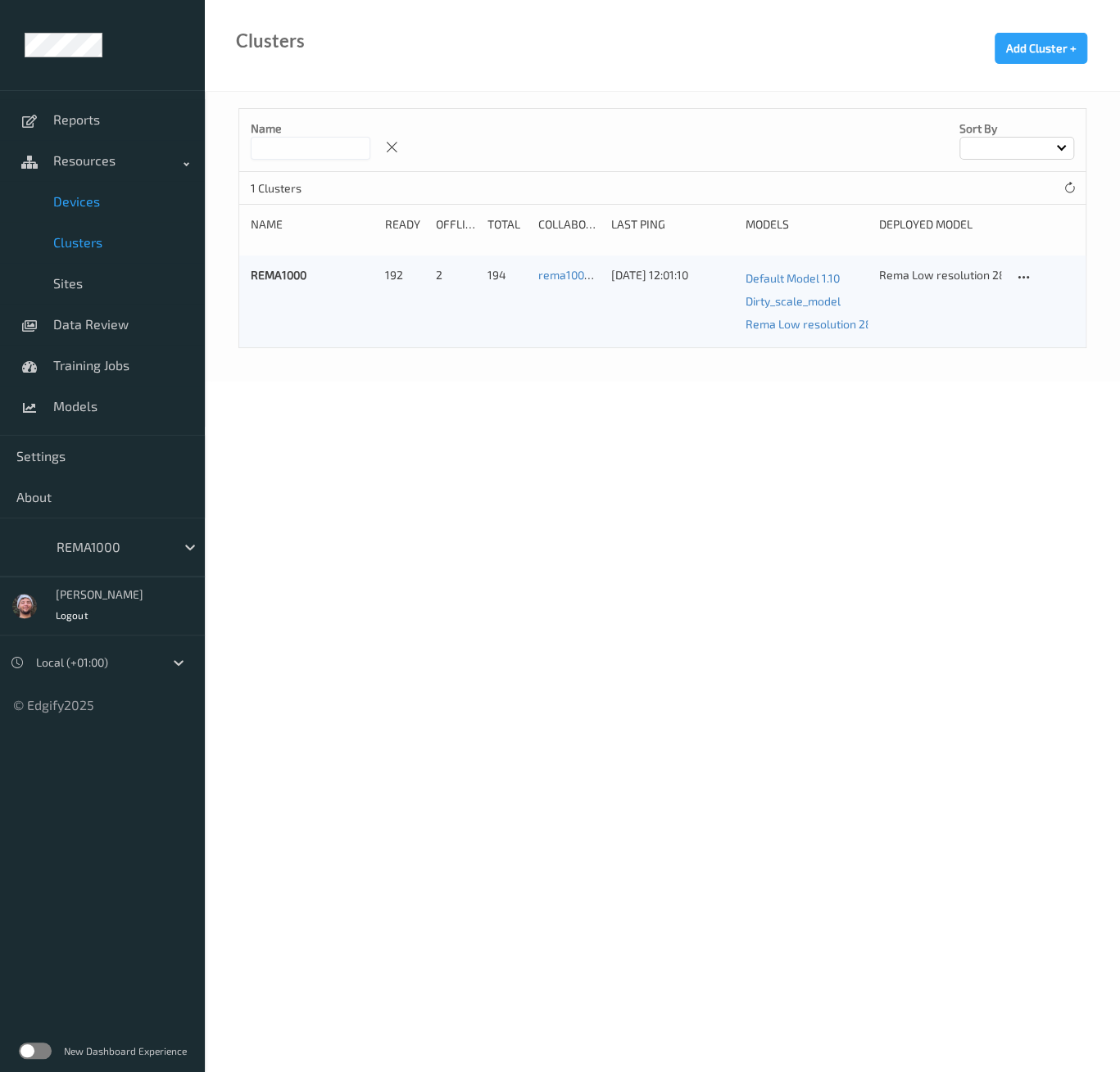
click at [100, 213] on link "Devices" at bounding box center [102, 202] width 205 height 41
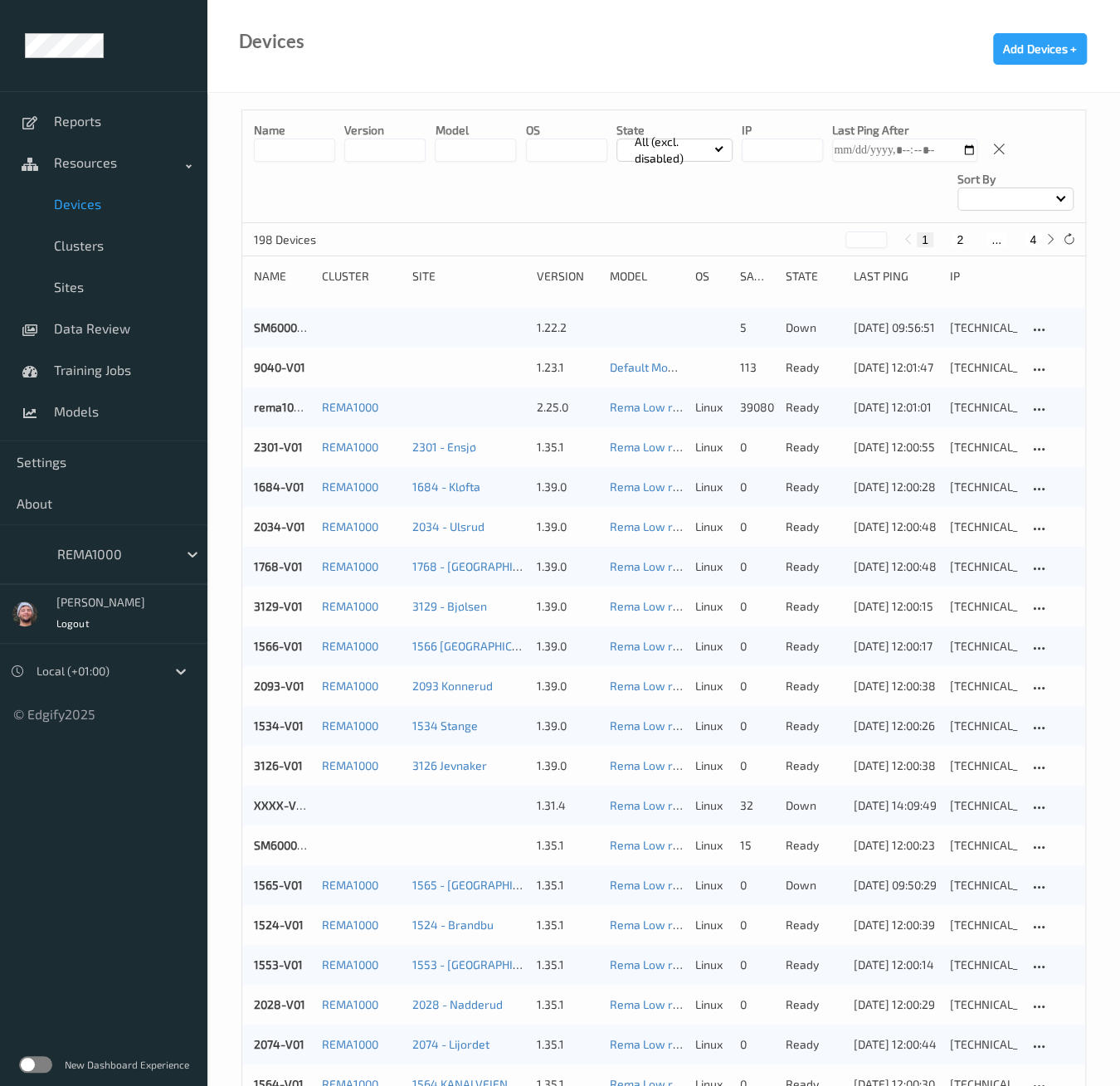
click at [1024, 234] on button "4" at bounding box center [1032, 239] width 16 height 15
type input "*"
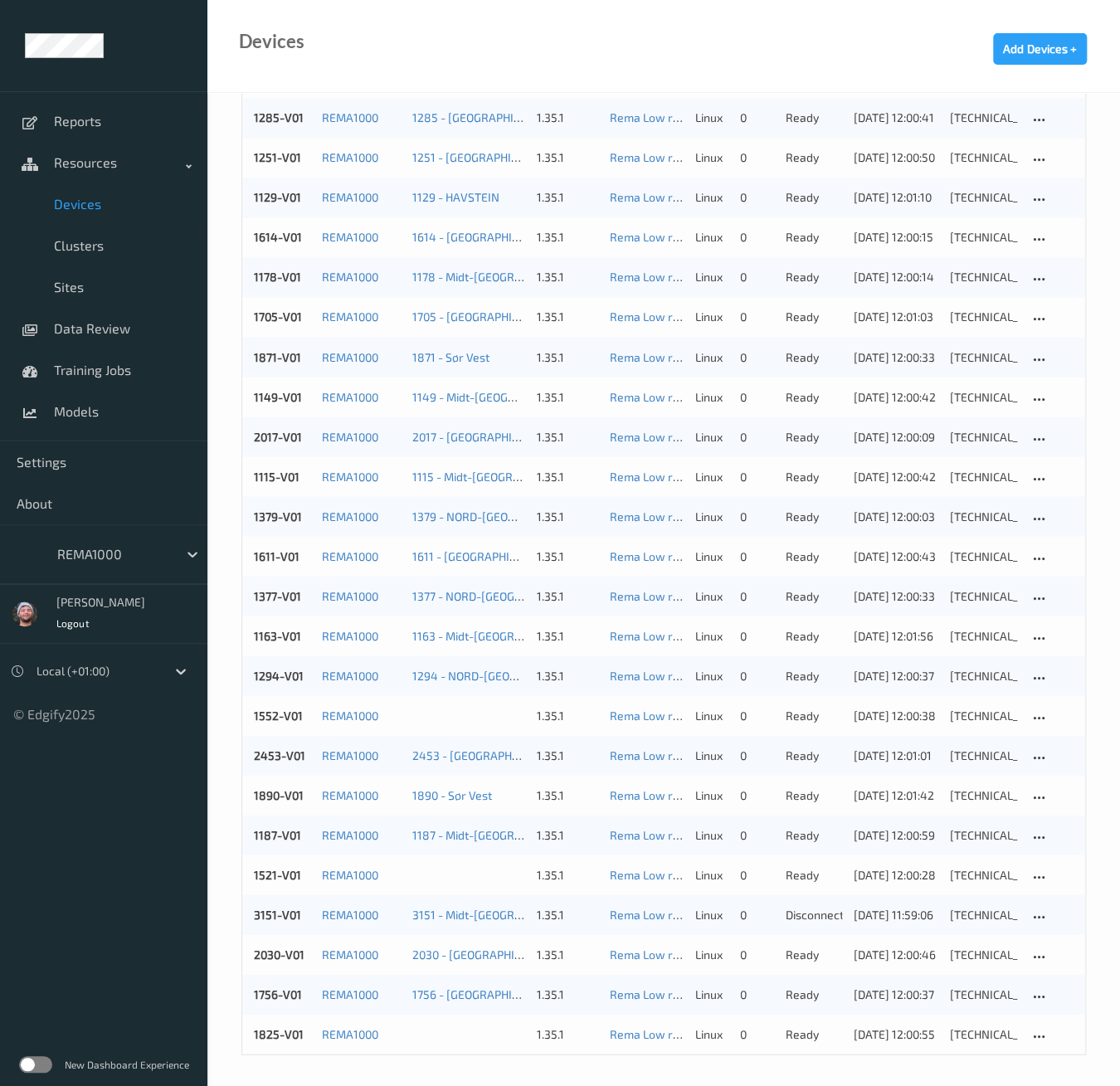
scroll to position [1167, 0]
click at [153, 565] on div "REMA1000" at bounding box center [113, 554] width 128 height 27
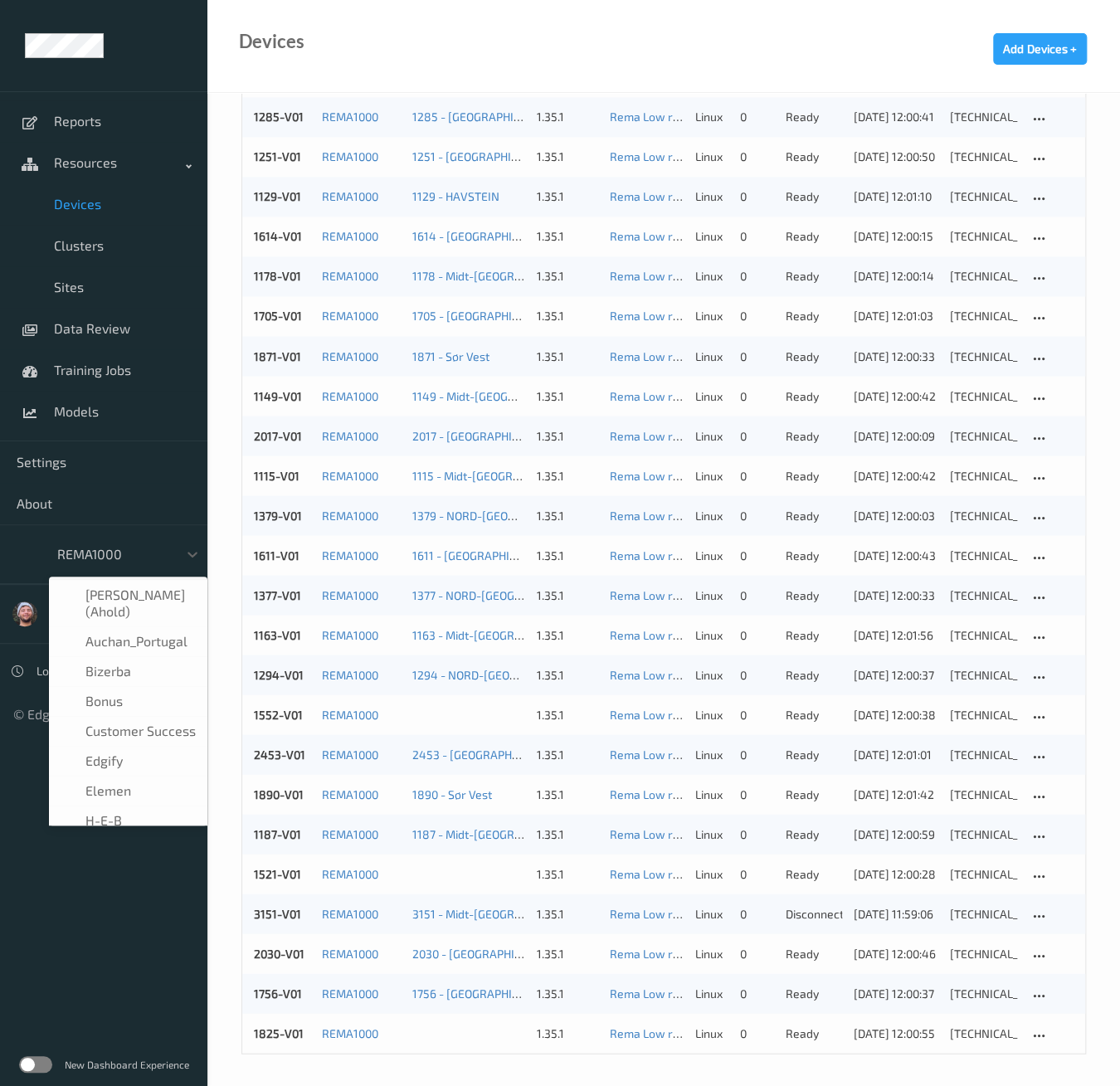
scroll to position [168, 0]
click at [141, 655] on div "H-E-B" at bounding box center [128, 652] width 139 height 16
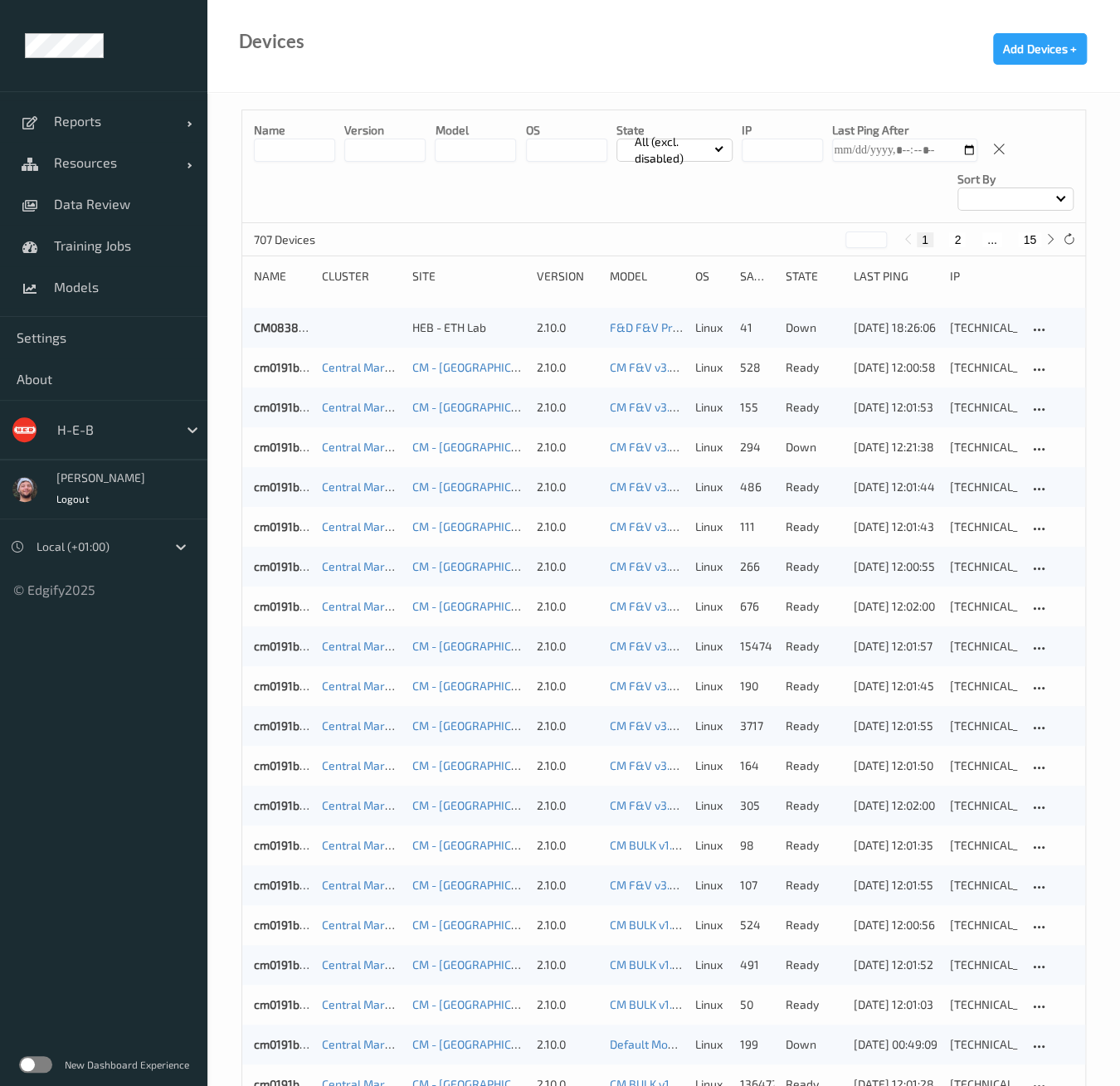
click at [1033, 236] on button "15" at bounding box center [1029, 239] width 23 height 15
type input "**"
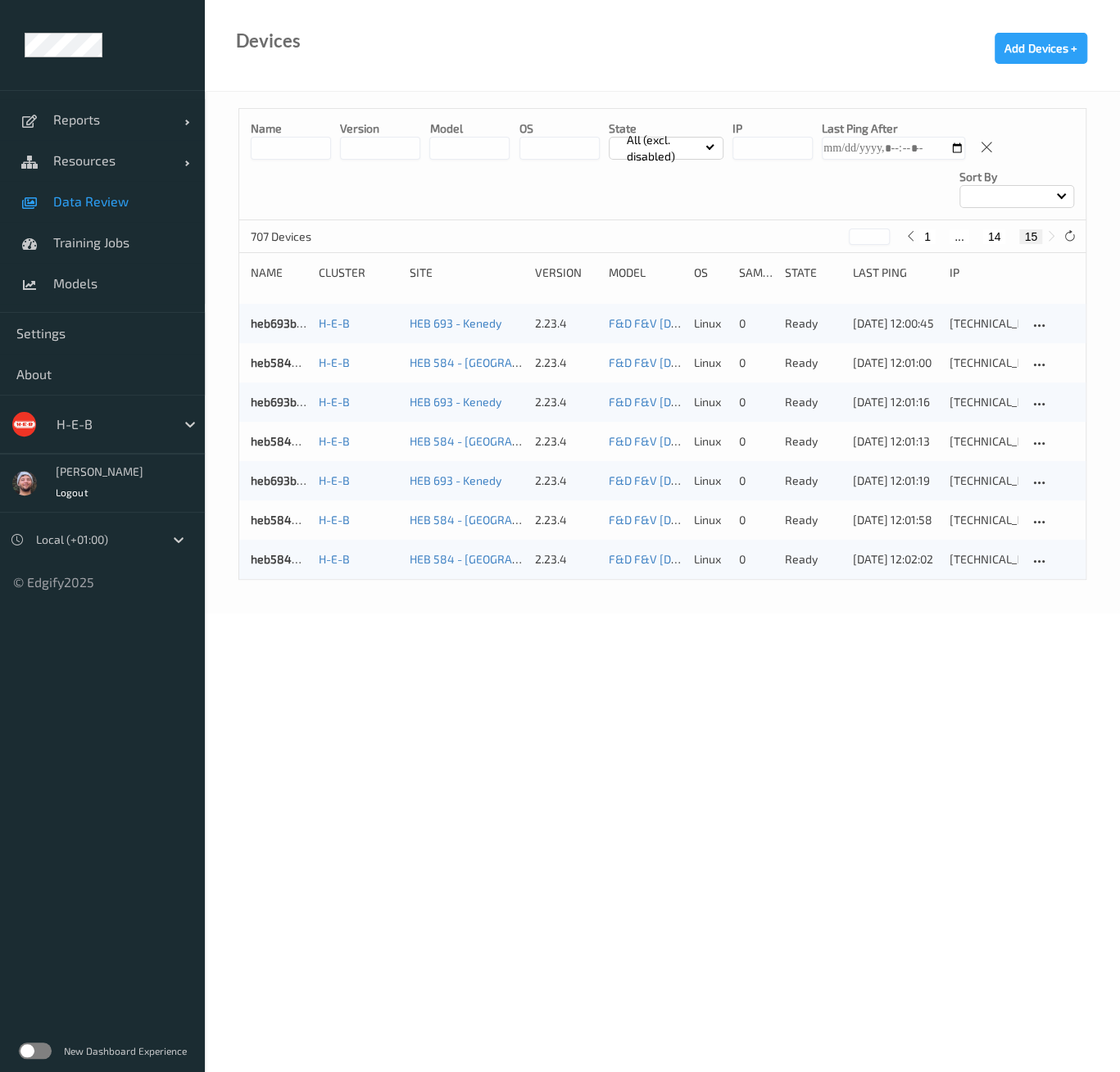
click at [74, 219] on link "Data Review" at bounding box center [102, 202] width 205 height 41
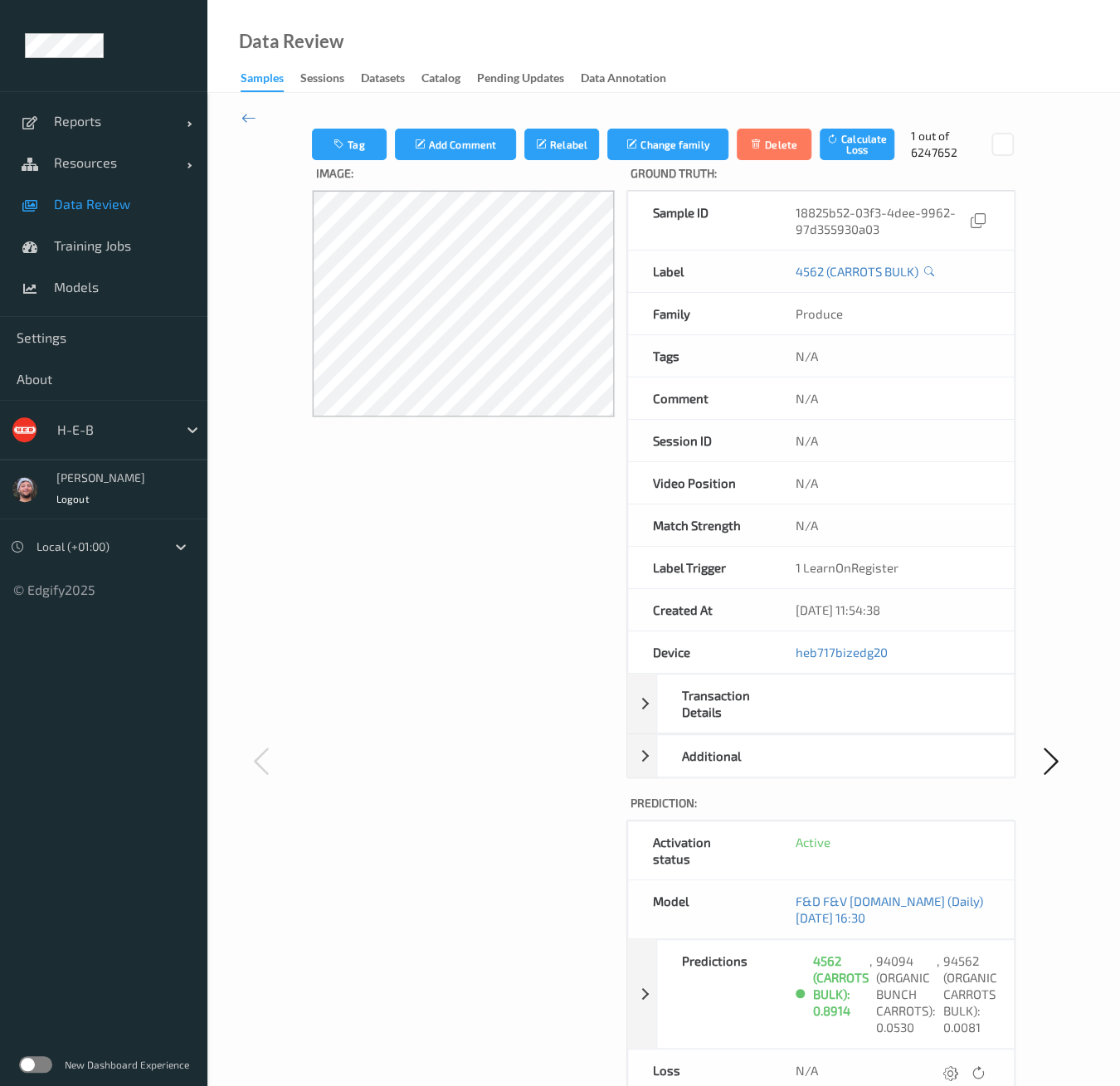
click at [87, 203] on span "Data Review" at bounding box center [122, 204] width 137 height 16
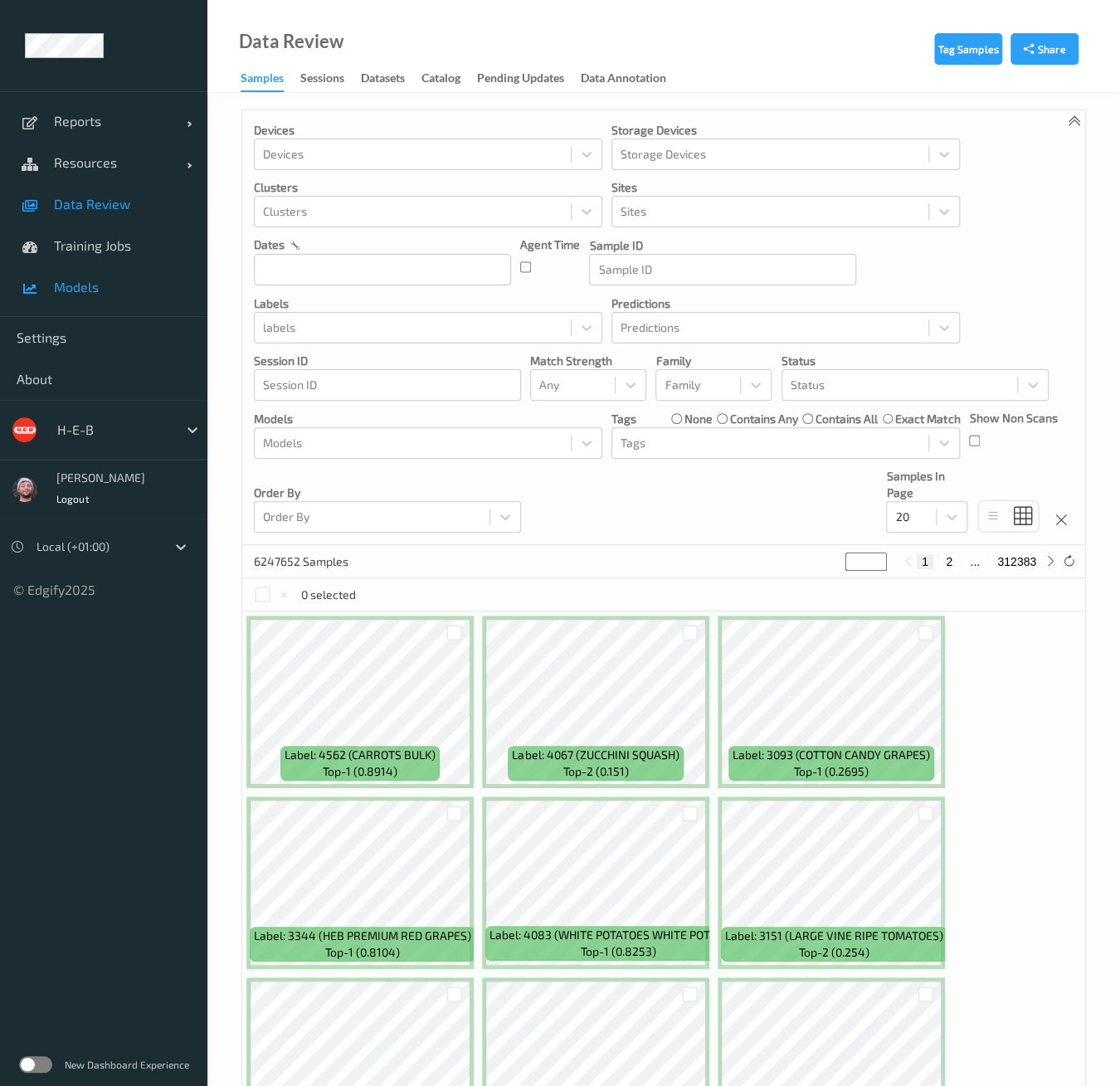
click at [87, 283] on span "Models" at bounding box center [122, 286] width 137 height 16
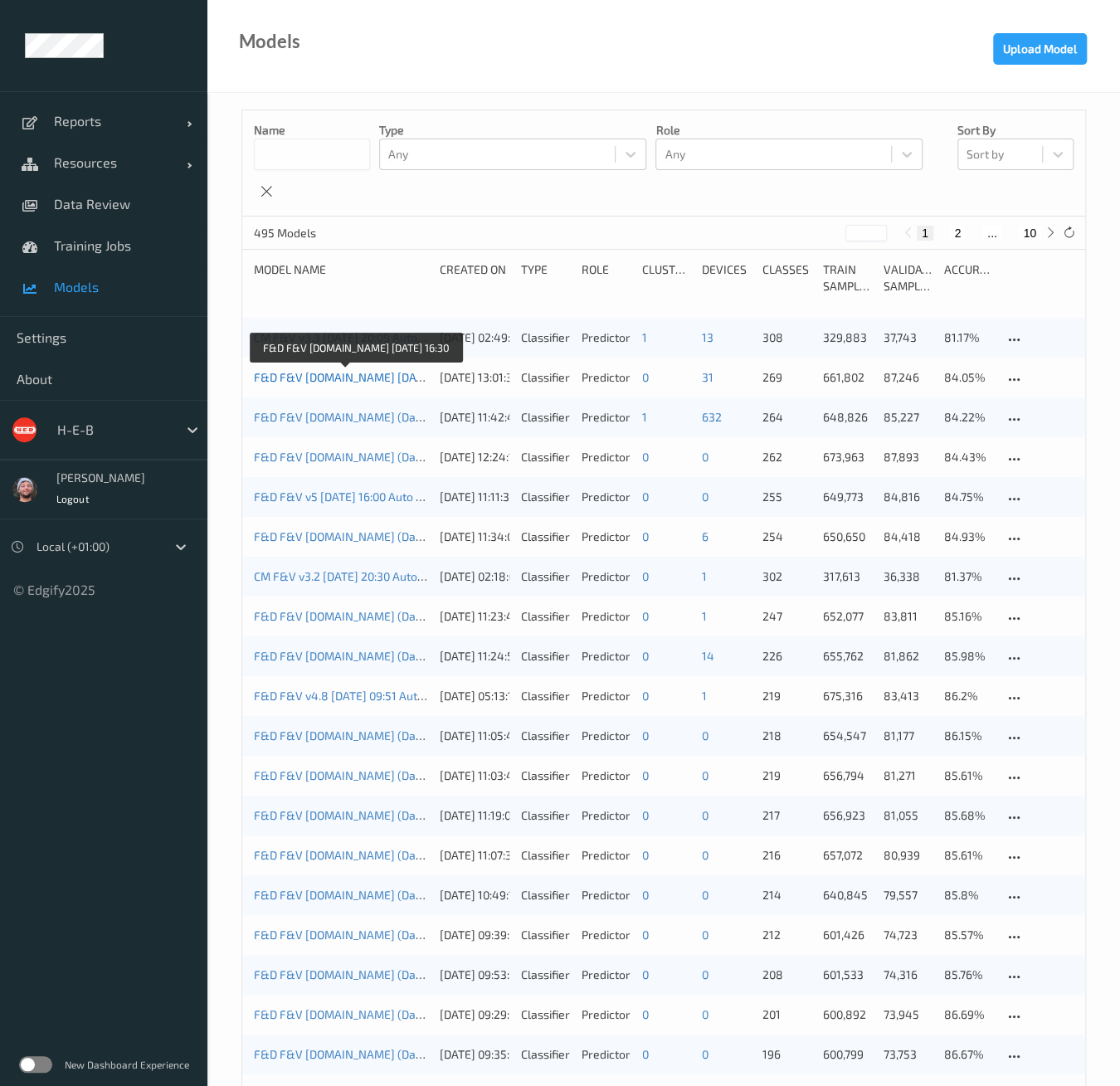
click at [320, 373] on link "F&D F&V [DOMAIN_NAME] [DATE] 16:30" at bounding box center [358, 377] width 209 height 14
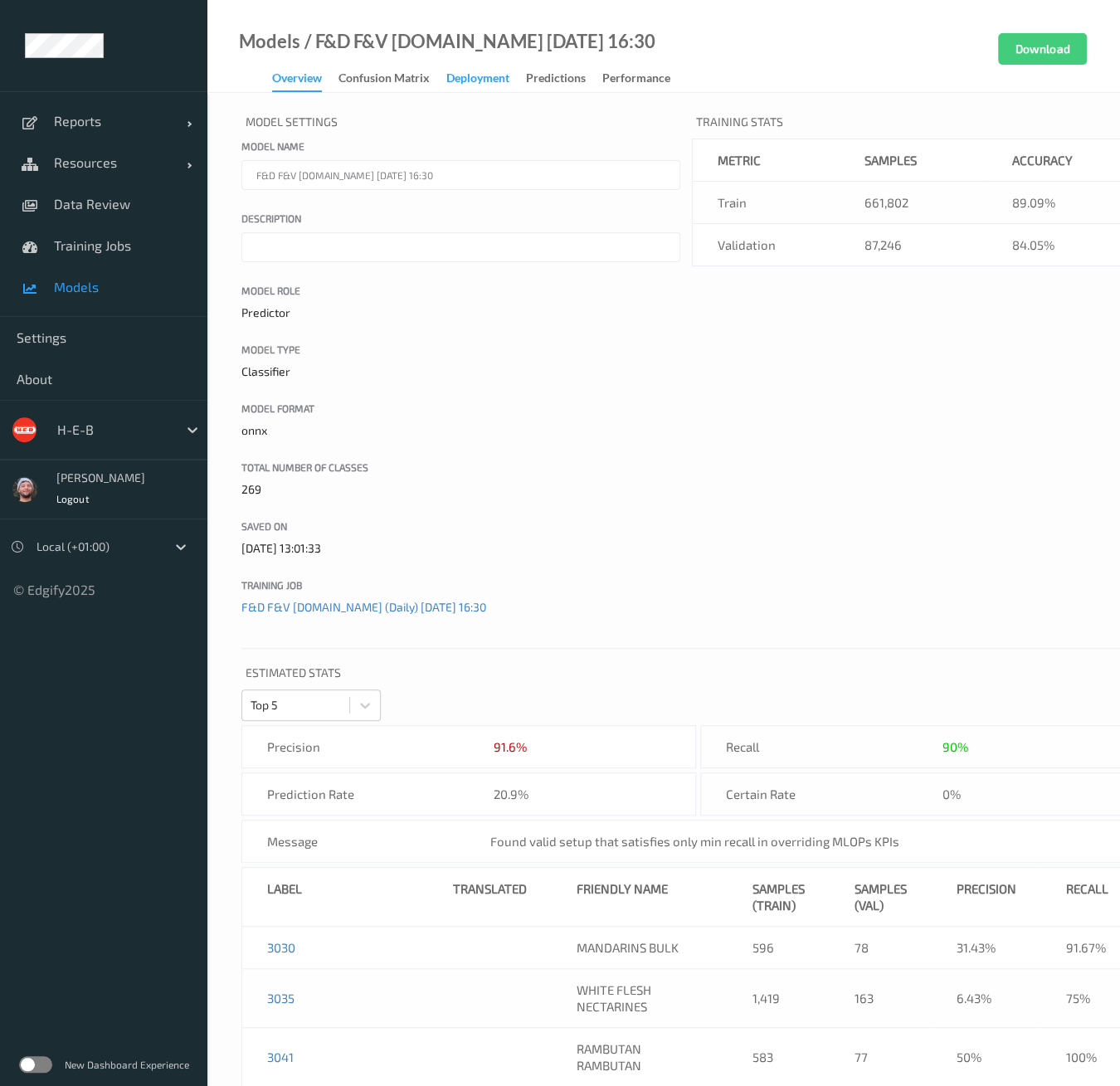
click at [470, 83] on div "Deployment" at bounding box center [478, 80] width 63 height 21
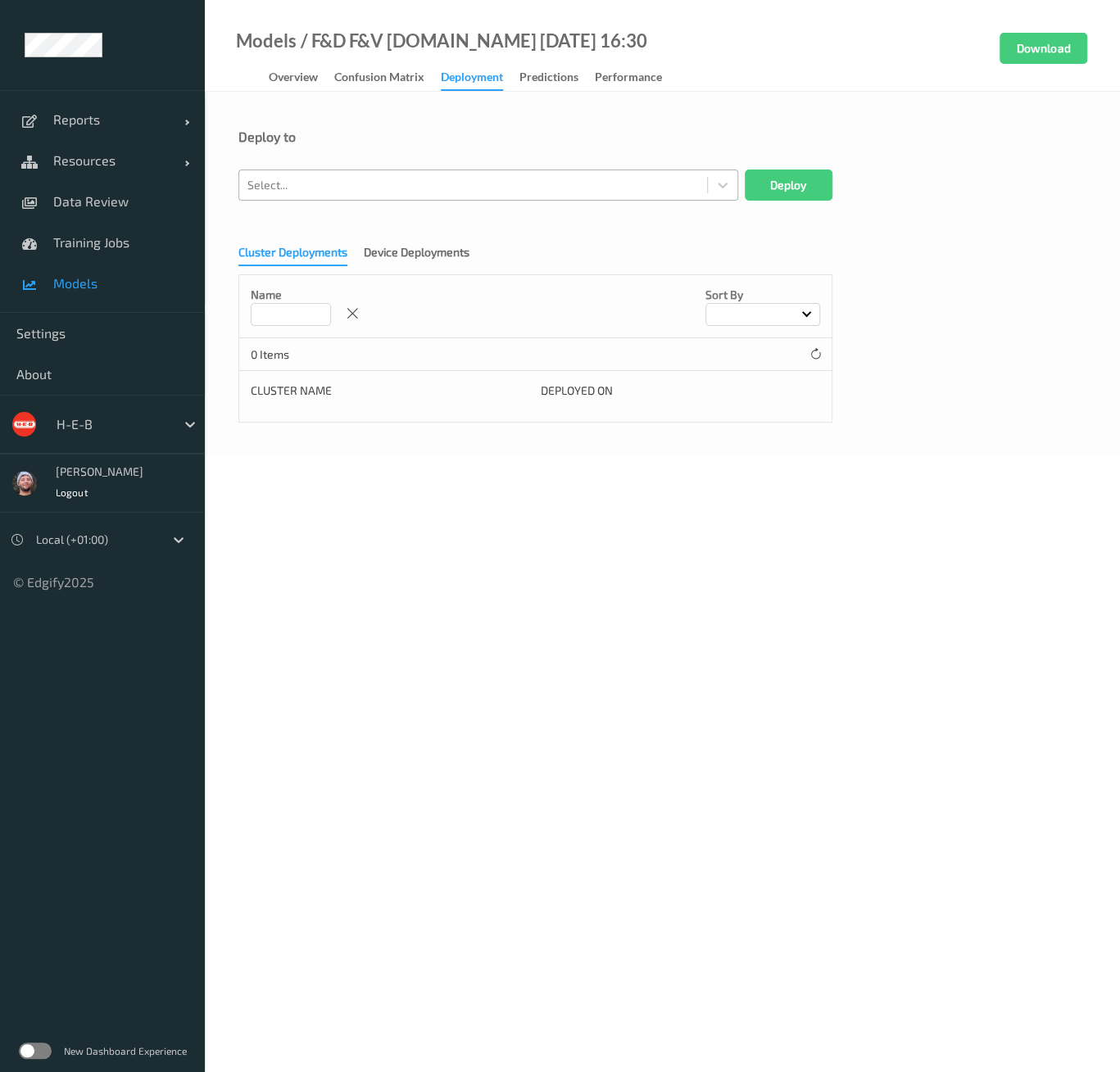
click at [334, 186] on div at bounding box center [474, 185] width 451 height 20
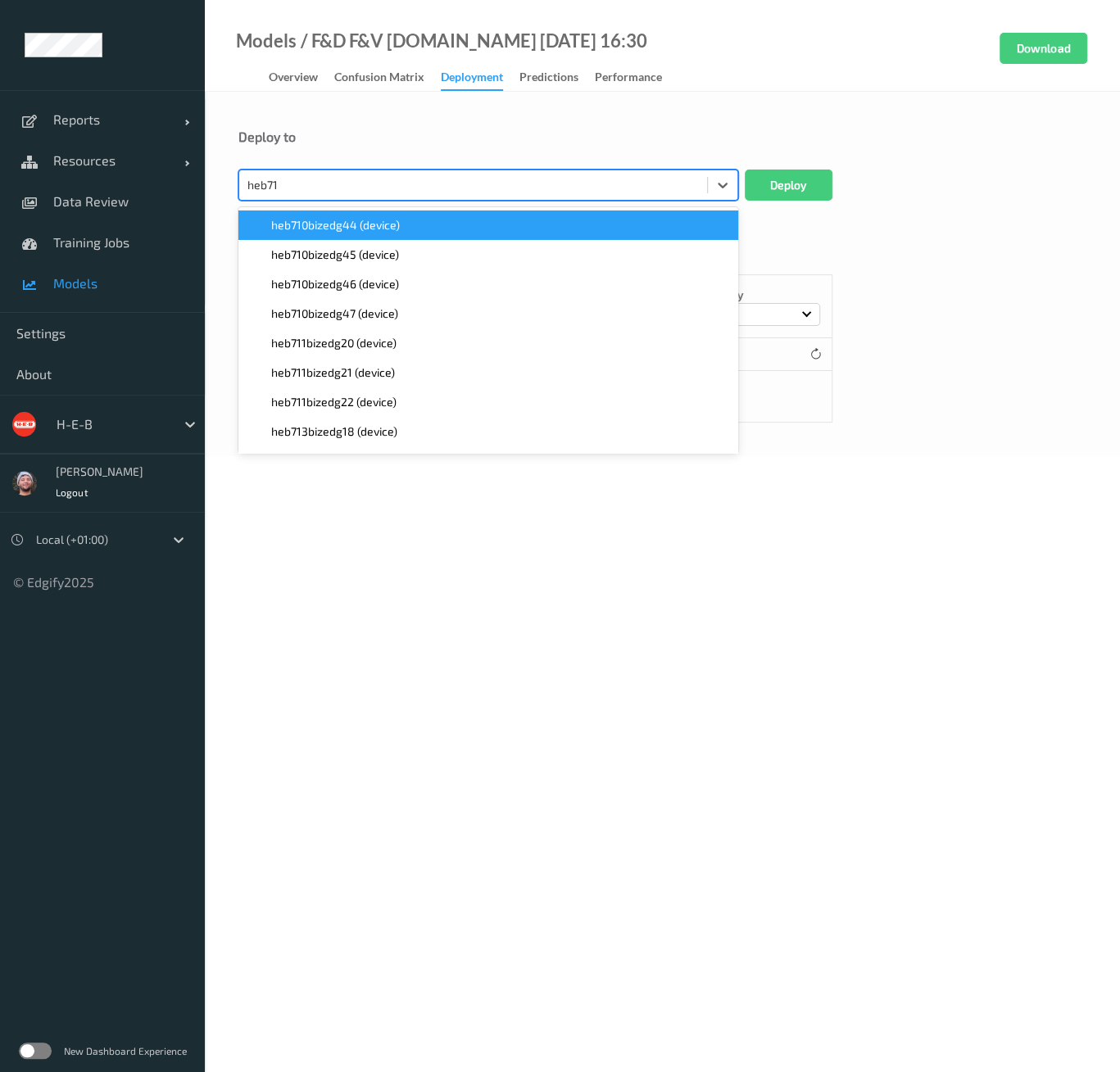
type input "heb717"
paste input "heb717"
type input "heb717"
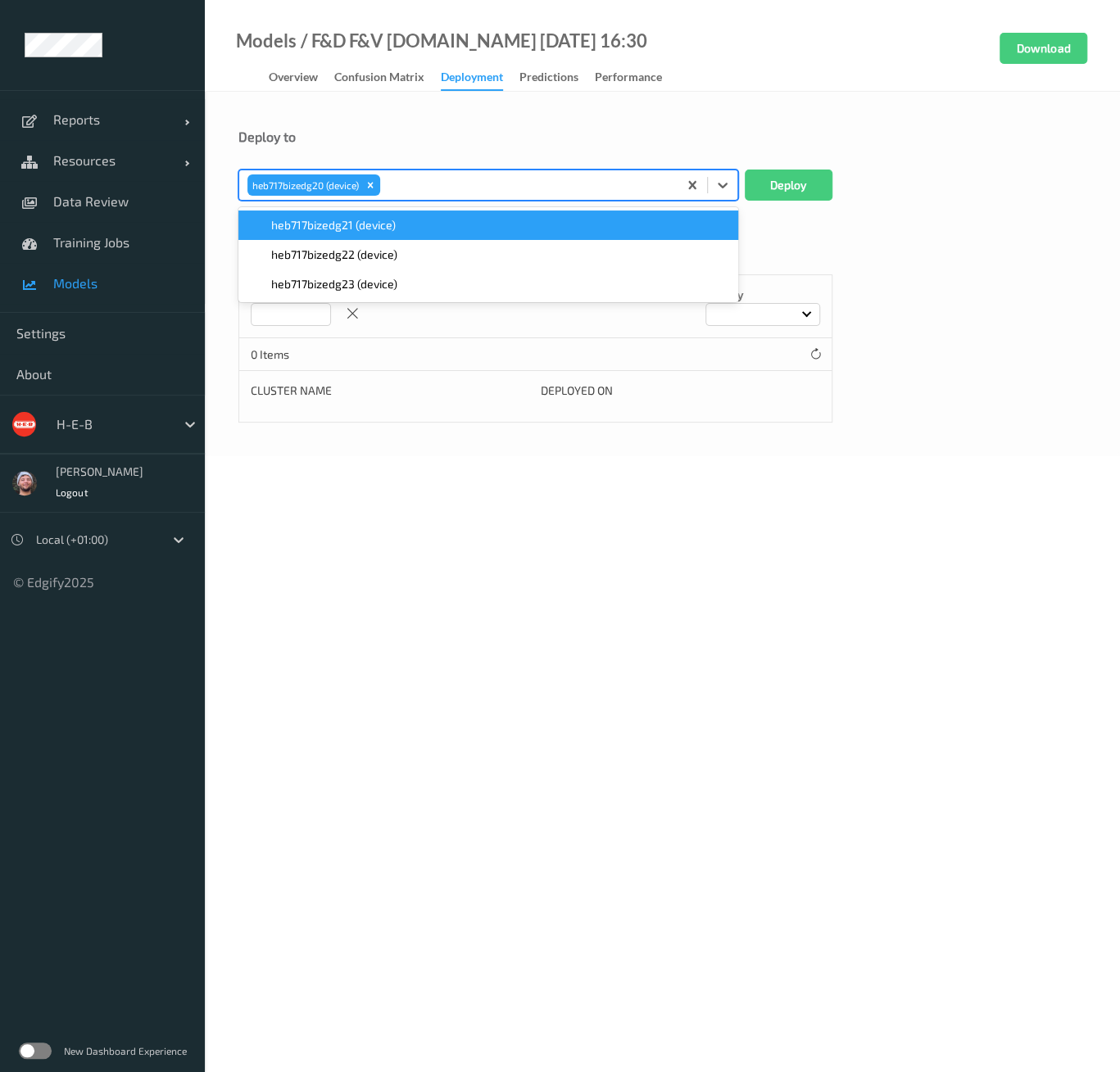
paste input "heb717"
type input "heb717"
paste input "heb717"
type input "heb717"
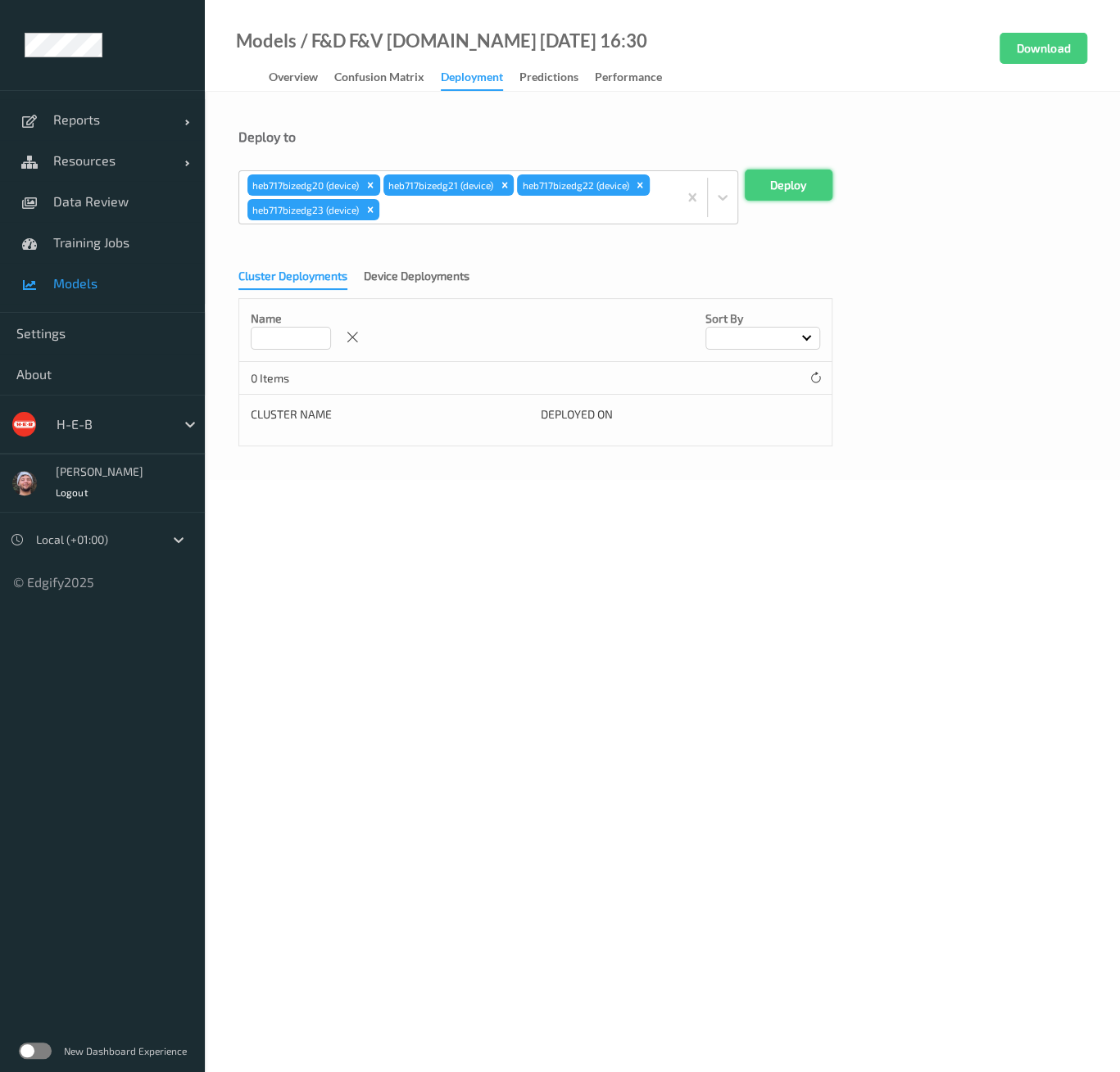
click at [751, 176] on button "Deploy" at bounding box center [788, 185] width 88 height 32
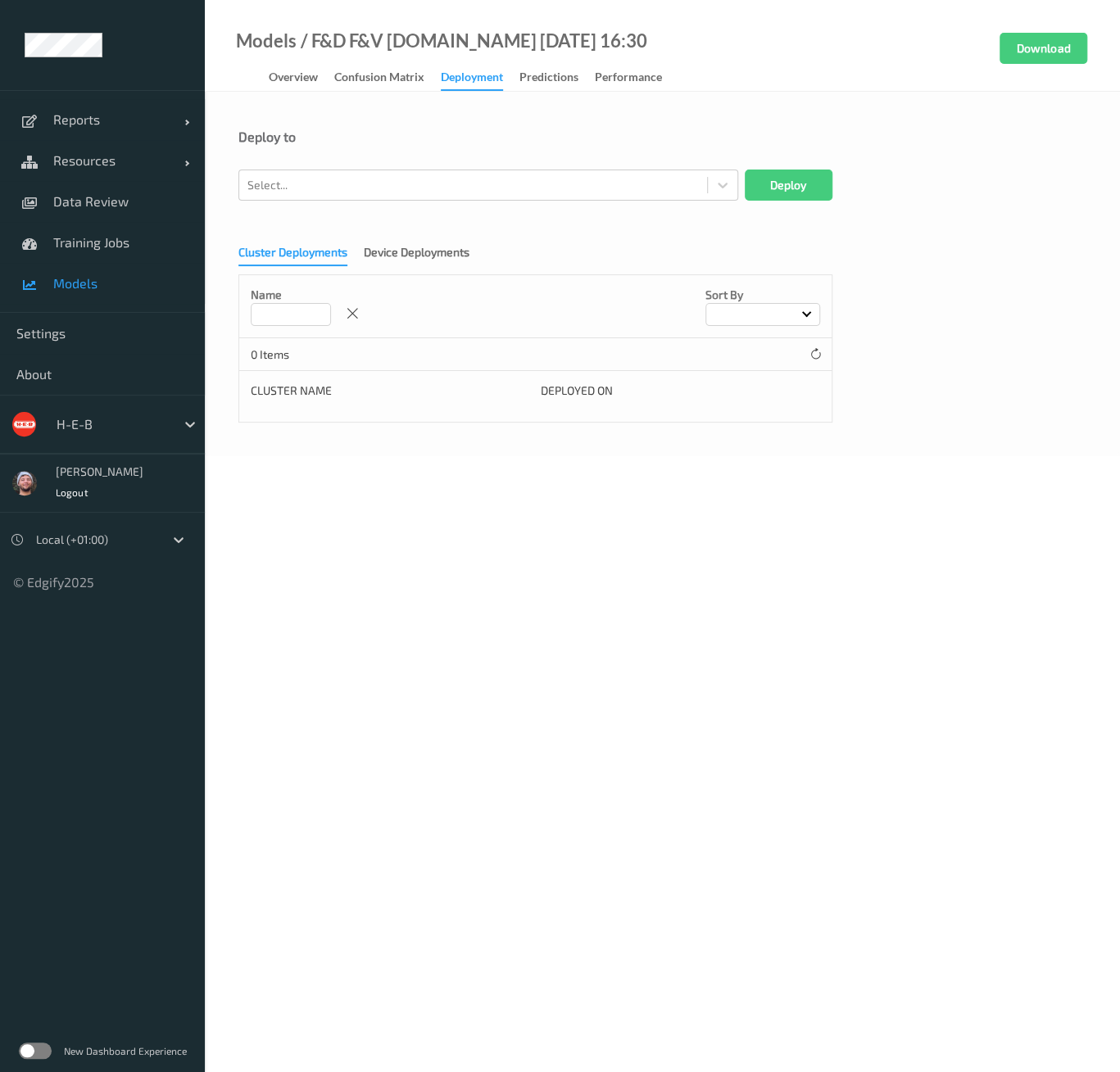
click at [795, 657] on body "Reports Default Report Customized Report Resources Devices Clusters Sites Data …" at bounding box center [560, 536] width 1120 height 1072
click at [675, 609] on body "Reports Default Report Customized Report Resources Devices Clusters Sites Data …" at bounding box center [560, 536] width 1120 height 1072
click at [302, 801] on body "Reports Default Report Customized Report Resources Devices Clusters Sites Data …" at bounding box center [560, 536] width 1120 height 1072
click at [307, 561] on body "Reports Default Report Customized Report Resources Devices Clusters Sites Data …" at bounding box center [560, 536] width 1120 height 1072
click at [785, 502] on body "Reports Default Report Customized Report Resources Devices Clusters Sites Data …" at bounding box center [560, 536] width 1120 height 1072
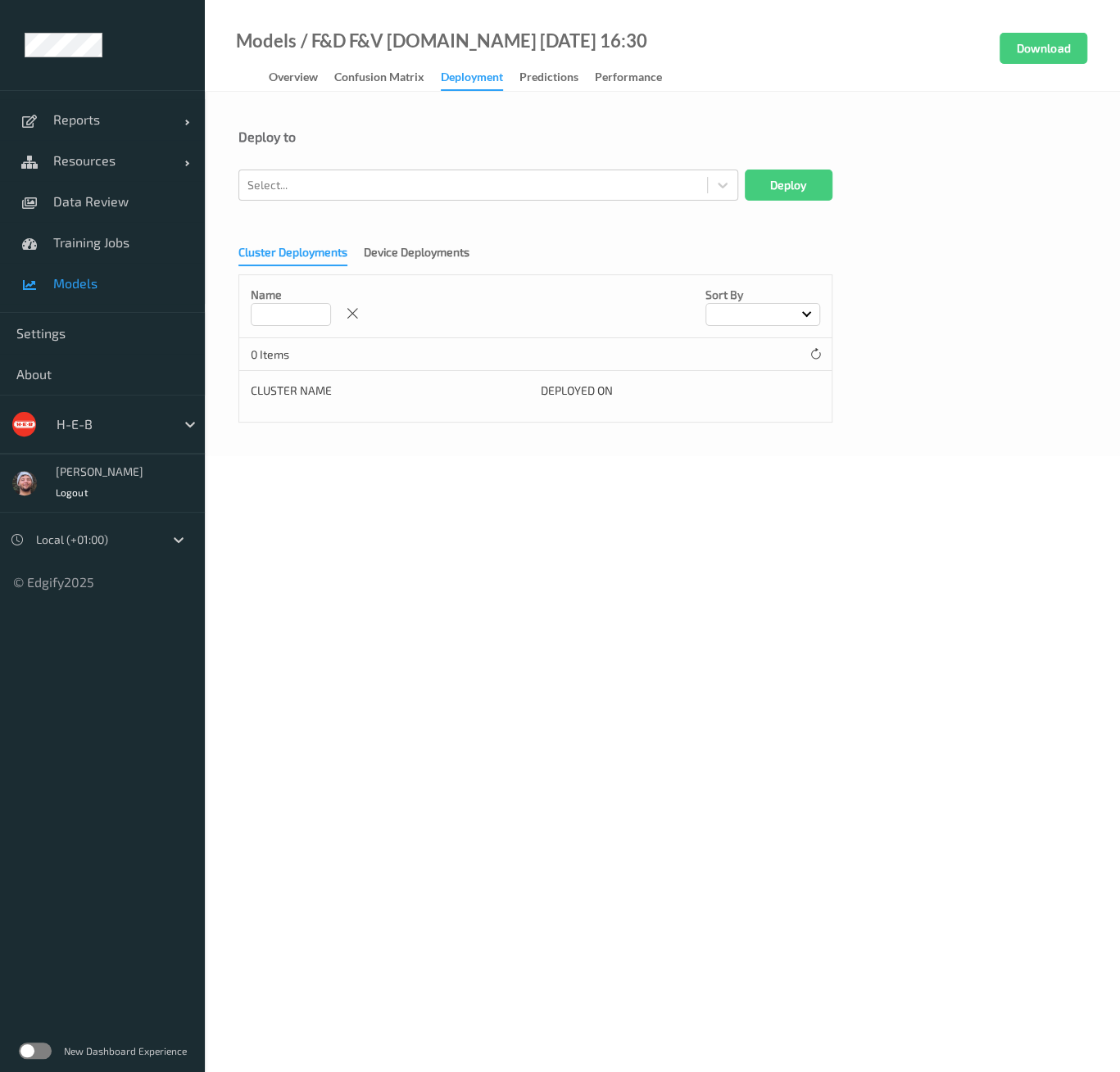
click at [486, 585] on body "Reports Default Report Customized Report Resources Devices Clusters Sites Data …" at bounding box center [560, 536] width 1120 height 1072
click at [507, 521] on body "Reports Default Report Customized Report Resources Devices Clusters Sites Data …" at bounding box center [560, 536] width 1120 height 1072
click at [499, 531] on body "Reports Default Report Customized Report Resources Devices Clusters Sites Data …" at bounding box center [560, 536] width 1120 height 1072
click at [384, 189] on div at bounding box center [474, 185] width 451 height 20
paste input "heb627"
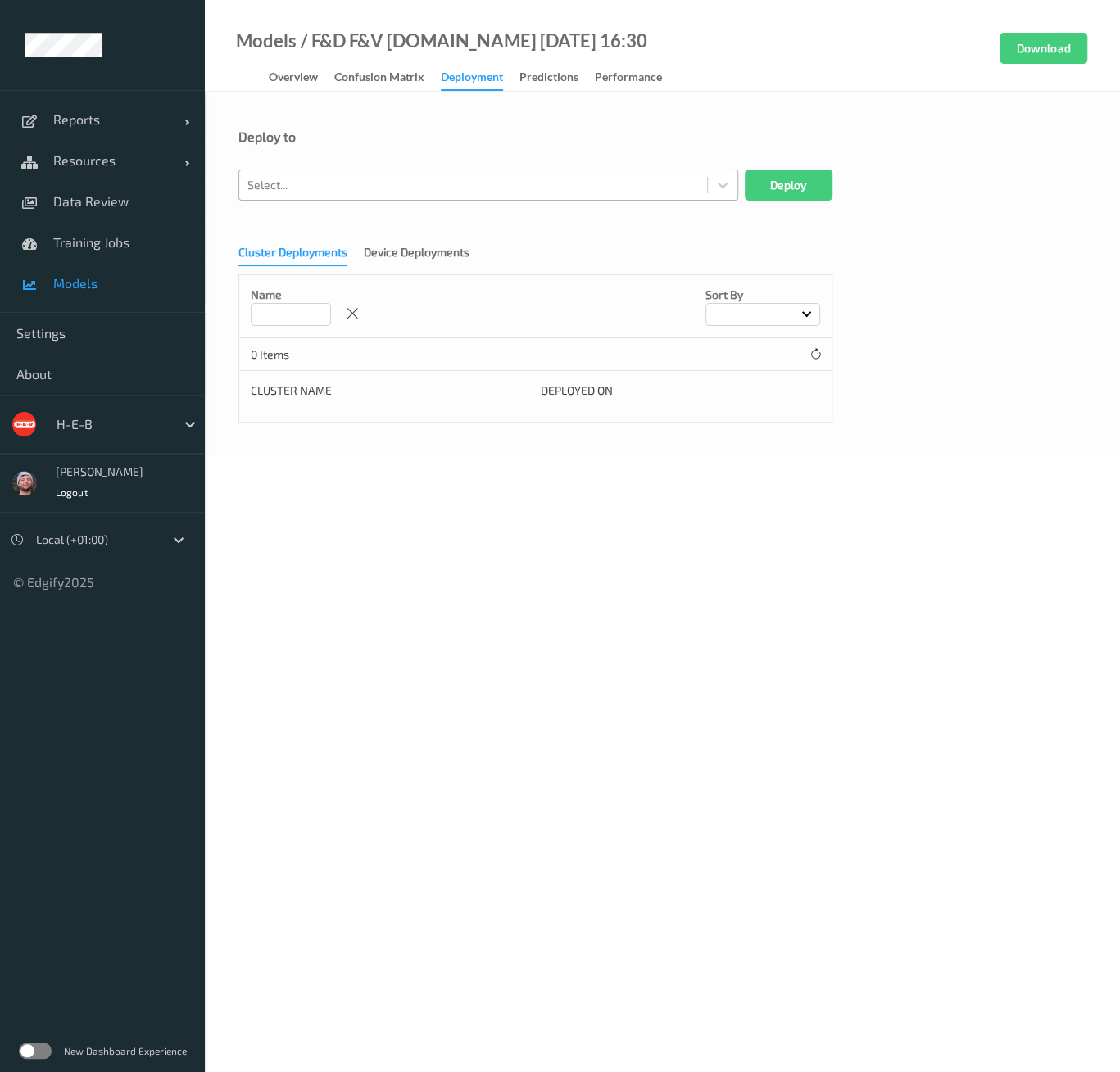
type input "heb627"
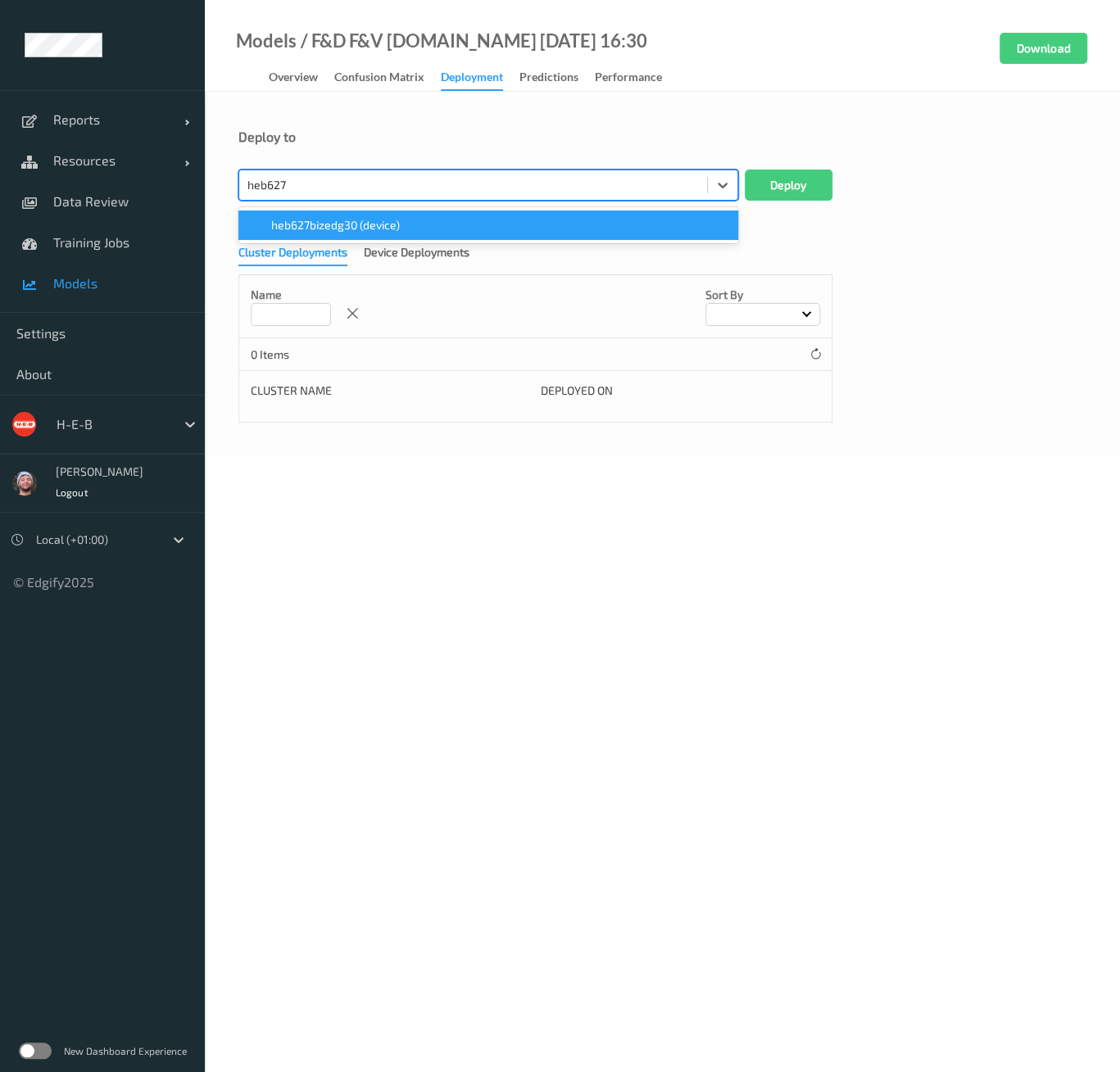
click at [358, 221] on span "heb627bizedg30 (device)" at bounding box center [335, 225] width 129 height 16
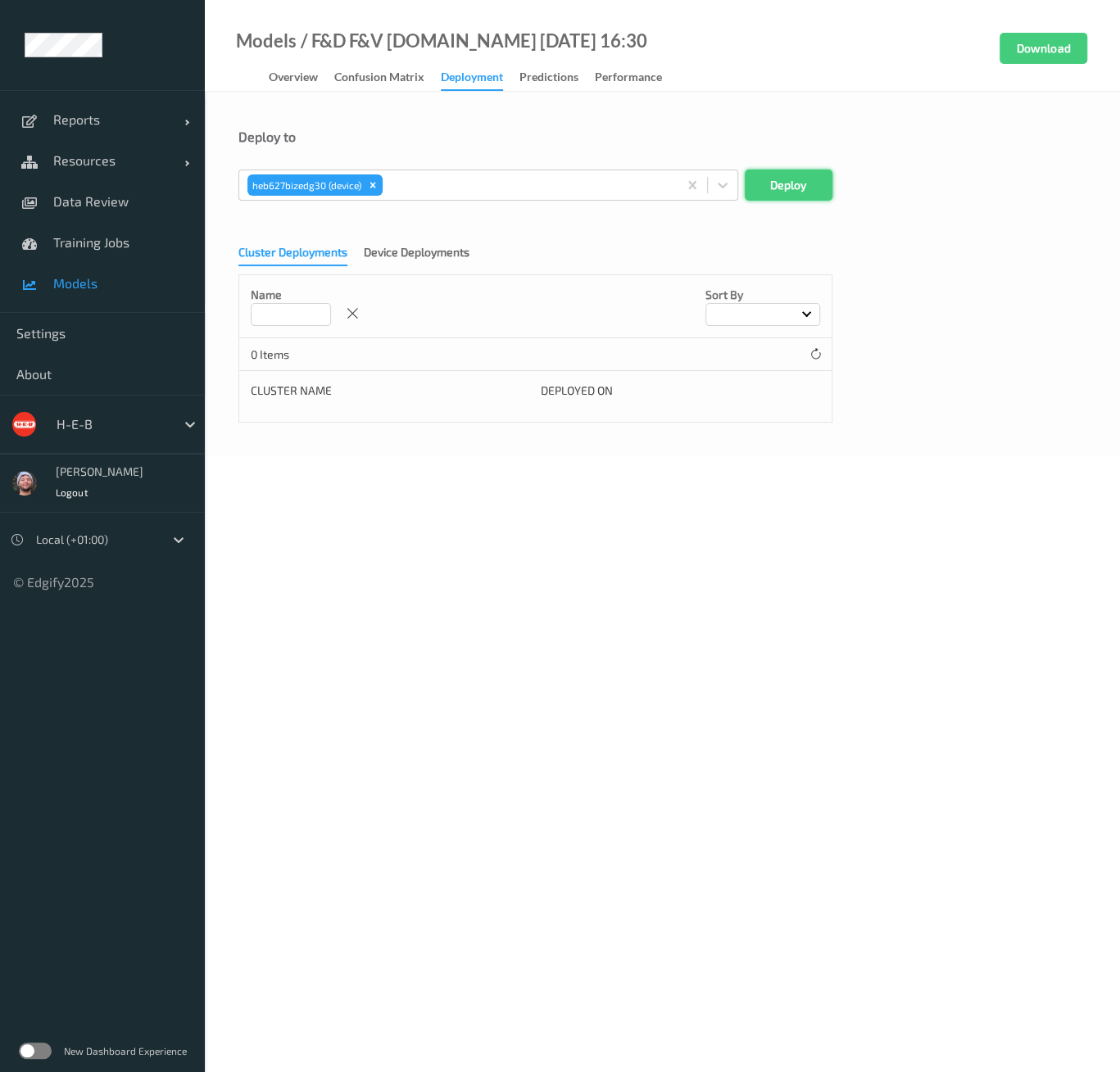
click at [793, 187] on button "Deploy" at bounding box center [788, 185] width 88 height 32
click at [645, 631] on body "Reports Default Report Customized Report Resources Devices Clusters Sites Data …" at bounding box center [560, 536] width 1120 height 1072
click at [365, 170] on div "Select..." at bounding box center [488, 185] width 500 height 32
paste input "heb767"
type input "heb767"
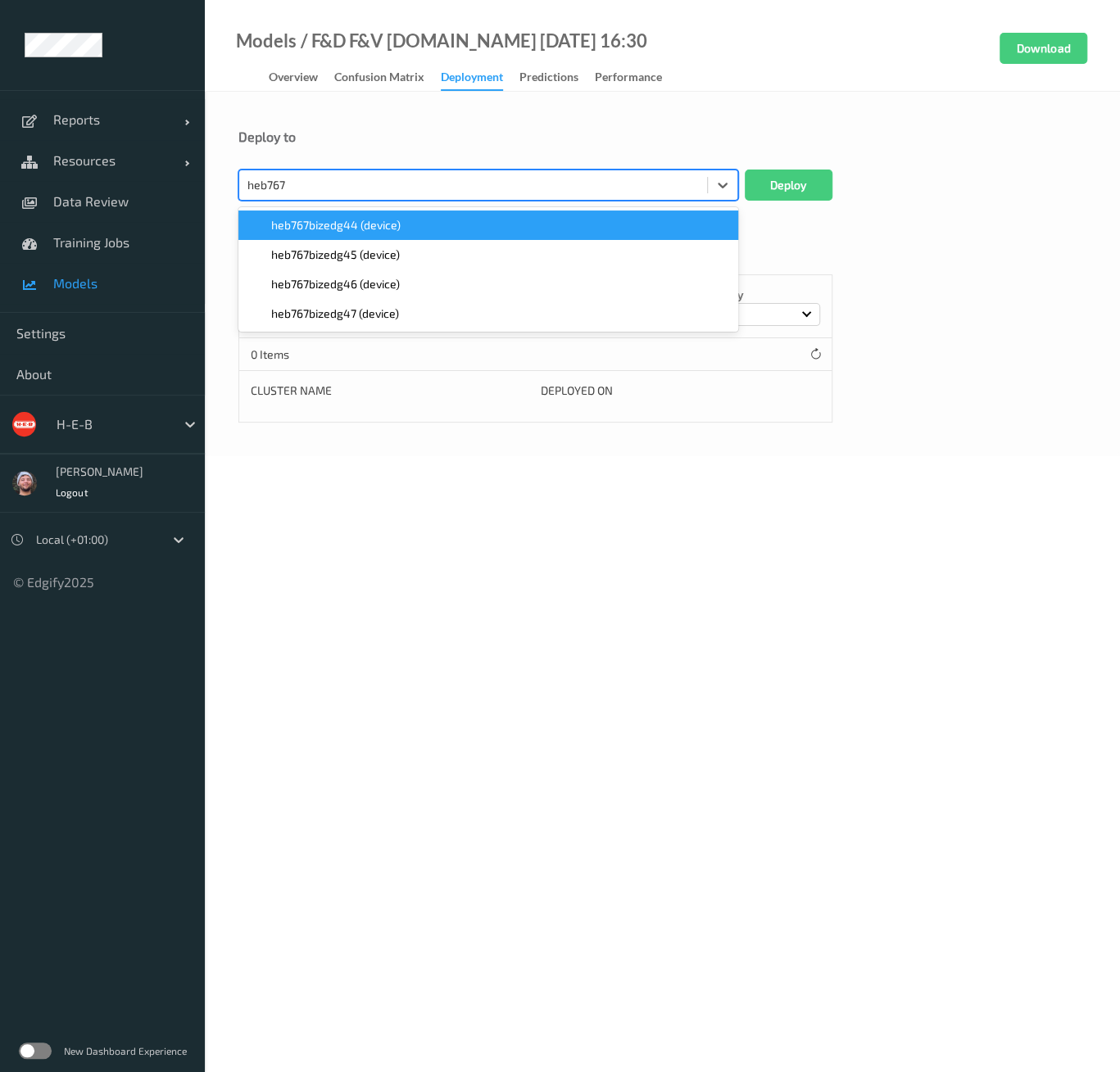
click at [331, 221] on span "heb767bizedg44 (device)" at bounding box center [336, 225] width 129 height 16
paste input "heb767"
type input "heb767"
click at [325, 226] on span "heb767bizedg45 (device)" at bounding box center [335, 225] width 129 height 16
paste input "heb767"
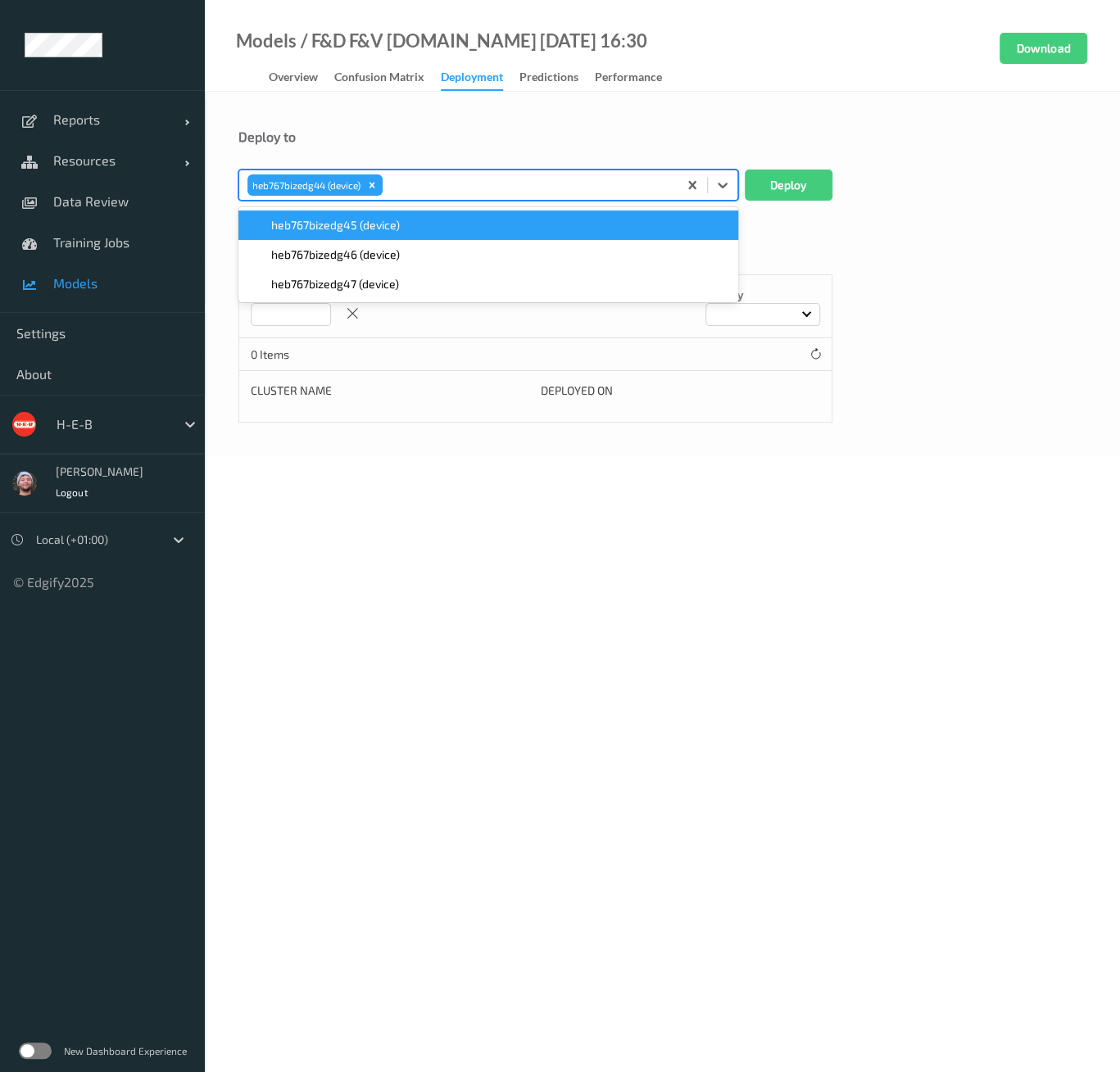
type input "heb767"
click at [316, 235] on div "heb767bizedg46 (device)" at bounding box center [488, 225] width 500 height 30
paste input "heb767"
type input "heb767"
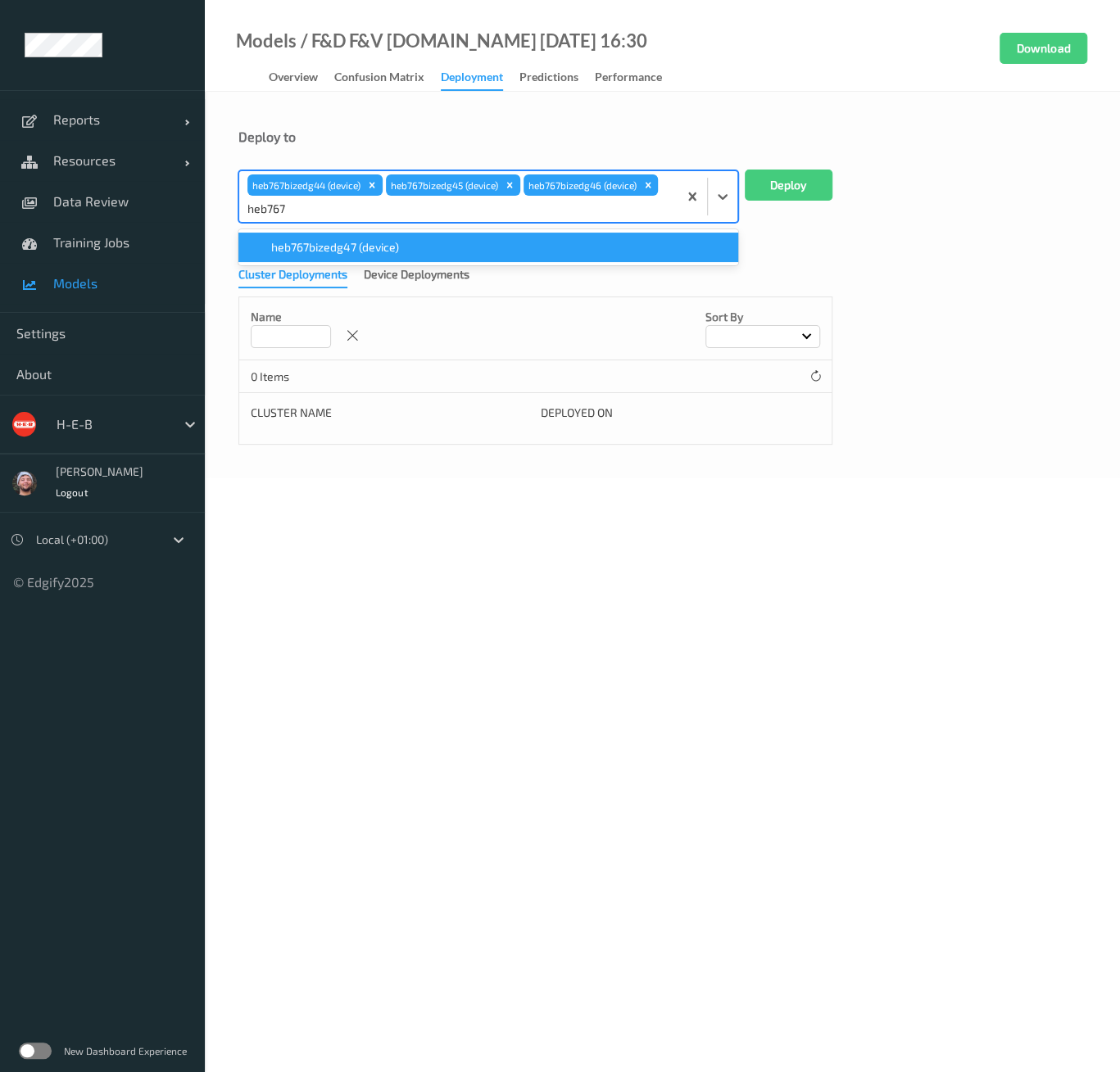
click at [318, 229] on div "heb767bizedg47 (device)" at bounding box center [488, 247] width 500 height 36
click at [319, 239] on span "heb767bizedg47 (device)" at bounding box center [335, 247] width 128 height 16
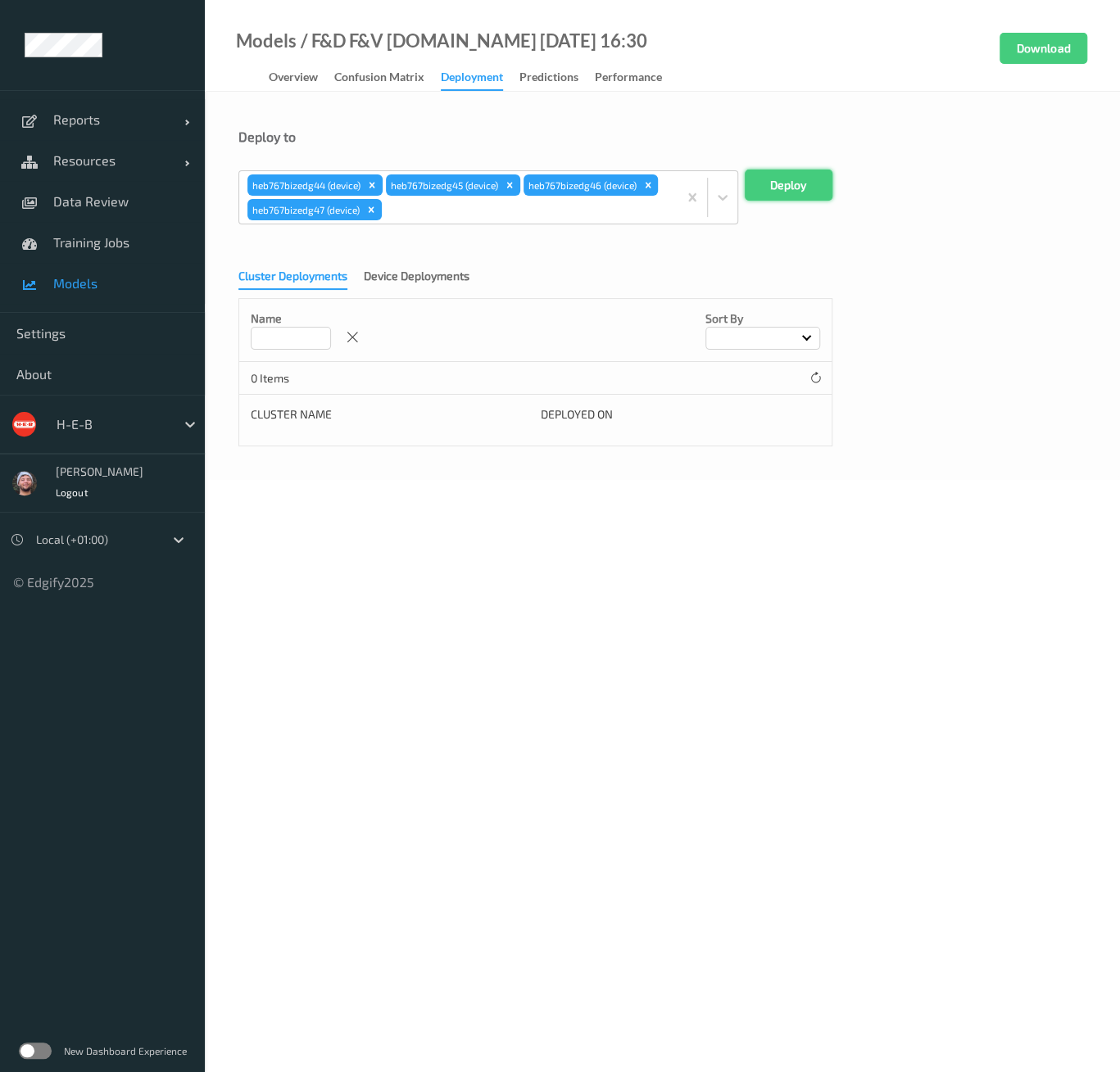
click at [814, 185] on button "Deploy" at bounding box center [788, 185] width 88 height 32
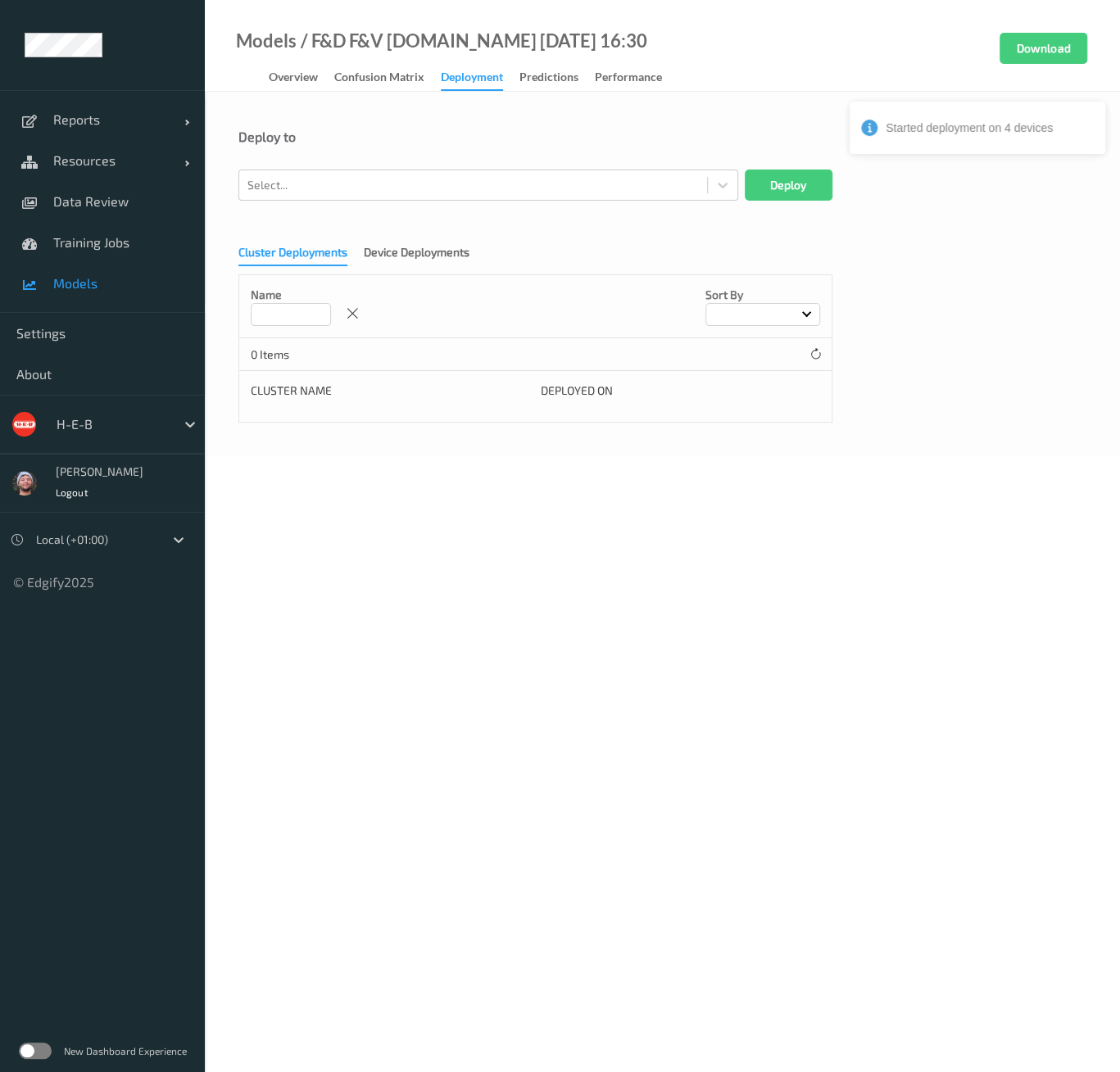
click at [88, 287] on span "Models" at bounding box center [121, 283] width 135 height 16
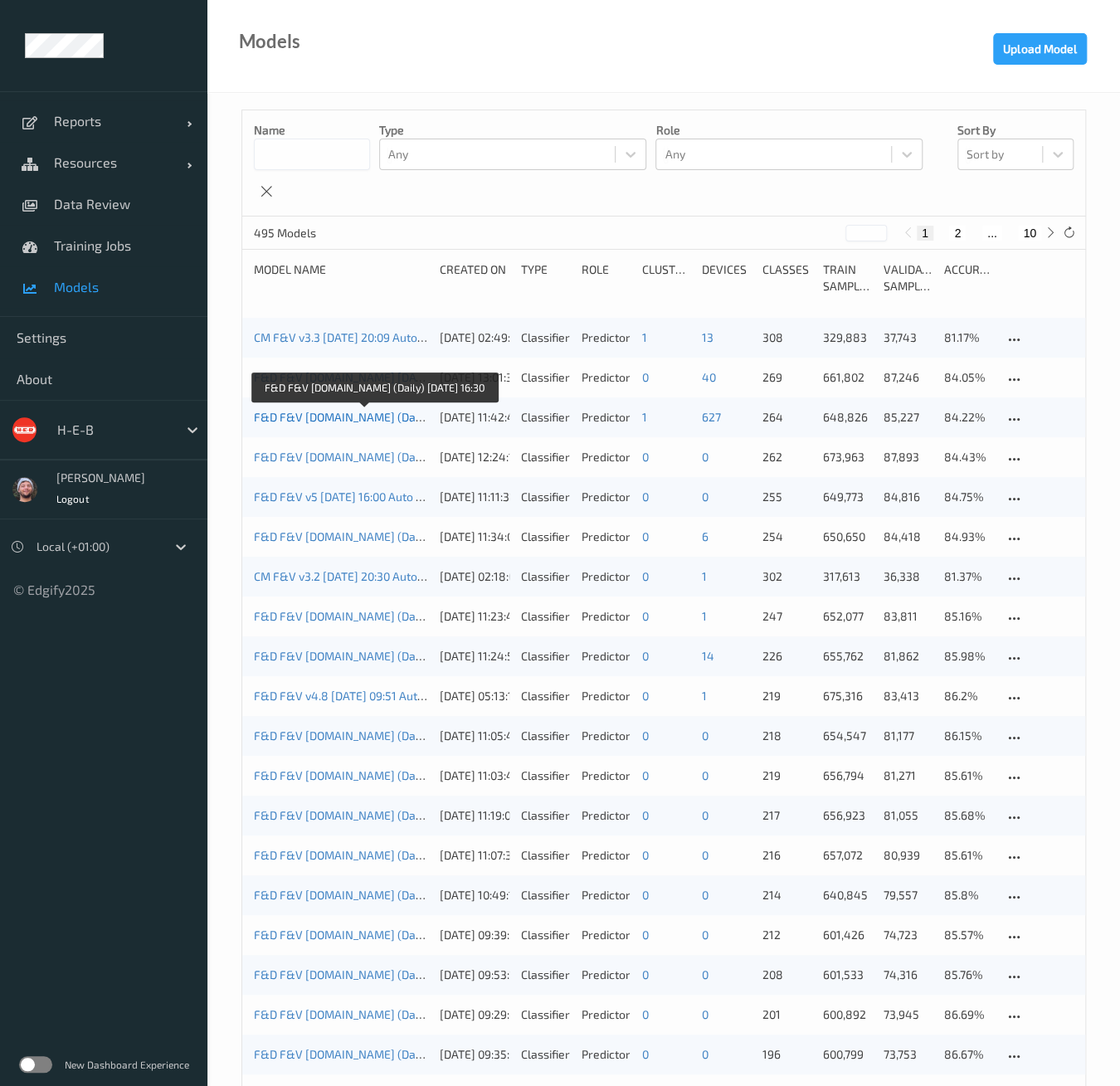
click at [374, 417] on link "F&D F&V [DOMAIN_NAME] (Daily) [DATE] 16:30" at bounding box center [376, 417] width 245 height 14
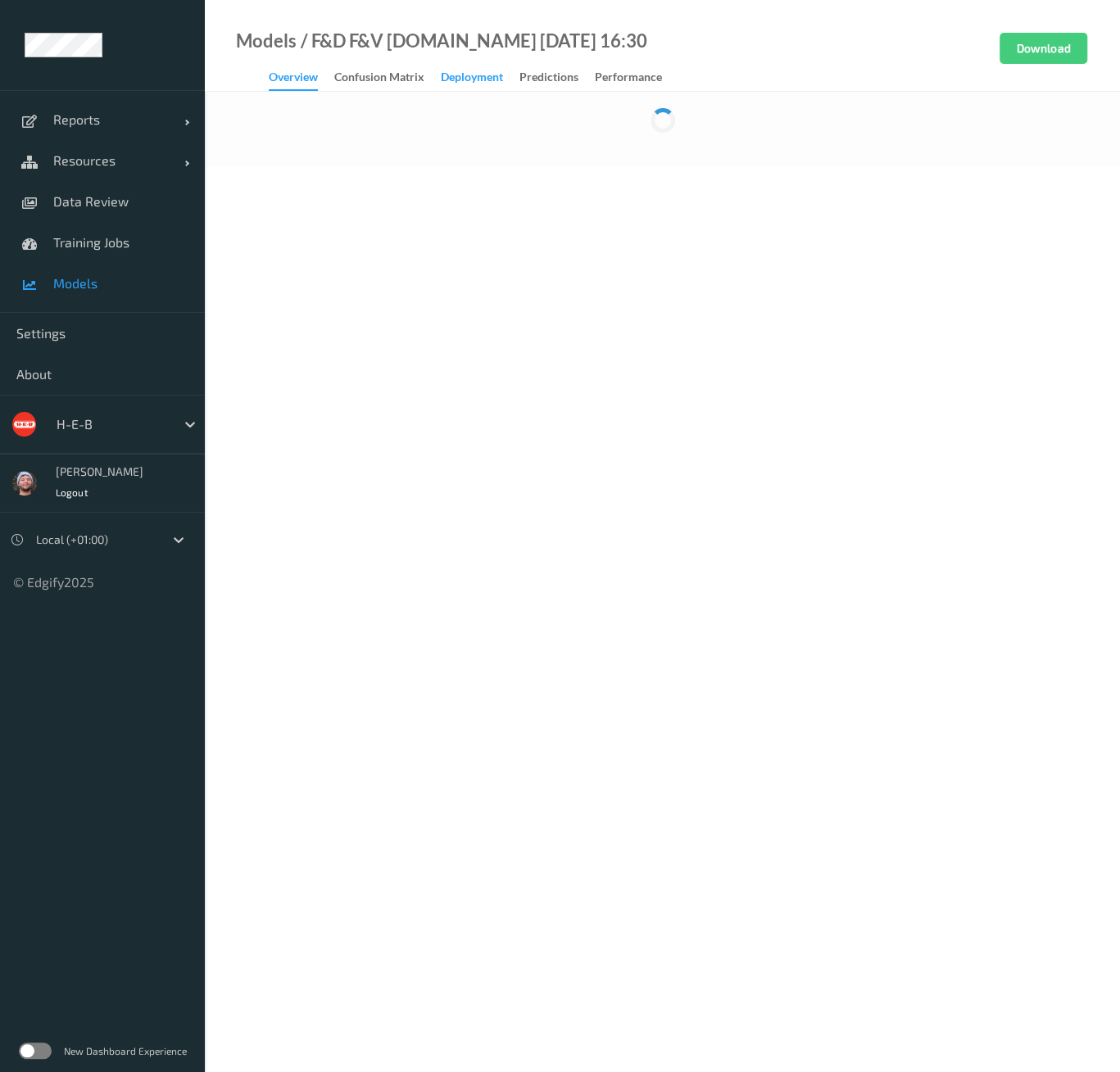
click at [444, 77] on div "Deployment" at bounding box center [472, 79] width 62 height 20
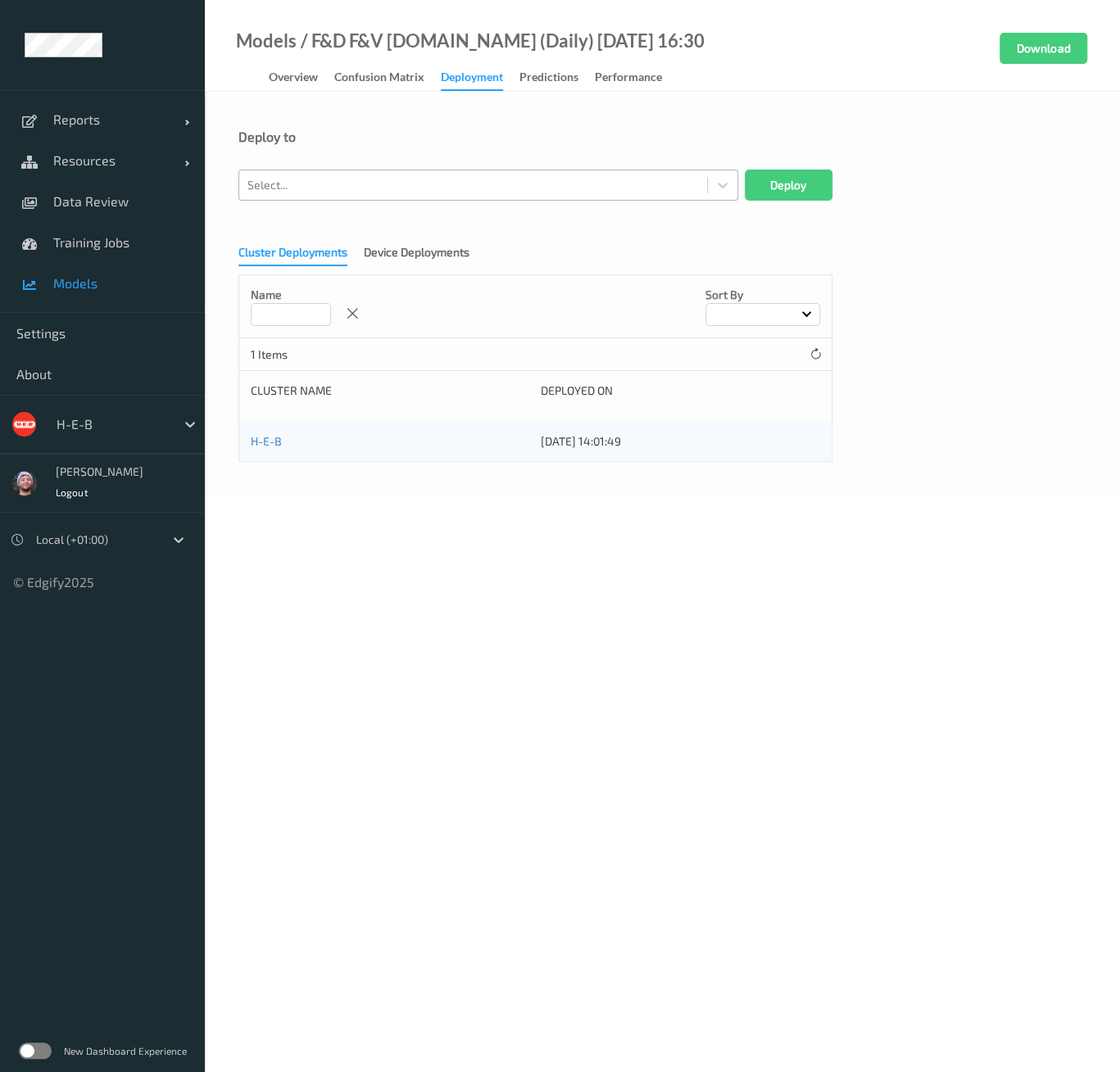
click at [372, 184] on div at bounding box center [474, 185] width 451 height 20
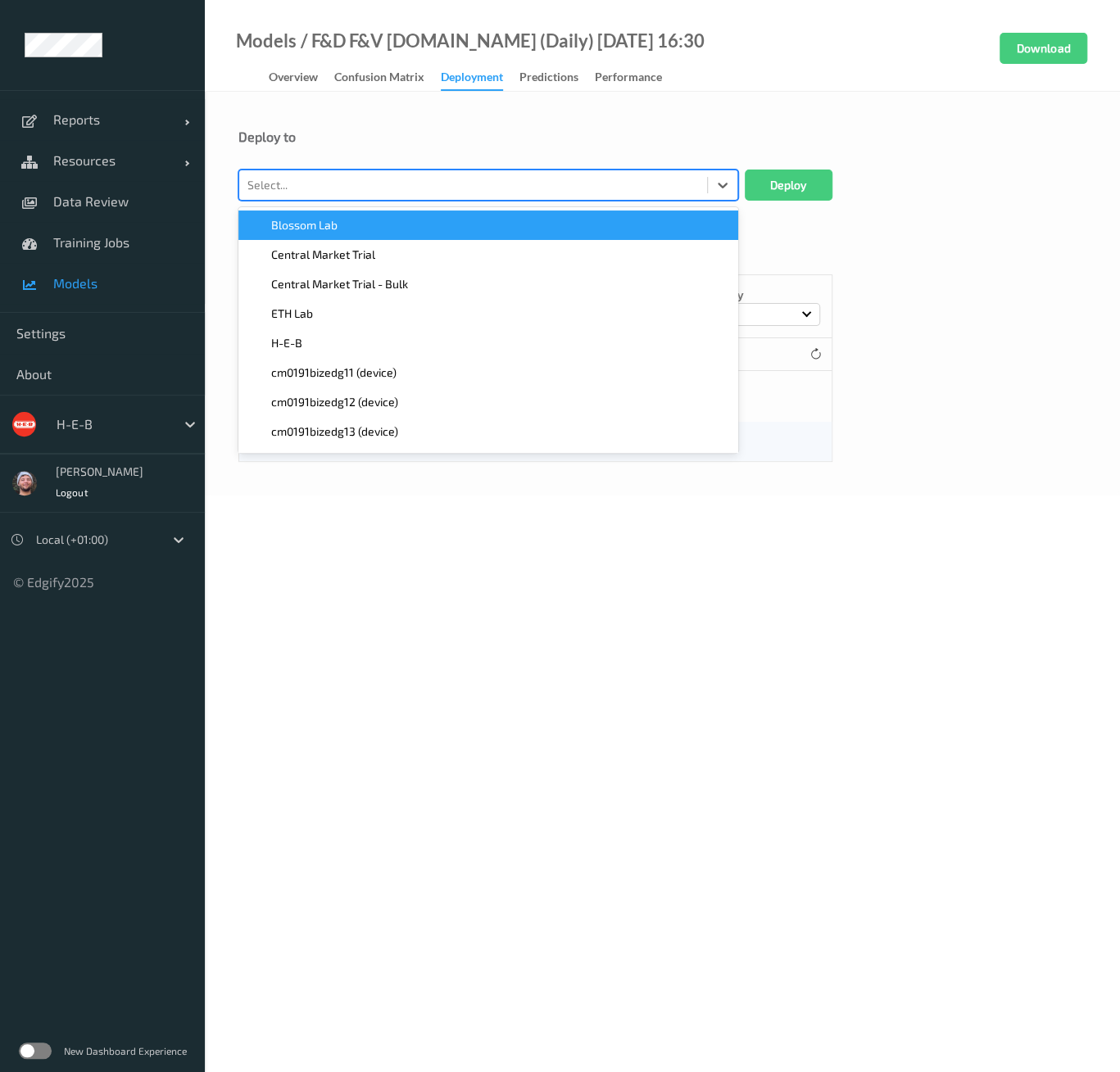
click at [387, 154] on div "Deploy to" at bounding box center [663, 149] width 848 height 41
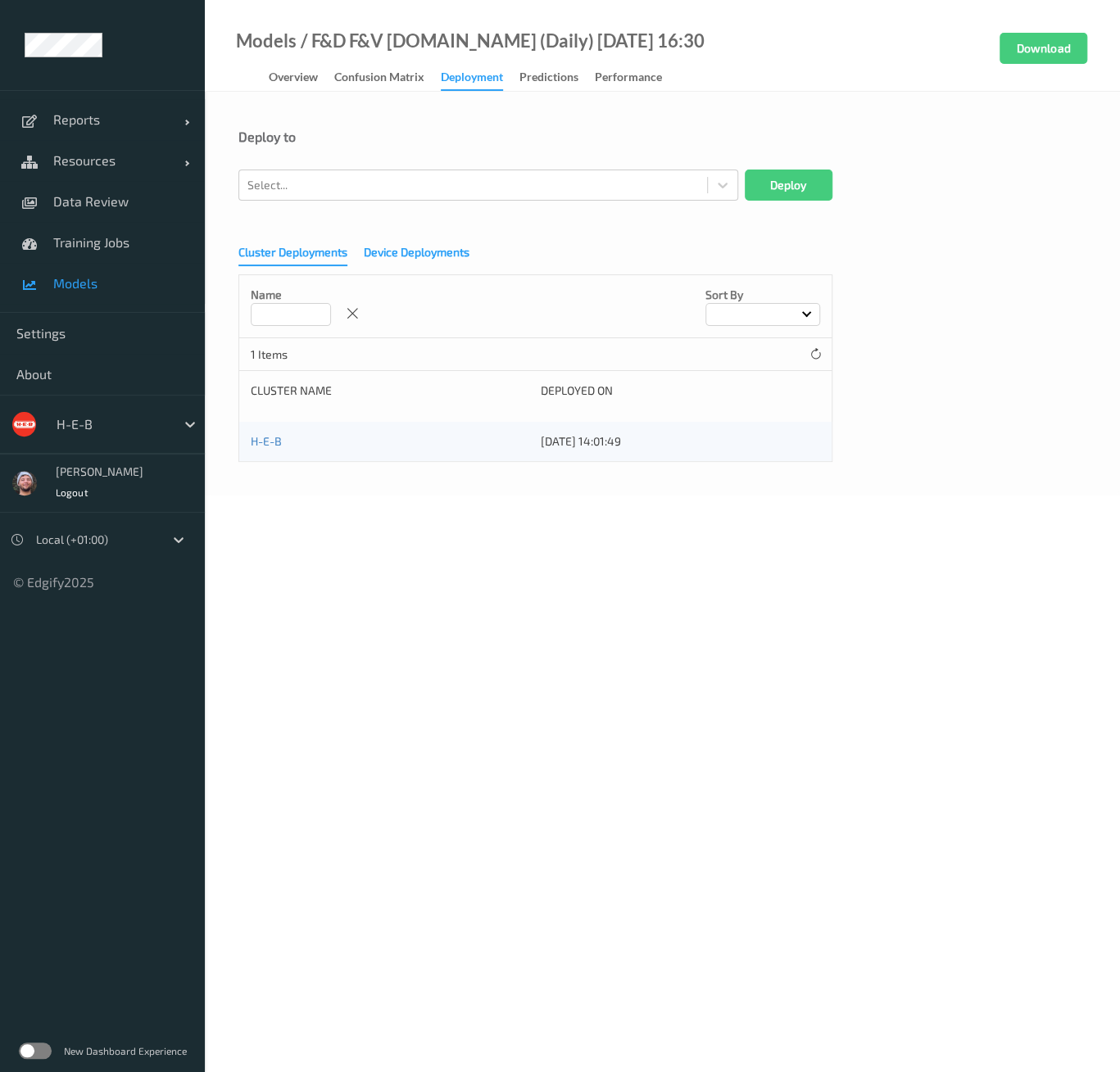
click at [420, 255] on div "Device Deployments" at bounding box center [416, 255] width 106 height 20
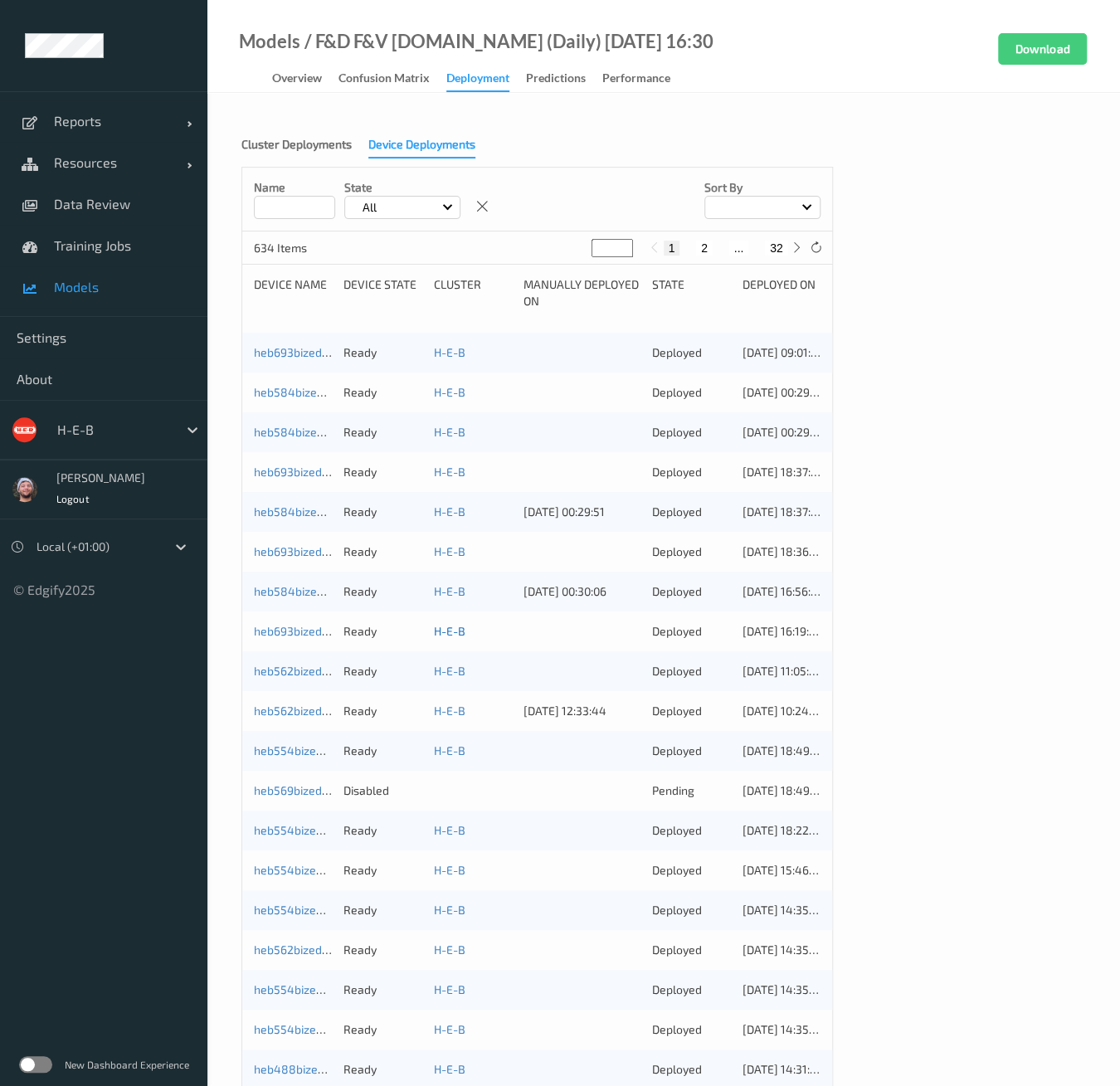
scroll to position [188, 0]
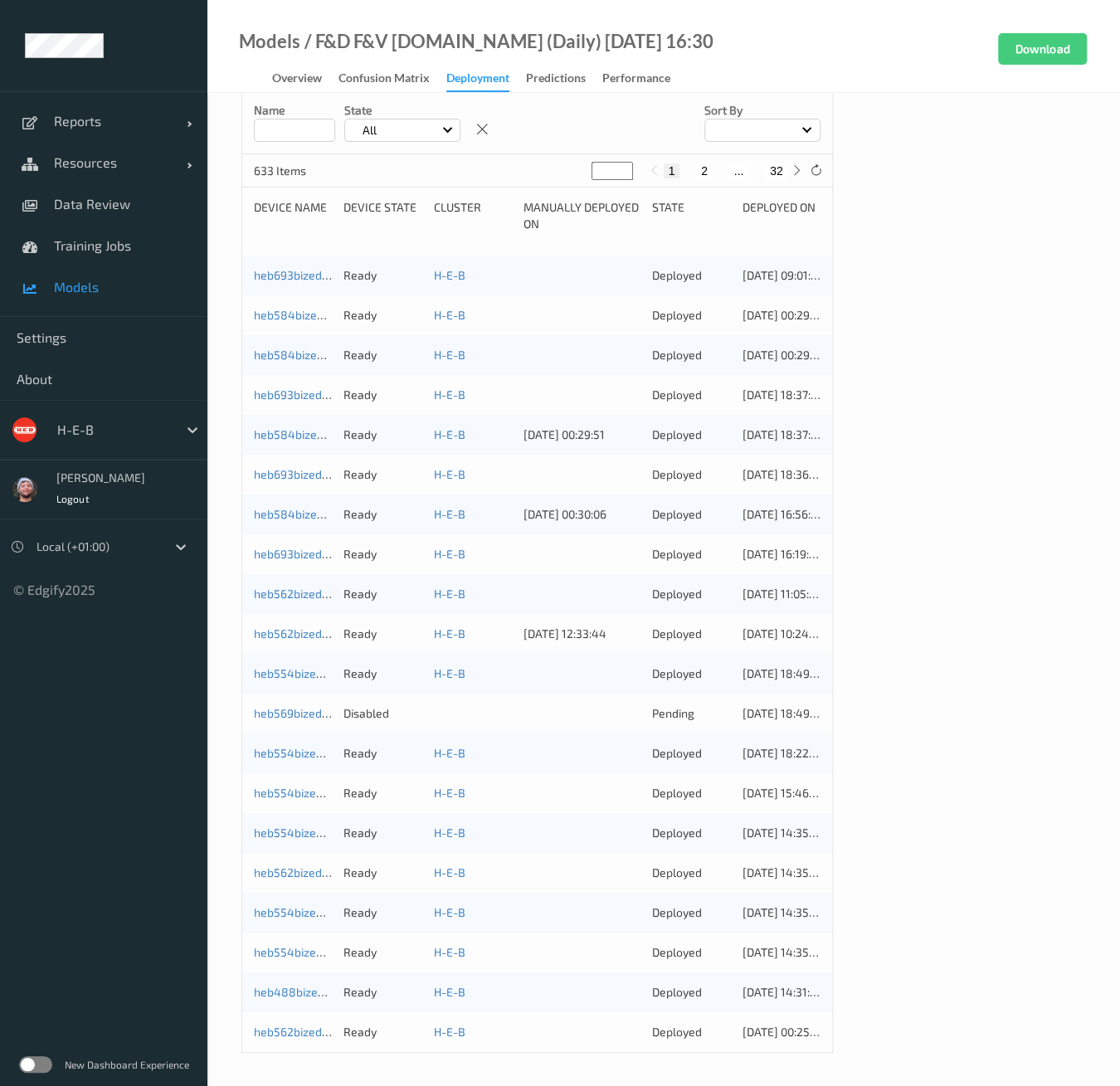
click at [133, 750] on ul "Reports Default Report Customized Report Resources Devices Clusters Sites Data …" at bounding box center [103, 543] width 208 height 1086
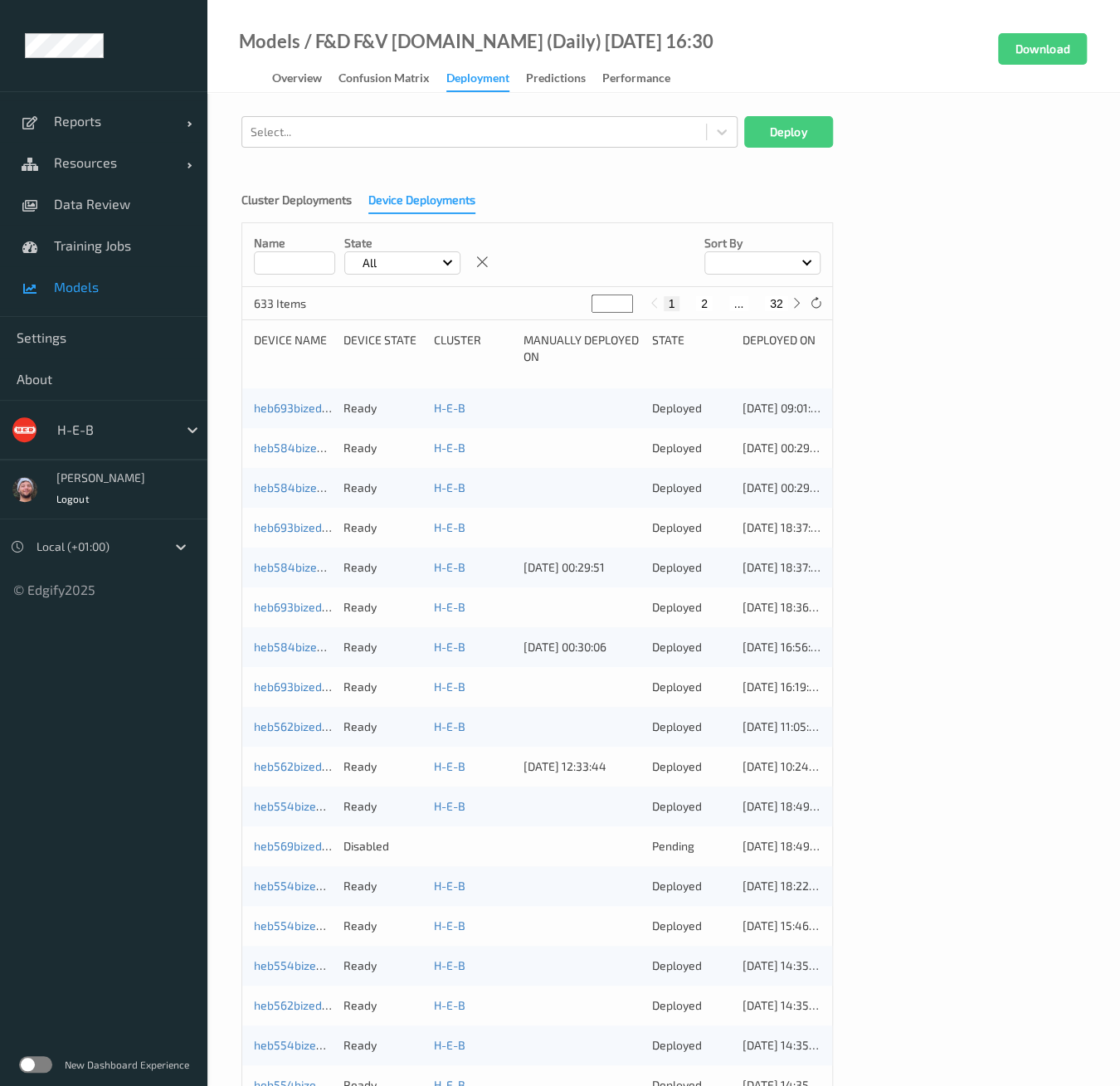
scroll to position [0, 0]
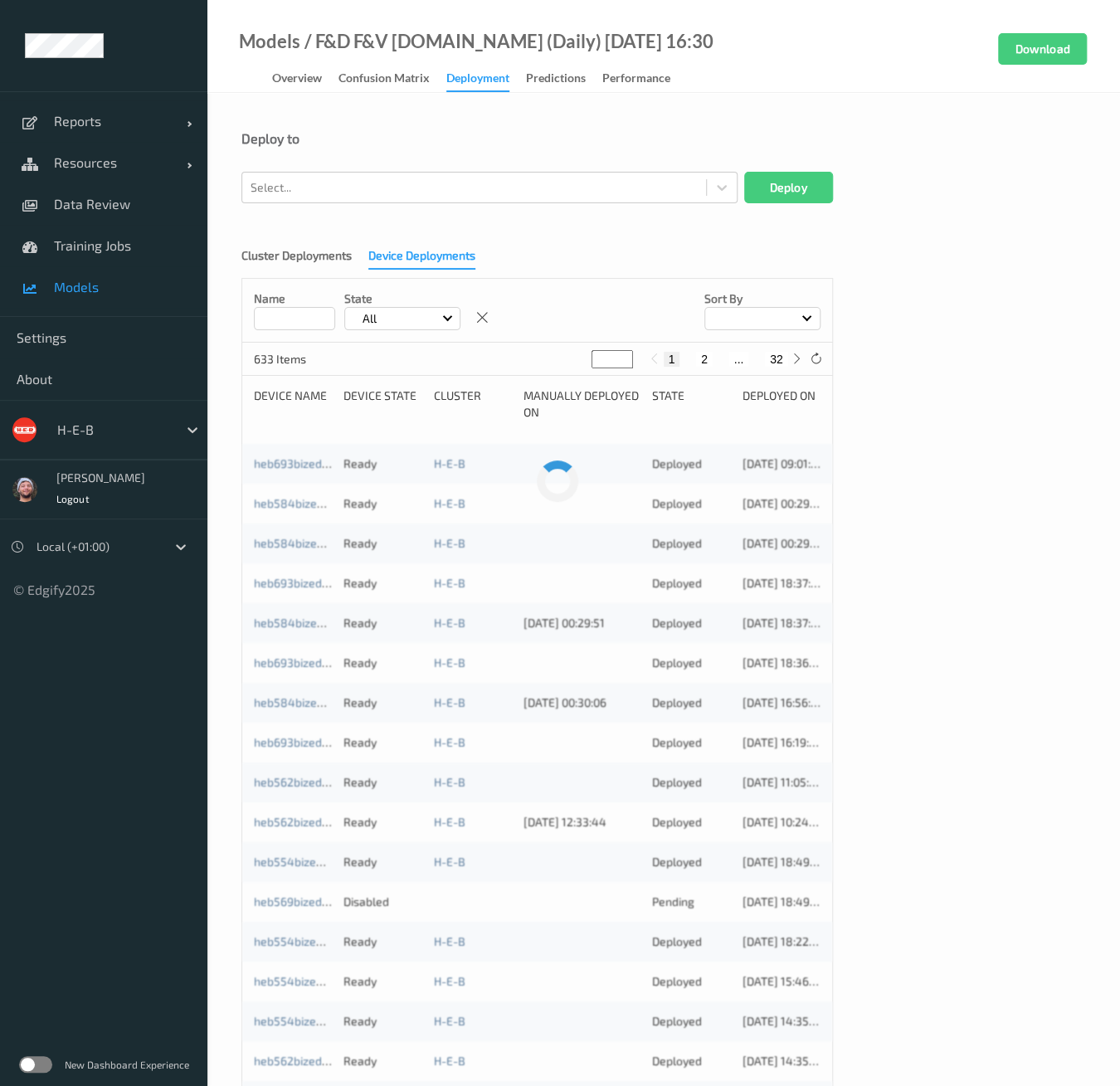
click at [698, 362] on button "2" at bounding box center [704, 359] width 16 height 15
type input "*"
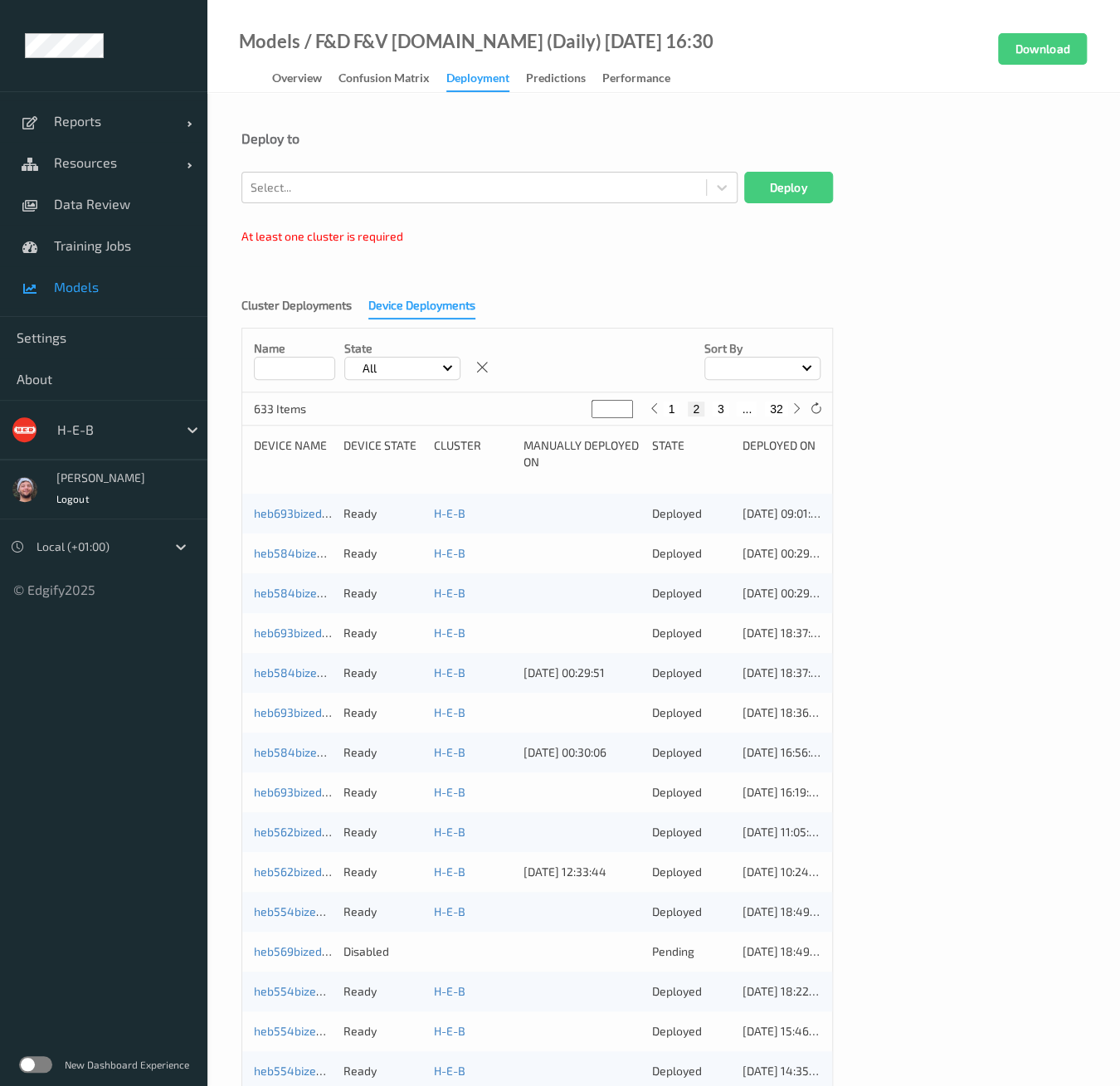
click at [581, 252] on div "Select... Deploy At least one cluster is required" at bounding box center [537, 212] width 591 height 81
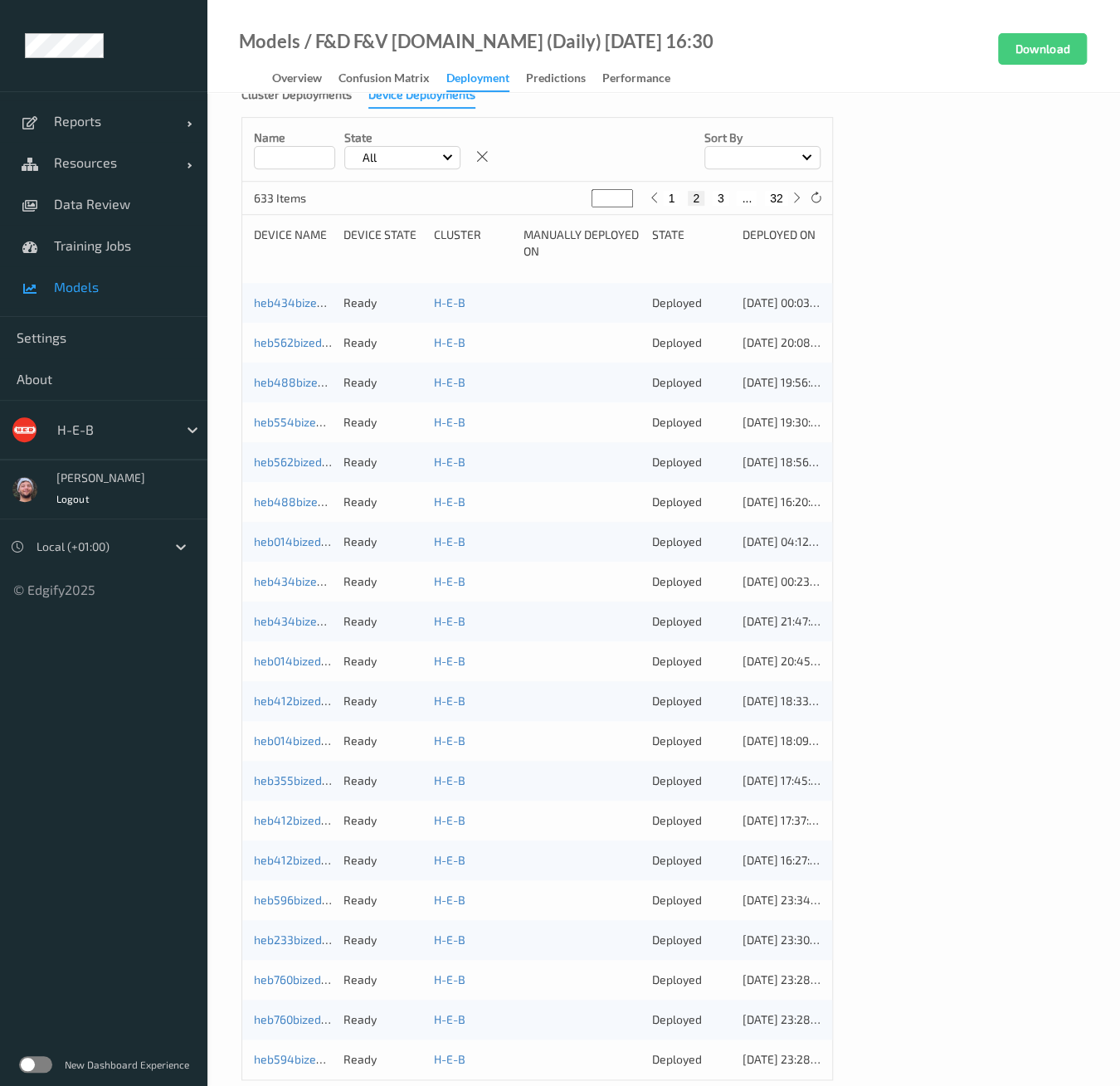
scroll to position [238, 0]
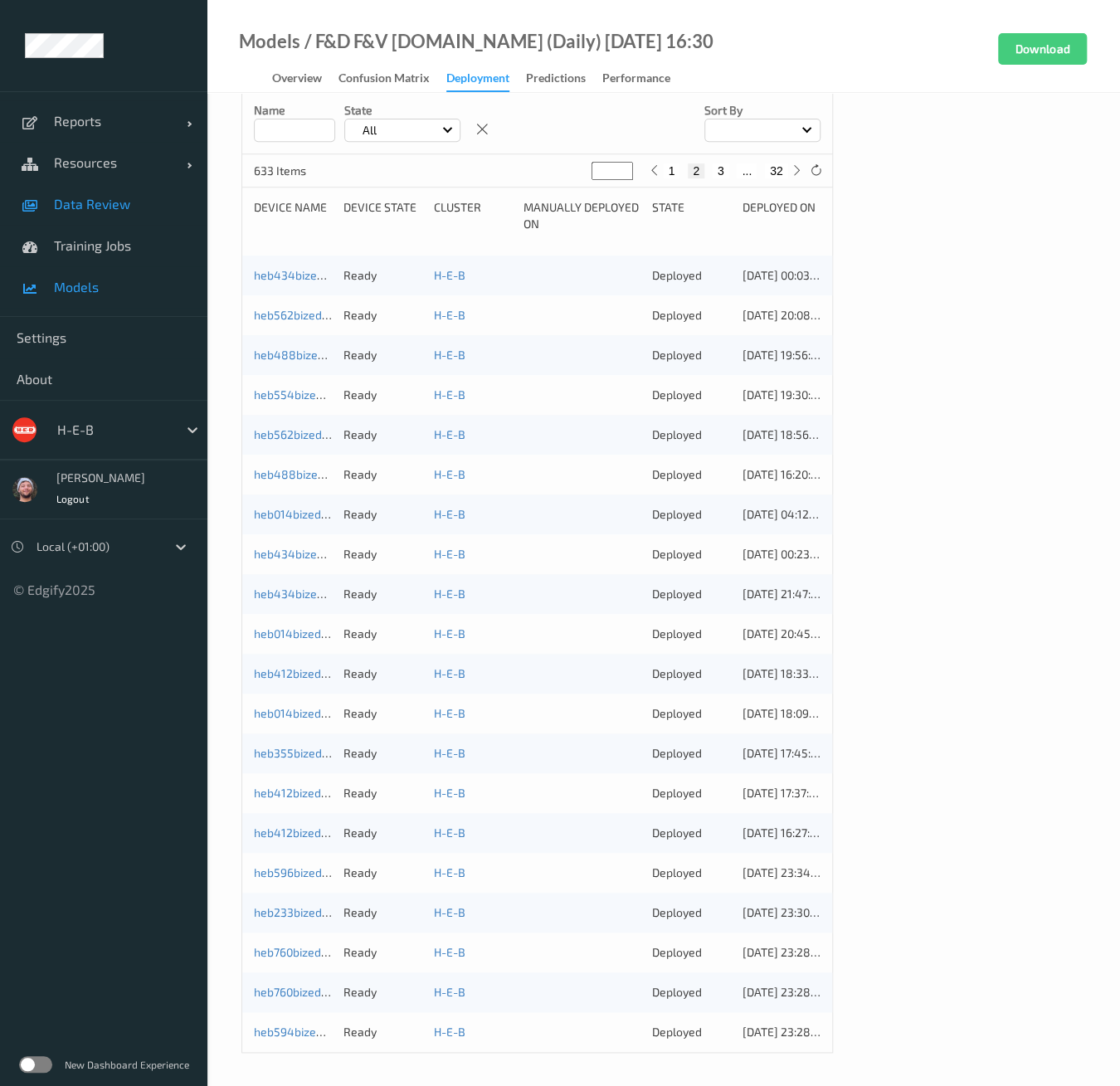
click at [83, 196] on span "Data Review" at bounding box center [122, 204] width 137 height 16
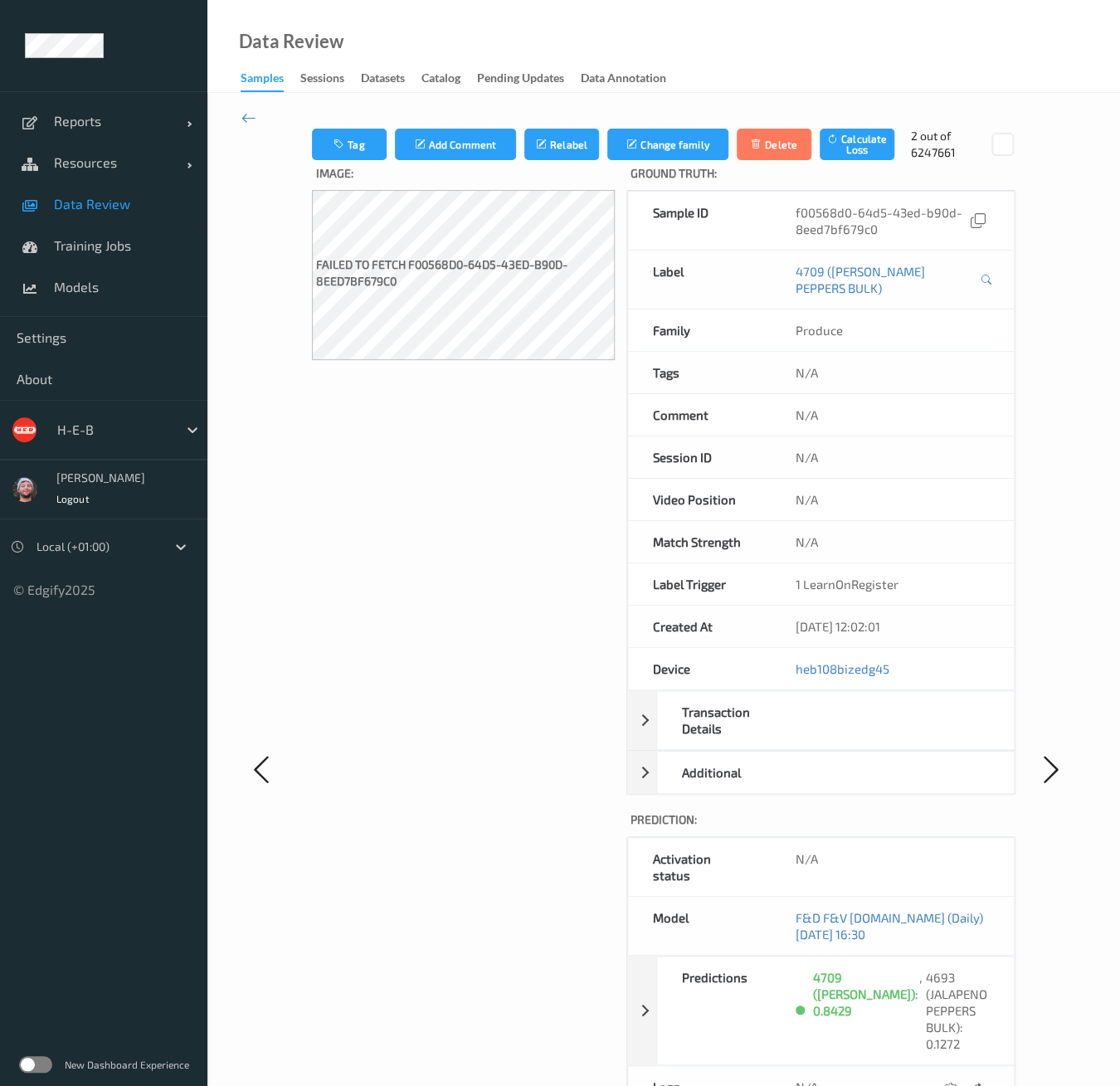
click at [116, 205] on span "Data Review" at bounding box center [122, 204] width 137 height 16
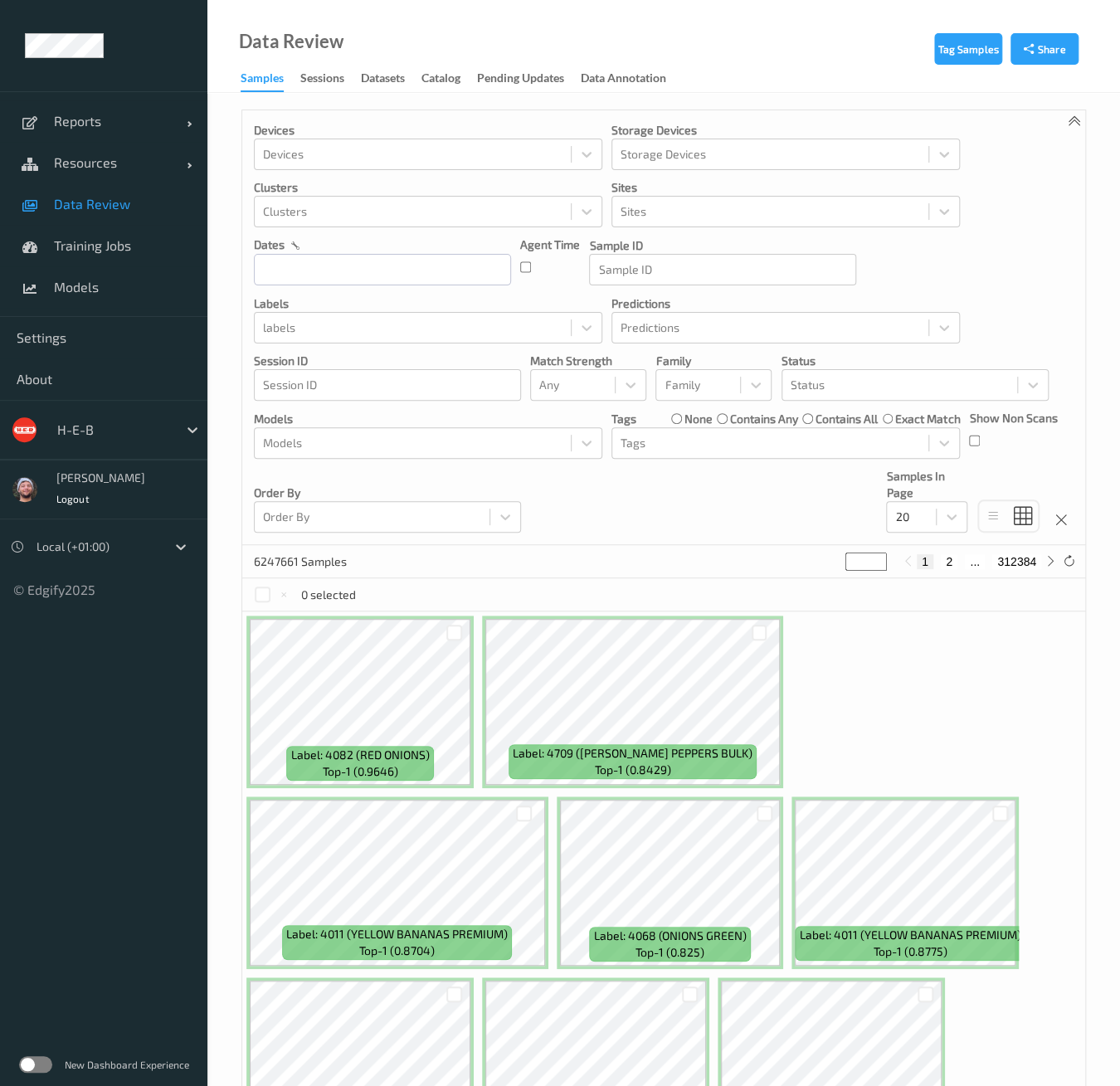
click at [463, 447] on div "Devices Devices Storage Devices Storage Devices Clusters Clusters Sites Sites d…" at bounding box center [663, 328] width 842 height 435
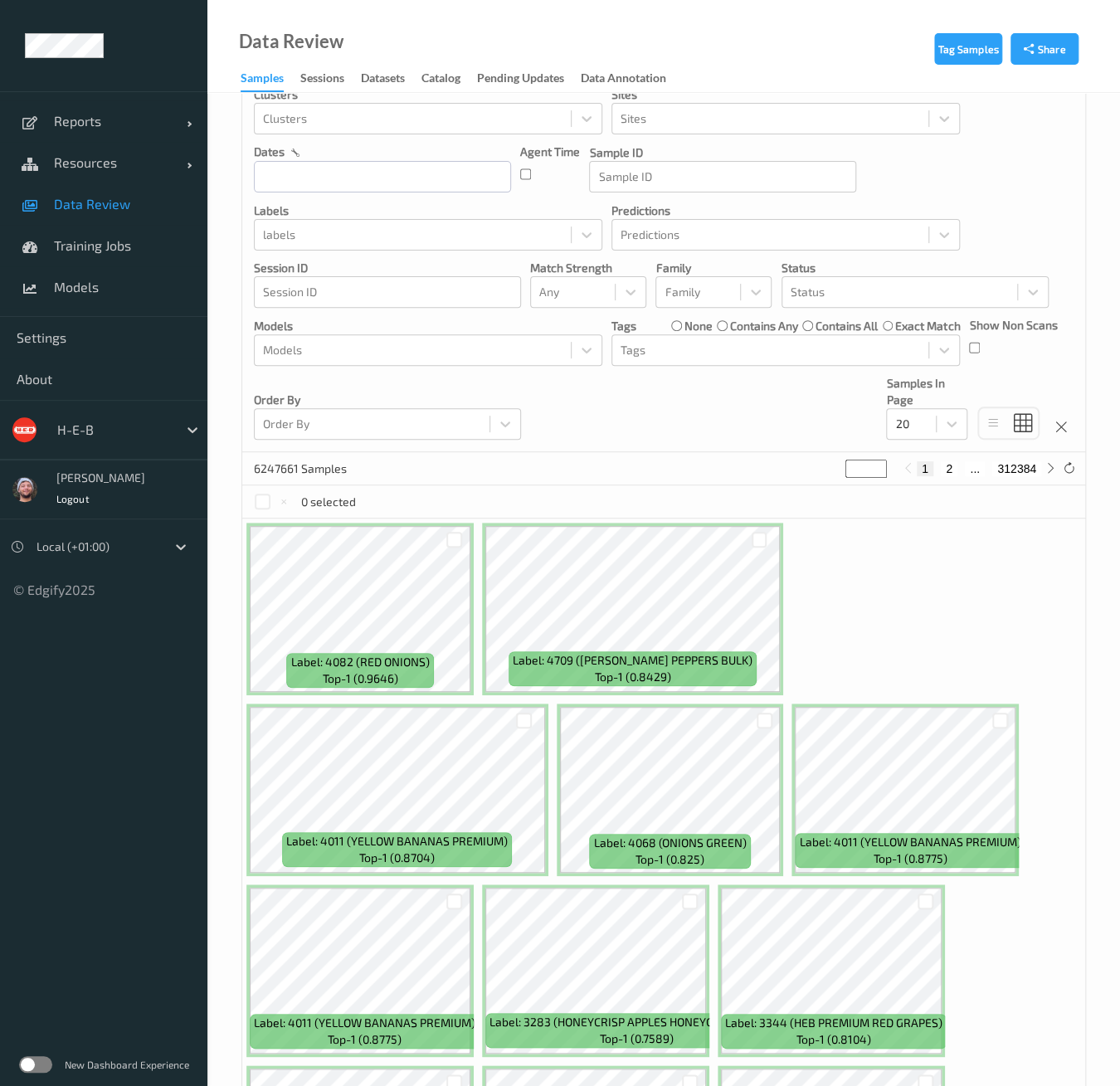
click at [342, 446] on div "Devices Devices Storage Devices Storage Devices Clusters Clusters Sites Sites d…" at bounding box center [663, 235] width 842 height 435
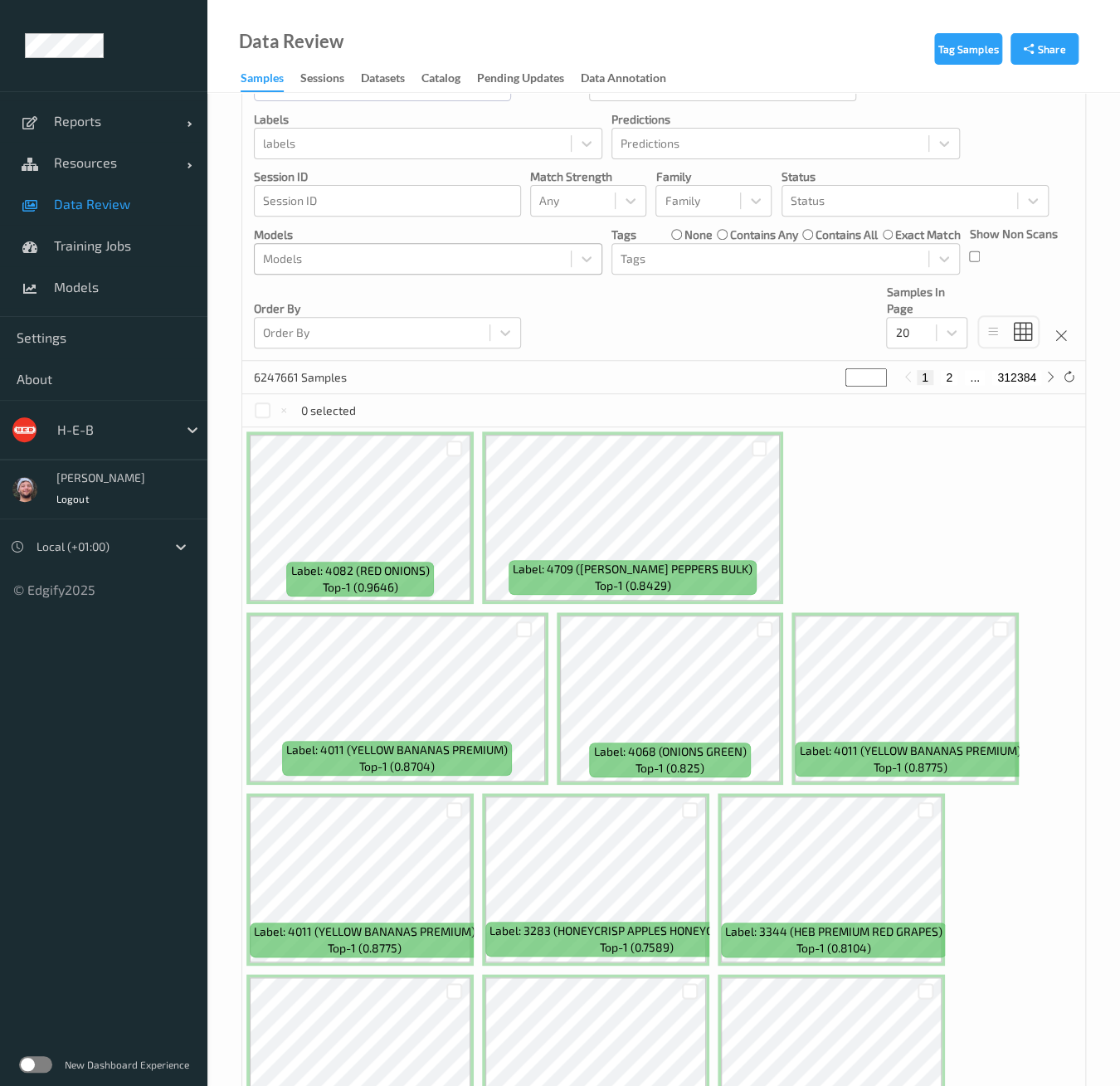
click at [317, 257] on div at bounding box center [412, 259] width 299 height 20
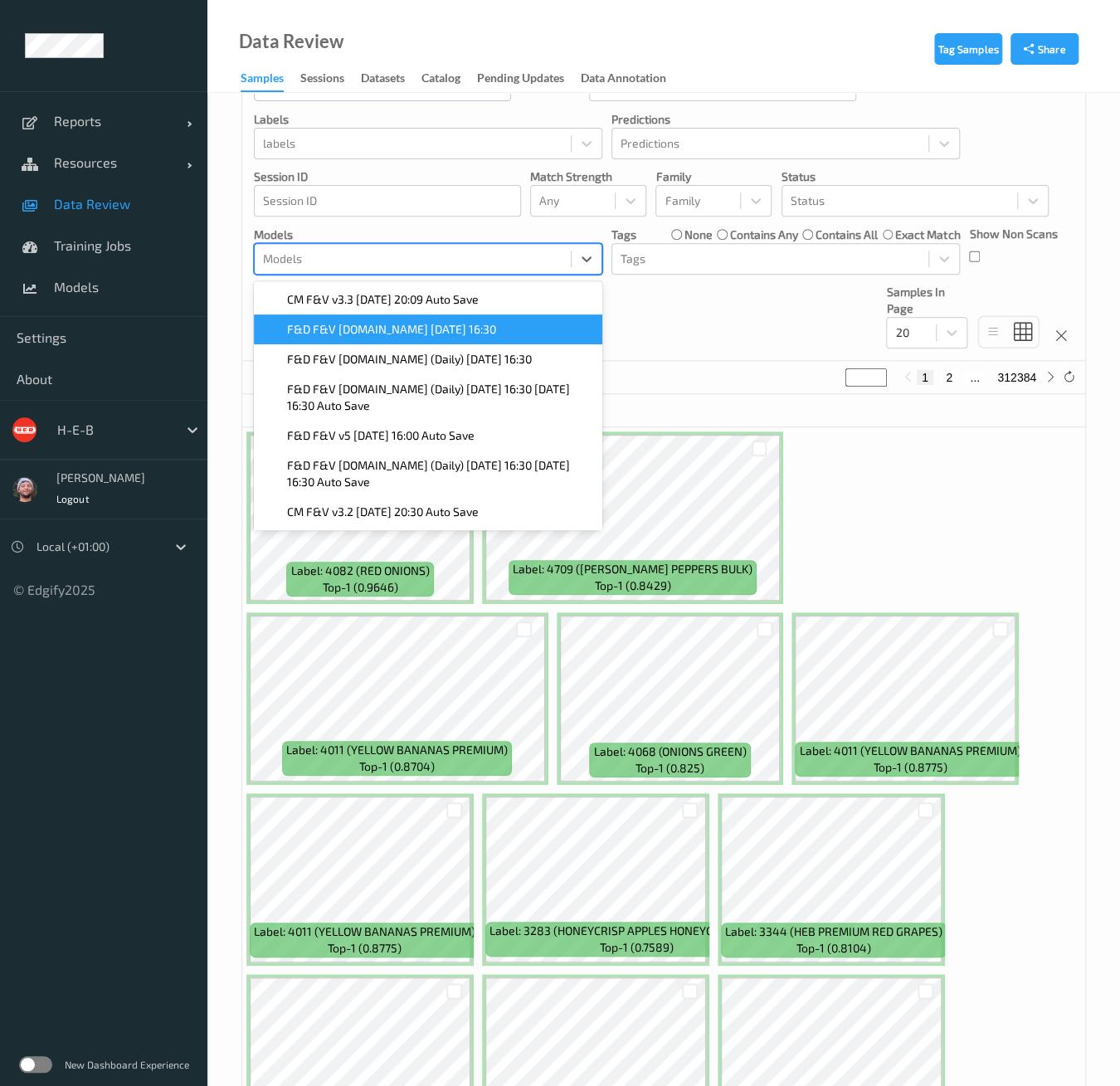
click at [305, 325] on span "F&D F&V [DOMAIN_NAME] [DATE] 16:30" at bounding box center [391, 329] width 209 height 16
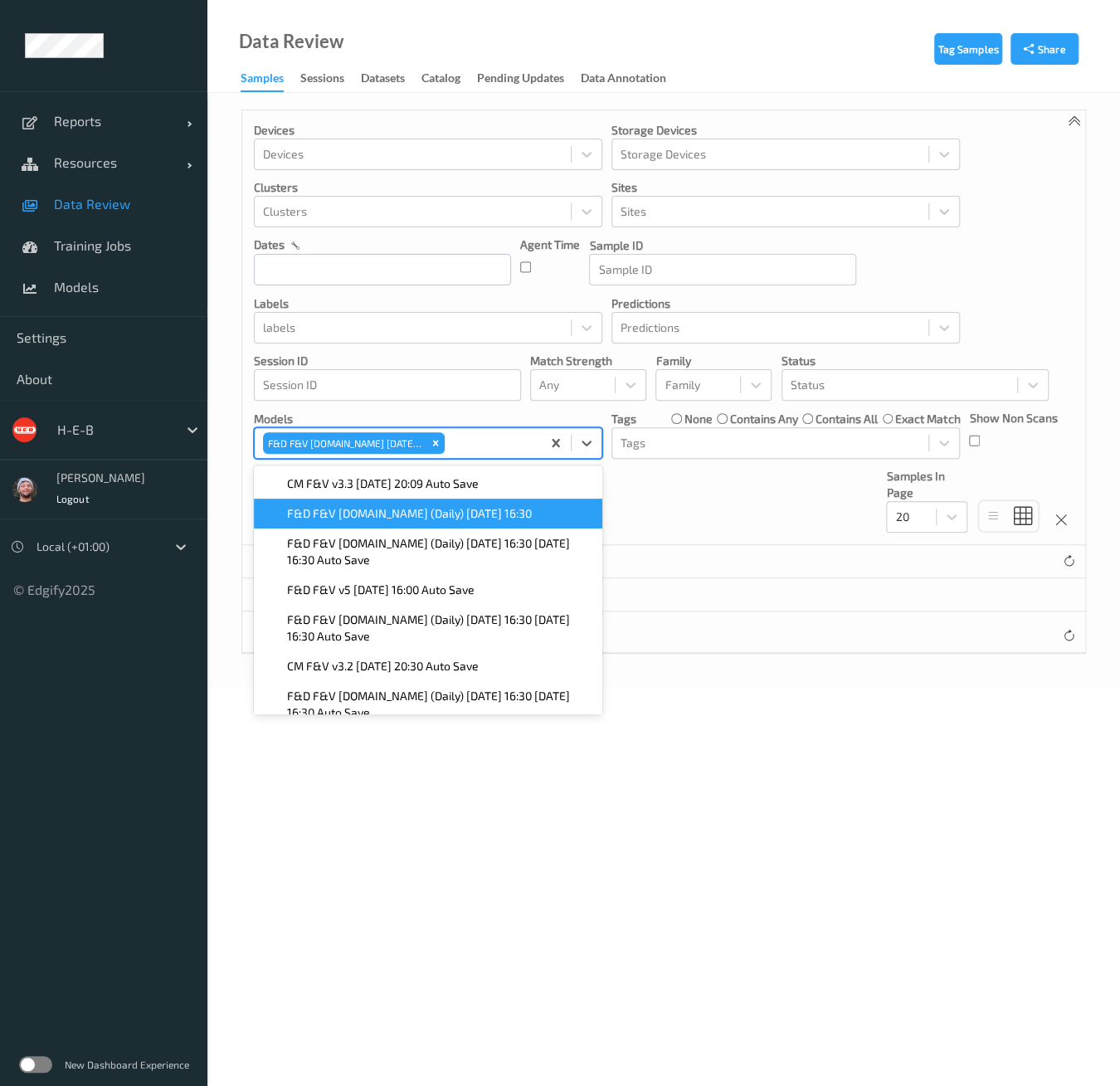
scroll to position [0, 0]
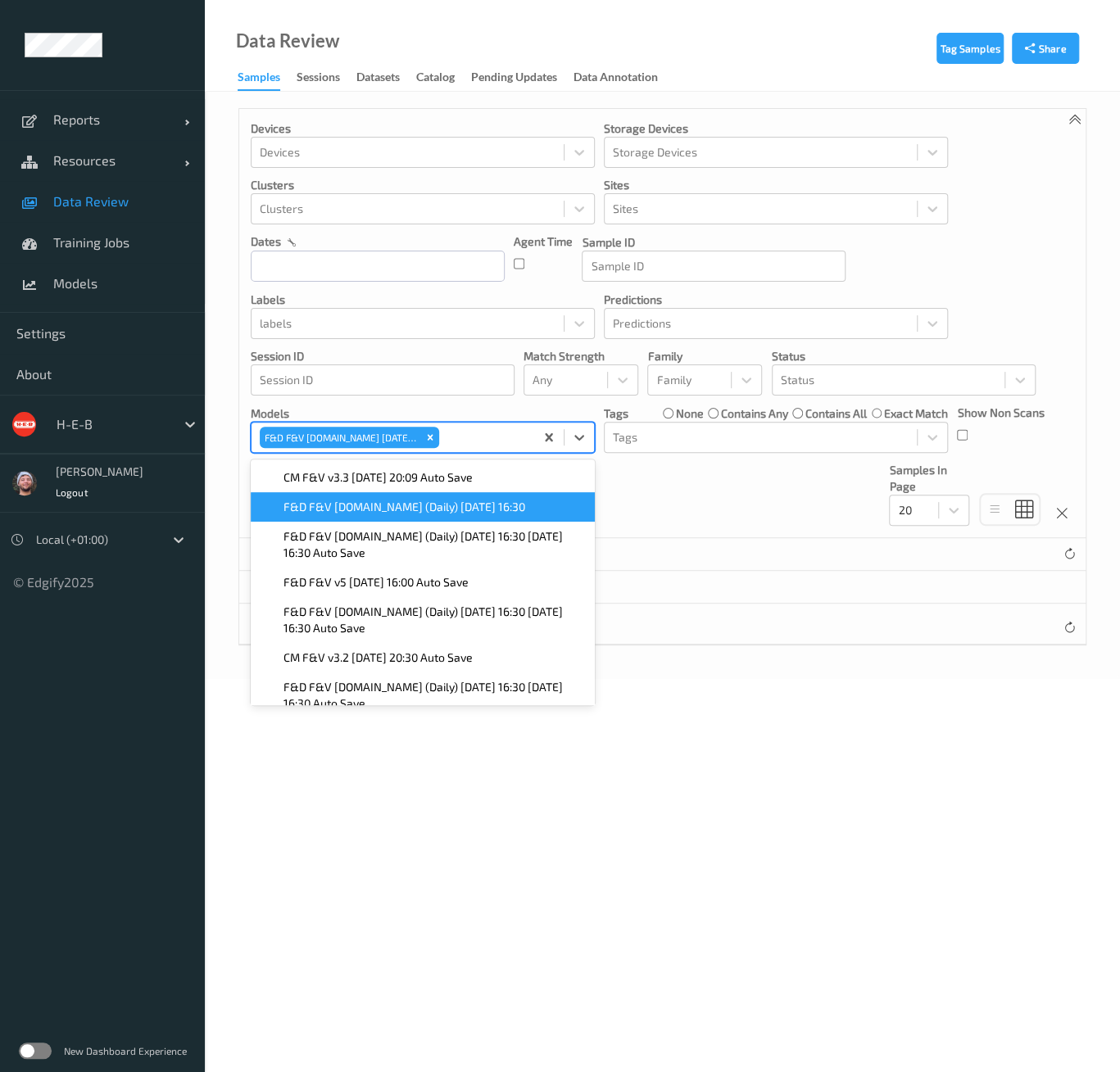
click at [226, 402] on div "Tag Samples Share Devices Devices Storage Devices Storage Devices Clusters Clus…" at bounding box center [663, 386] width 916 height 588
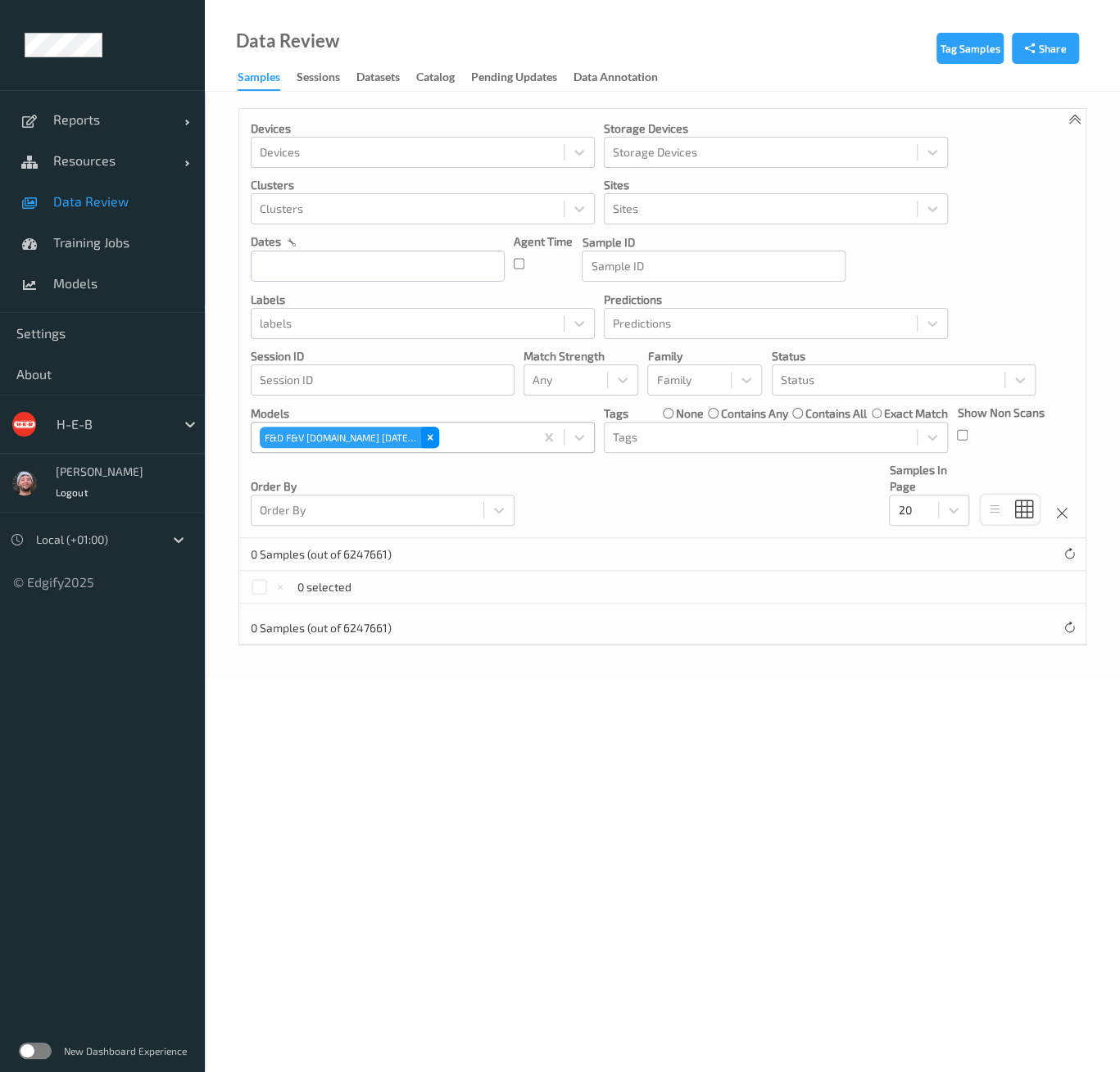
click at [428, 439] on icon "Remove F&D F&V v4.9.ST 2025-09-27 16:30" at bounding box center [429, 437] width 11 height 11
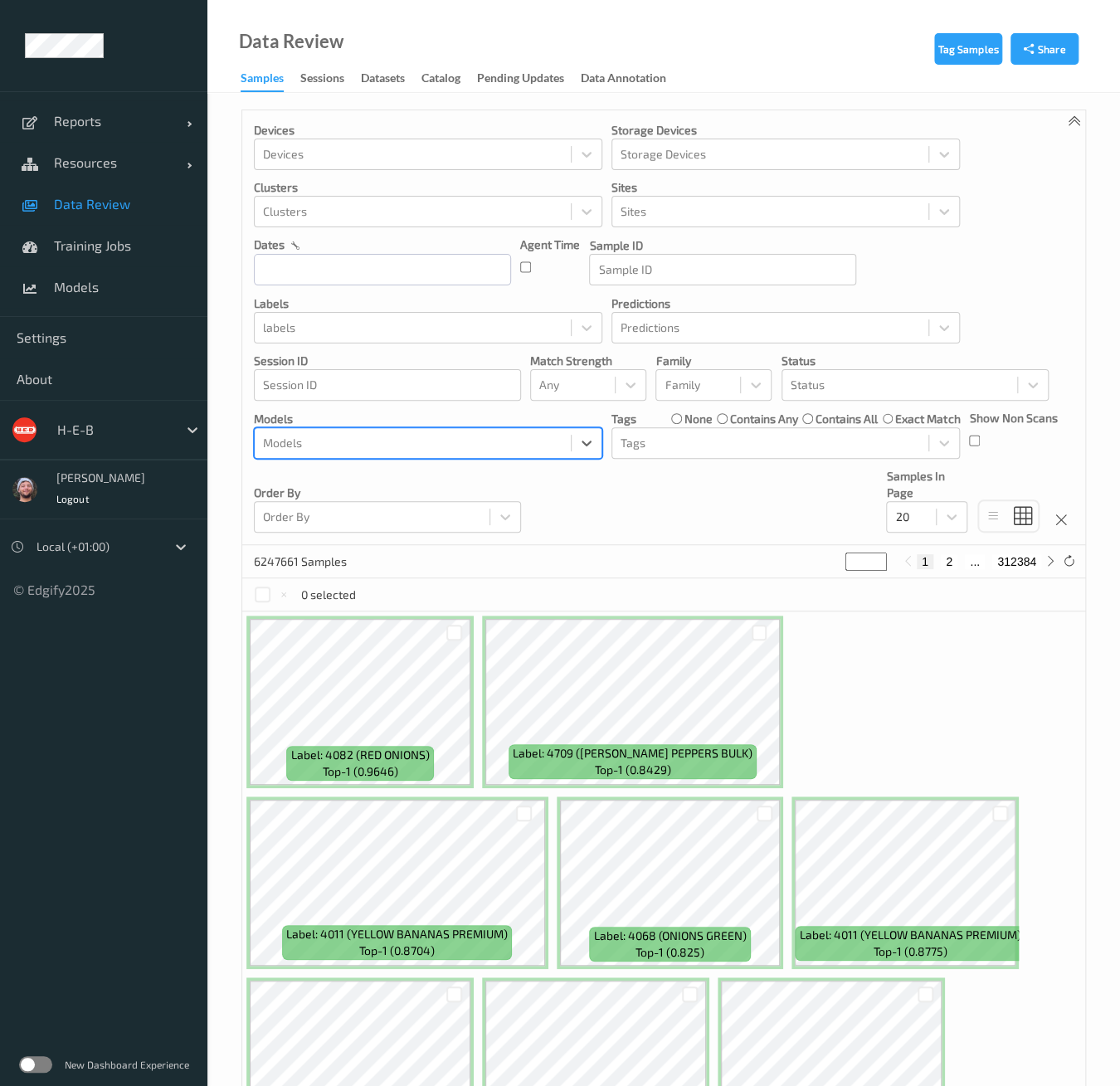
scroll to position [368, 0]
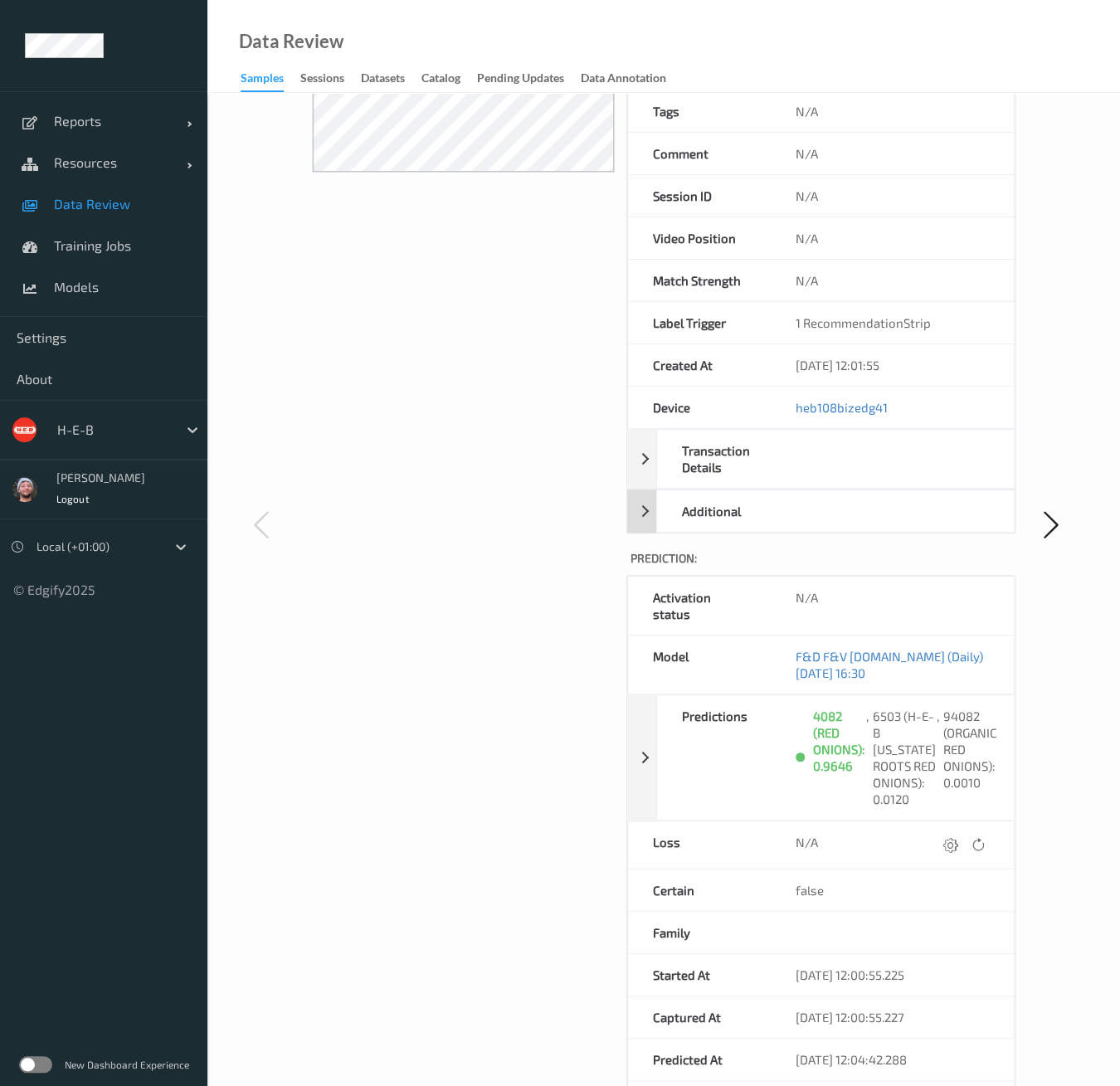
scroll to position [276, 0]
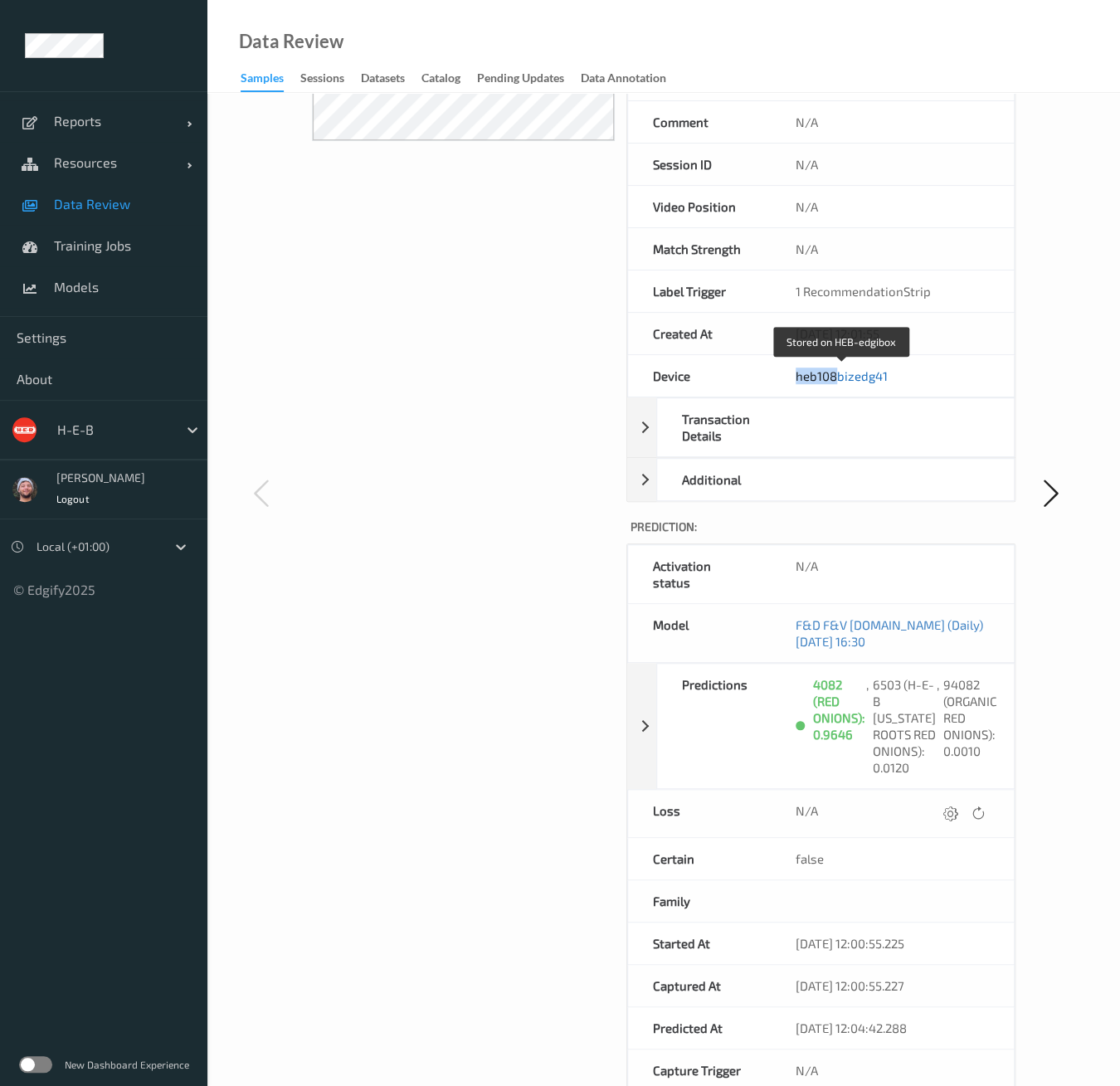
copy link "heb108"
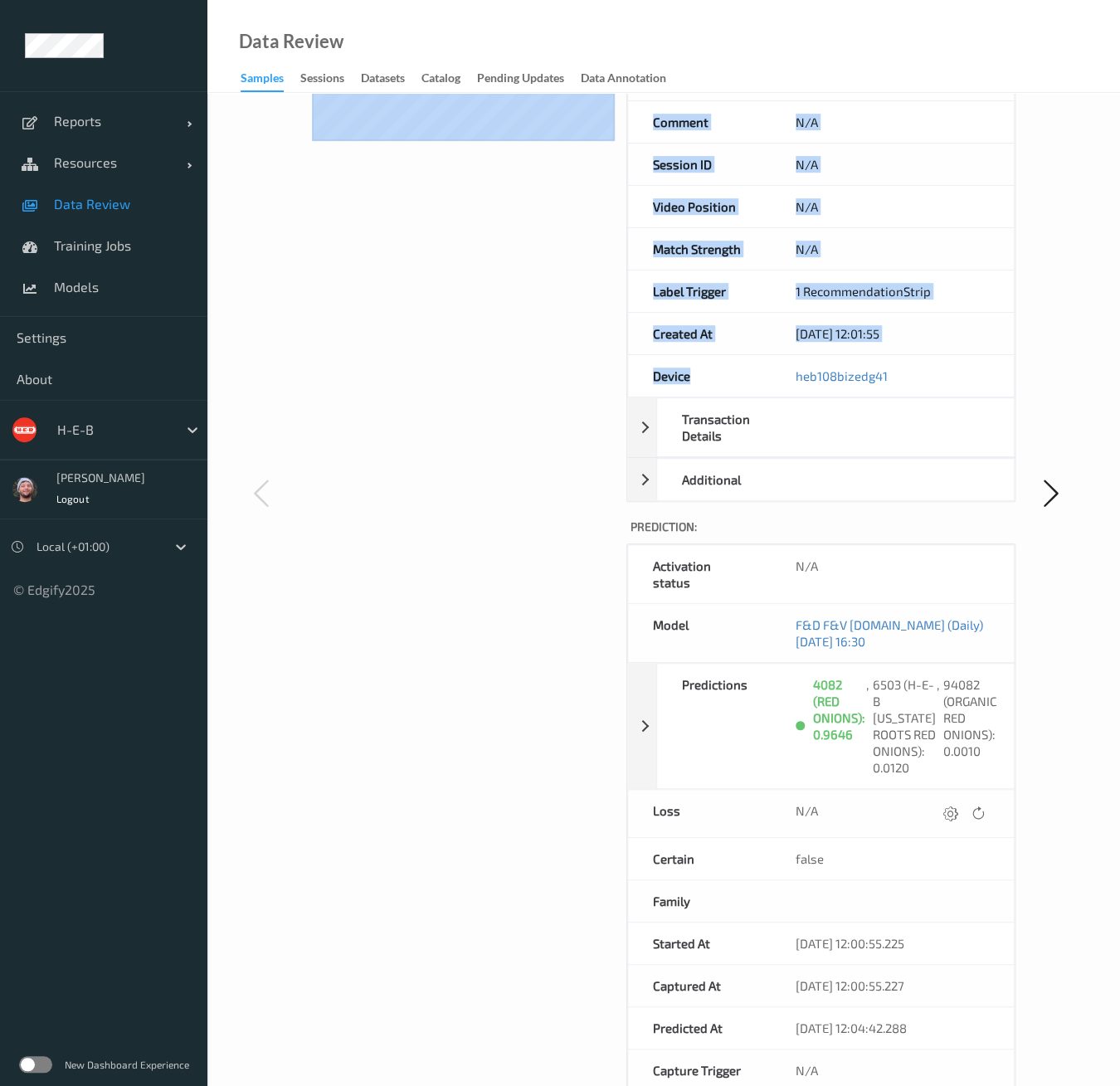
drag, startPoint x: 777, startPoint y: 374, endPoint x: 468, endPoint y: 376, distance: 309.0
click at [468, 376] on div "Image: Ground Truth : Sample ID 4b4f57ce-228a-48c3-8d0a-e86bf908f894 Label 4082…" at bounding box center [664, 510] width 704 height 1251
click at [110, 283] on span "Models" at bounding box center [122, 286] width 137 height 16
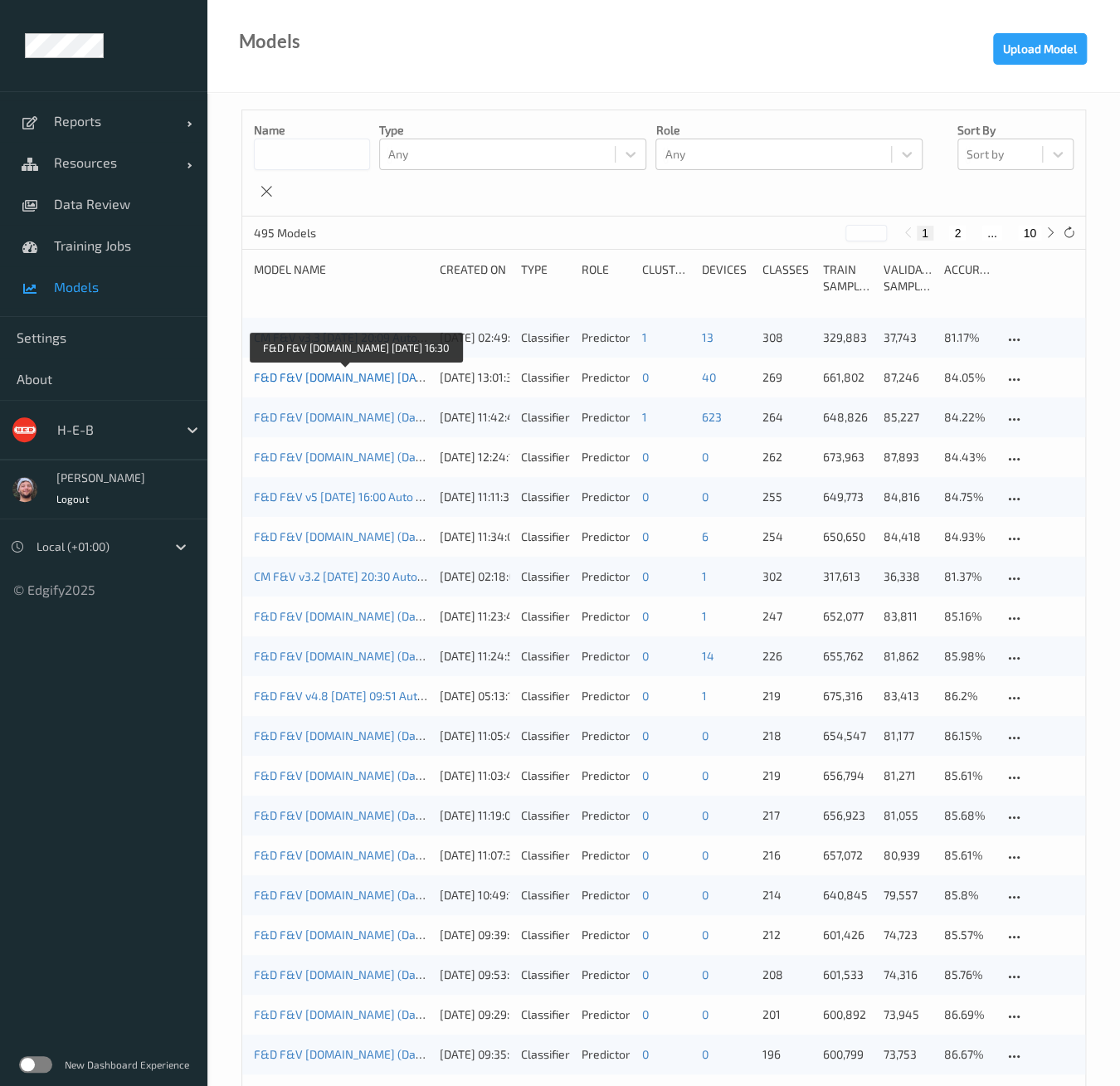
click at [339, 378] on link "F&D F&V [DOMAIN_NAME] [DATE] 16:30" at bounding box center [358, 377] width 209 height 14
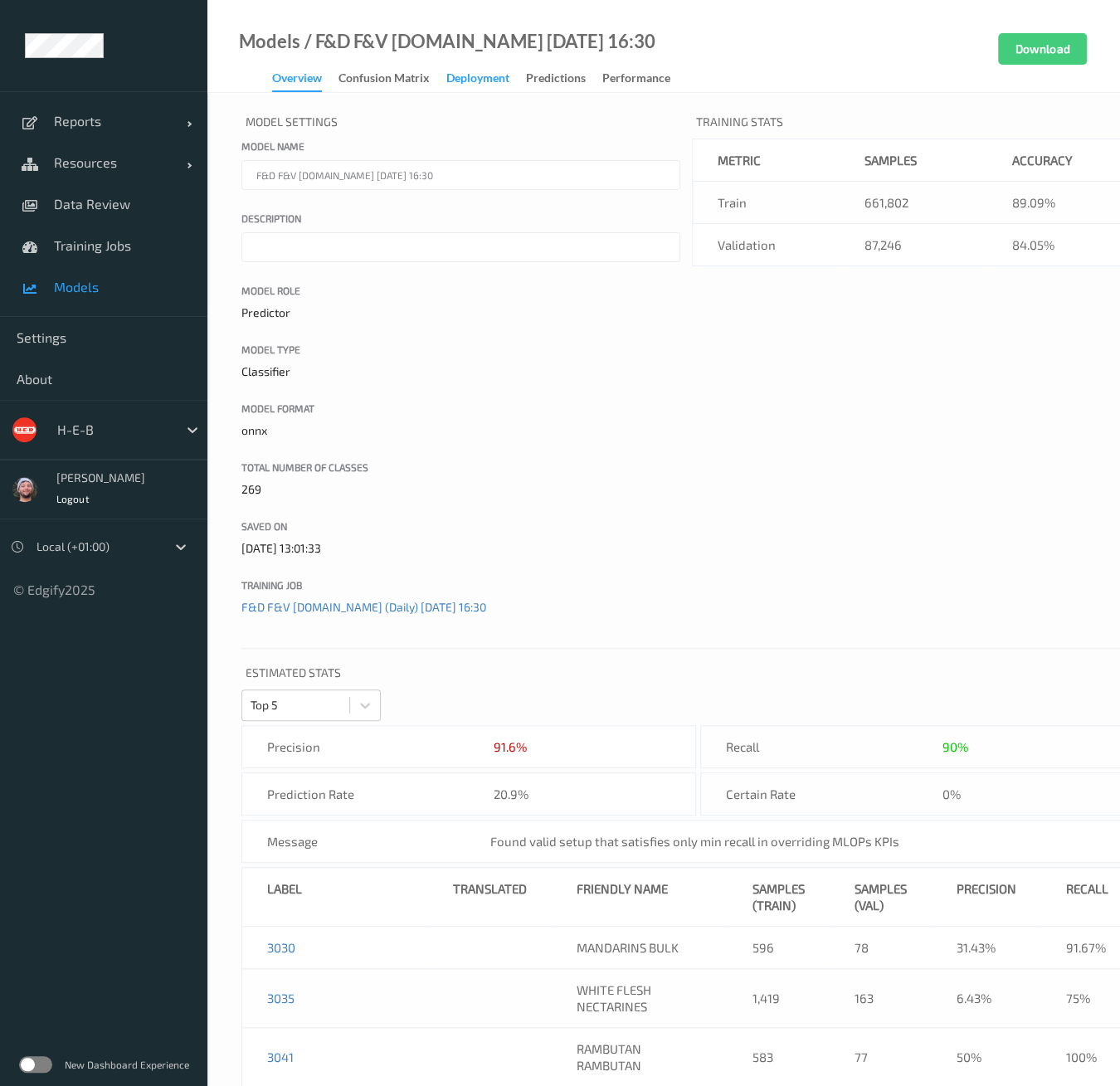
click at [467, 82] on div "Deployment" at bounding box center [478, 80] width 63 height 21
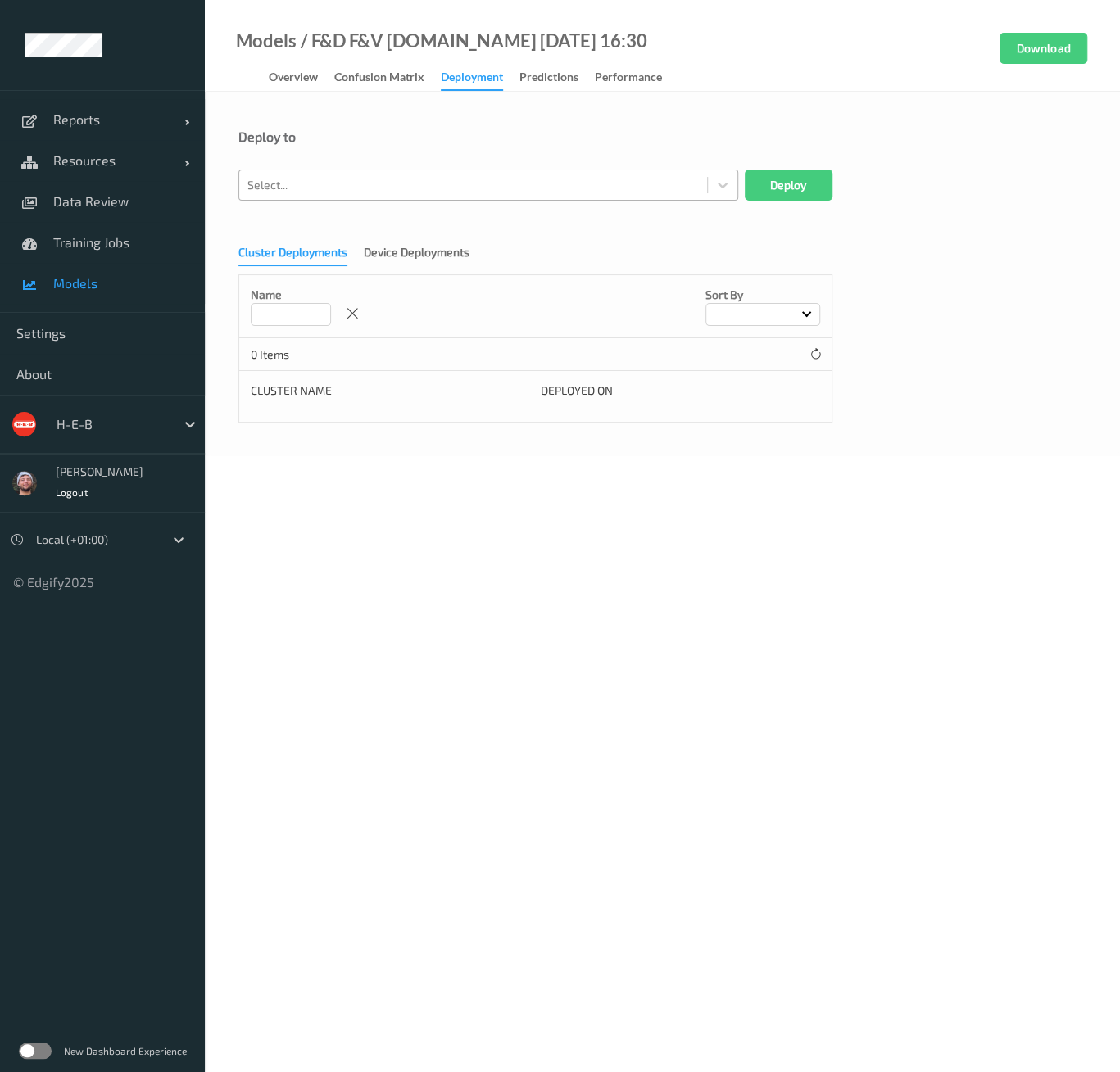
click at [388, 188] on div at bounding box center [474, 185] width 451 height 20
paste input "heb108"
type input "heb108"
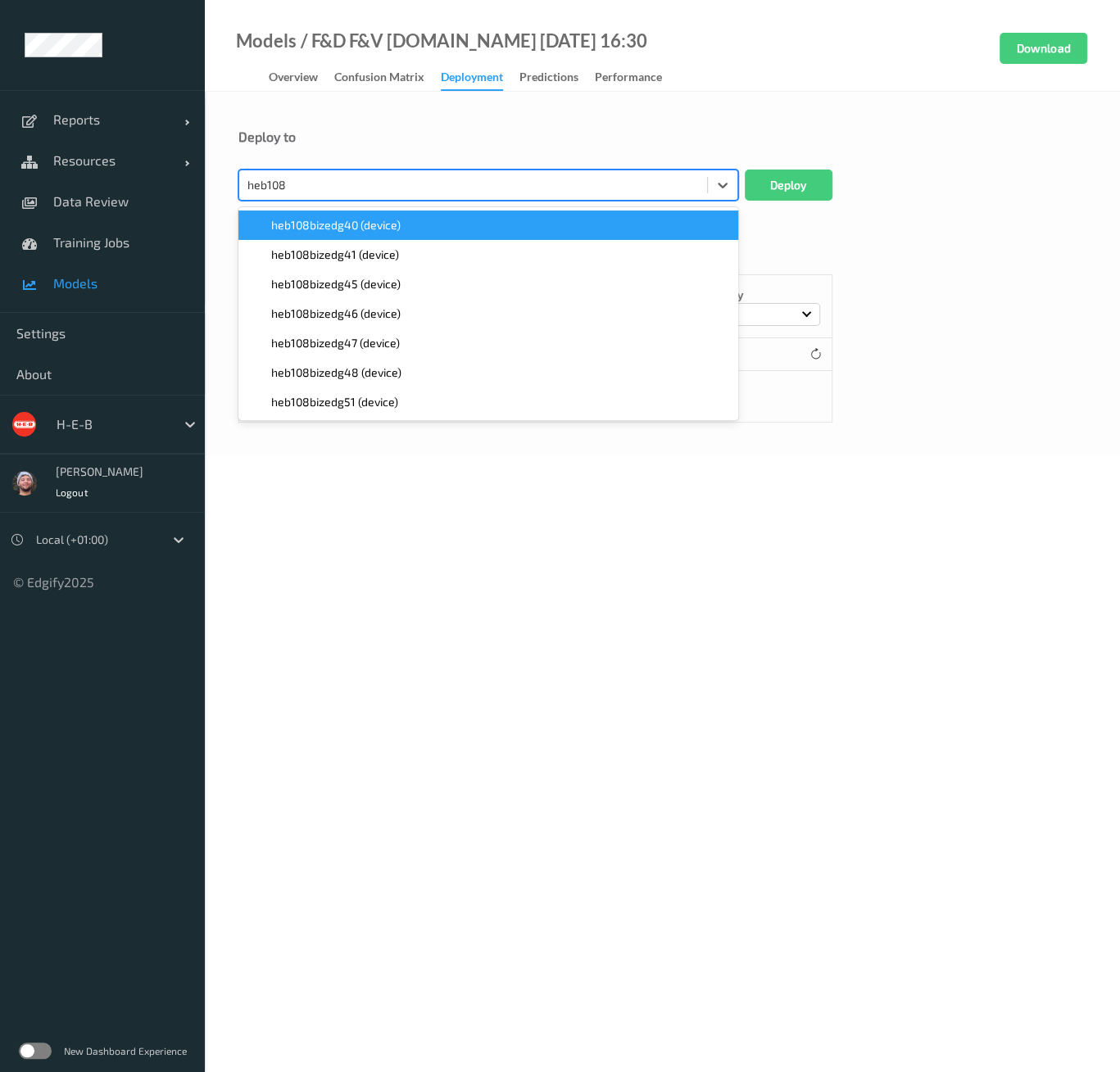
click at [367, 222] on span "heb108bizedg40 (device)" at bounding box center [336, 225] width 129 height 16
paste input "heb108"
type input "heb108"
click at [348, 226] on span "heb108bizedg41 (device)" at bounding box center [335, 225] width 128 height 16
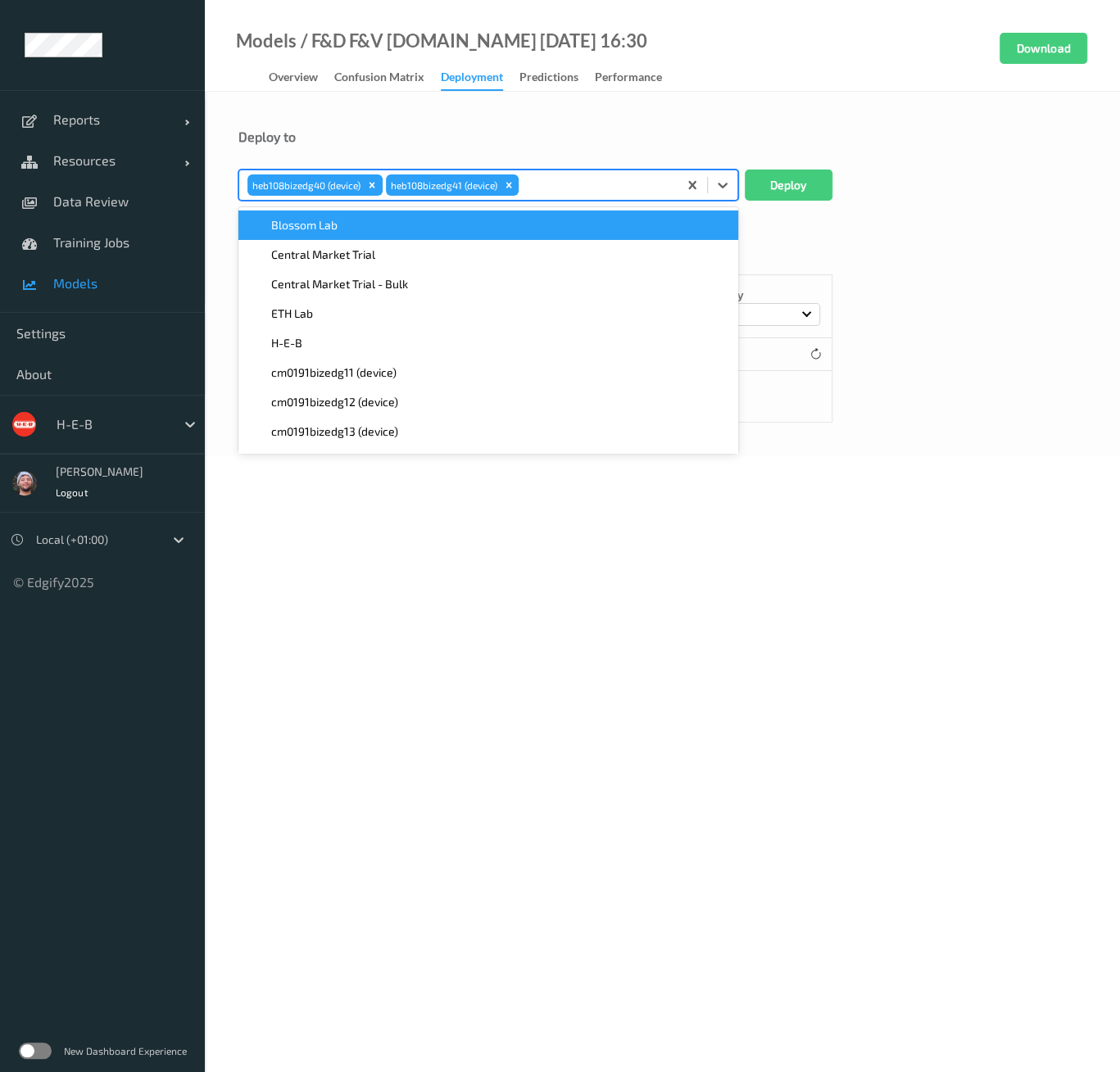
paste input "heb108"
type input "heb108"
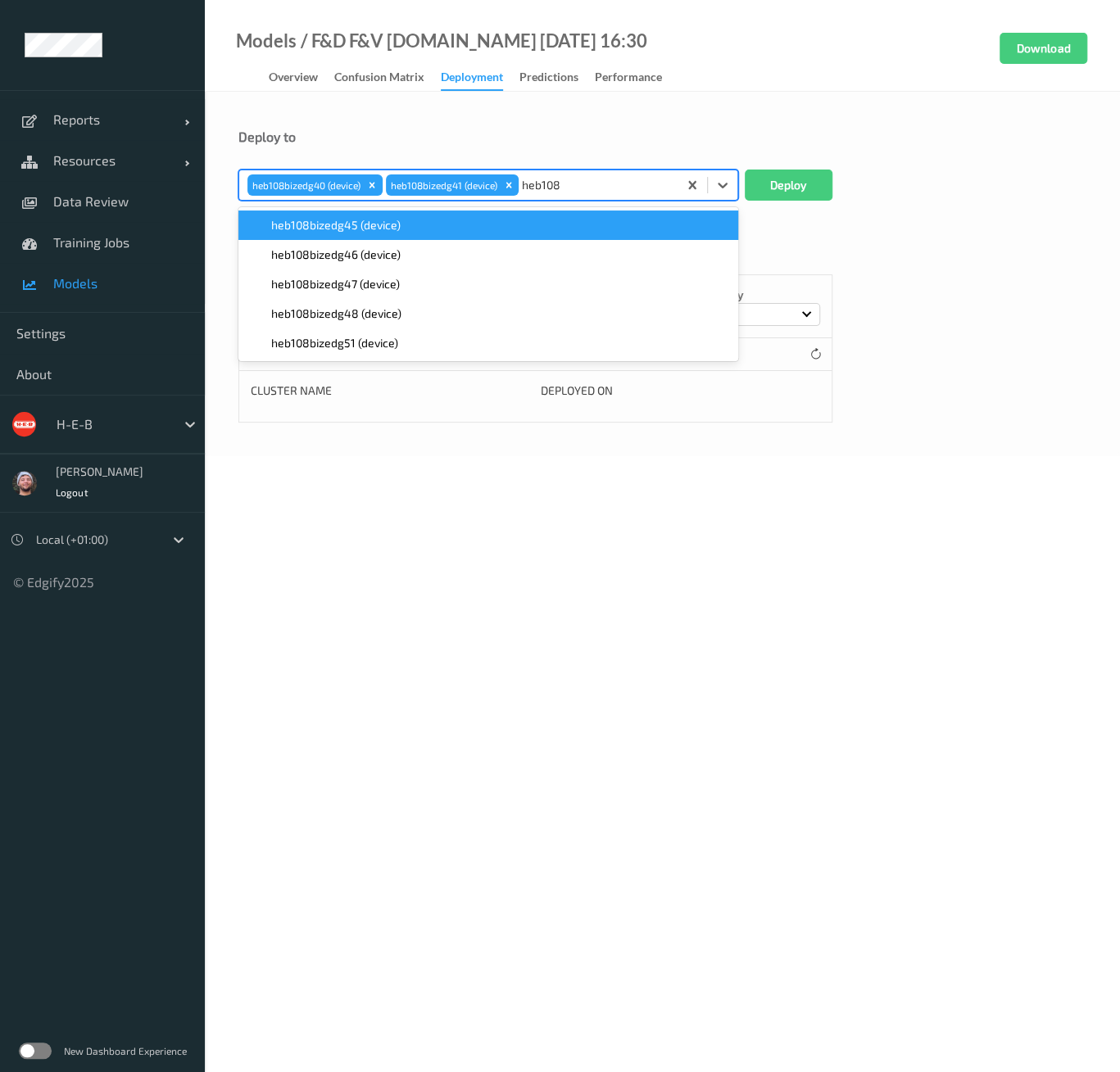
click at [348, 226] on span "heb108bizedg45 (device)" at bounding box center [336, 225] width 129 height 16
paste input "heb108"
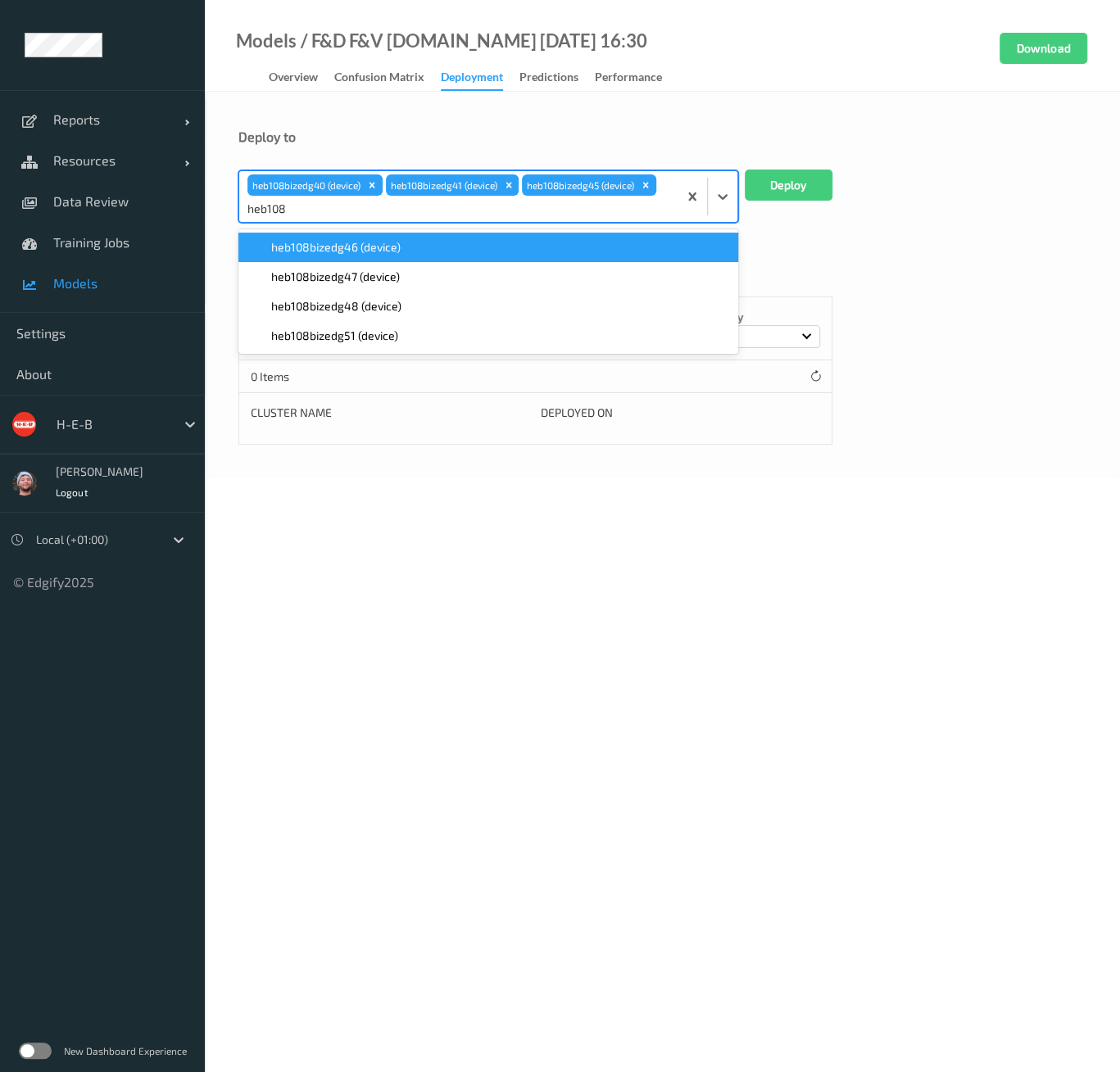
type input "heb108"
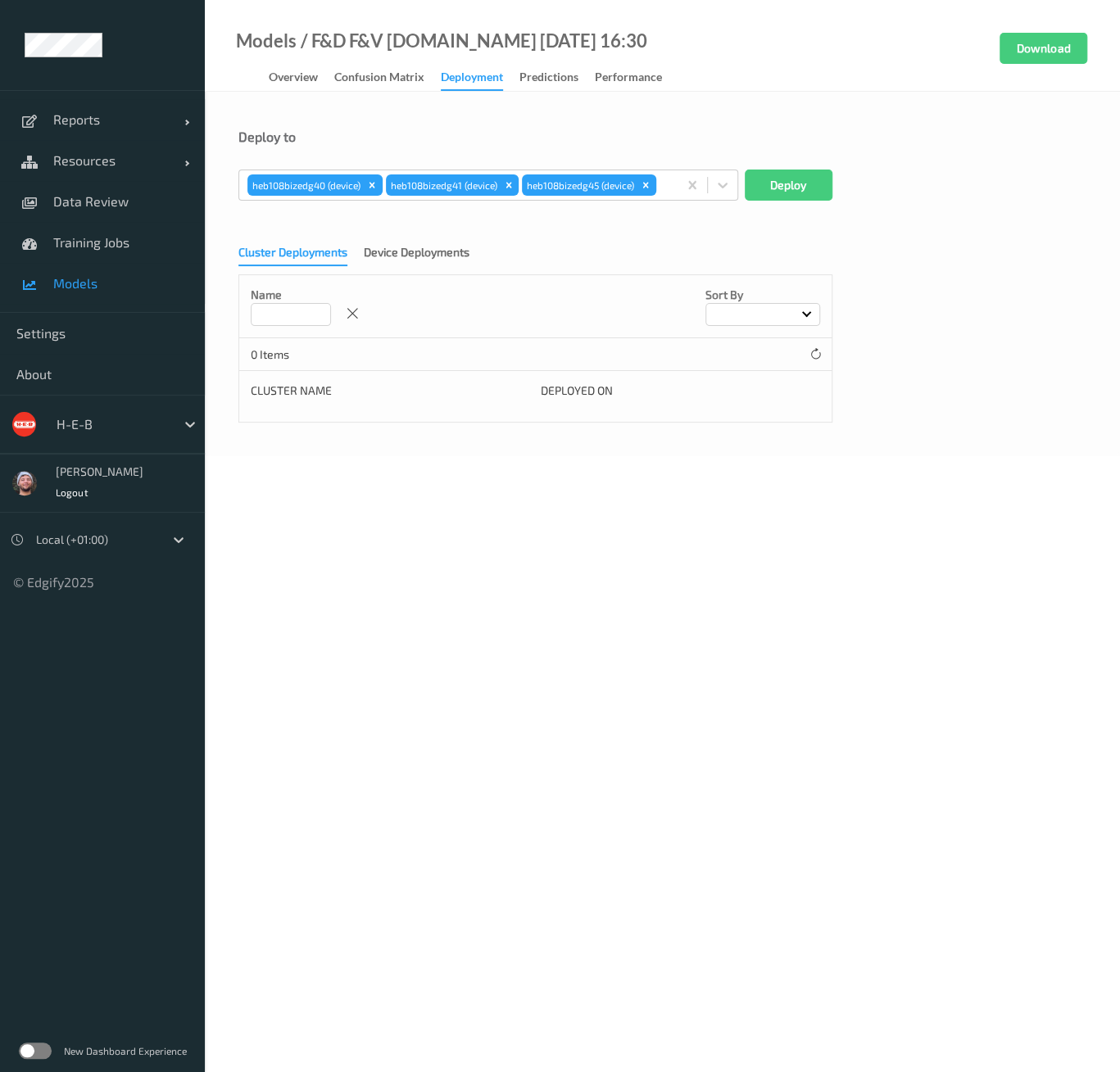
click at [348, 226] on form "Deploy to heb108bizedg40 (device) heb108bizedg41 (device) heb108bizedg45 (devic…" at bounding box center [663, 275] width 848 height 294
click at [667, 188] on div at bounding box center [663, 185] width 9 height 20
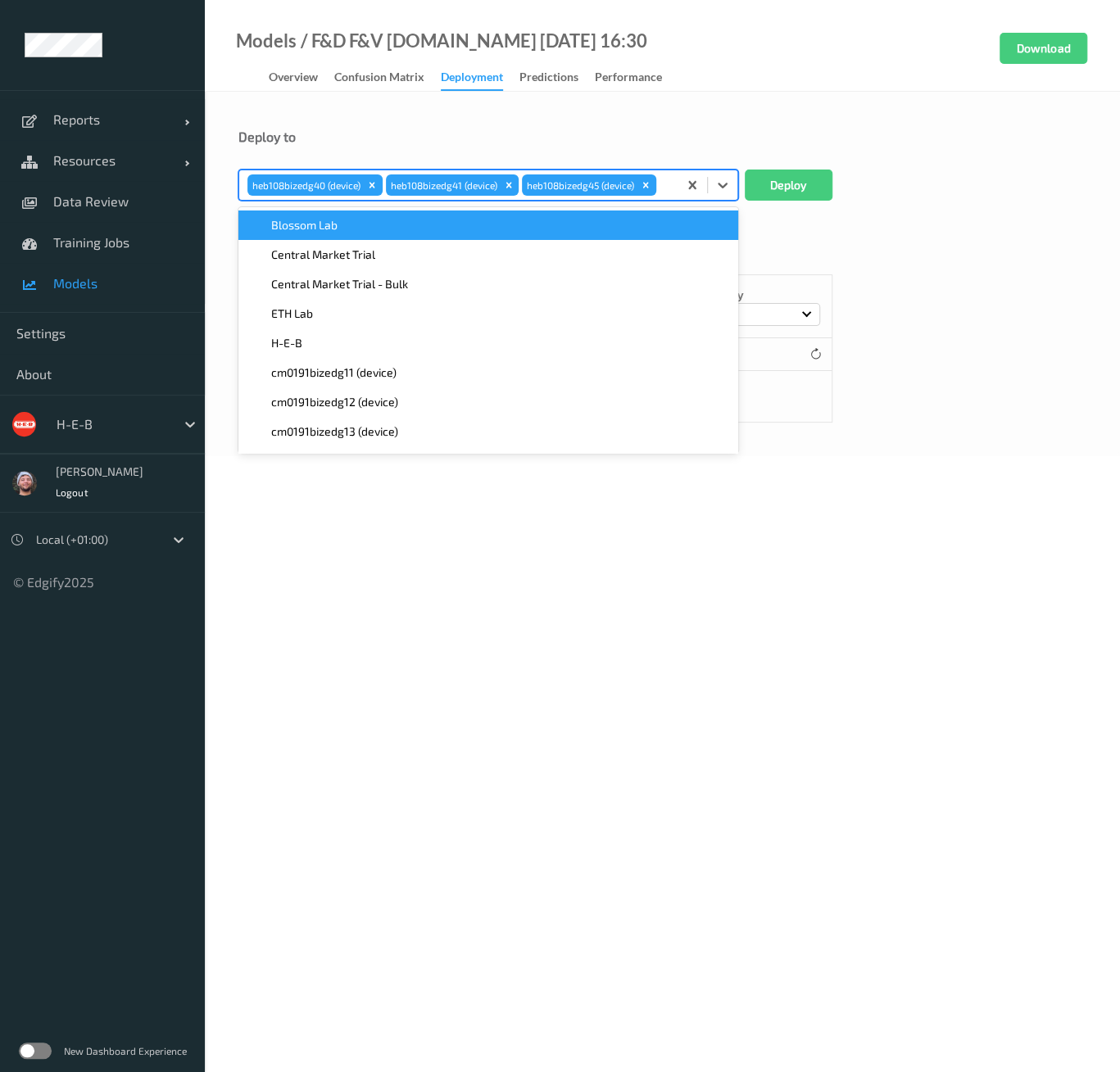
paste input "heb108"
type input "heb108"
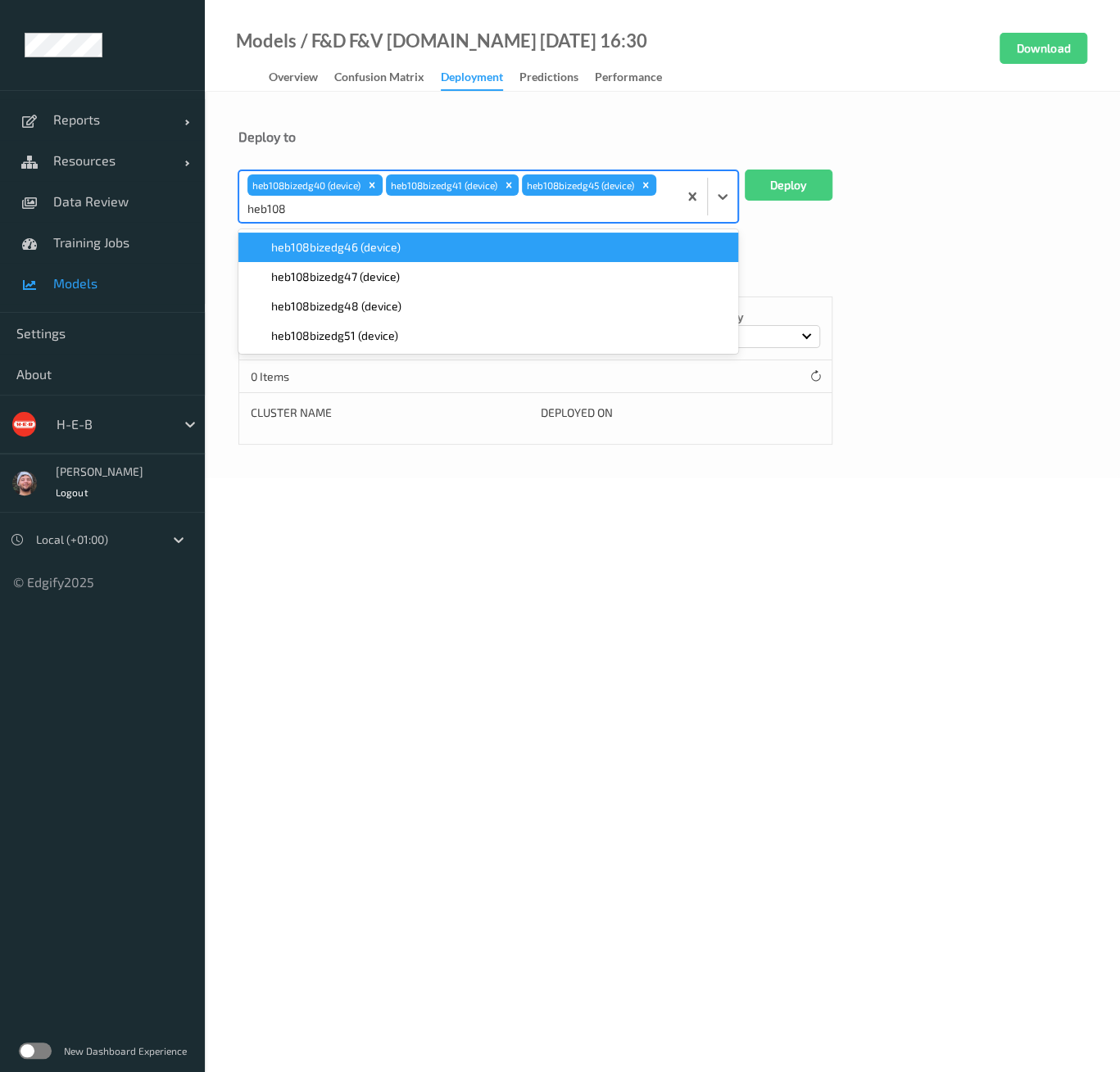
click at [336, 244] on span "heb108bizedg46 (device)" at bounding box center [336, 247] width 129 height 16
paste input "heb108"
type input "heb108"
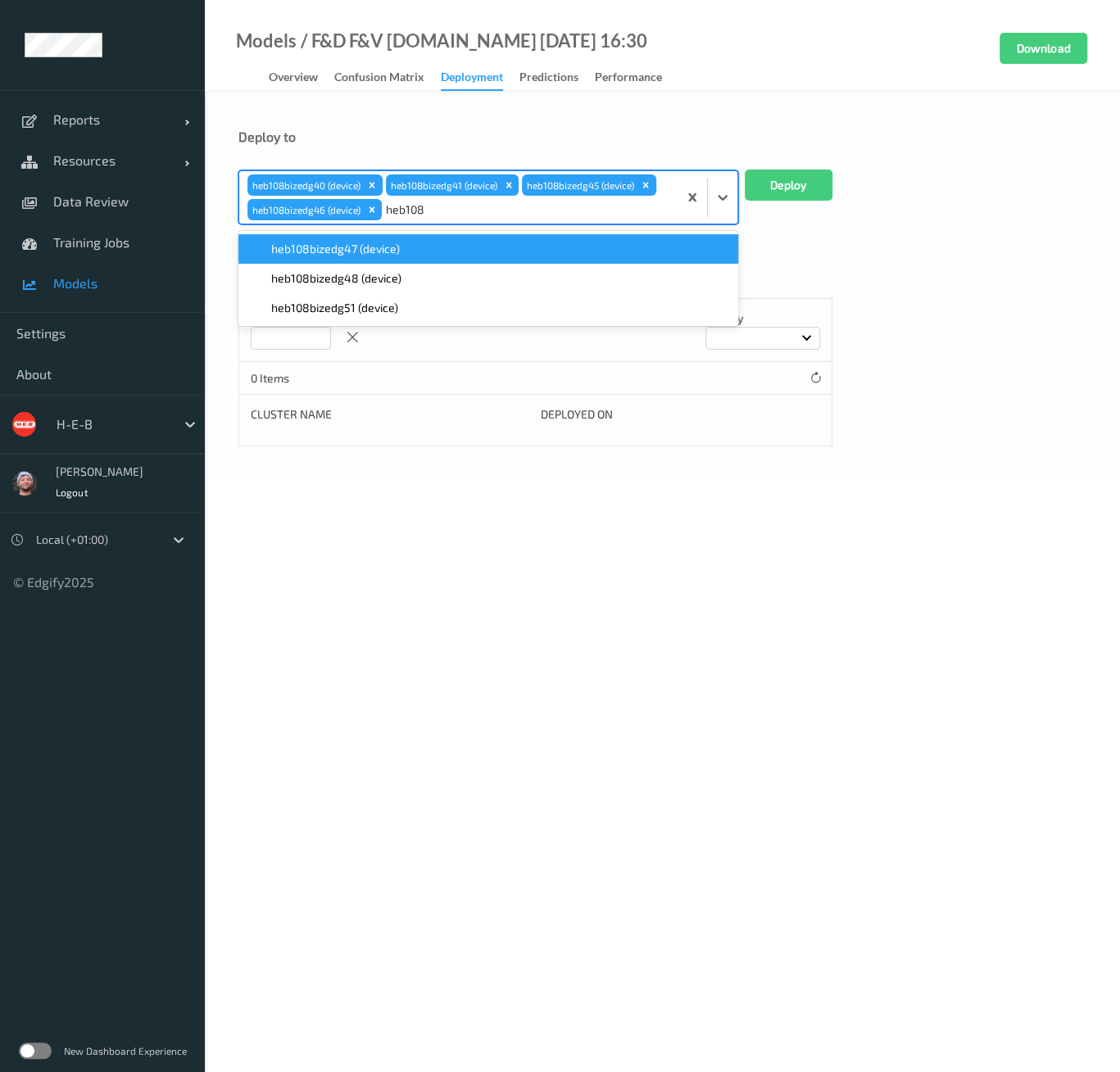
click at [334, 247] on span "heb108bizedg47 (device)" at bounding box center [335, 249] width 129 height 16
paste input "heb108"
type input "heb108"
click at [331, 250] on span "heb108bizedg48 (device)" at bounding box center [336, 249] width 130 height 16
paste input "heb108"
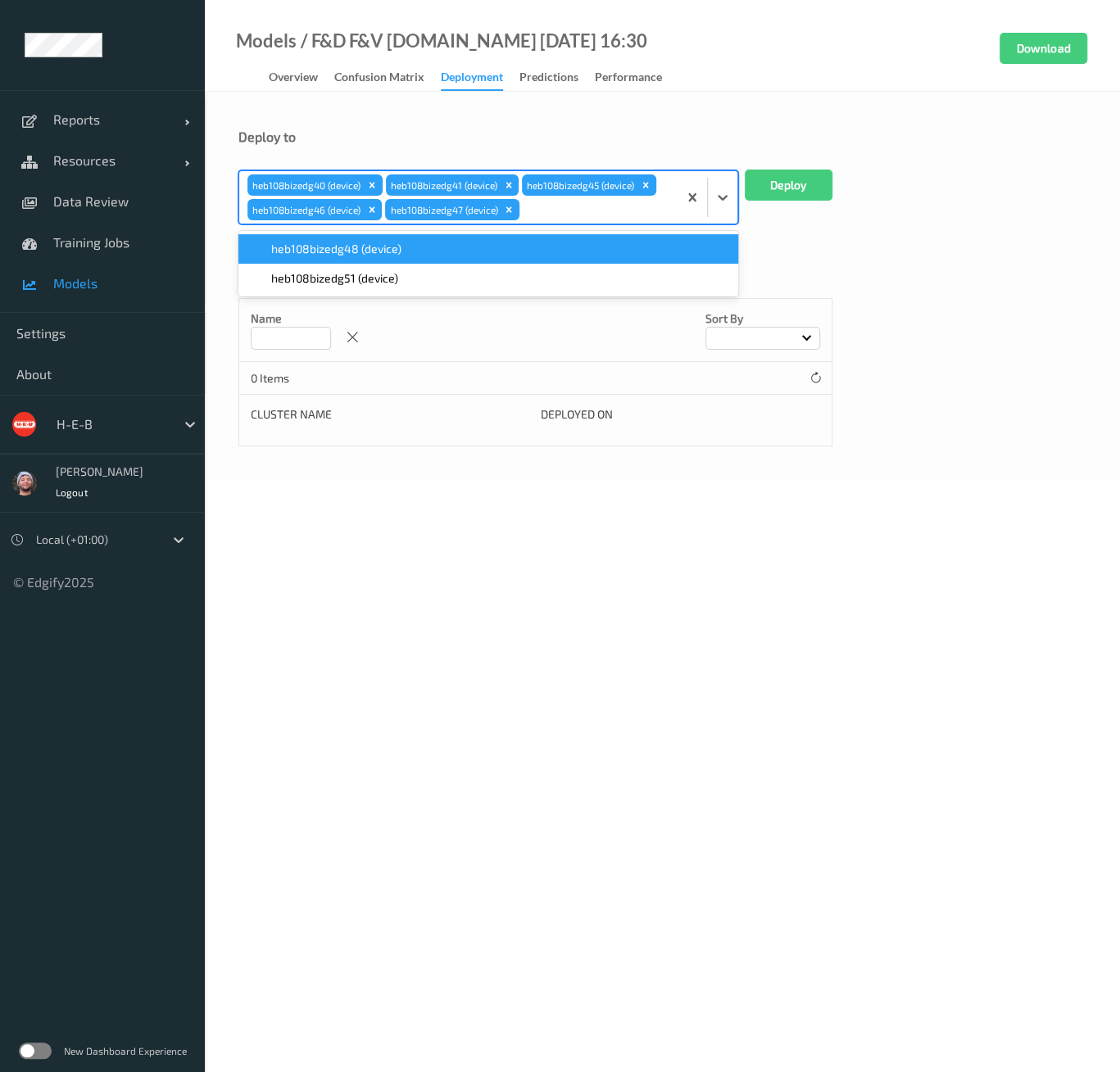
type input "heb108"
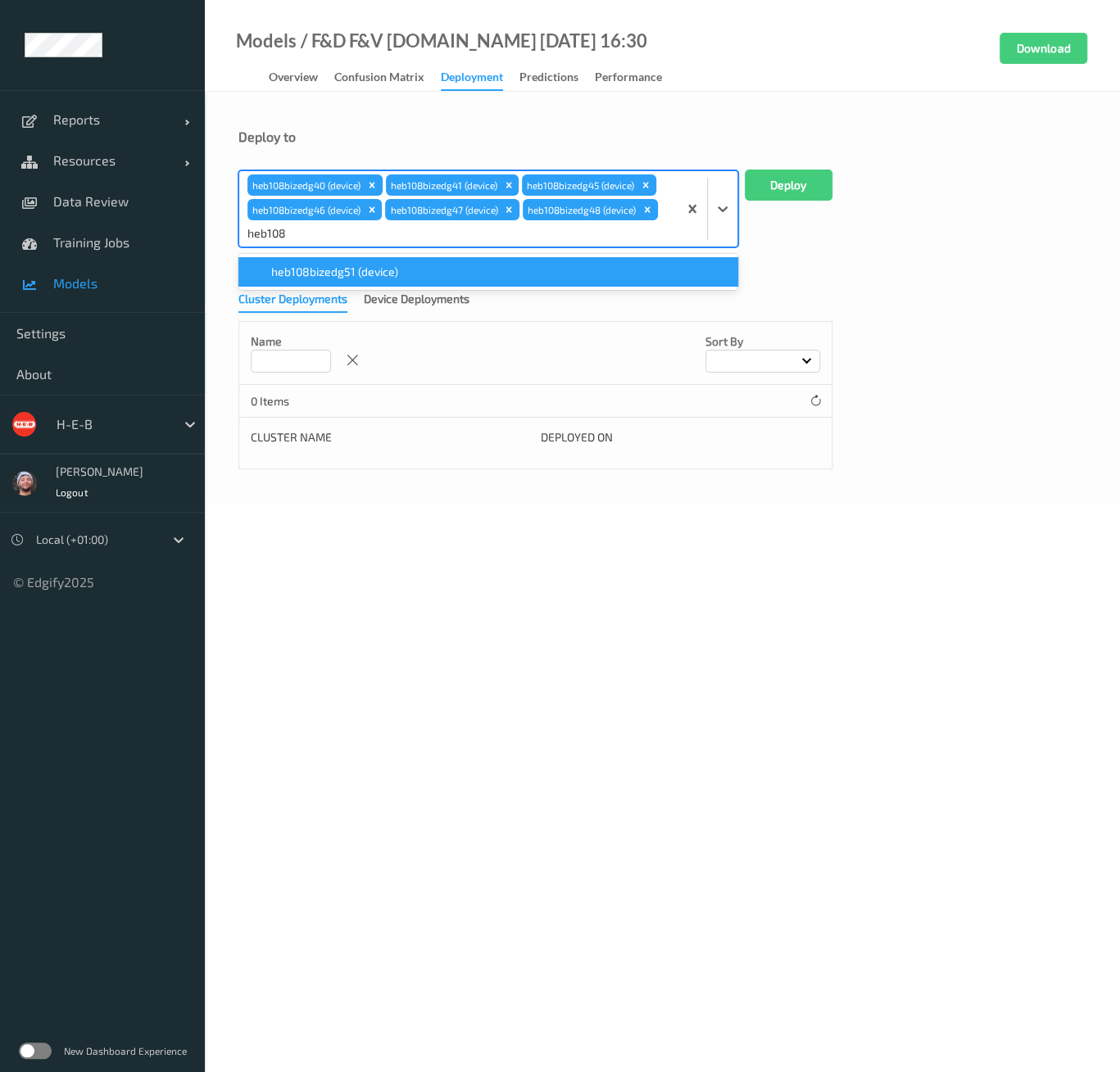
drag, startPoint x: 329, startPoint y: 262, endPoint x: 727, endPoint y: 230, distance: 399.3
click at [329, 263] on div "heb108bizedg51 (device)" at bounding box center [488, 272] width 500 height 30
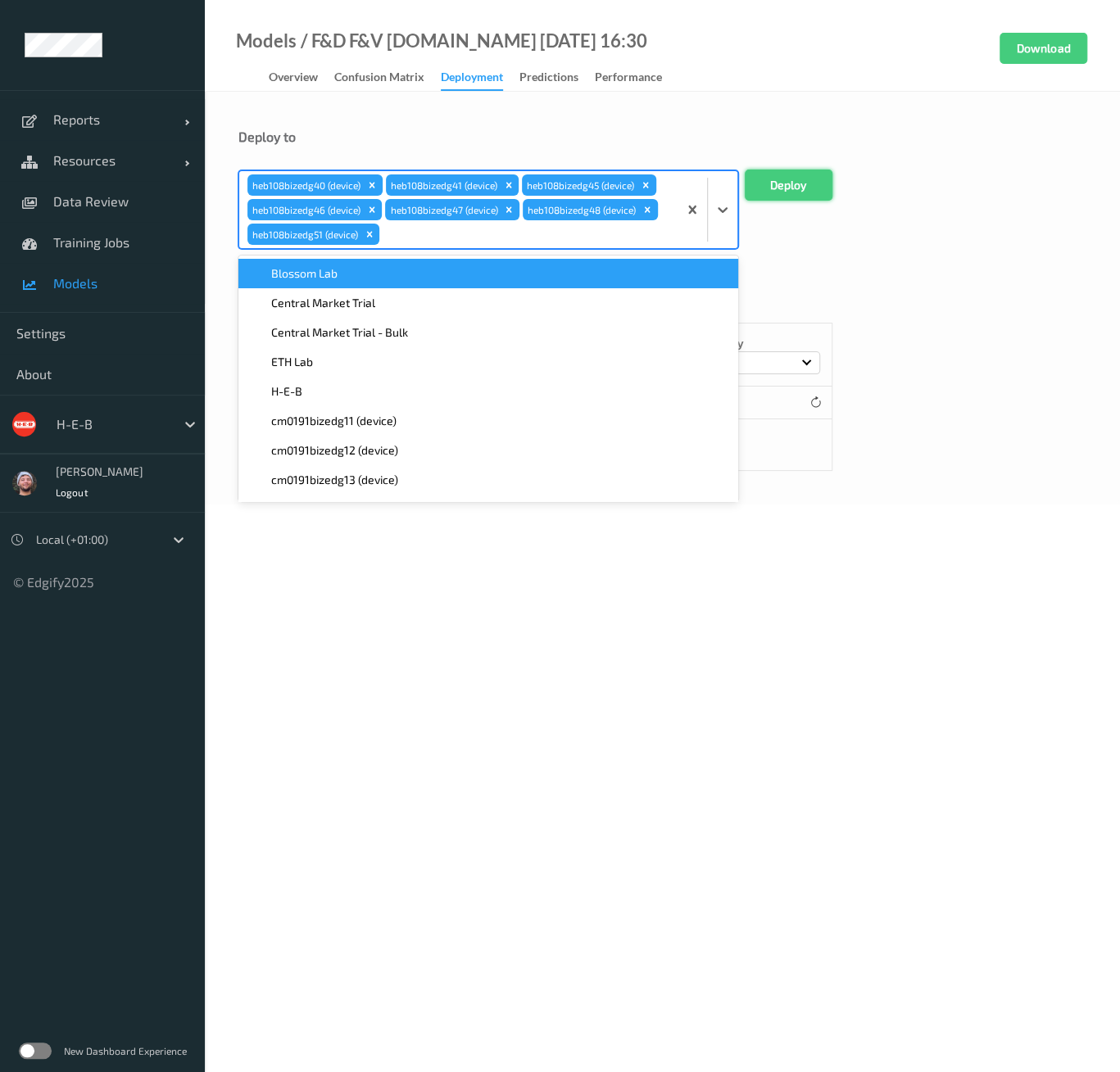
click at [778, 186] on button "Deploy" at bounding box center [788, 185] width 88 height 32
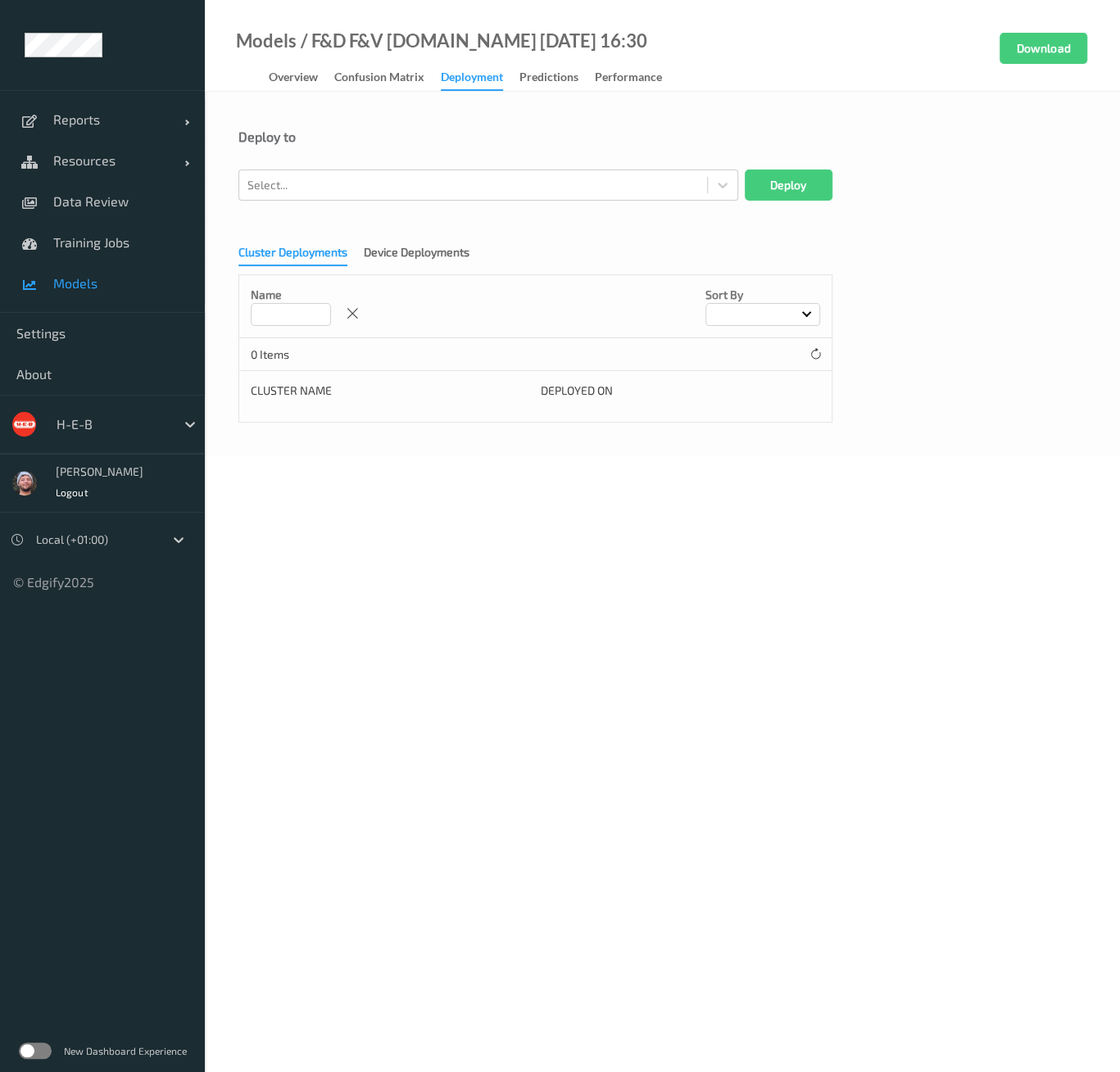
click at [506, 520] on body "Reports Default Report Customized Report Resources Devices Clusters Sites Data …" at bounding box center [560, 536] width 1120 height 1072
click at [364, 242] on div "Cluster Deployments Device Deployments Name Sort by 0 Items Cluster Name Deploy…" at bounding box center [663, 328] width 848 height 189
click at [380, 257] on div "Device Deployments" at bounding box center [416, 255] width 106 height 20
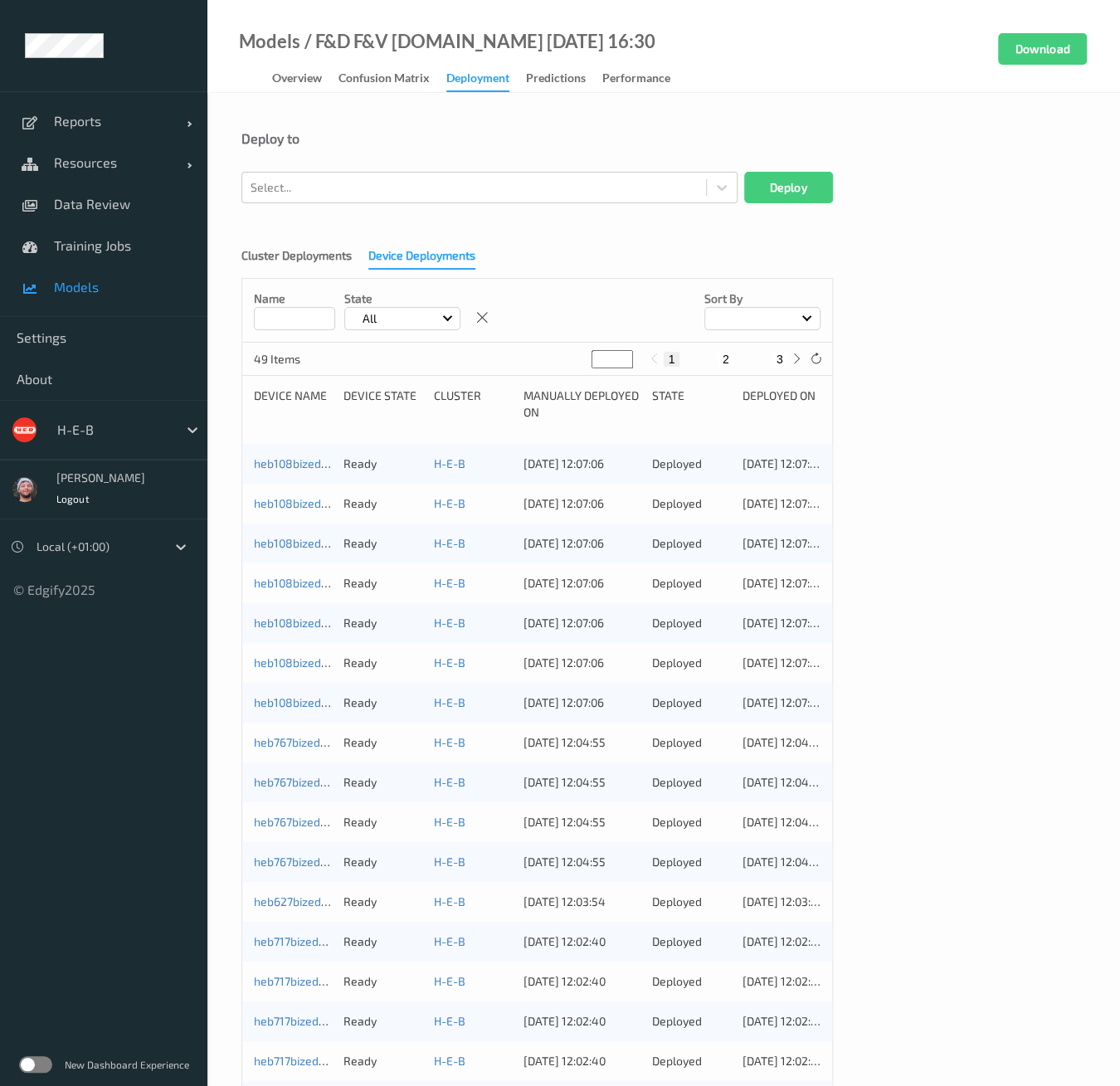
click at [308, 272] on div "Cluster Deployments Device Deployments Name State All Sort by 49 Items * 1 2 3 …" at bounding box center [663, 738] width 844 height 1005
click at [1007, 567] on div "Cluster Deployments Device Deployments Name State All Sort by 49 Items * 1 2 3 …" at bounding box center [663, 738] width 844 height 1005
click at [929, 568] on div "Cluster Deployments Device Deployments Name State All Sort by 49 Items * 1 2 3 …" at bounding box center [663, 738] width 844 height 1005
click at [99, 283] on span "Models" at bounding box center [122, 286] width 137 height 16
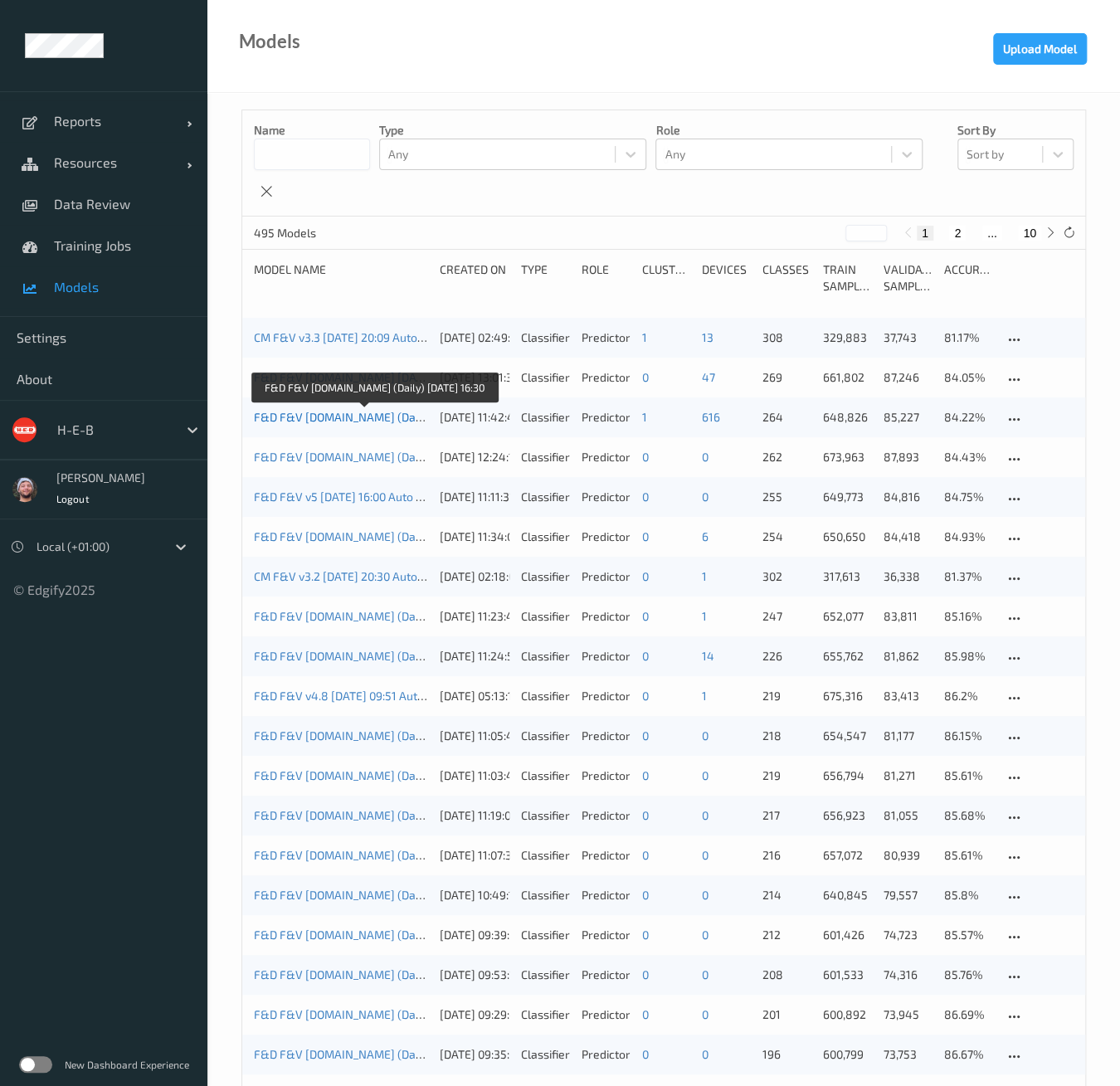
click at [295, 423] on link "F&D F&V [DOMAIN_NAME] (Daily) [DATE] 16:30" at bounding box center [376, 417] width 245 height 14
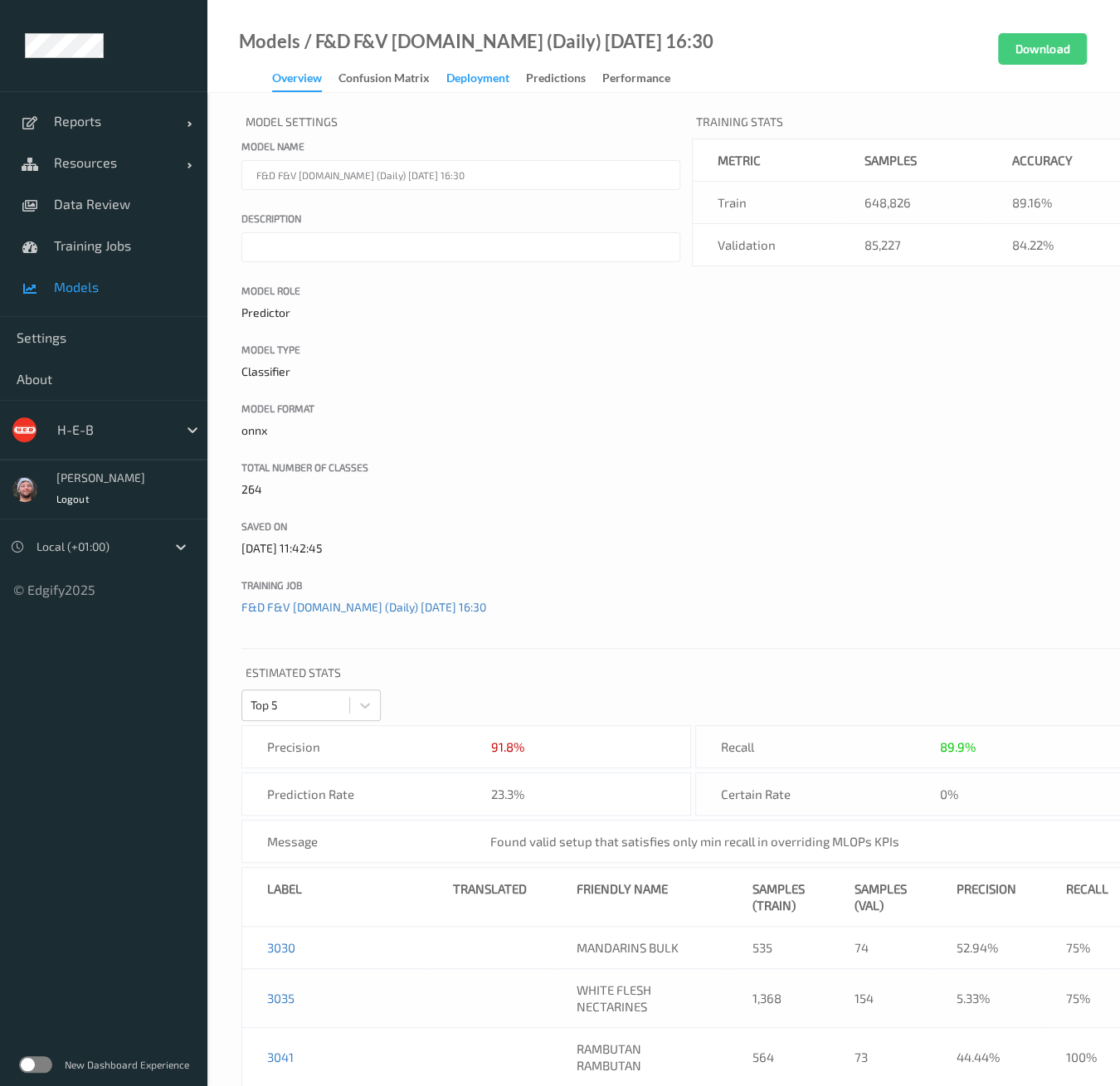
click at [453, 71] on div "Deployment" at bounding box center [478, 80] width 63 height 21
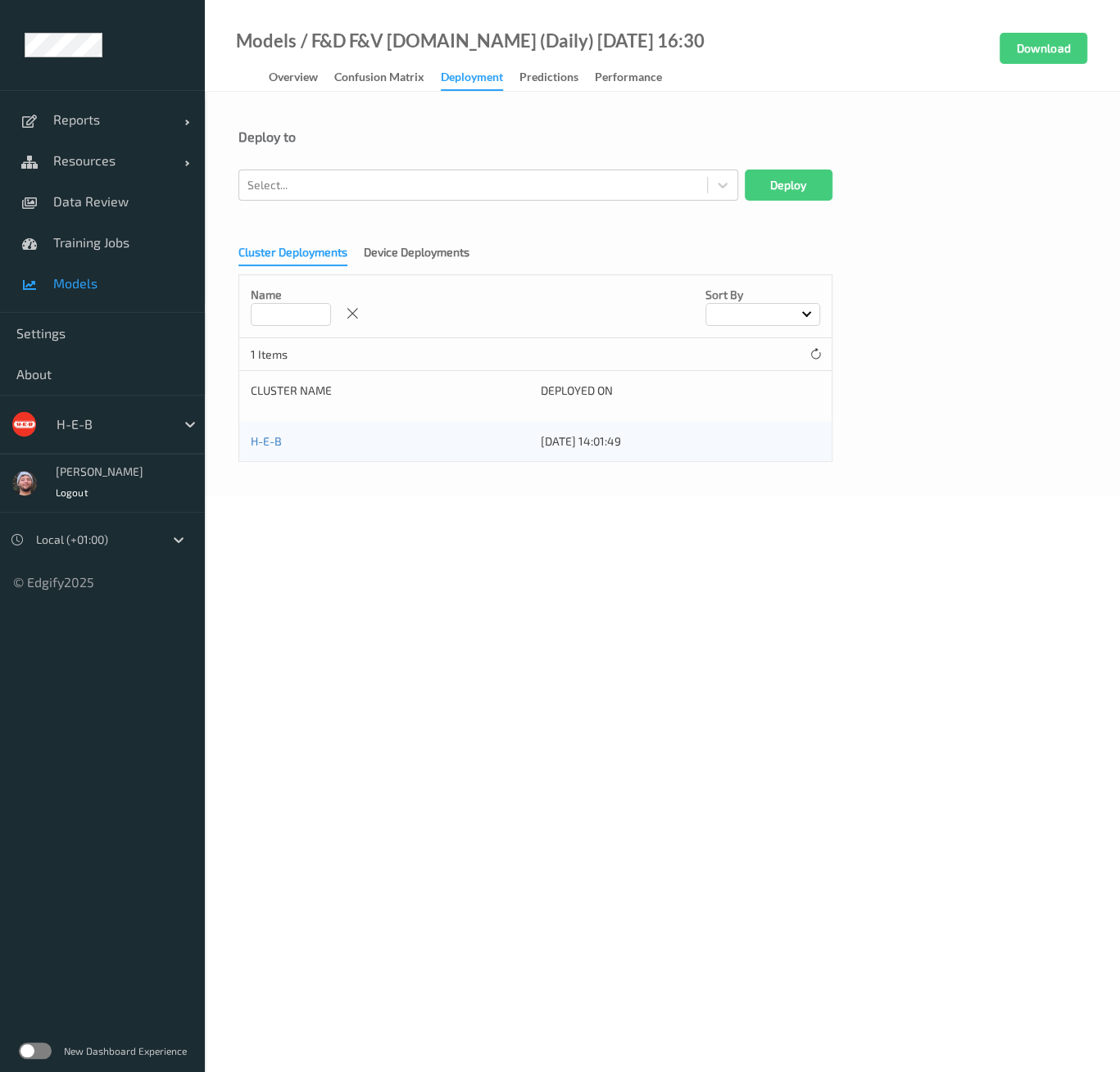
click at [597, 308] on div "Name Sort by" at bounding box center [536, 307] width 593 height 63
click at [587, 293] on div "Name Sort by" at bounding box center [536, 307] width 593 height 63
click at [640, 520] on body "Reports Default Report Customized Report Resources Devices Clusters Sites Data …" at bounding box center [560, 536] width 1120 height 1072
click at [244, 760] on body "Reports Default Report Customized Report Resources Devices Clusters Sites Data …" at bounding box center [560, 536] width 1120 height 1072
click at [632, 705] on body "Reports Default Report Customized Report Resources Devices Clusters Sites Data …" at bounding box center [560, 536] width 1120 height 1072
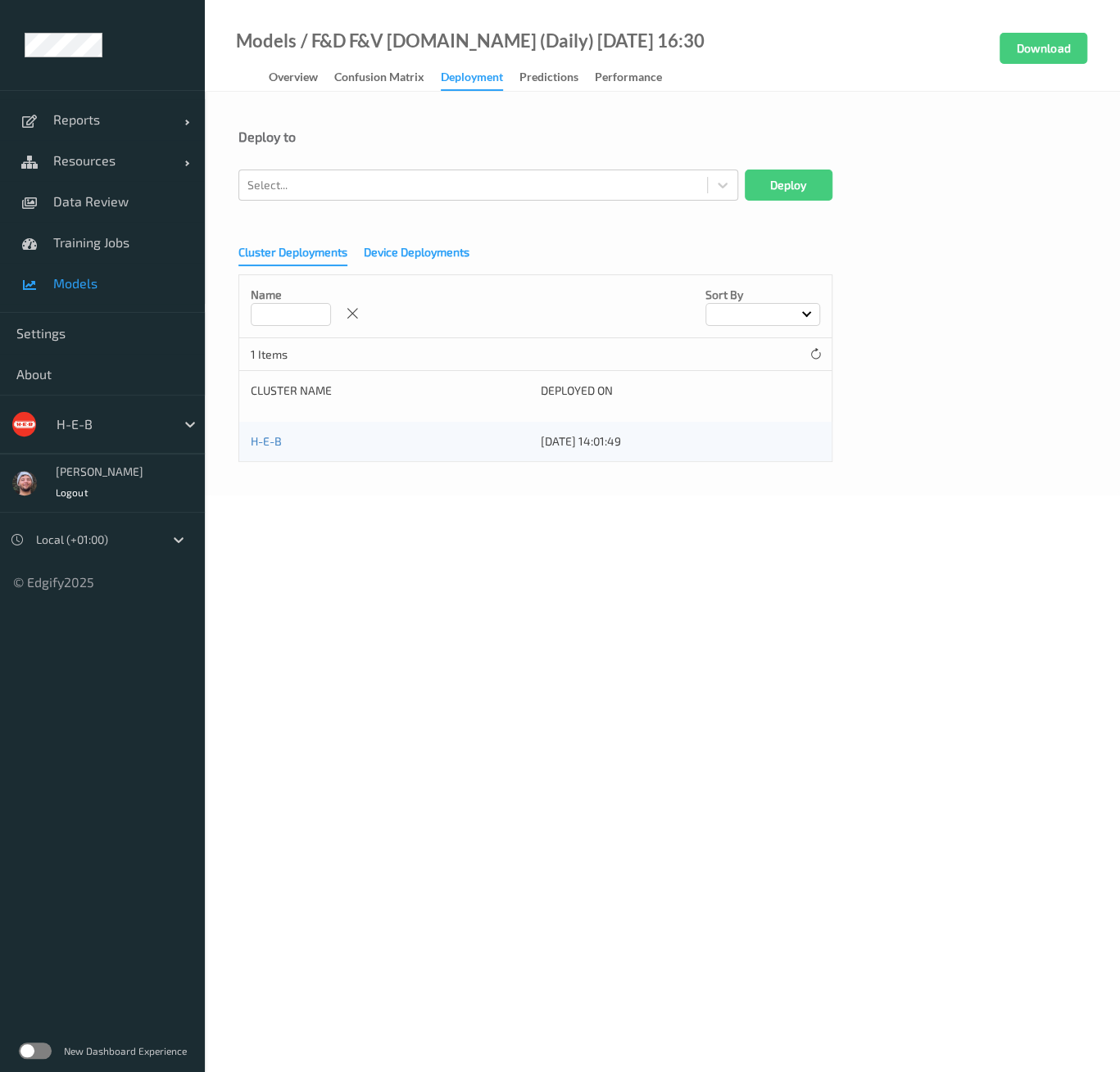
click at [375, 253] on div "Device Deployments" at bounding box center [416, 255] width 106 height 20
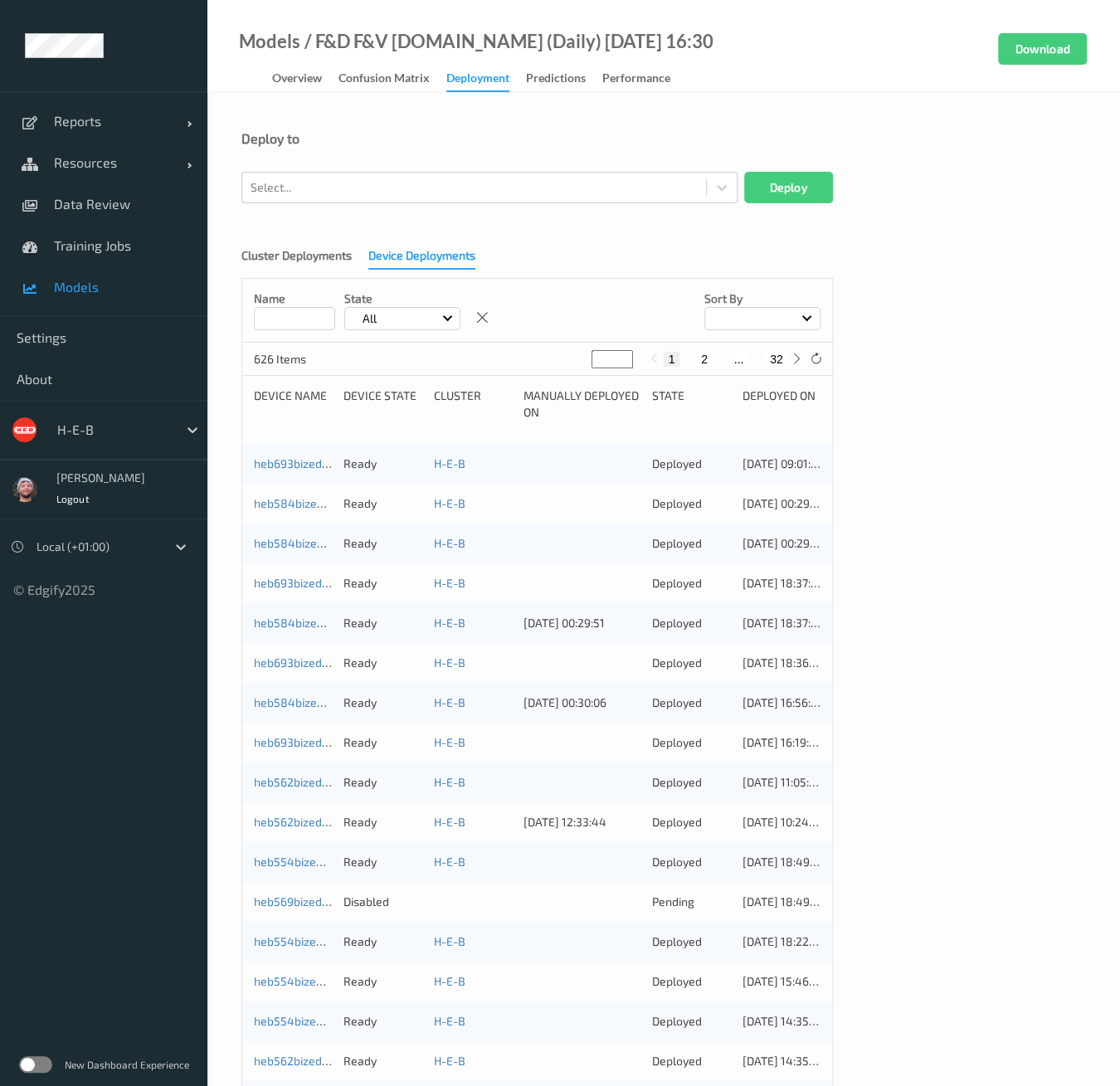
click at [602, 274] on div "Cluster Deployments Device Deployments Name State All Sort by 626 Items * 1 2 .…" at bounding box center [663, 738] width 844 height 1005
click at [544, 279] on div "Name State All Sort by" at bounding box center [537, 311] width 590 height 64
click at [987, 556] on div "Cluster Deployments Device Deployments Name State All Sort by 626 Items * 1 2 .…" at bounding box center [663, 738] width 844 height 1005
drag, startPoint x: 960, startPoint y: 657, endPoint x: 877, endPoint y: 662, distance: 83.2
click at [960, 657] on div "Cluster Deployments Device Deployments Name State All Sort by 626 Items * 1 2 .…" at bounding box center [663, 738] width 844 height 1005
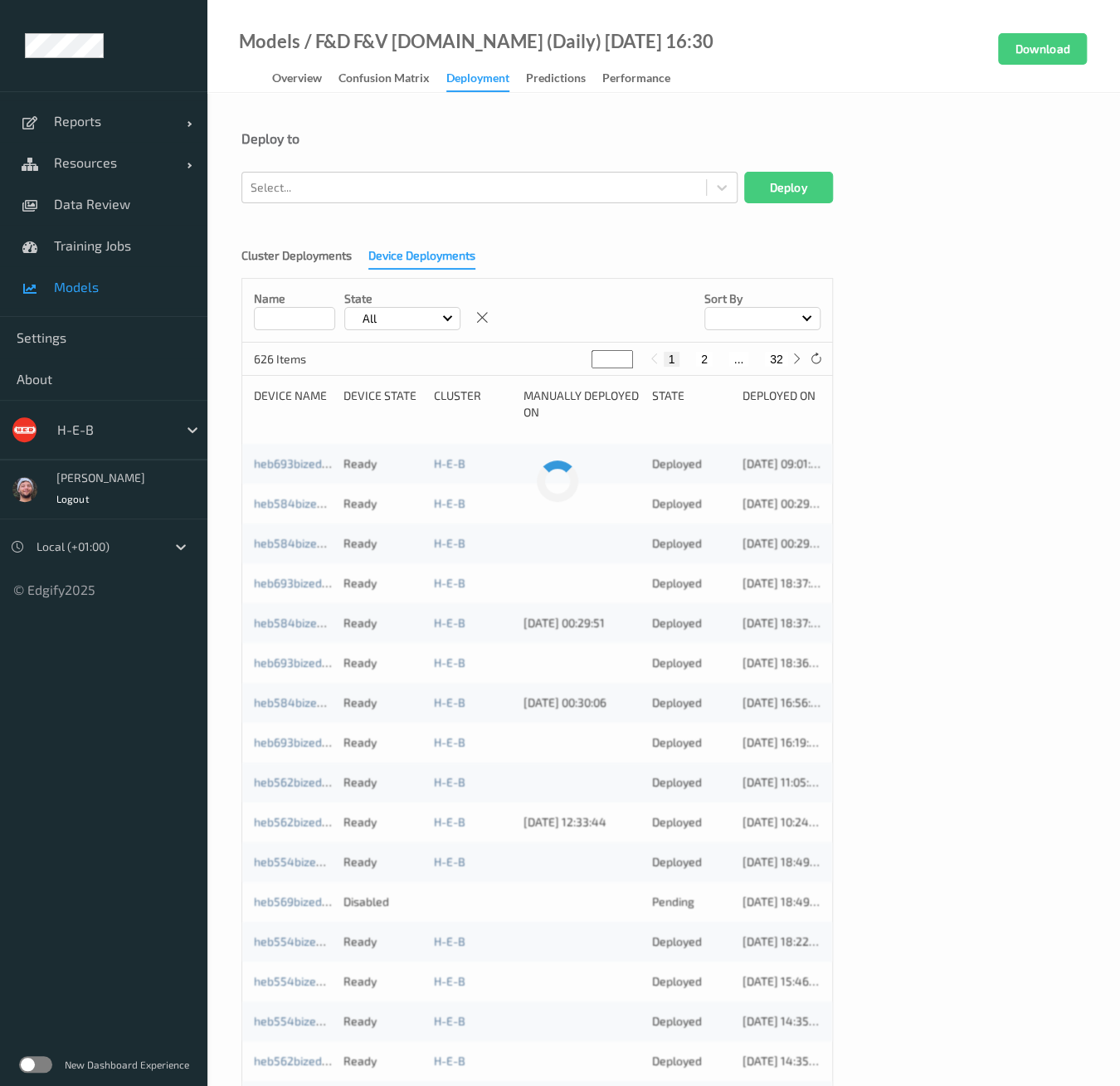
click at [594, 130] on div "Deploy to" at bounding box center [663, 138] width 844 height 16
click at [488, 126] on div "Deploy to Select... Deploy Cluster Deployments Device Deployments Name State Al…" at bounding box center [664, 684] width 912 height 1183
click at [106, 303] on link "Models" at bounding box center [103, 287] width 208 height 41
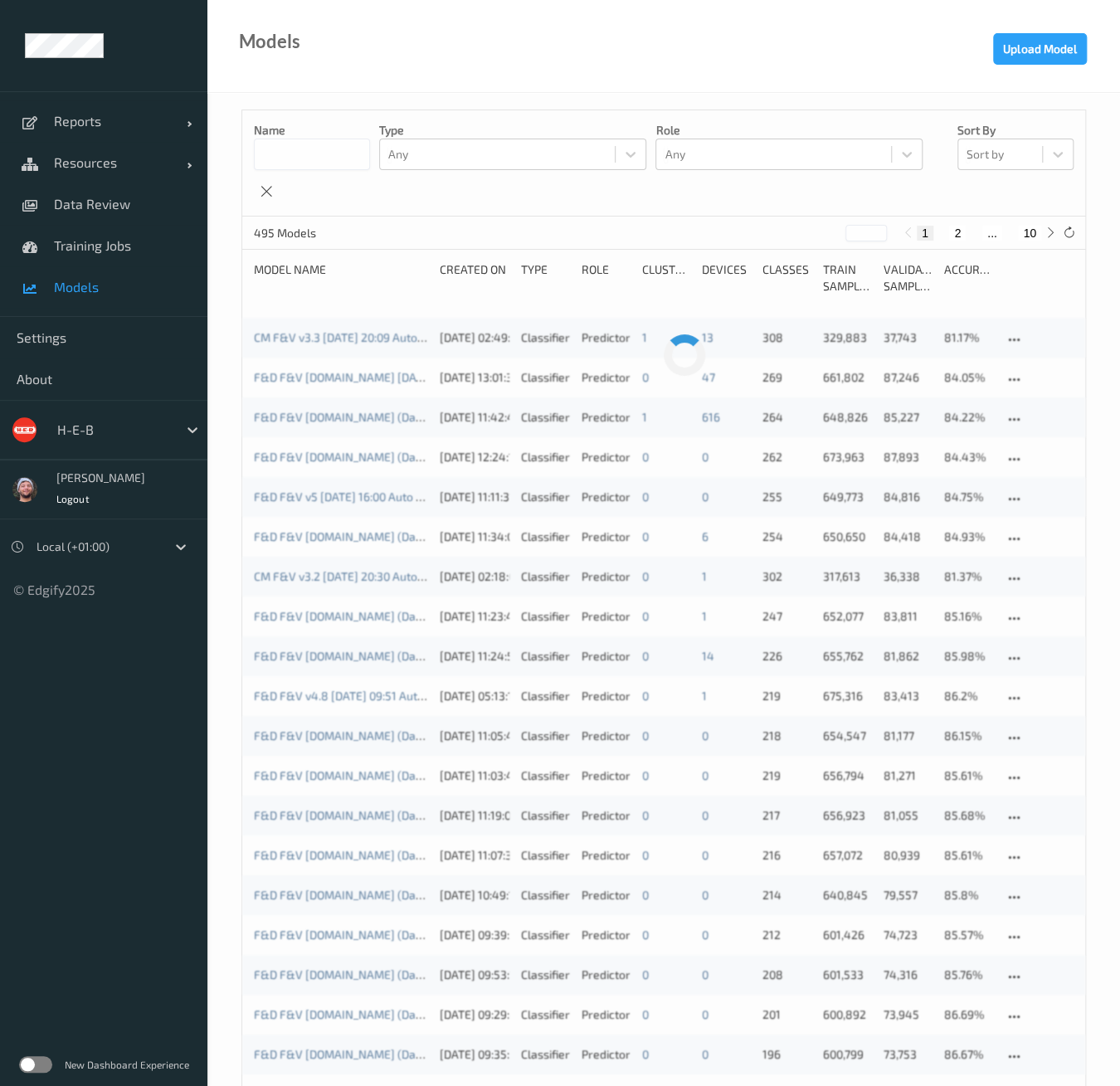
click at [491, 216] on div "Name Type Any Role Any Sort by Sort by" at bounding box center [663, 163] width 842 height 106
click at [353, 374] on link "F&D F&V [DOMAIN_NAME] [DATE] 16:30" at bounding box center [358, 377] width 209 height 14
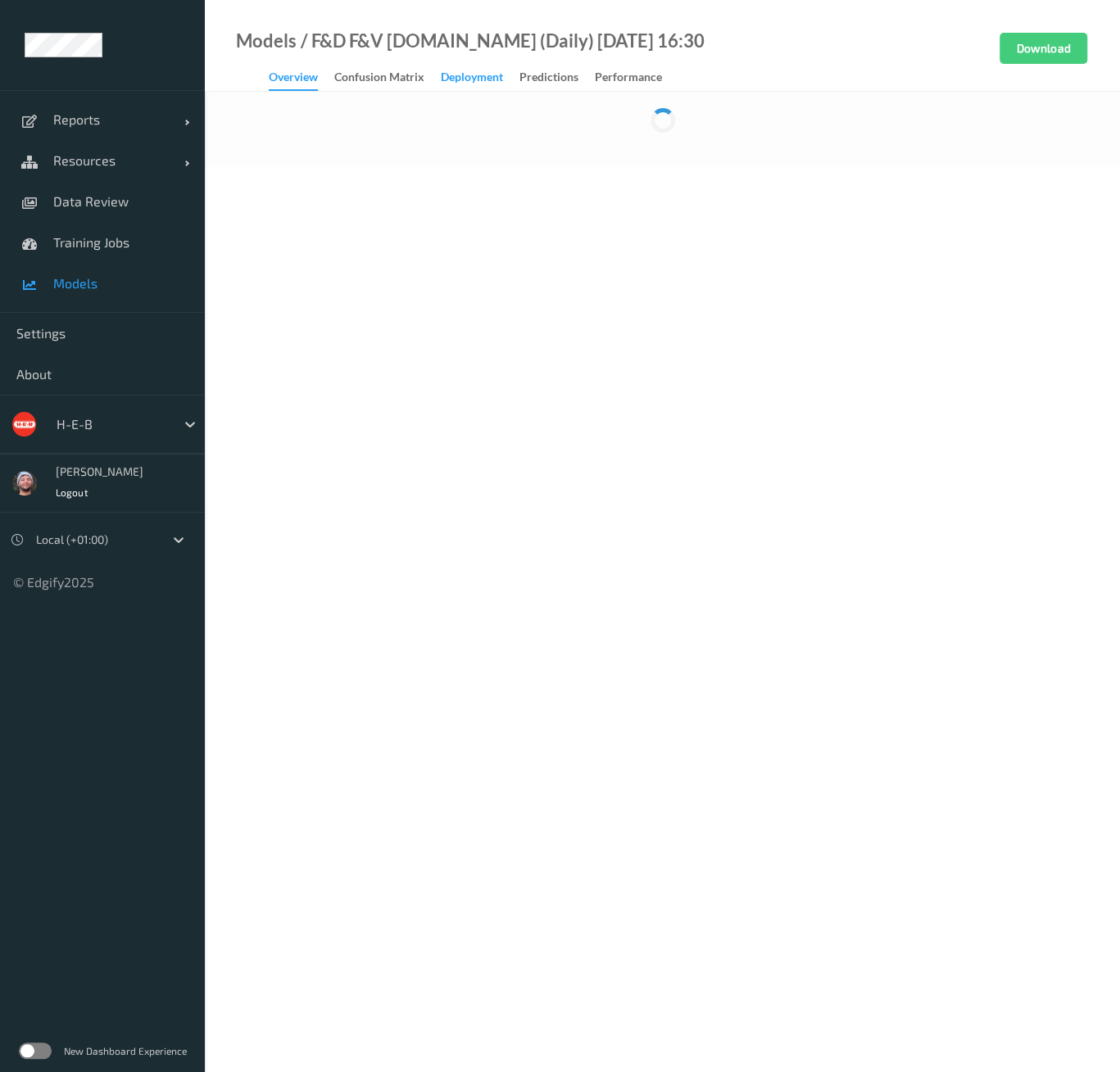
click at [489, 83] on div "Deployment" at bounding box center [472, 79] width 62 height 20
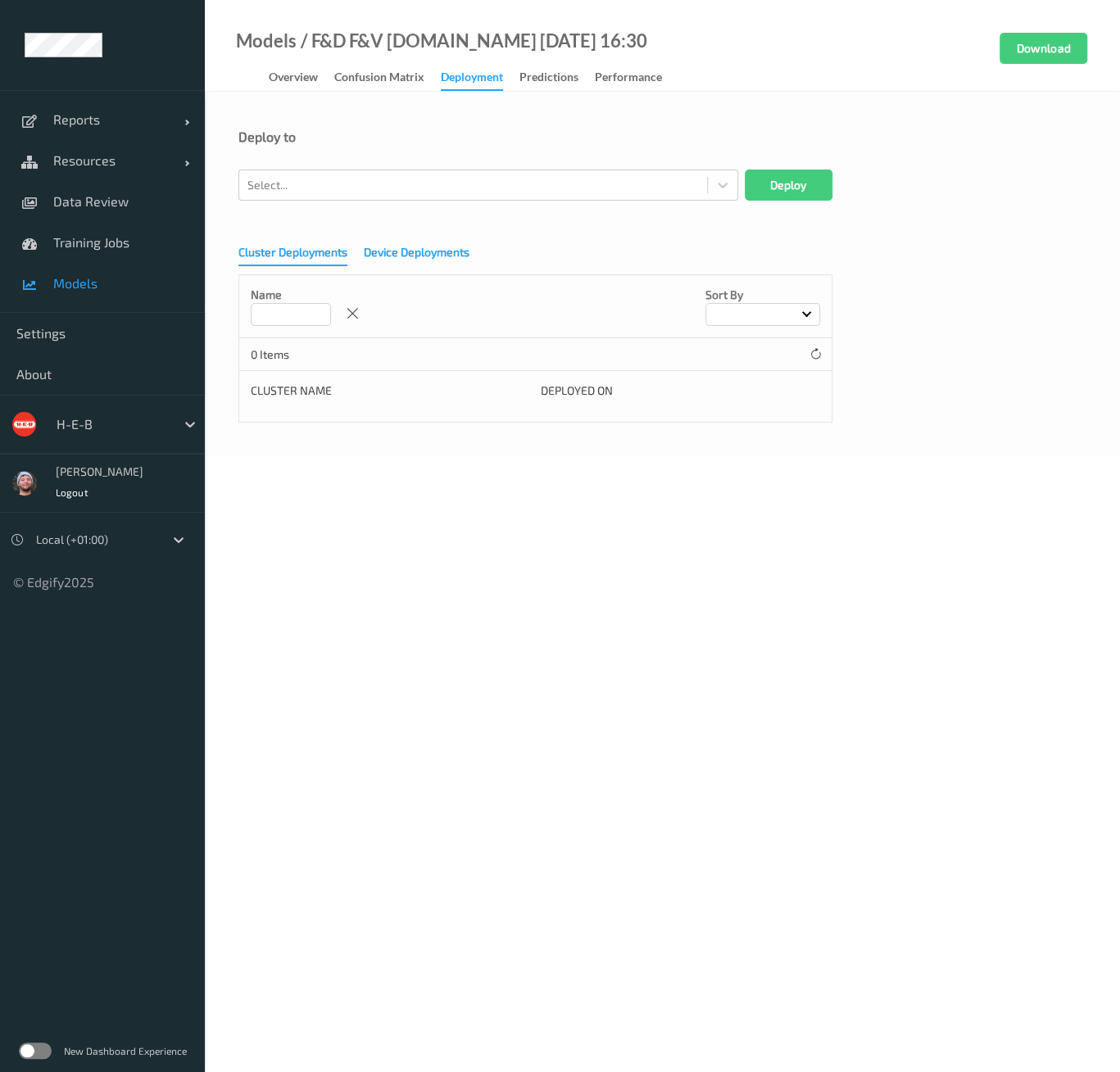
click at [381, 255] on div "Device Deployments" at bounding box center [416, 255] width 106 height 20
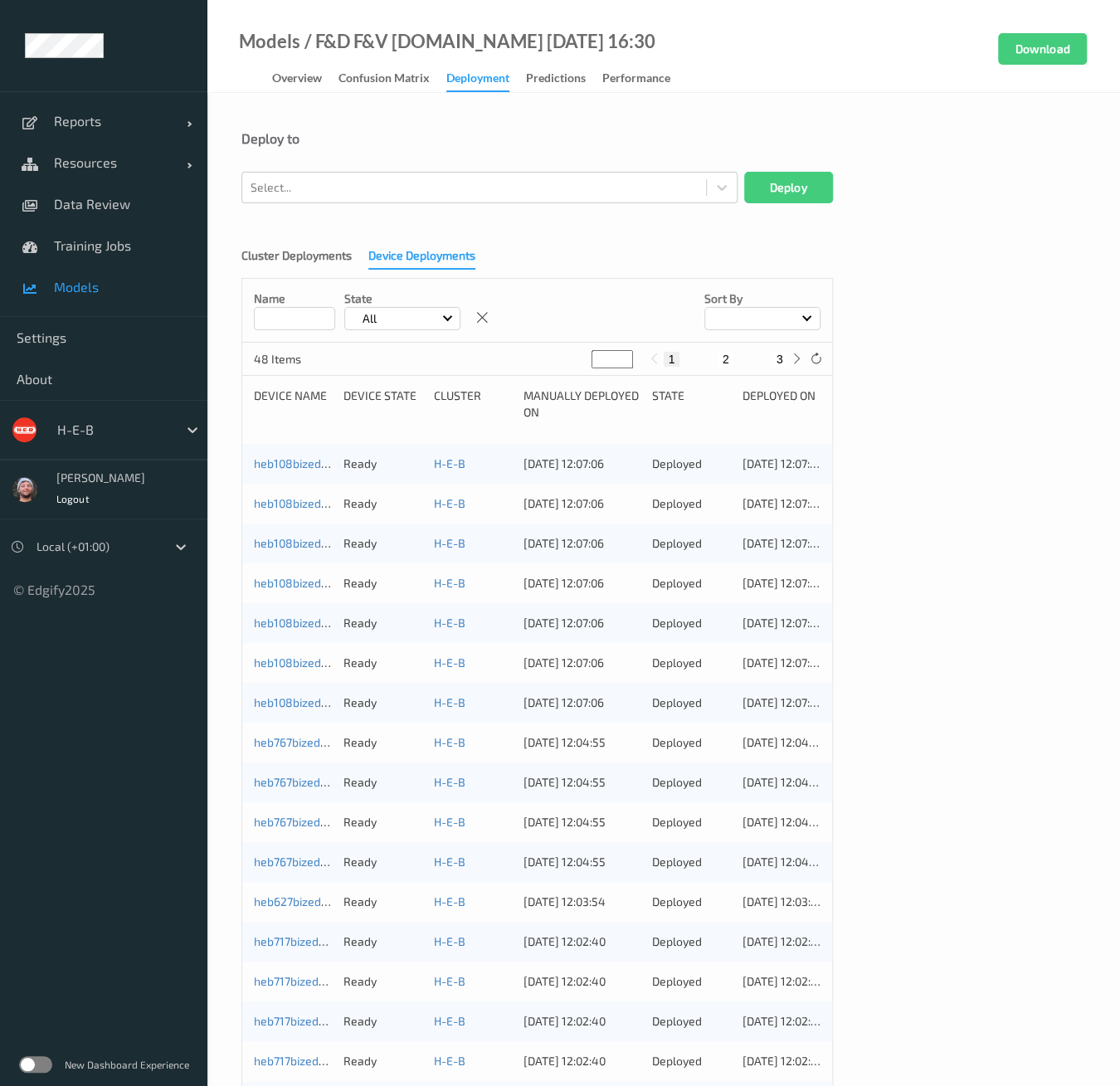
click at [592, 277] on div "Cluster Deployments Device Deployments Name State All Sort by 48 Items * 1 2 3 …" at bounding box center [663, 738] width 844 height 1005
click at [365, 190] on div at bounding box center [474, 187] width 447 height 20
click at [466, 127] on div "Deploy to Select... Deploy Cluster Deployments Device Deployments Name State Al…" at bounding box center [664, 684] width 912 height 1183
click at [448, 158] on div "Deploy to" at bounding box center [663, 151] width 844 height 41
click at [395, 190] on div at bounding box center [474, 187] width 447 height 20
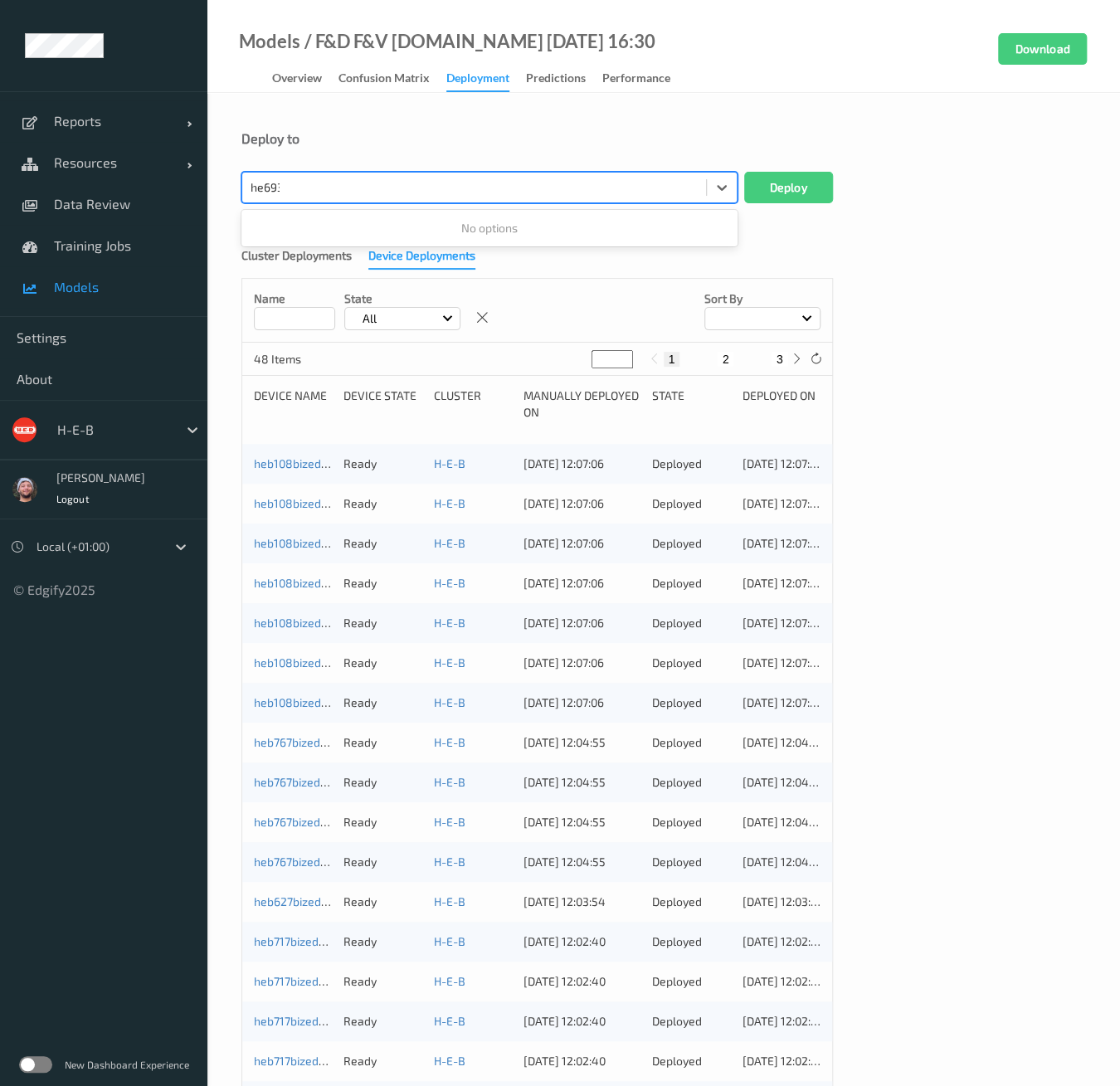
type input "heb693"
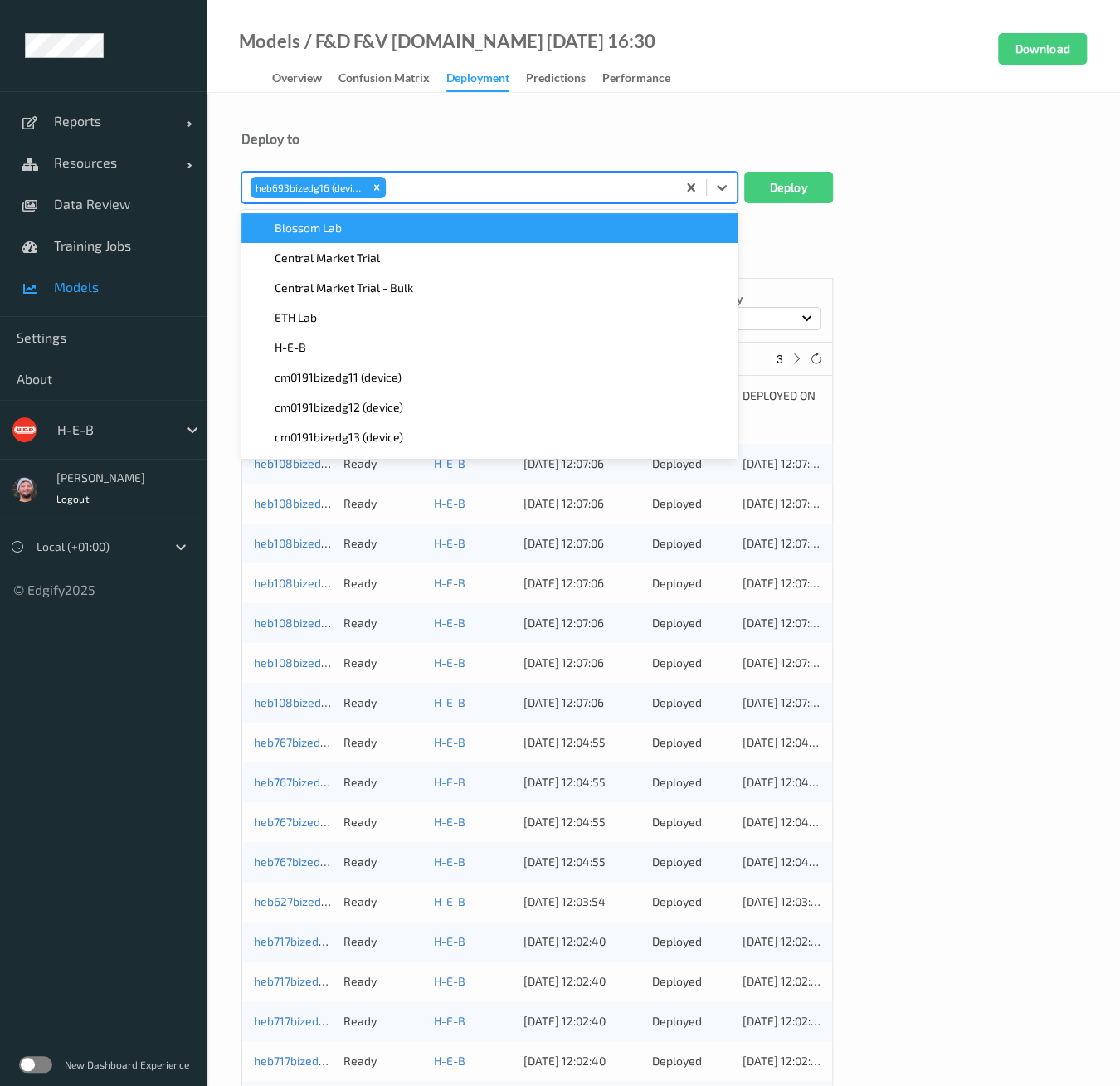
paste input "heb693"
type input "heb693"
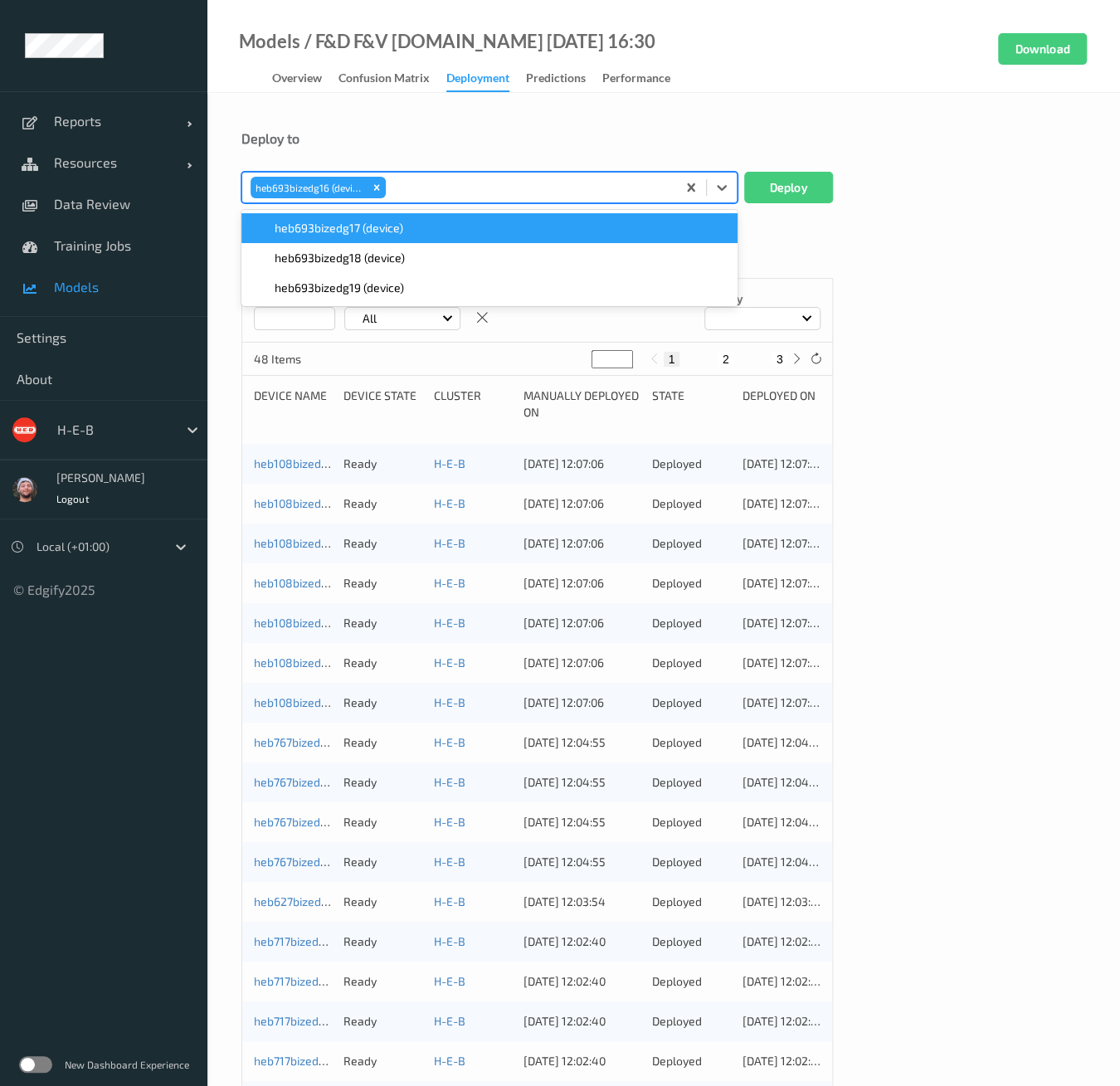
paste input "heb693"
type input "heb693"
paste input "heb693"
type input "heb693"
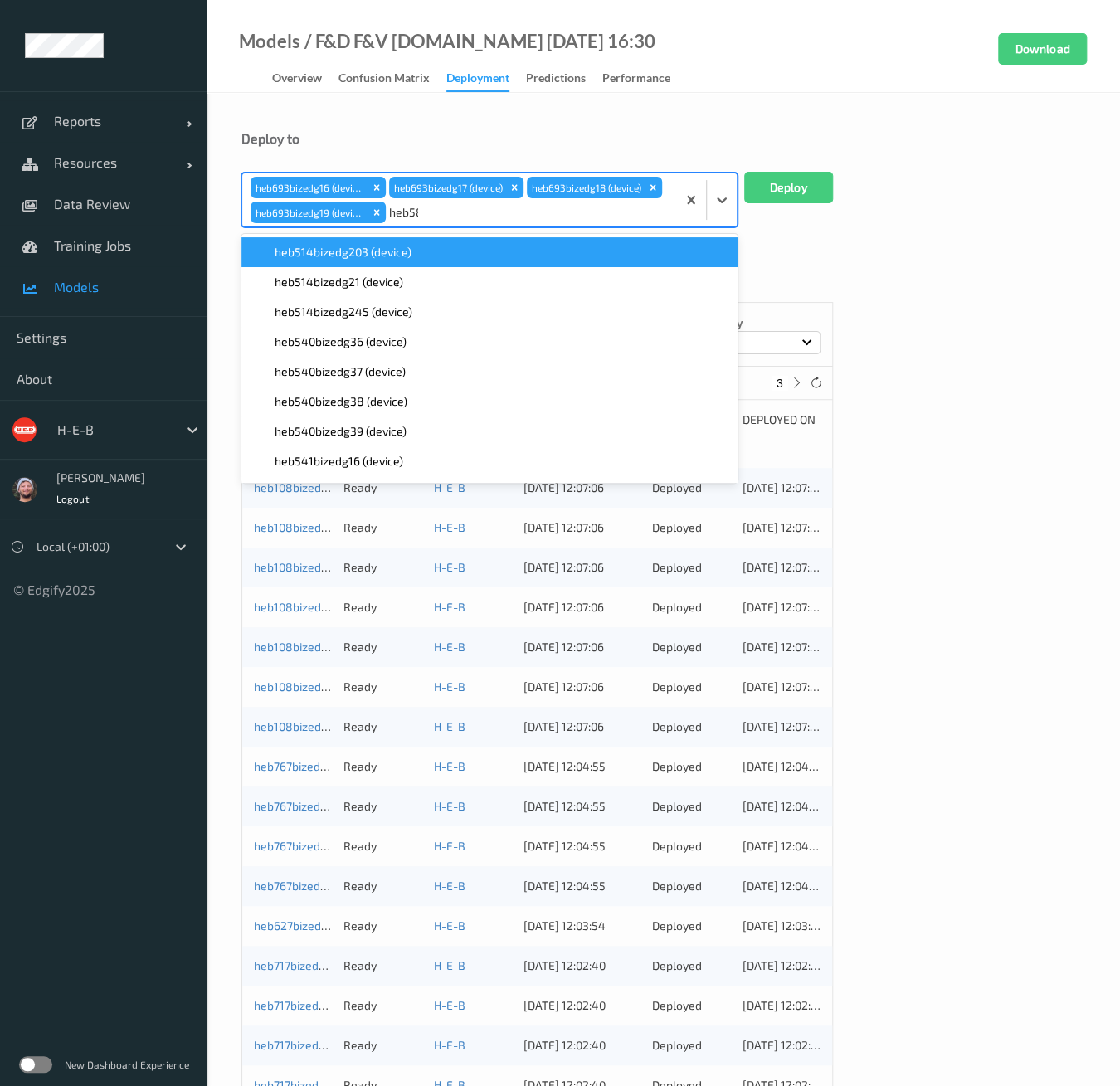
type input "heb584"
paste input "heb584"
type input "heb584"
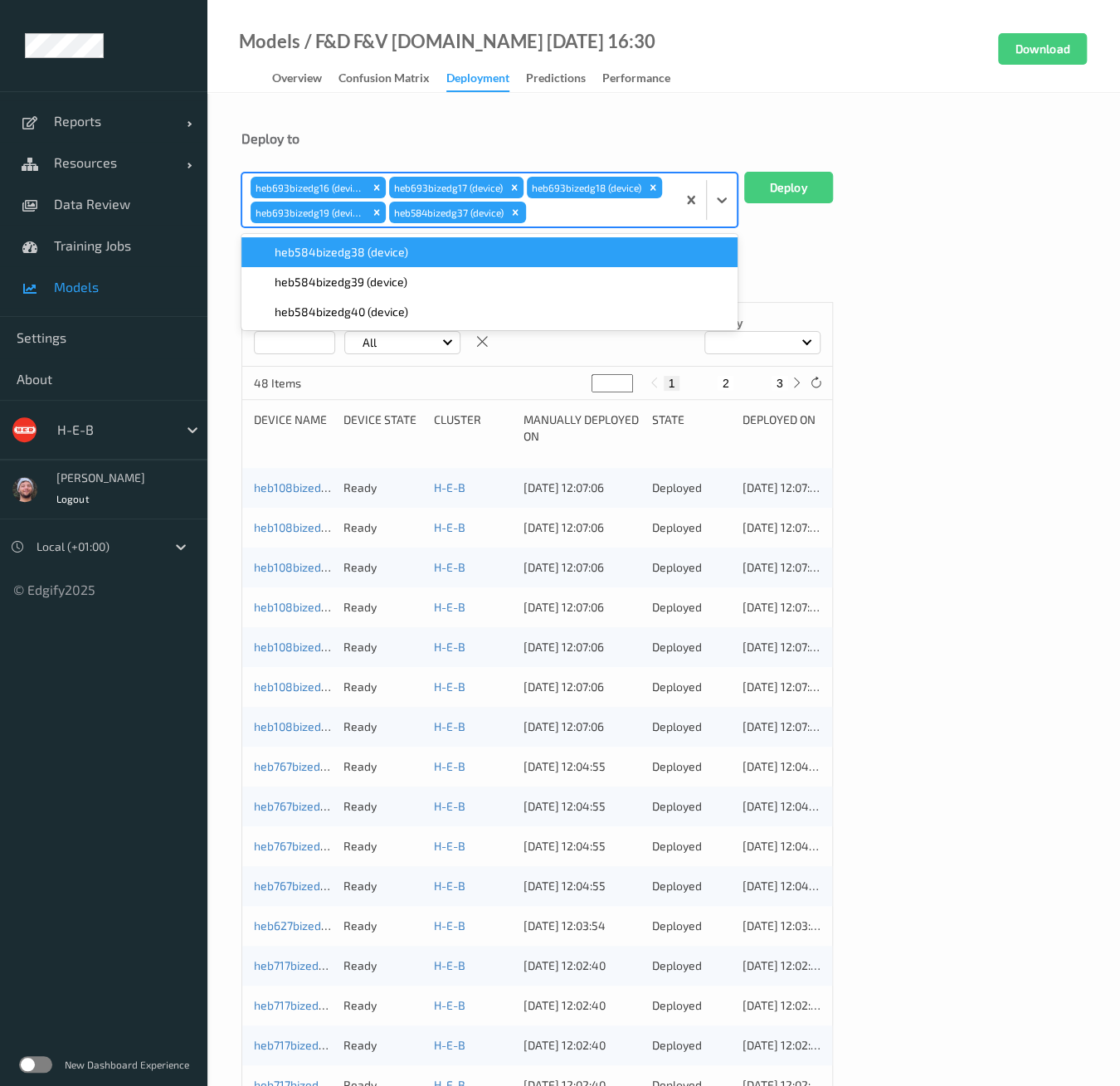
paste input "heb584"
type input "heb584"
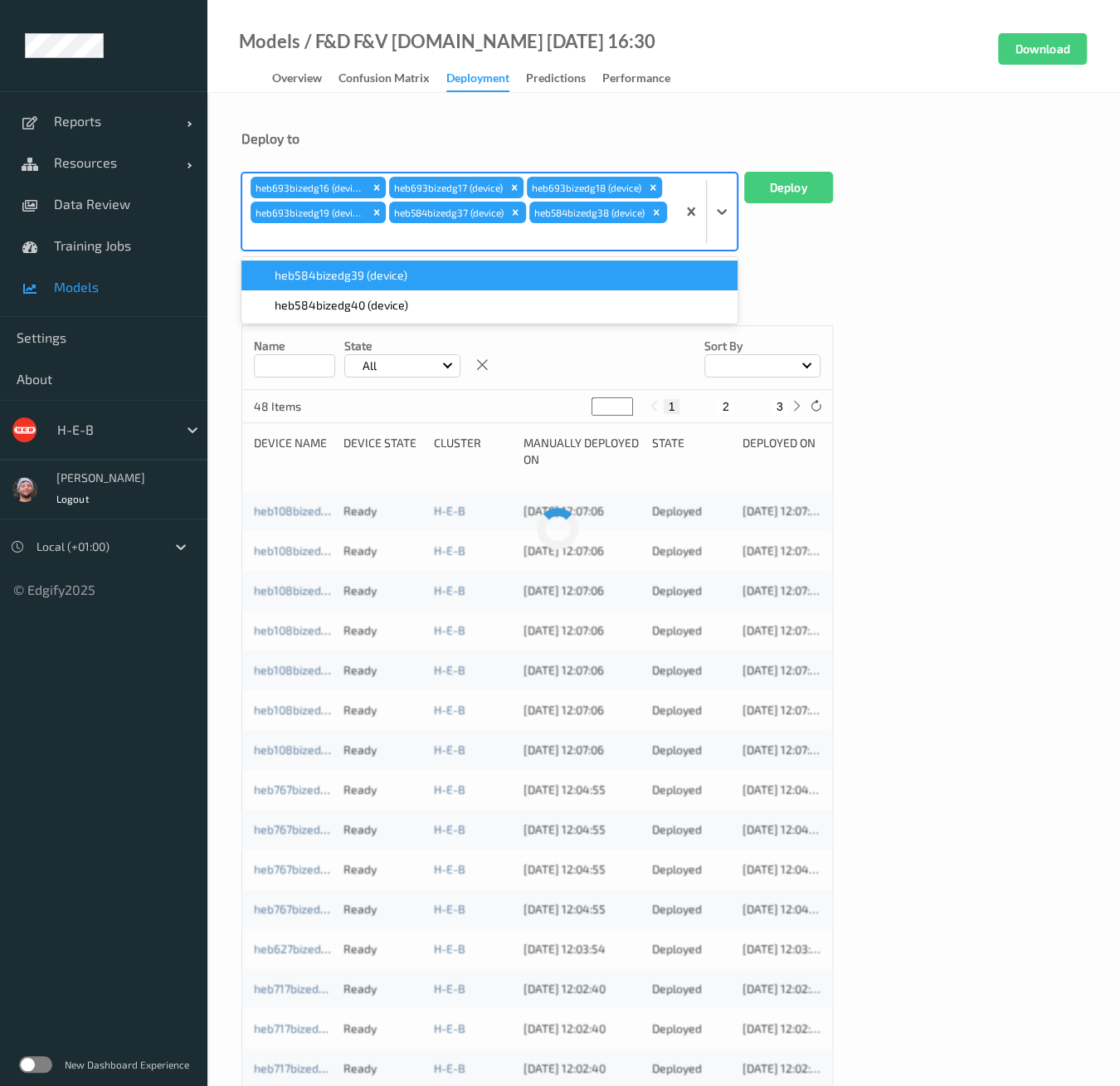
paste input "heb584"
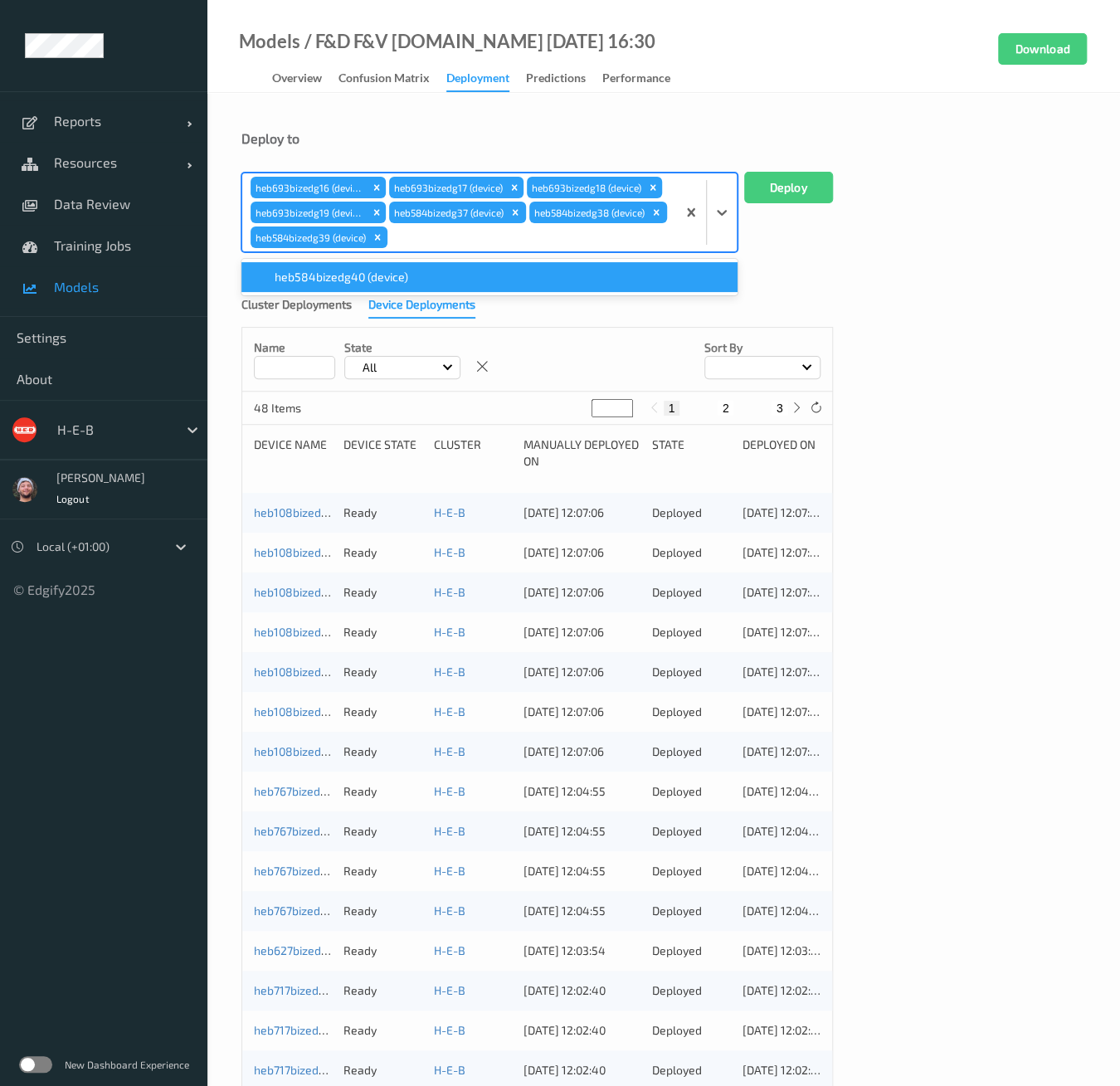
type input "heb584"
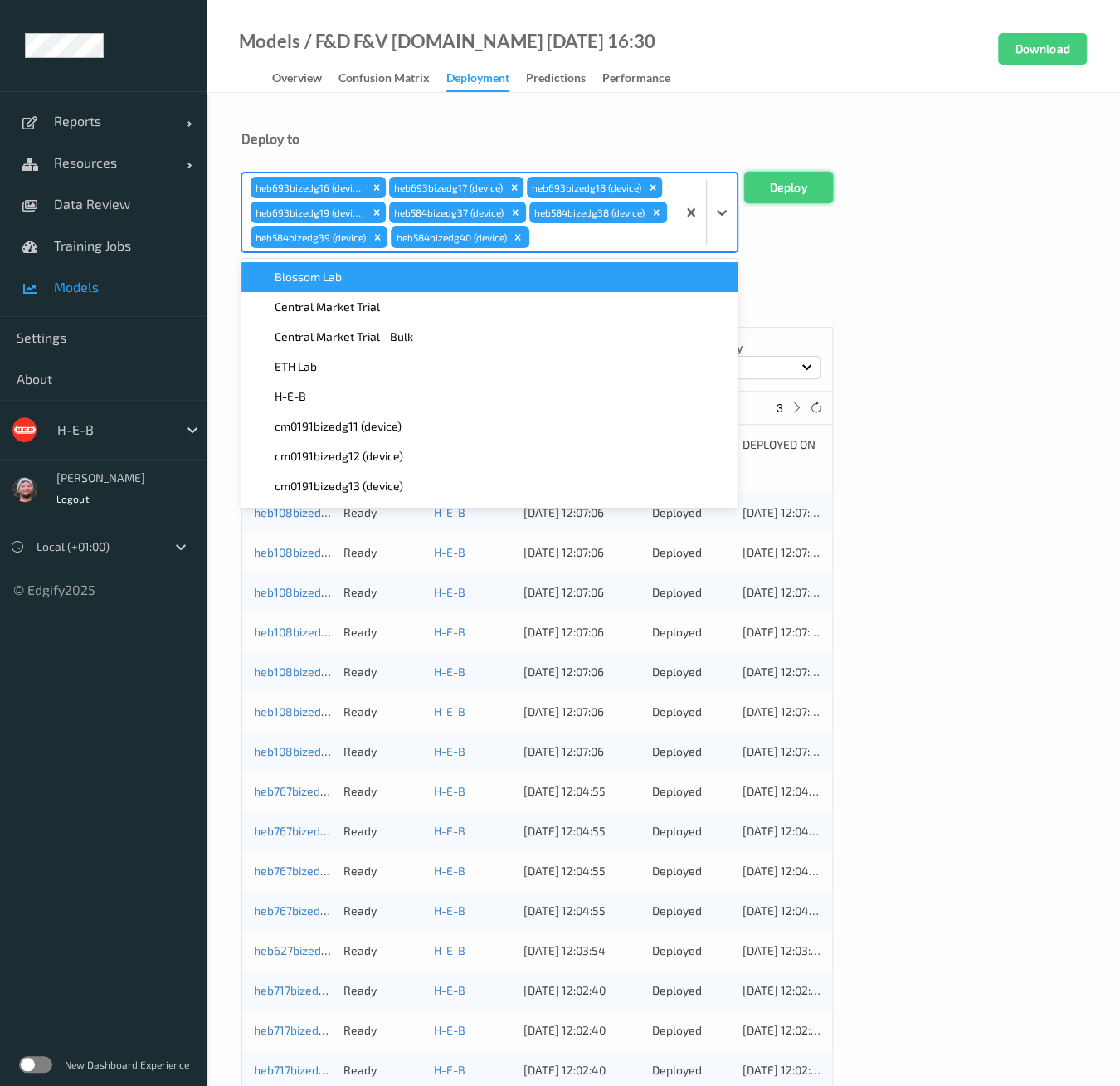
click at [792, 184] on button "Deploy" at bounding box center [788, 187] width 89 height 32
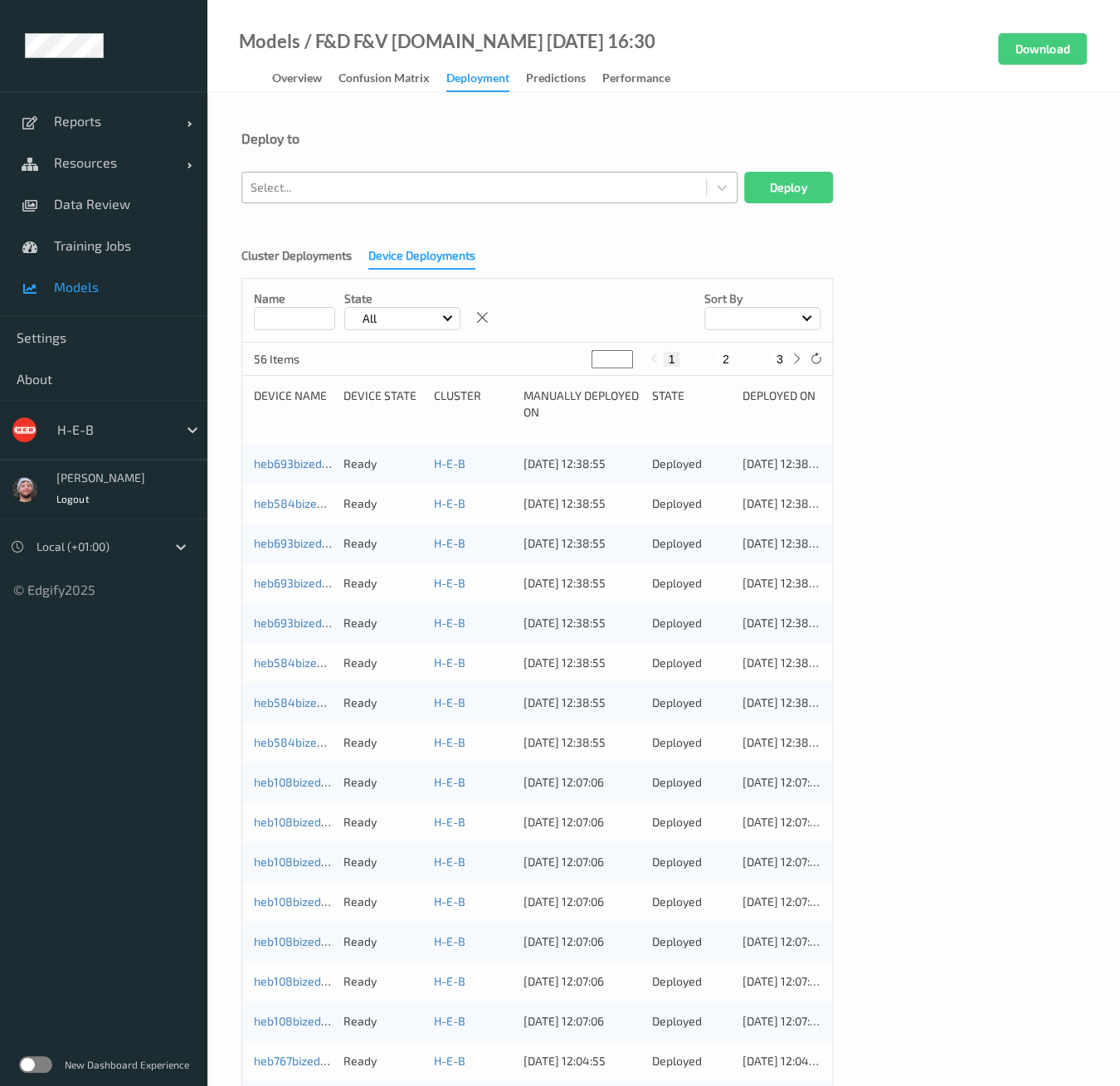
click at [447, 185] on div at bounding box center [474, 187] width 447 height 20
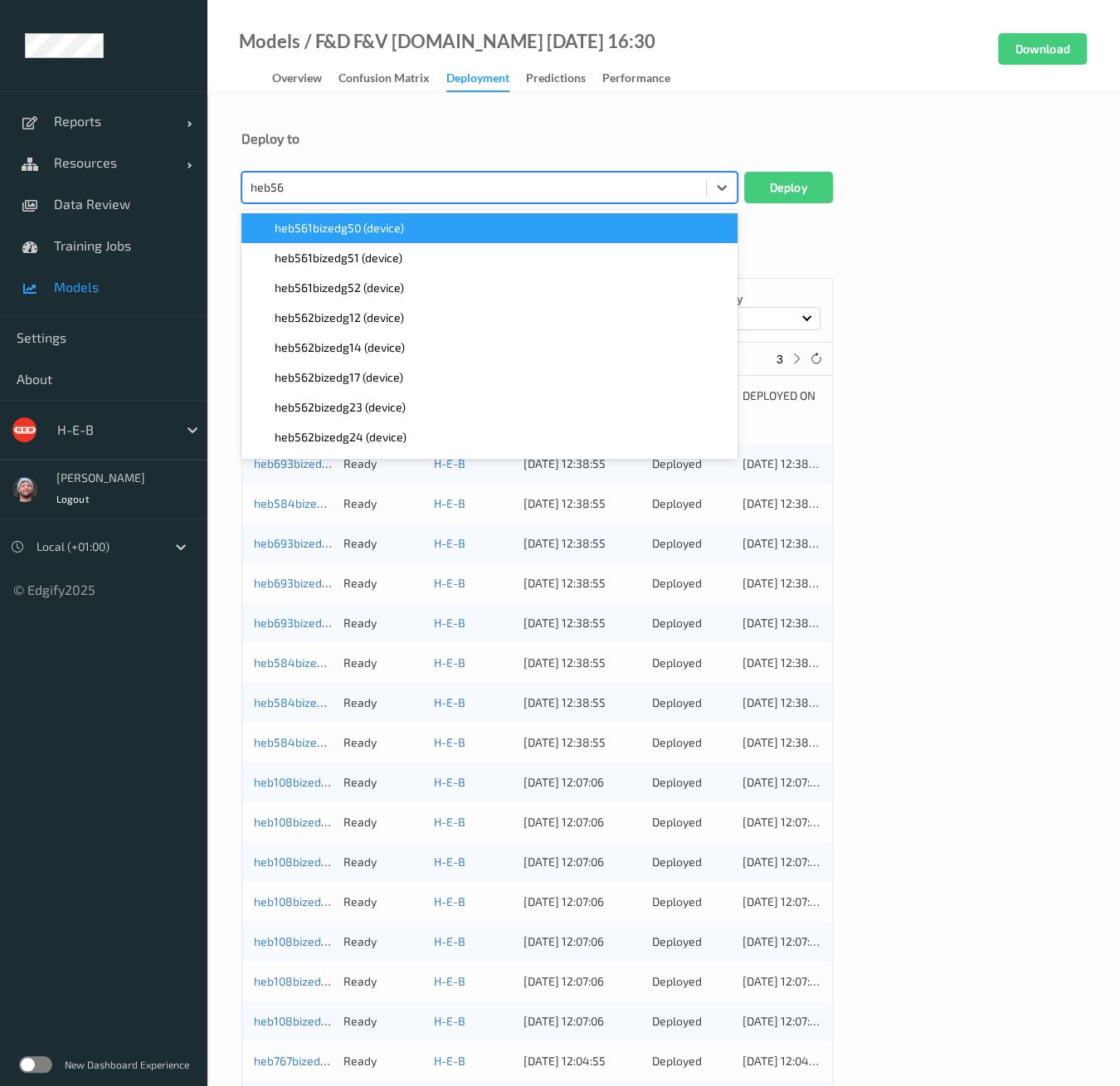
type input "heb562"
paste input "heb562"
type input "heb562"
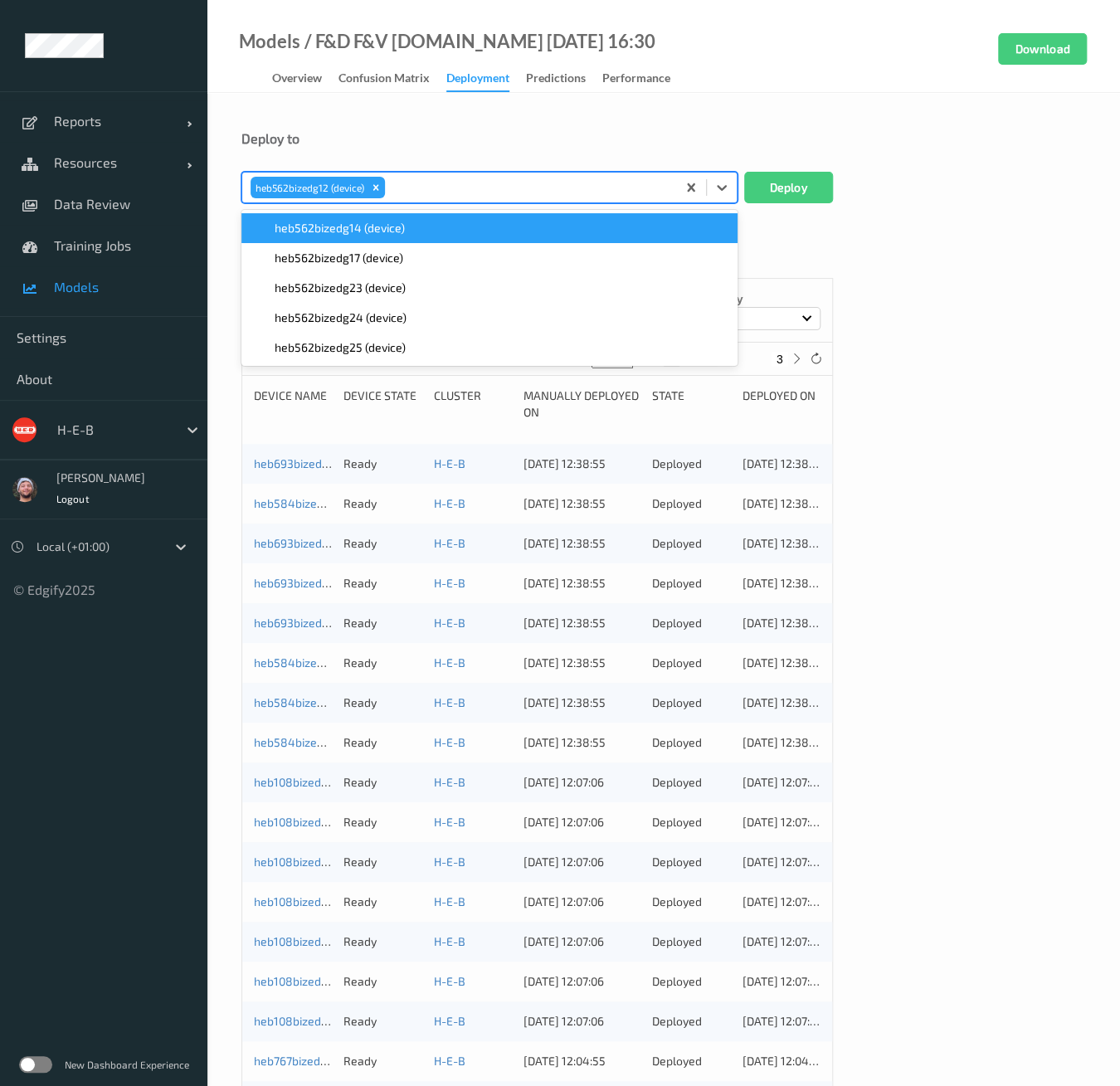
paste input "heb562"
type input "heb562"
paste input "heb562"
type input "heb562"
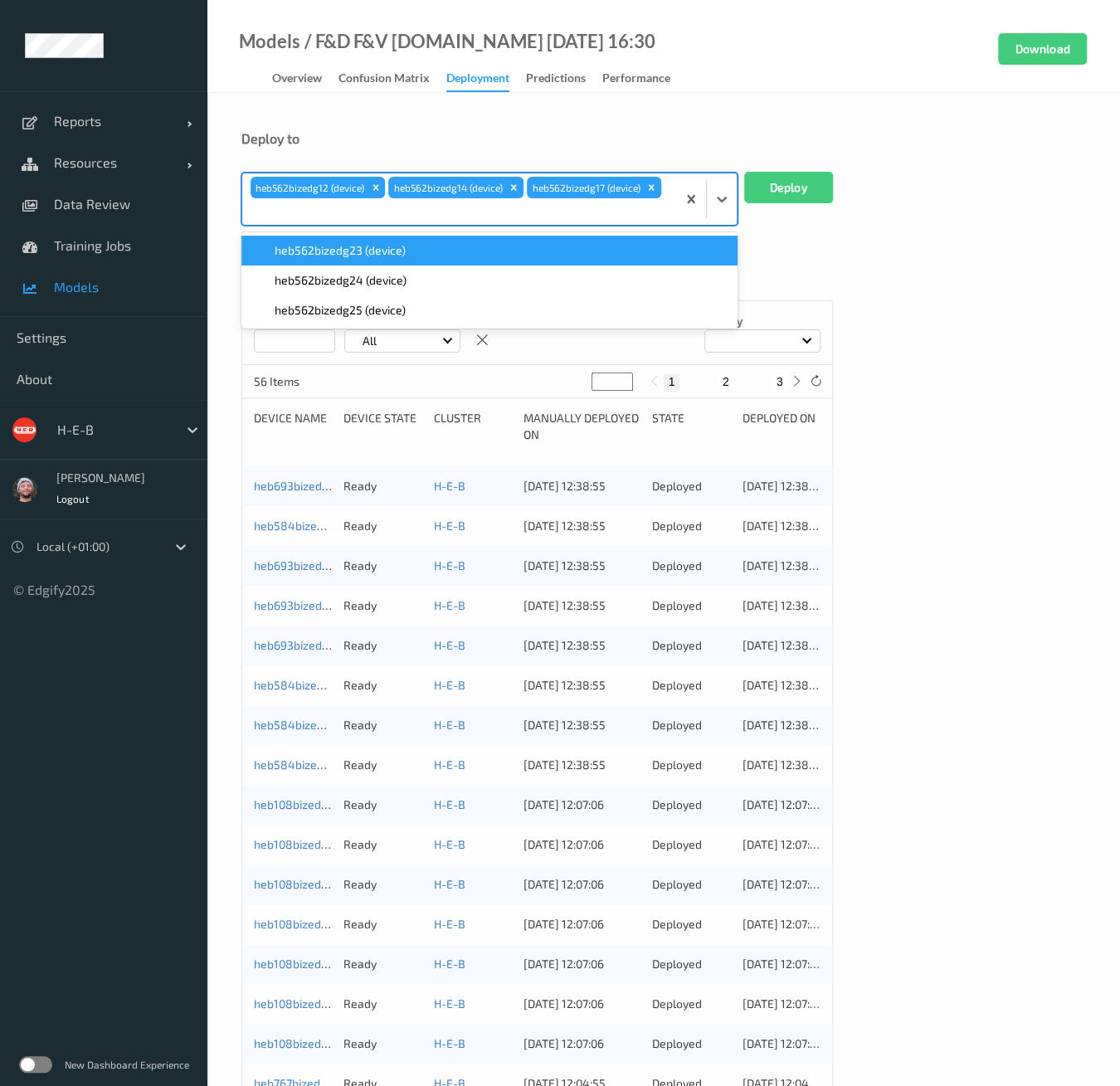
paste input "heb562"
type input "heb562"
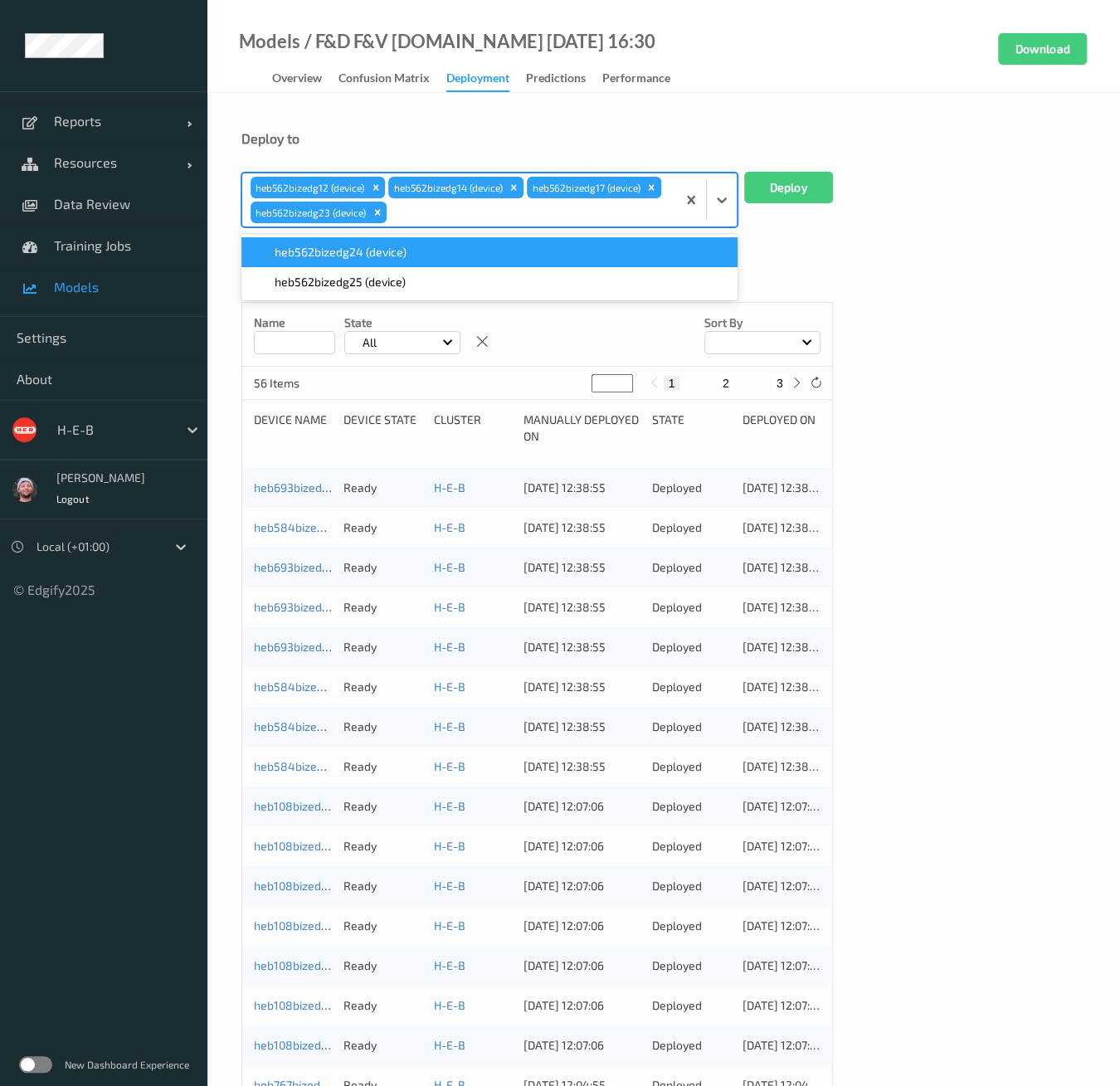
paste input "heb562"
type input "heb562"
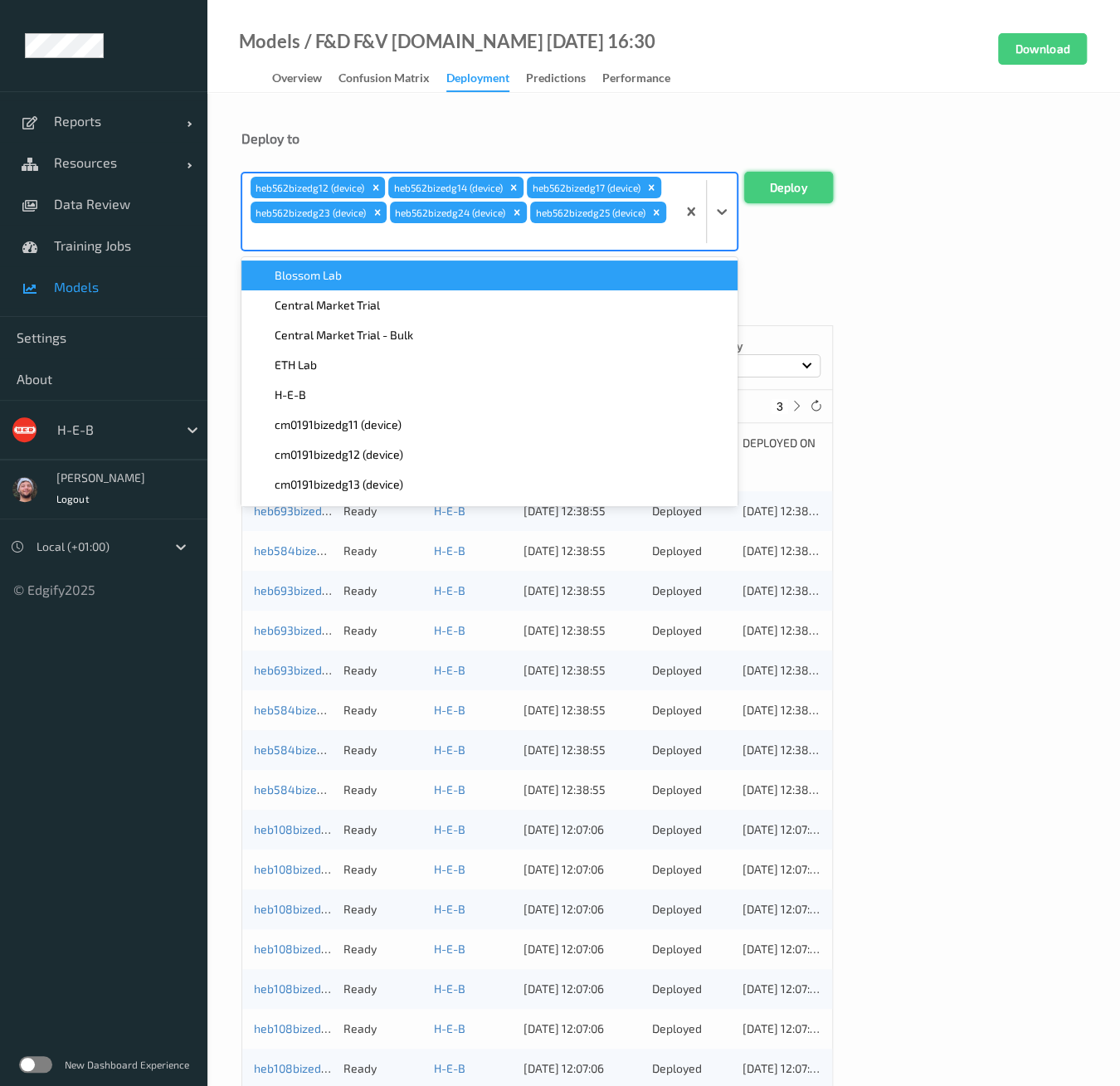
click at [803, 200] on button "Deploy" at bounding box center [788, 187] width 89 height 32
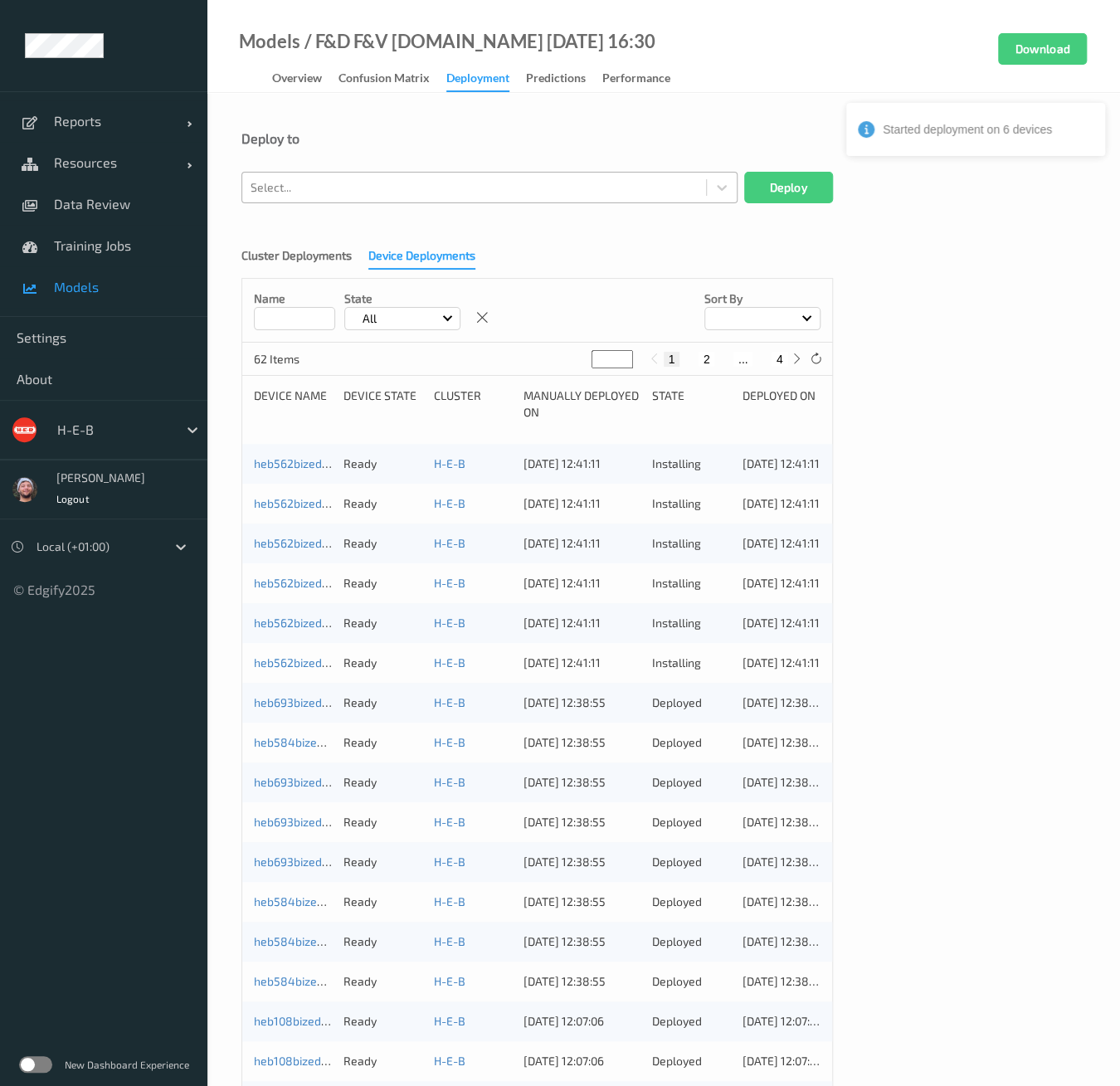
click at [348, 191] on div at bounding box center [474, 187] width 447 height 20
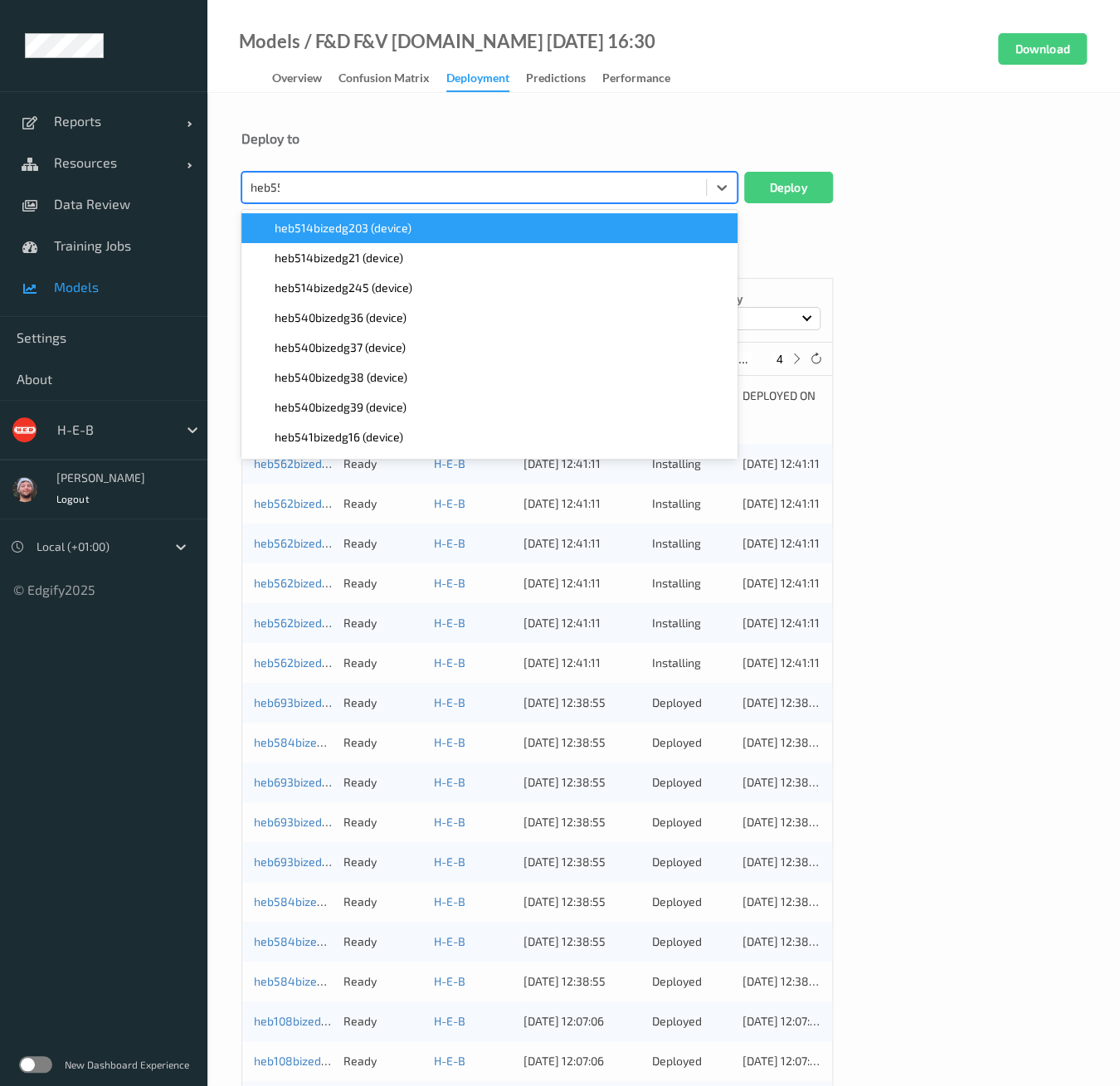
type input "heb554"
paste input "heb554"
type input "heb554"
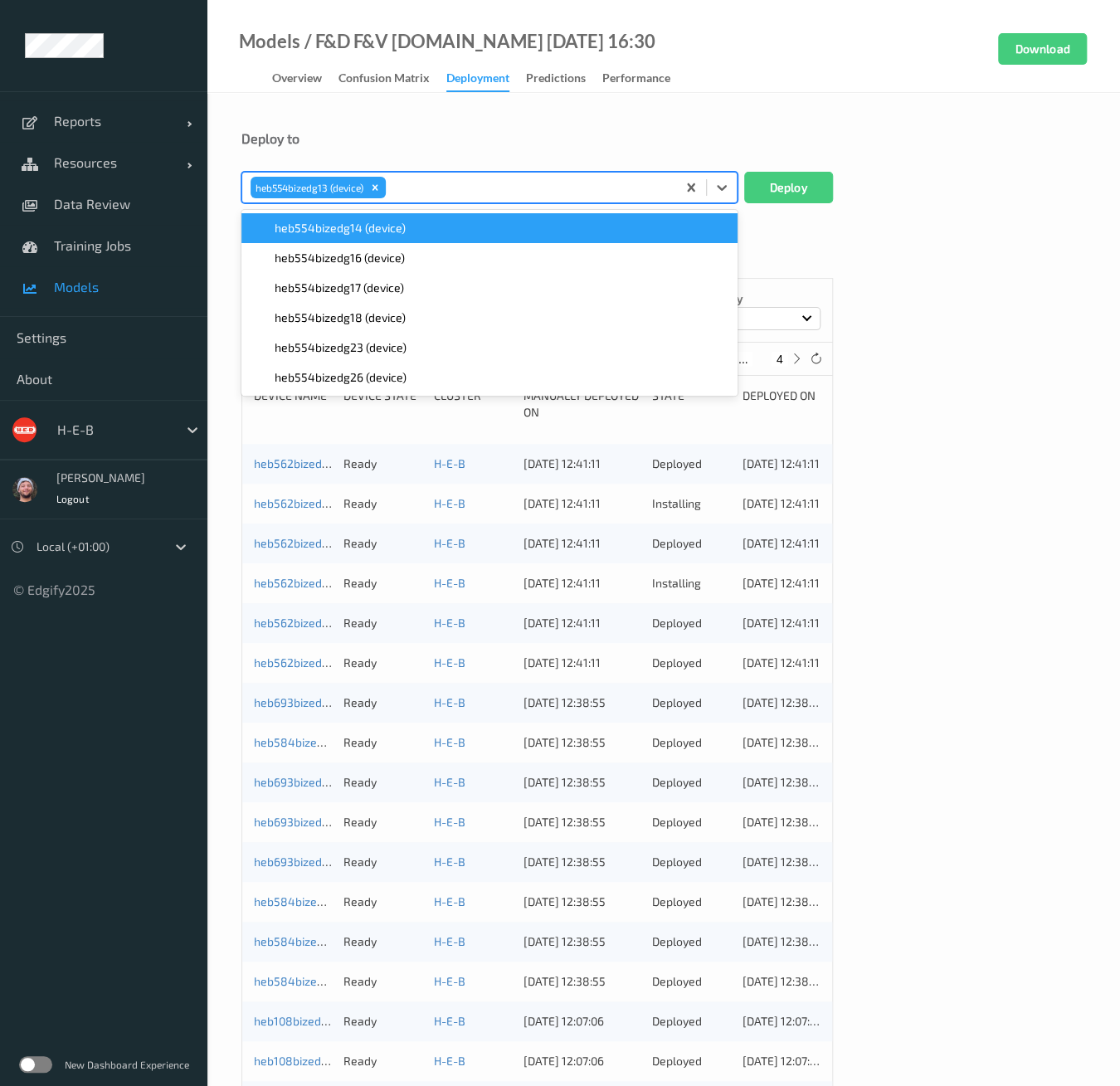
paste input "heb554"
type input "heb554"
paste input "heb554"
type input "heb554"
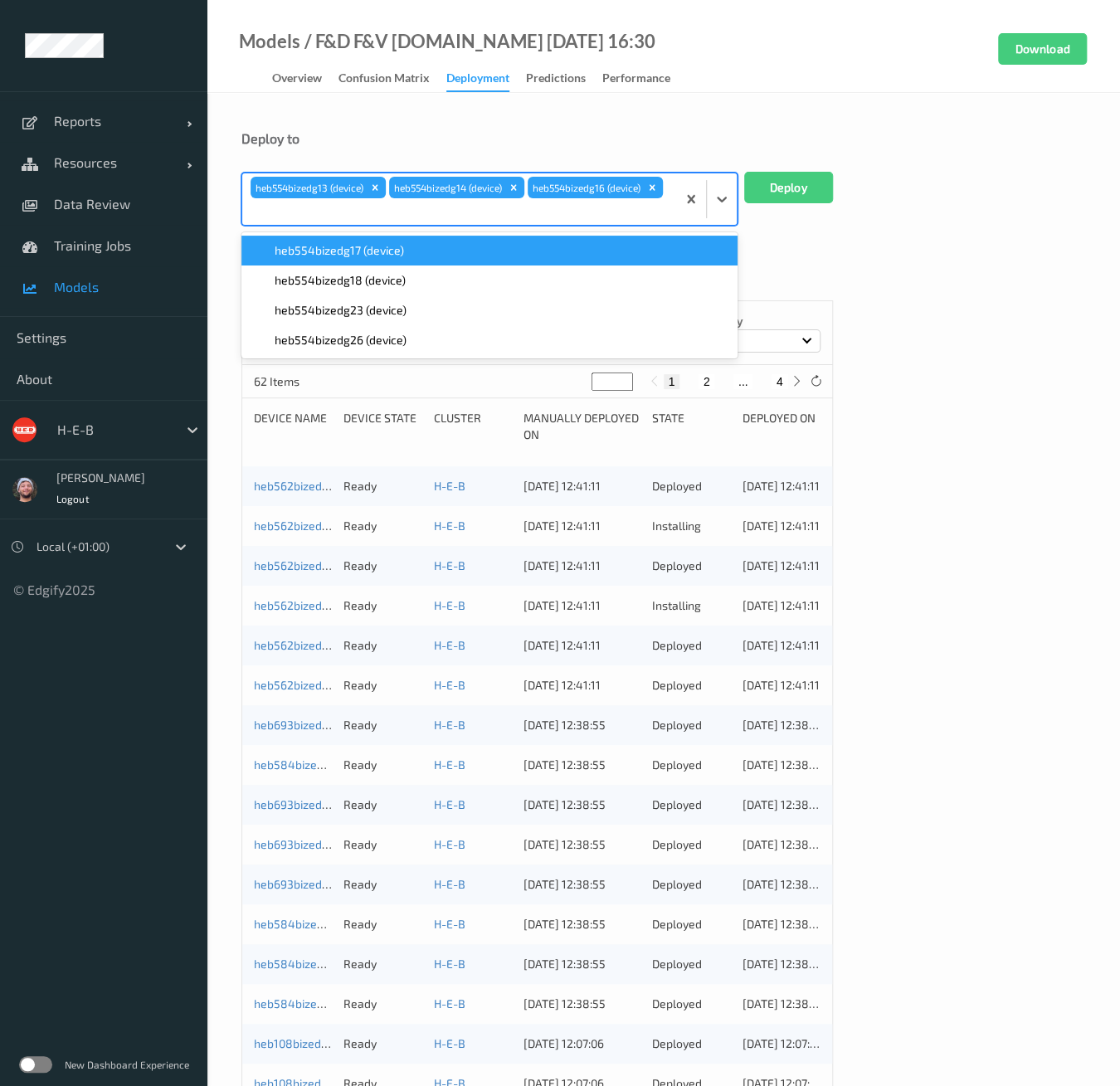
paste input "heb554"
type input "heb554"
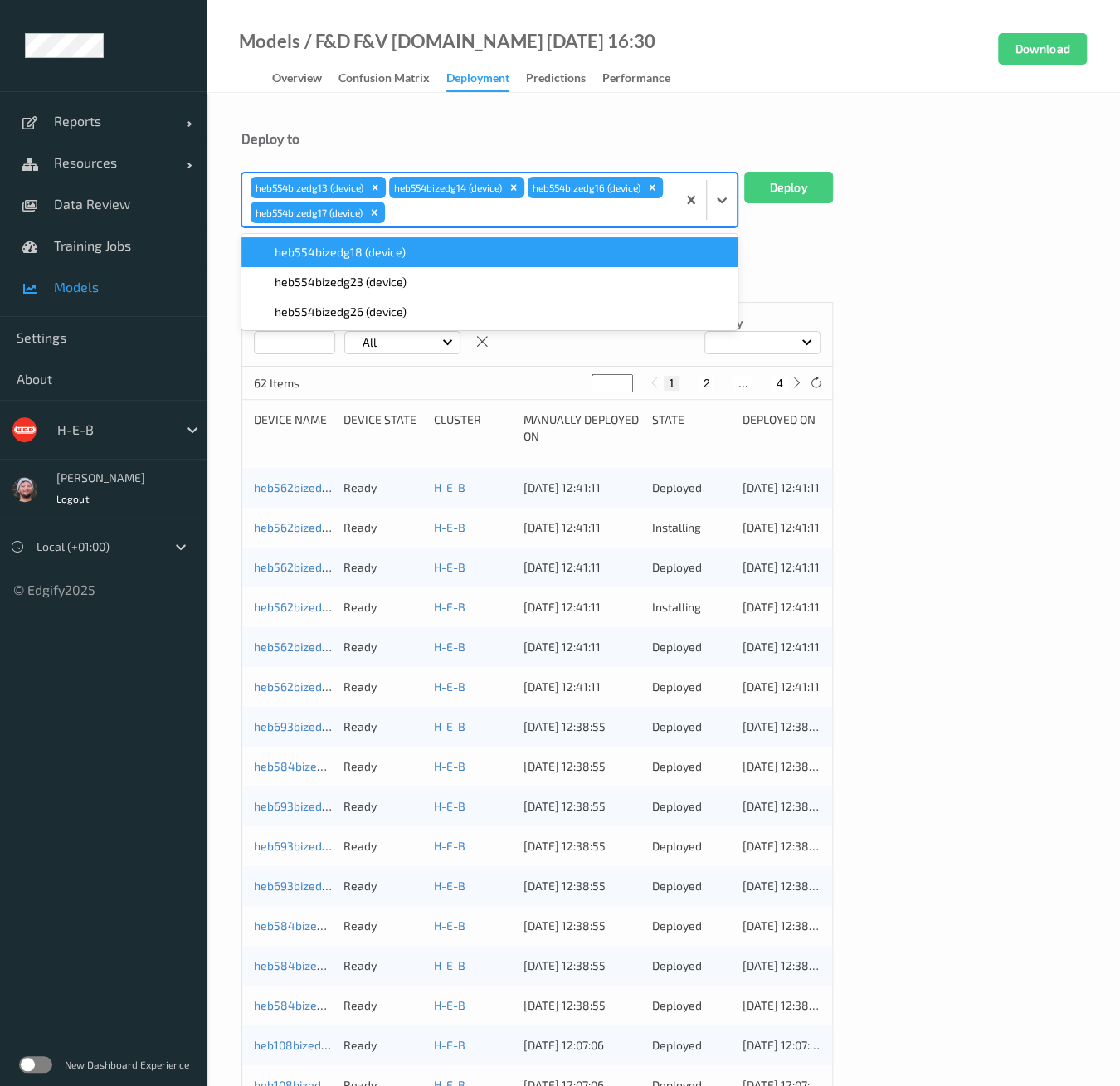
paste input "heb554"
type input "heb554"
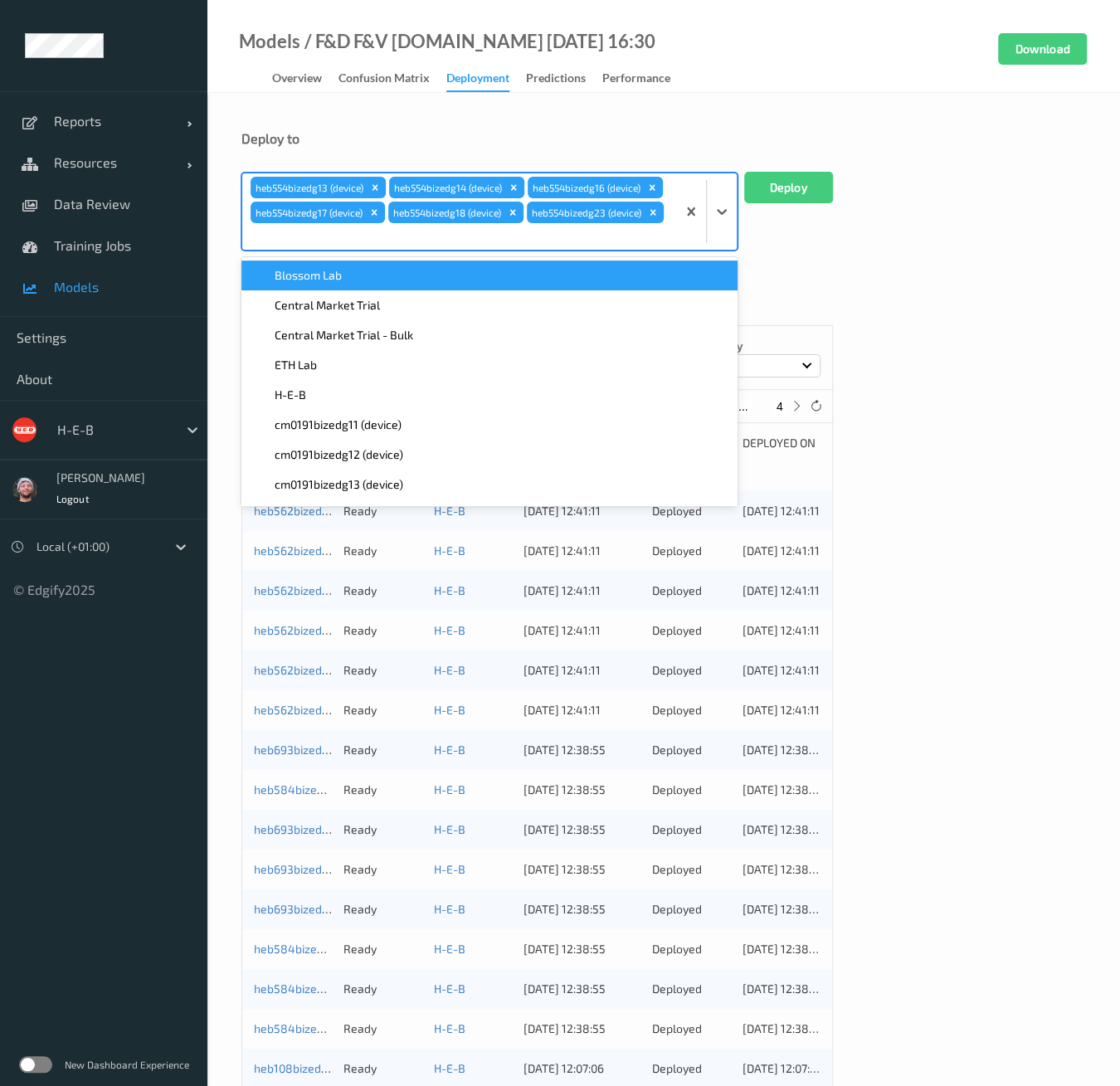
paste input "heb554"
type input "heb554"
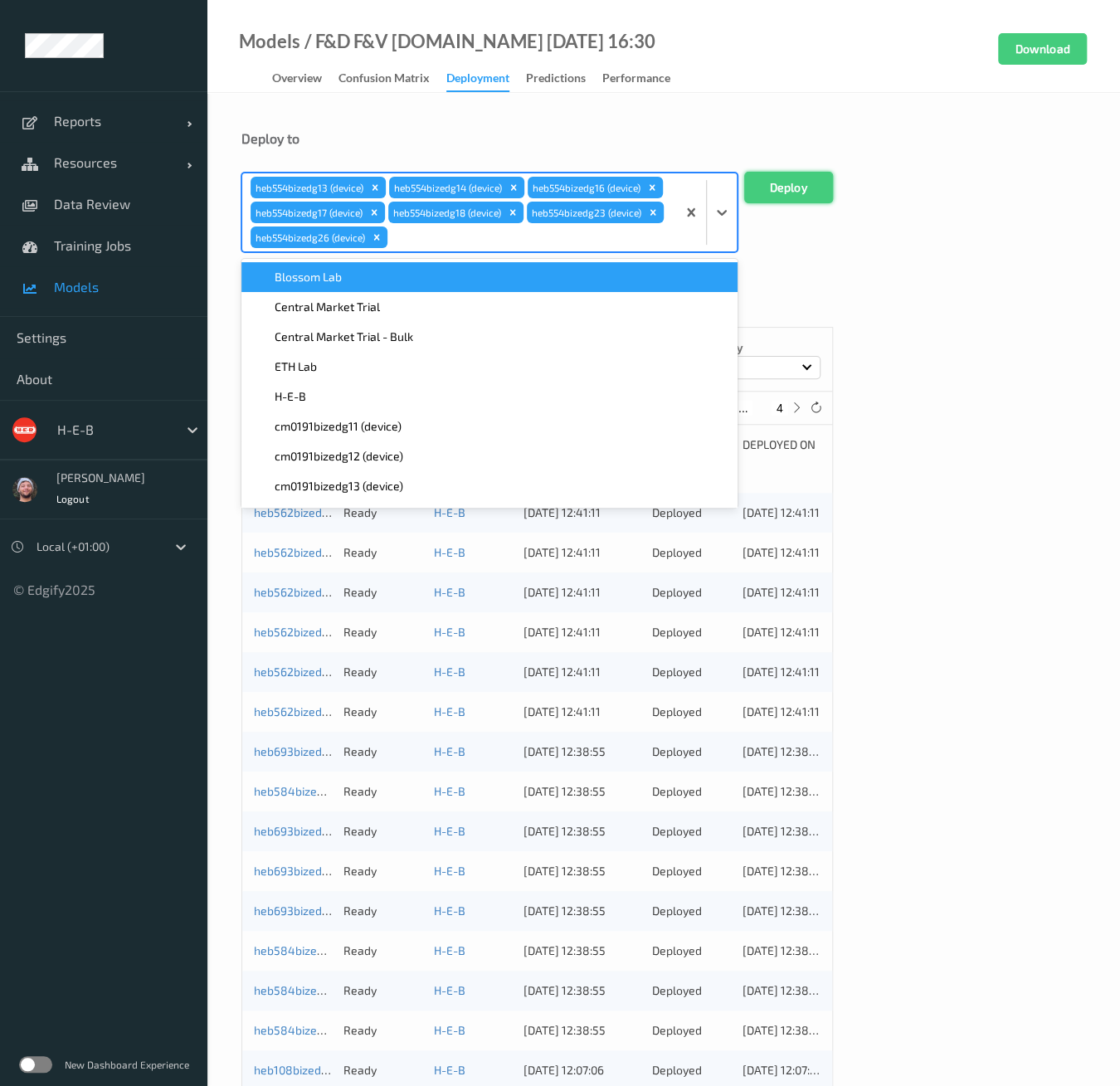
click at [763, 191] on button "Deploy" at bounding box center [788, 187] width 89 height 32
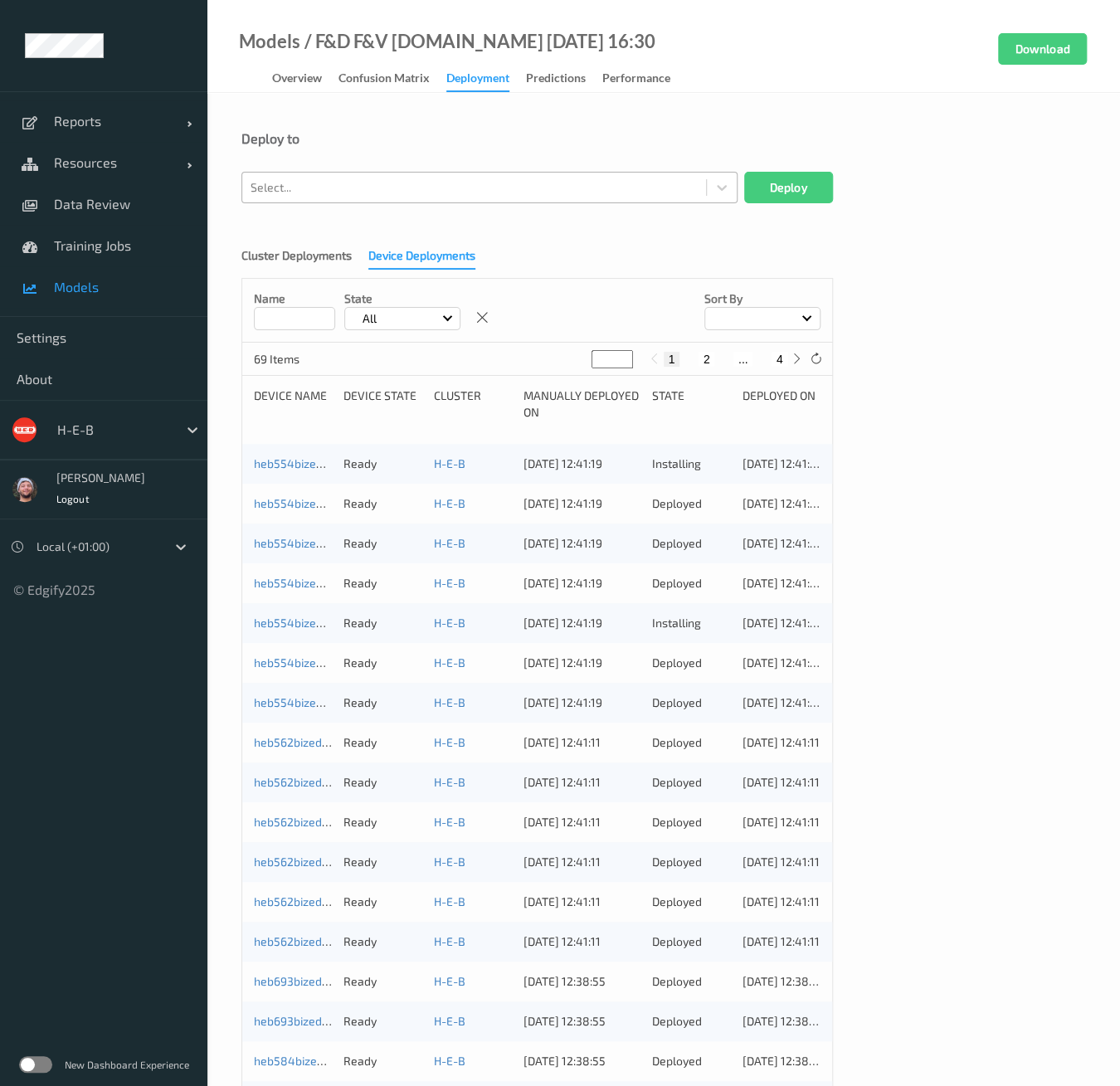
click at [308, 181] on div at bounding box center [474, 187] width 447 height 20
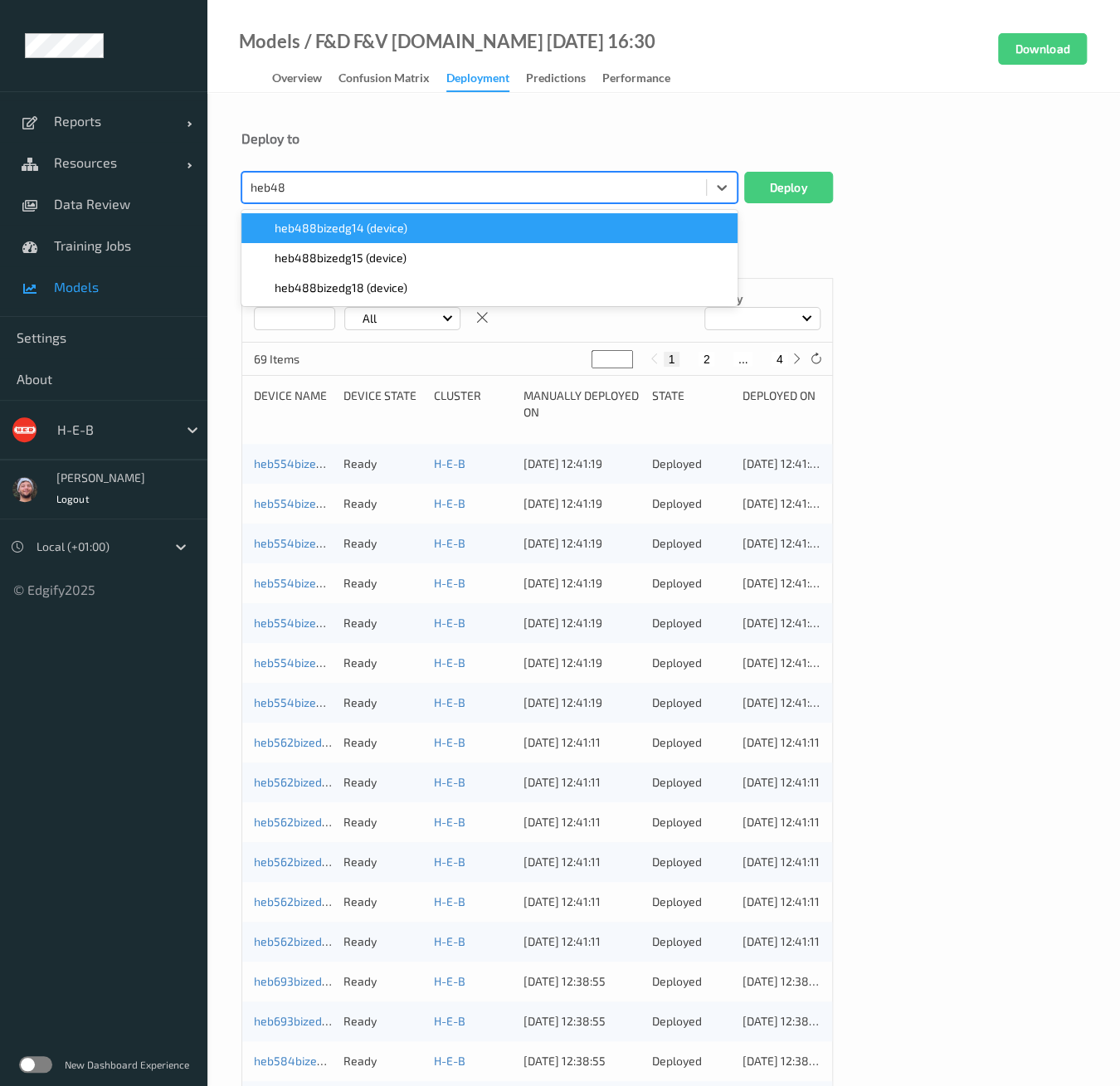
type input "heb488"
paste input "heb488"
type input "heb488"
paste input "heb488"
type input "heb488"
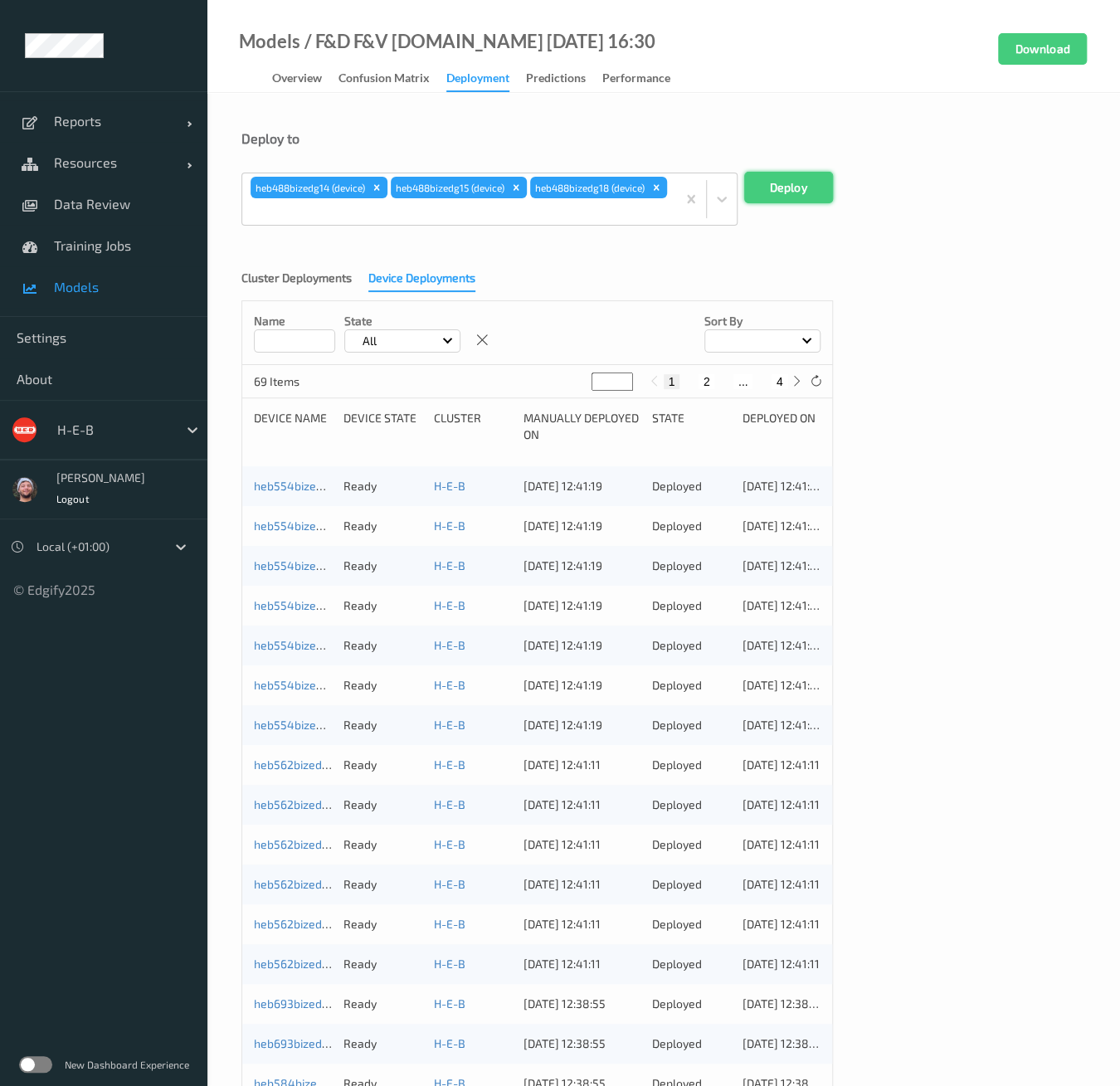
click at [817, 194] on button "Deploy" at bounding box center [788, 187] width 89 height 32
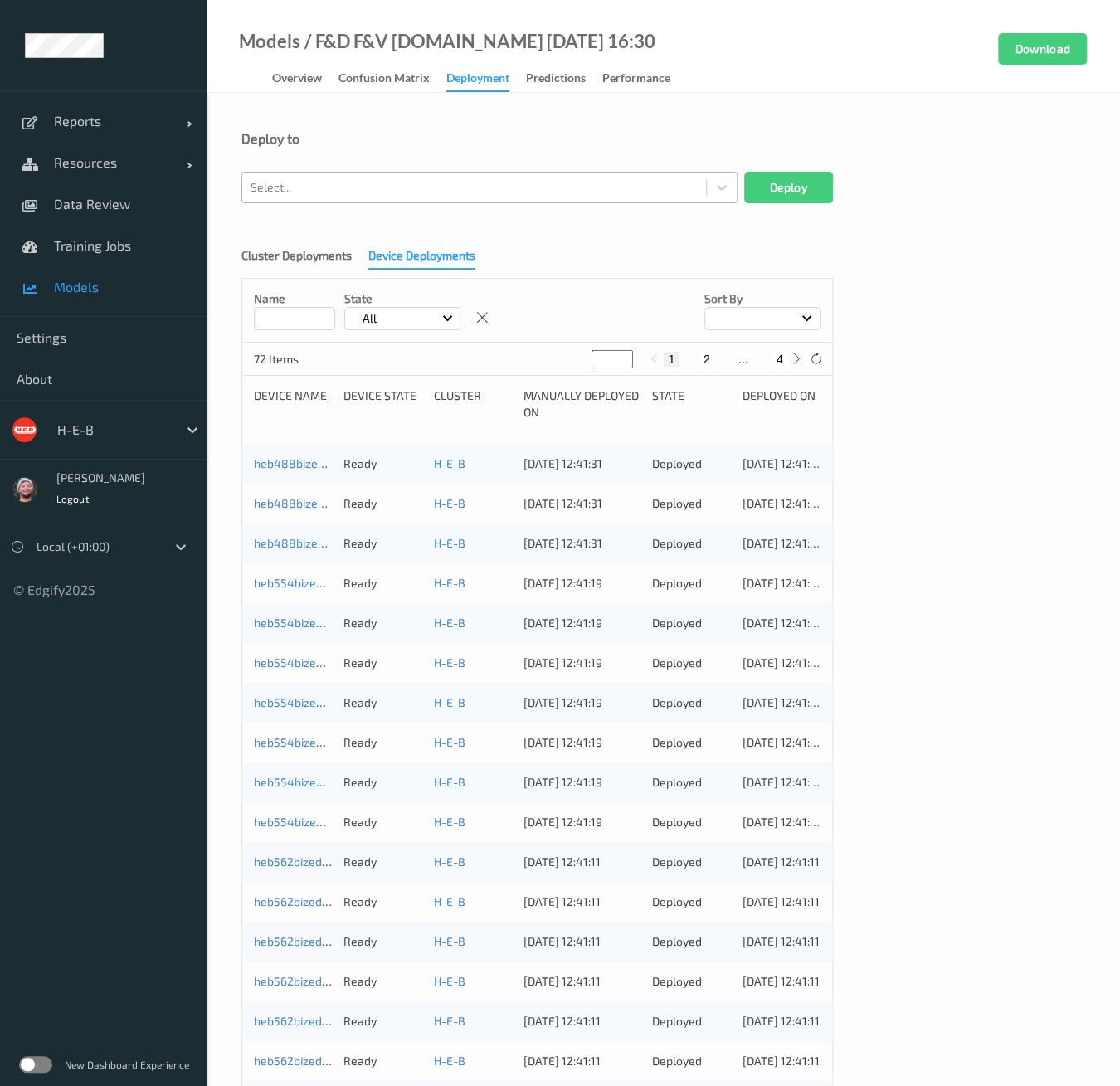
click at [525, 184] on div at bounding box center [474, 187] width 447 height 20
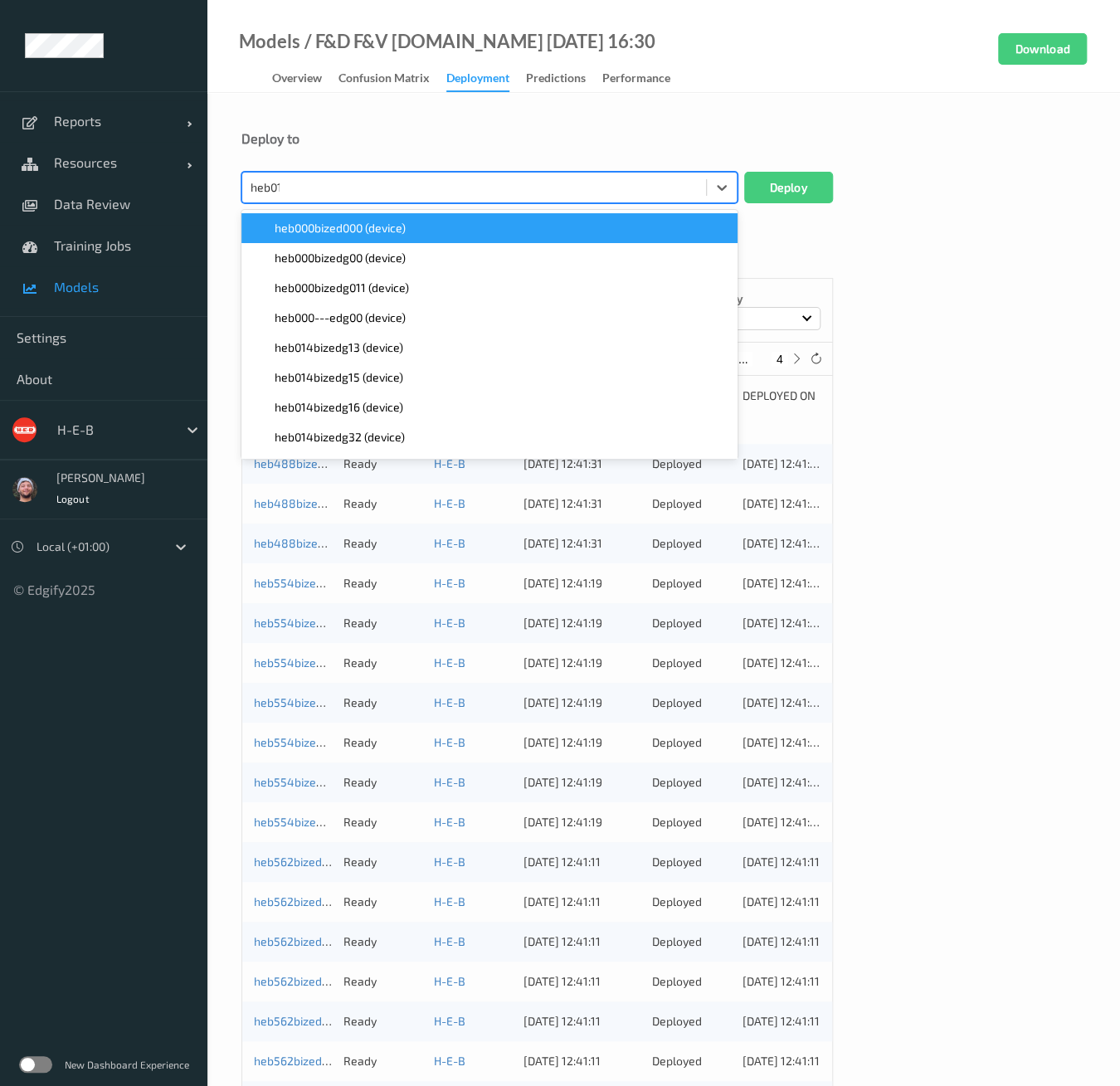
type input "heb014"
paste input "heb014"
type input "heb014"
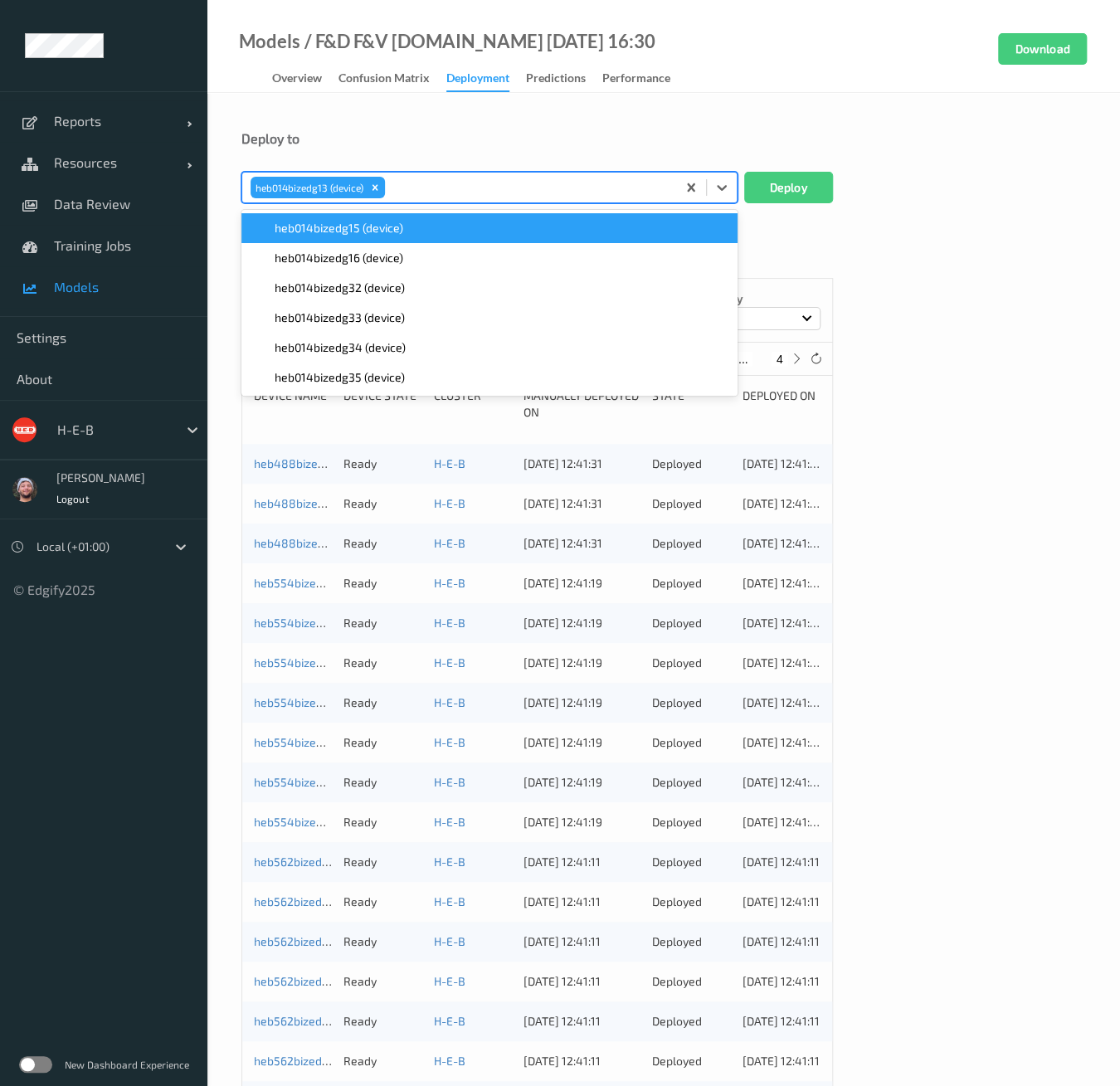
paste input "heb014"
type input "heb014"
paste input "heb014"
type input "heb014"
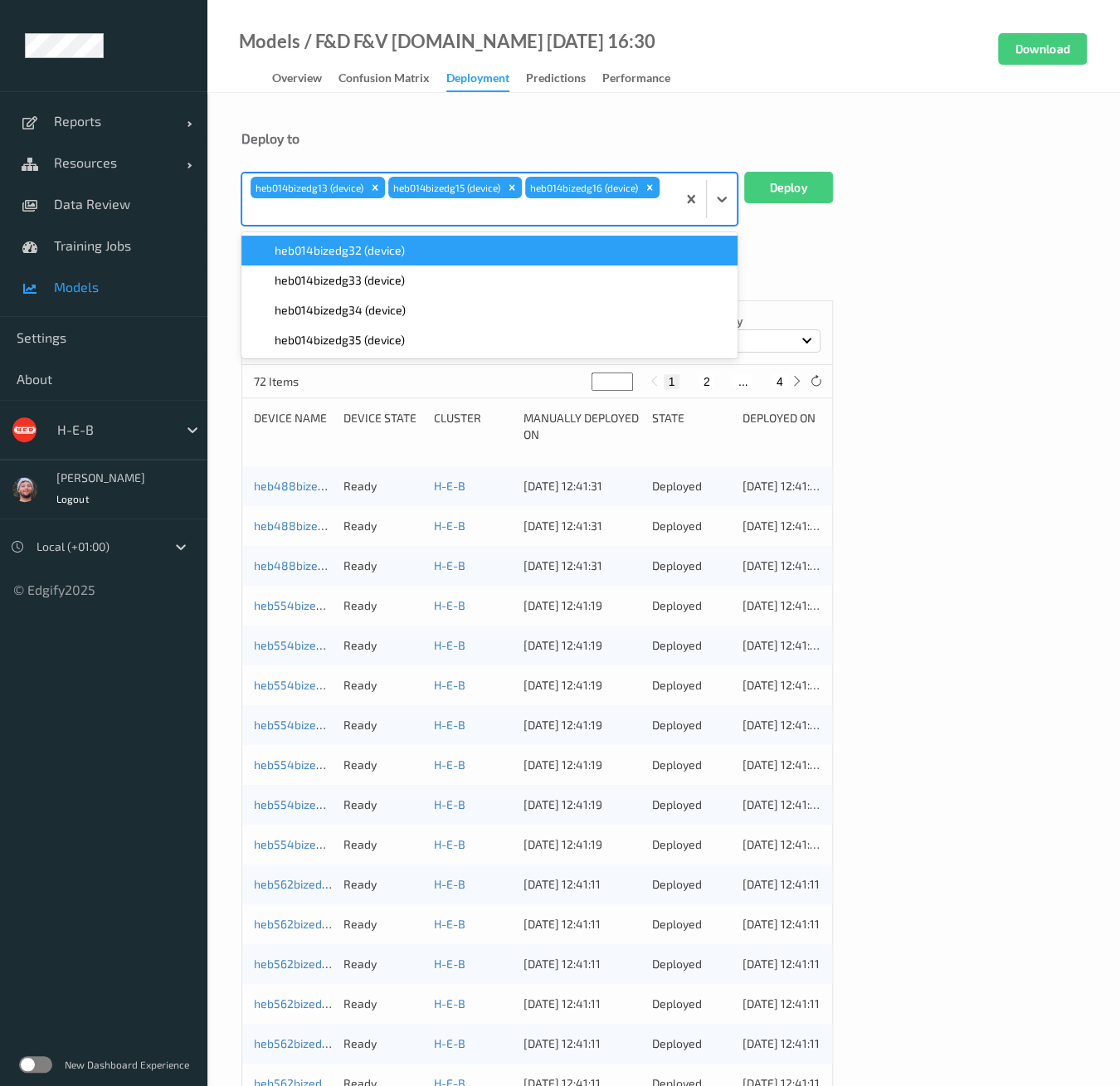
paste input "heb014"
type input "heb014"
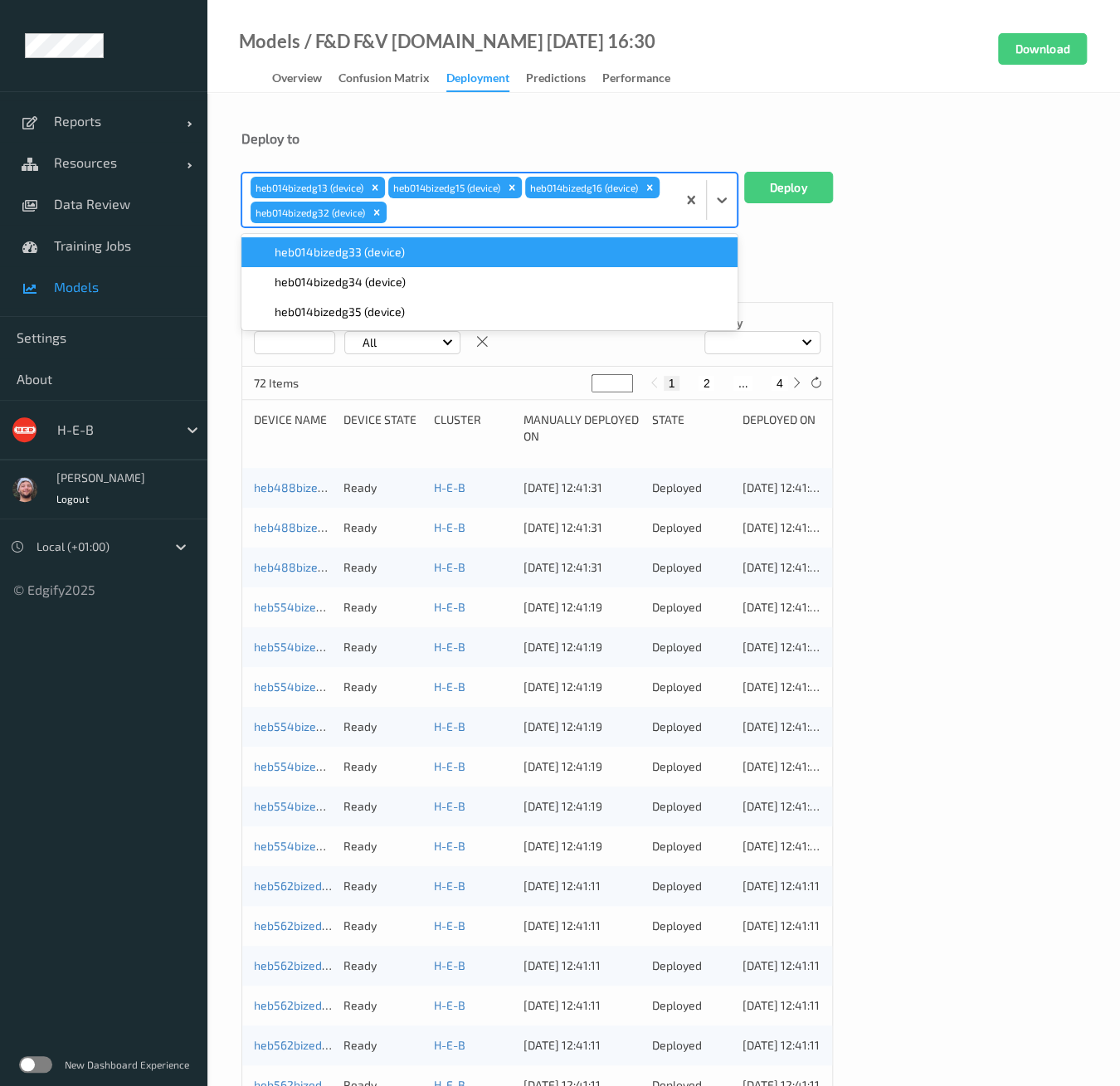
paste input "heb014"
type input "heb014"
paste input "heb014"
type input "heb014"
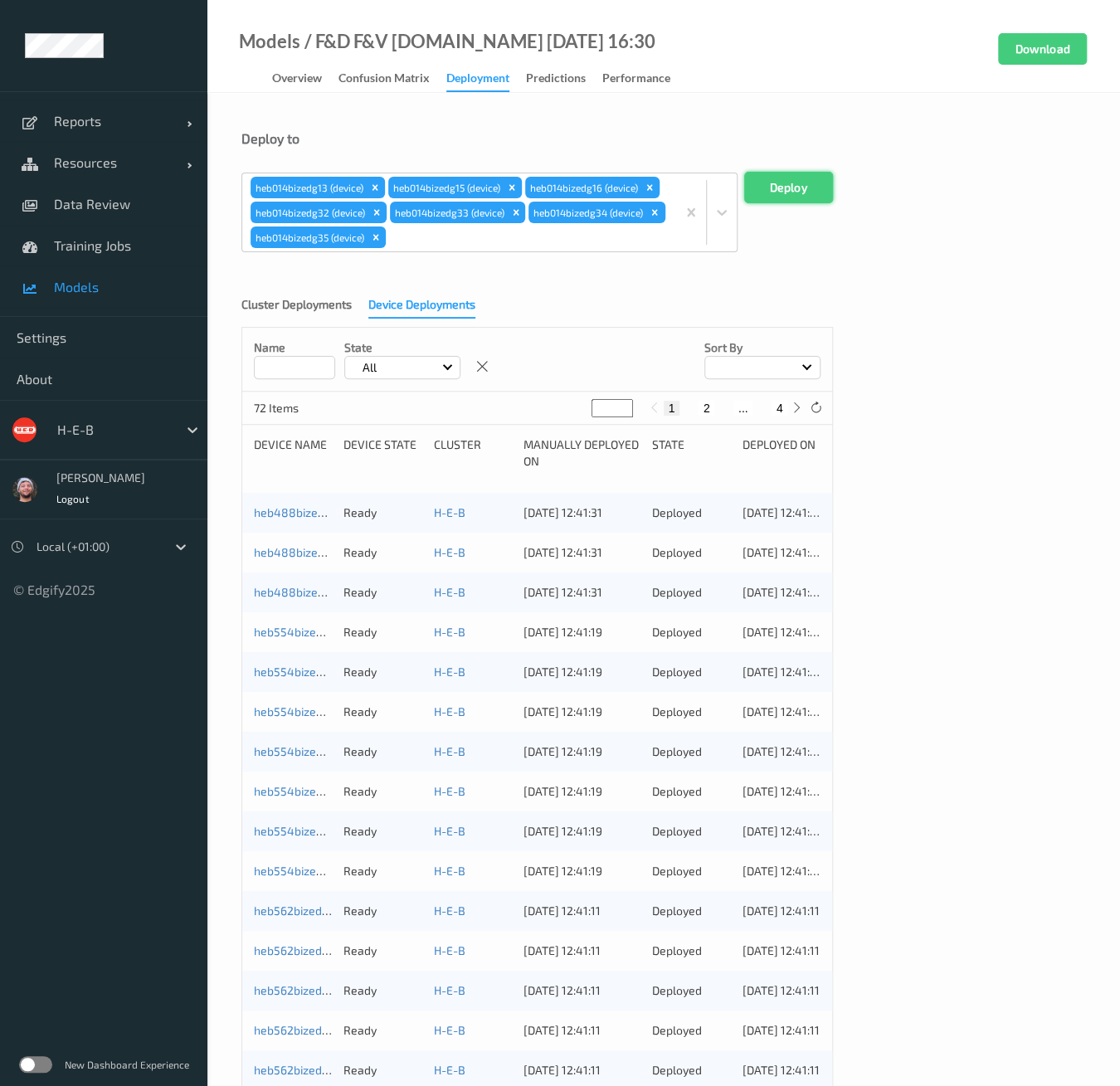
click at [807, 185] on button "Deploy" at bounding box center [788, 187] width 89 height 32
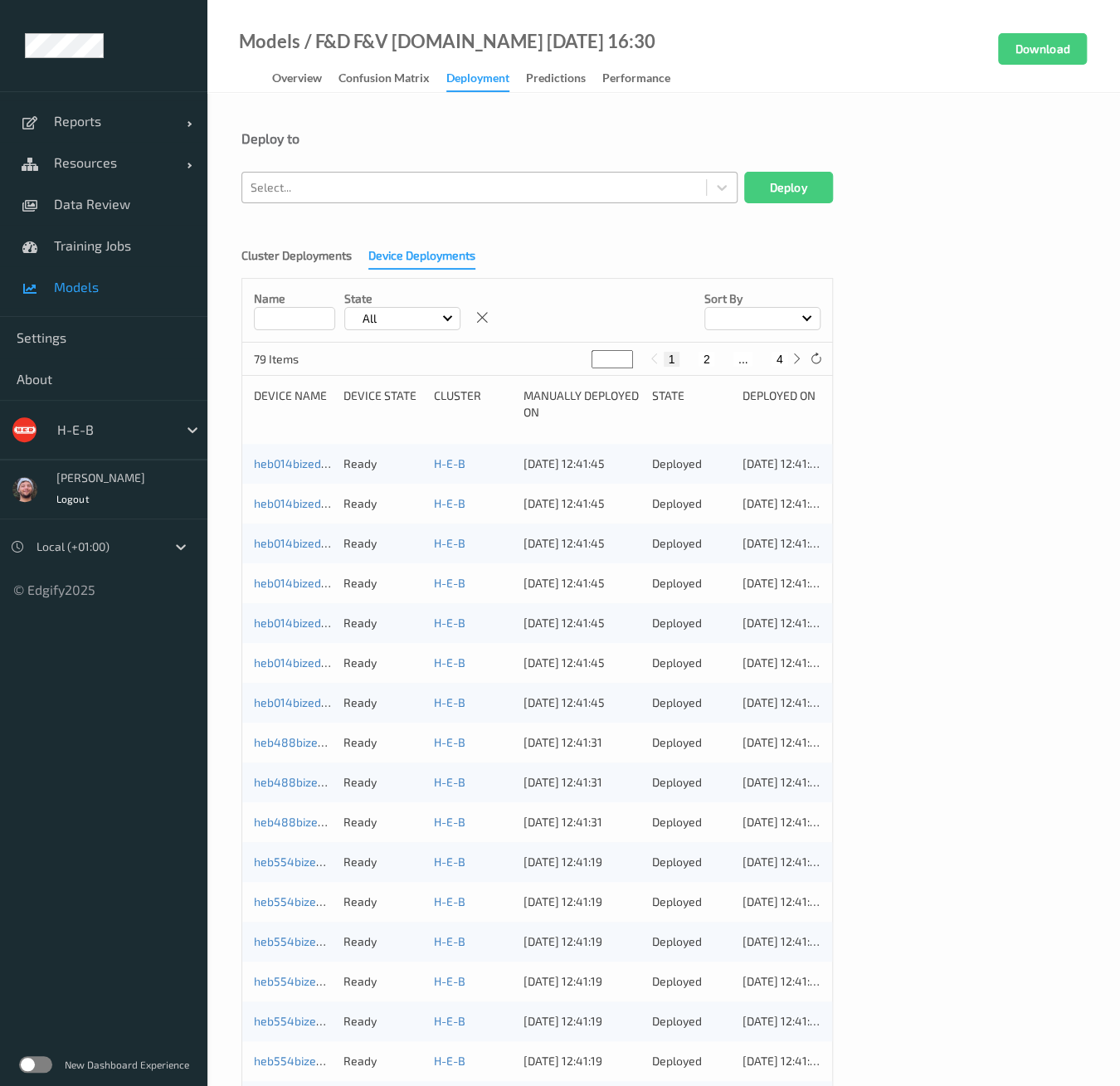
click at [496, 174] on div "Select..." at bounding box center [474, 187] width 464 height 27
type input "heb434"
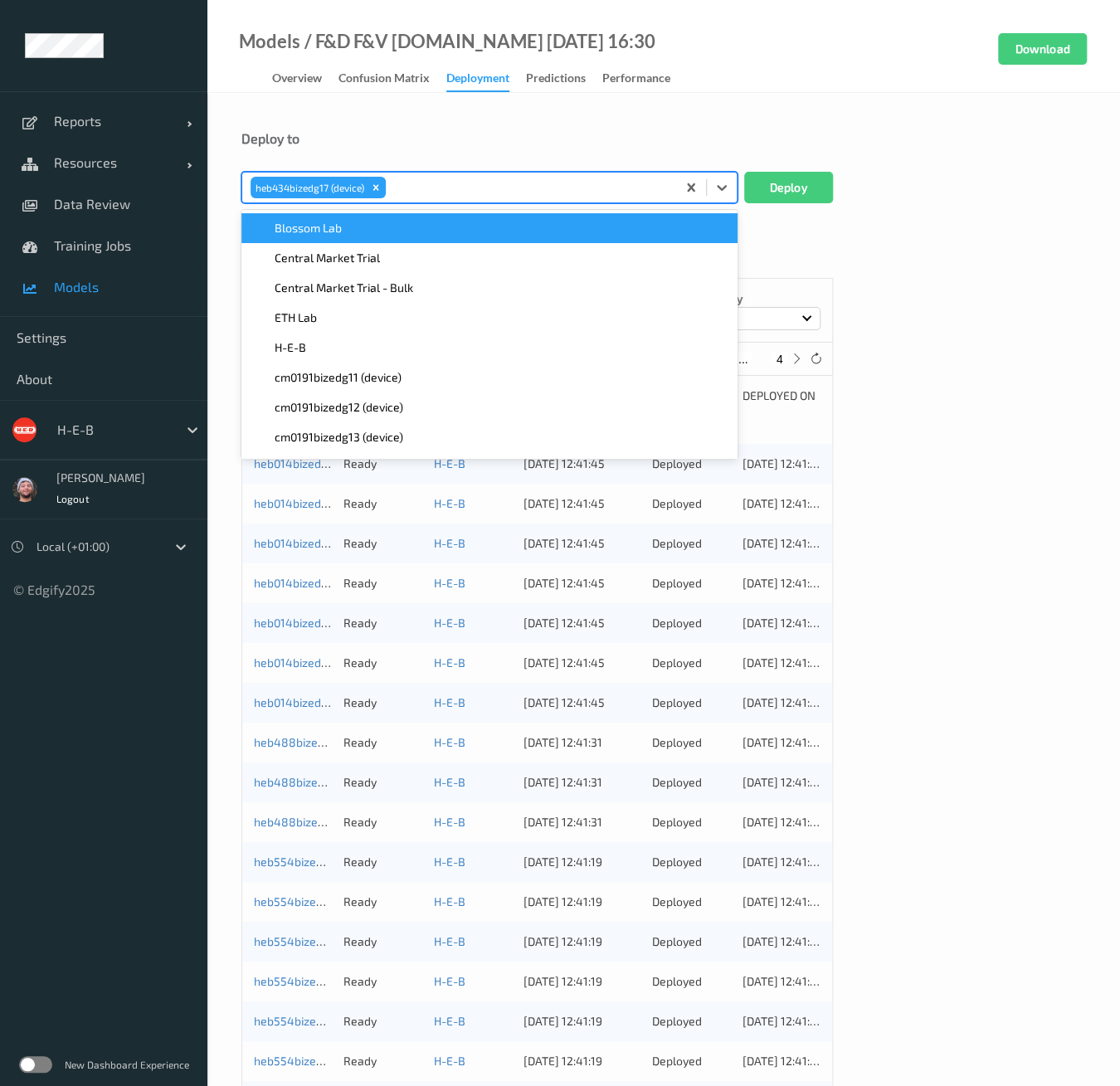
paste input "heb434"
type input "heb434"
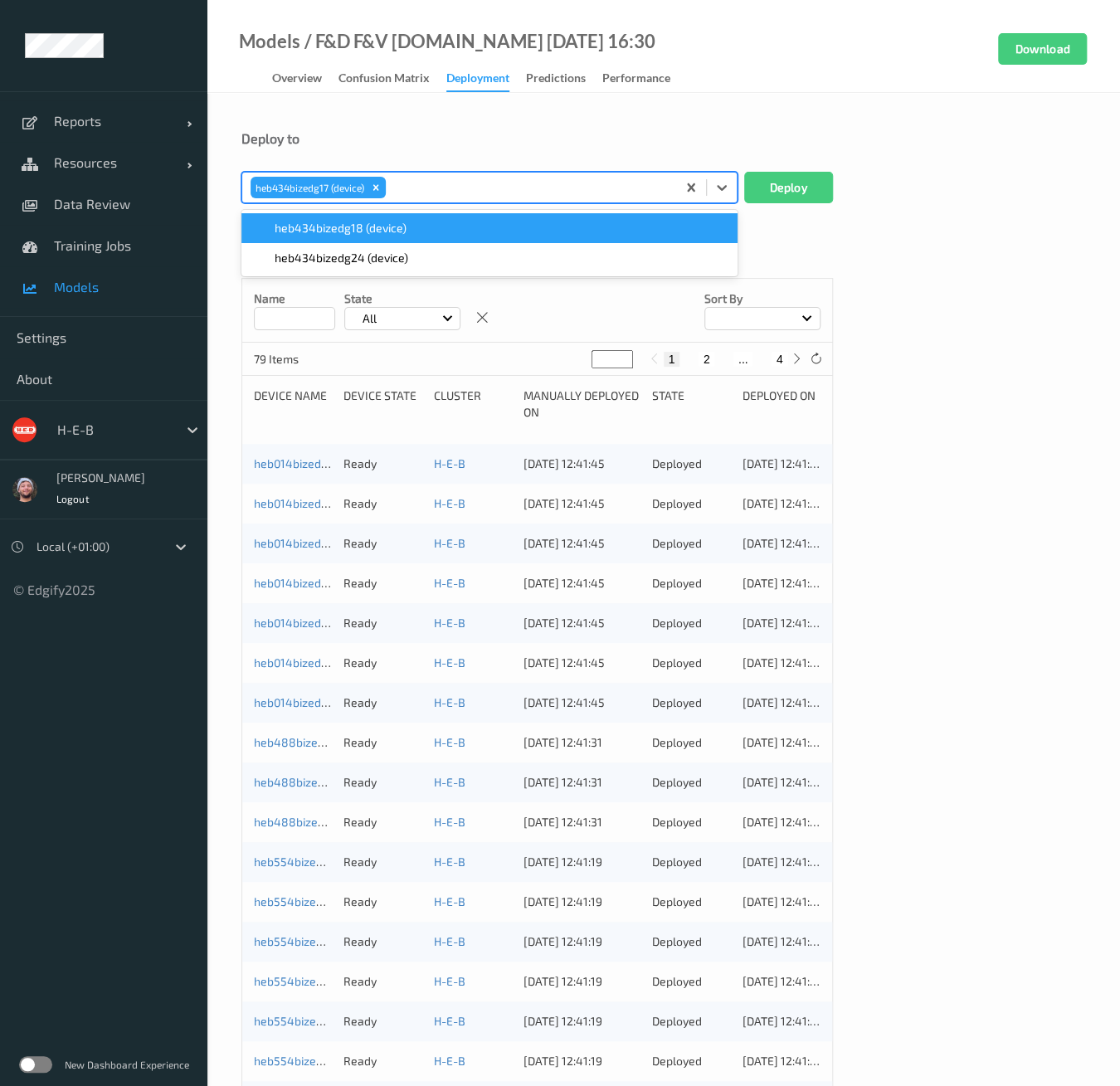
paste input "heb434"
type input "heb434"
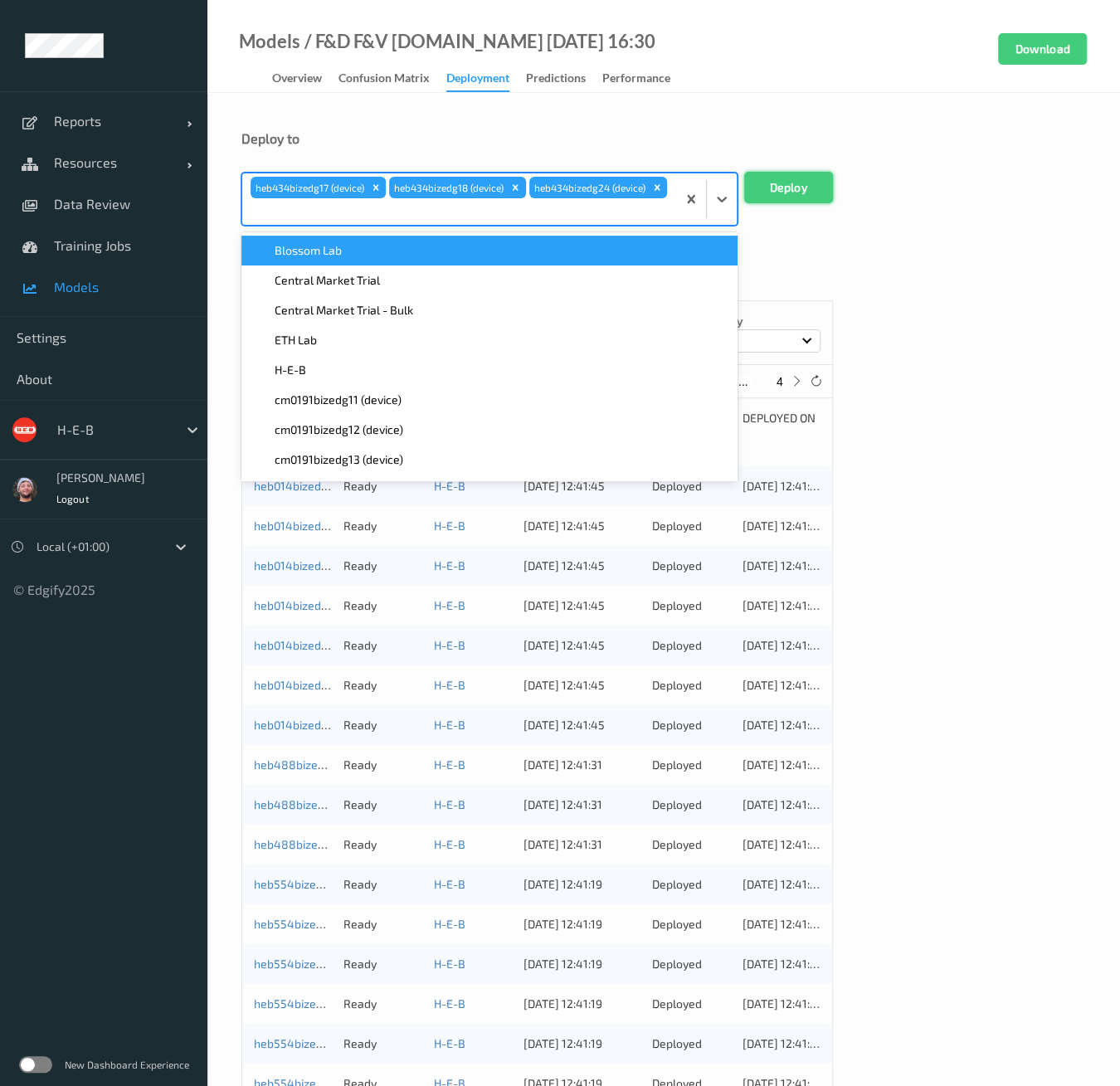
click at [766, 180] on button "Deploy" at bounding box center [788, 187] width 89 height 32
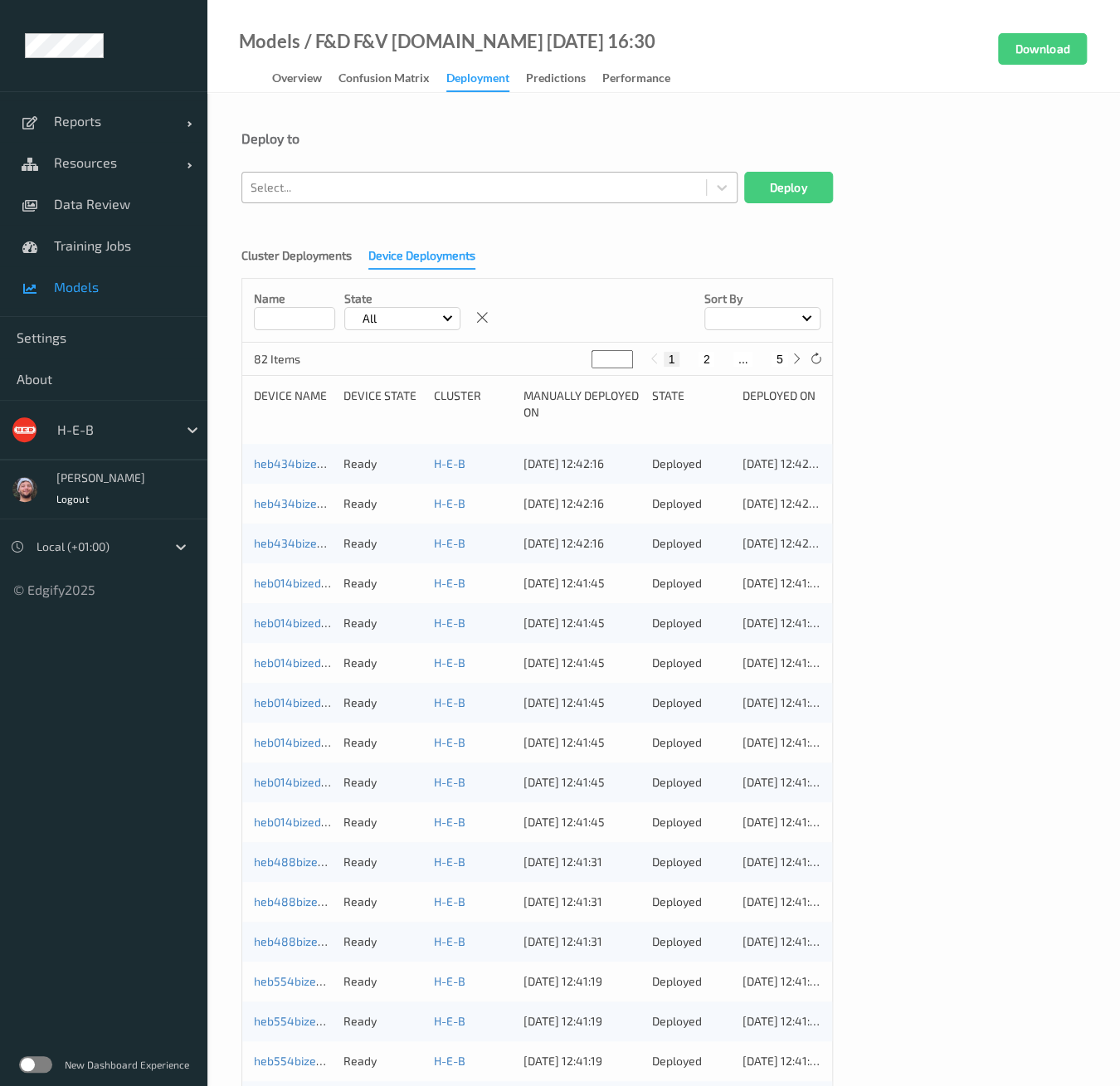
click at [338, 174] on div "Select..." at bounding box center [474, 187] width 464 height 27
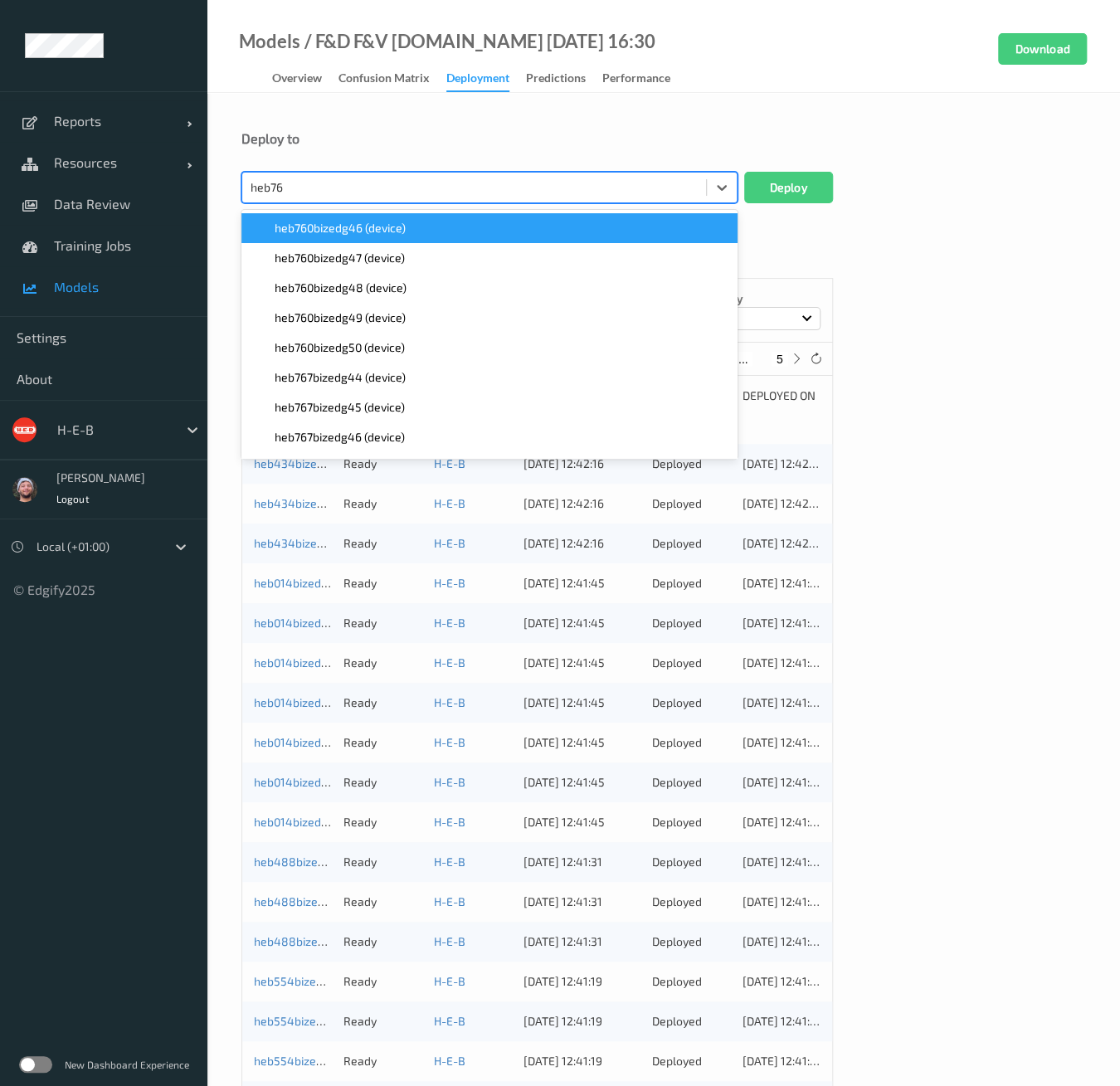
type input "heb760"
paste input "heb760"
type input "heb760"
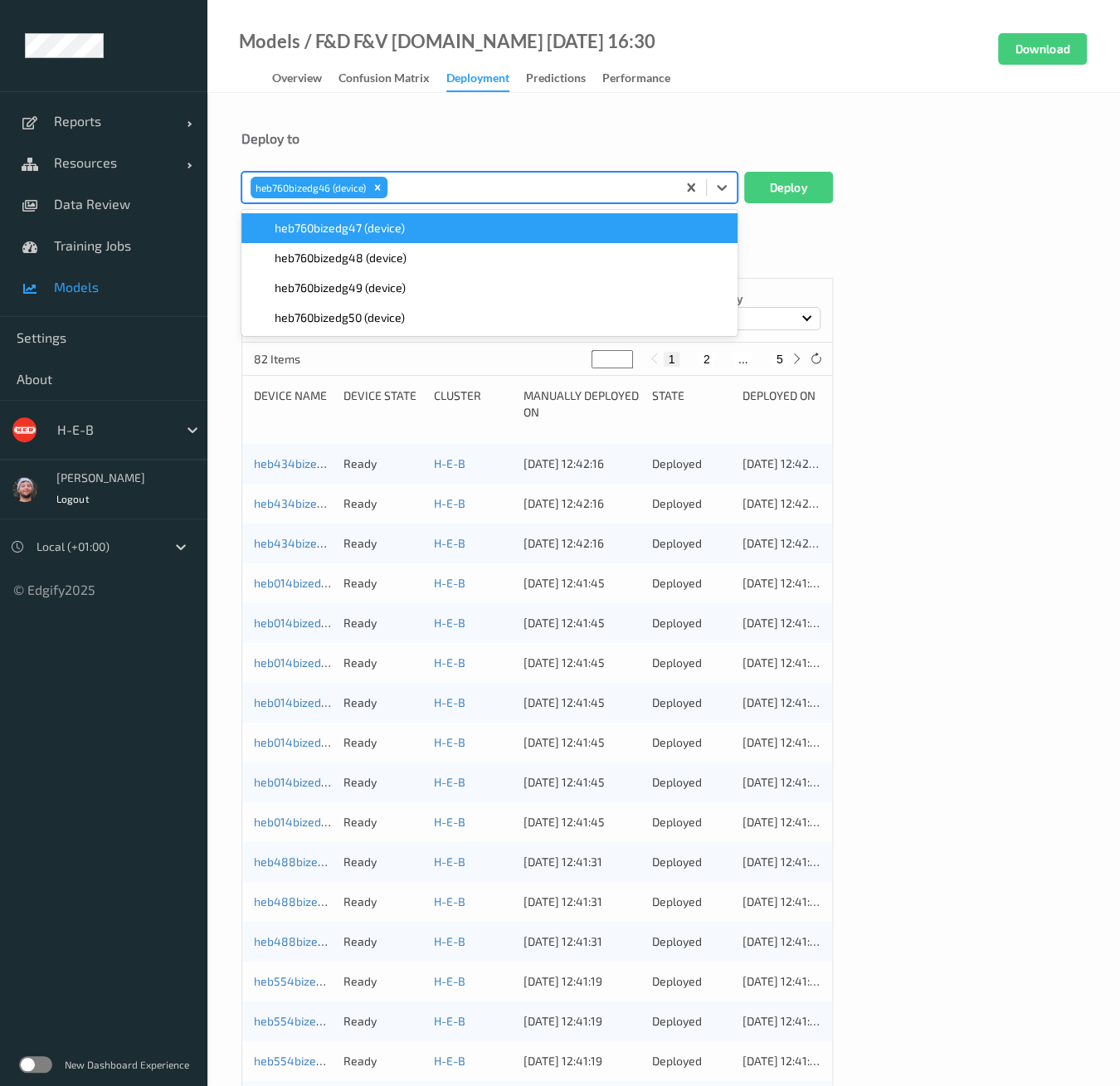
paste input "heb760"
type input "heb760"
paste input "heb760"
type input "heb760"
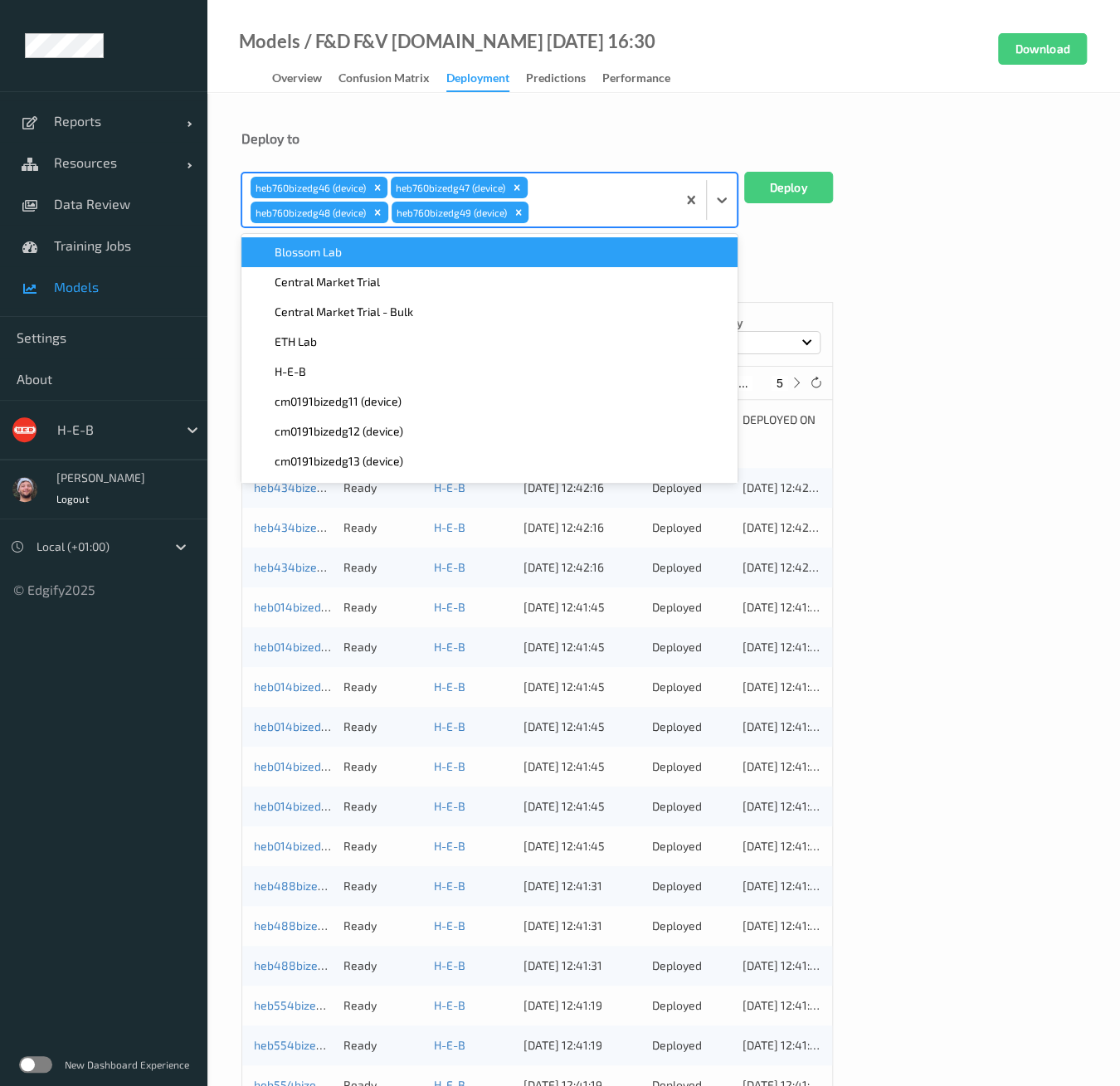
paste input "heb760"
type input "heb760"
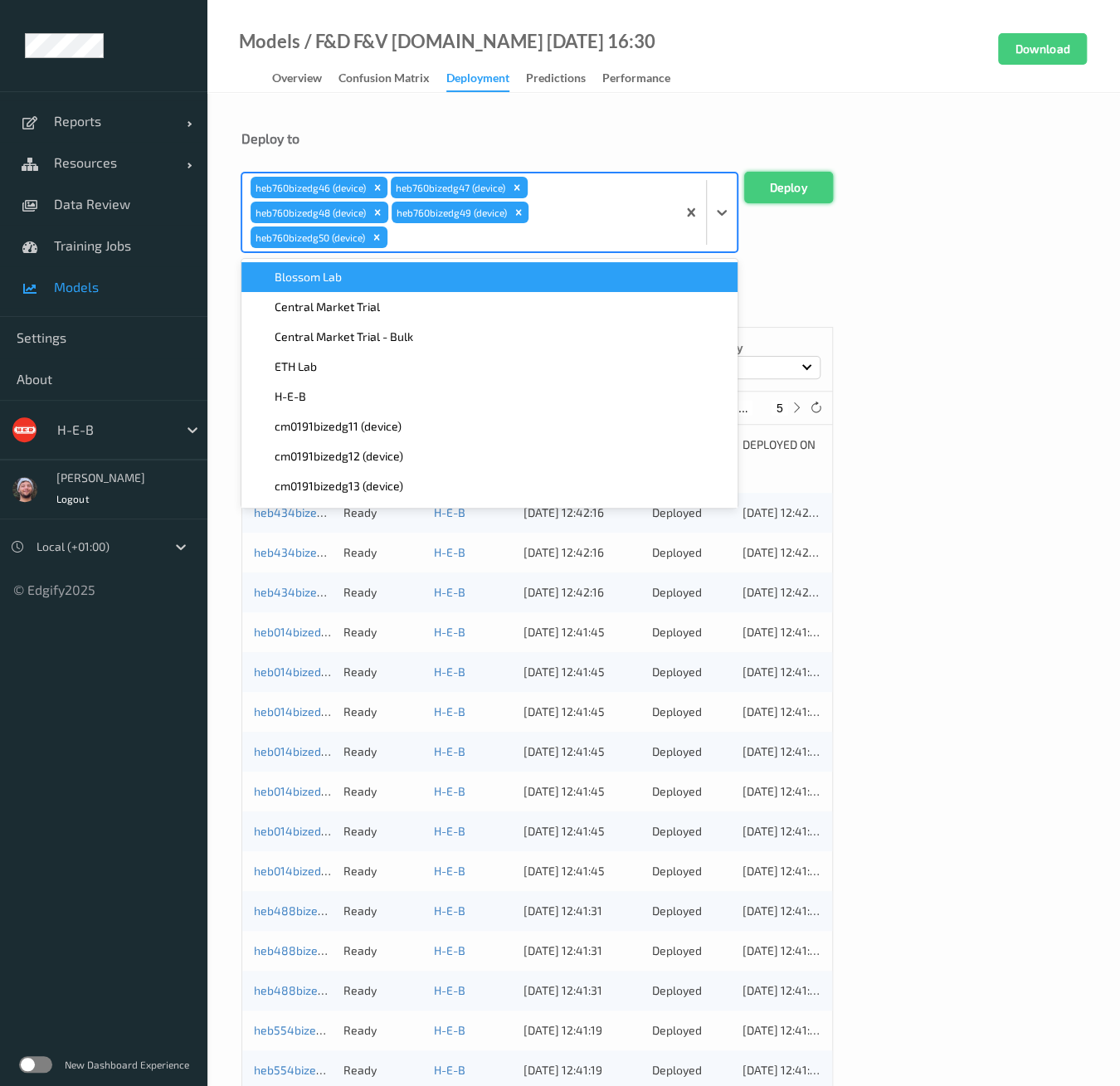
click at [801, 179] on button "Deploy" at bounding box center [788, 187] width 89 height 32
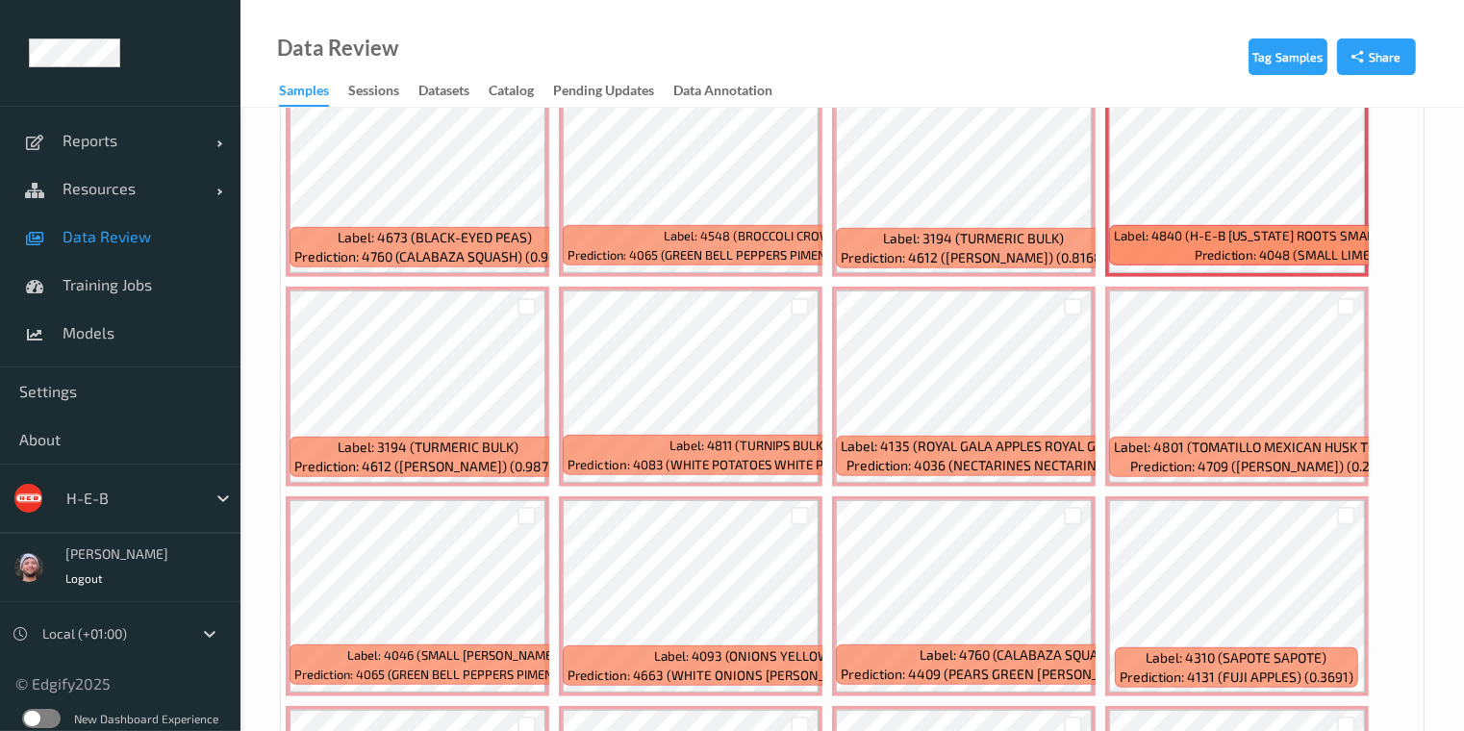
scroll to position [7696, 0]
click at [871, 74] on div "Data Review Samples Sessions Datasets Catalog Pending Updates Data Annotation" at bounding box center [853, 54] width 1224 height 108
click at [678, 34] on div "Data Review Samples Sessions Datasets Catalog Pending Updates Data Annotation" at bounding box center [853, 54] width 1224 height 108
click at [1037, 74] on div "Data Review Samples Sessions Datasets Catalog Pending Updates Data Annotation" at bounding box center [853, 54] width 1224 height 108
click at [1337, 298] on div at bounding box center [1346, 307] width 18 height 18
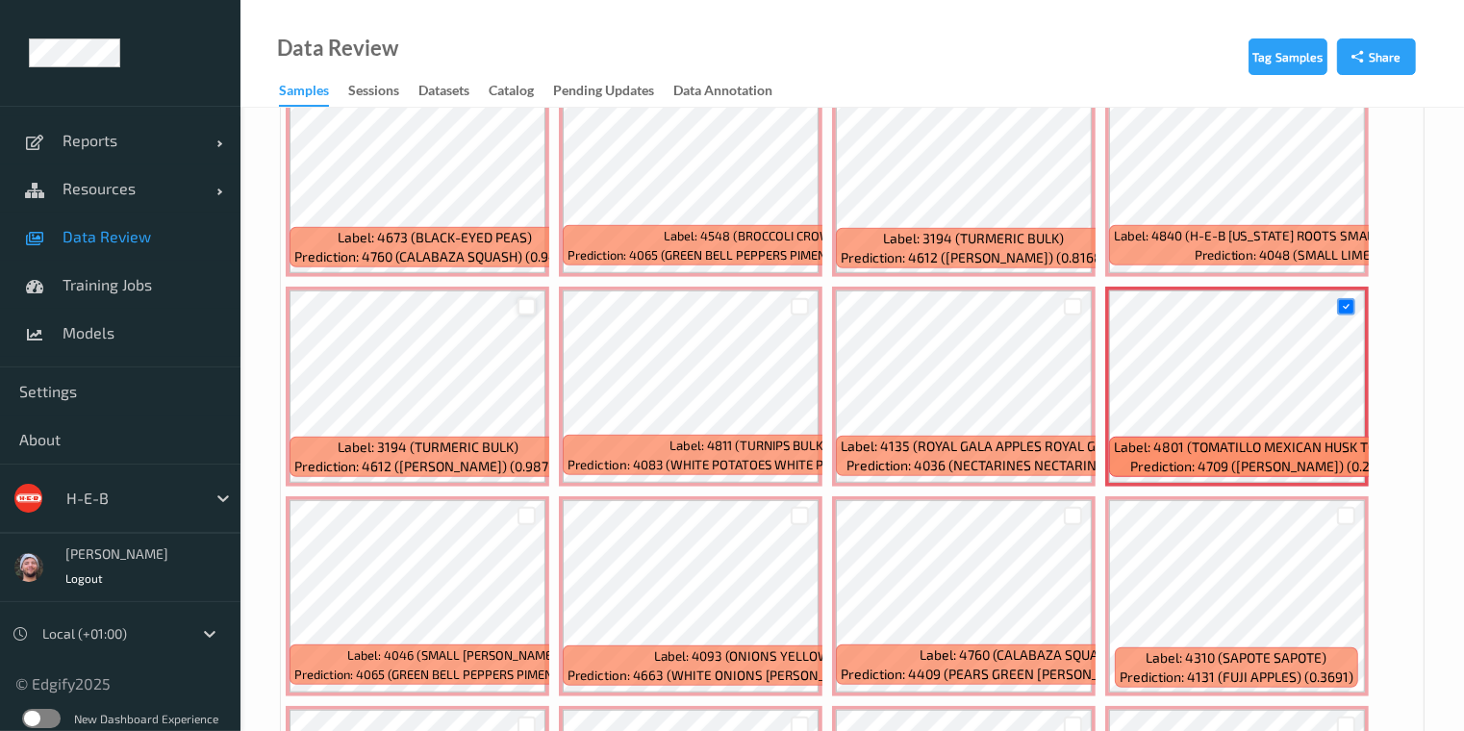
click at [522, 298] on div at bounding box center [527, 307] width 18 height 18
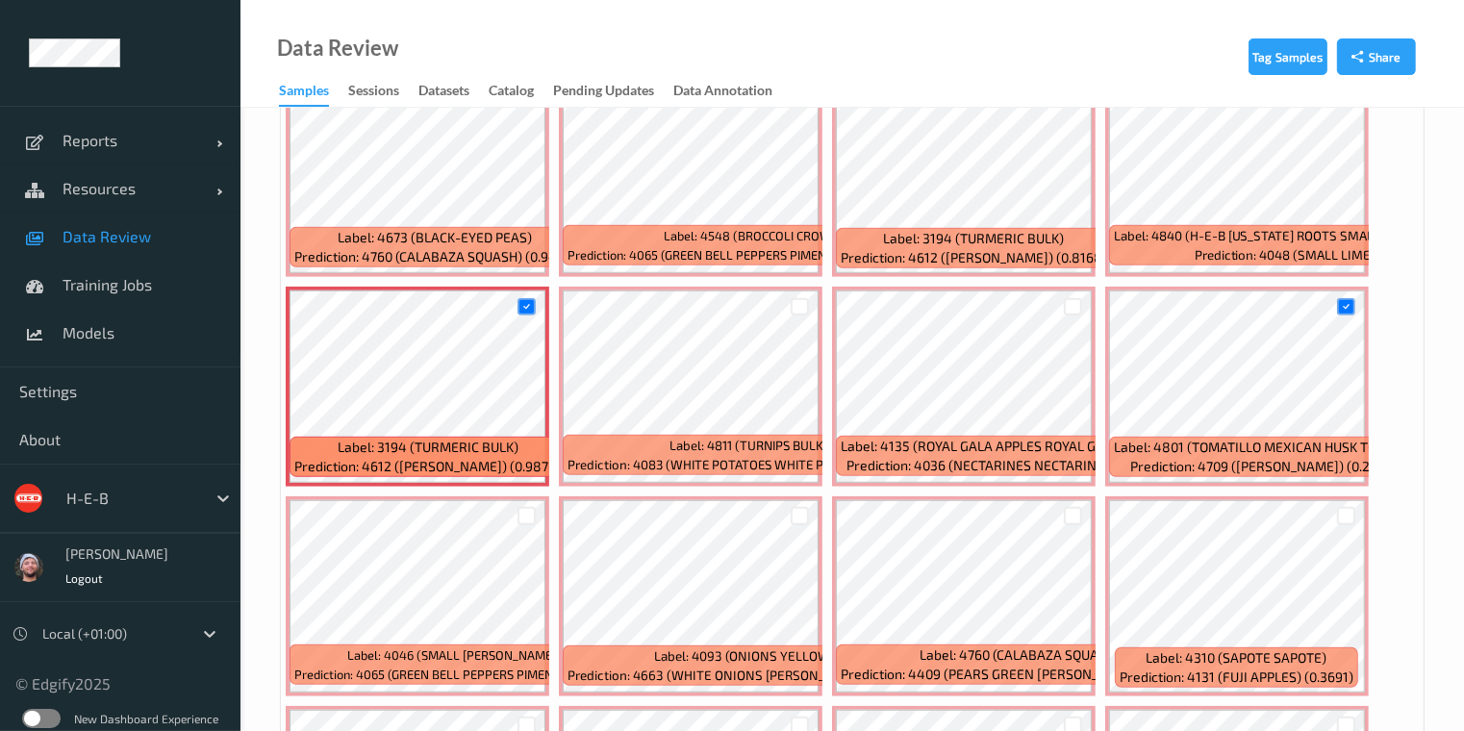
click at [1097, 77] on div "Data Review Samples Sessions Datasets Catalog Pending Updates Data Annotation" at bounding box center [853, 54] width 1224 height 108
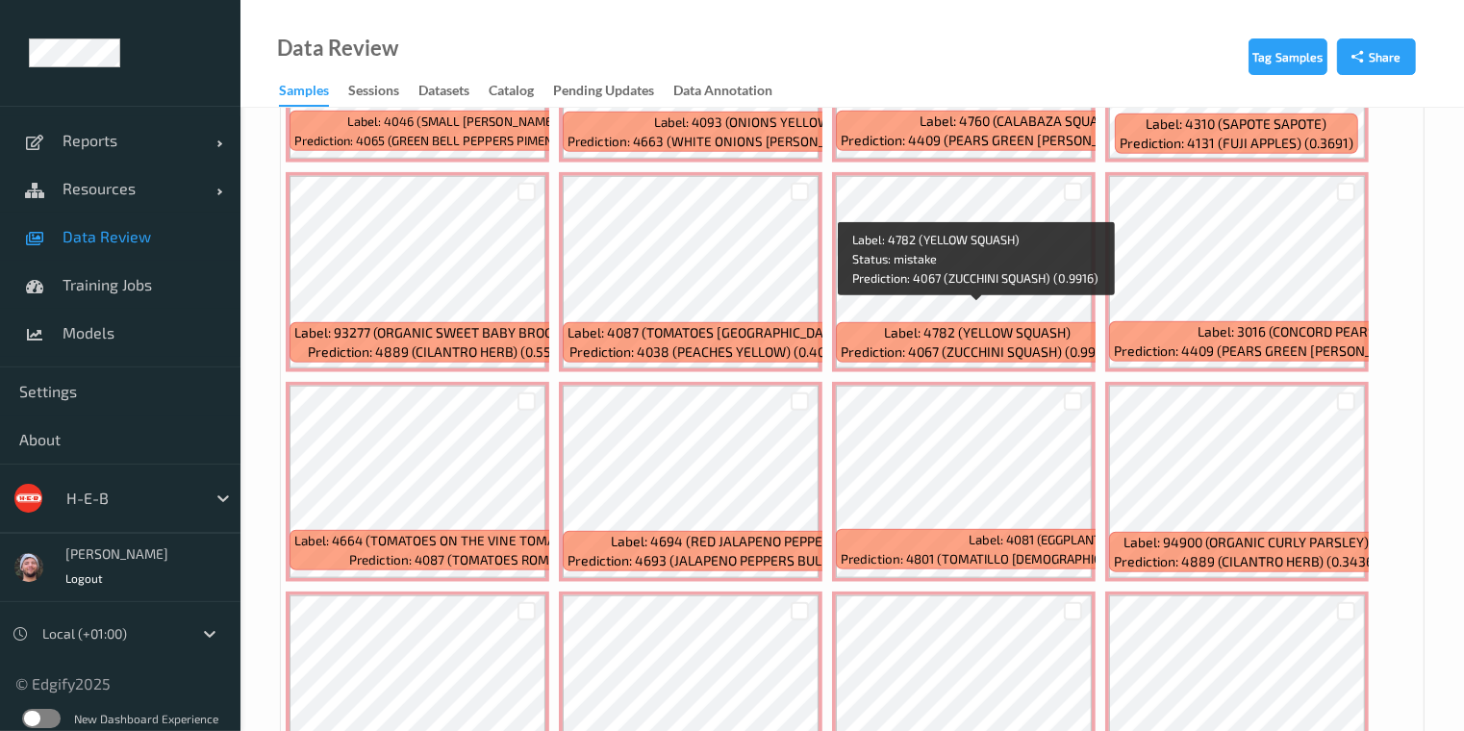
scroll to position [8123, 0]
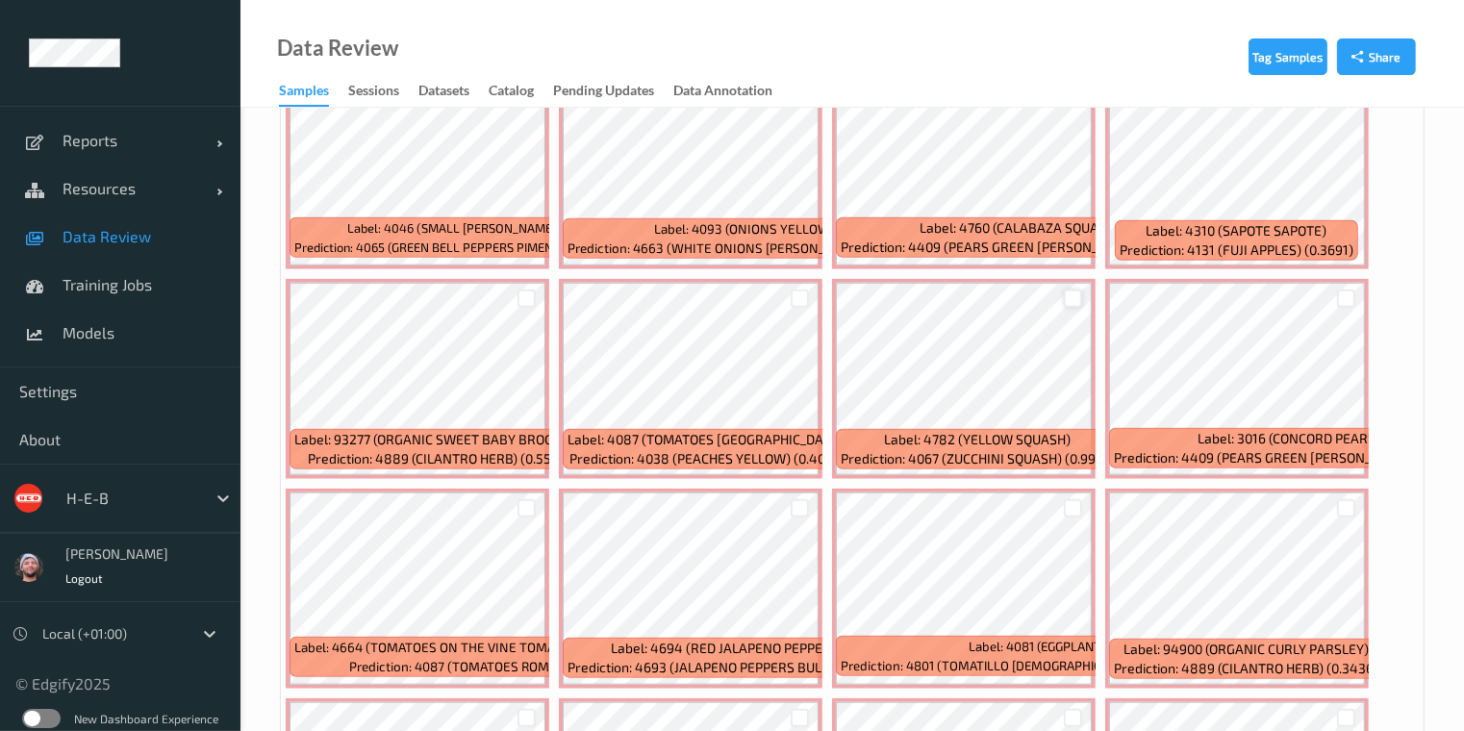
click at [1064, 290] on div at bounding box center [1073, 299] width 18 height 18
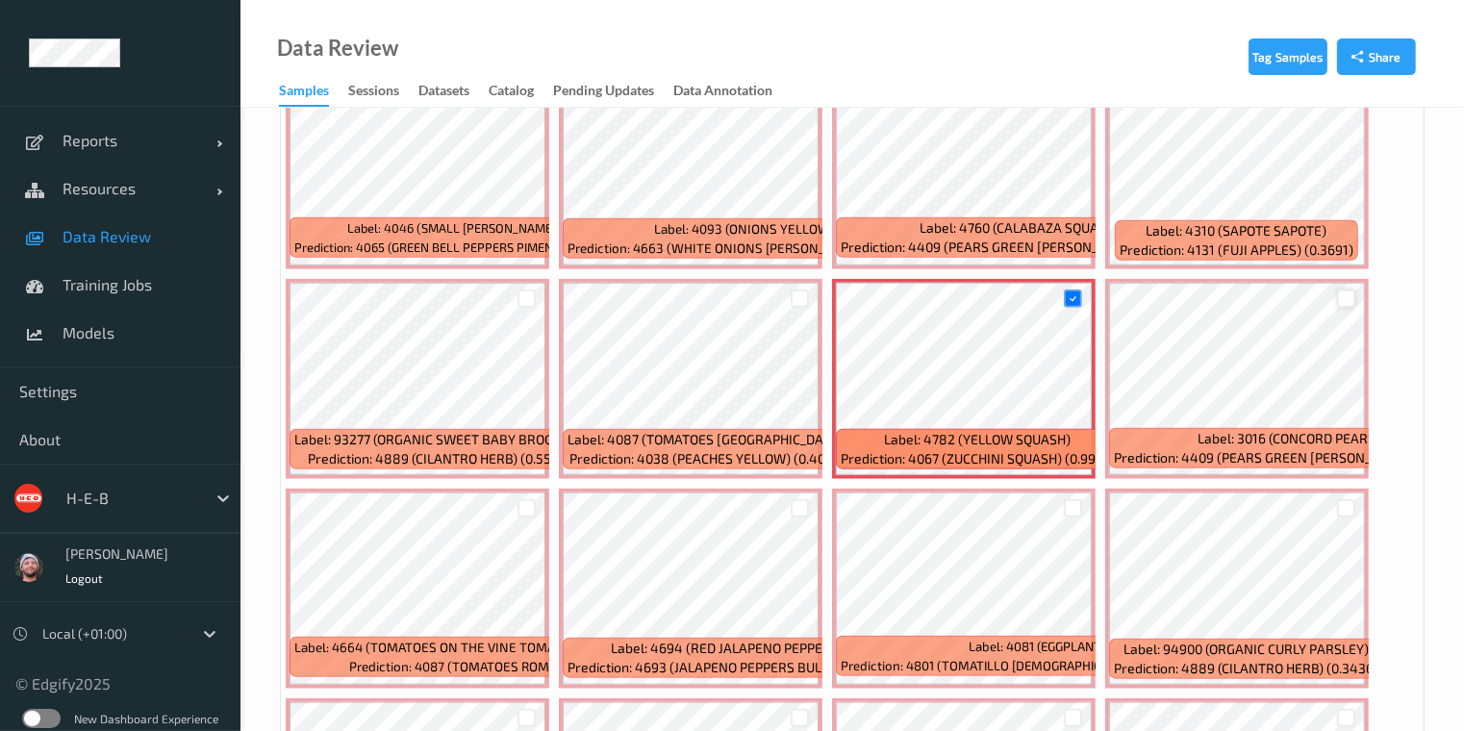
click at [1337, 290] on div at bounding box center [1346, 299] width 18 height 18
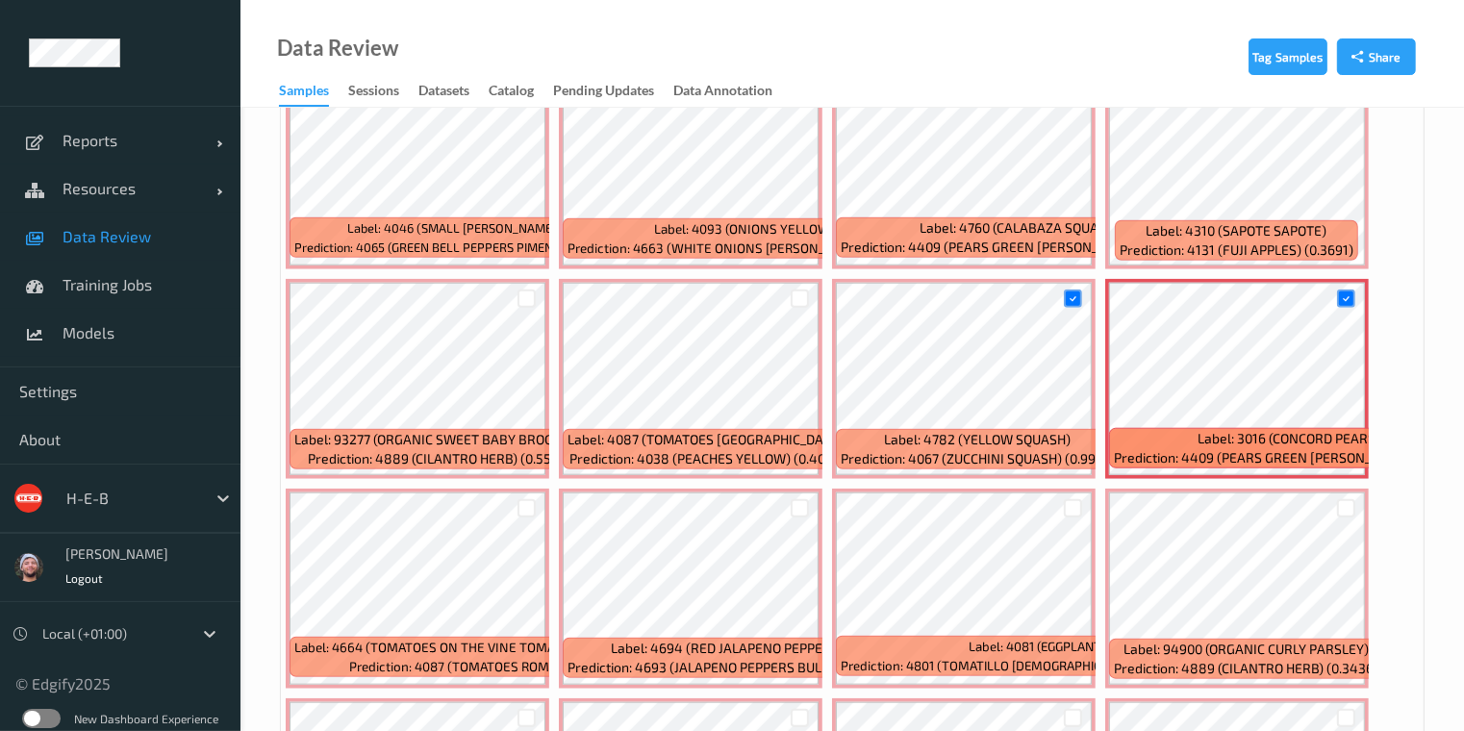
scroll to position [8230, 0]
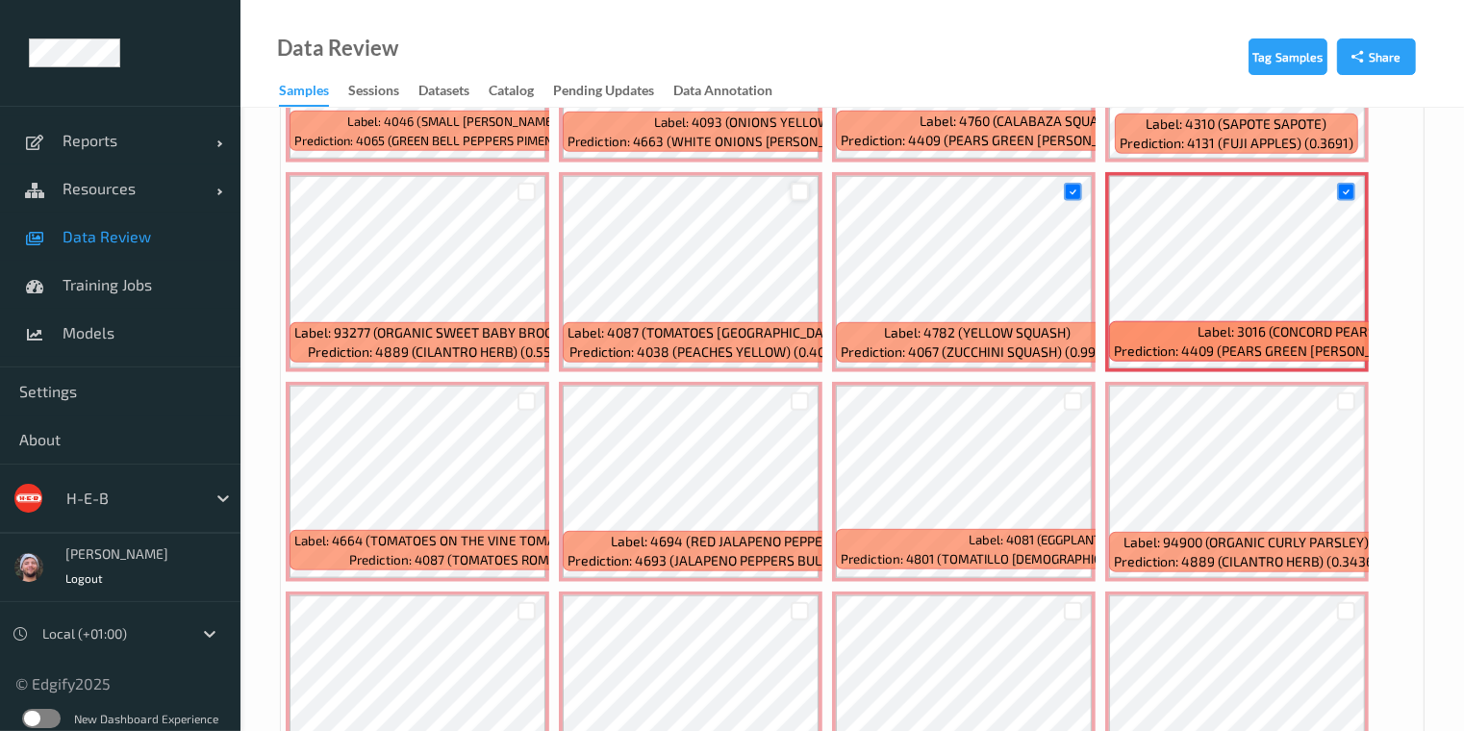
click at [798, 183] on div at bounding box center [800, 192] width 18 height 18
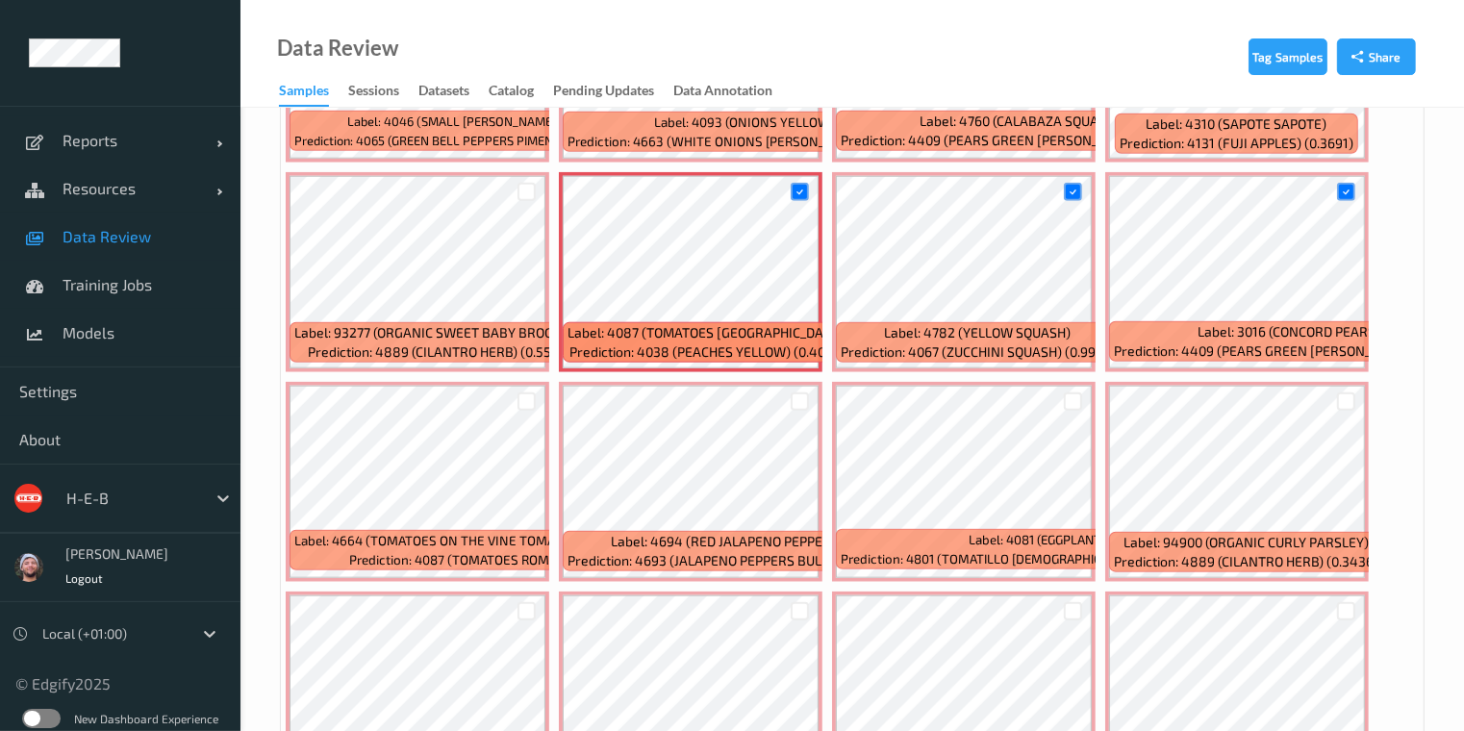
scroll to position [8337, 0]
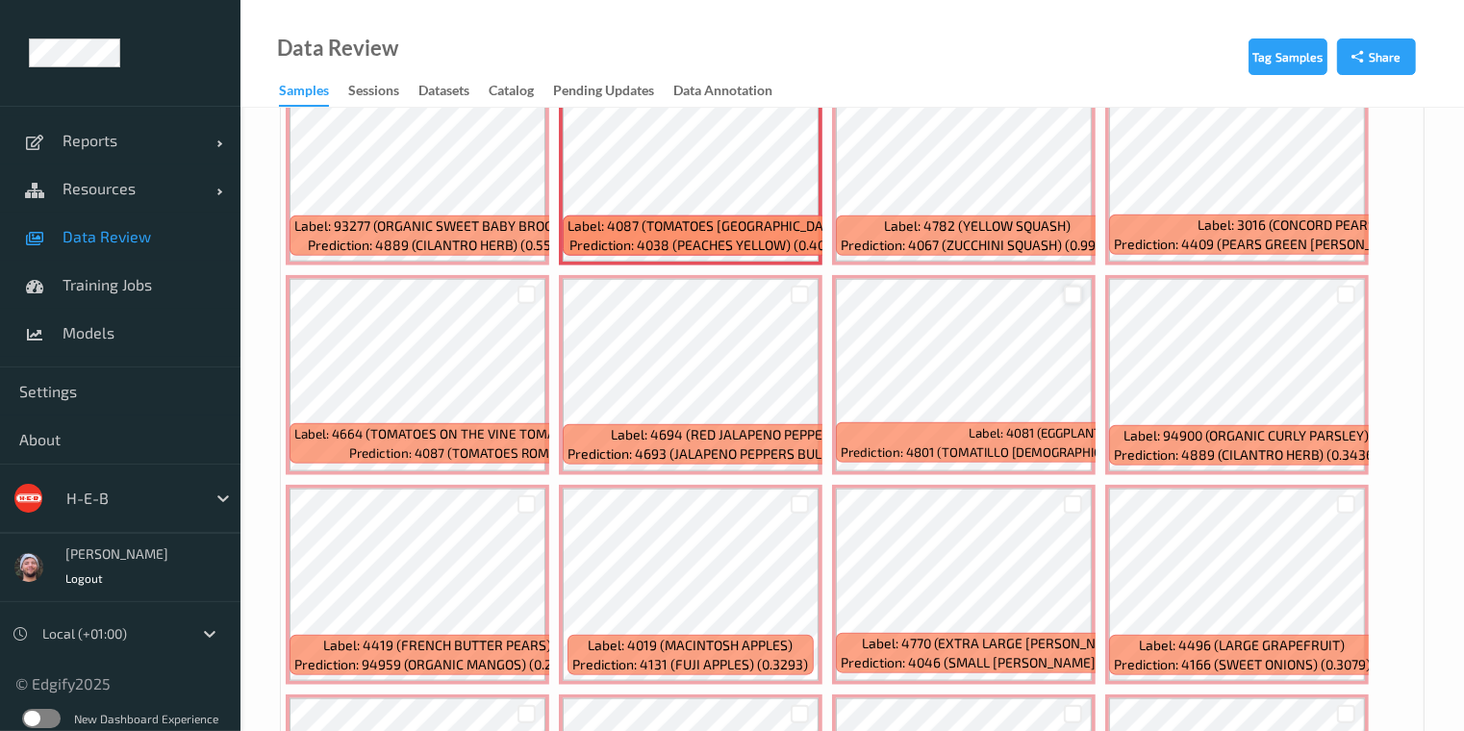
click at [1067, 286] on div at bounding box center [1073, 295] width 18 height 18
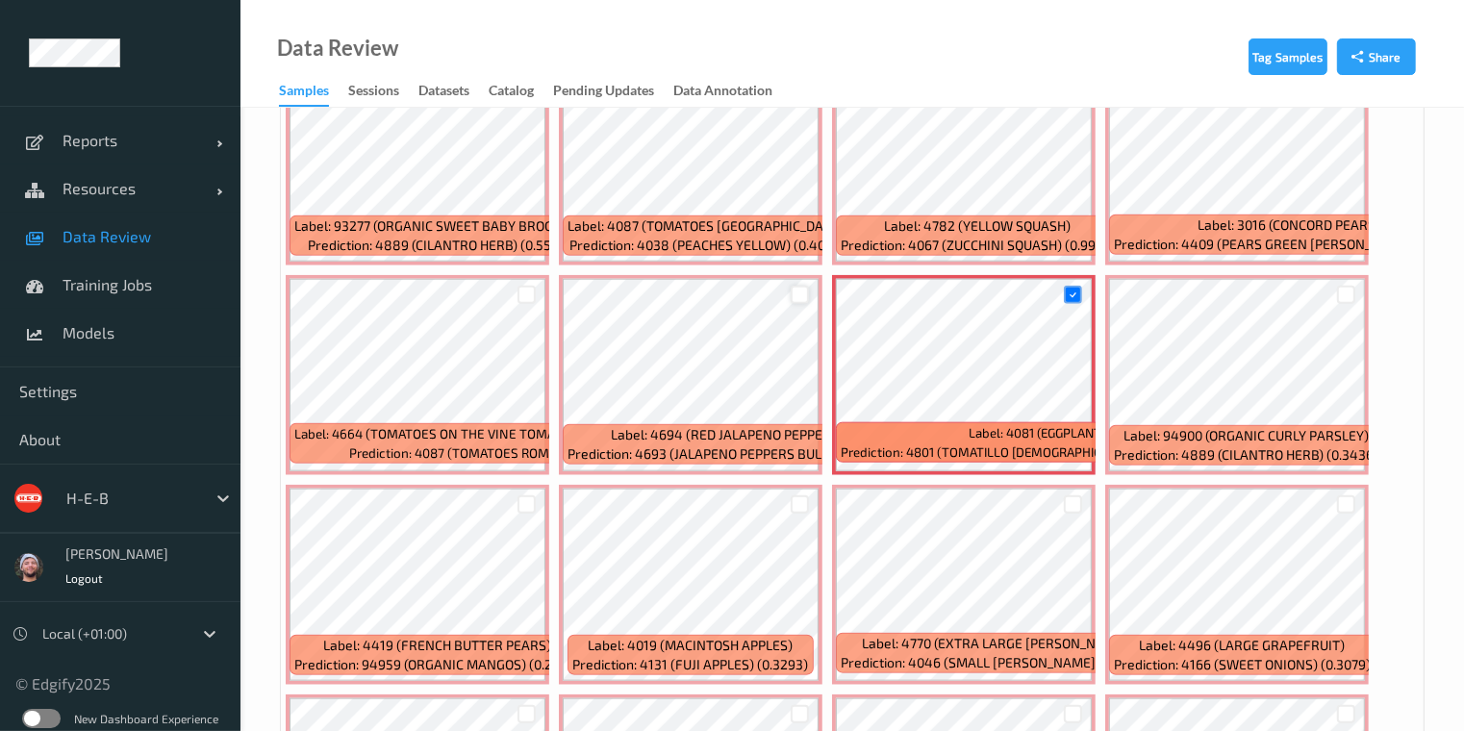
click at [802, 286] on div at bounding box center [800, 295] width 18 height 18
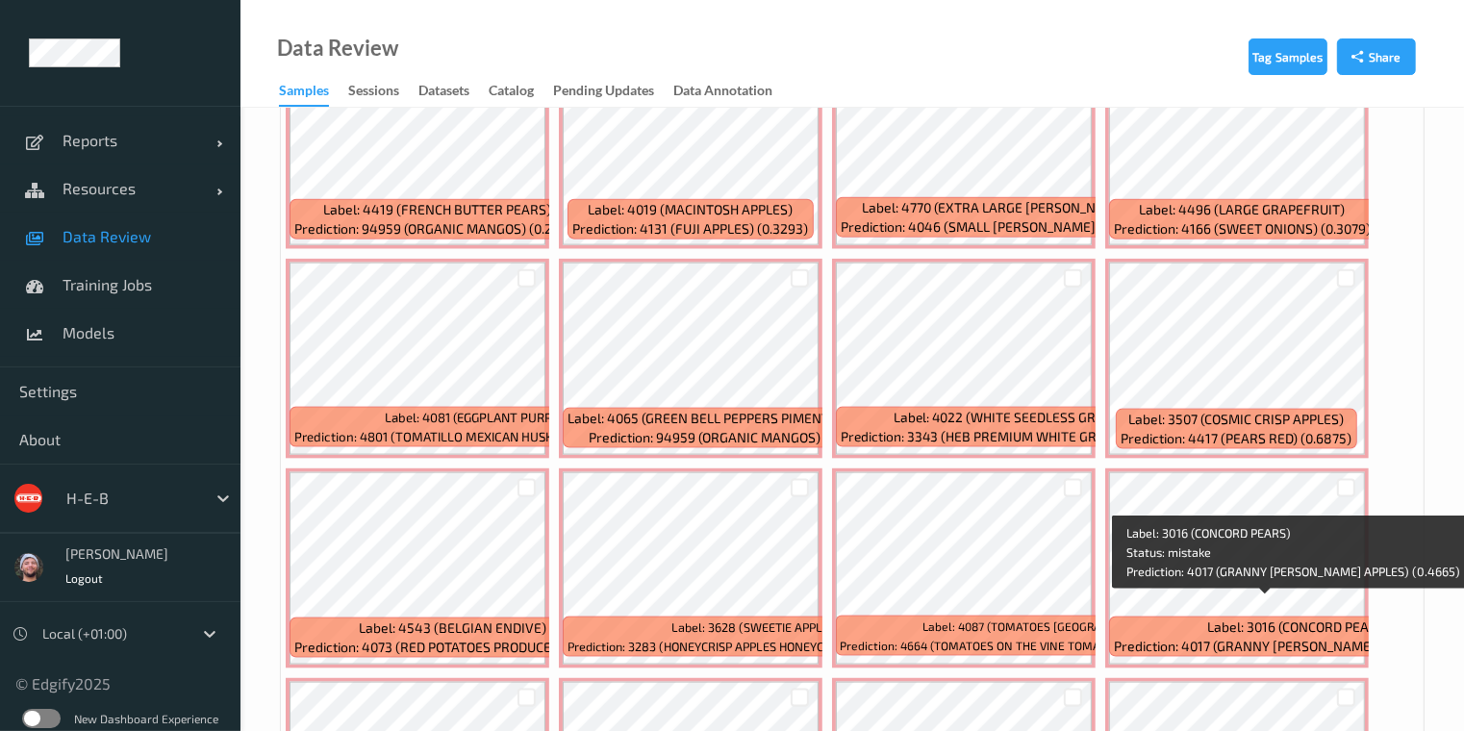
scroll to position [8765, 0]
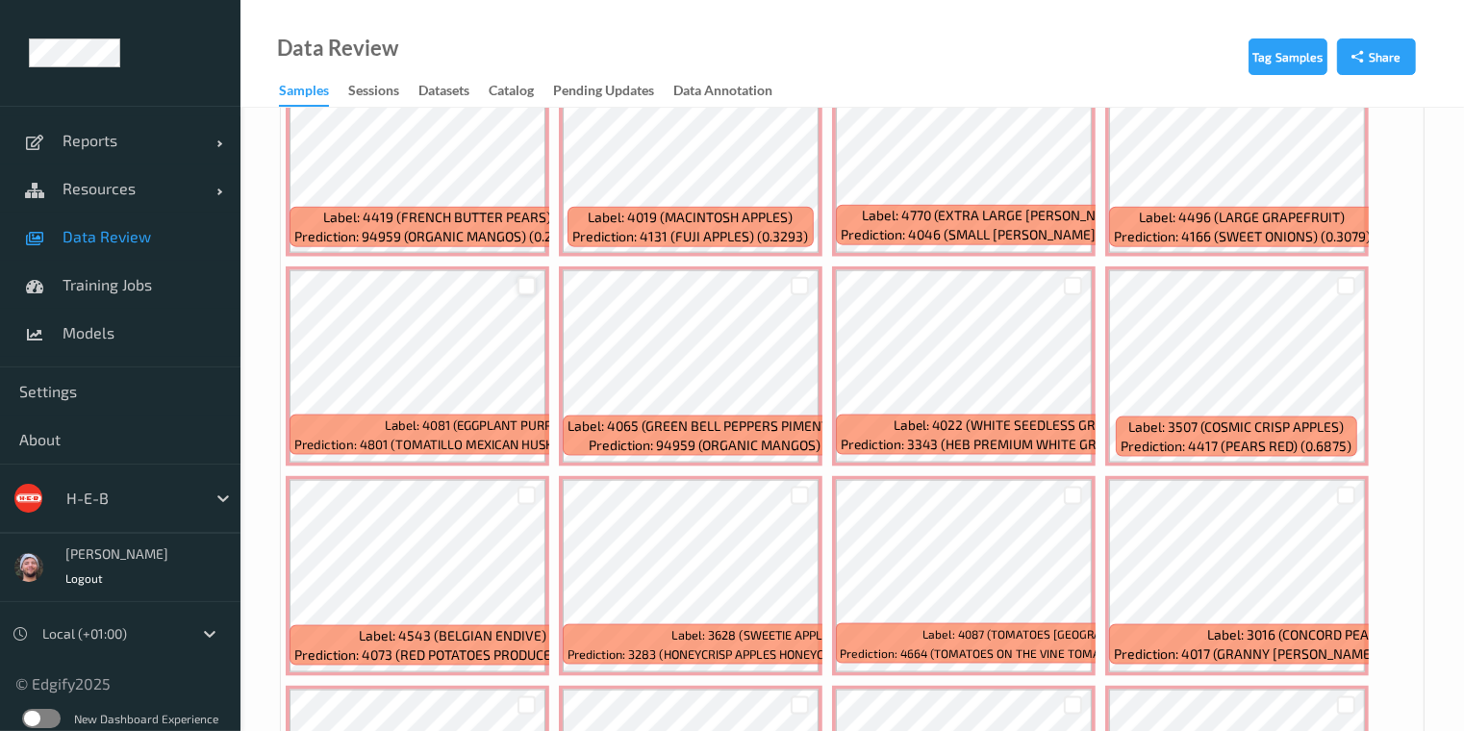
click at [530, 277] on div at bounding box center [527, 286] width 18 height 18
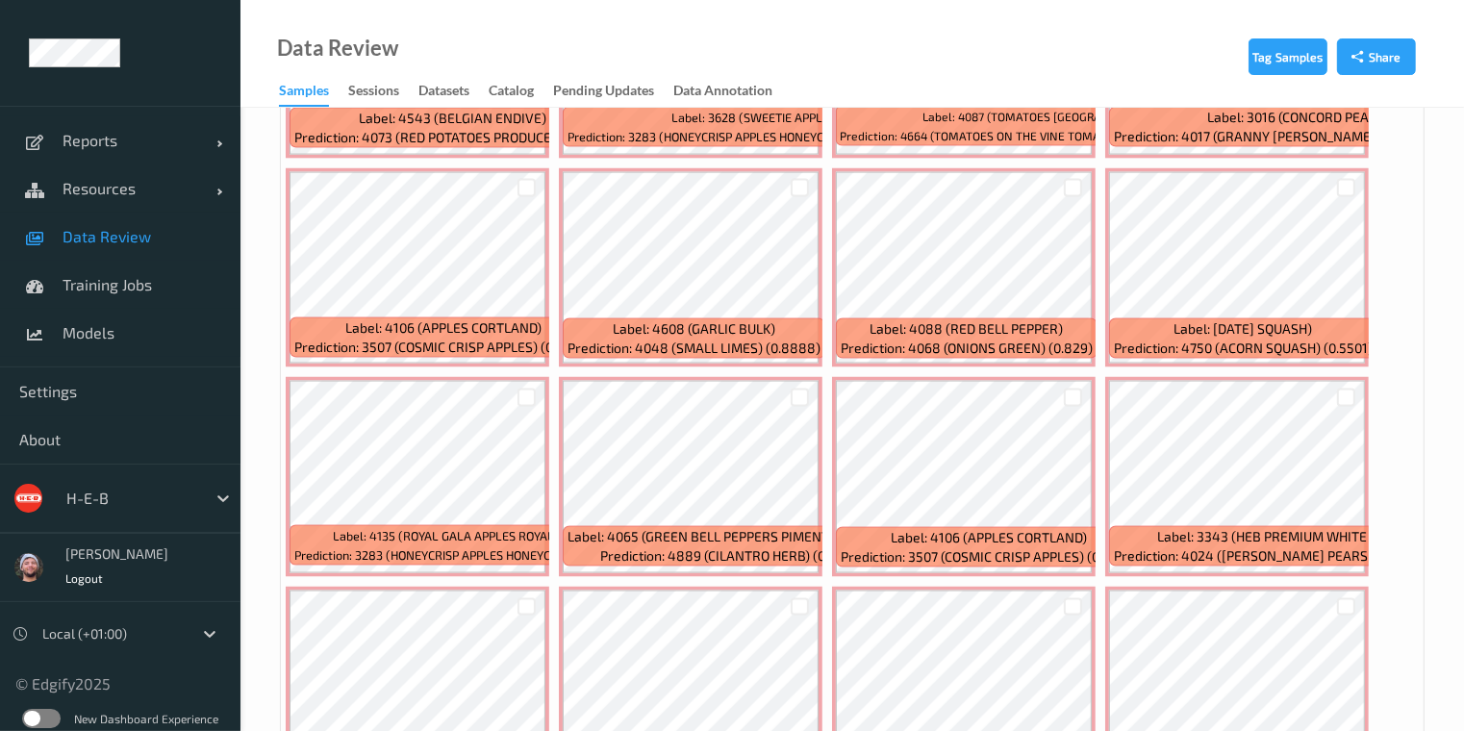
scroll to position [9299, 0]
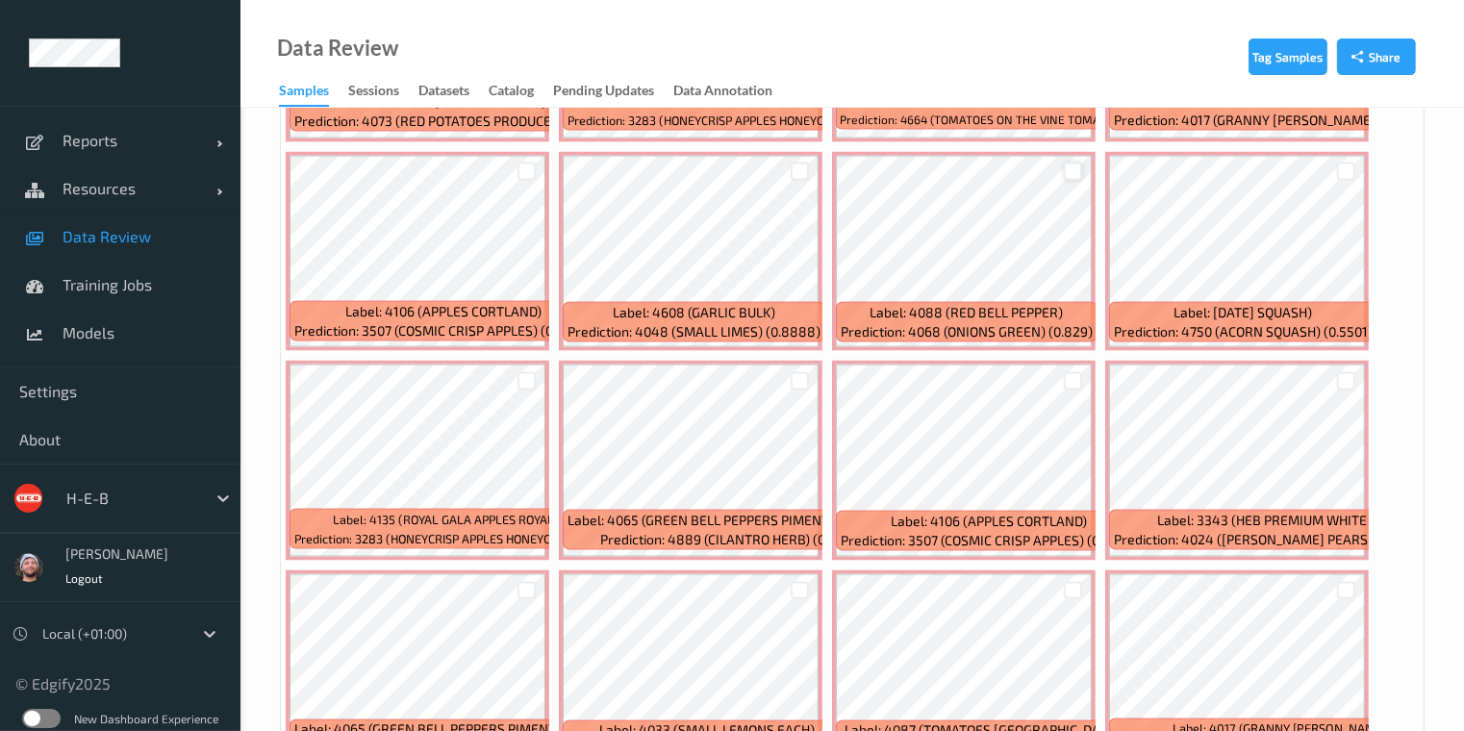
click at [1075, 163] on div at bounding box center [1073, 172] width 18 height 18
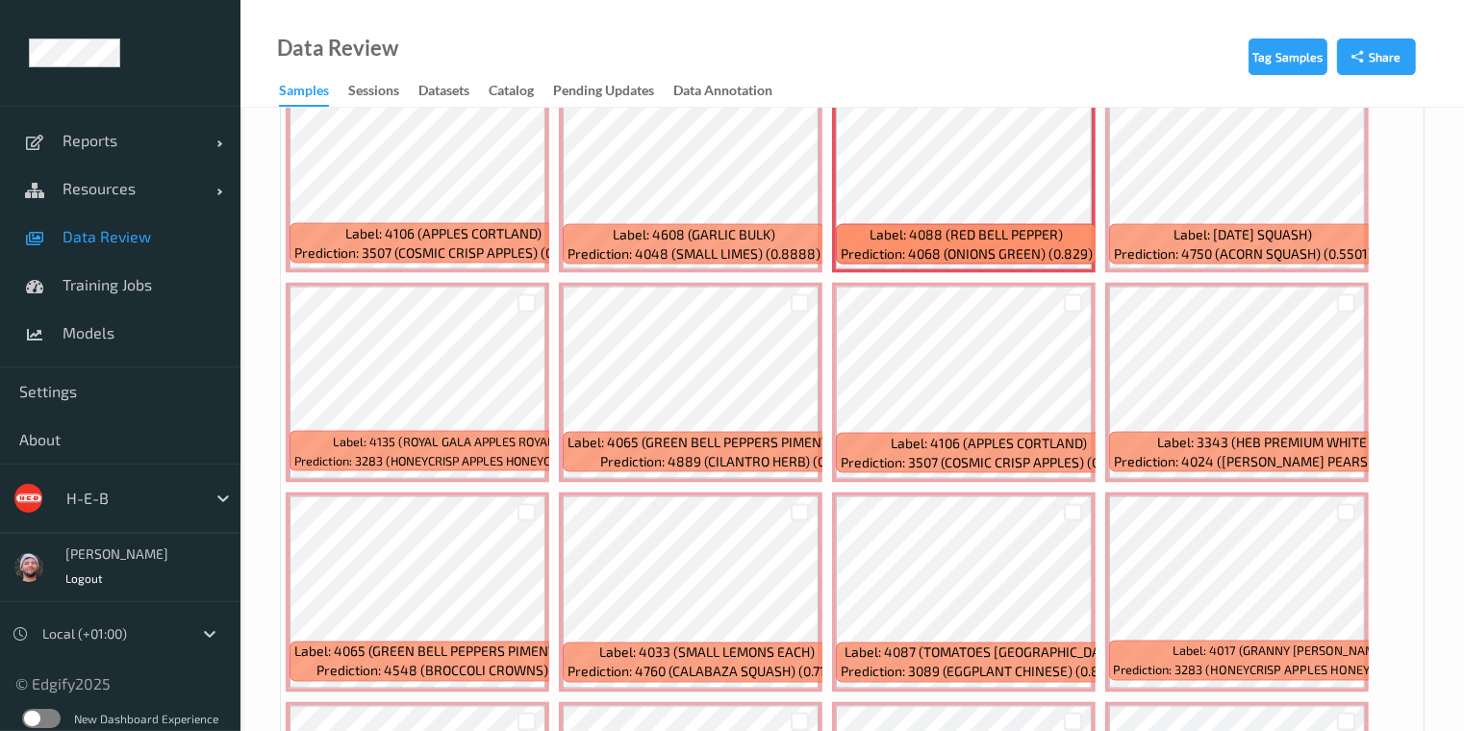
scroll to position [9406, 0]
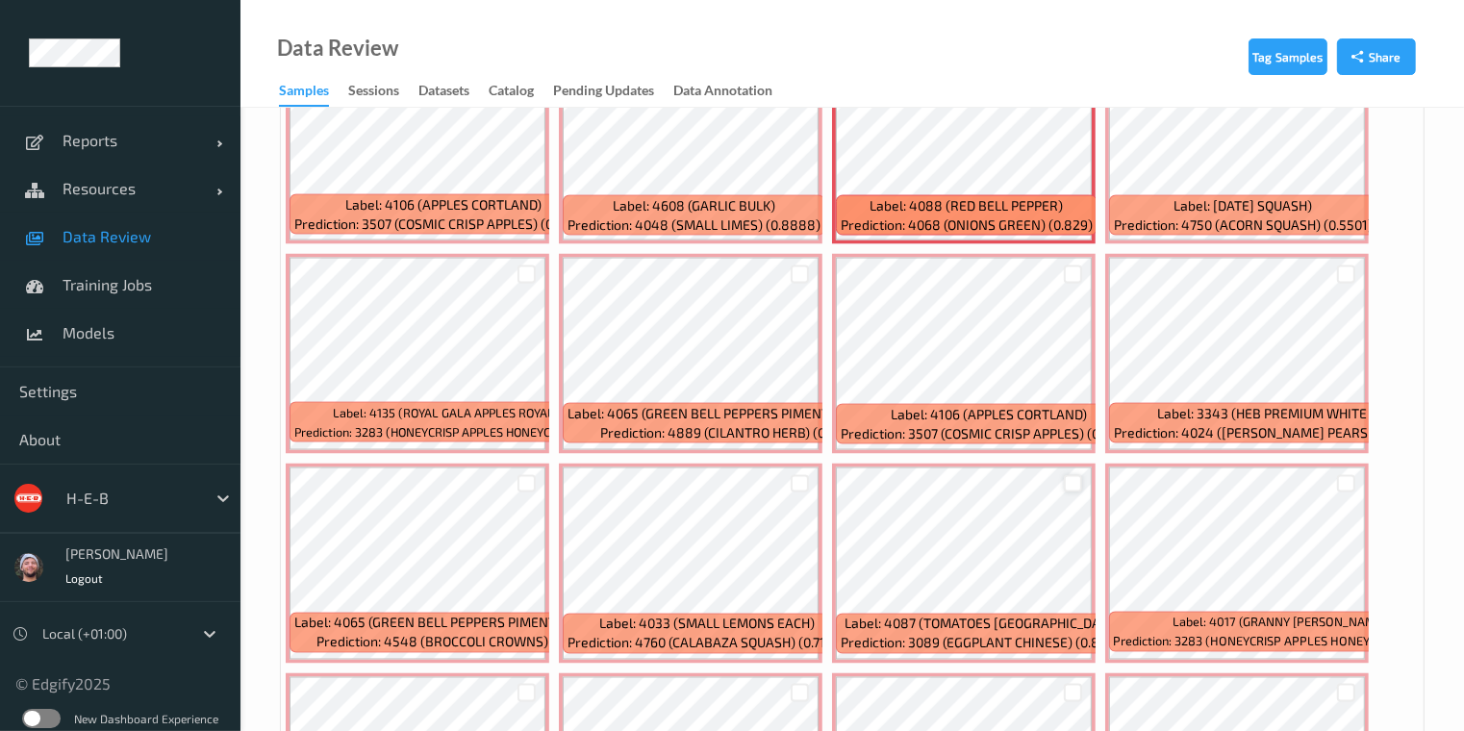
click at [1070, 475] on div at bounding box center [1073, 484] width 18 height 18
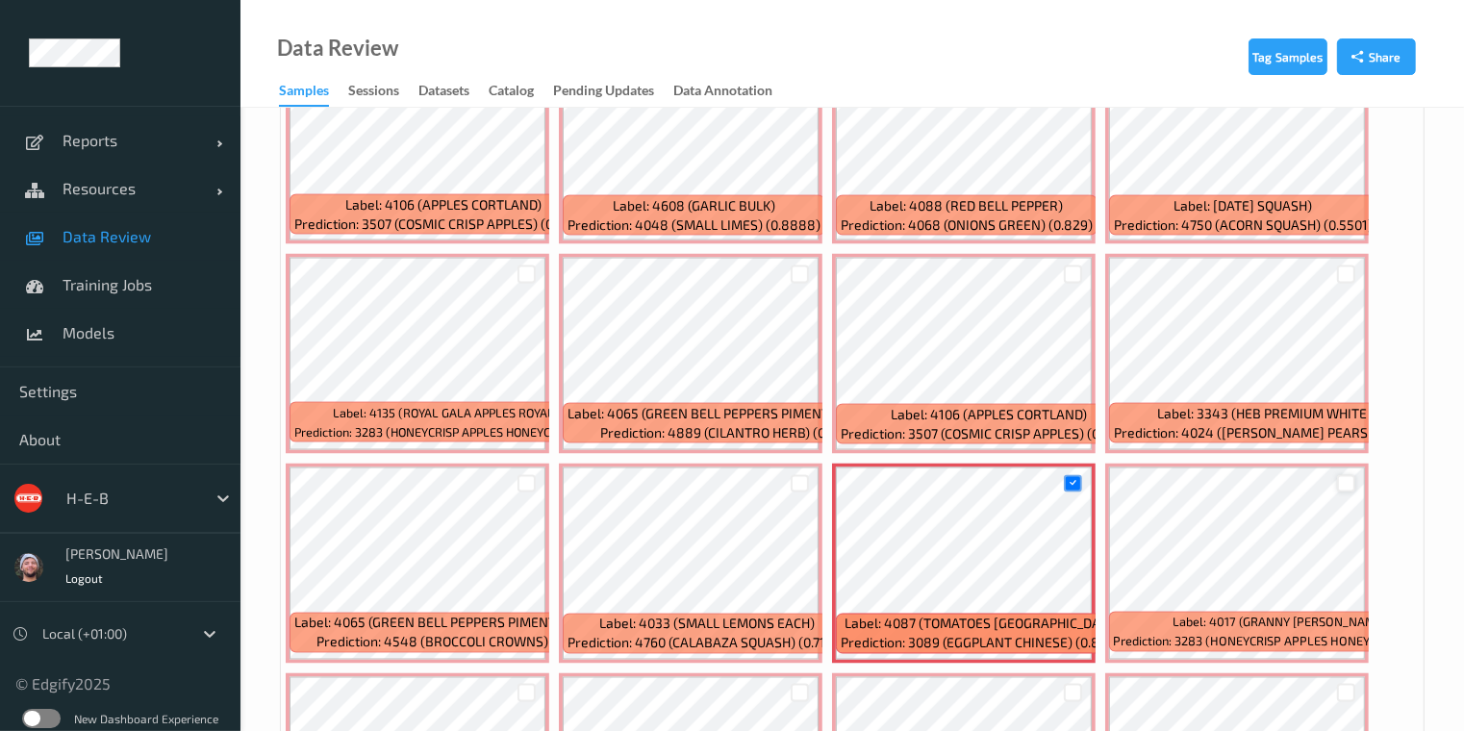
click at [1349, 475] on div at bounding box center [1346, 484] width 18 height 18
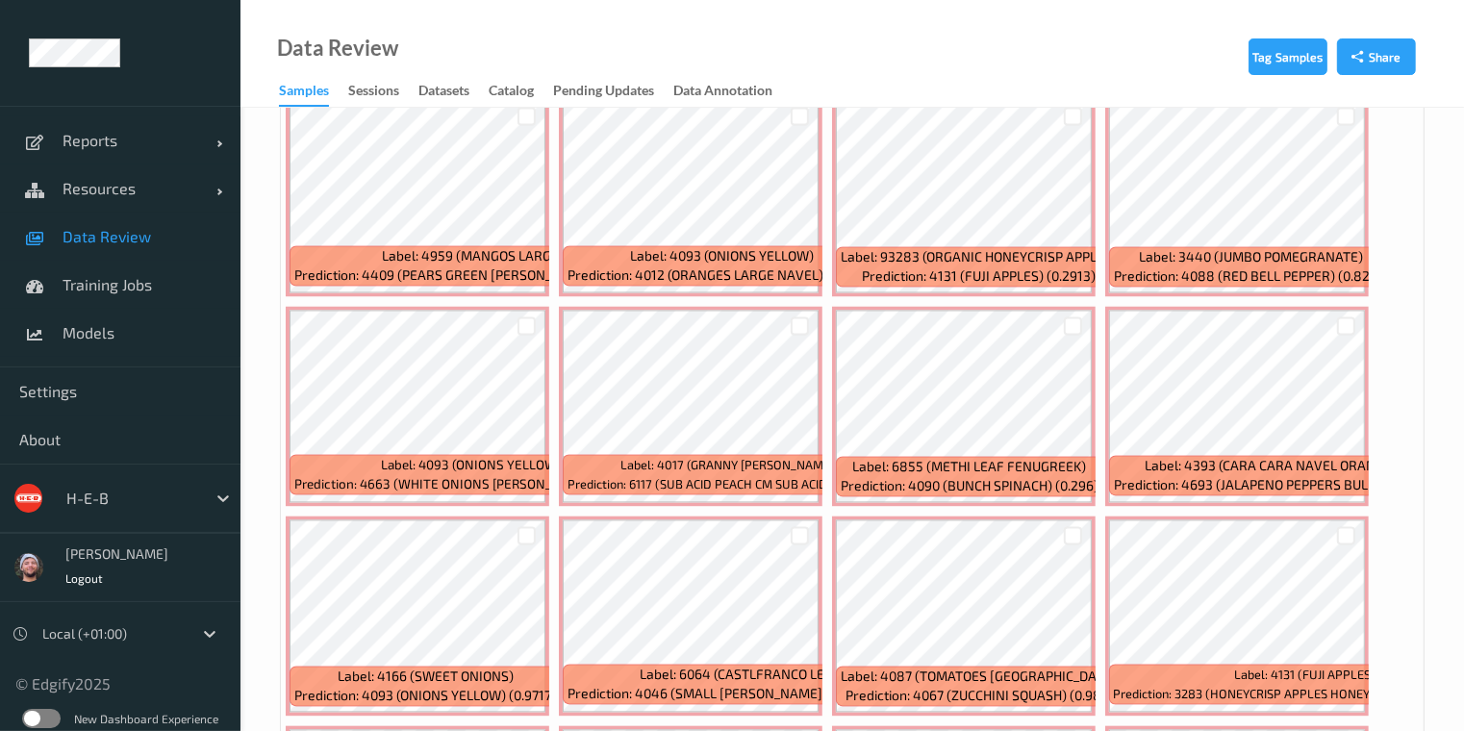
scroll to position [10045, 0]
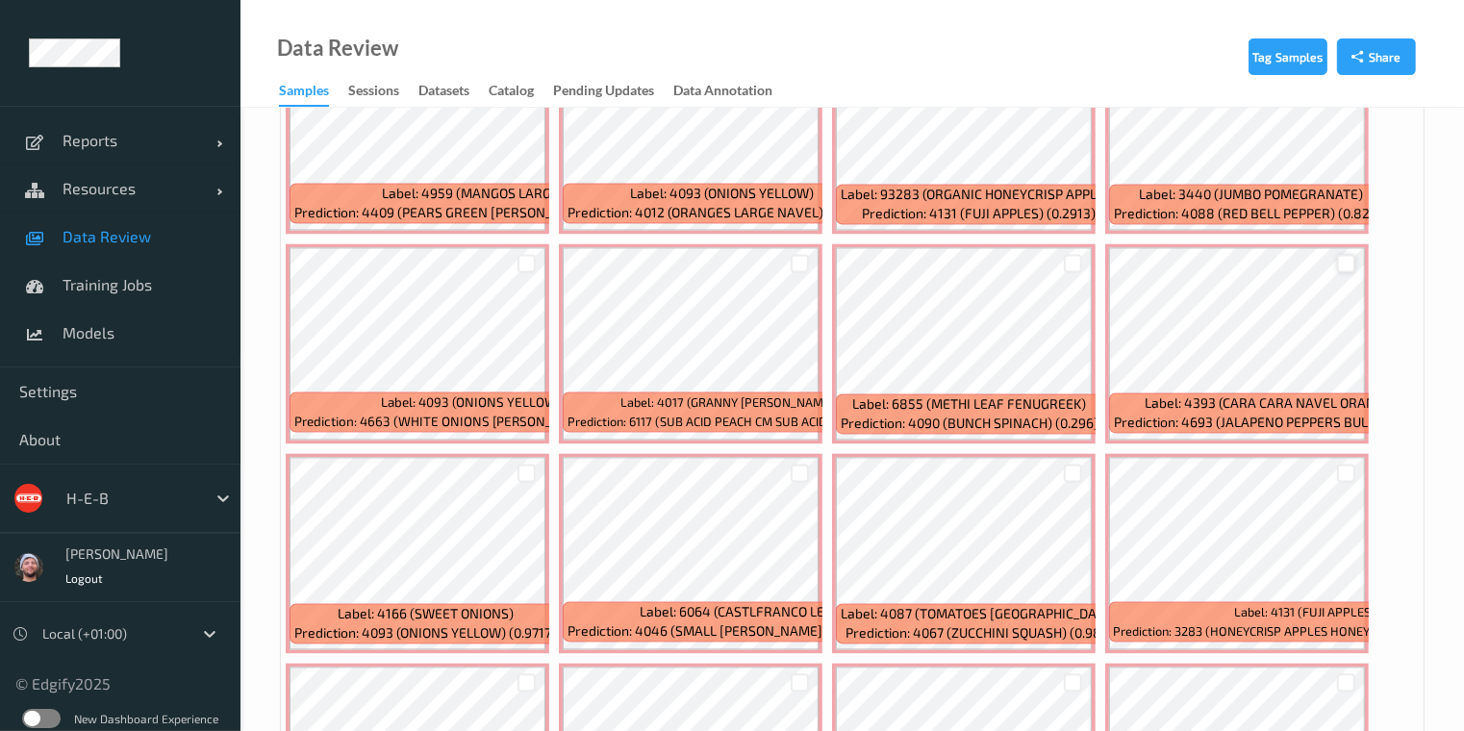
drag, startPoint x: 1137, startPoint y: 65, endPoint x: 1341, endPoint y: 247, distance: 273.2
click at [1137, 65] on div "Data Review Samples Sessions Datasets Catalog Pending Updates Data Annotation" at bounding box center [853, 54] width 1224 height 108
click at [1341, 254] on div at bounding box center [1346, 263] width 18 height 18
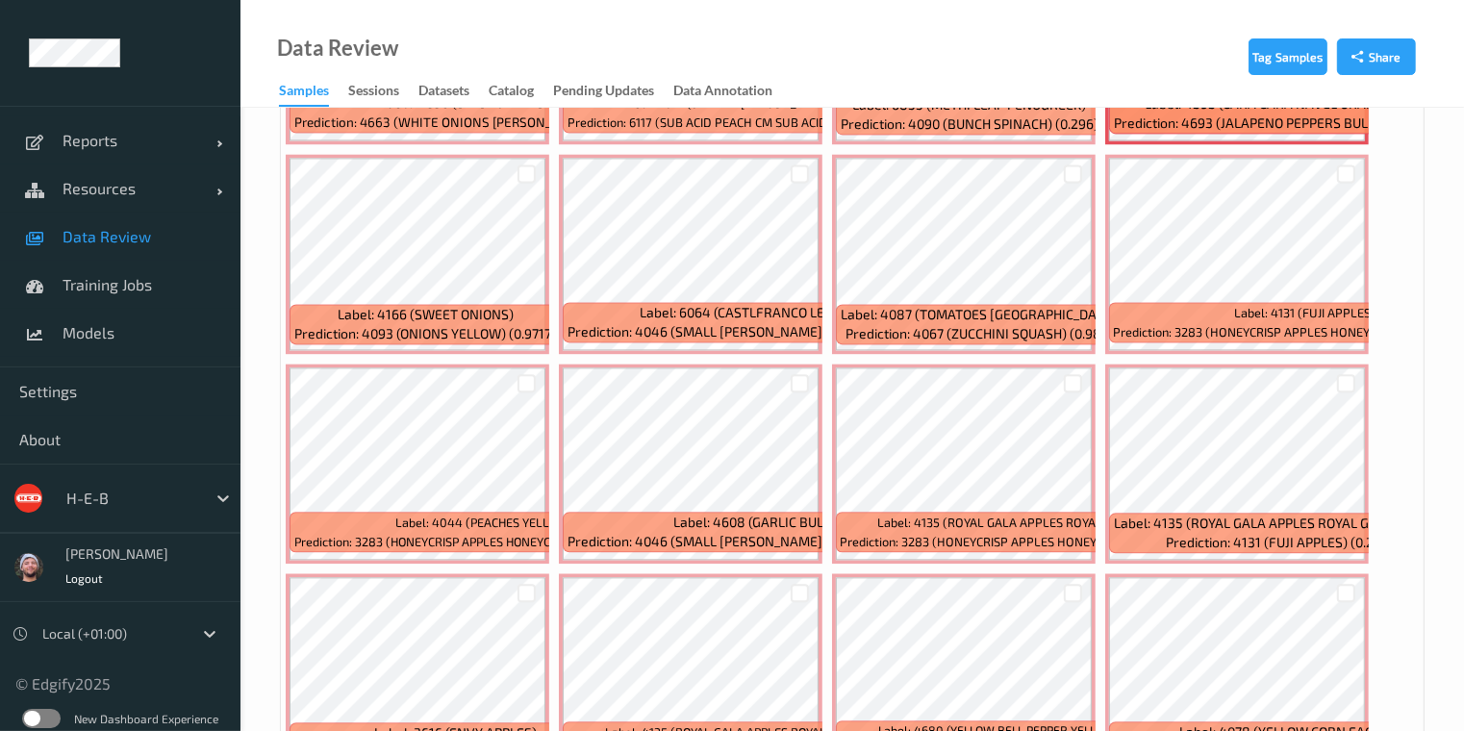
scroll to position [10366, 0]
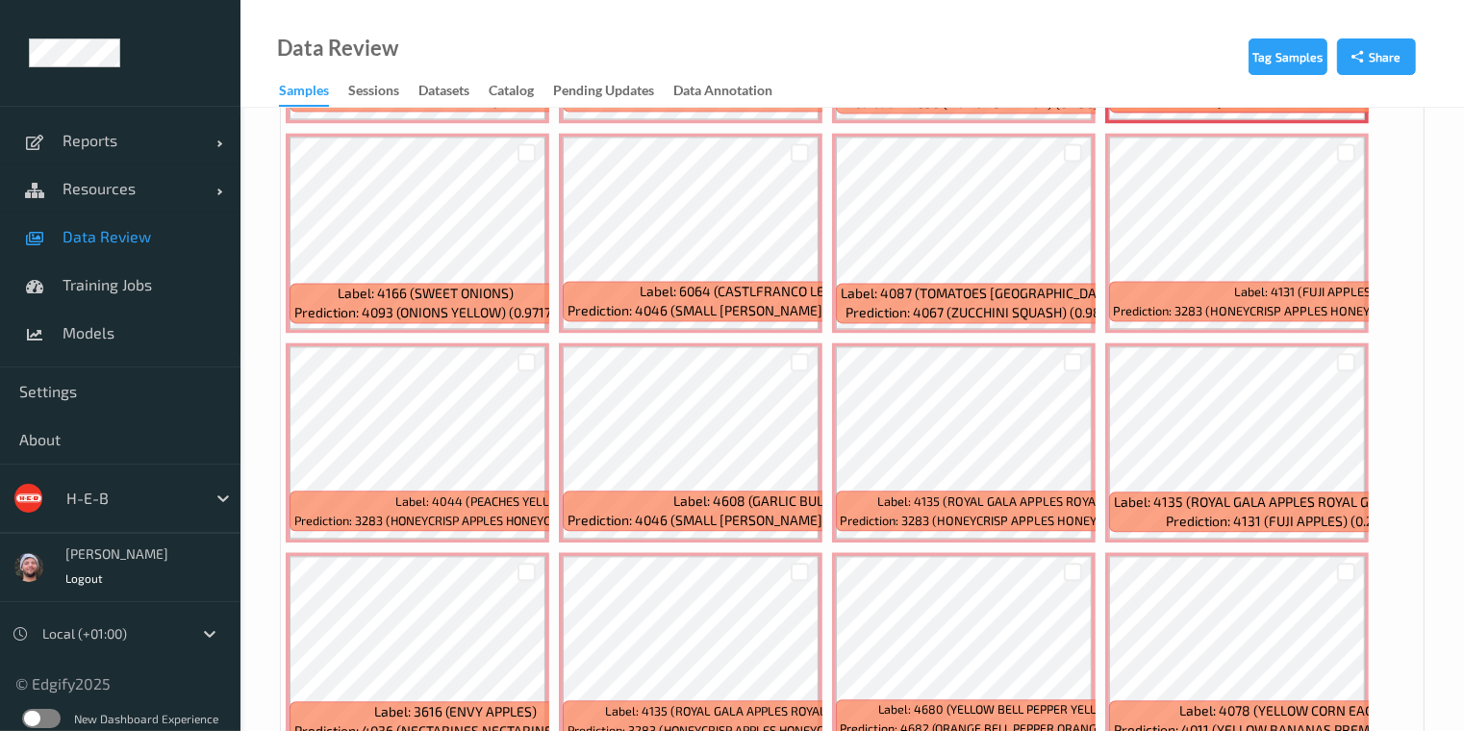
click at [1198, 12] on div "Data Review Samples Sessions Datasets Catalog Pending Updates Data Annotation" at bounding box center [853, 54] width 1224 height 108
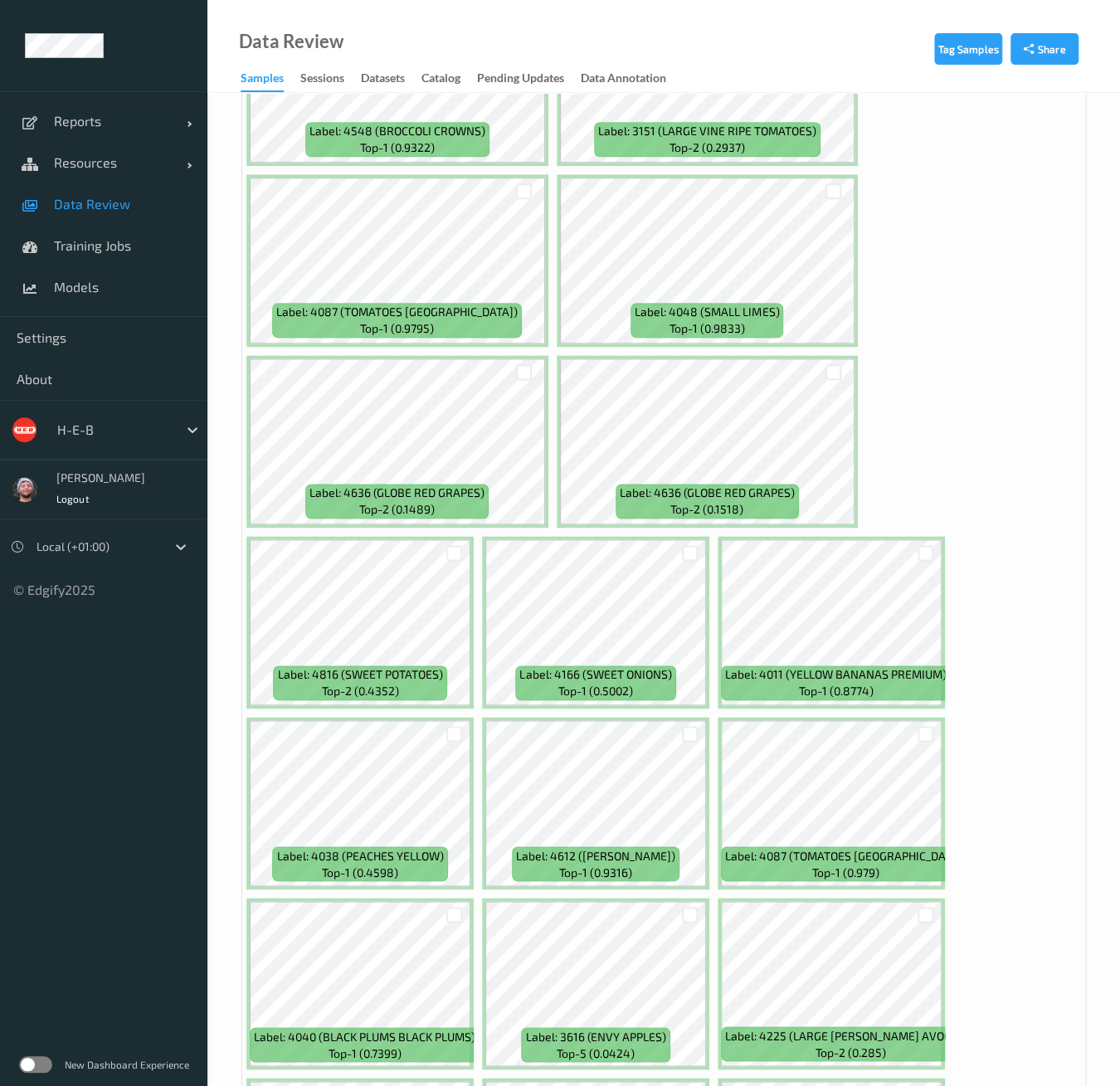
scroll to position [922, 0]
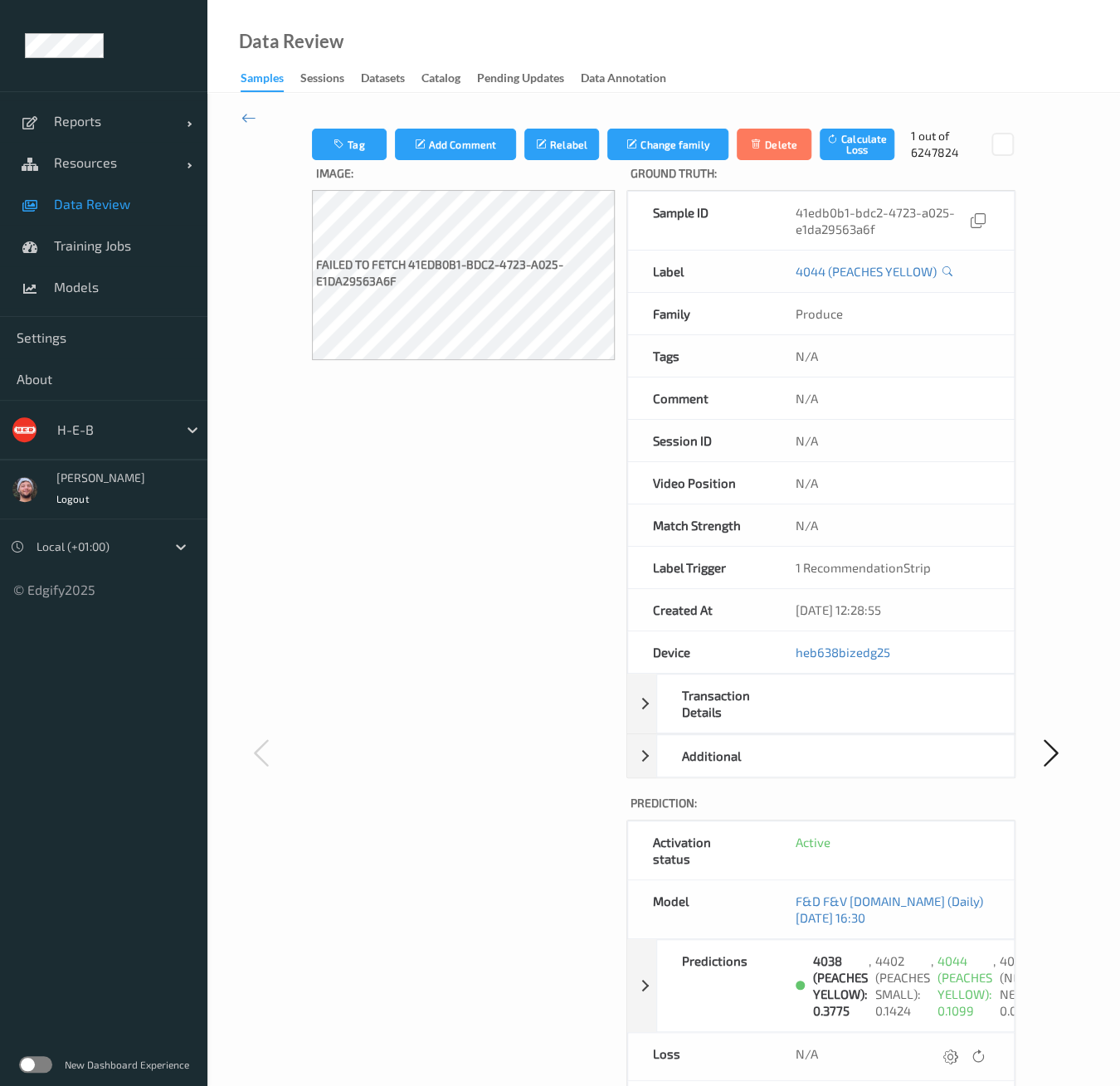
click at [106, 222] on link "Data Review" at bounding box center [103, 204] width 208 height 41
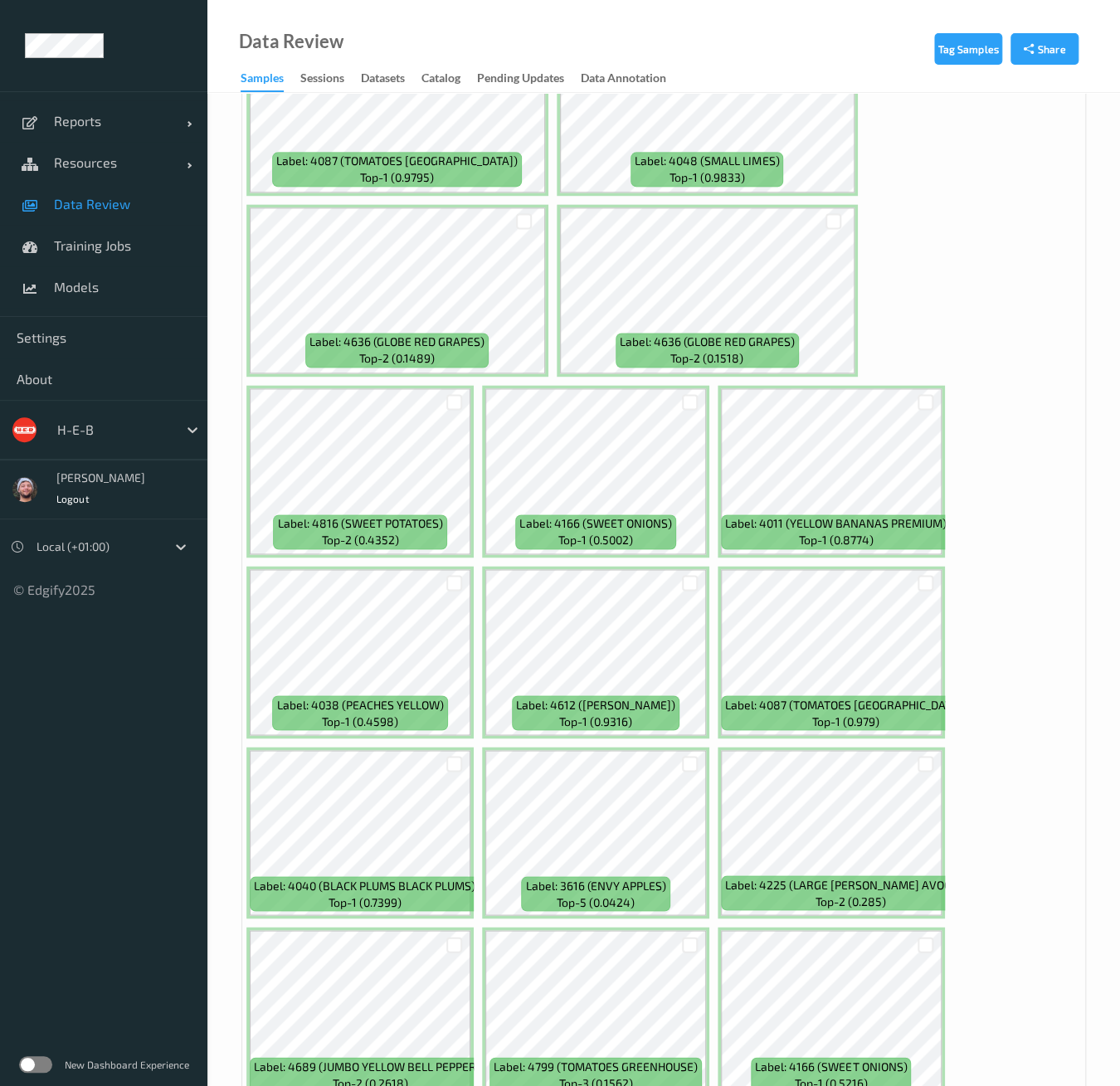
scroll to position [1035, 0]
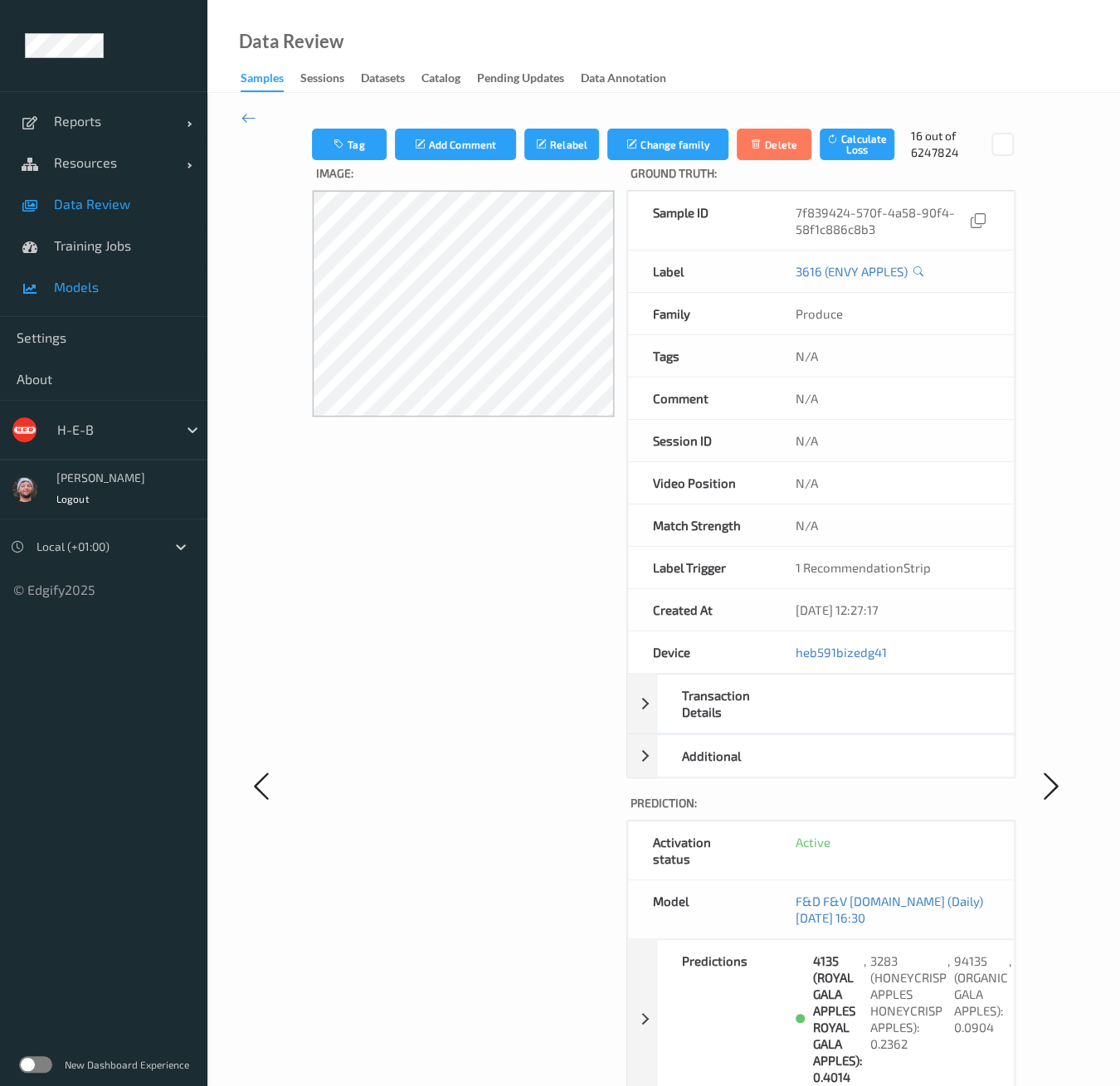
click at [91, 284] on span "Models" at bounding box center [122, 286] width 137 height 16
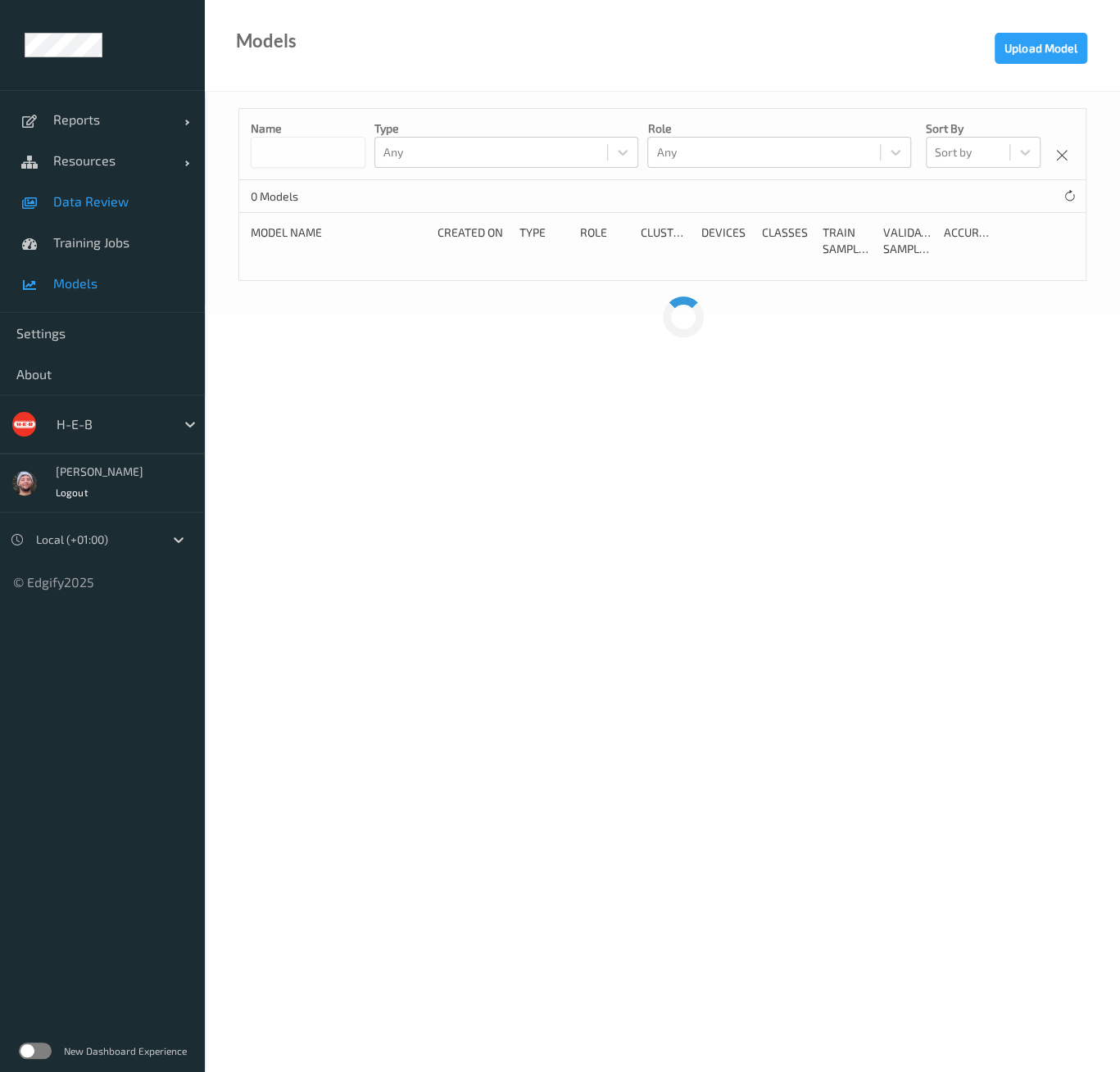
click at [116, 201] on span "Data Review" at bounding box center [121, 201] width 135 height 16
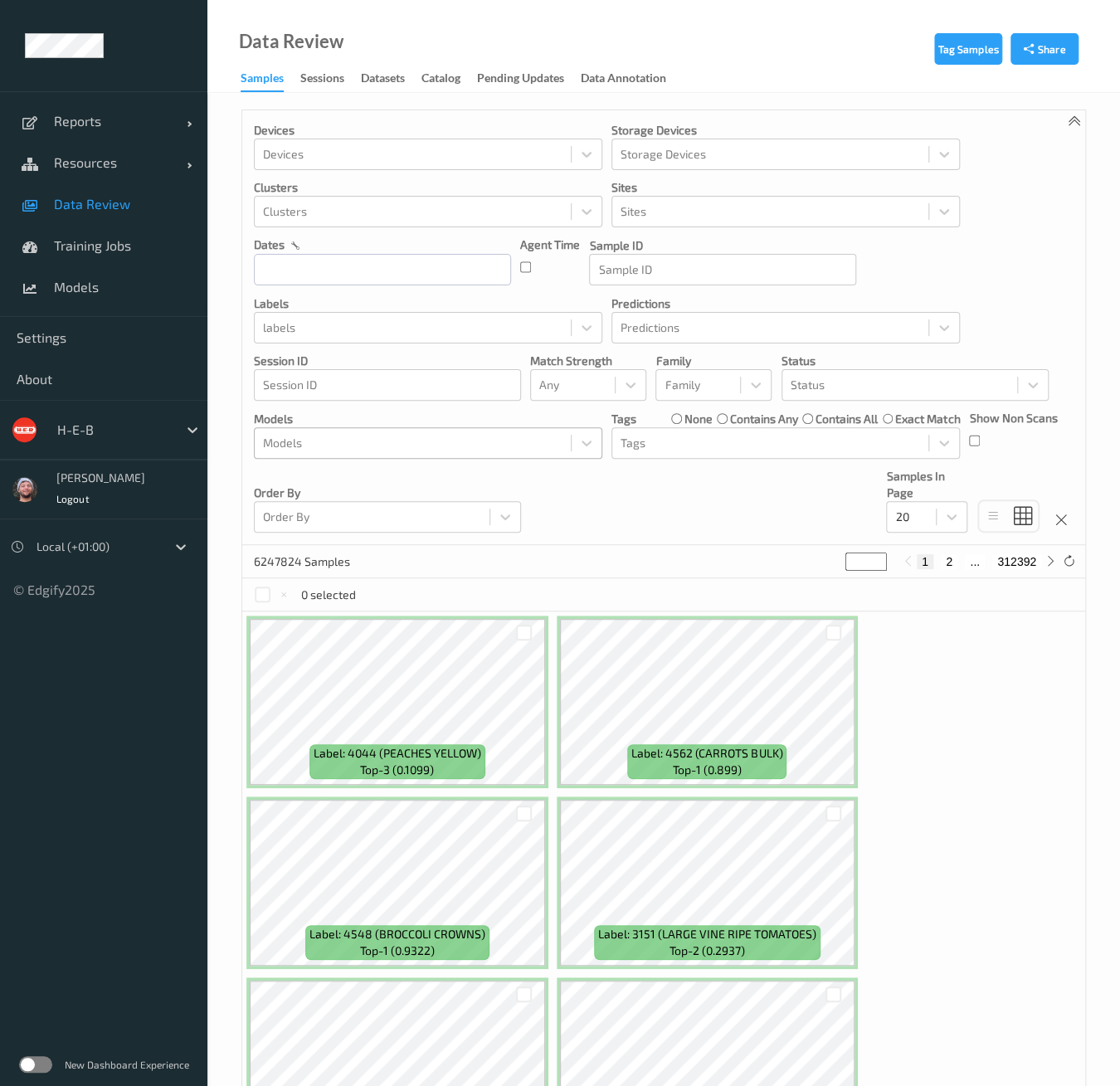
click at [383, 443] on div at bounding box center [412, 443] width 299 height 20
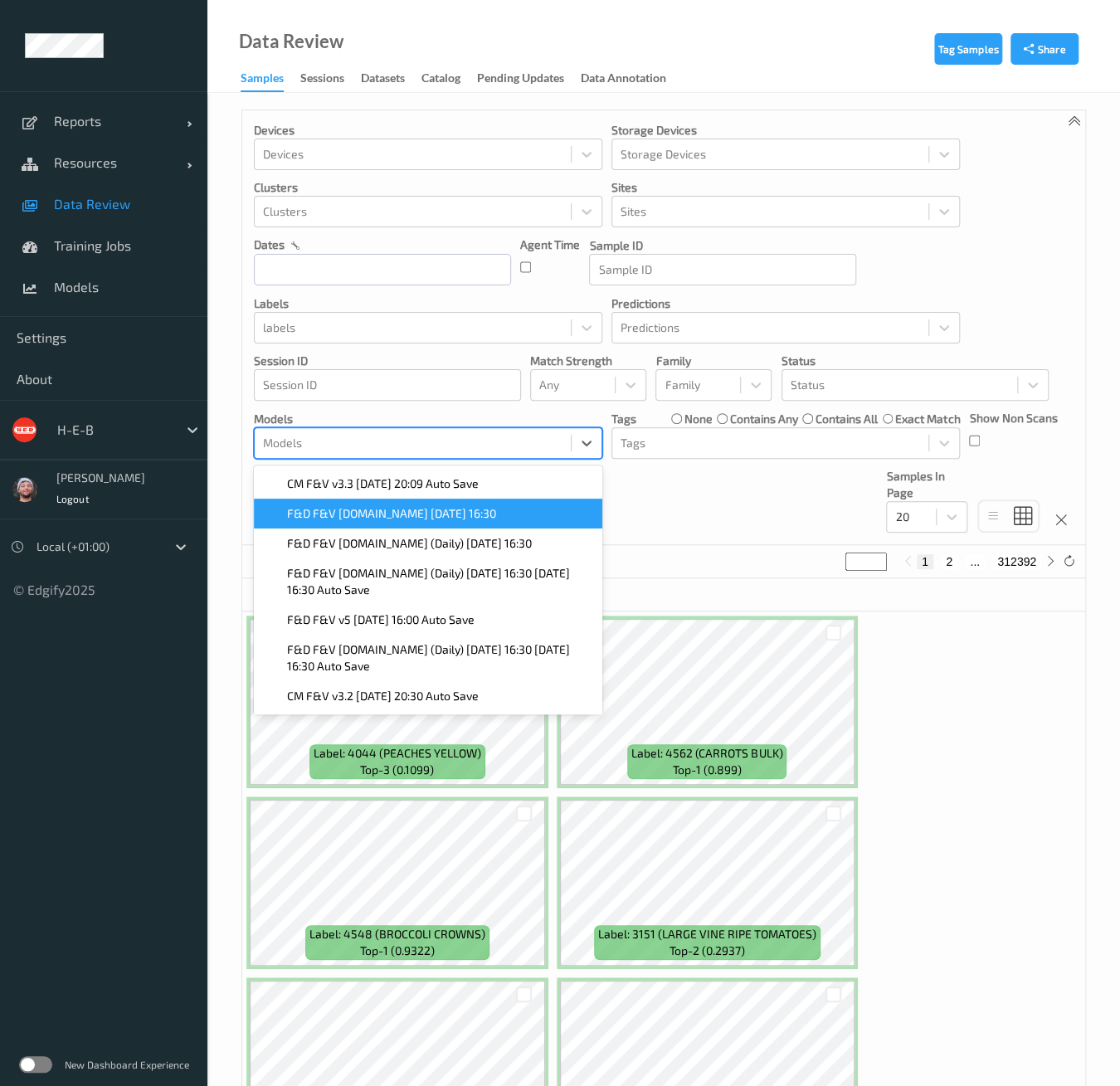
click at [380, 506] on span "F&D F&V [DOMAIN_NAME] [DATE] 16:30" at bounding box center [391, 513] width 209 height 16
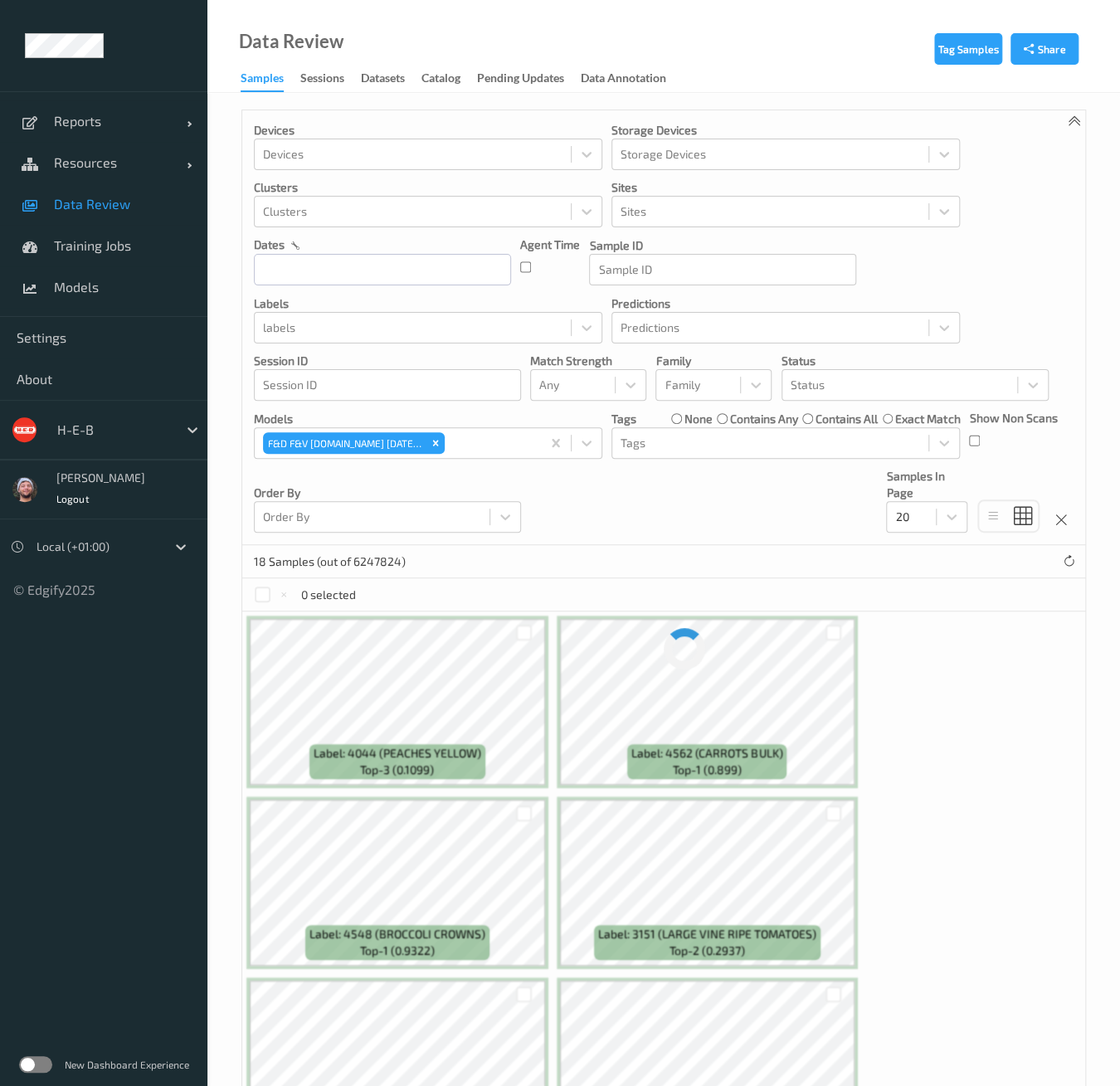
click at [710, 500] on div "Devices Devices Storage Devices Storage Devices Clusters Clusters Sites Sites d…" at bounding box center [663, 328] width 842 height 435
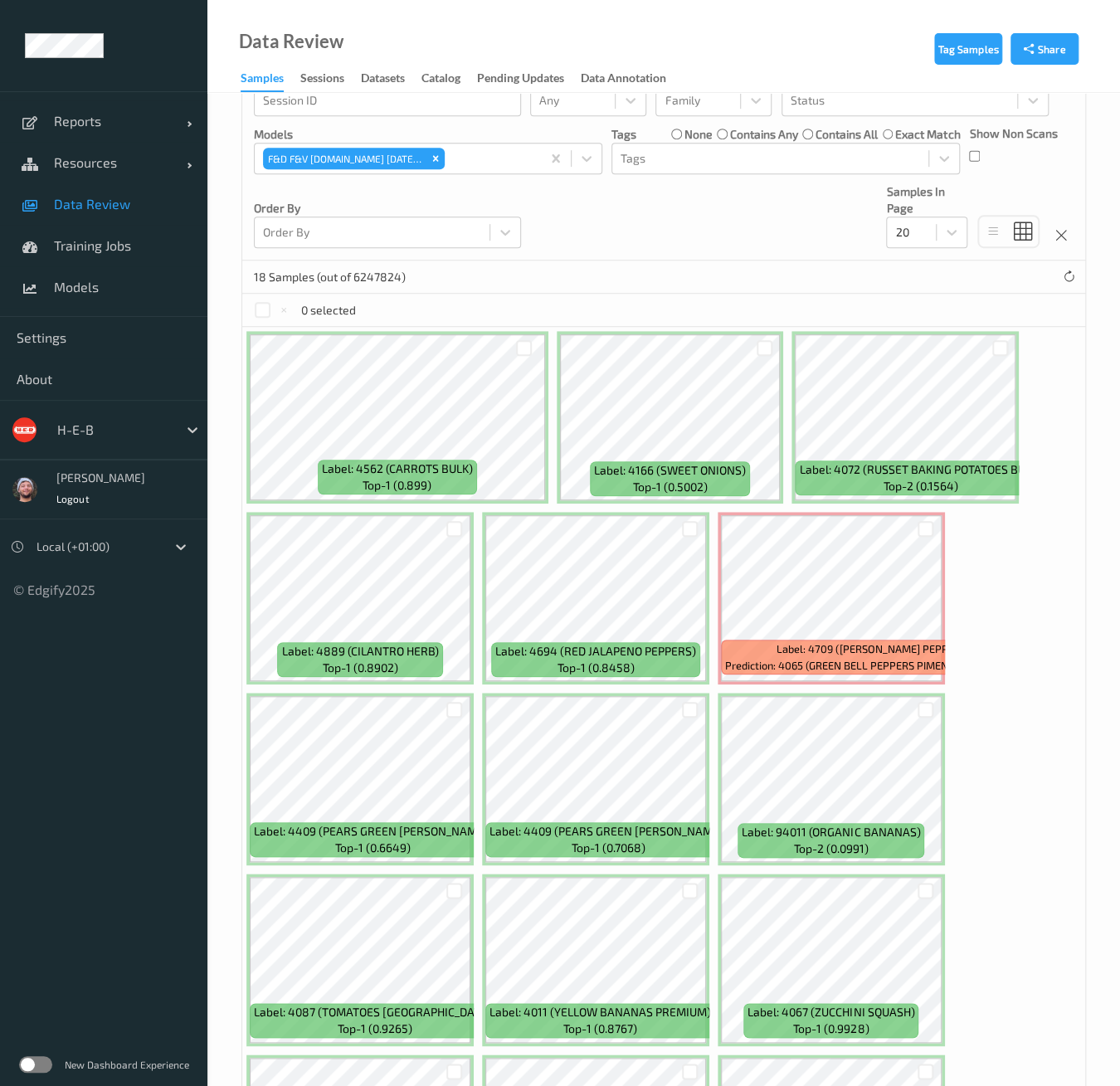
scroll to position [29, 0]
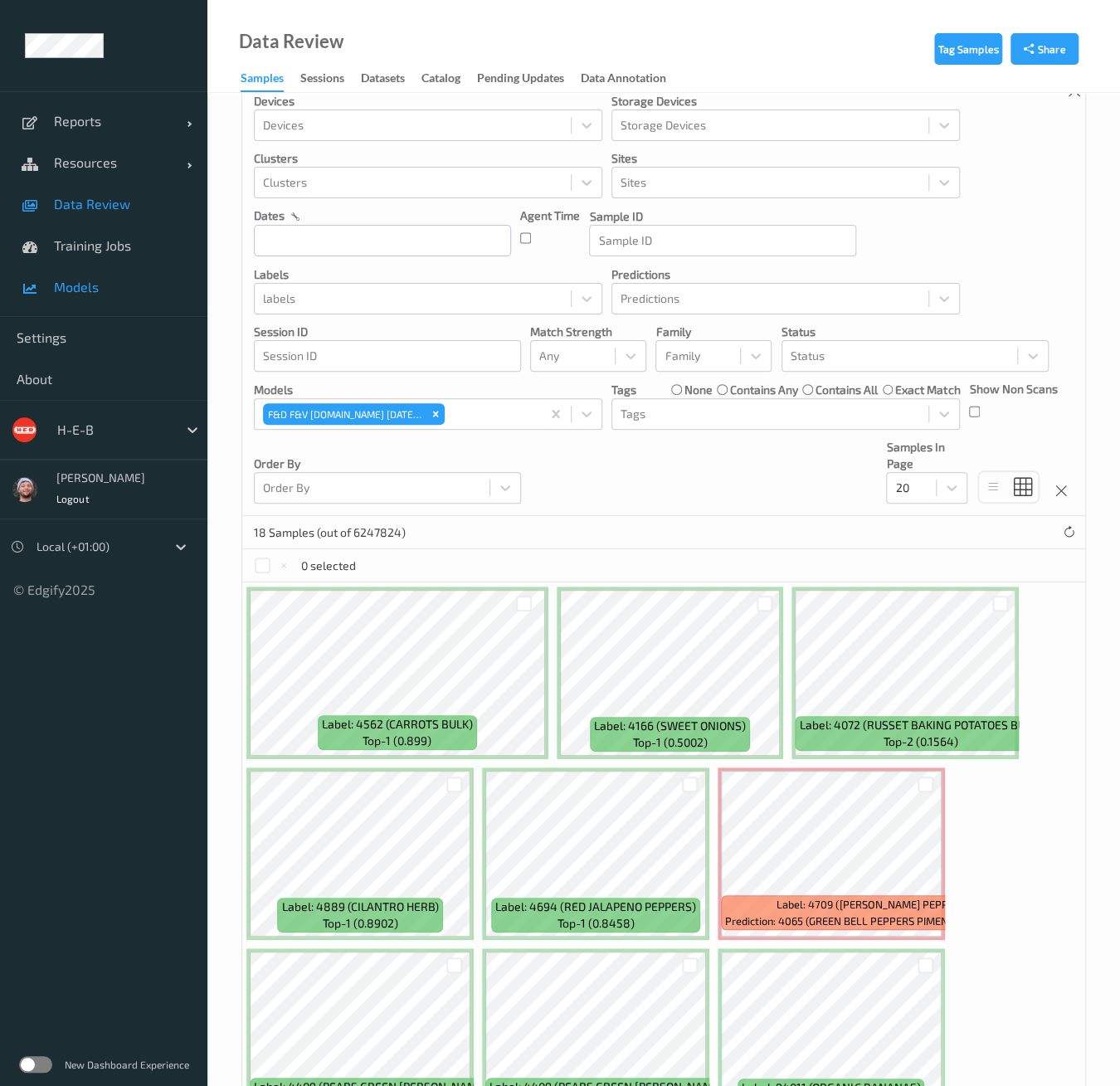
click at [117, 280] on span "Models" at bounding box center [122, 286] width 137 height 16
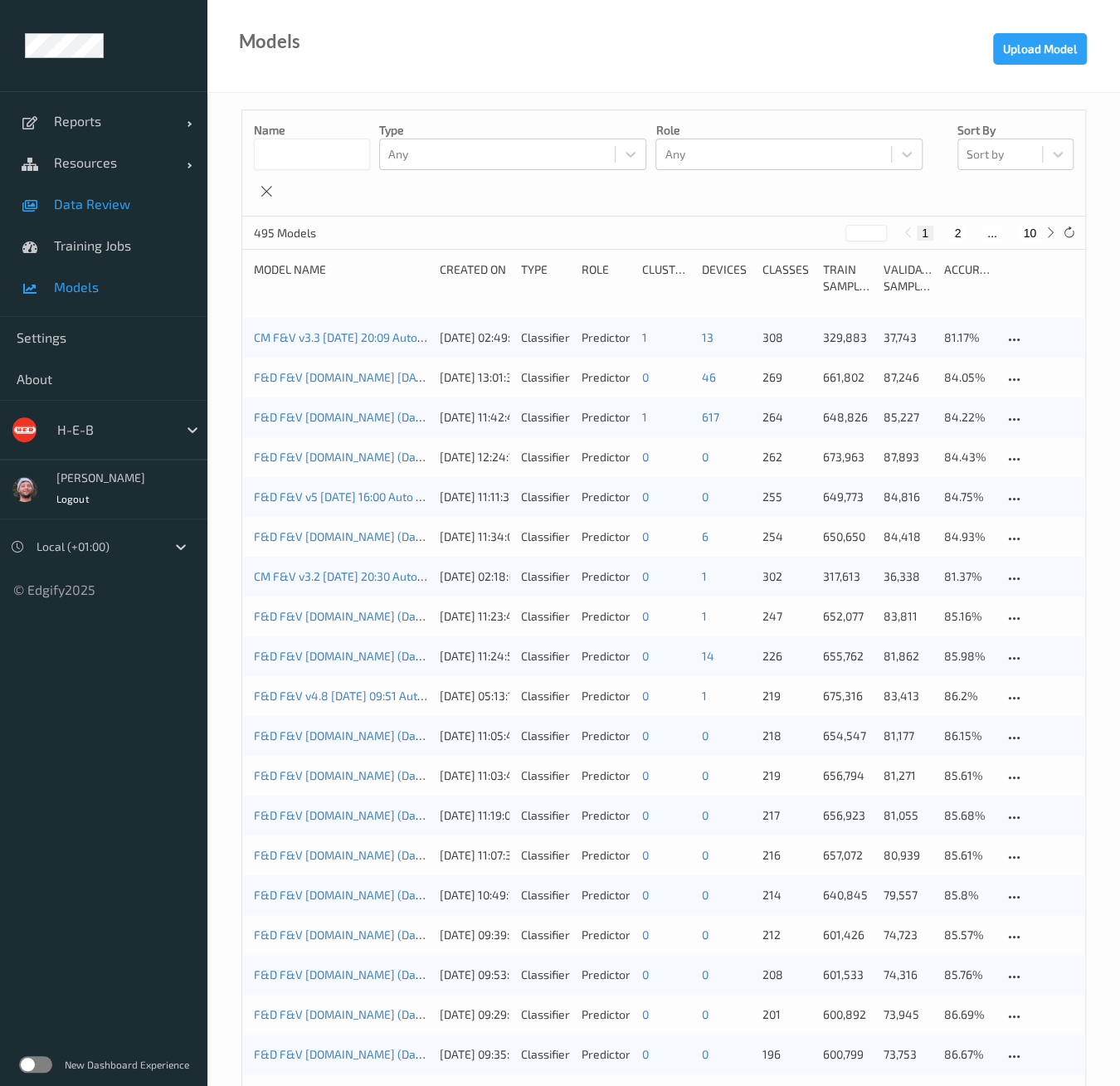
click at [133, 198] on span "Data Review" at bounding box center [122, 204] width 137 height 16
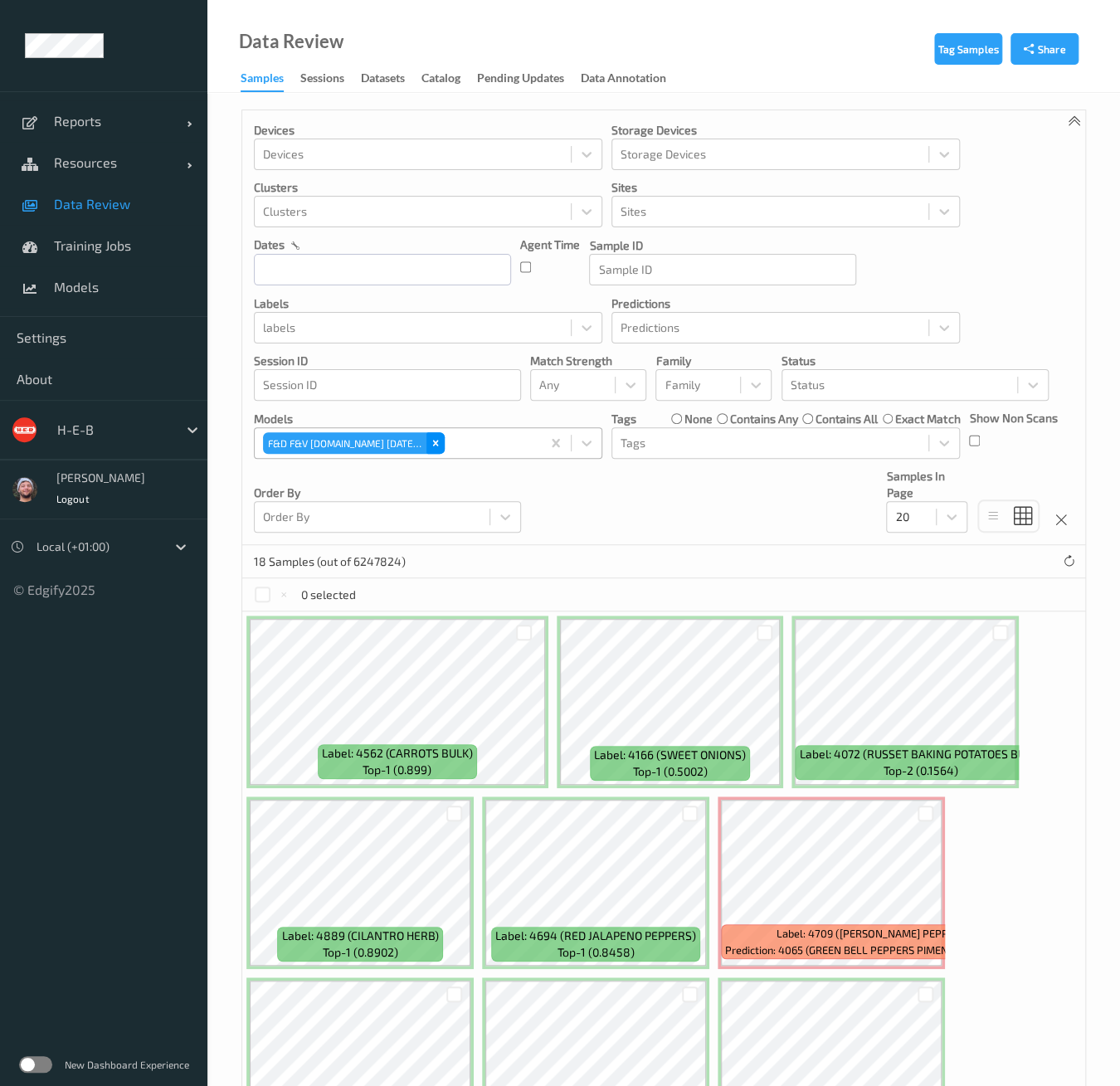
click at [442, 445] on div "Remove F&D F&V v4.9.ST 2025-09-27 16:30" at bounding box center [435, 443] width 18 height 22
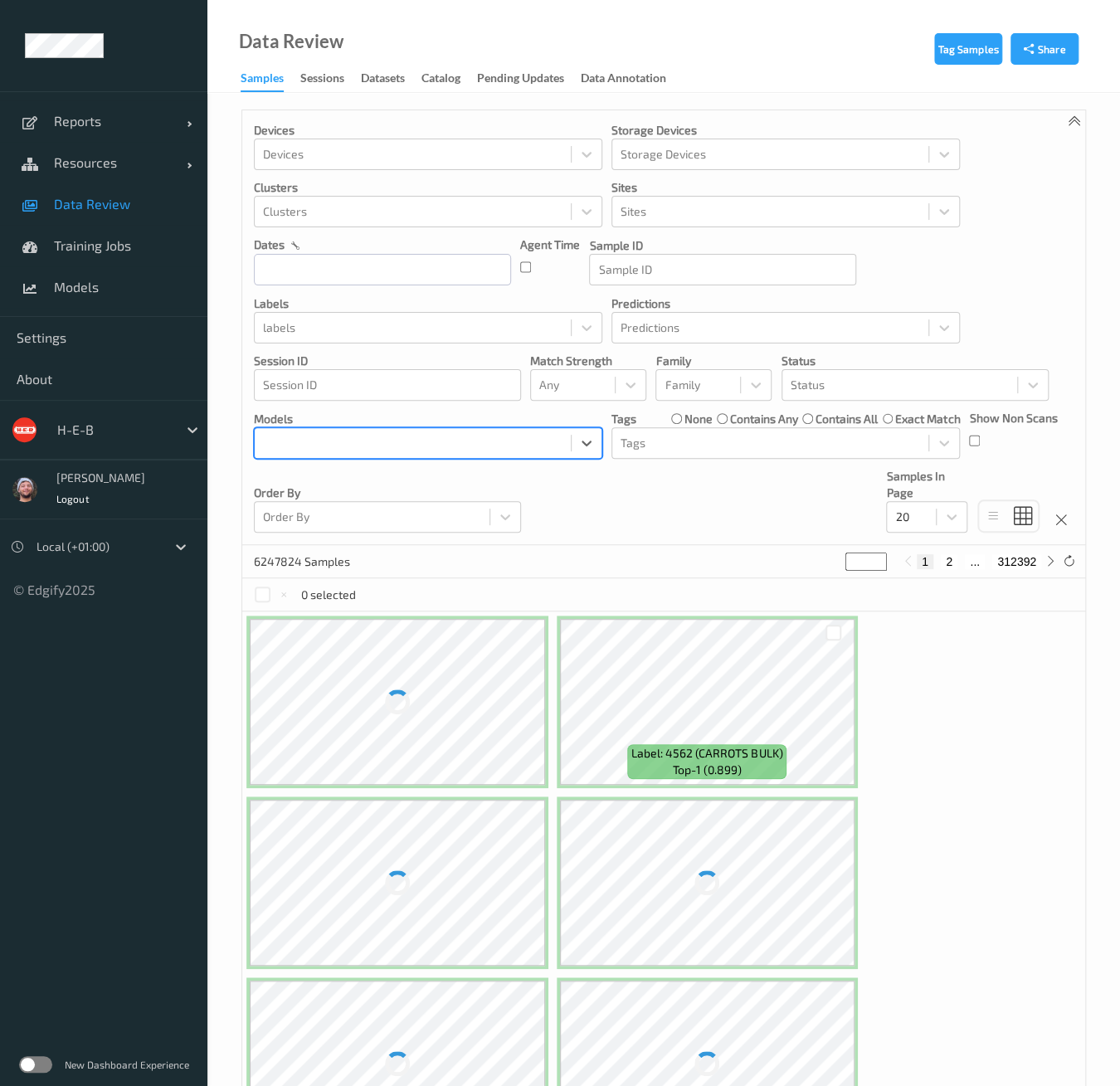
click at [417, 447] on div at bounding box center [412, 443] width 299 height 20
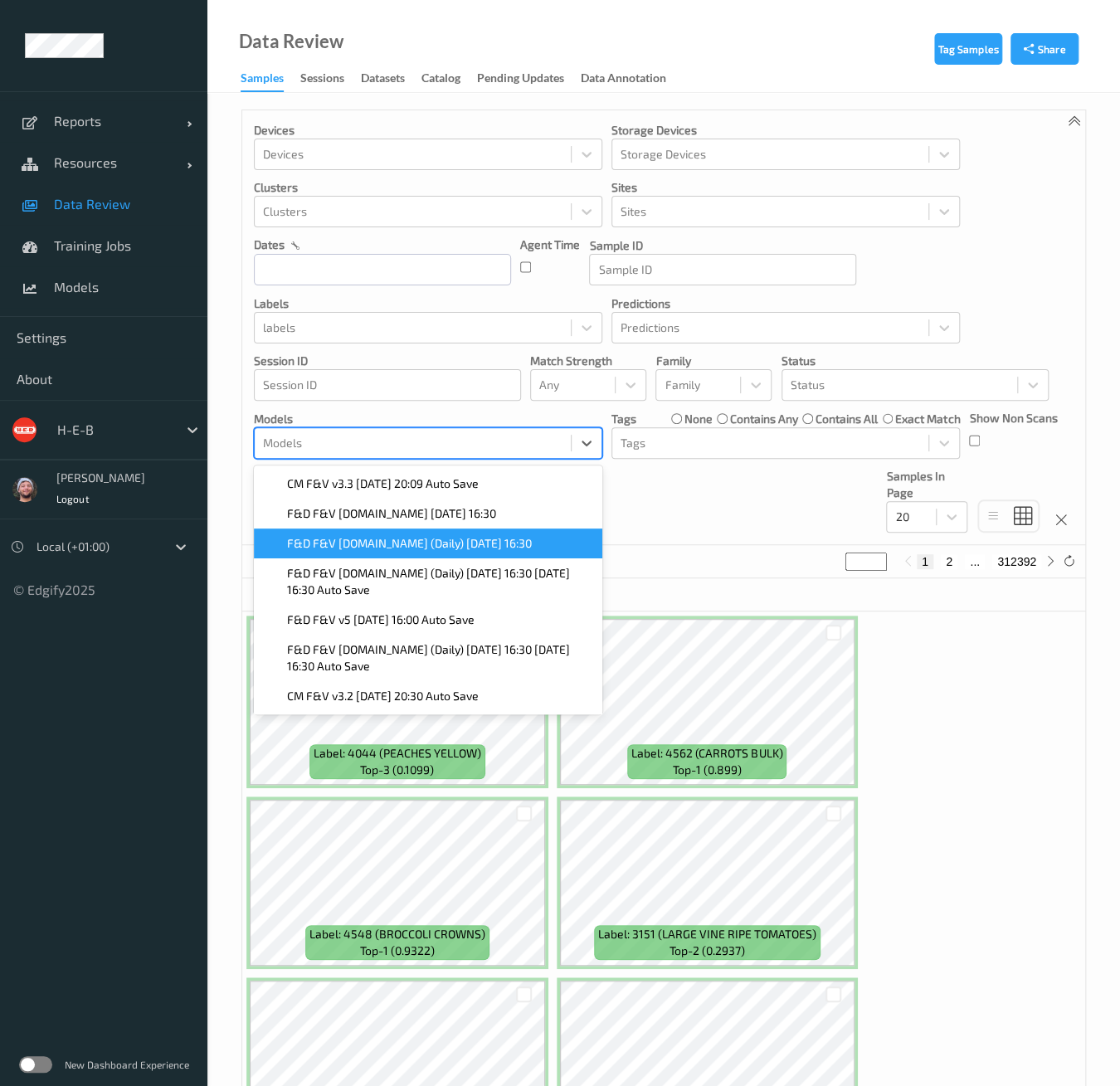
click at [372, 543] on span "F&D F&V [DOMAIN_NAME] (Daily) [DATE] 16:30" at bounding box center [410, 543] width 245 height 16
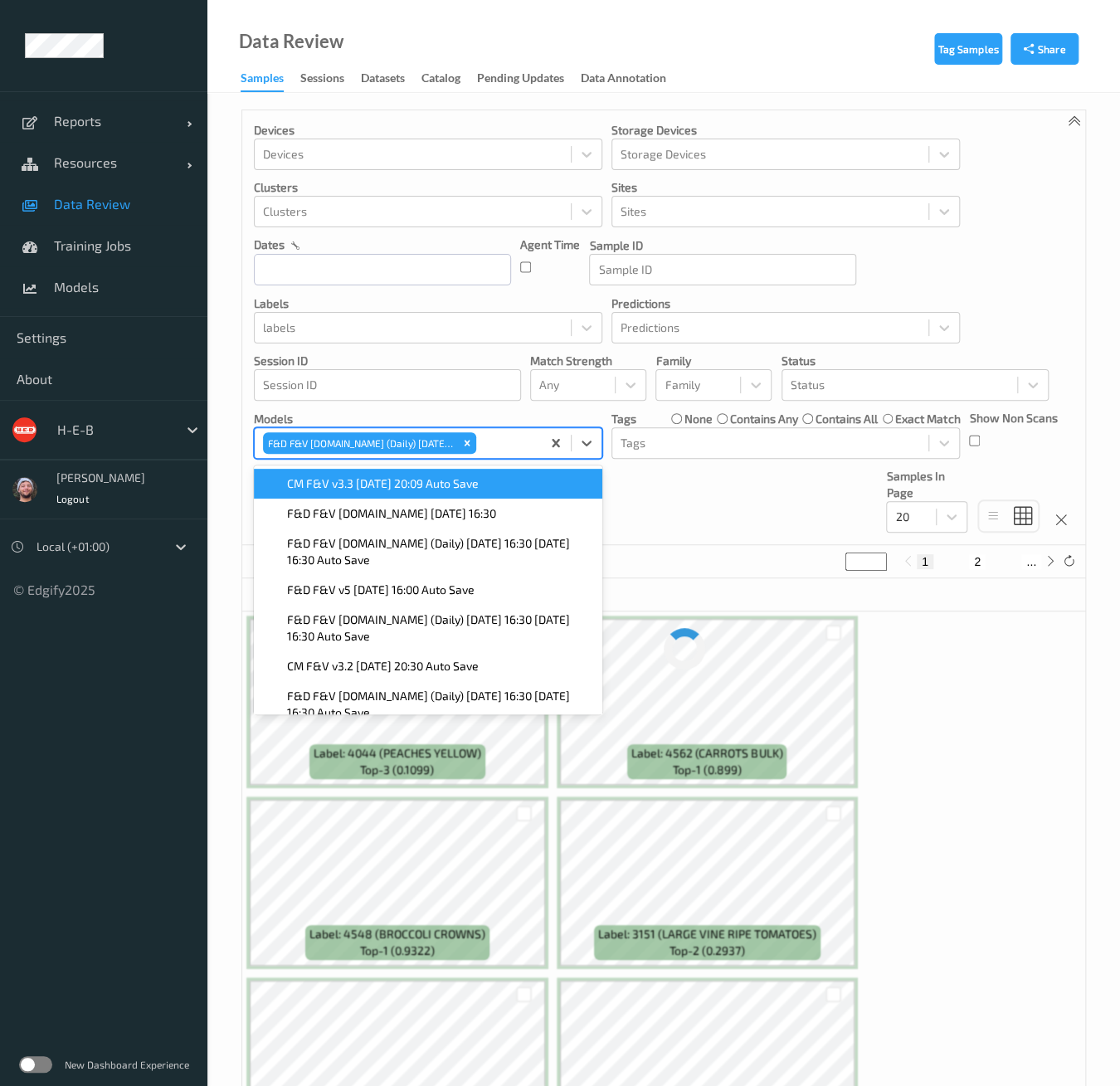
click at [720, 506] on div "Devices Devices Storage Devices Storage Devices Clusters Clusters Sites Sites d…" at bounding box center [663, 328] width 842 height 435
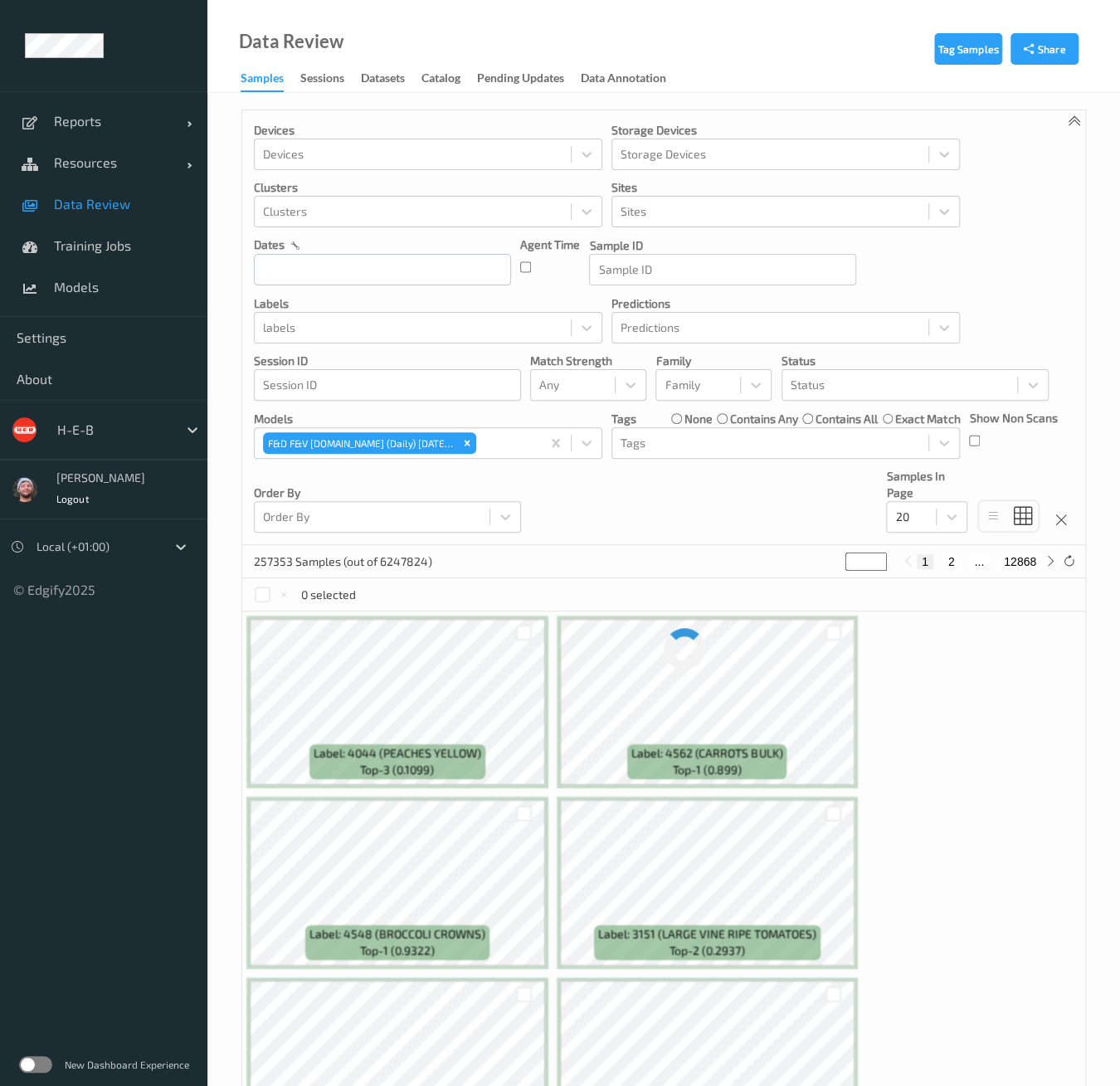
click at [664, 512] on div "Devices Devices Storage Devices Storage Devices Clusters Clusters Sites Sites d…" at bounding box center [663, 328] width 842 height 435
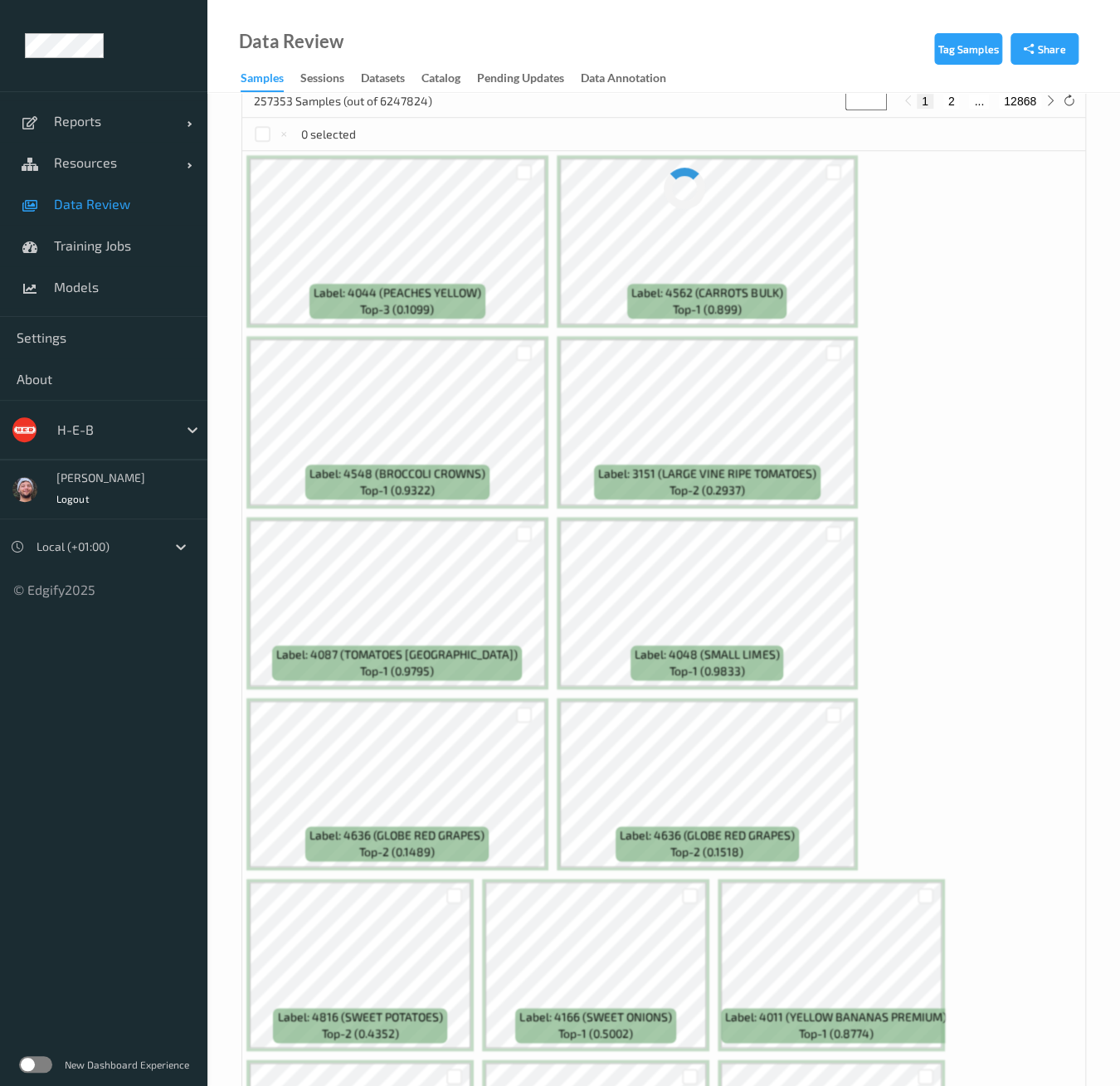
click at [98, 210] on span "Data Review" at bounding box center [122, 204] width 137 height 16
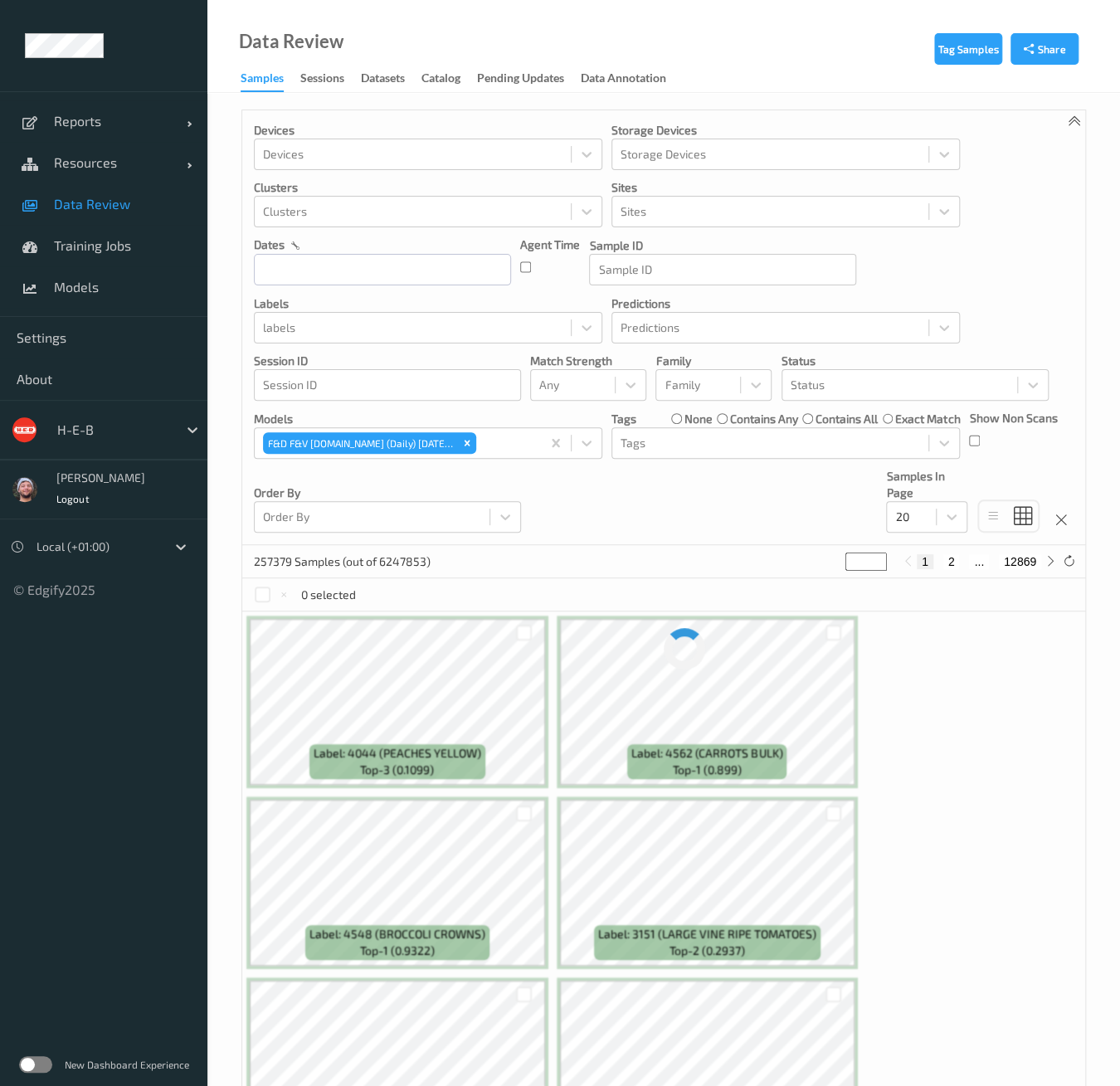
click at [797, 31] on div "Data Review Samples Sessions Datasets Catalog Pending Updates Data Annotation" at bounding box center [664, 47] width 912 height 93
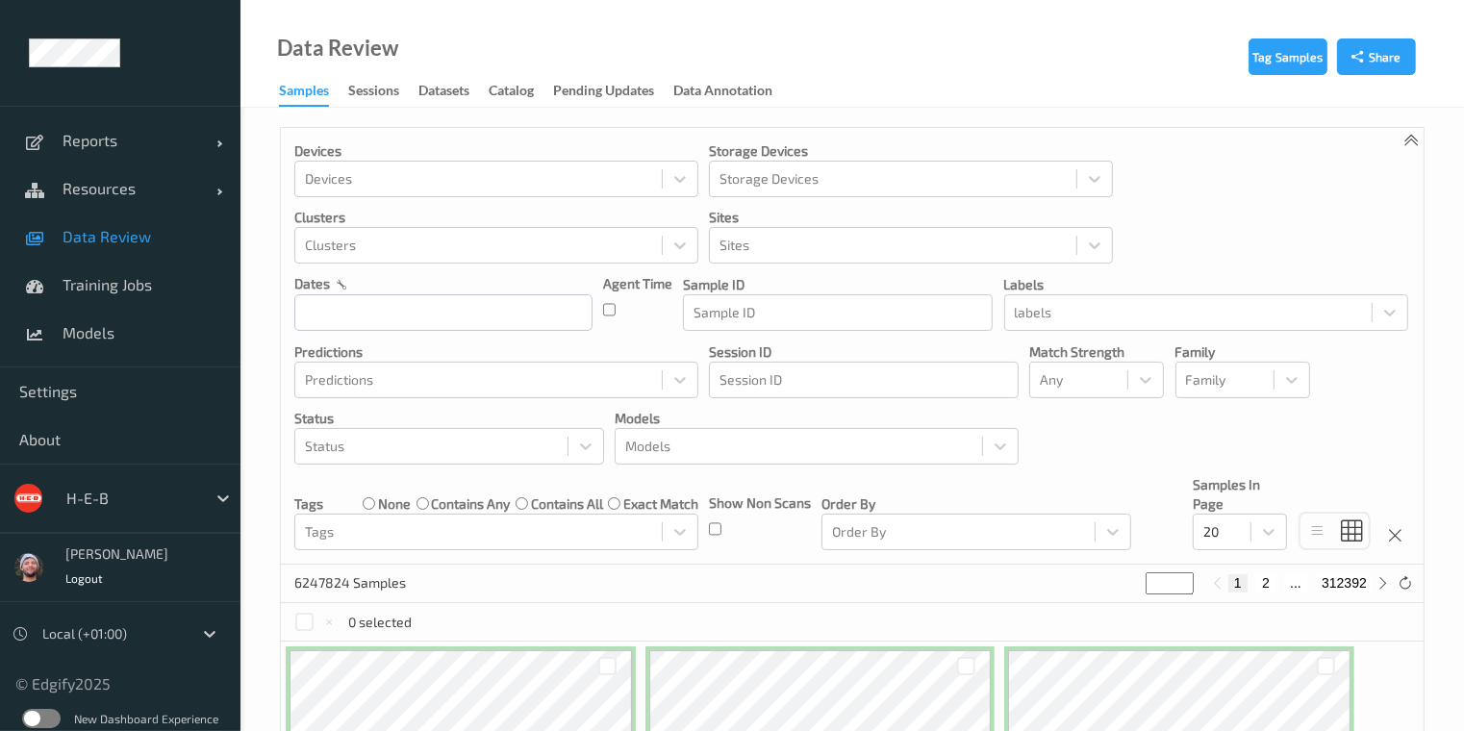
click at [1136, 192] on div "Devices Devices Storage Devices Storage Devices Clusters Clusters Sites Sites d…" at bounding box center [852, 346] width 1143 height 437
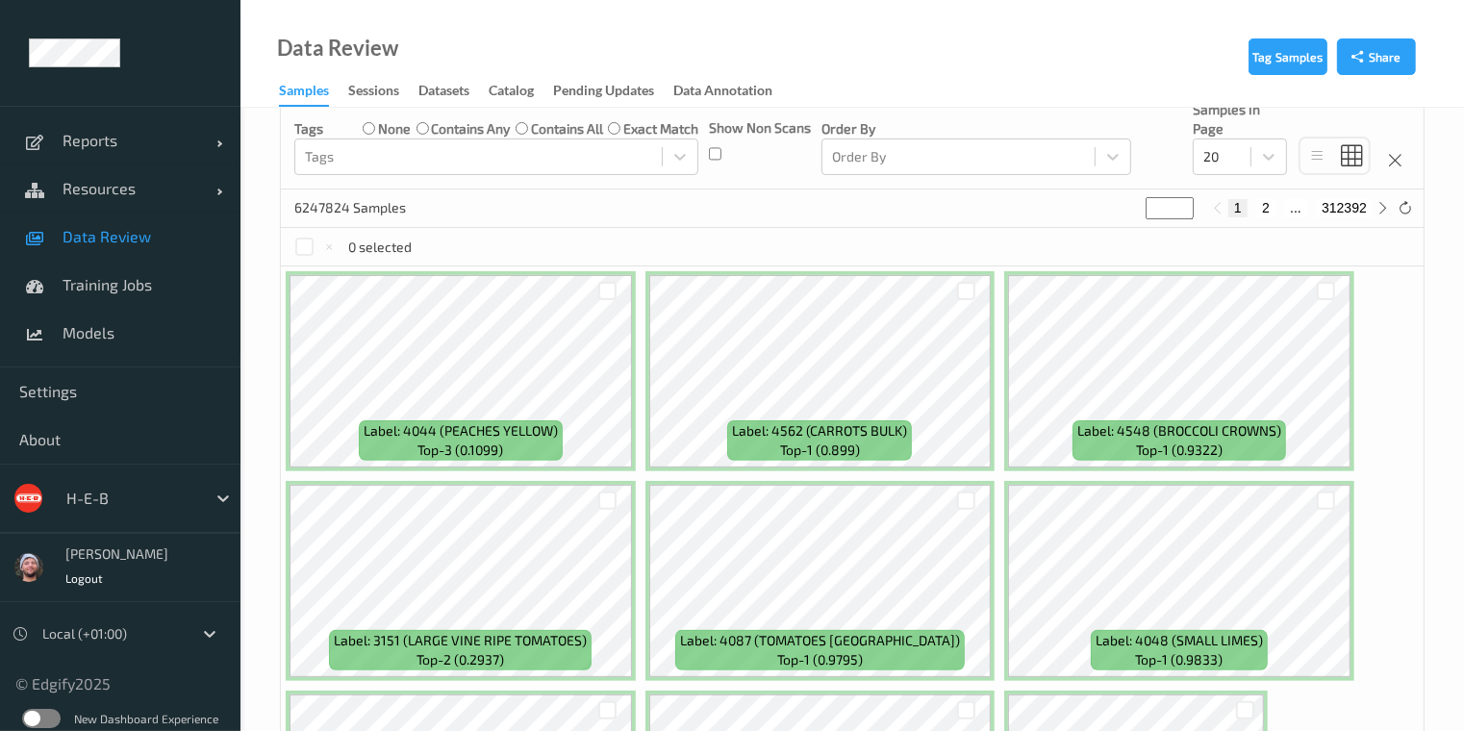
scroll to position [107, 0]
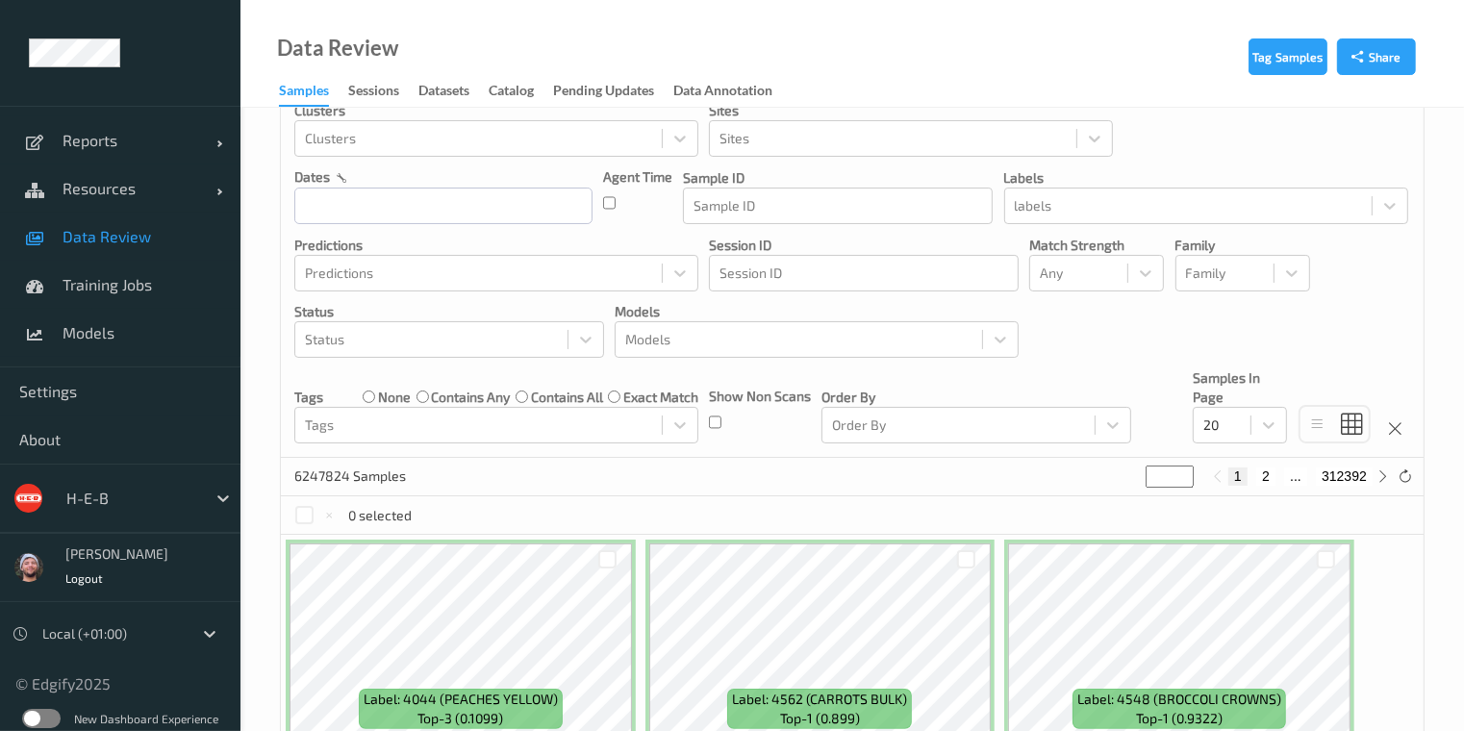
click at [751, 435] on div "Show Non Scans" at bounding box center [760, 415] width 102 height 57
click at [875, 353] on div "Models" at bounding box center [799, 339] width 367 height 31
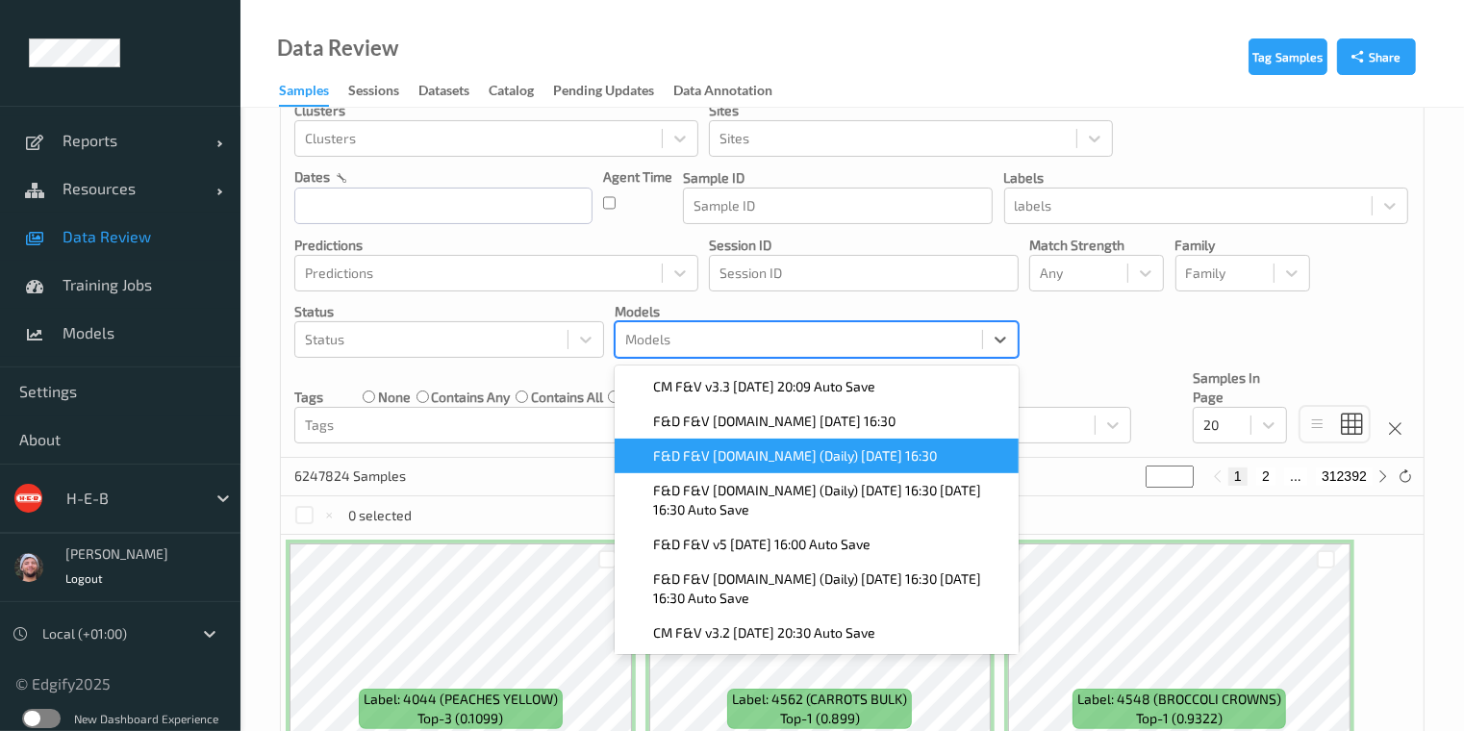
click at [746, 449] on span "F&D F&V [DOMAIN_NAME] (Daily) [DATE] 16:30" at bounding box center [795, 455] width 284 height 19
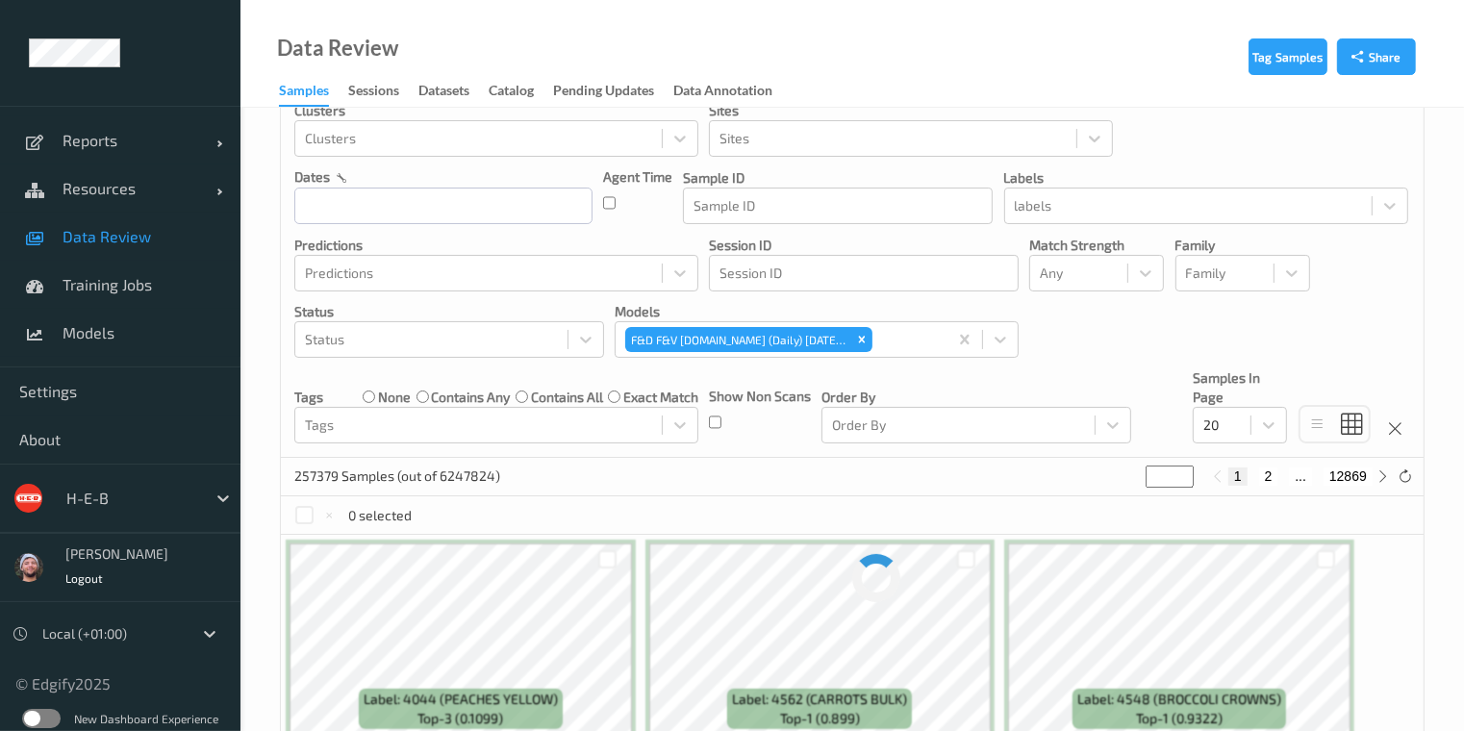
click at [664, 468] on div "257379 Samples (out of 6247824) * 1 2 ... 12869" at bounding box center [852, 477] width 1143 height 38
click at [855, 340] on icon "Remove F&D F&V v4.9.ST (Daily) 2025-09-23 16:30" at bounding box center [861, 339] width 13 height 13
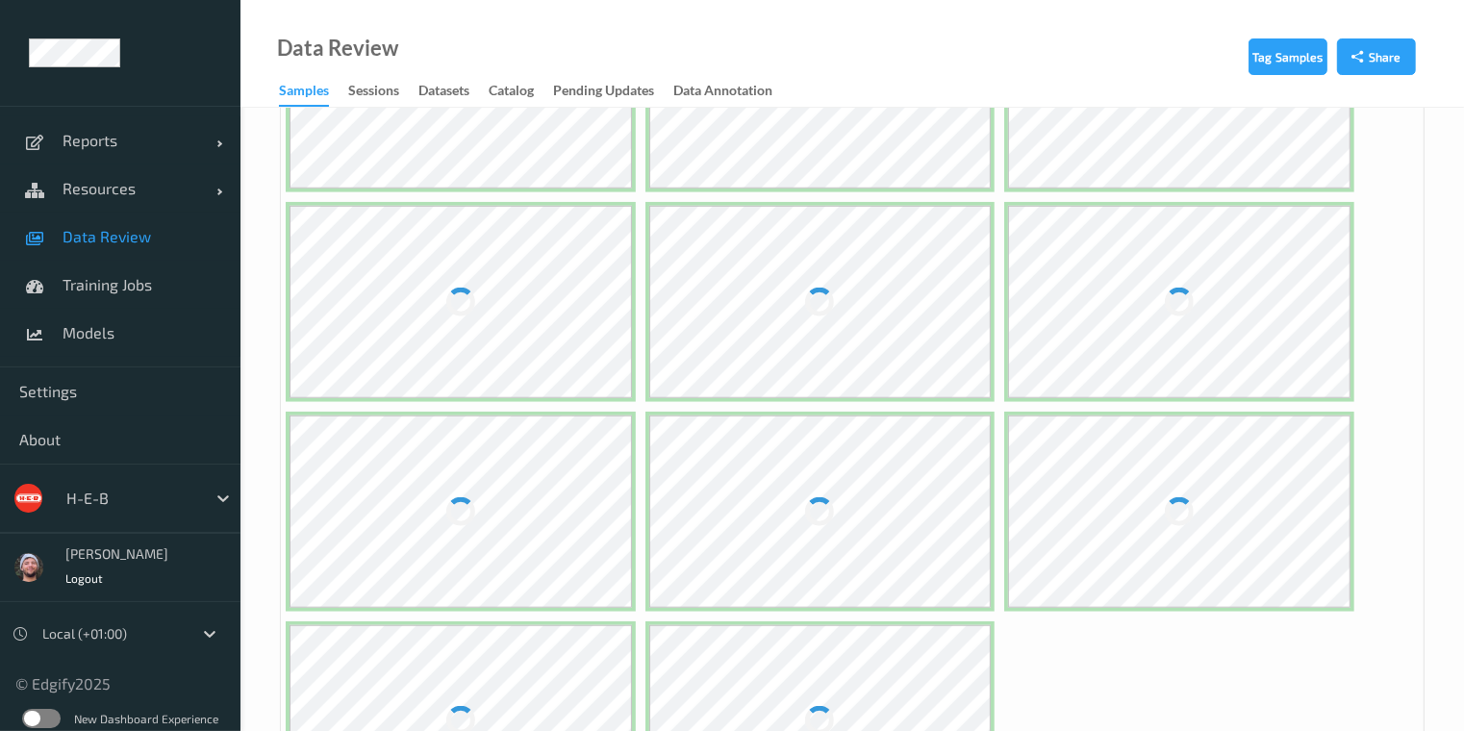
scroll to position [1452, 0]
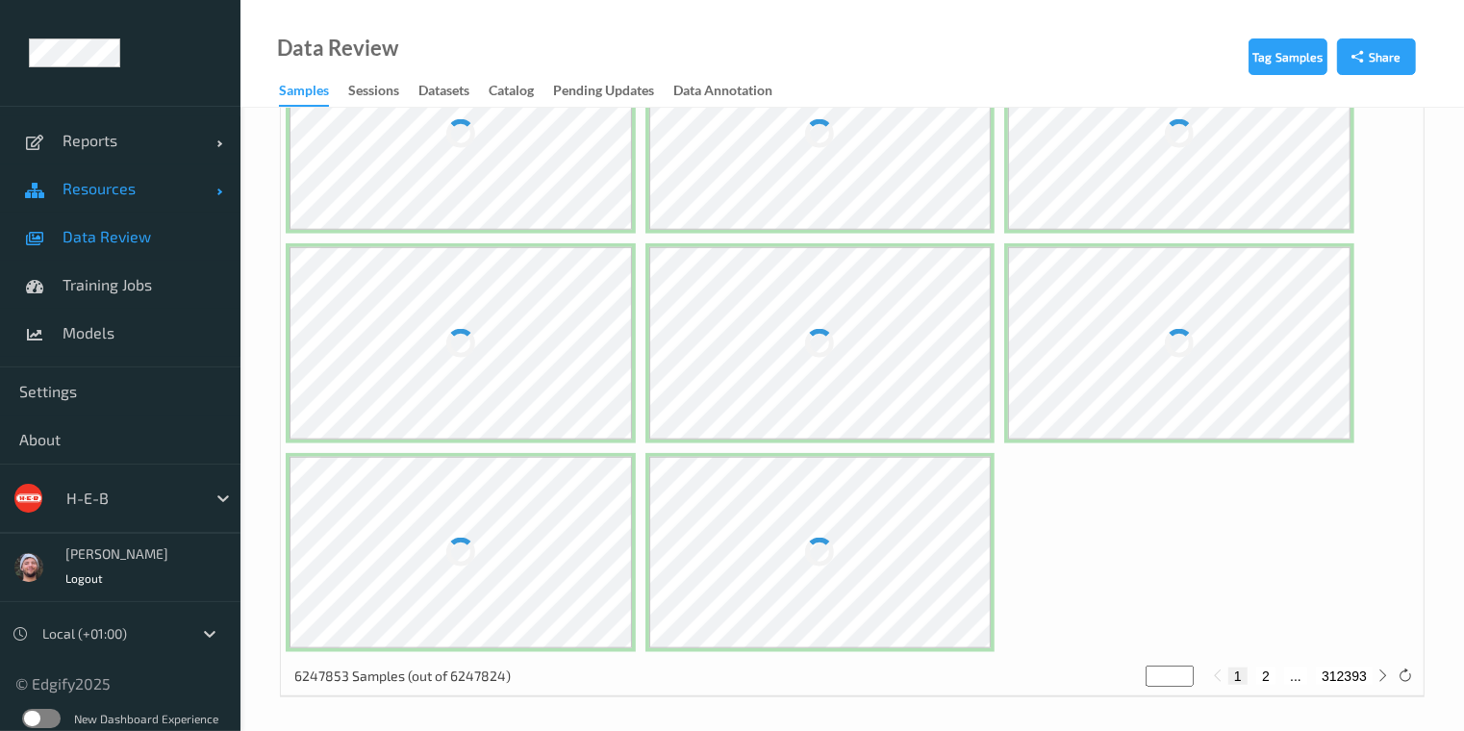
click at [113, 203] on link "Resources" at bounding box center [120, 189] width 241 height 48
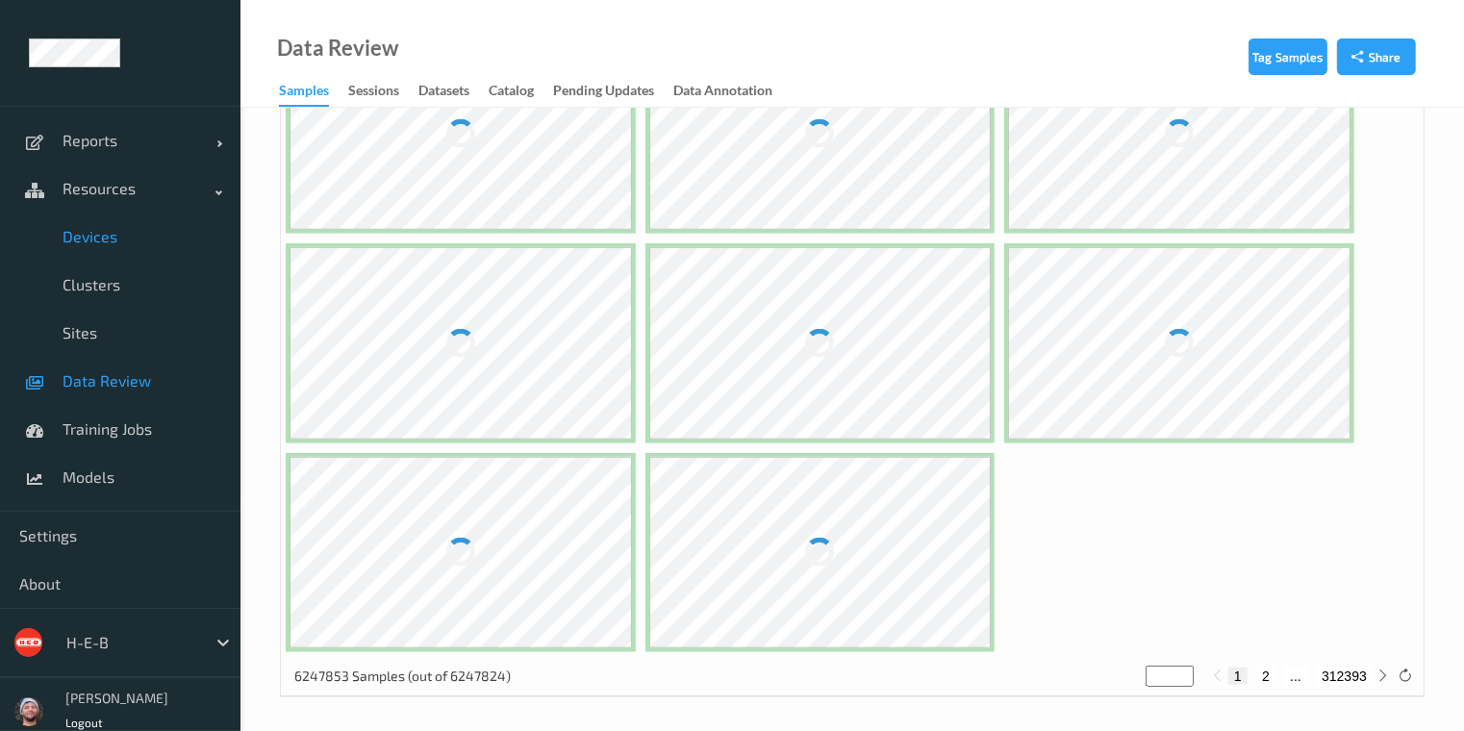
click at [101, 242] on span "Devices" at bounding box center [142, 236] width 159 height 19
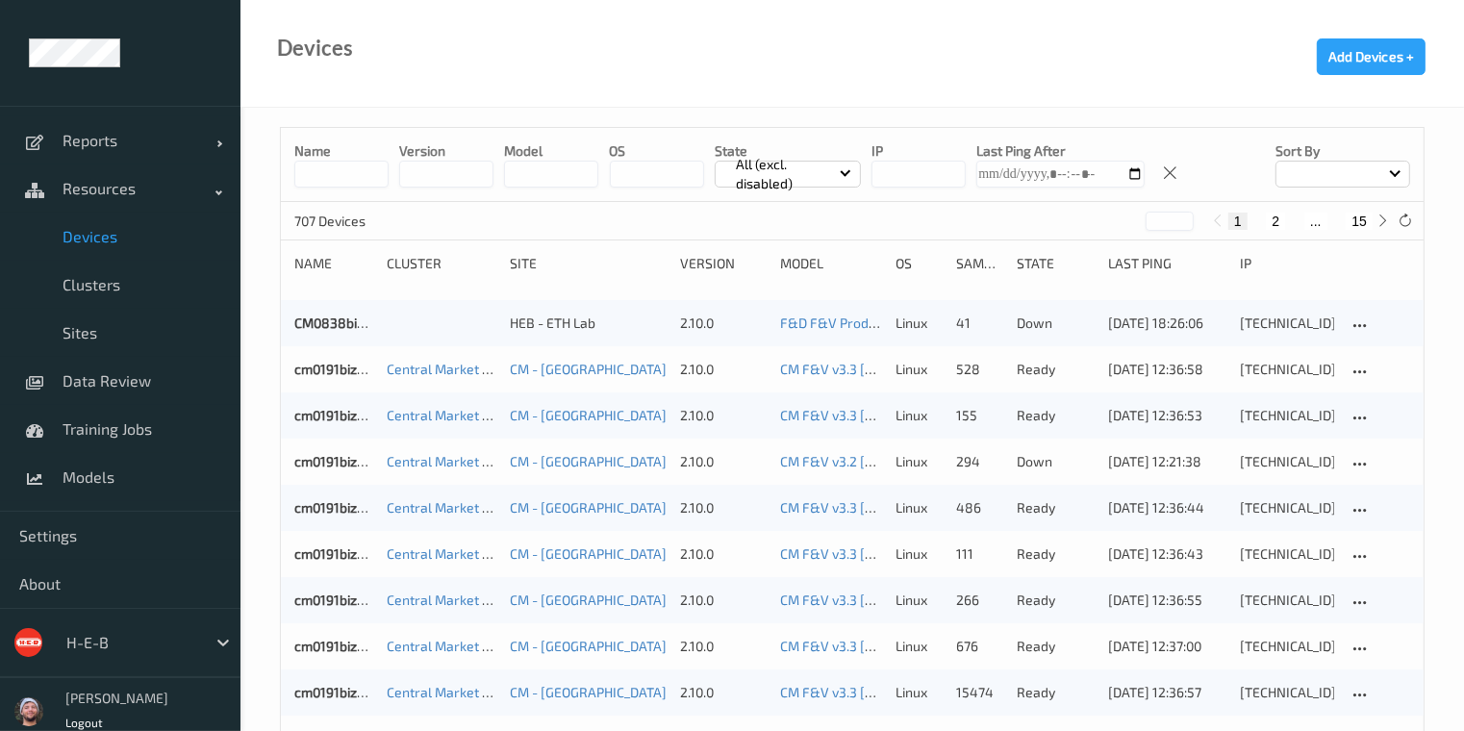
click at [360, 196] on div "Name version model OS State All (excl. disabled) IP Last Ping After Sort by" at bounding box center [852, 165] width 1143 height 74
click at [355, 177] on input at bounding box center [341, 174] width 94 height 27
click at [163, 382] on span "Data Review" at bounding box center [142, 380] width 159 height 19
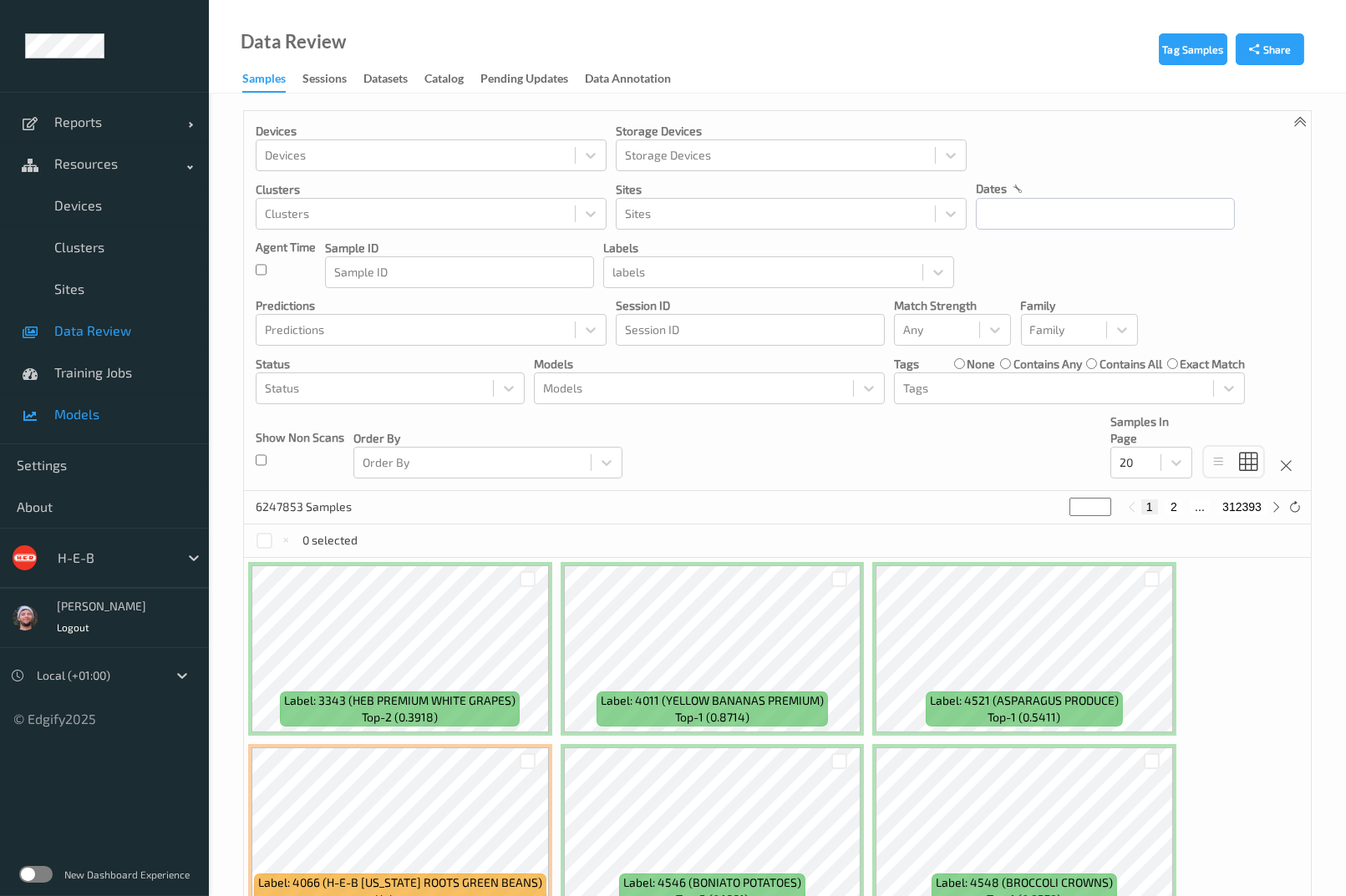
click at [109, 406] on span "Models" at bounding box center [123, 414] width 138 height 16
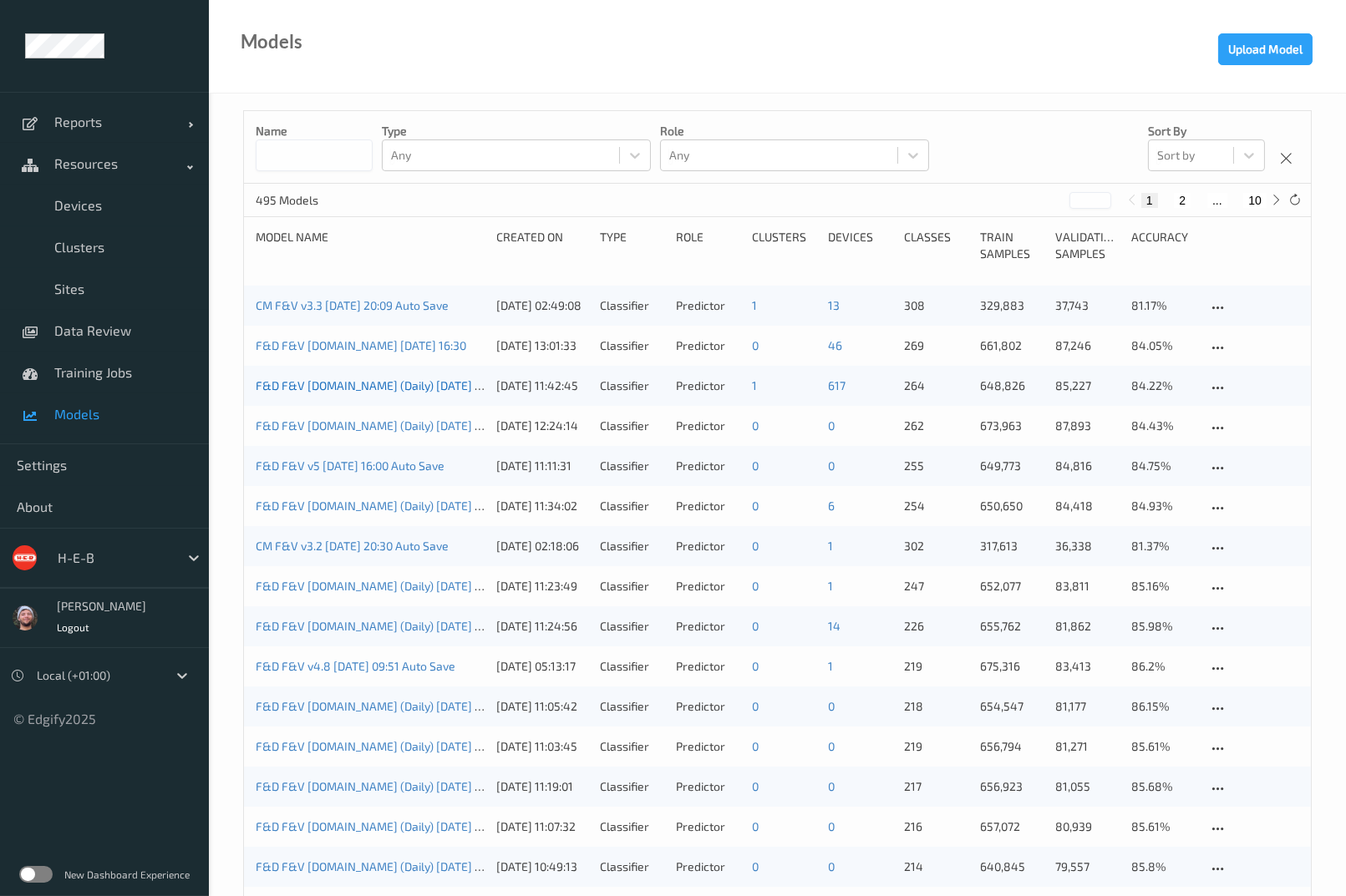
click at [364, 387] on link "F&D F&V [DOMAIN_NAME] (Daily) [DATE] 16:30" at bounding box center [379, 385] width 247 height 14
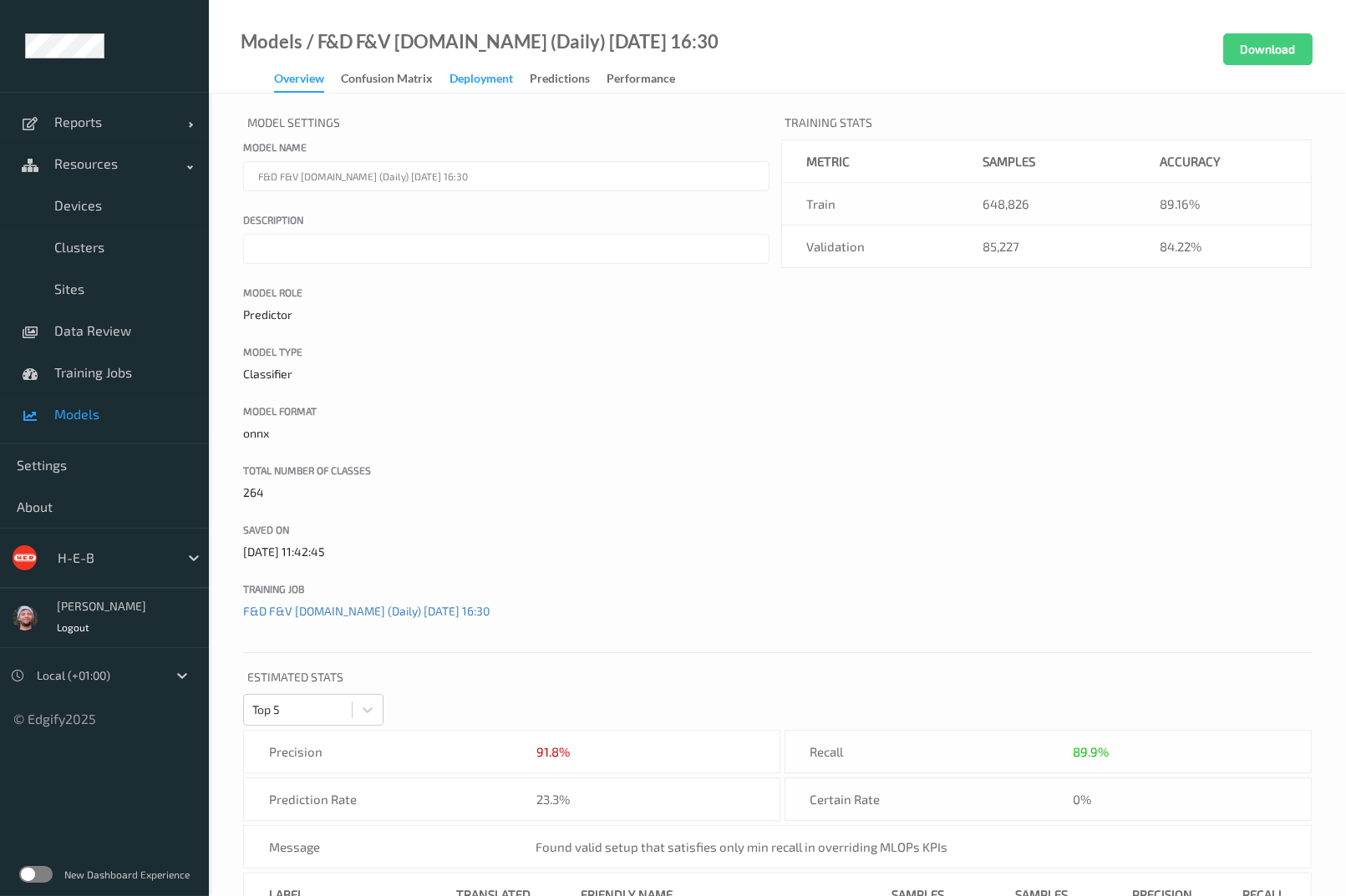
click at [478, 75] on div "Deployment" at bounding box center [481, 81] width 63 height 21
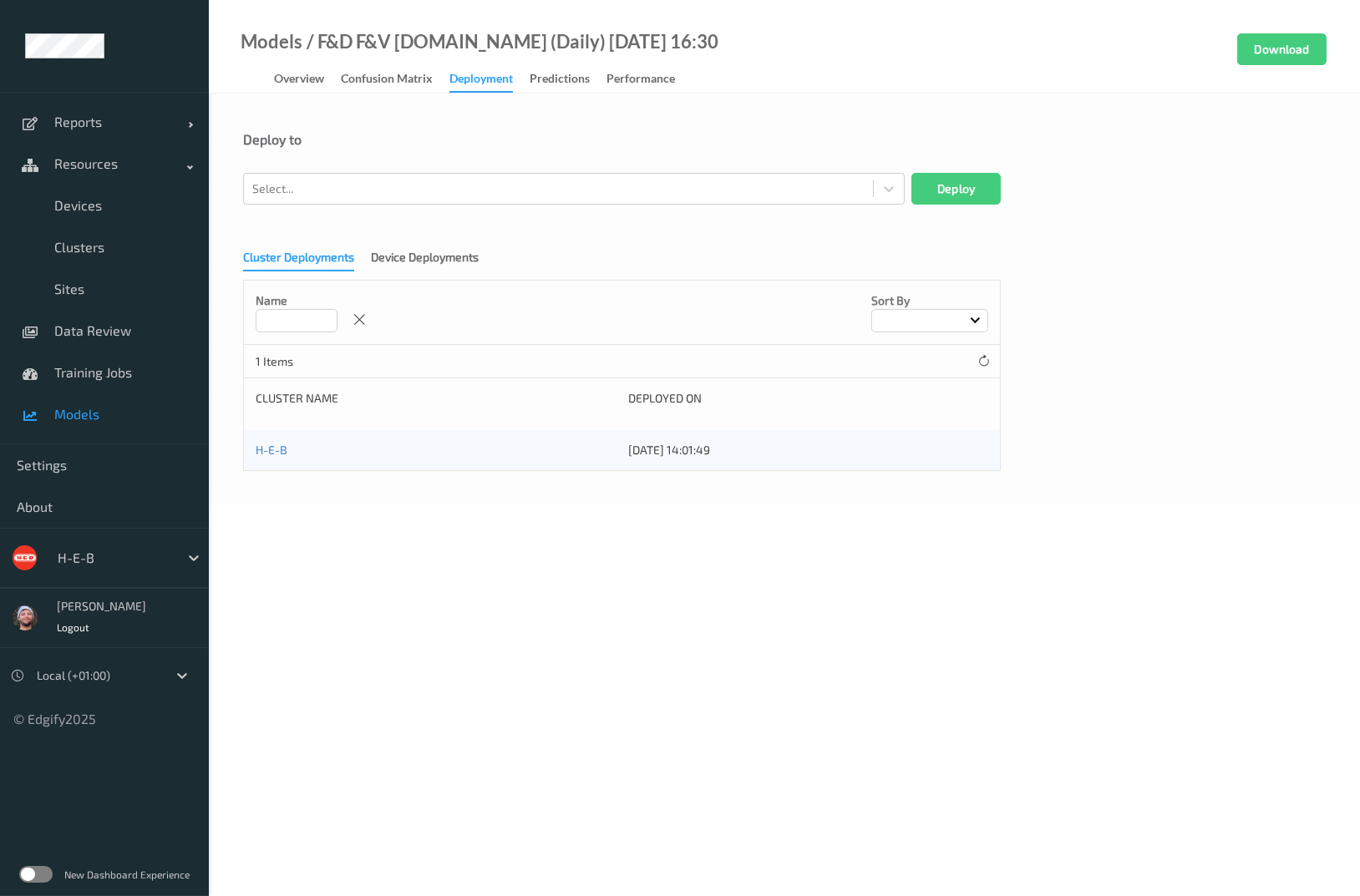
click at [414, 247] on div "Cluster Deployments Device Deployments Name Sort by 1 Items Cluster Name Deploy…" at bounding box center [784, 354] width 1083 height 233
click at [415, 263] on div "Device Deployments" at bounding box center [425, 260] width 108 height 21
